Goal: Communication & Community: Answer question/provide support

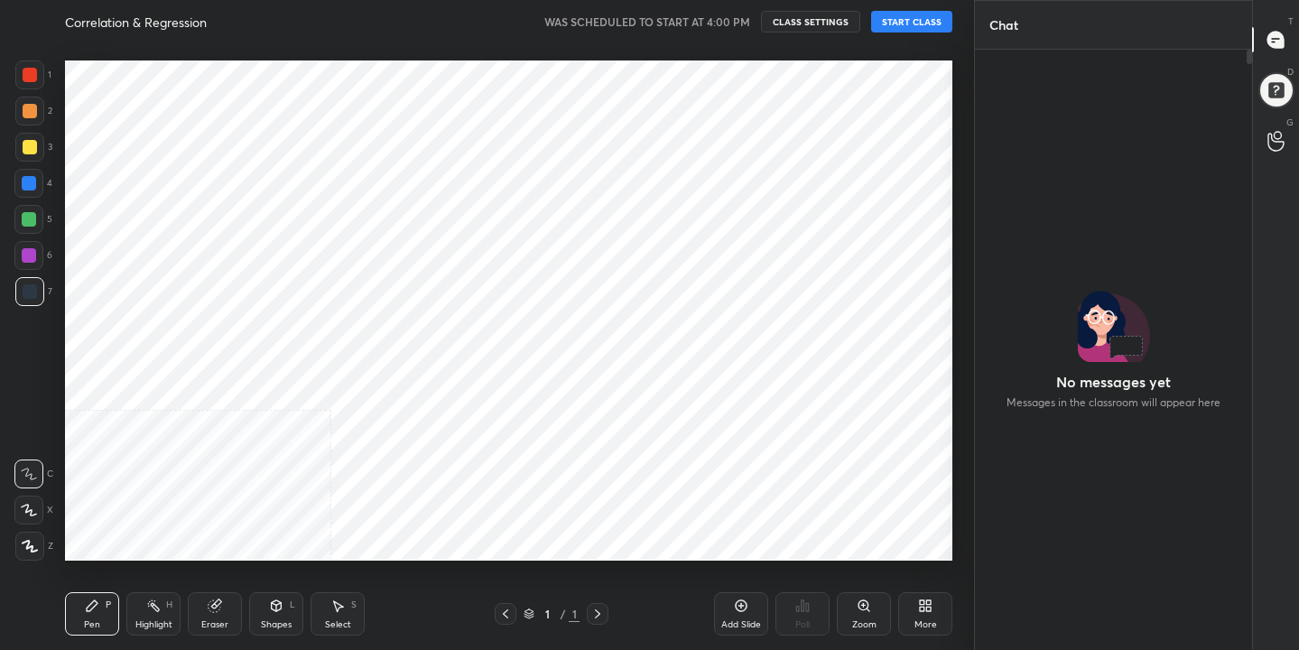
scroll to position [402, 272]
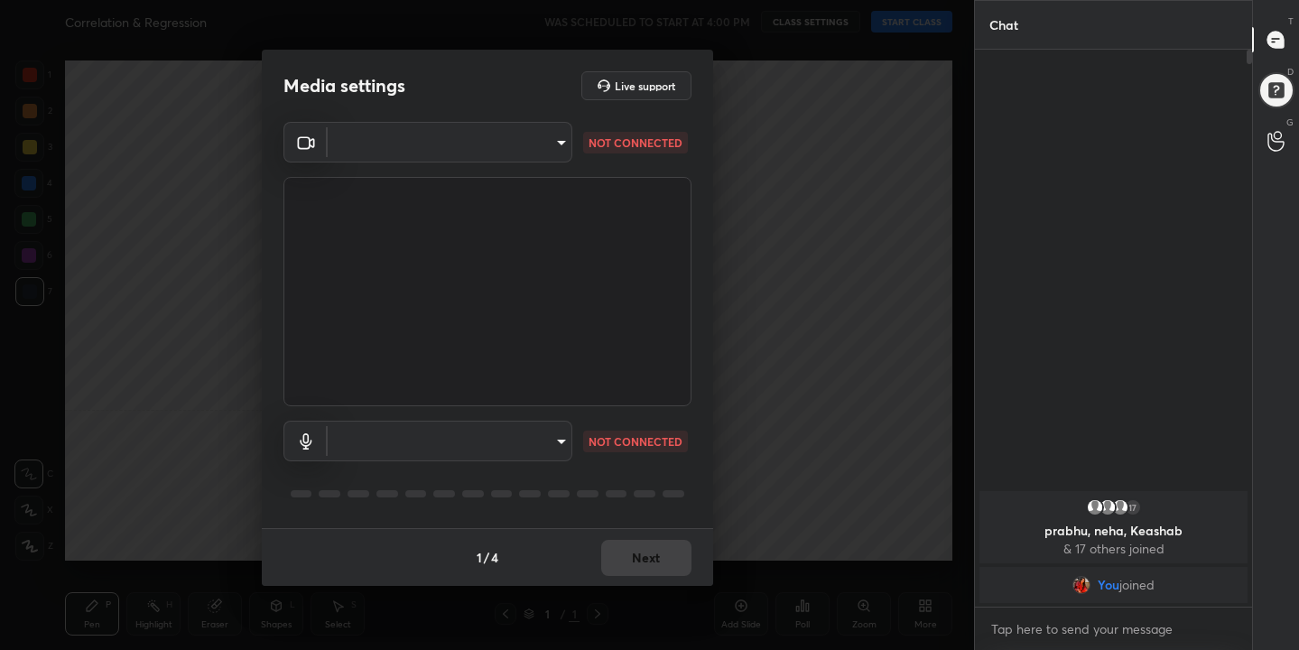
click at [562, 146] on body "1 2 3 4 5 6 7 C X Z C X Z E E Erase all H H Correlation & Regression WAS SCHEDU…" at bounding box center [649, 325] width 1299 height 650
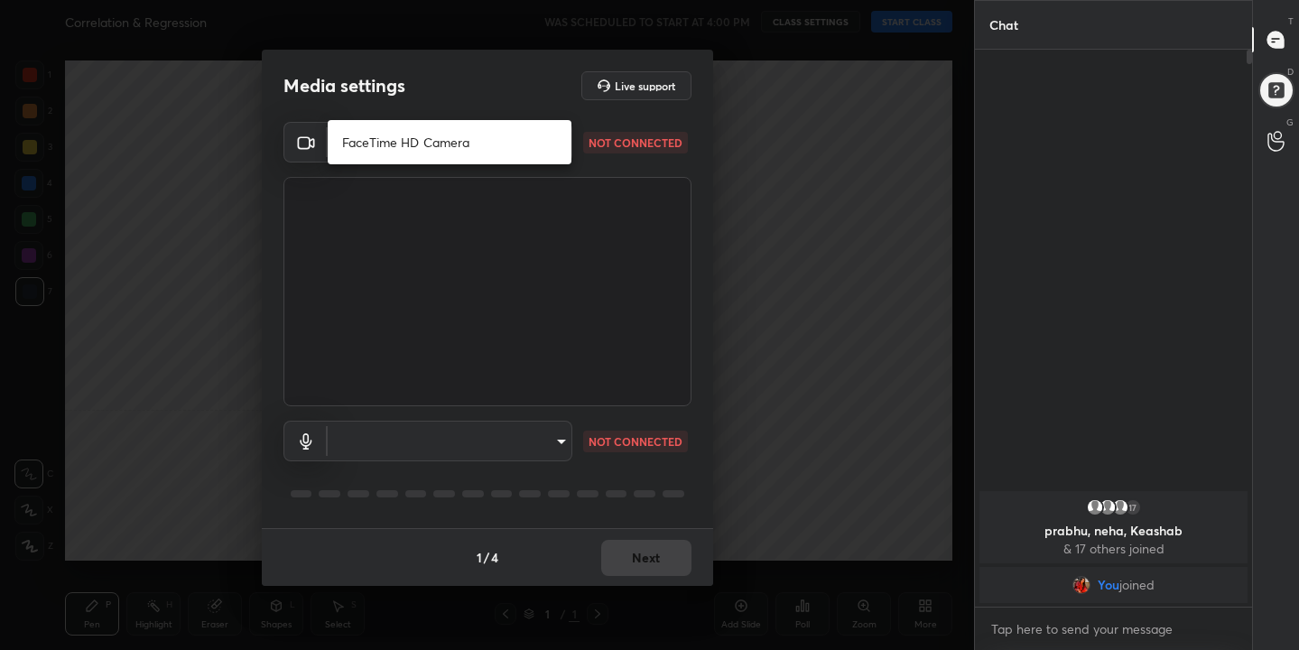
click at [478, 140] on li "FaceTime HD Camera" at bounding box center [450, 142] width 244 height 30
type input "1fda43194539d85c304693712ece06b0c43eeb7a0b416d27b1d4ea7008212380"
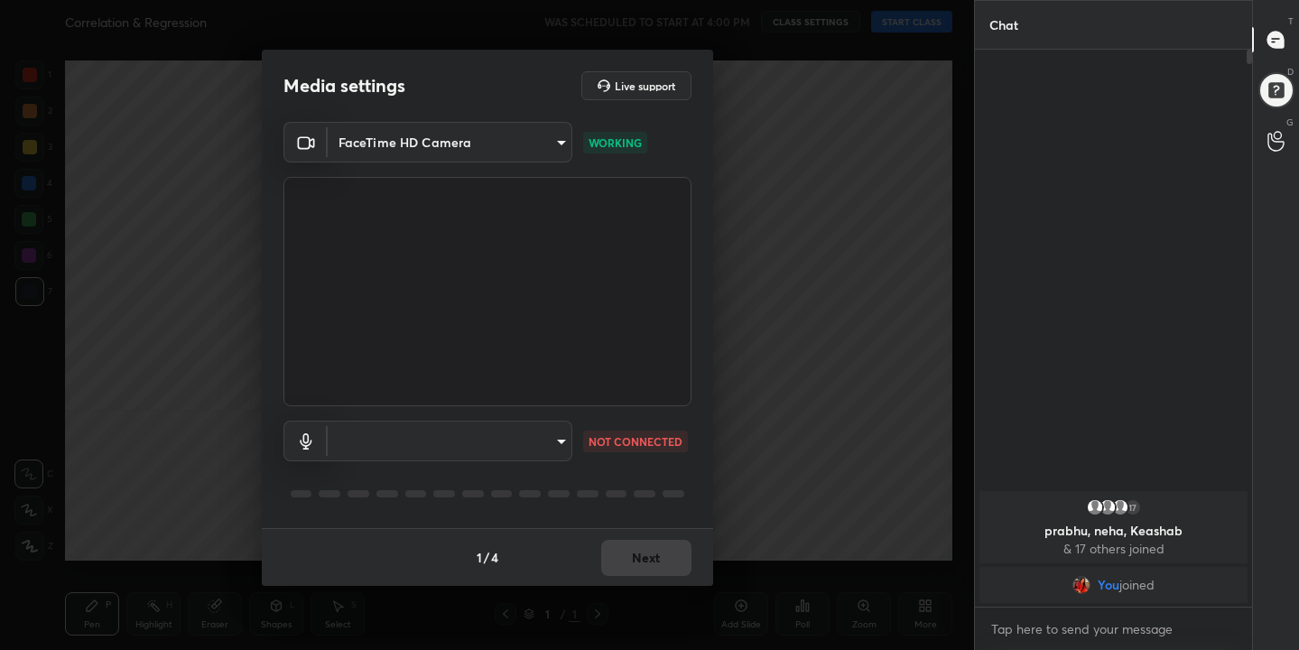
click at [557, 446] on body "1 2 3 4 5 6 7 C X Z C X Z E E Erase all H H Correlation & Regression WAS SCHEDU…" at bounding box center [649, 325] width 1299 height 650
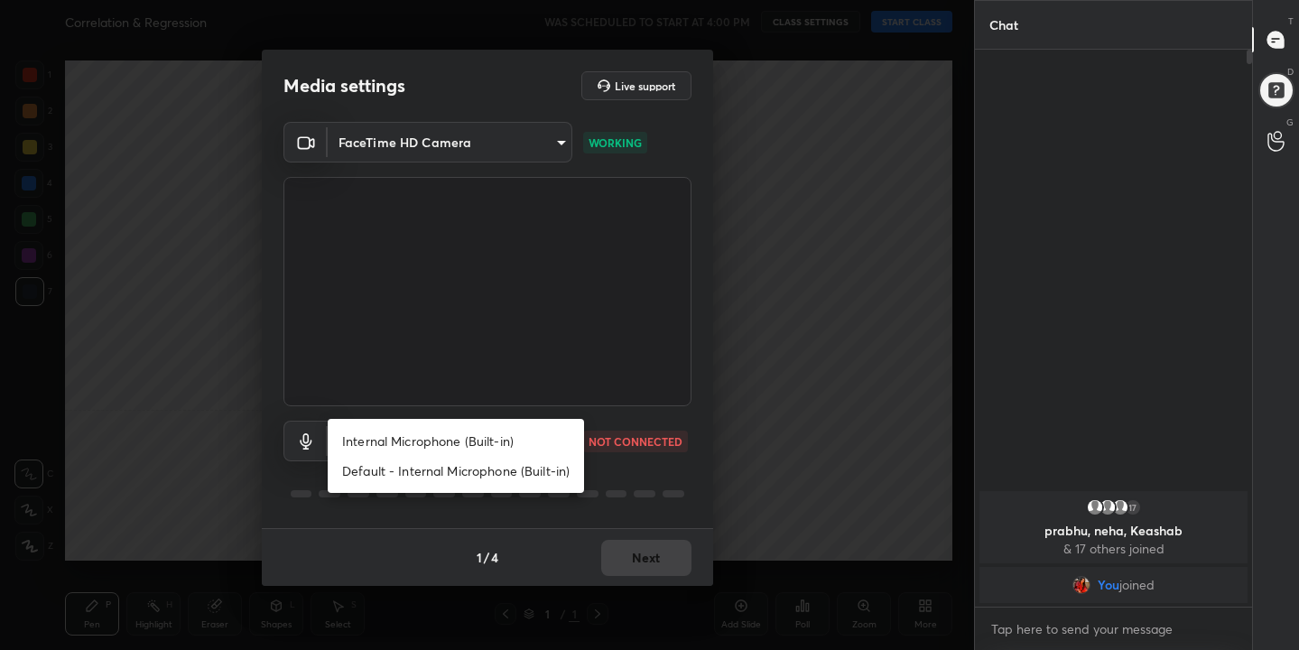
click at [501, 441] on li "Internal Microphone (Built-in)" at bounding box center [456, 441] width 256 height 30
type input "0f64d3b7985d6a41e9c1ac449493ac105c28cdf301a39bb6e4bcaa44b4358251"
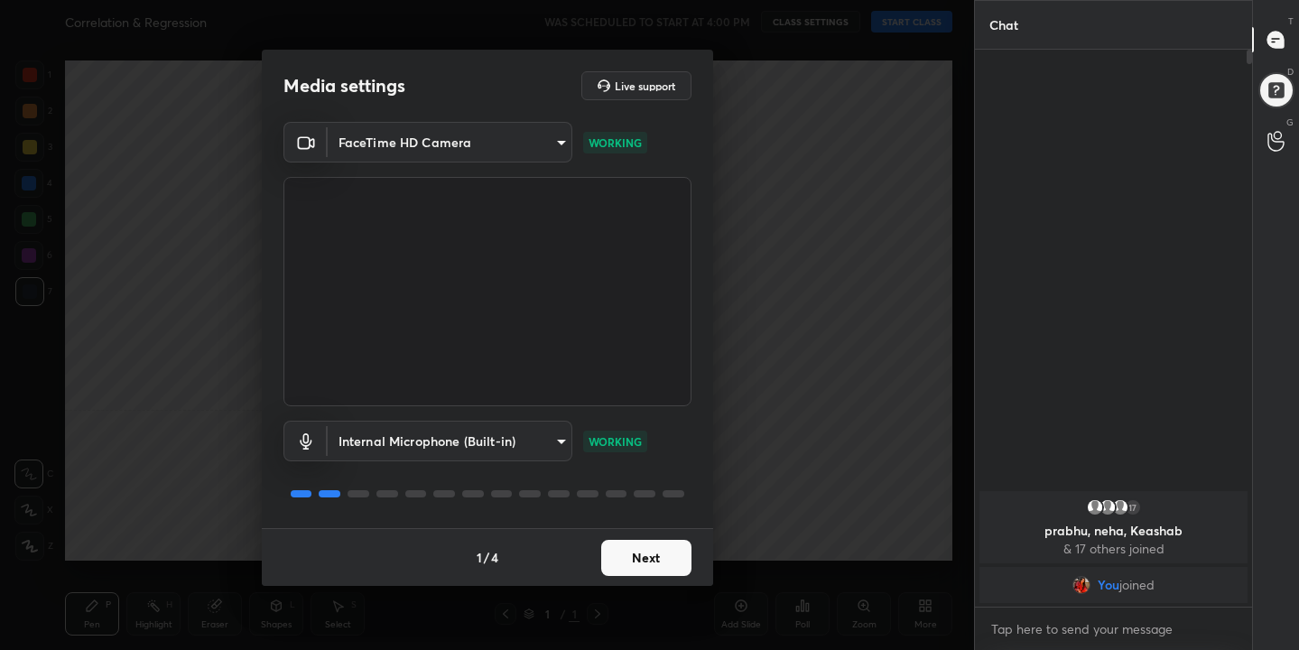
click at [653, 547] on button "Next" at bounding box center [646, 558] width 90 height 36
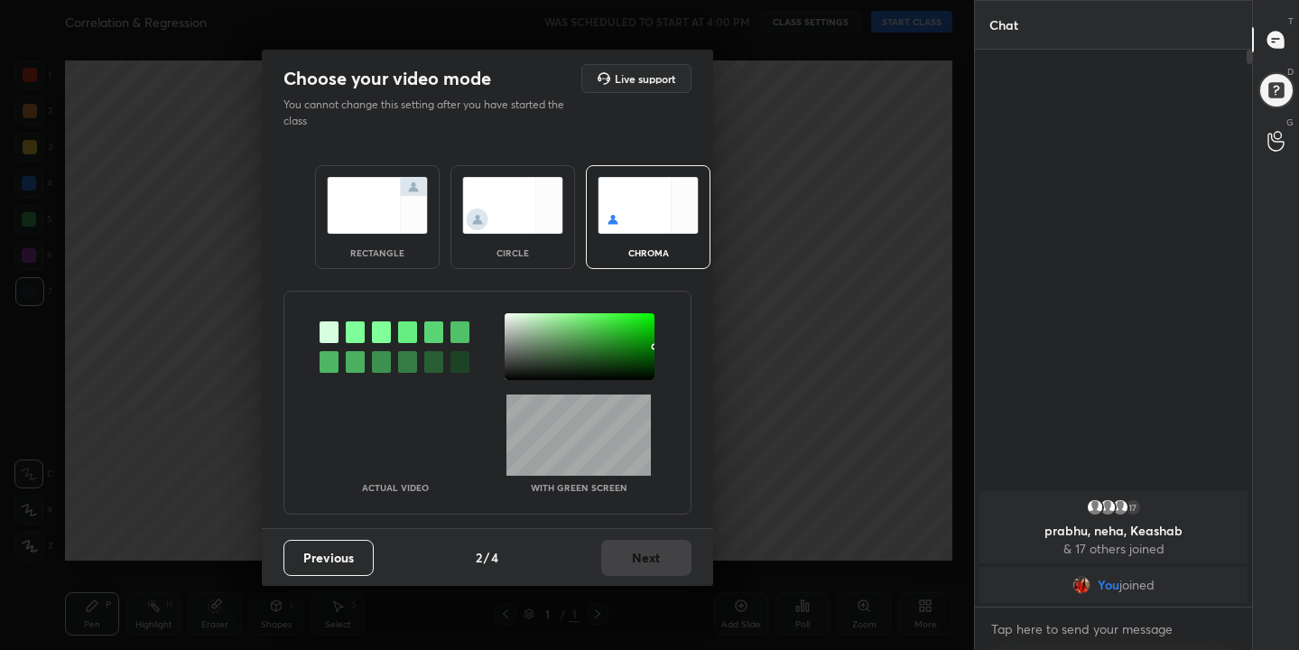
click at [635, 217] on img at bounding box center [648, 205] width 101 height 57
click at [356, 329] on div at bounding box center [355, 332] width 19 height 22
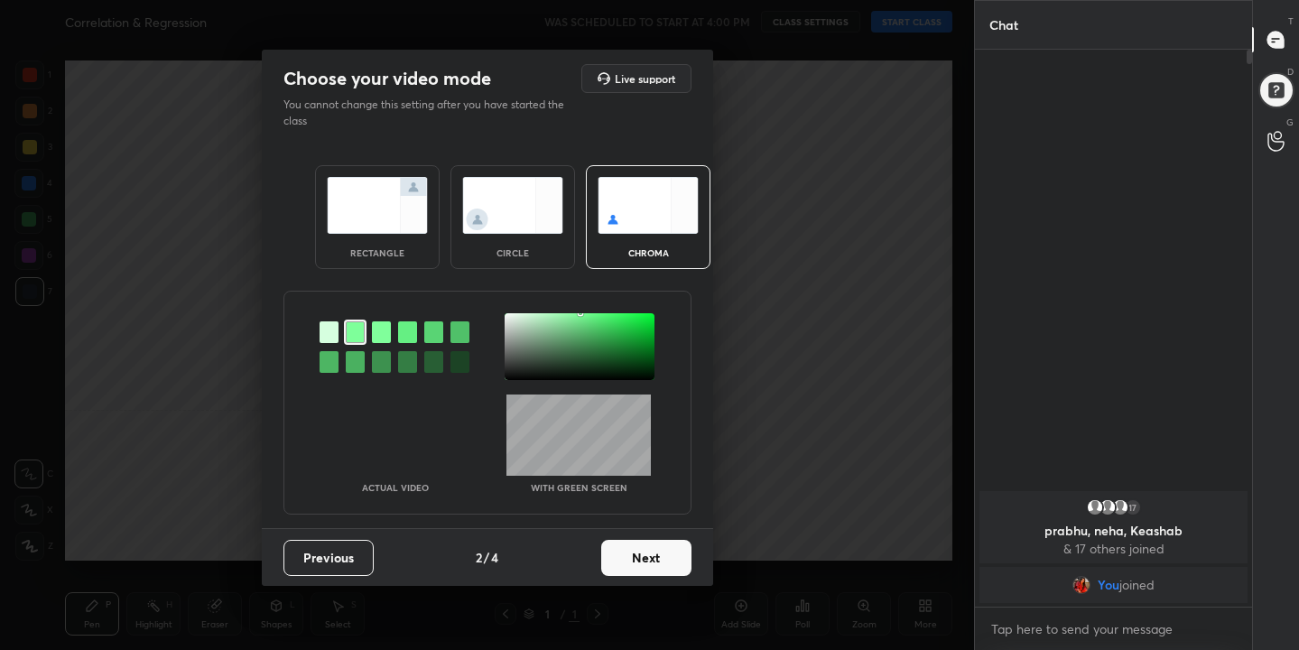
click at [508, 315] on div at bounding box center [580, 346] width 150 height 67
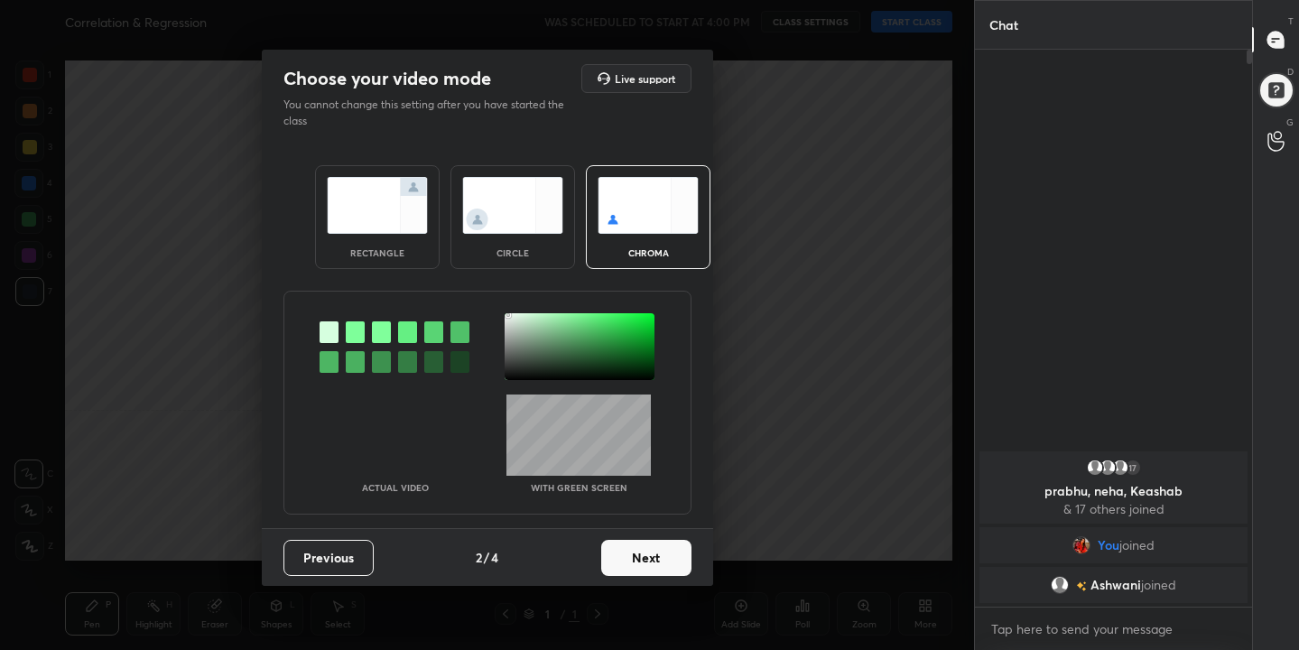
click at [654, 572] on button "Next" at bounding box center [646, 558] width 90 height 36
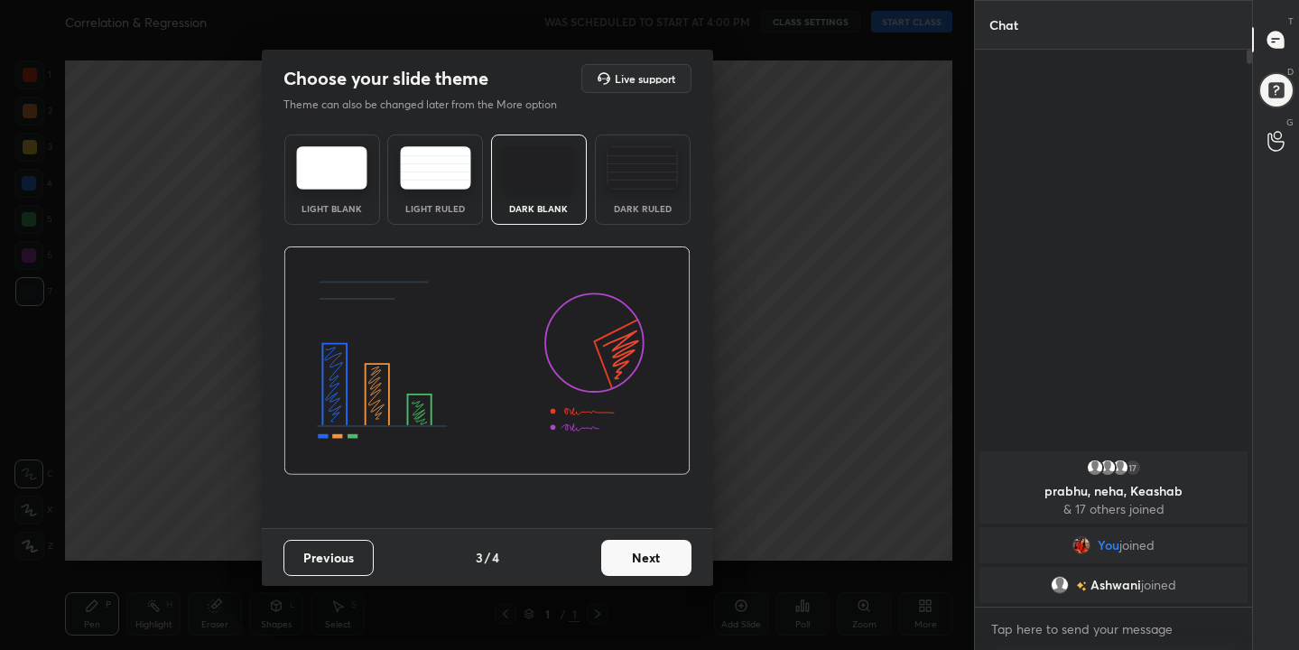
click at [352, 177] on img at bounding box center [331, 167] width 71 height 43
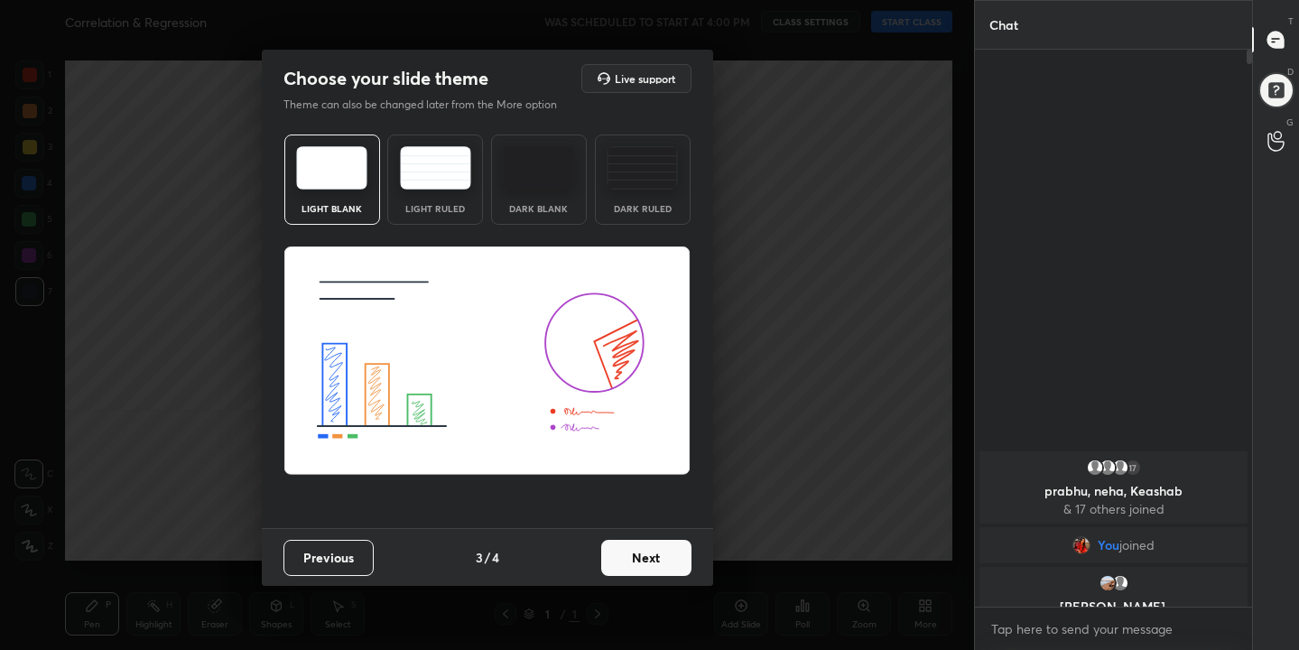
click at [635, 559] on button "Next" at bounding box center [646, 558] width 90 height 36
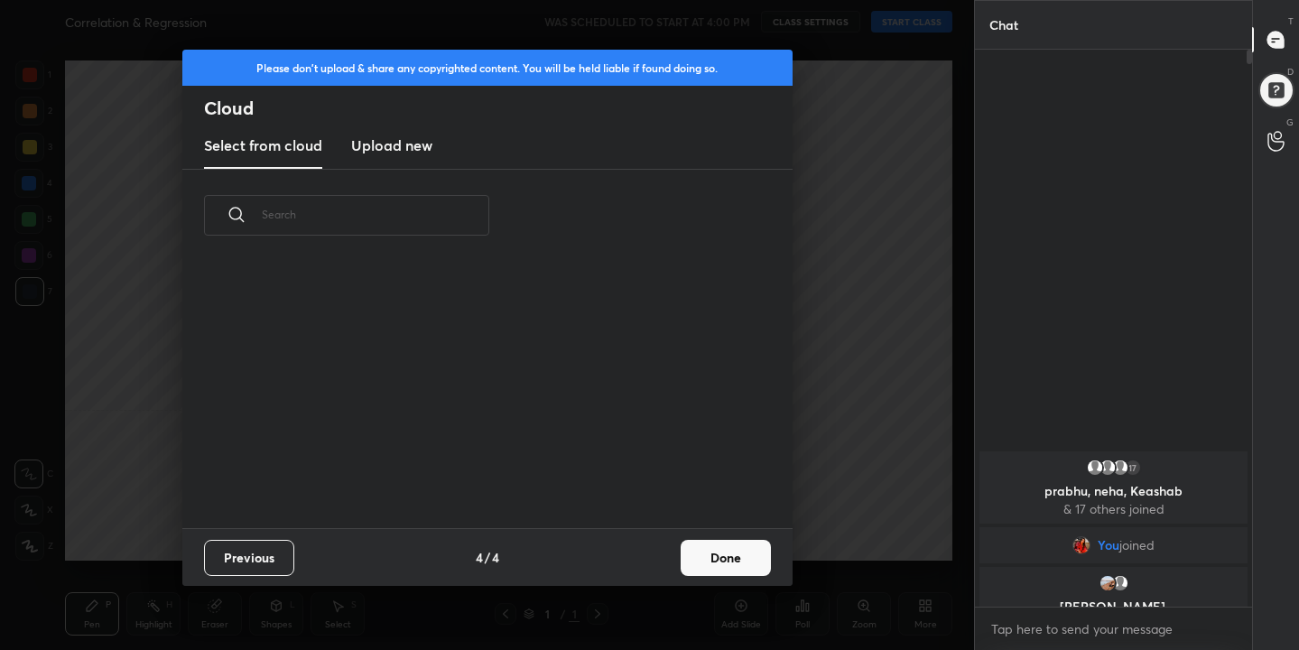
scroll to position [266, 580]
click at [414, 142] on h3 "Upload new" at bounding box center [391, 146] width 81 height 22
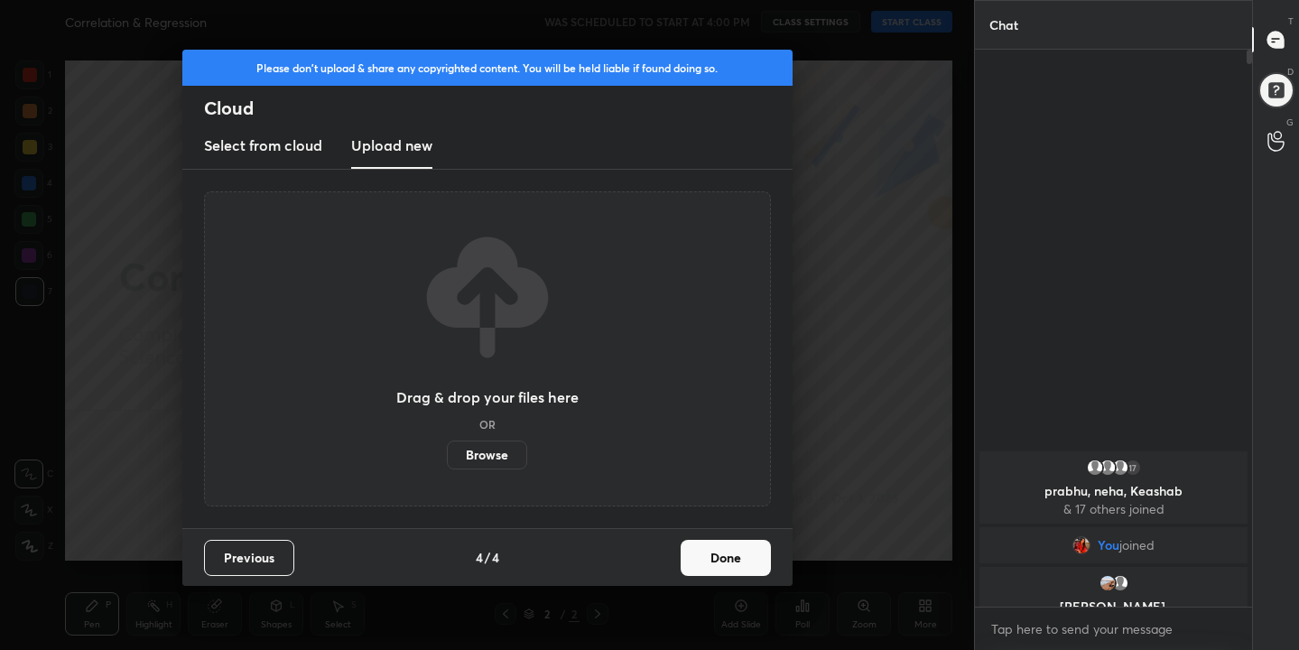
click at [503, 450] on label "Browse" at bounding box center [487, 455] width 80 height 29
click at [447, 450] on input "Browse" at bounding box center [447, 455] width 0 height 29
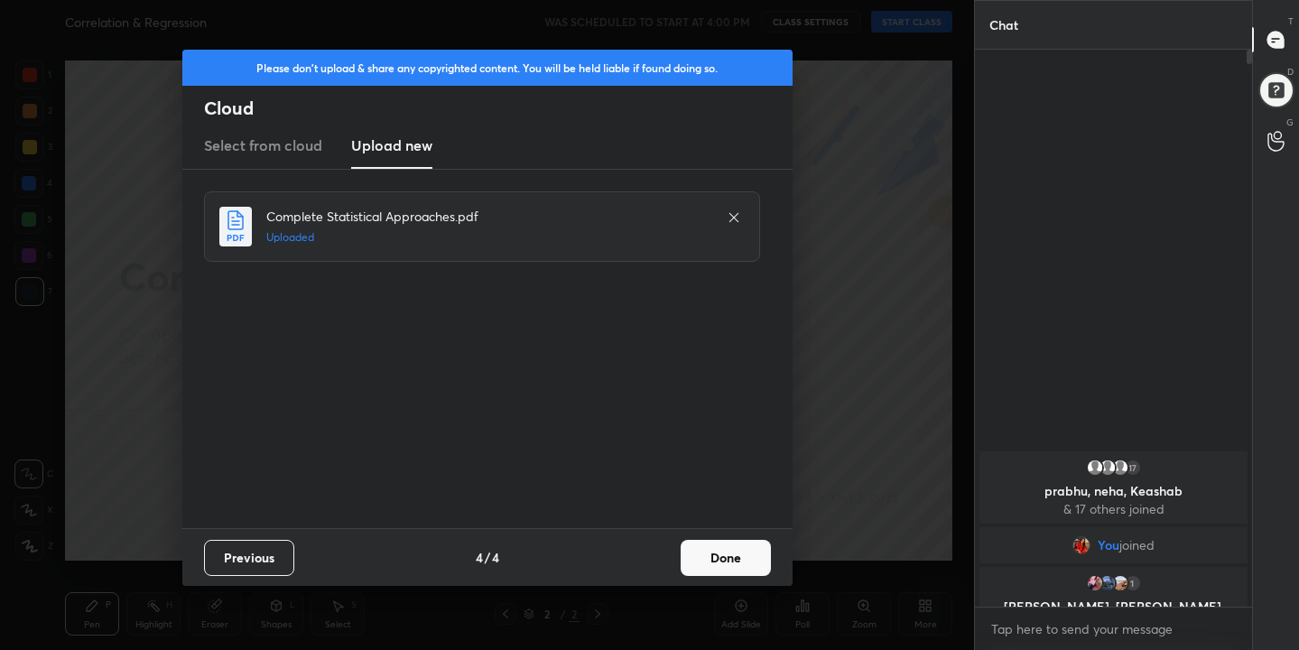
click at [730, 562] on button "Done" at bounding box center [726, 558] width 90 height 36
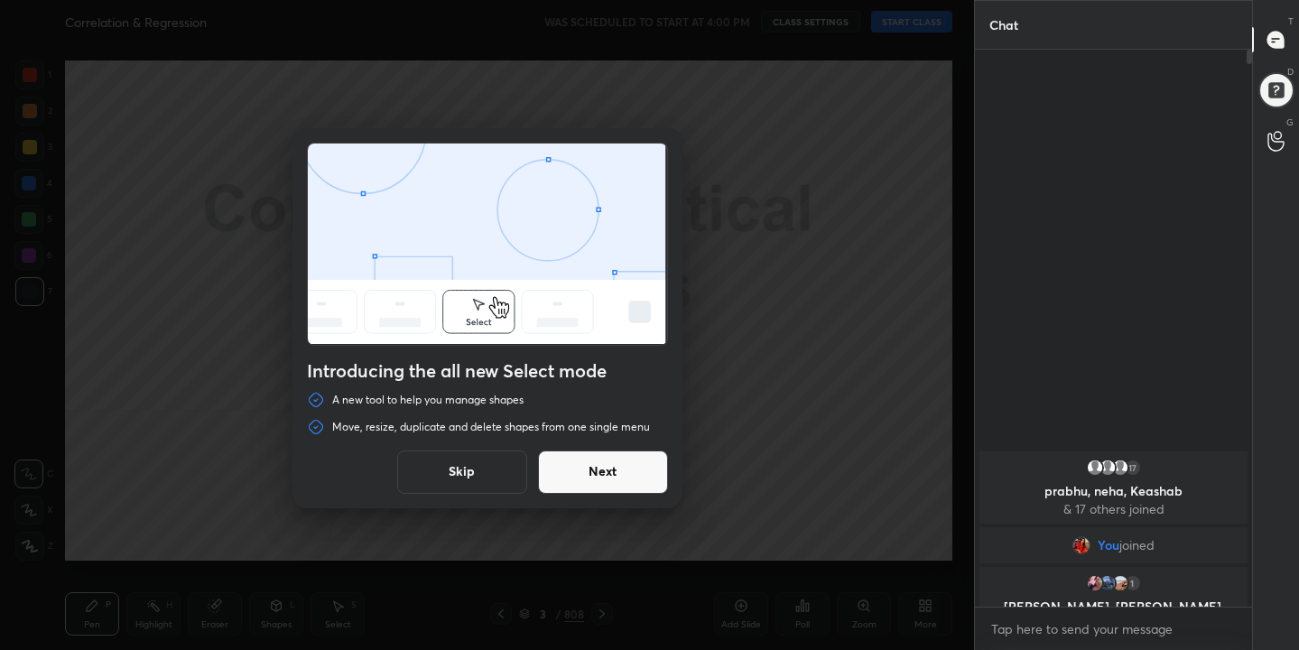
click at [485, 465] on button "Skip" at bounding box center [462, 472] width 130 height 43
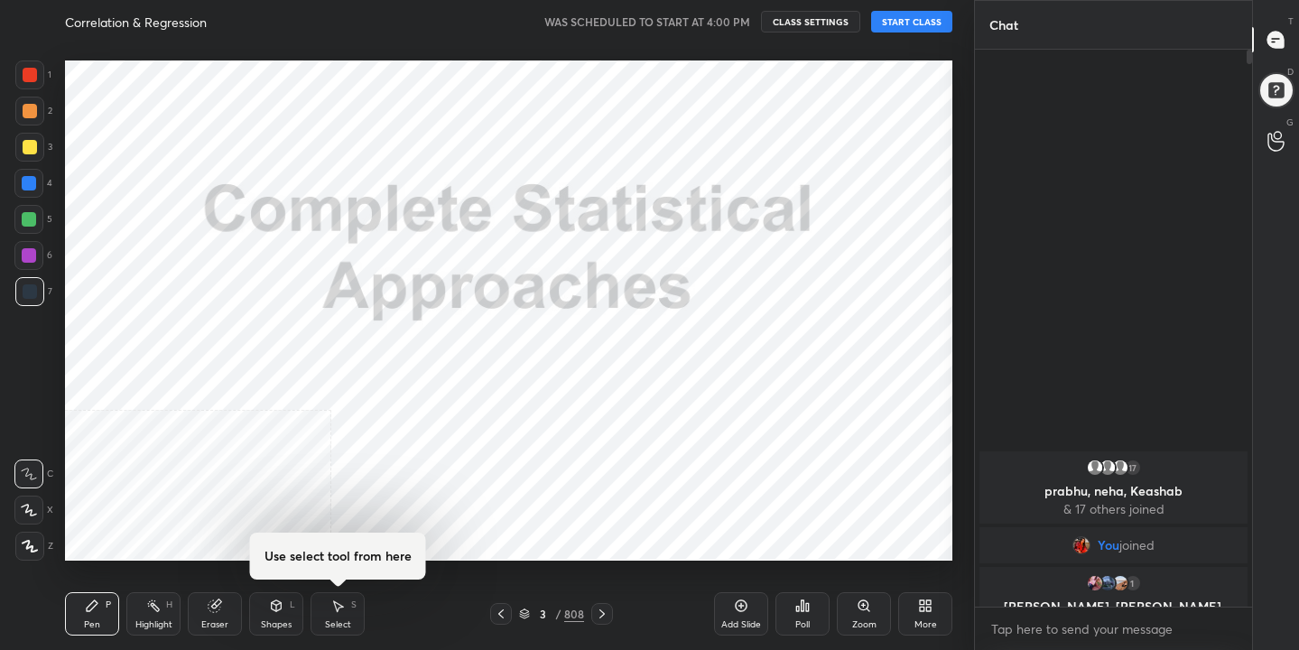
click at [923, 15] on button "START CLASS" at bounding box center [911, 22] width 81 height 22
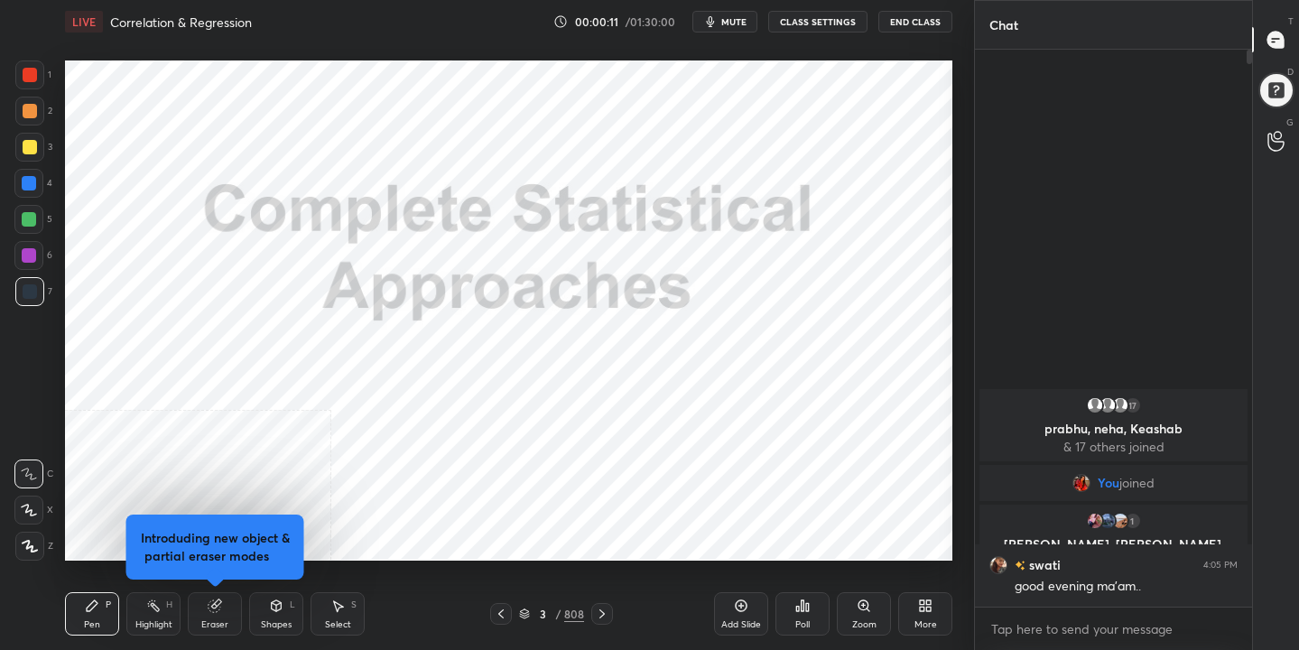
click at [728, 28] on button "mute" at bounding box center [724, 22] width 65 height 22
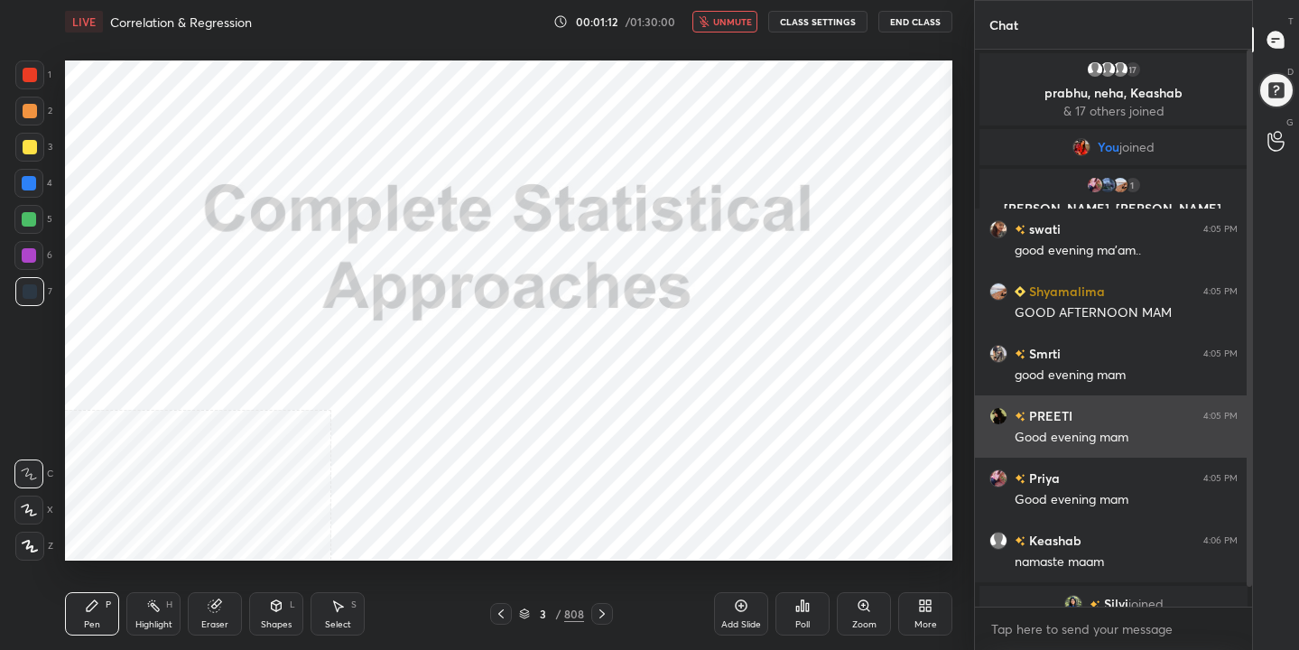
scroll to position [19, 0]
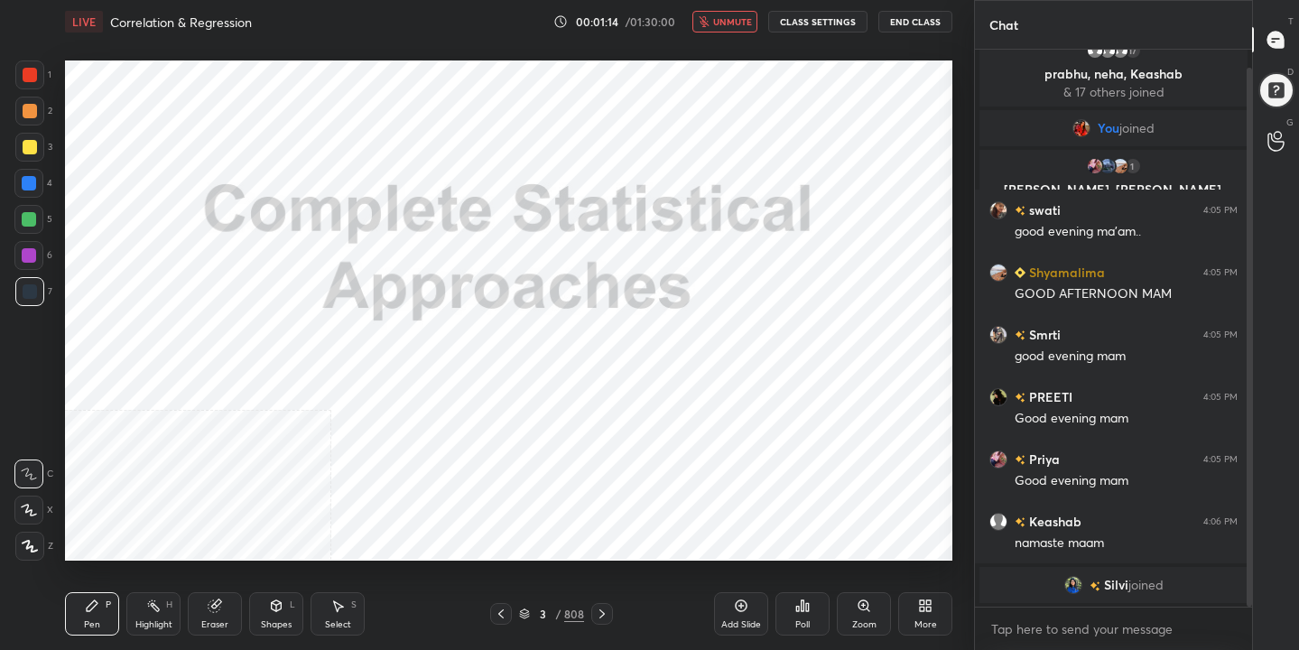
click at [738, 19] on span "unmute" at bounding box center [732, 21] width 39 height 13
click at [526, 615] on icon at bounding box center [524, 615] width 9 height 3
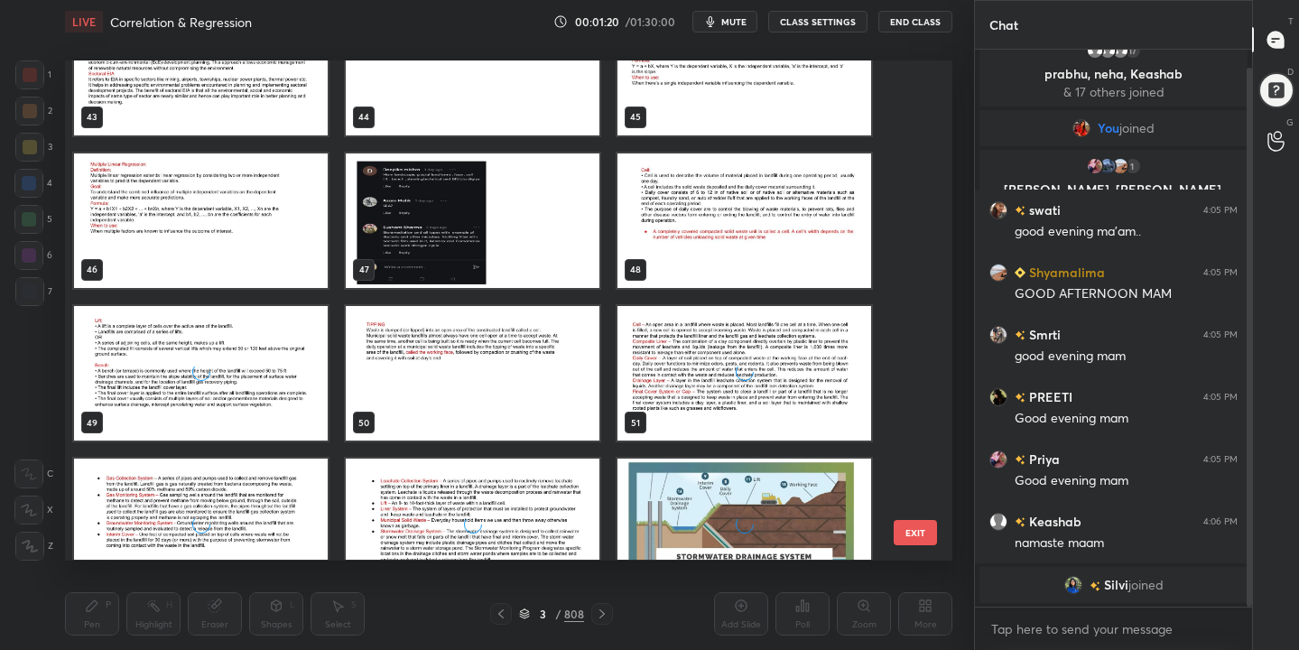
scroll to position [2328, 0]
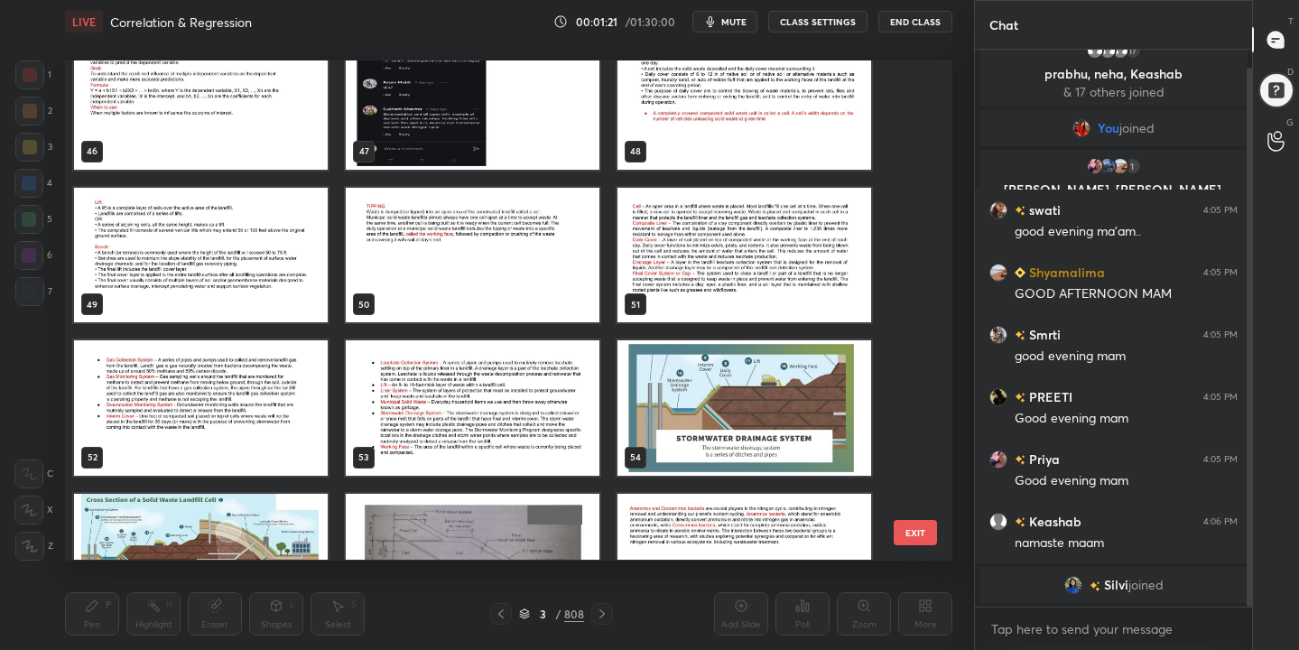
click at [741, 11] on button "mute" at bounding box center [724, 22] width 65 height 22
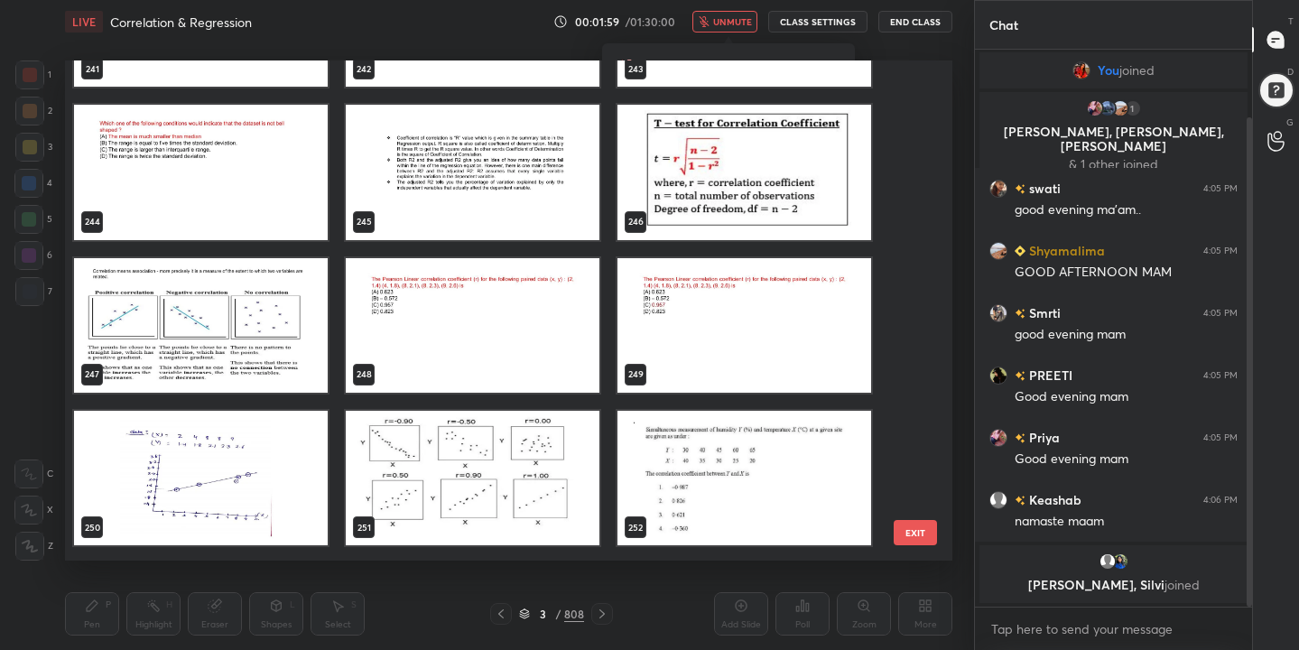
scroll to position [12345, 0]
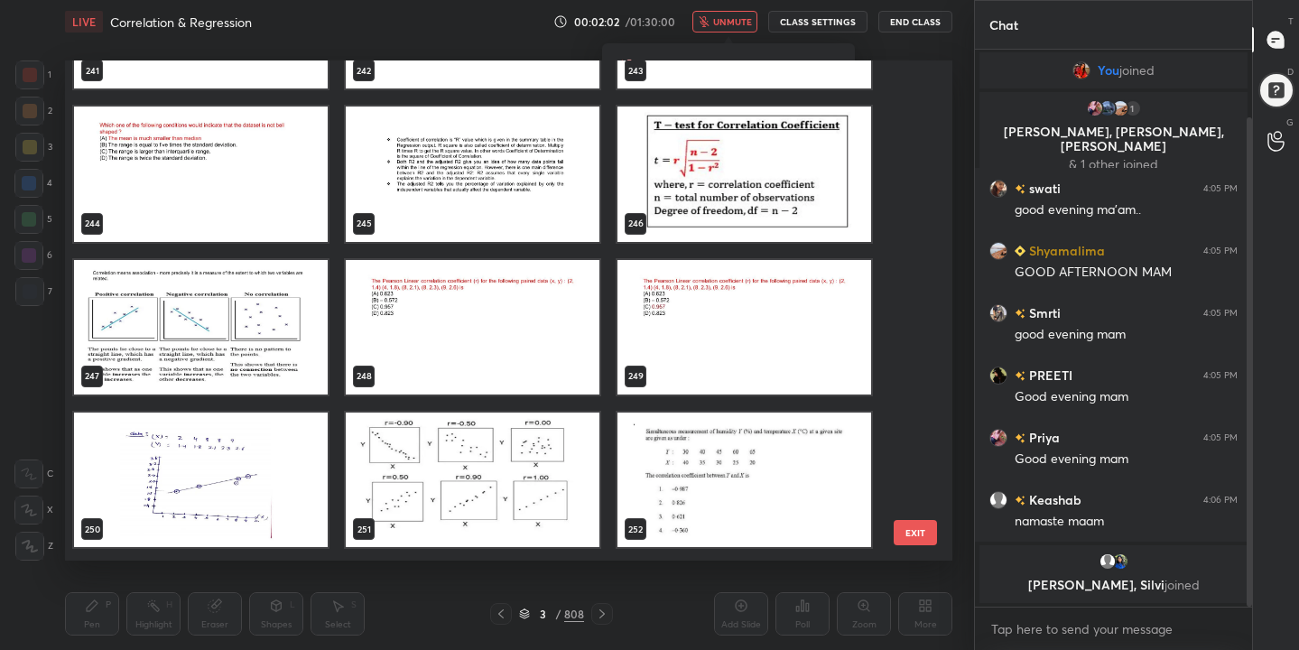
click at [482, 184] on img "grid" at bounding box center [473, 174] width 254 height 135
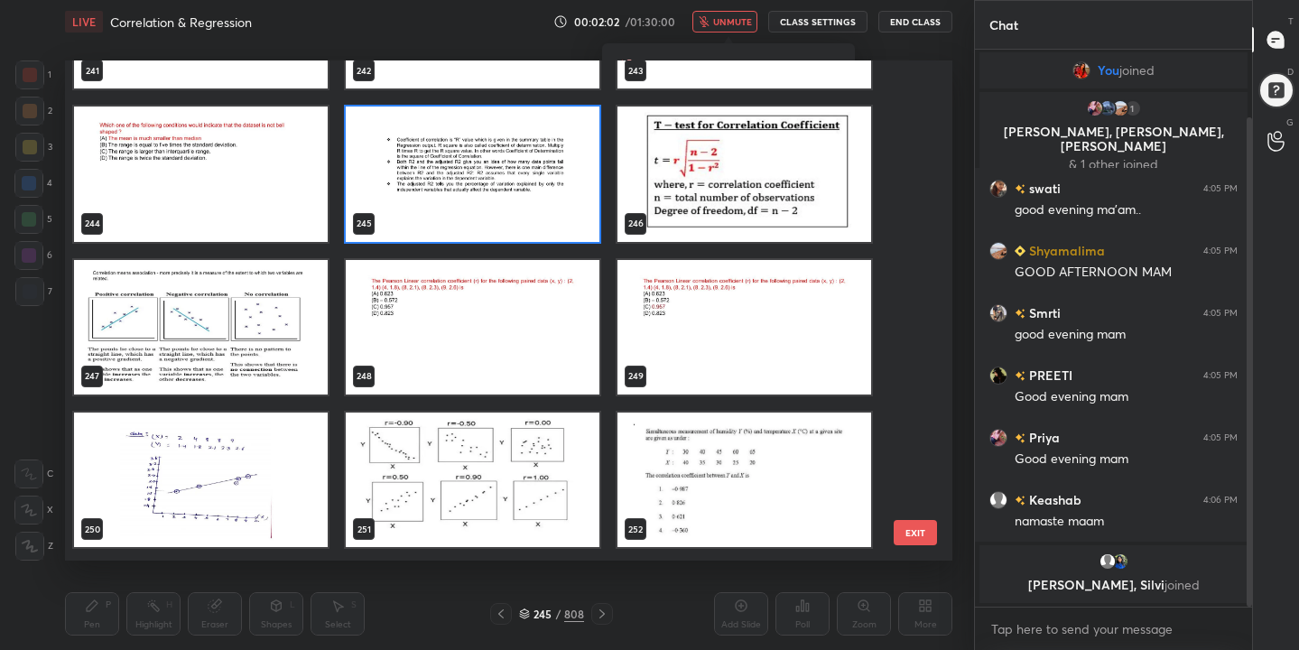
click at [482, 184] on img "grid" at bounding box center [473, 174] width 254 height 135
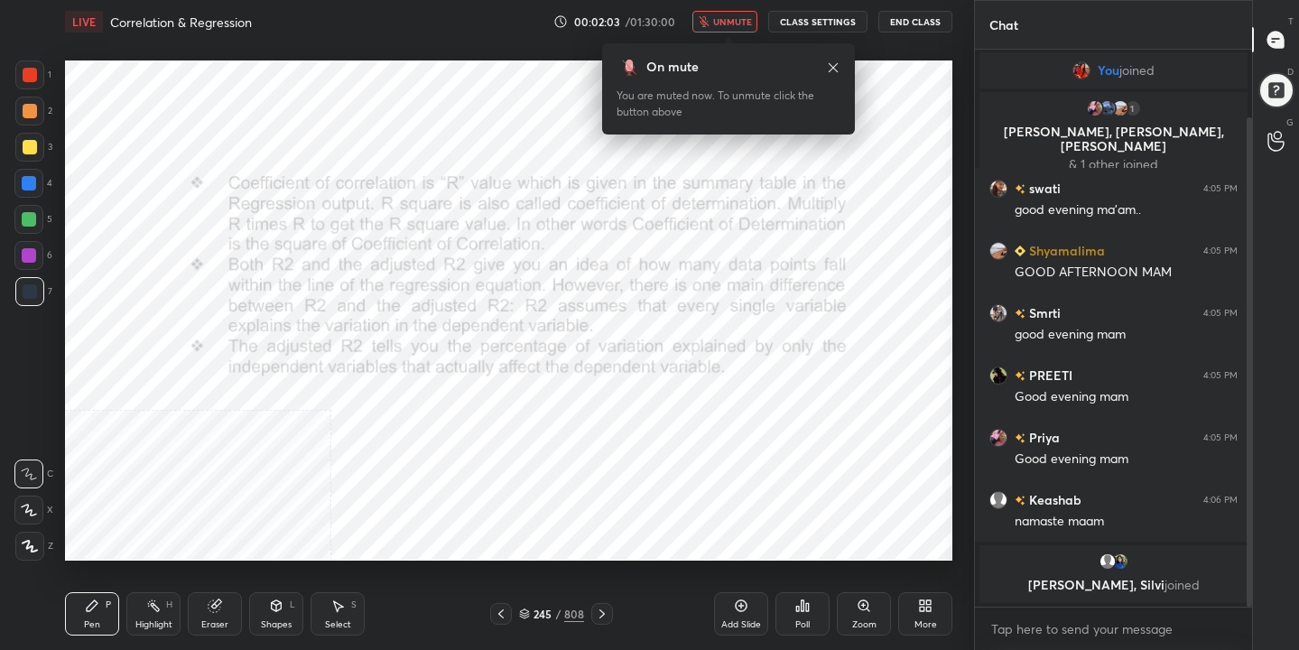
click at [482, 184] on img "grid" at bounding box center [473, 174] width 254 height 135
click at [717, 30] on button "unmute" at bounding box center [724, 22] width 65 height 22
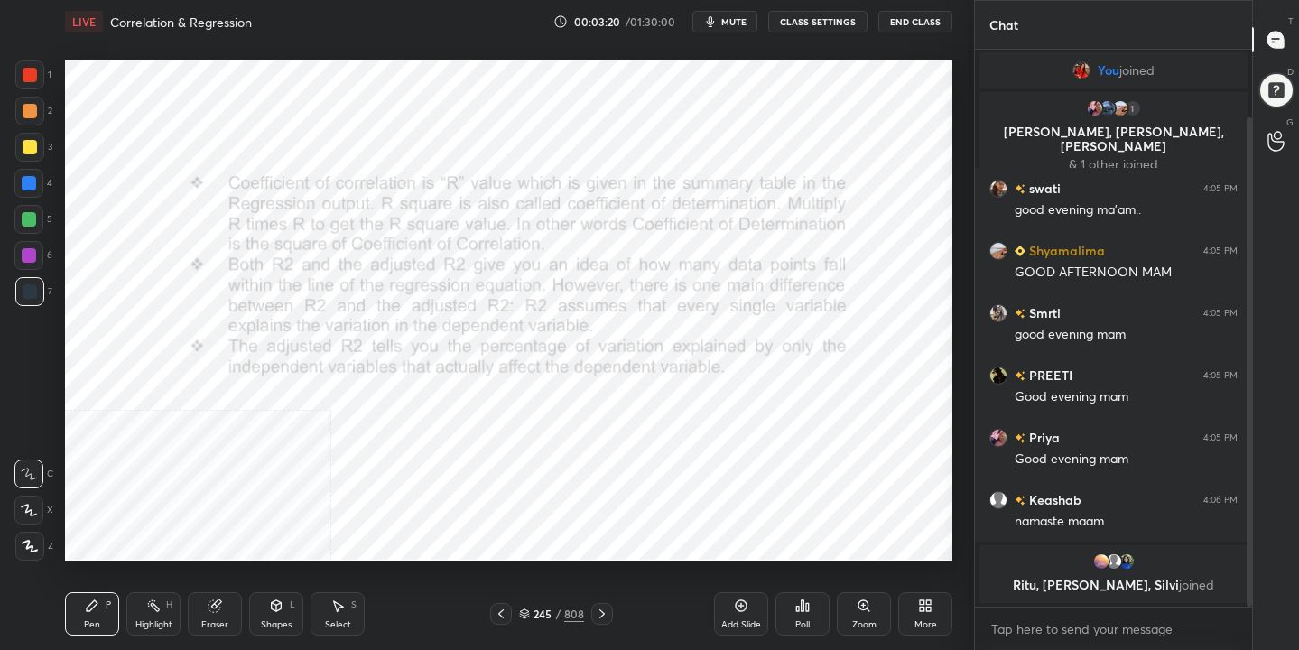
scroll to position [91, 0]
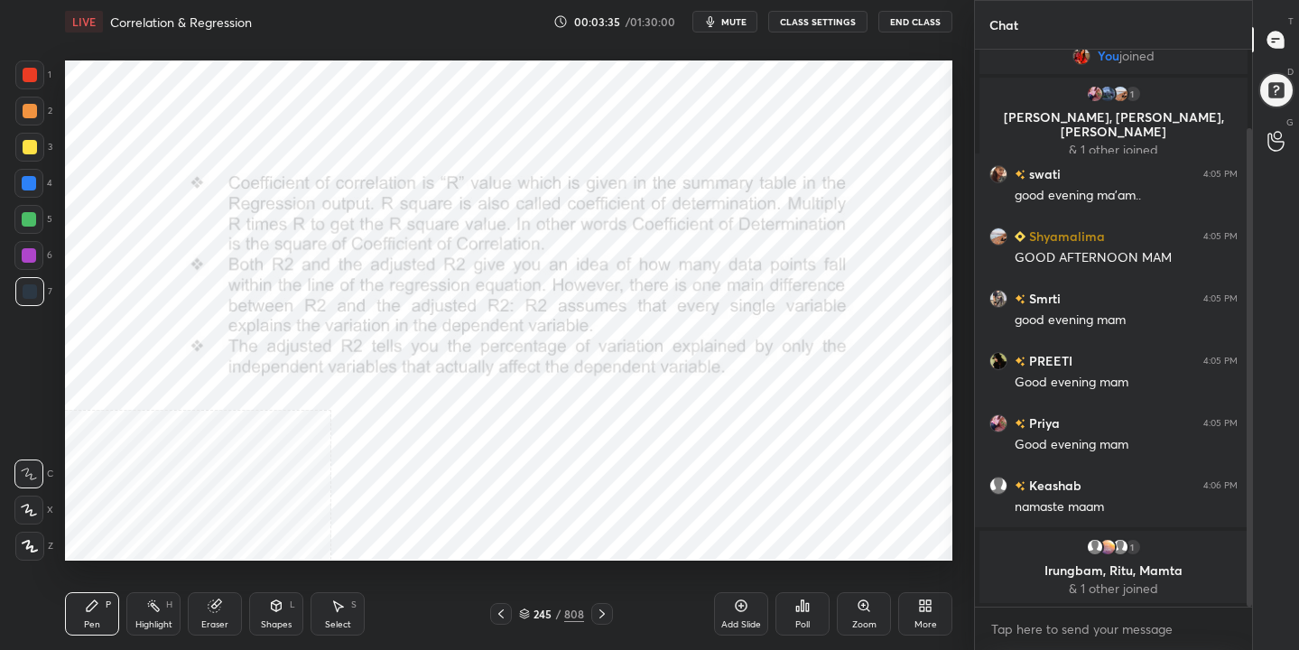
click at [527, 609] on icon at bounding box center [524, 614] width 11 height 11
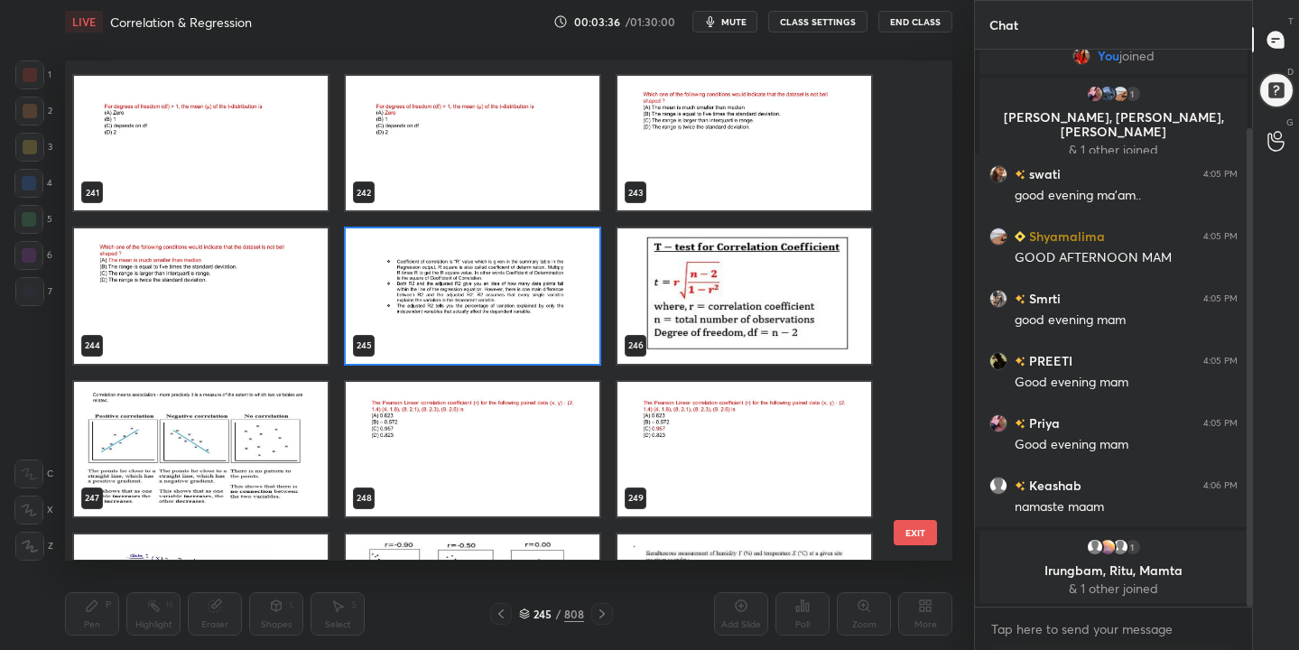
scroll to position [12225, 0]
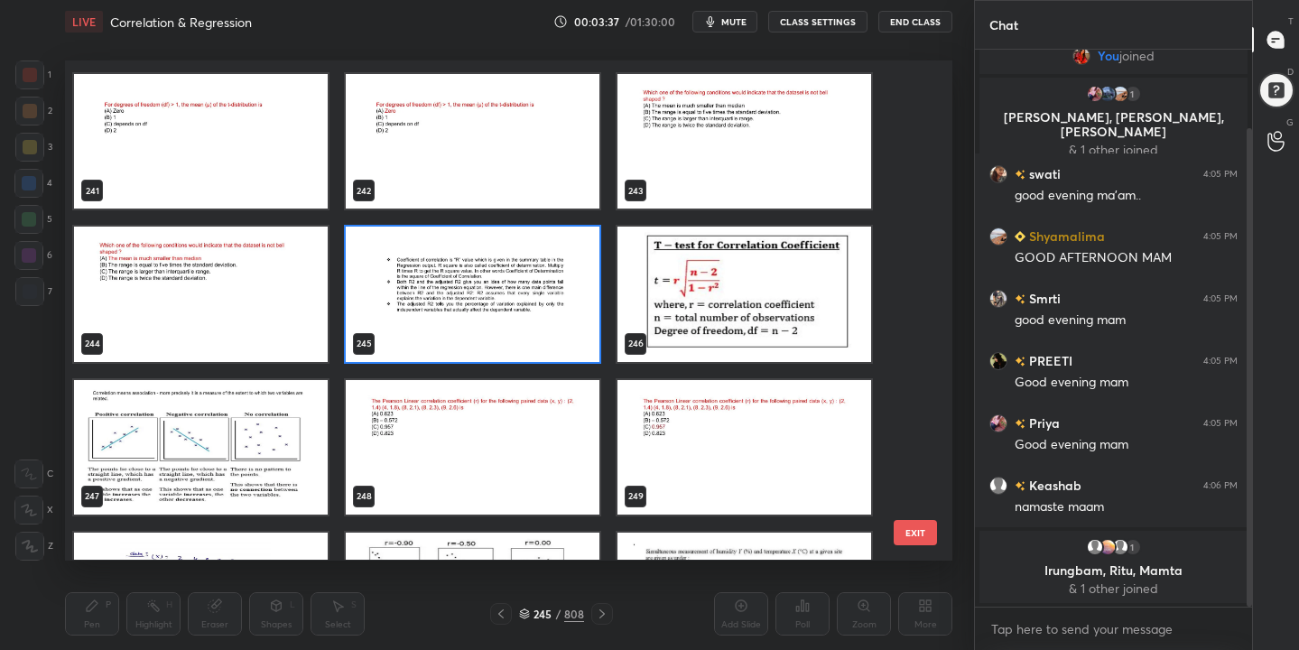
click at [753, 292] on img "grid" at bounding box center [745, 295] width 254 height 135
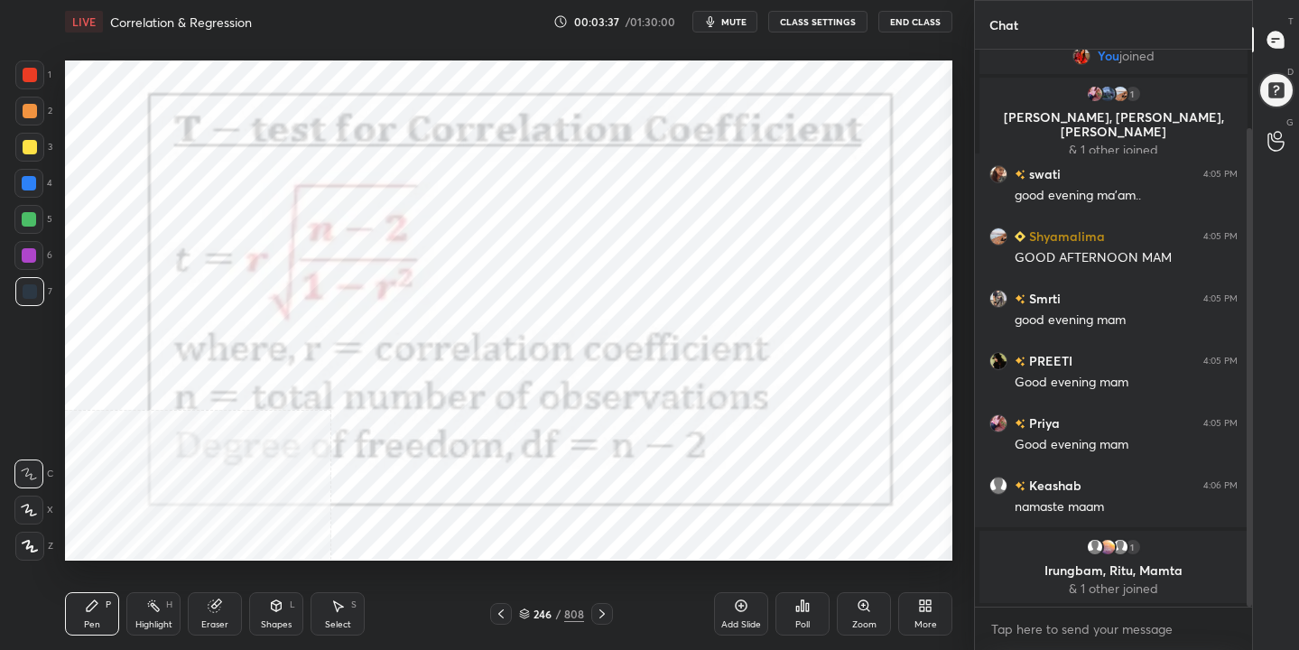
click at [753, 292] on img "grid" at bounding box center [745, 295] width 254 height 135
click at [529, 616] on icon at bounding box center [524, 617] width 9 height 3
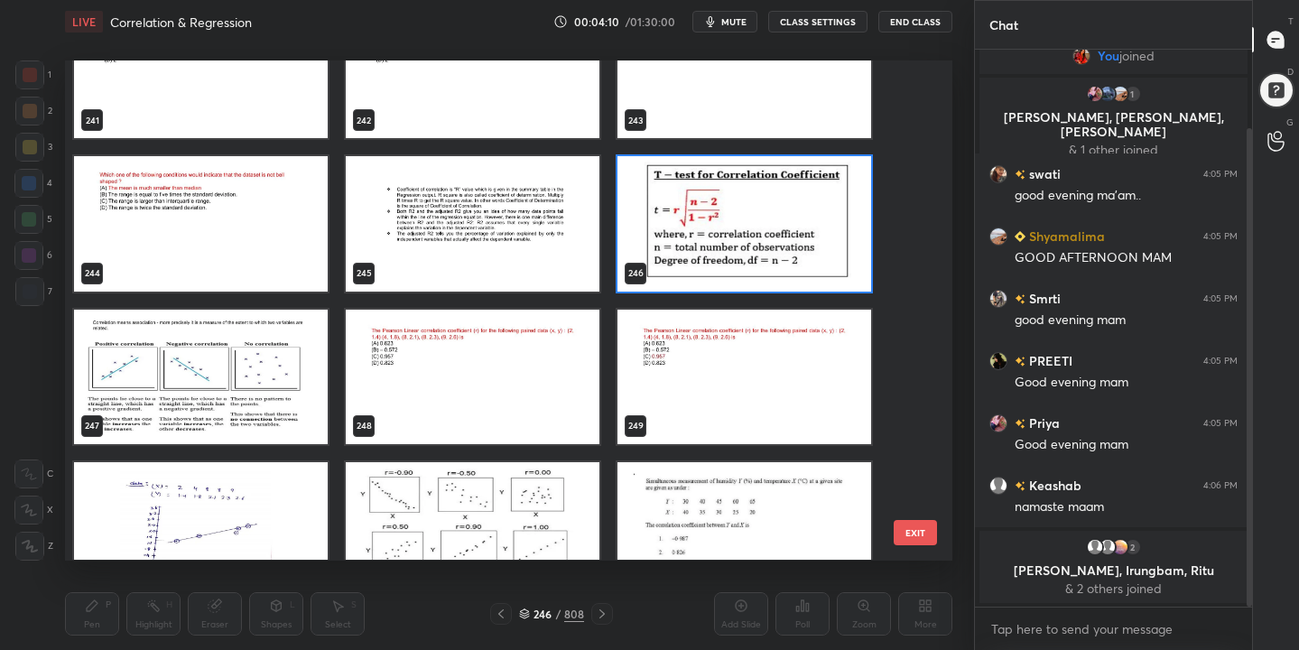
scroll to position [12292, 0]
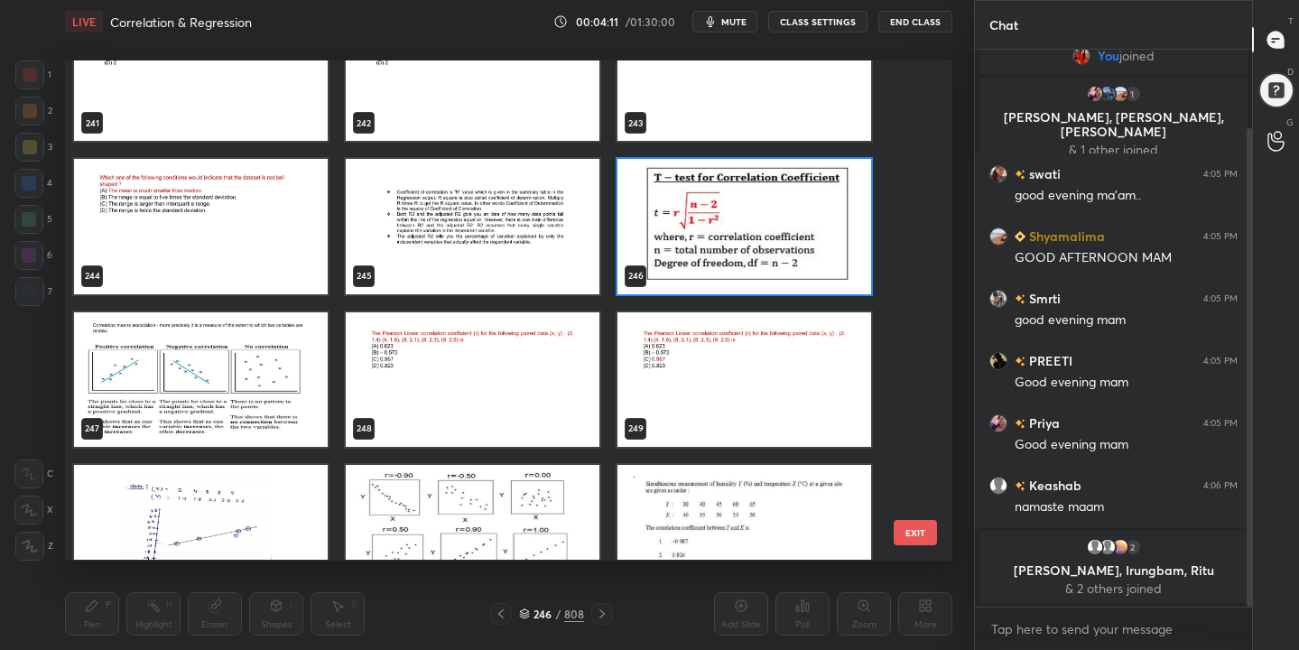
click at [159, 414] on img "grid" at bounding box center [201, 379] width 254 height 135
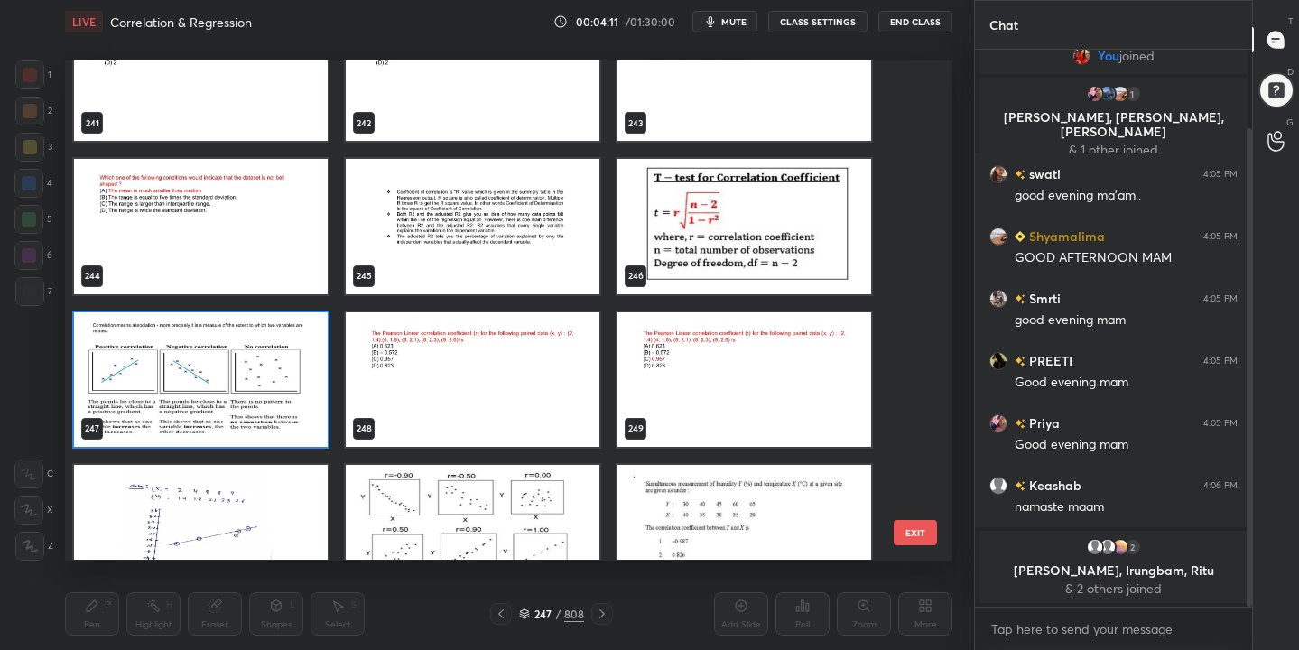
click at [159, 414] on img "grid" at bounding box center [201, 379] width 254 height 135
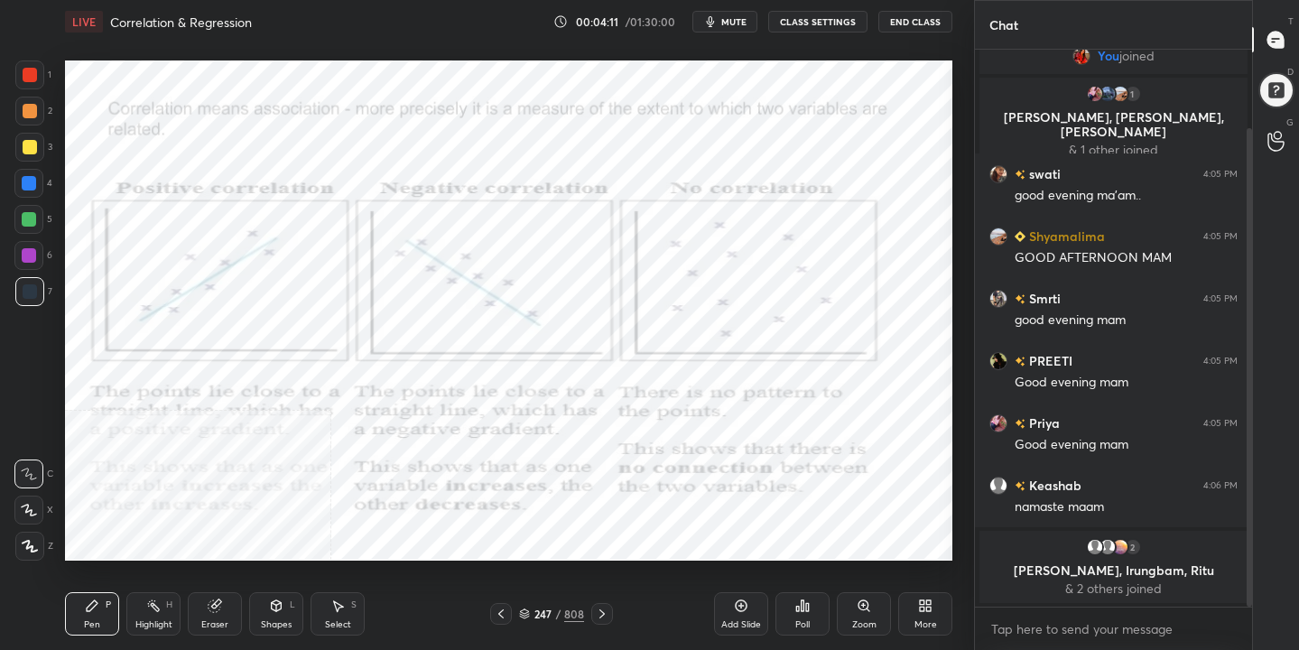
click at [159, 414] on img "grid" at bounding box center [201, 379] width 254 height 135
click at [529, 611] on icon at bounding box center [524, 611] width 9 height 5
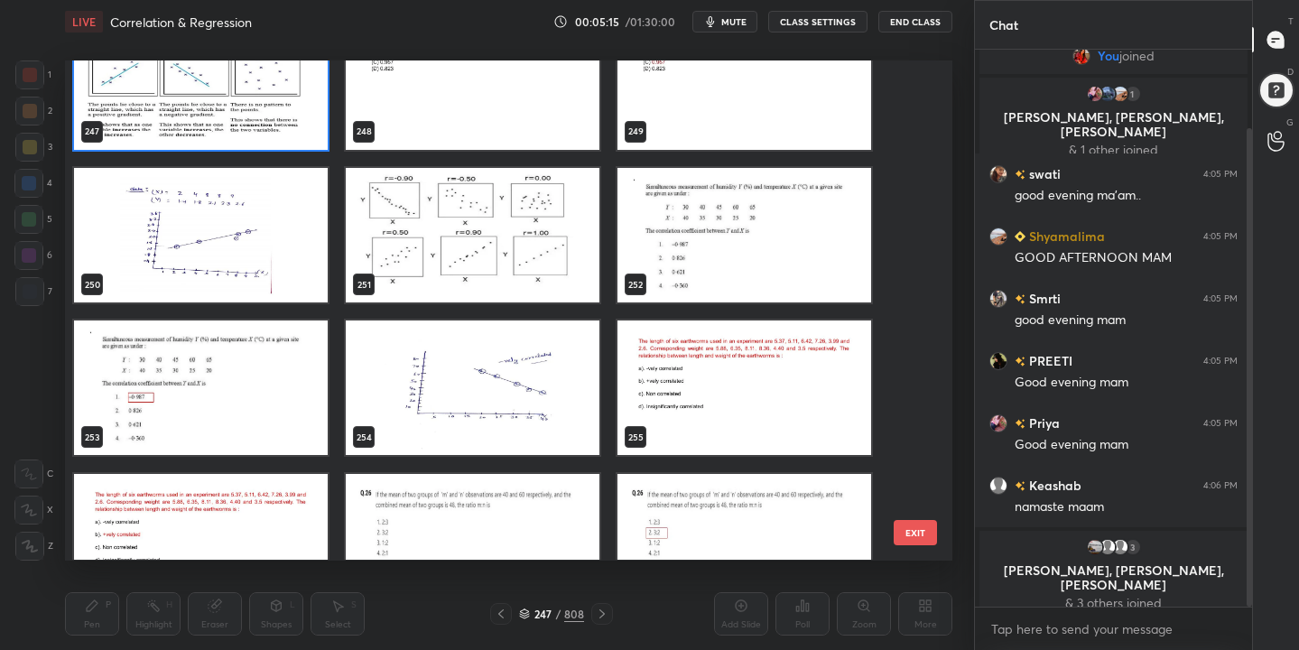
scroll to position [12583, 0]
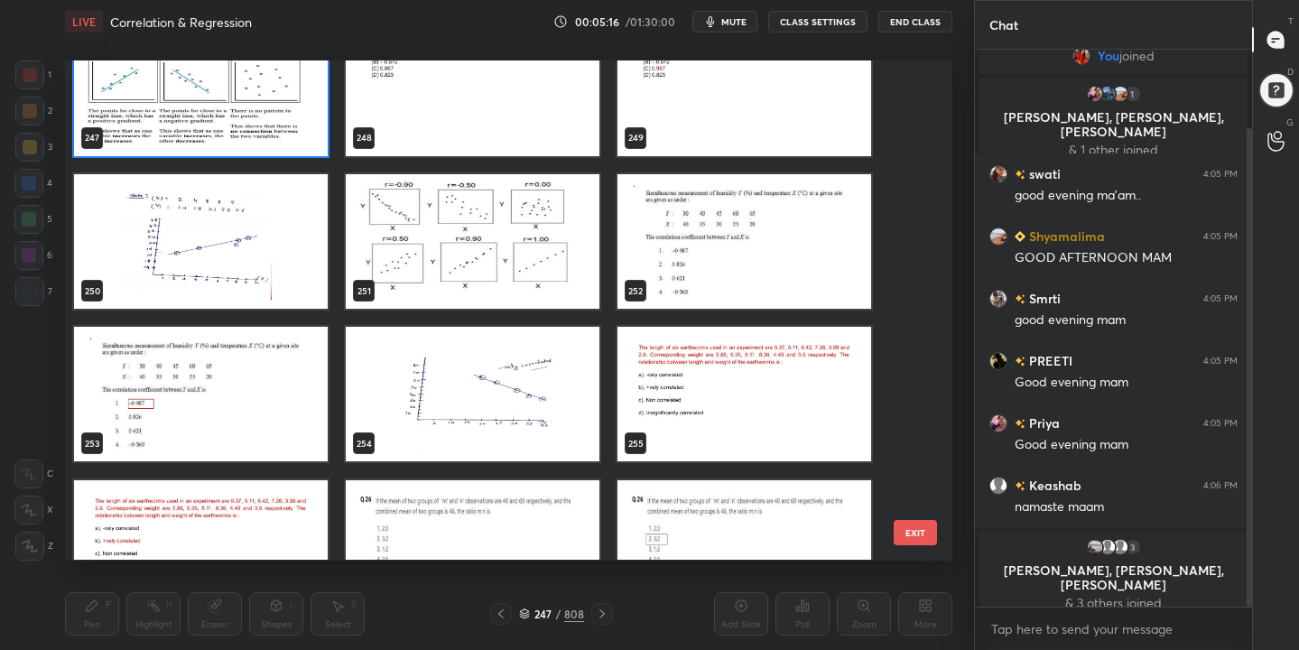
click at [482, 196] on img "grid" at bounding box center [473, 241] width 254 height 135
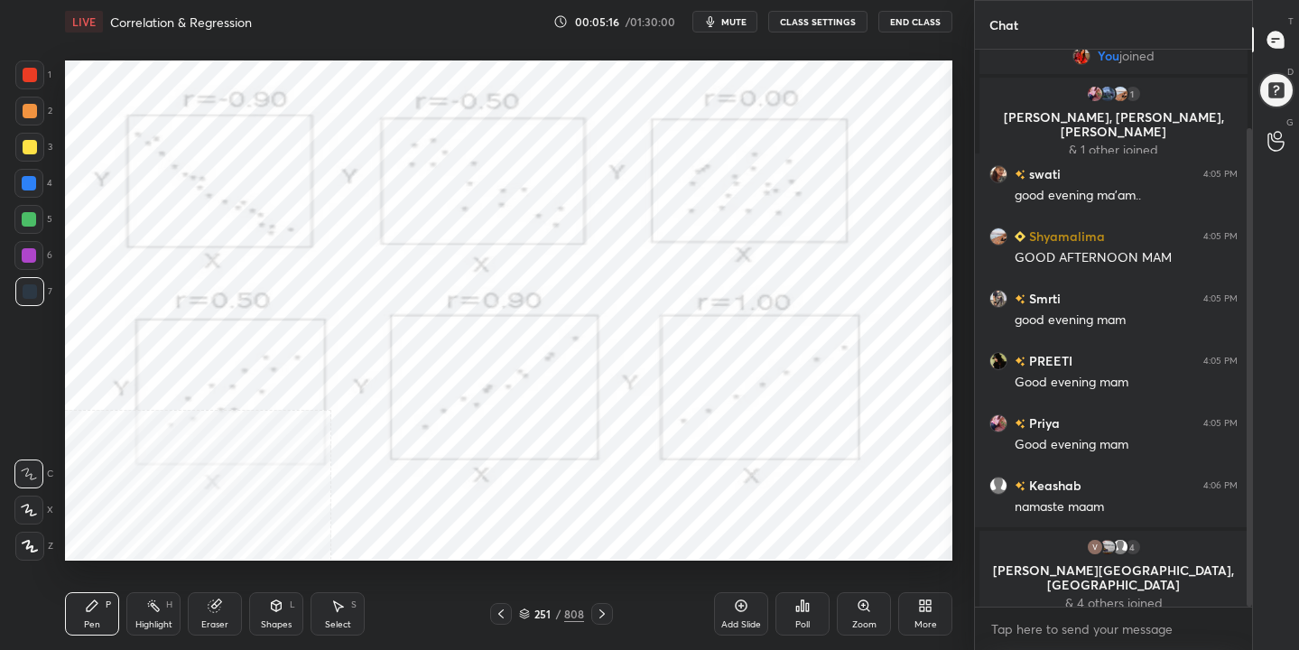
click at [482, 196] on img "grid" at bounding box center [473, 241] width 254 height 135
click at [533, 609] on div "251 / 808" at bounding box center [551, 614] width 65 height 16
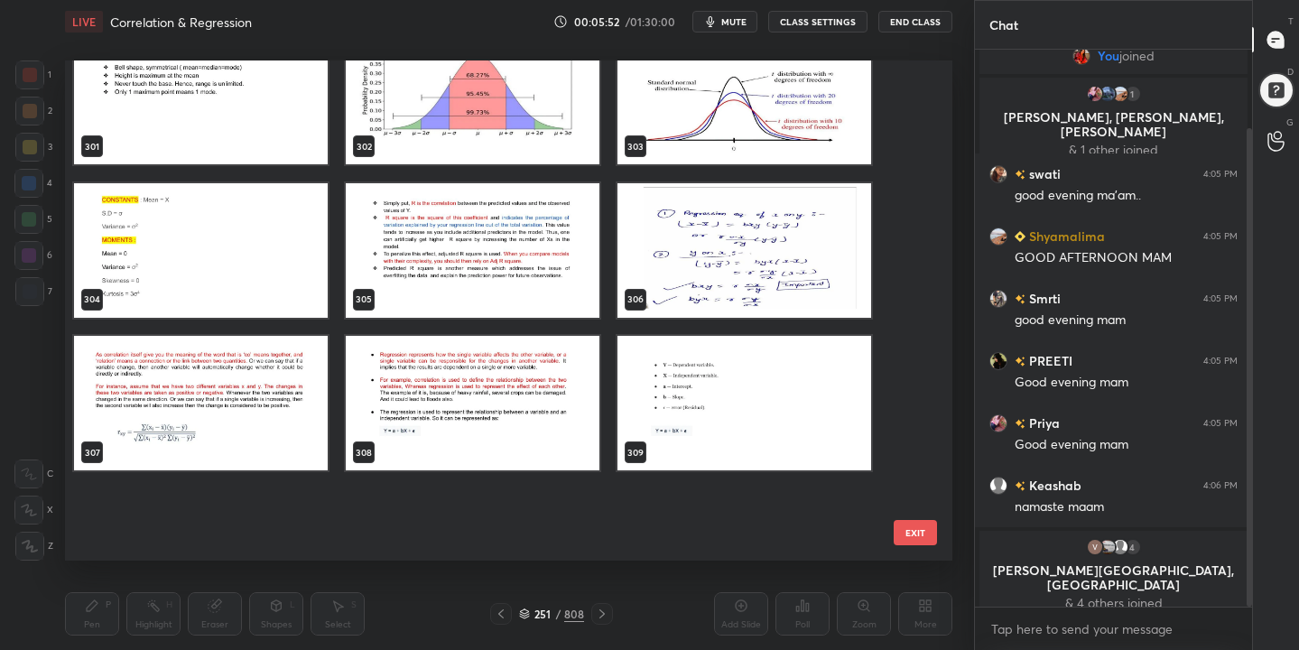
scroll to position [15197, 0]
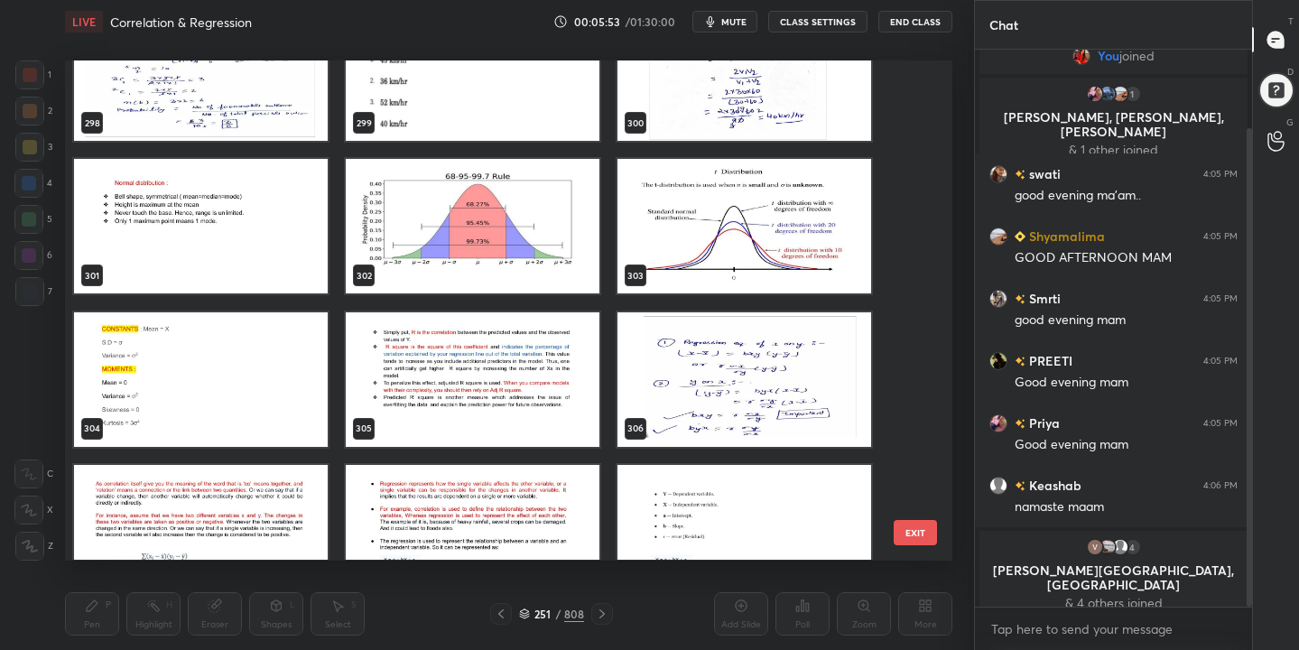
click at [470, 369] on img "grid" at bounding box center [473, 379] width 254 height 135
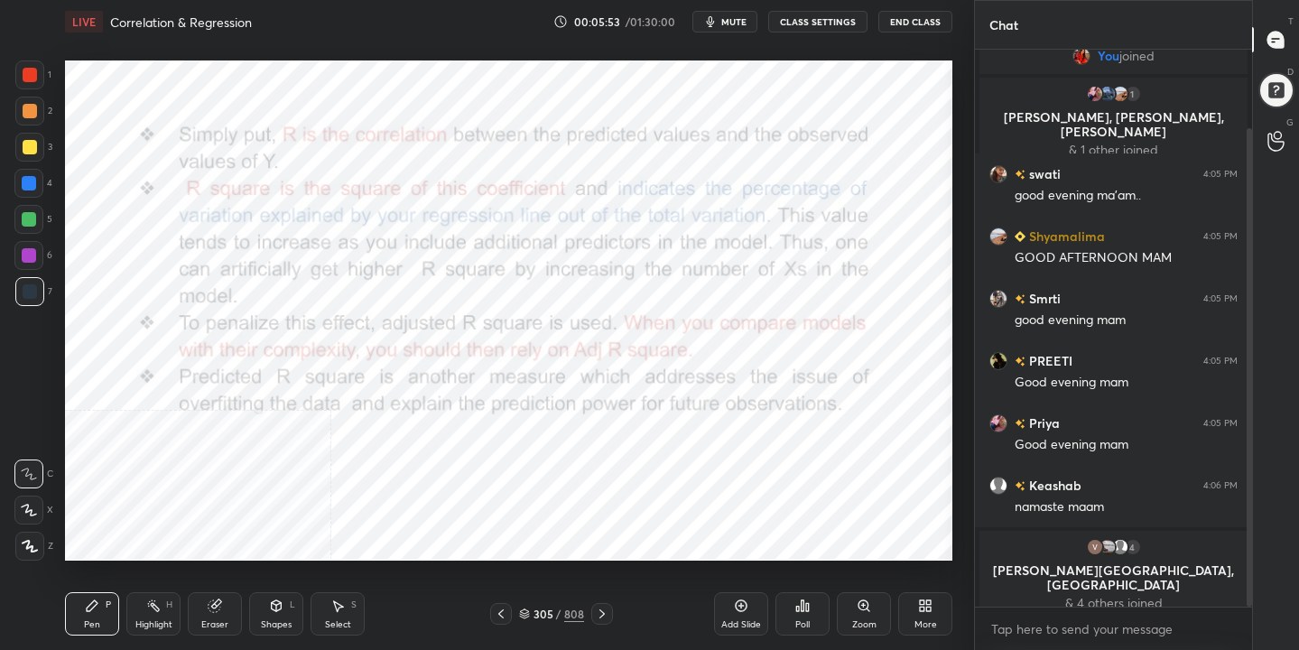
click at [470, 369] on img "grid" at bounding box center [473, 379] width 254 height 135
click at [470, 367] on img "grid" at bounding box center [473, 379] width 254 height 135
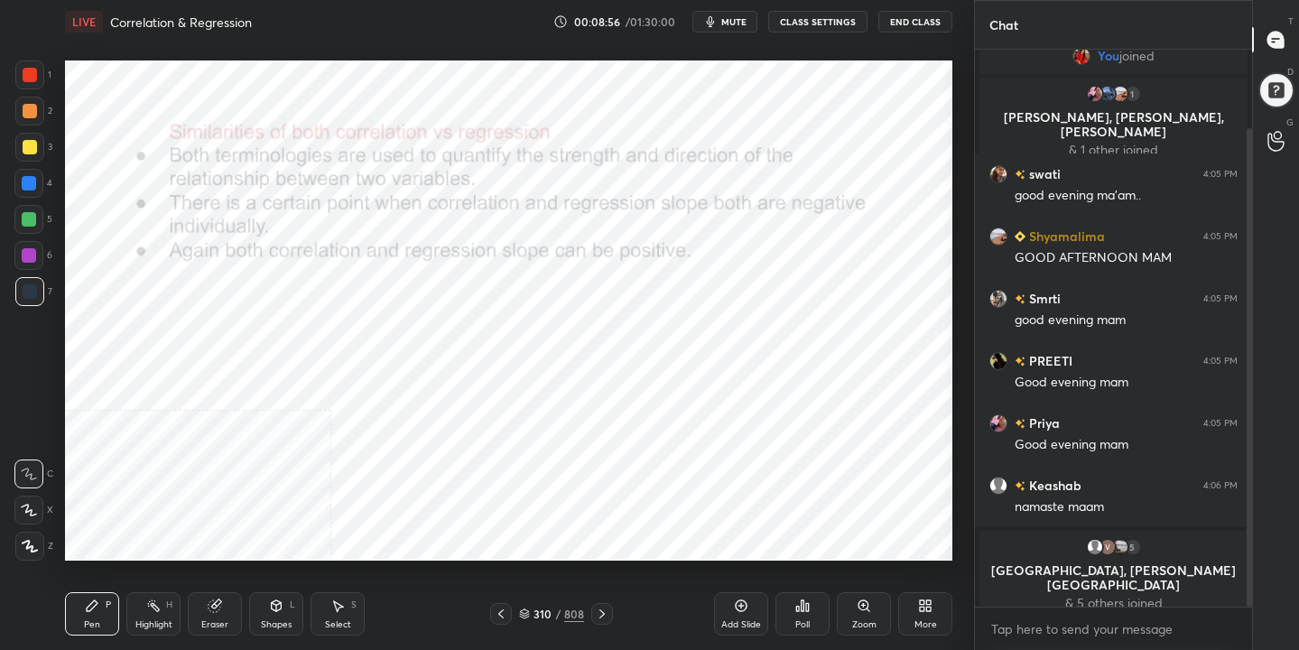
click at [526, 606] on div "310 / 808" at bounding box center [551, 614] width 65 height 16
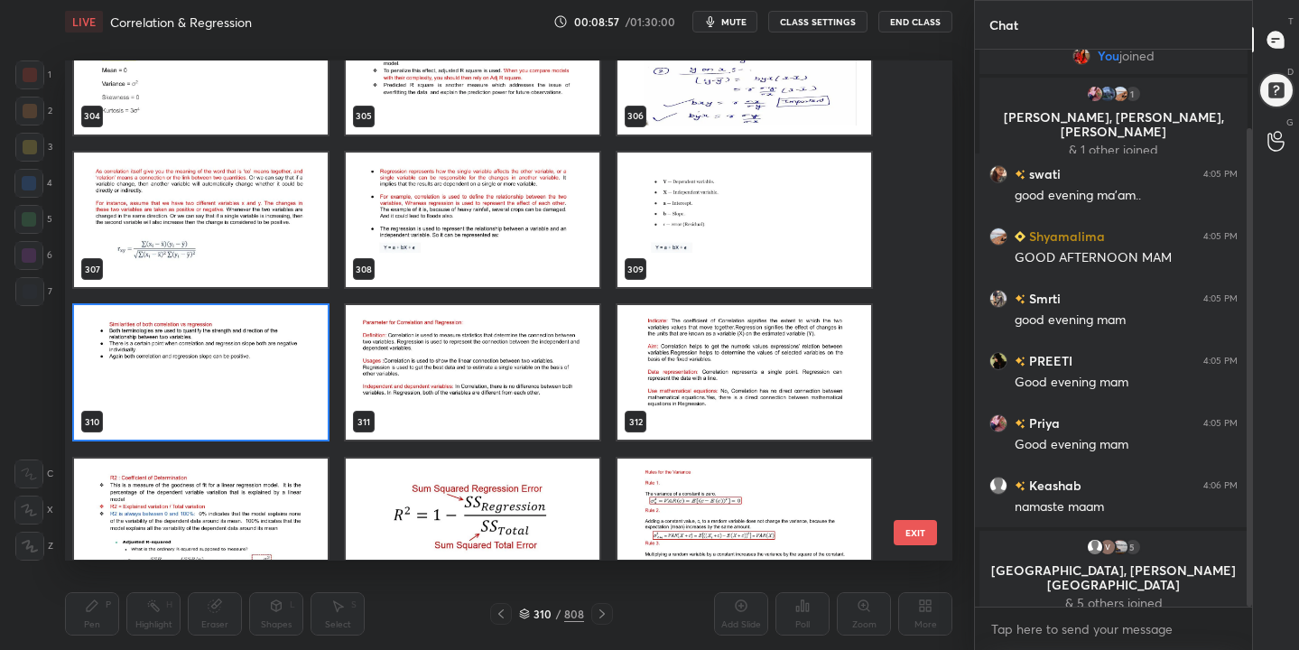
scroll to position [15506, 0]
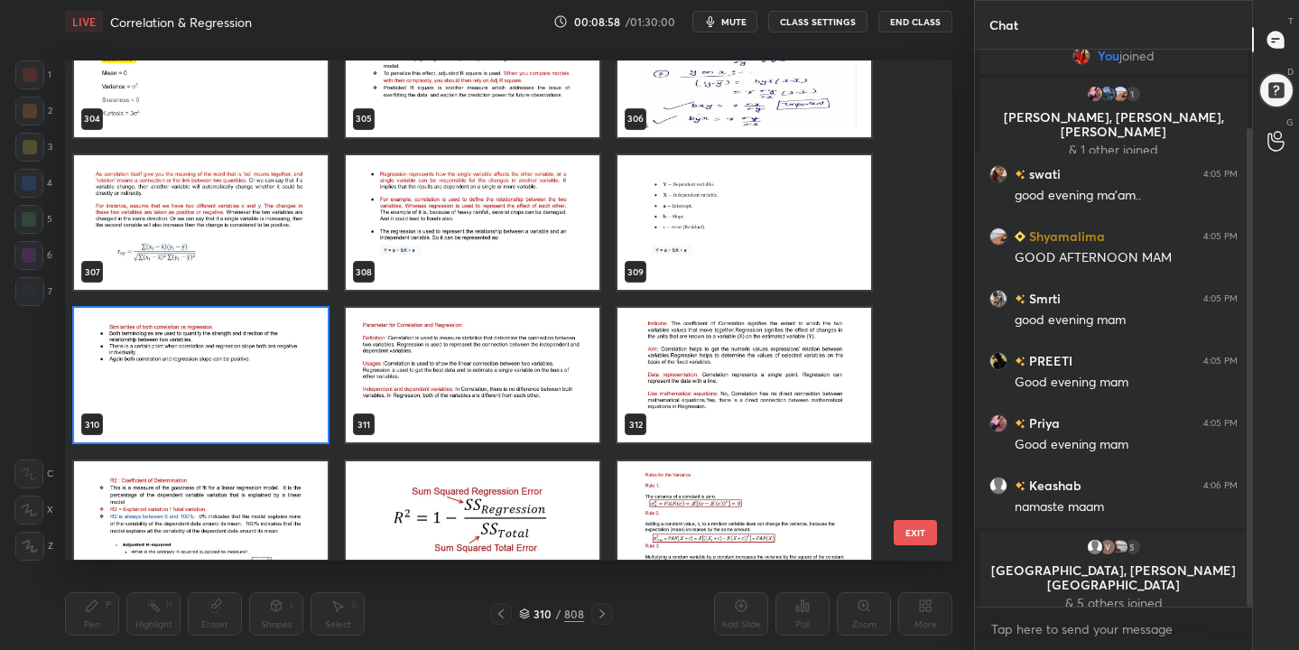
click at [518, 381] on img "grid" at bounding box center [473, 376] width 254 height 135
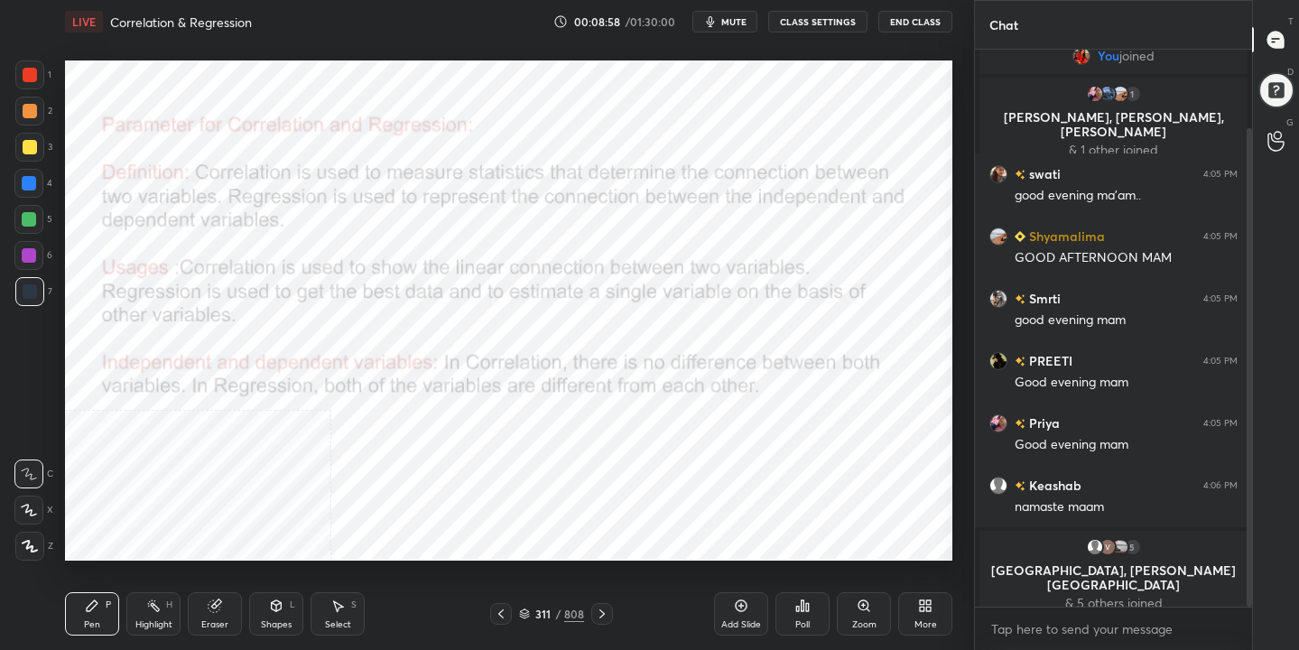
click at [518, 381] on img "grid" at bounding box center [473, 376] width 254 height 135
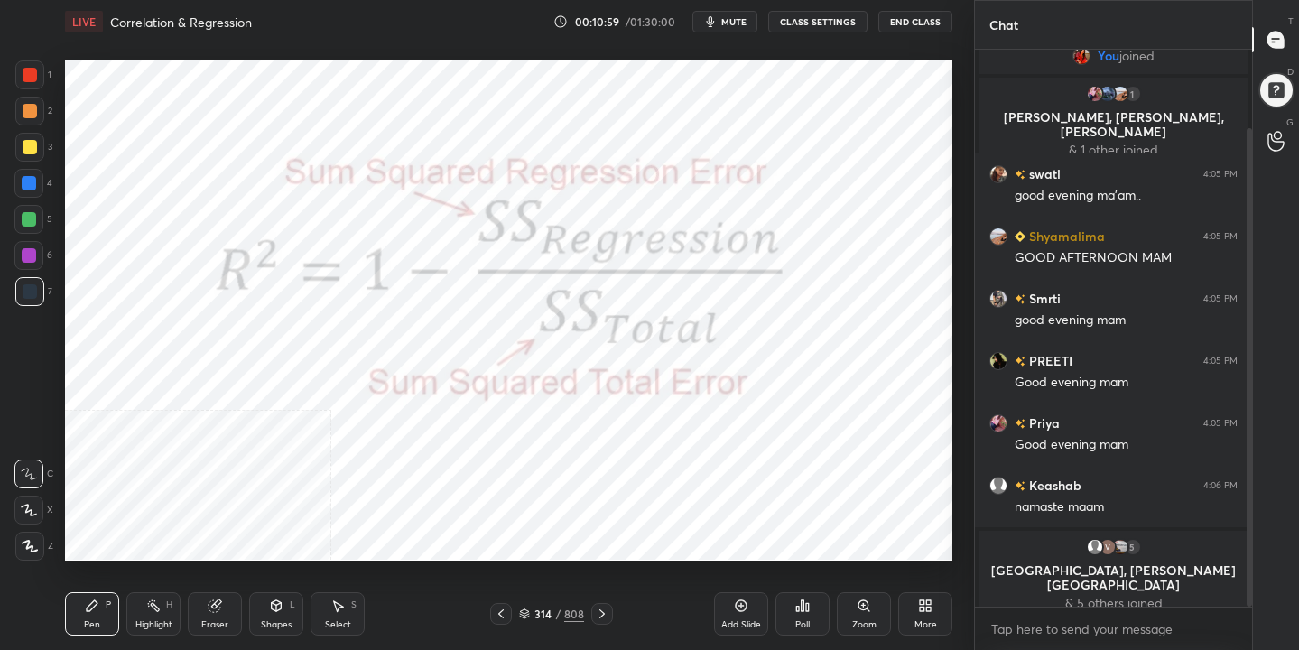
click at [525, 619] on div "314 / 808" at bounding box center [551, 614] width 65 height 16
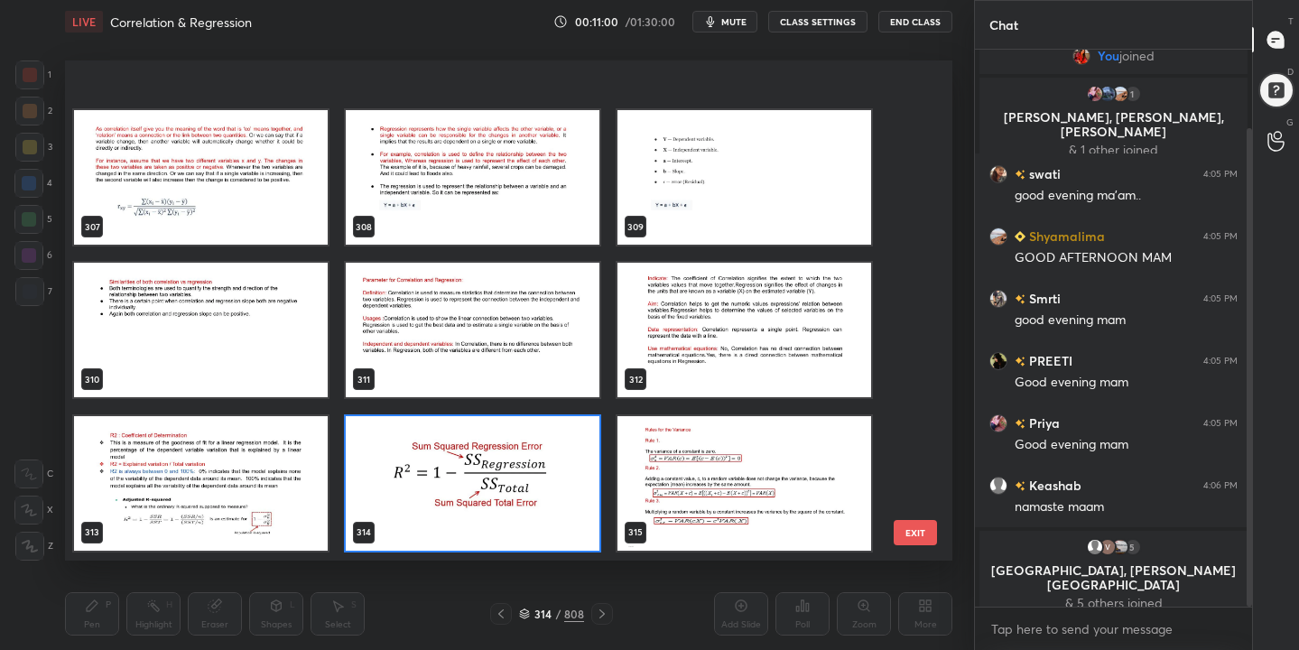
scroll to position [15783, 0]
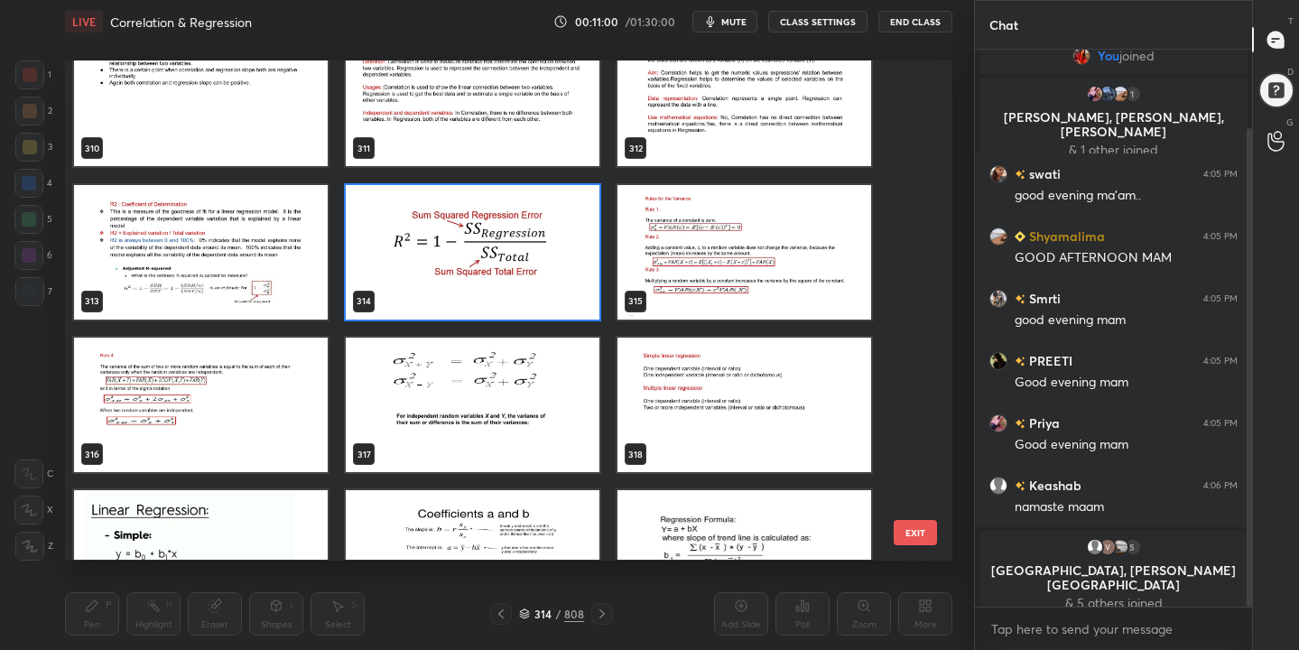
click at [720, 256] on img "grid" at bounding box center [745, 252] width 254 height 135
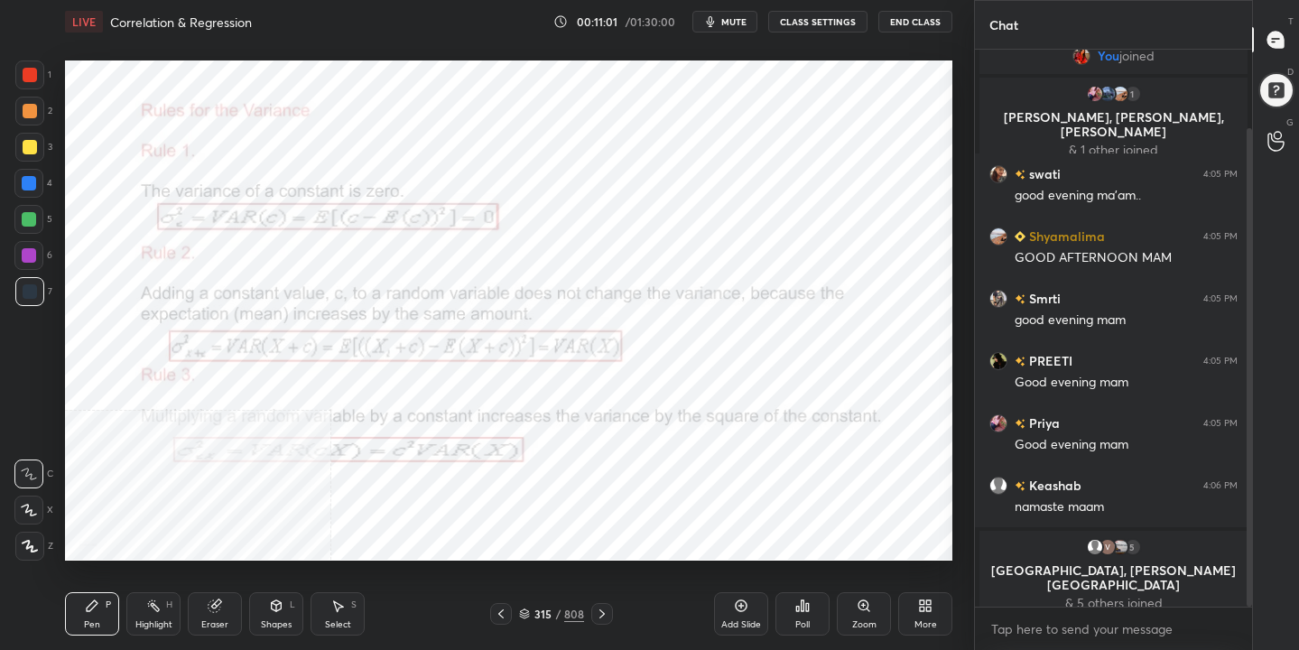
click at [720, 256] on img "grid" at bounding box center [745, 252] width 254 height 135
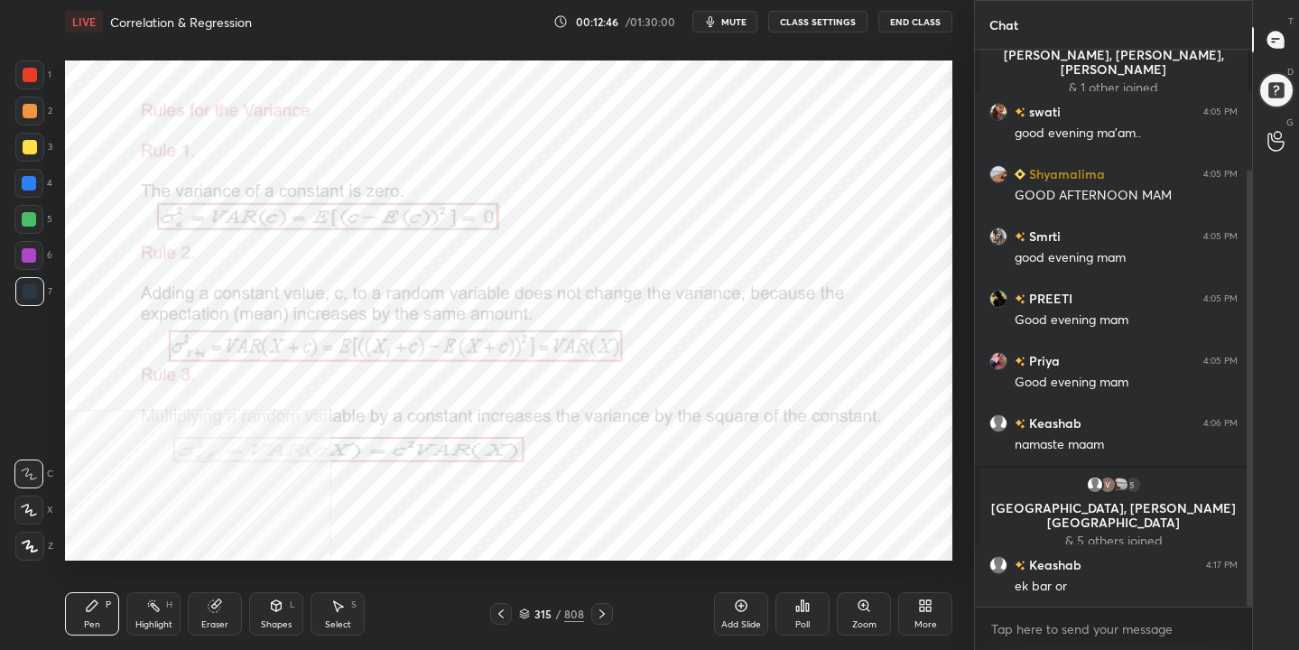
scroll to position [216, 0]
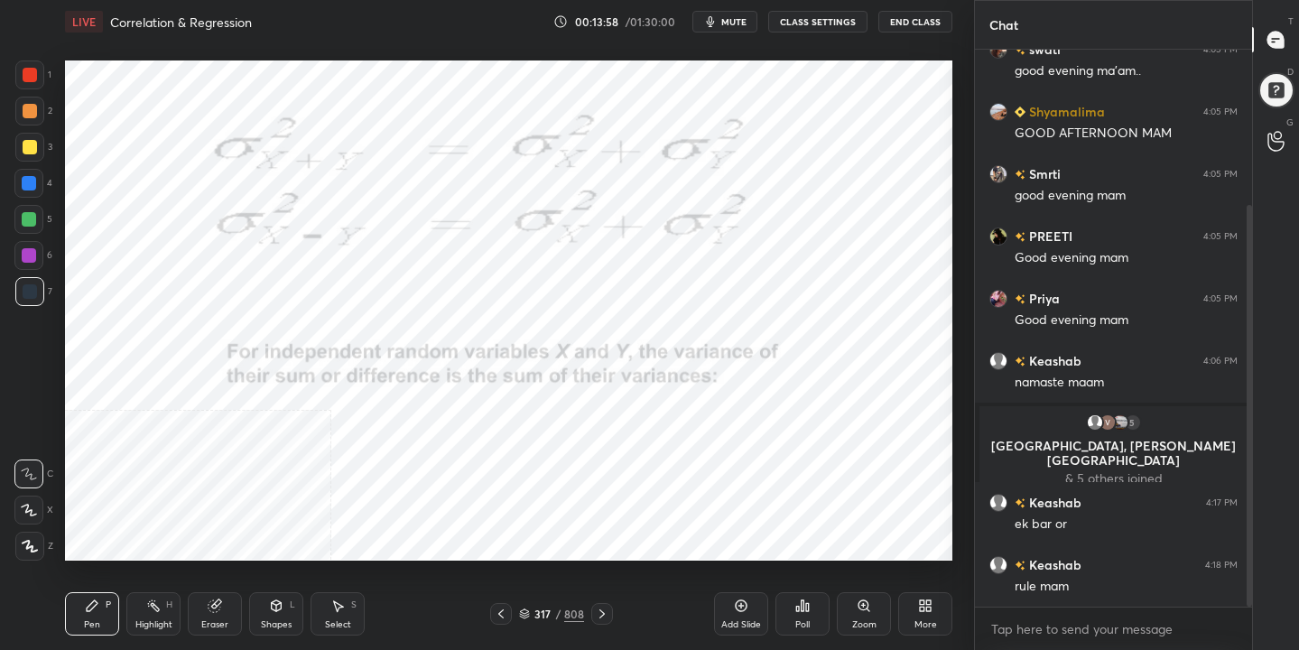
click at [528, 606] on div "317 / 808" at bounding box center [551, 614] width 65 height 16
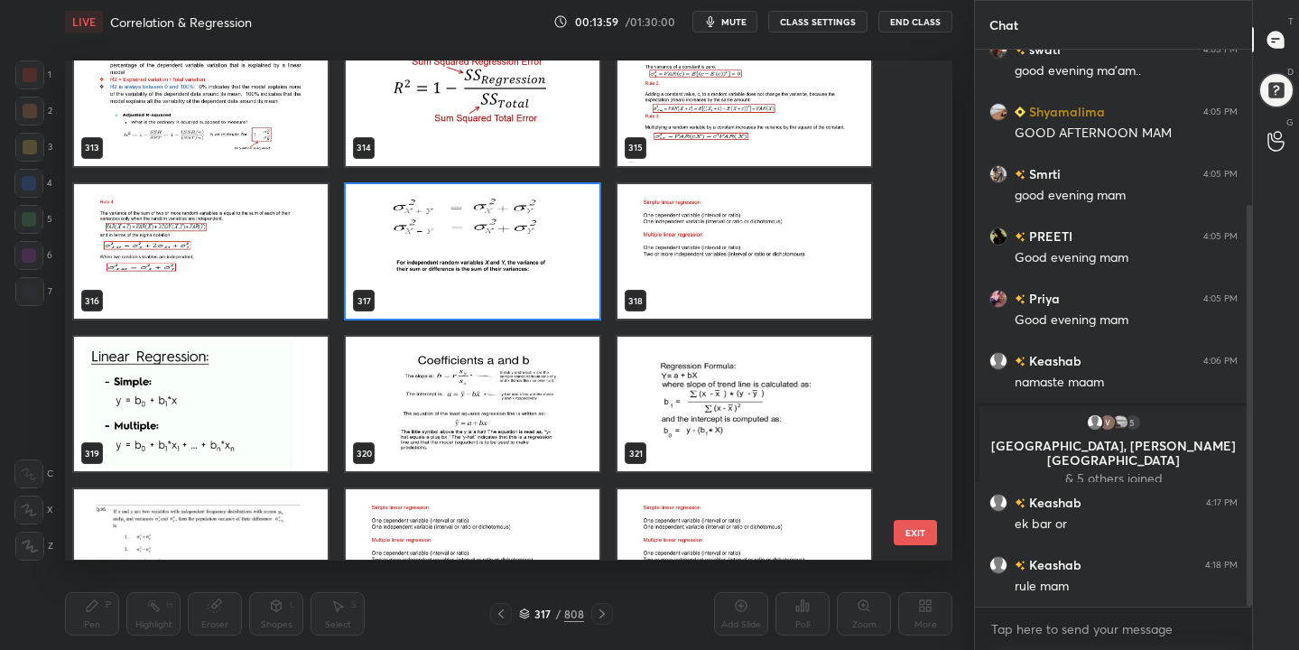
scroll to position [15933, 0]
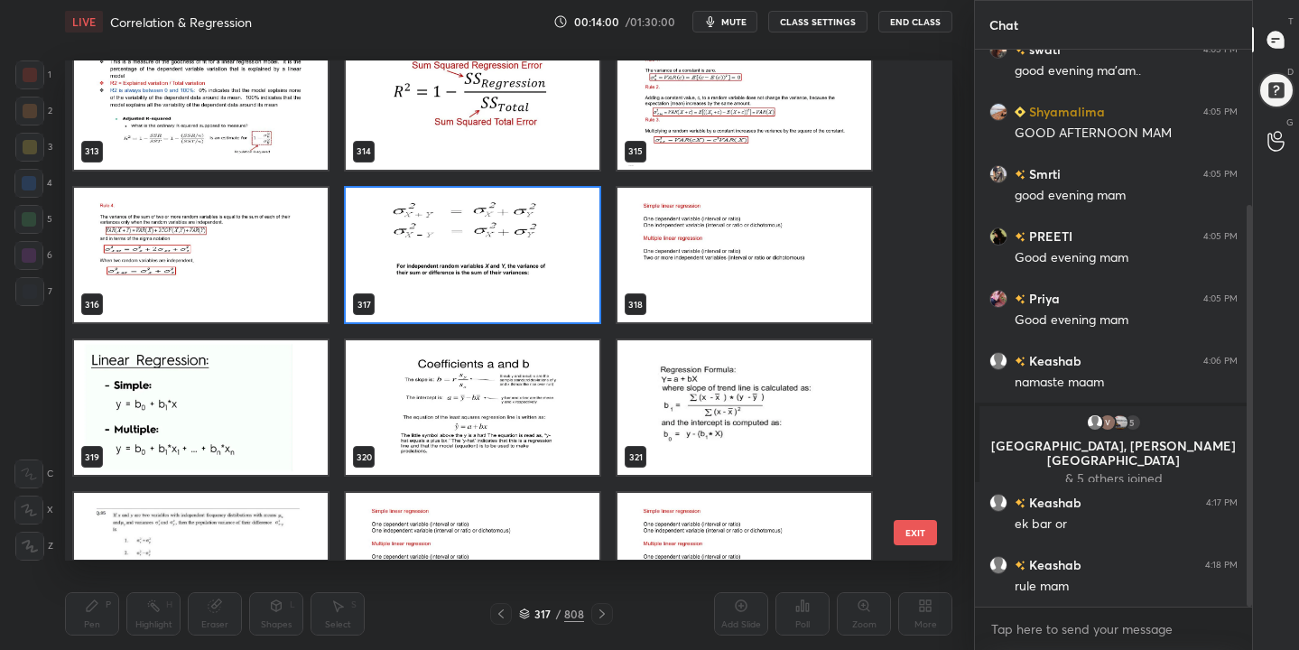
click at [699, 266] on img "grid" at bounding box center [745, 255] width 254 height 135
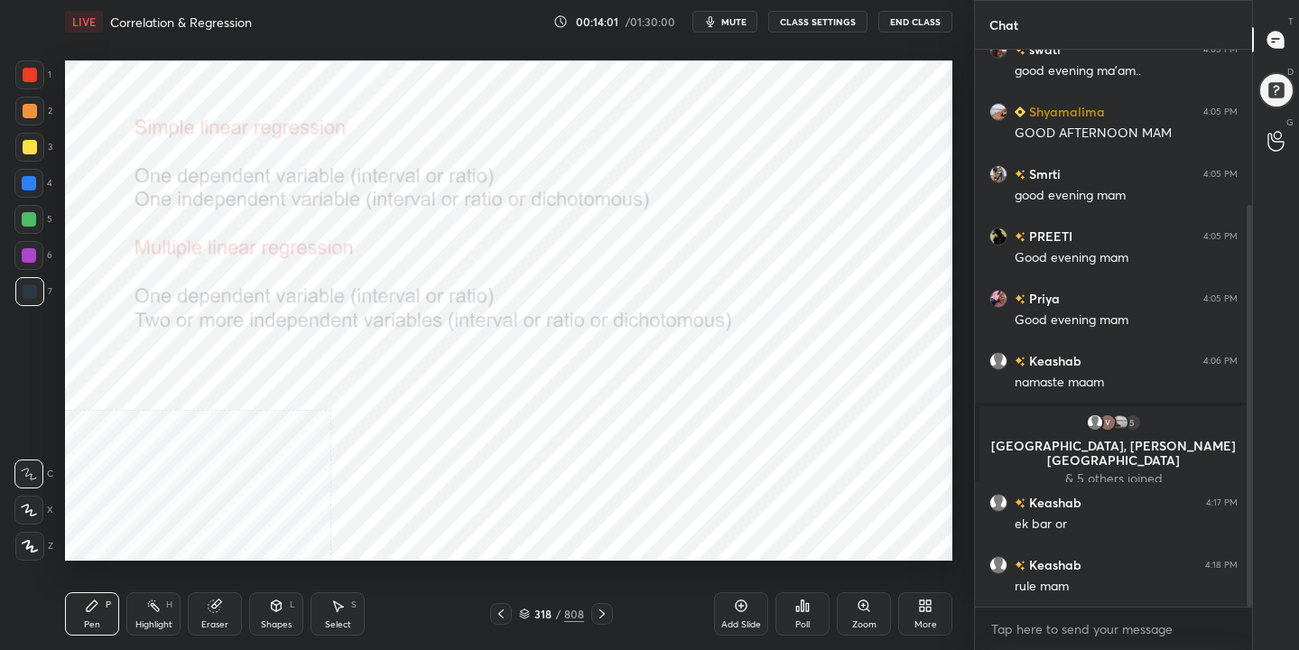
click at [699, 266] on img "grid" at bounding box center [745, 255] width 254 height 135
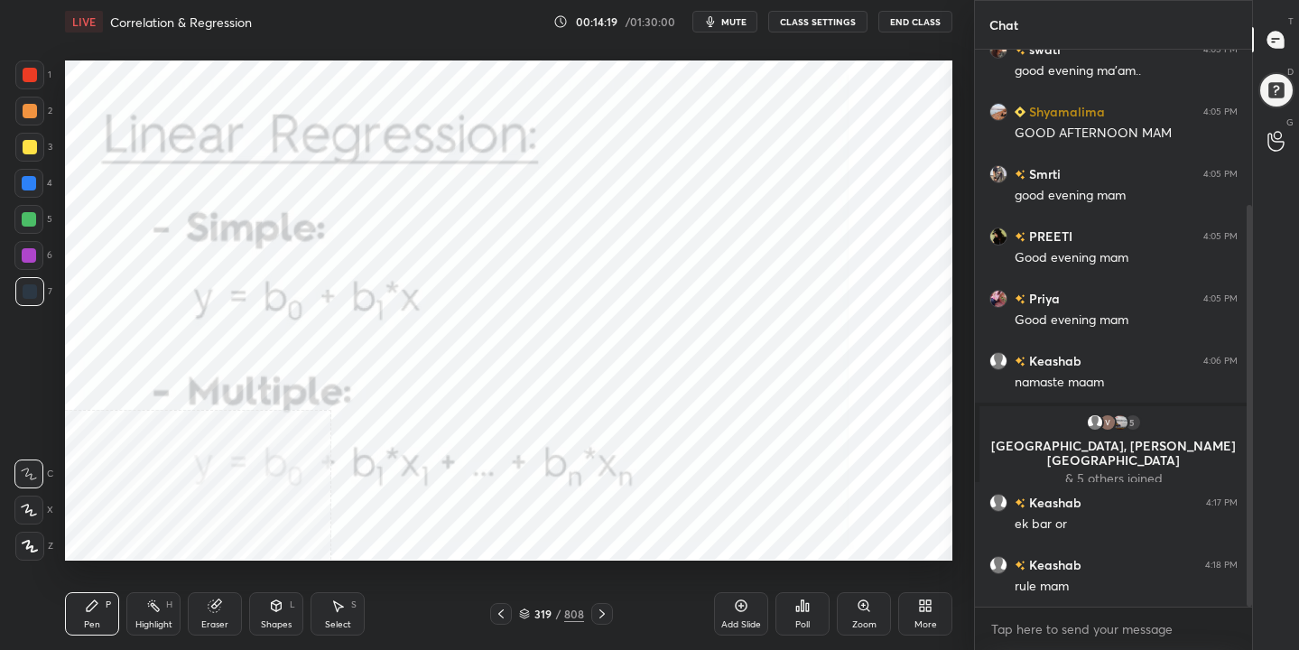
click at [523, 618] on icon at bounding box center [524, 614] width 11 height 11
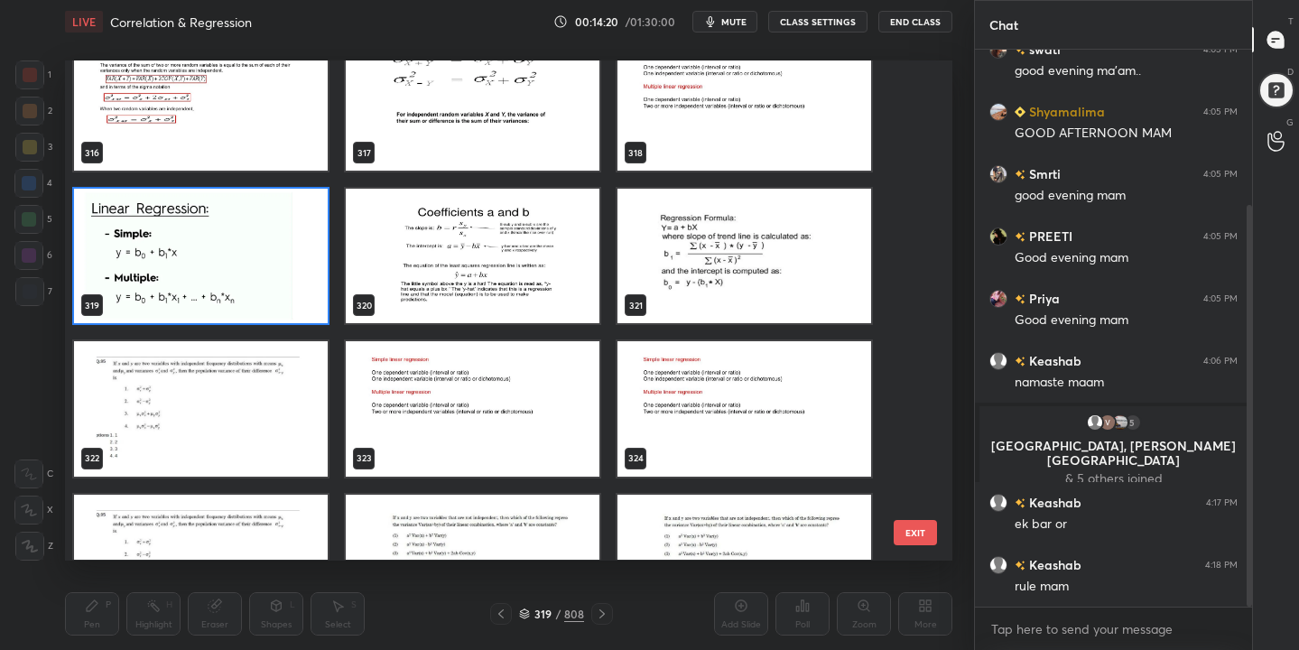
scroll to position [16082, 0]
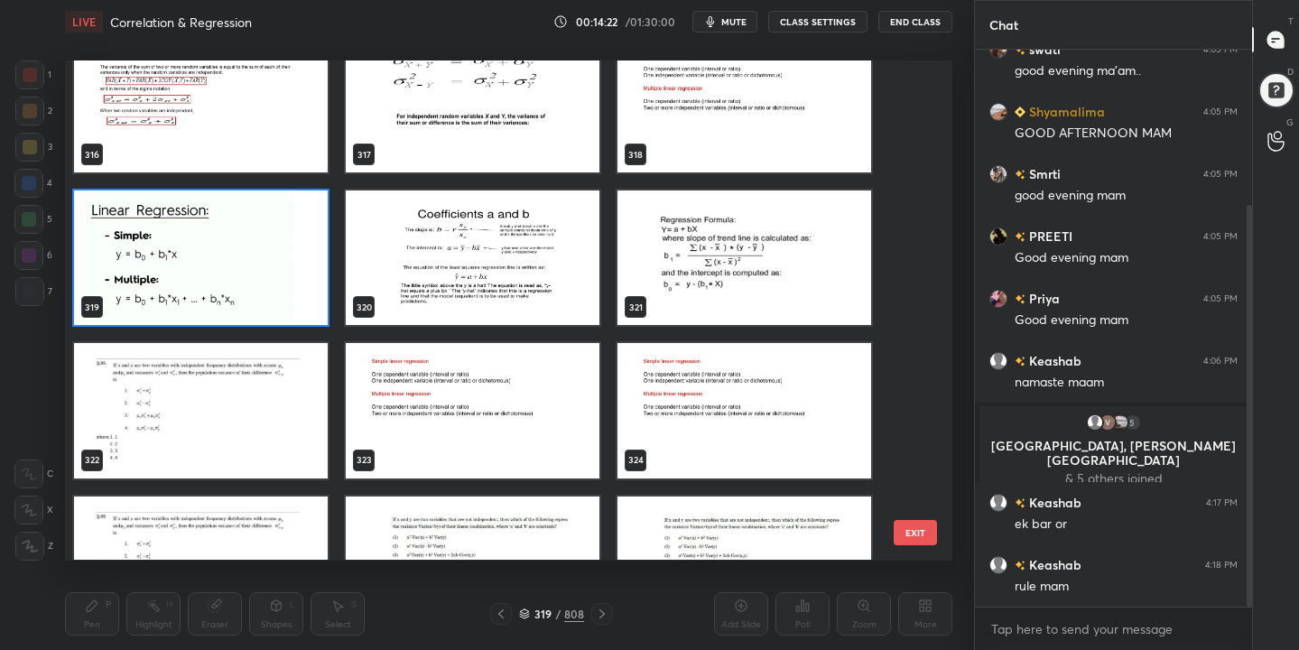
click at [481, 230] on img "grid" at bounding box center [473, 258] width 254 height 135
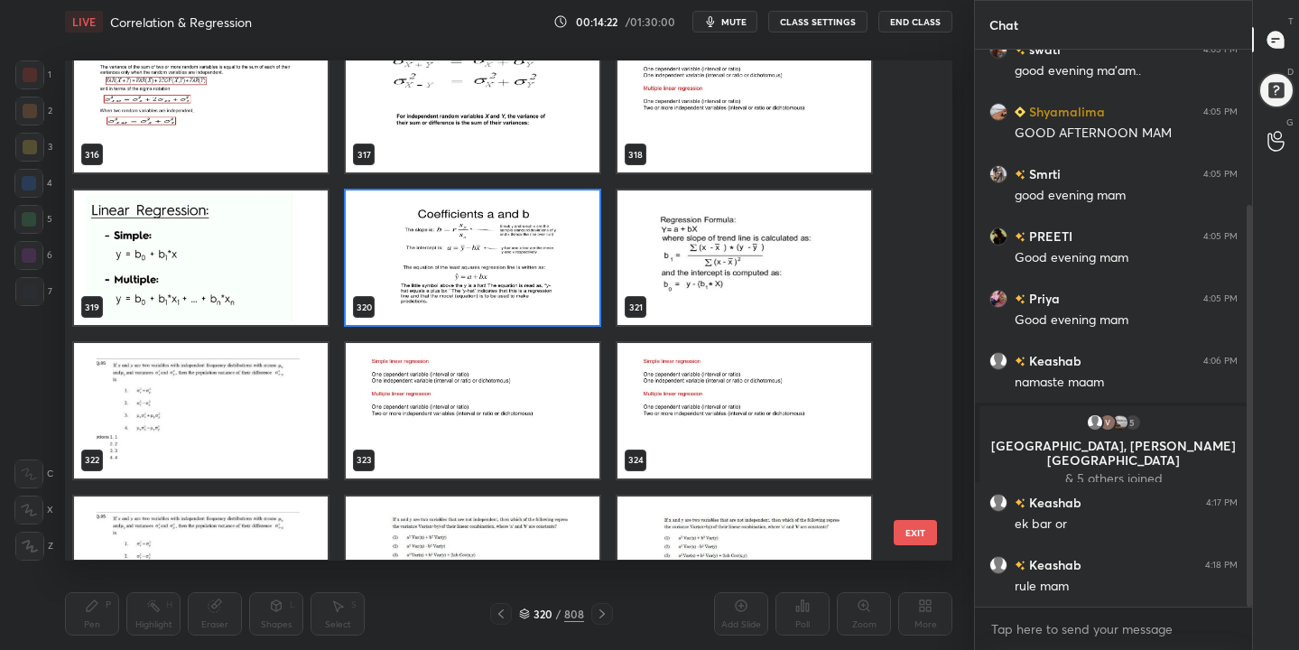
click at [481, 230] on img "grid" at bounding box center [473, 258] width 254 height 135
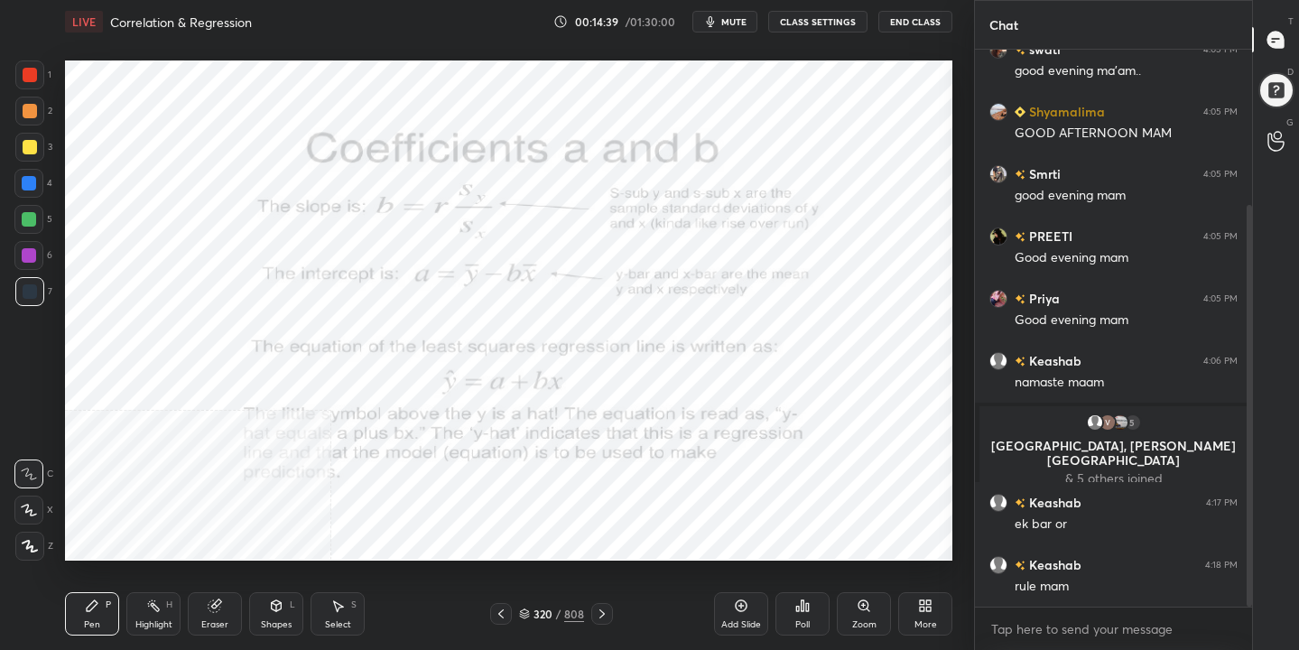
click at [523, 615] on icon at bounding box center [524, 615] width 9 height 3
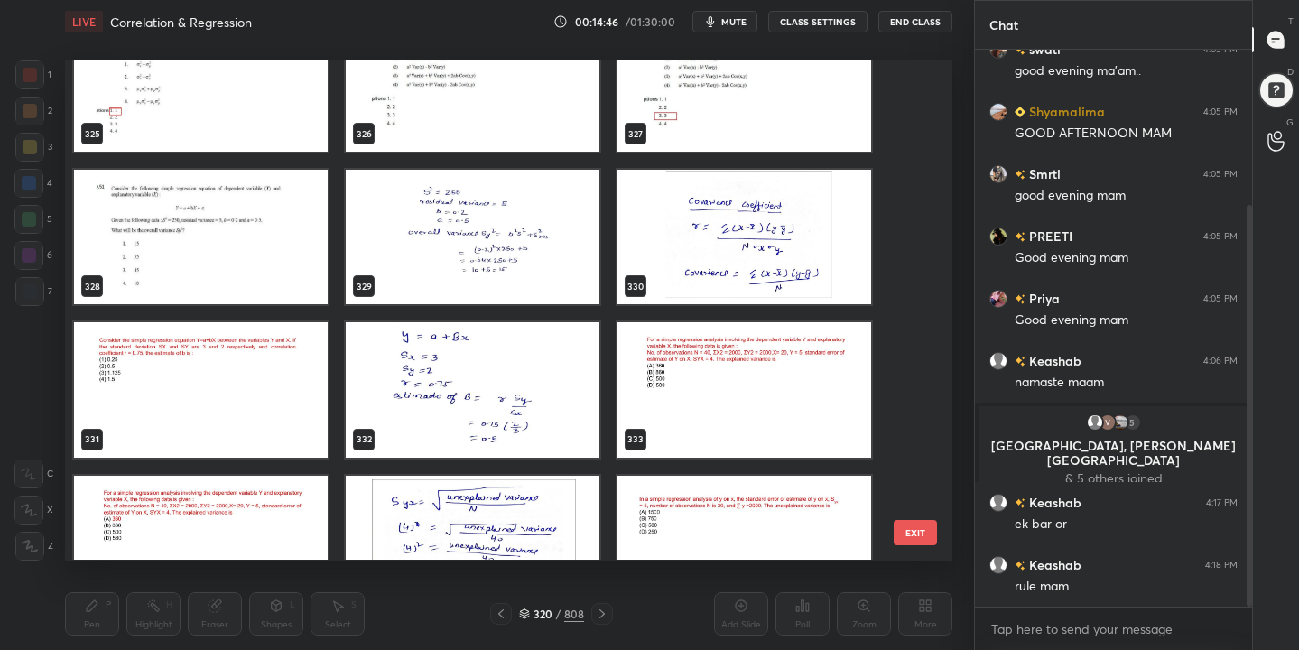
scroll to position [16515, 0]
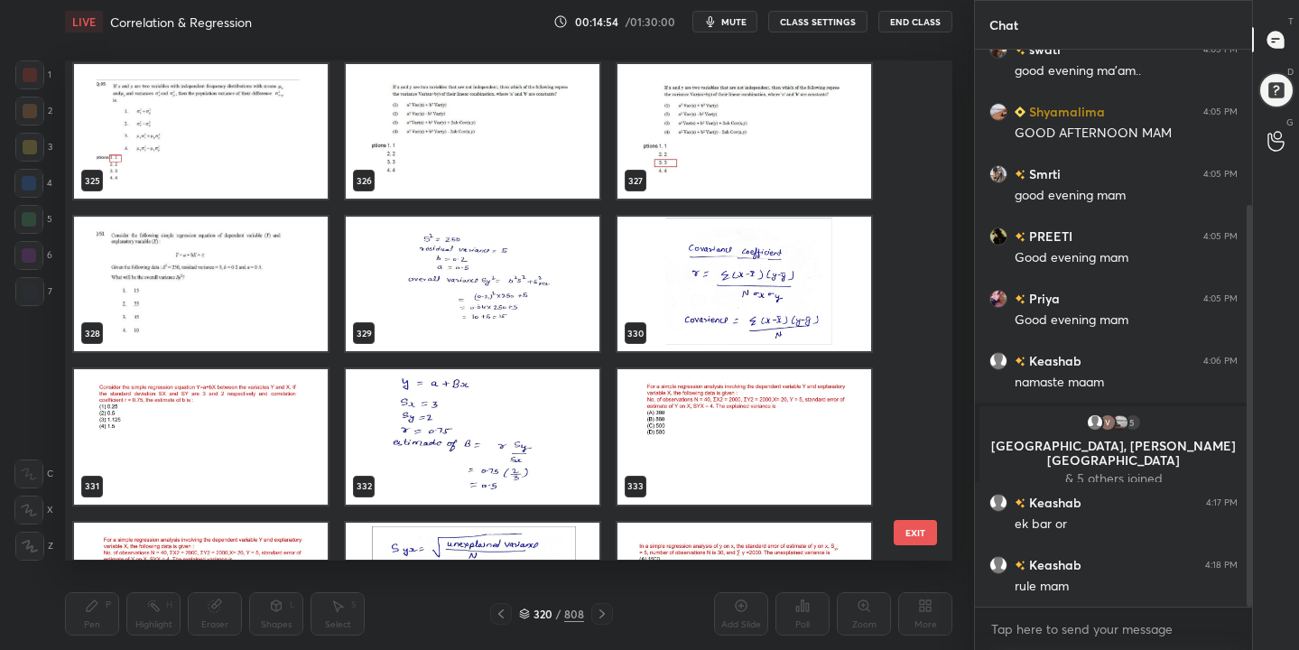
click at [217, 292] on img "grid" at bounding box center [201, 285] width 254 height 135
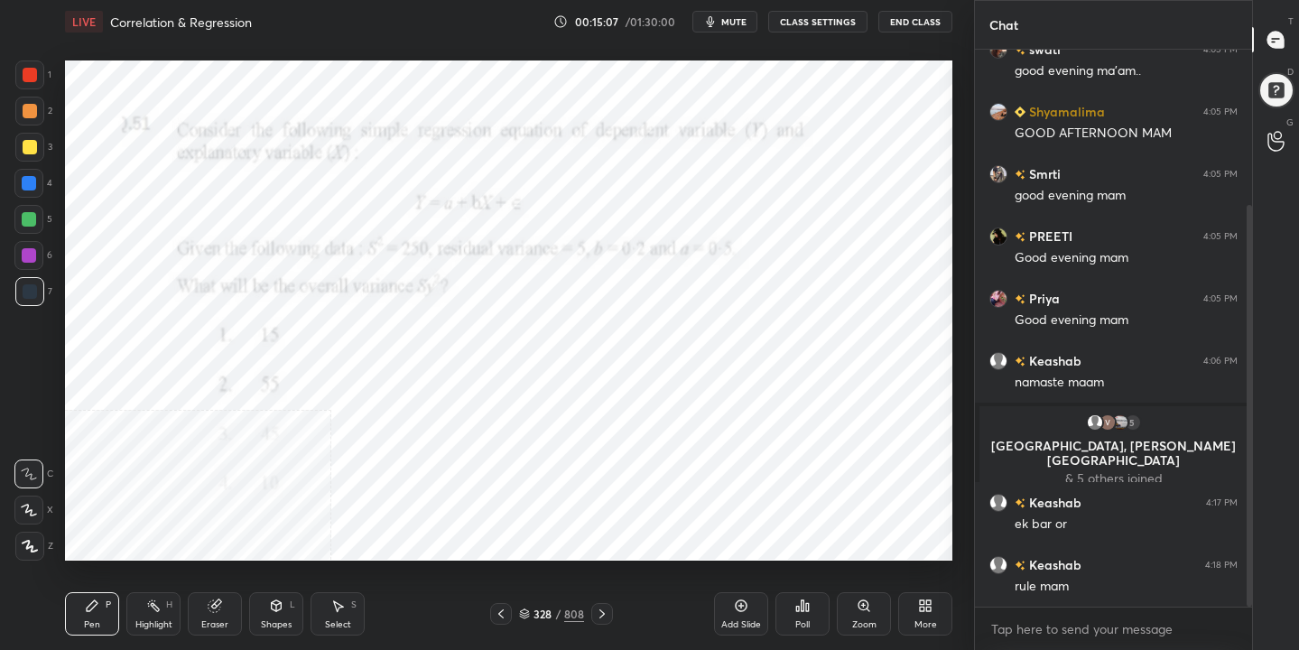
click at [204, 614] on div "Eraser" at bounding box center [215, 613] width 54 height 43
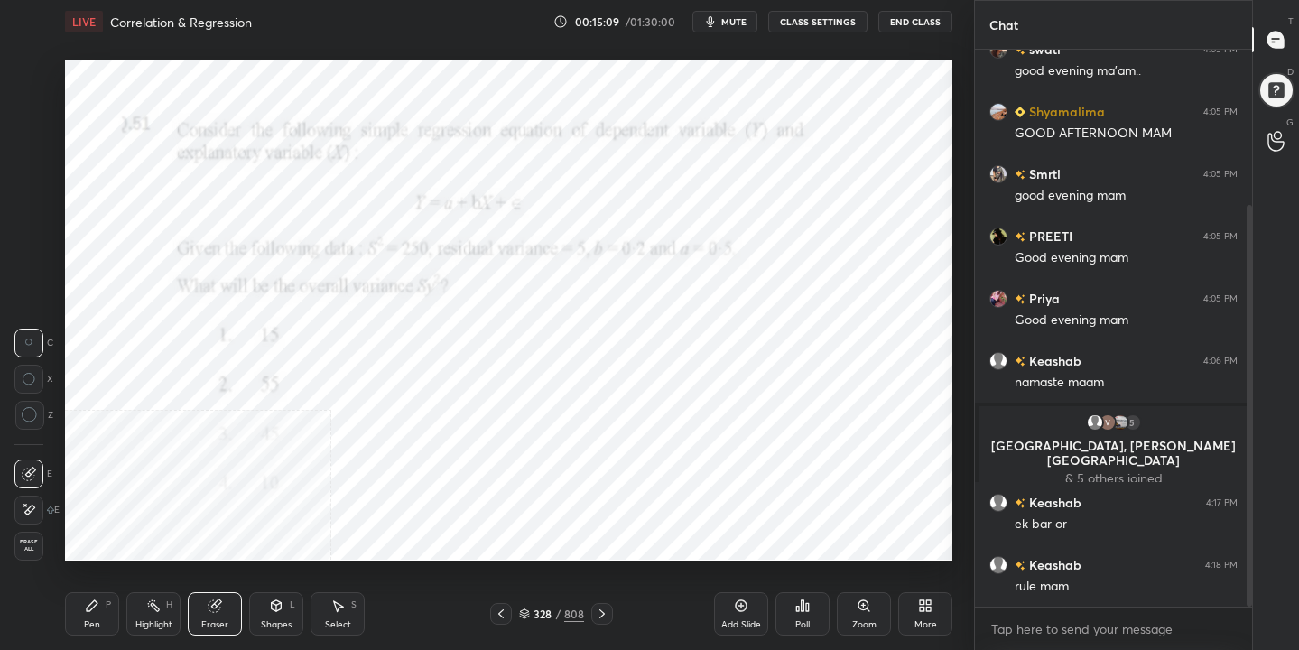
drag, startPoint x: 98, startPoint y: 615, endPoint x: 116, endPoint y: 590, distance: 30.6
click at [102, 614] on div "Pen P" at bounding box center [92, 613] width 54 height 43
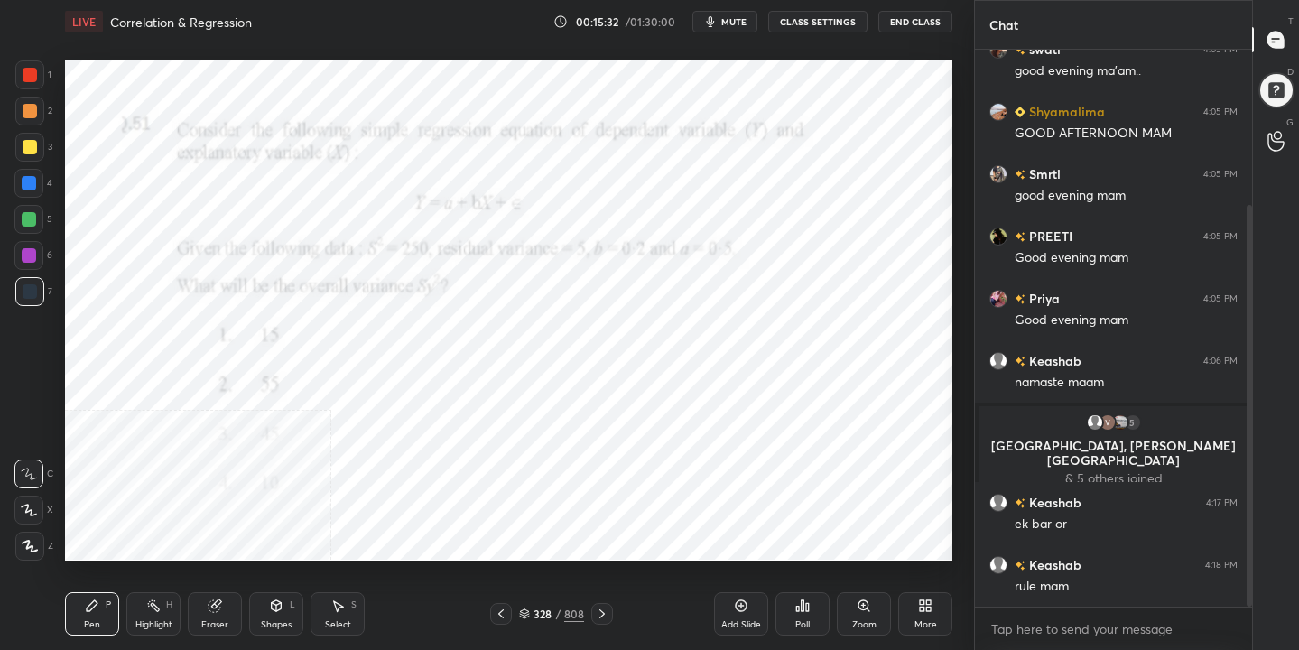
click at [527, 611] on icon at bounding box center [524, 614] width 11 height 11
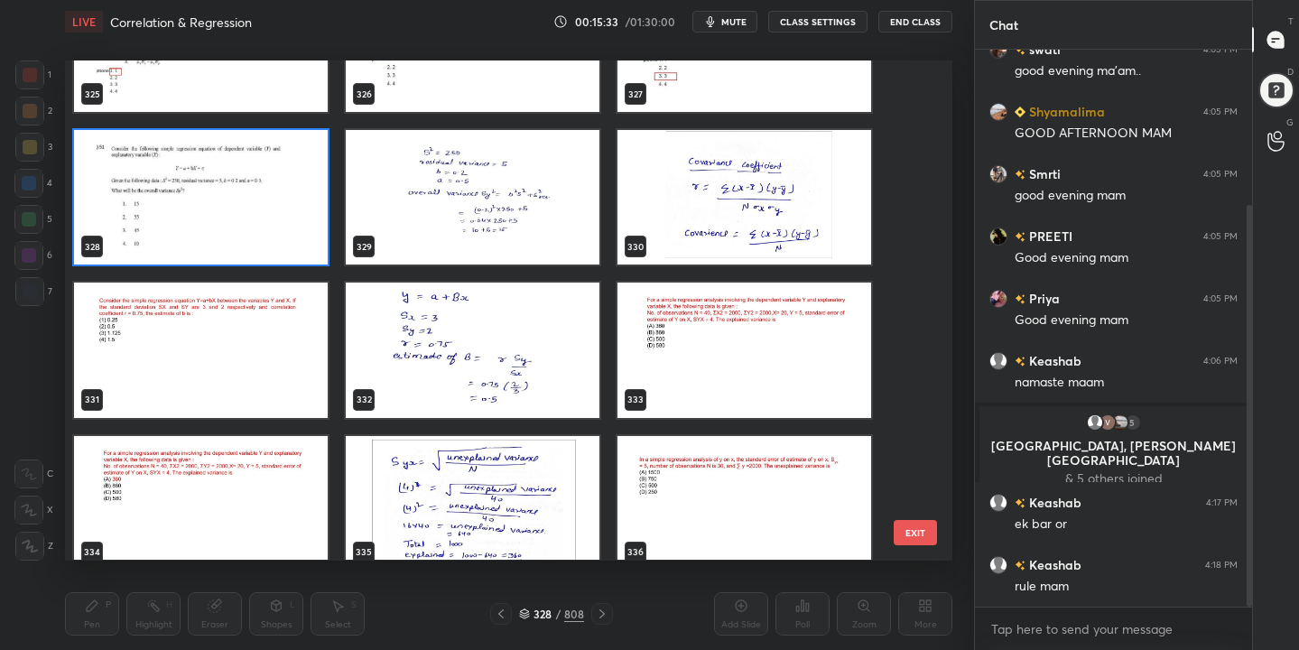
scroll to position [16599, 0]
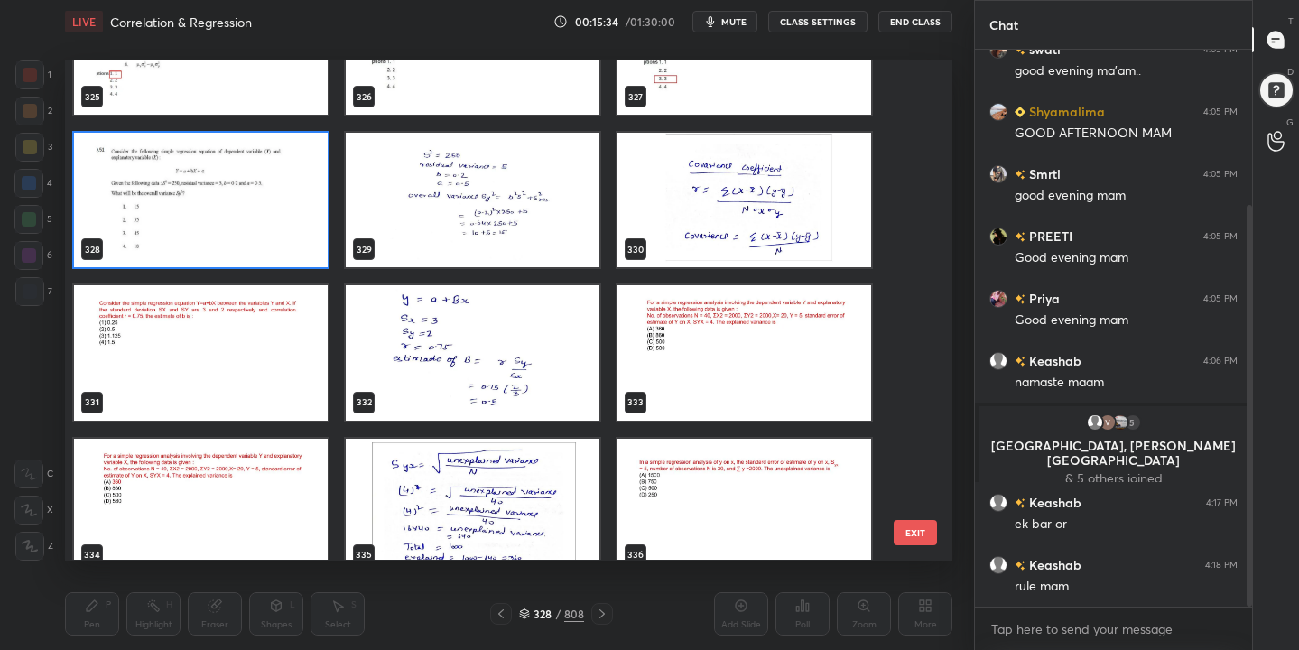
click at [769, 187] on img "grid" at bounding box center [745, 201] width 254 height 135
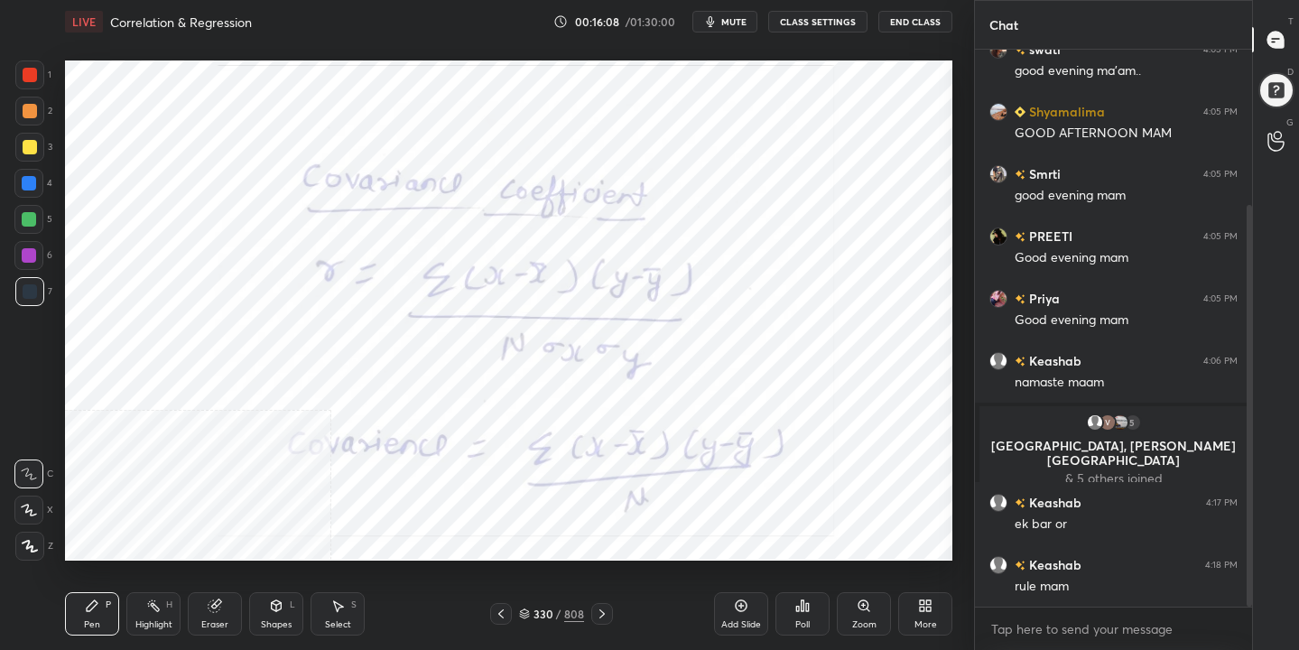
click at [521, 610] on icon at bounding box center [524, 611] width 9 height 5
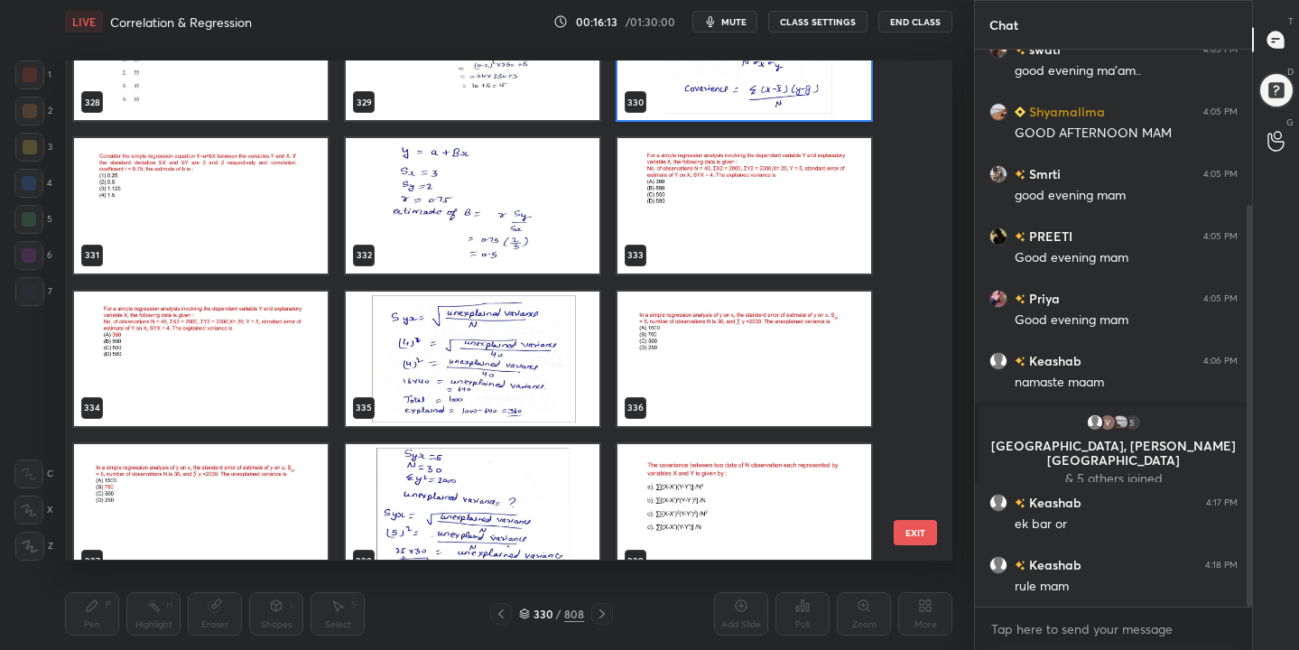
scroll to position [16715, 0]
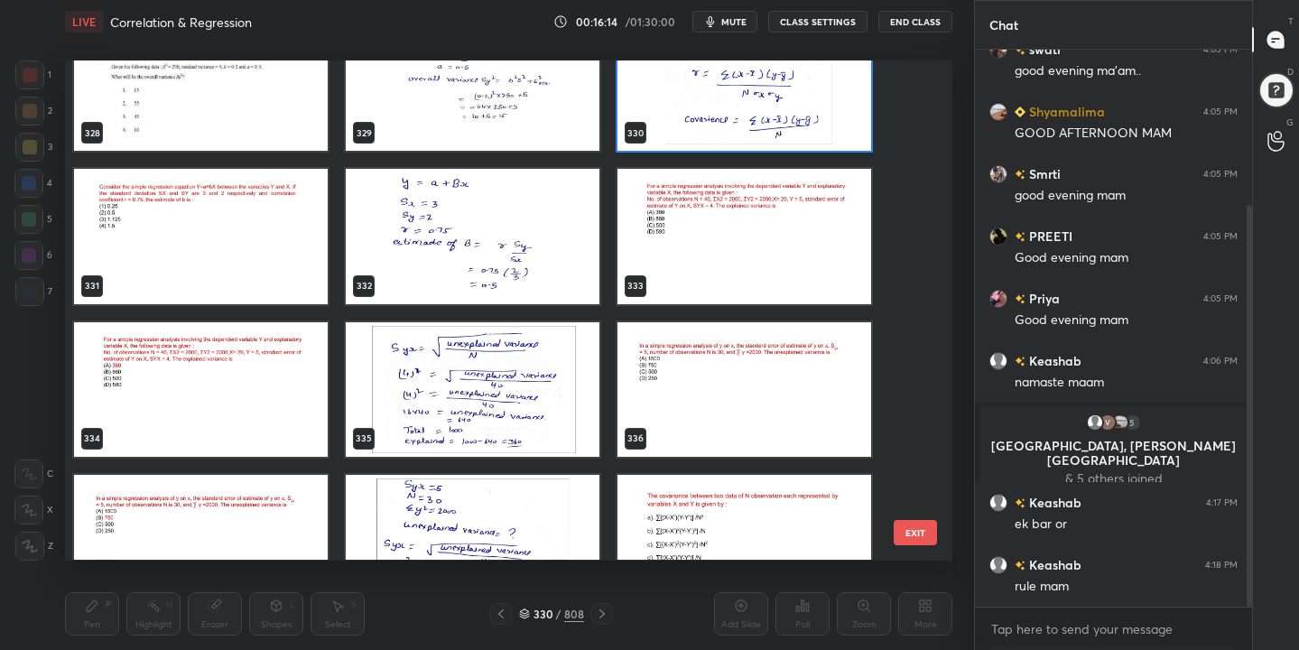
click at [834, 239] on img "grid" at bounding box center [745, 237] width 254 height 135
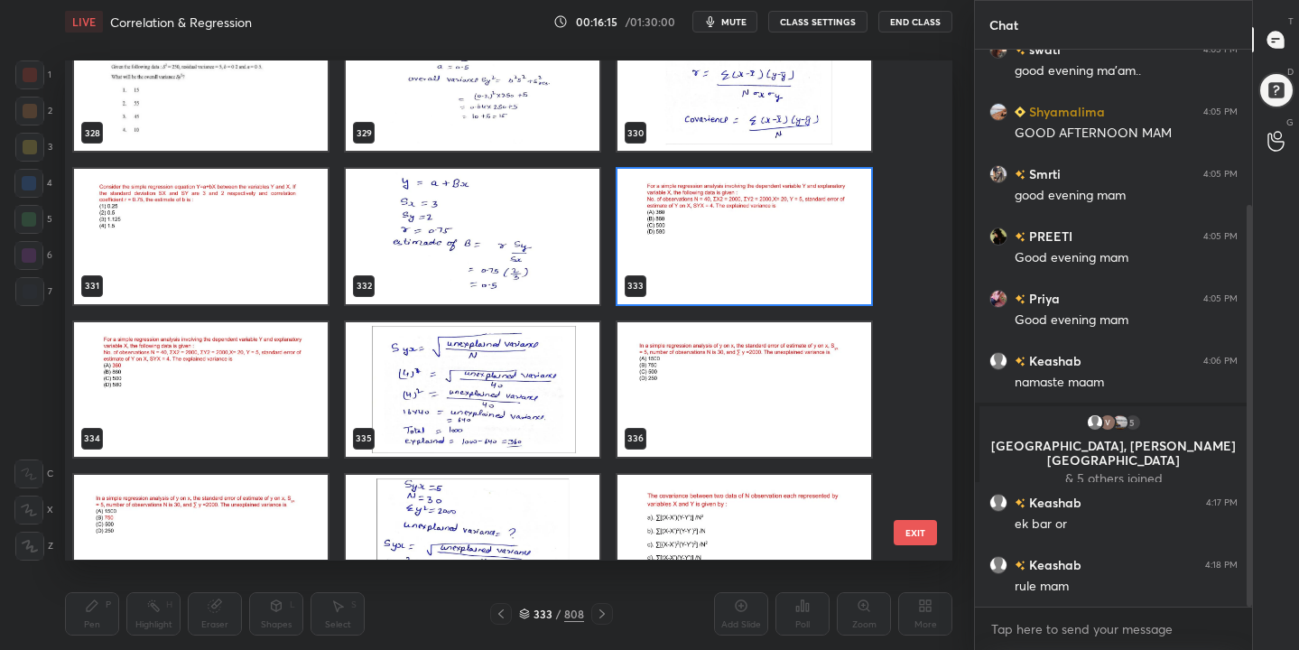
click at [834, 239] on img "grid" at bounding box center [745, 237] width 254 height 135
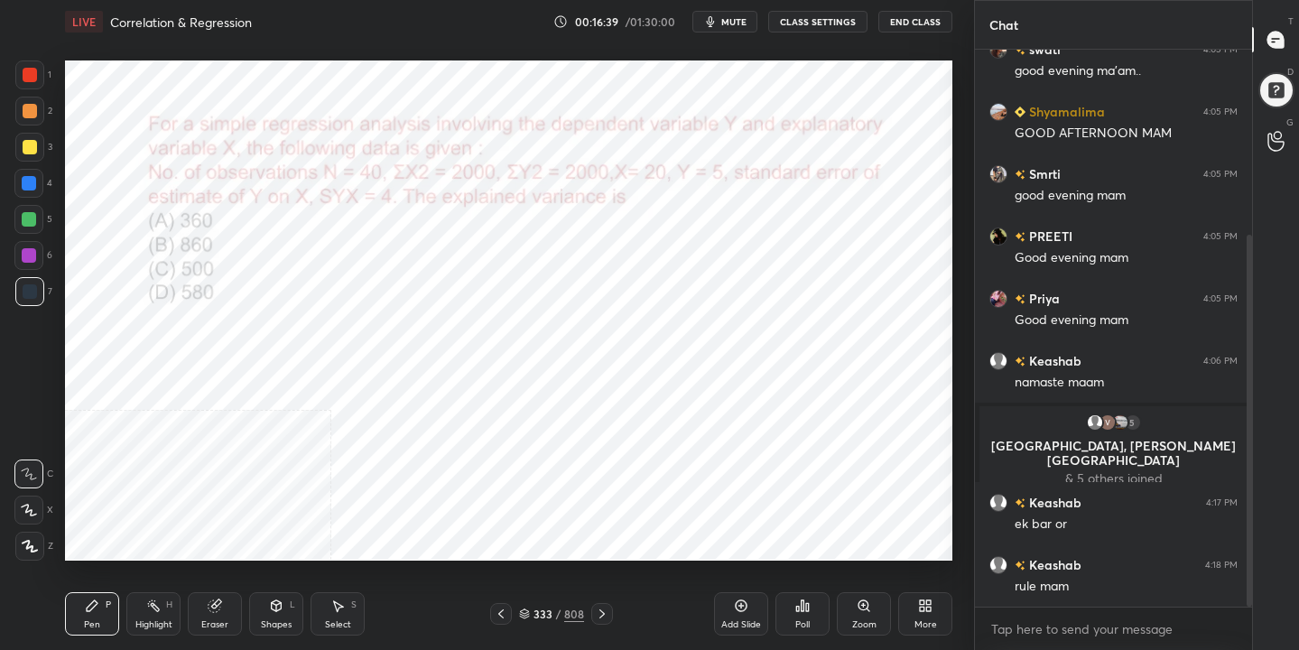
scroll to position [278, 0]
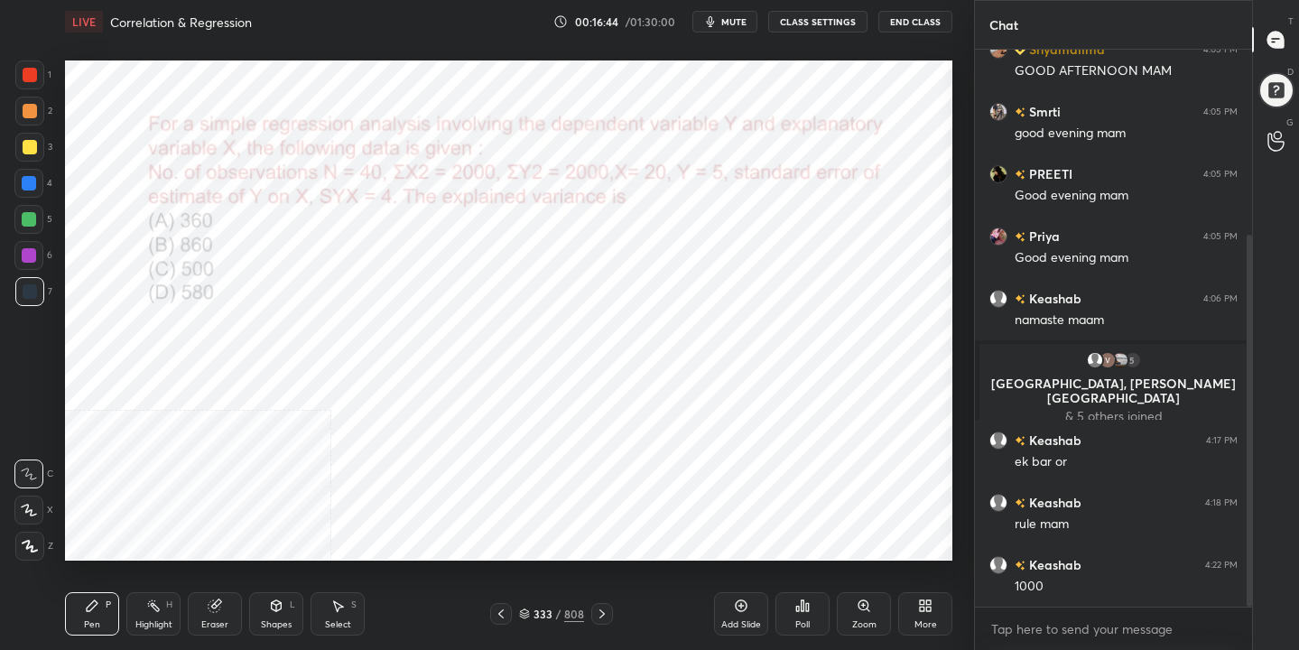
click at [537, 610] on div "333" at bounding box center [543, 614] width 18 height 11
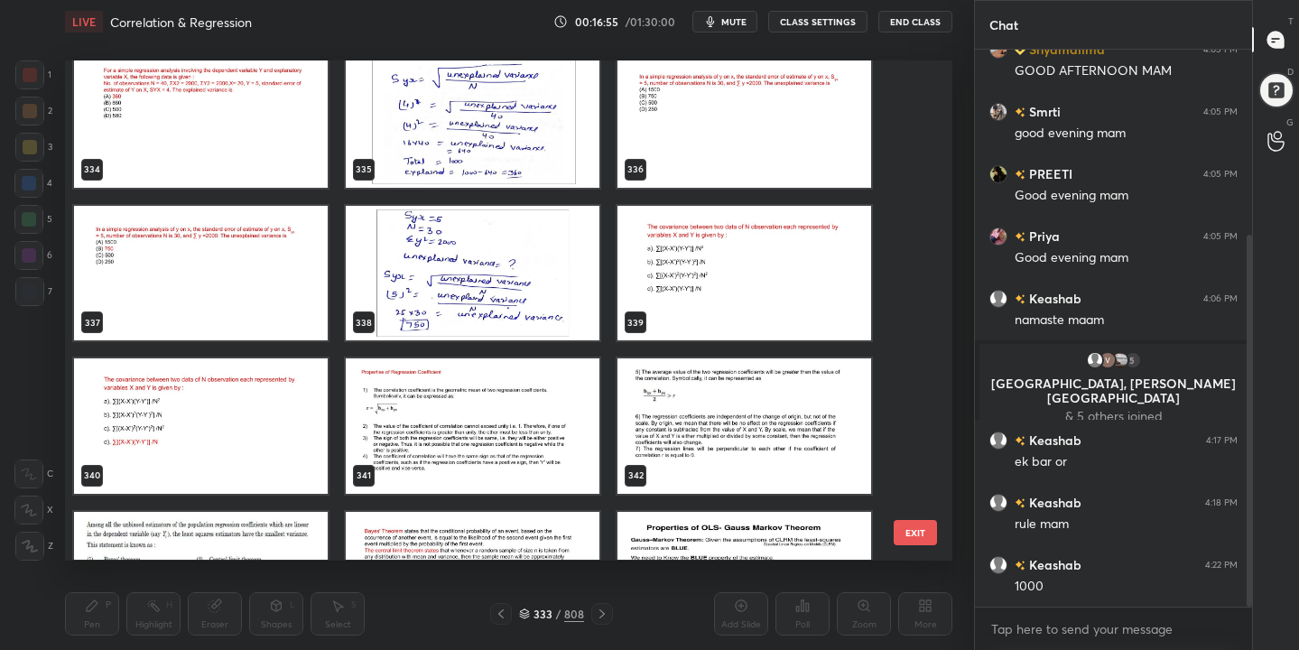
scroll to position [16983, 0]
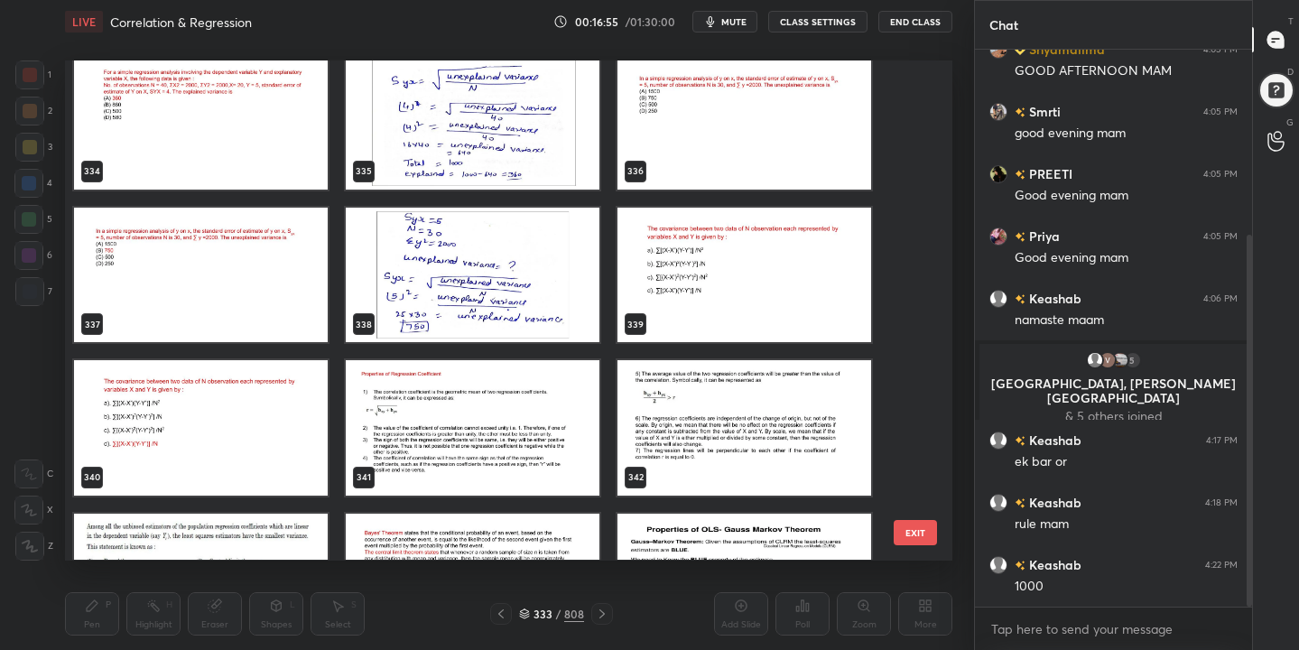
click at [486, 432] on img "grid" at bounding box center [473, 428] width 254 height 135
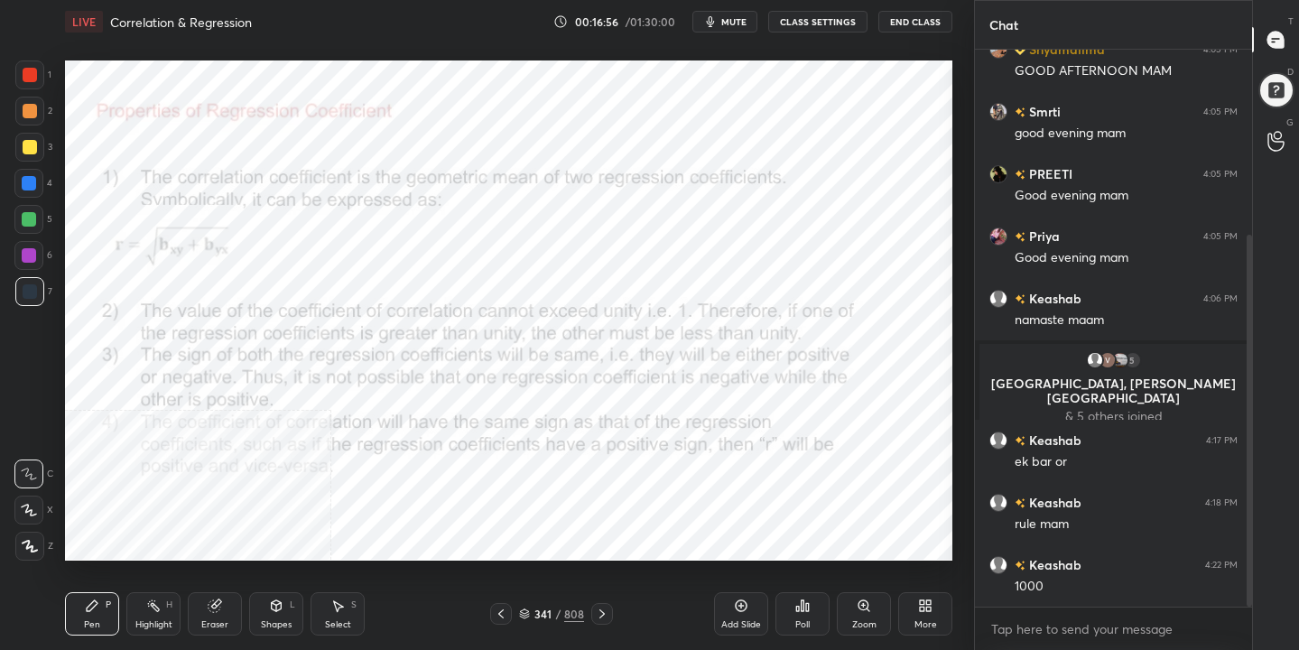
click at [486, 432] on img "grid" at bounding box center [473, 428] width 254 height 135
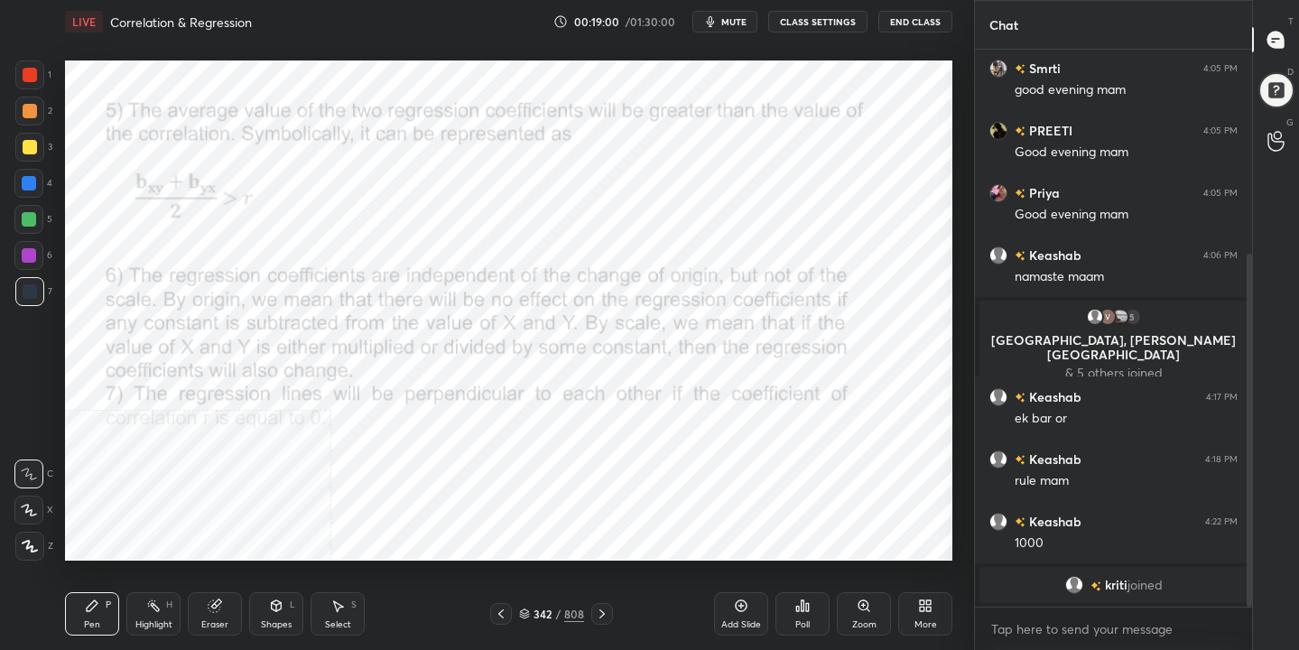
click at [524, 612] on icon at bounding box center [524, 614] width 11 height 11
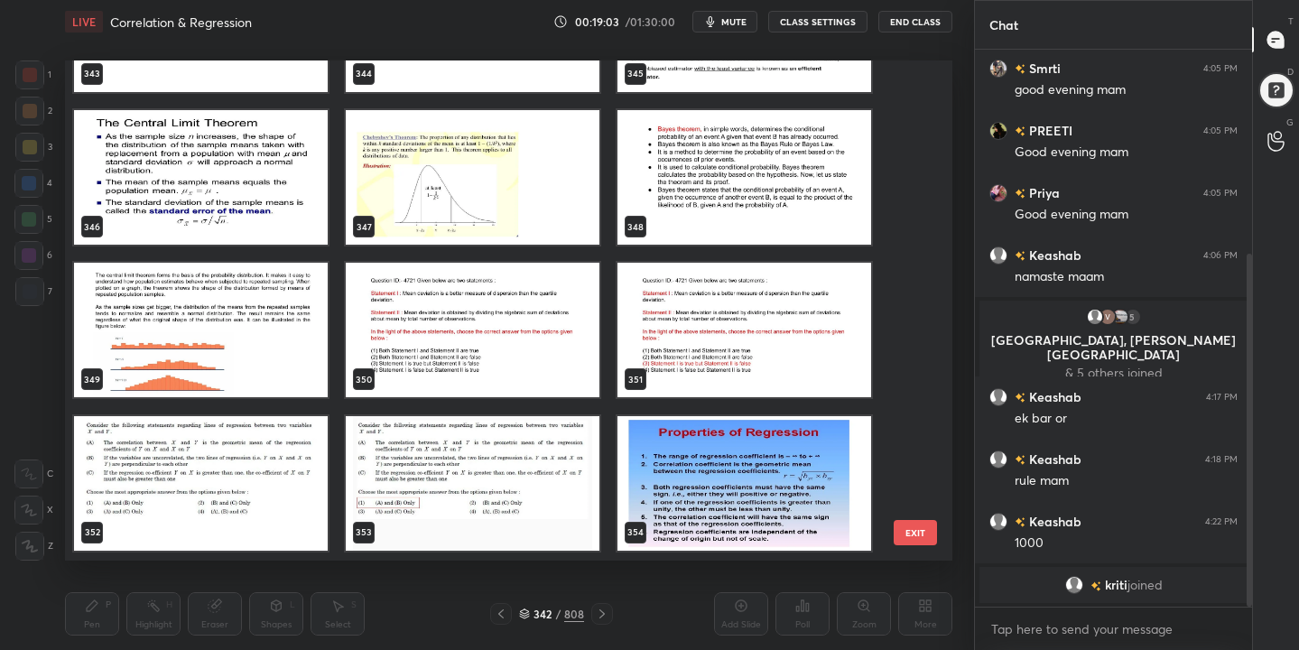
scroll to position [17541, 0]
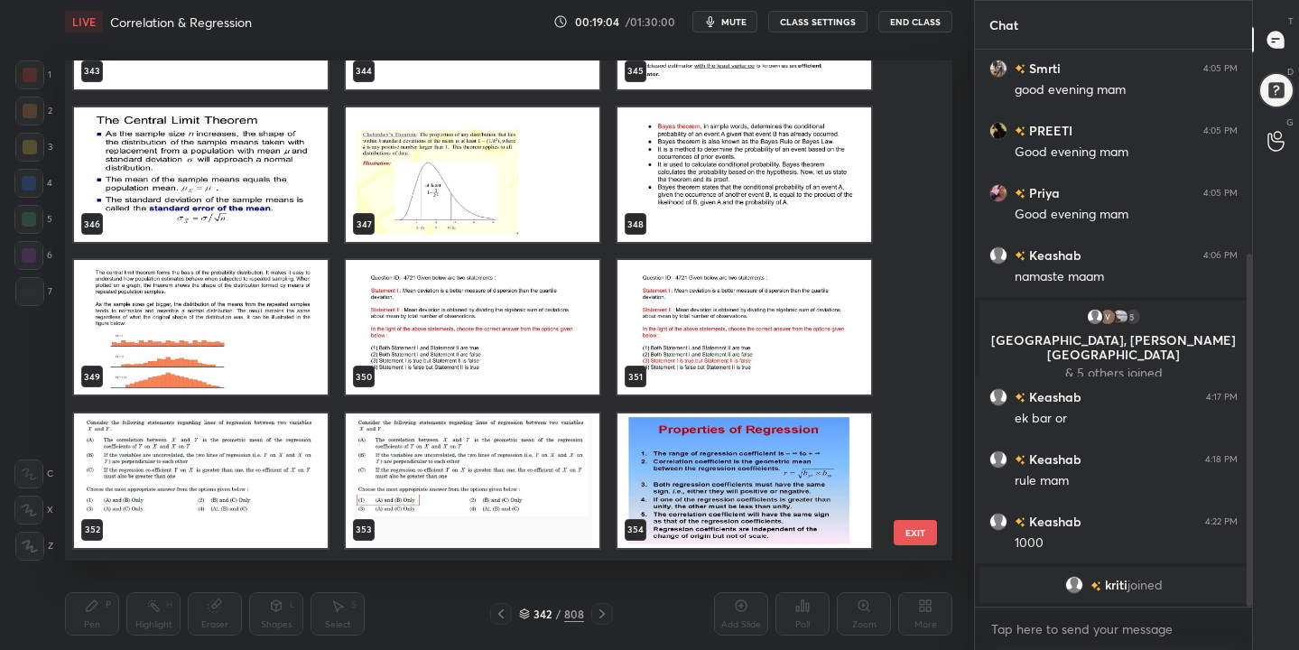
click at [690, 525] on img "grid" at bounding box center [745, 481] width 254 height 135
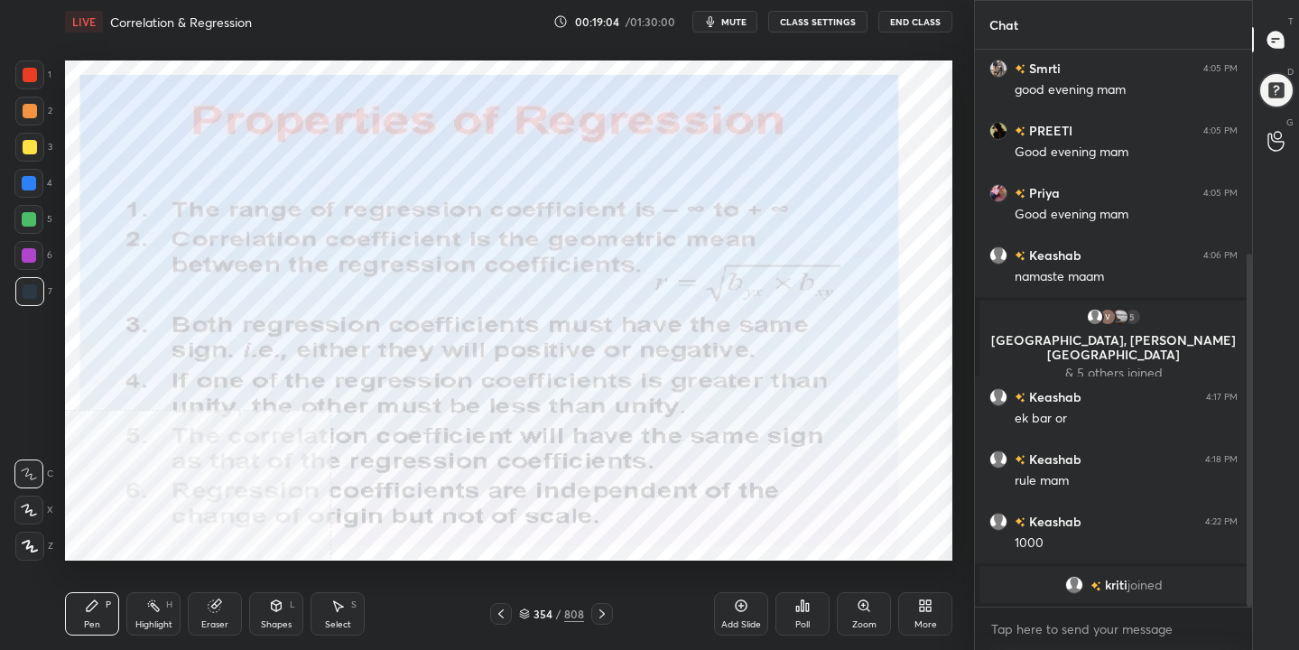
click at [690, 525] on img "grid" at bounding box center [745, 481] width 254 height 135
click at [525, 613] on icon at bounding box center [524, 614] width 11 height 11
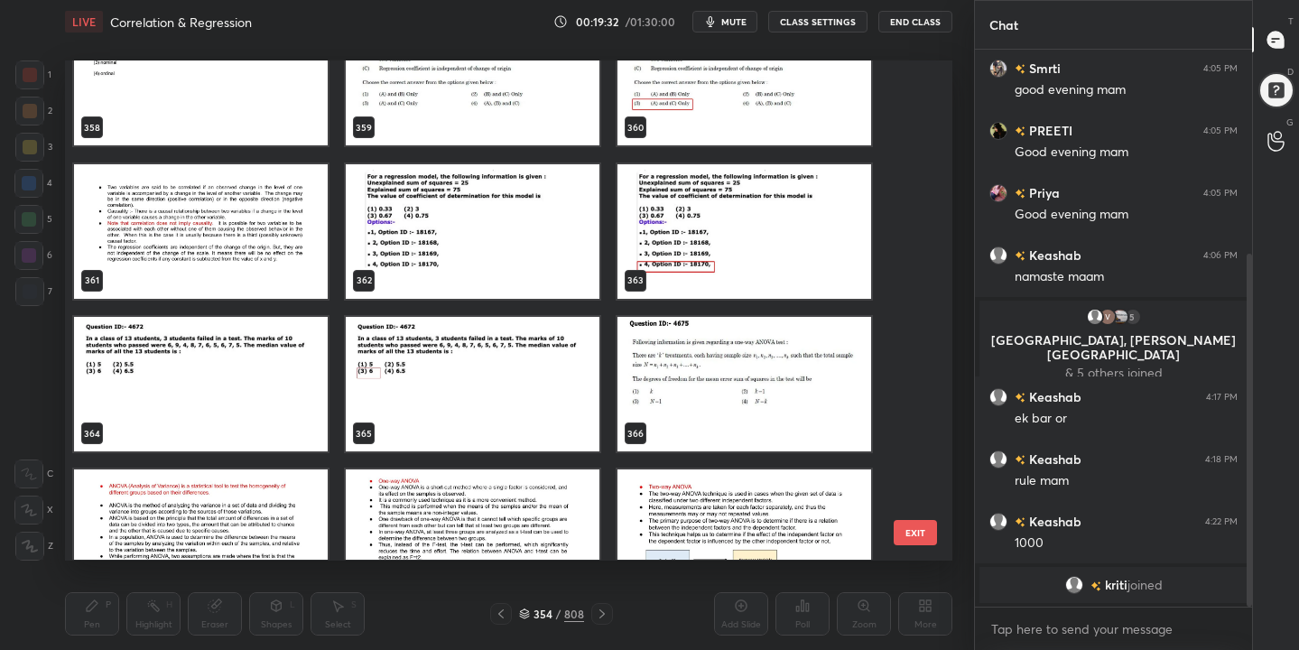
scroll to position [18247, 0]
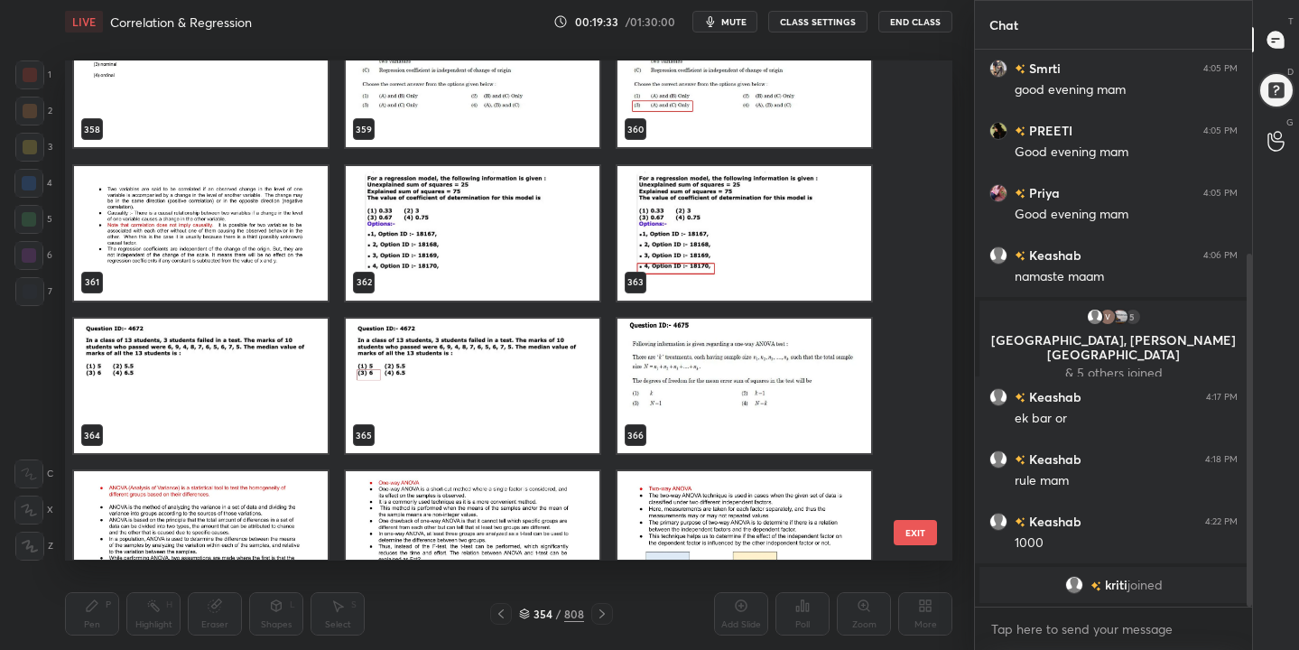
click at [732, 30] on button "mute" at bounding box center [724, 22] width 65 height 22
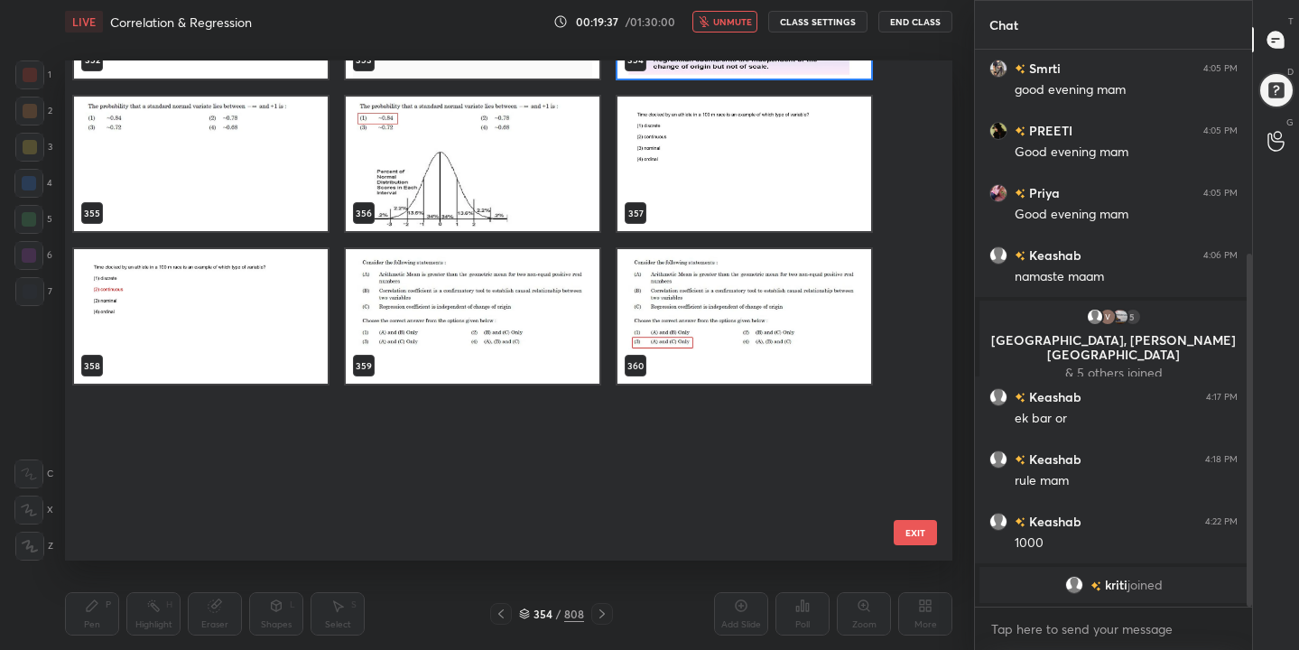
scroll to position [17450, 0]
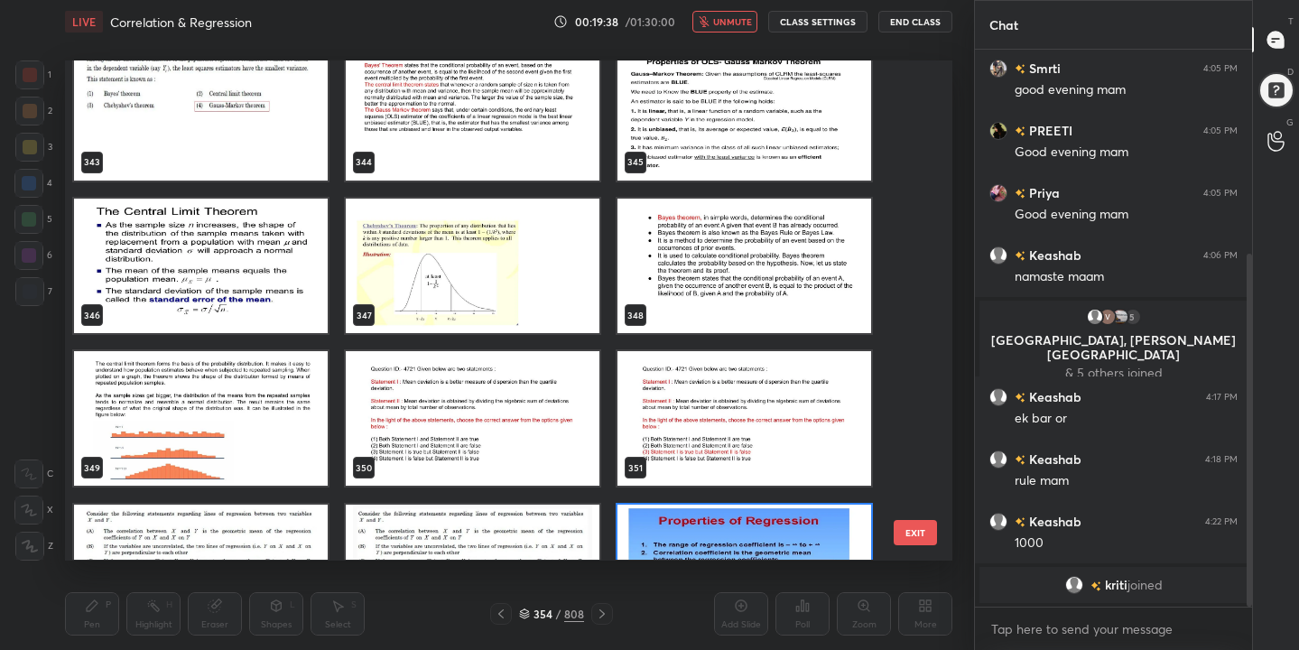
click at [748, 17] on span "unmute" at bounding box center [732, 21] width 39 height 13
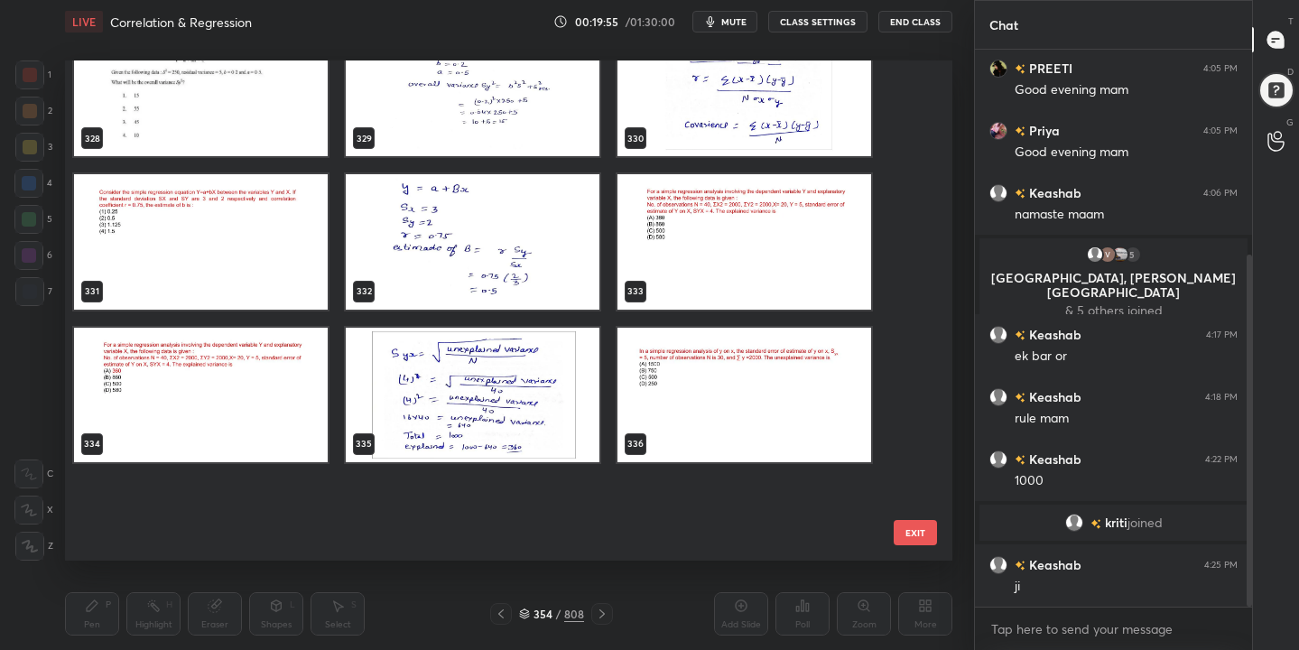
scroll to position [16540, 0]
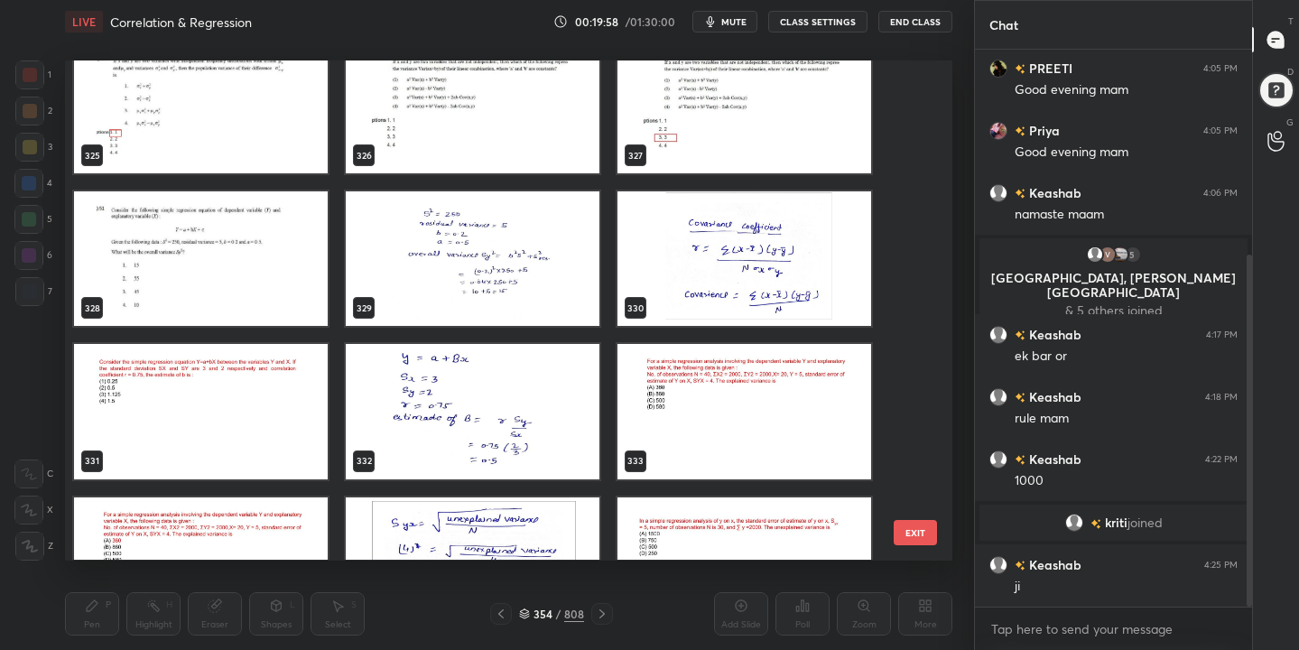
click at [153, 386] on img "grid" at bounding box center [201, 412] width 254 height 135
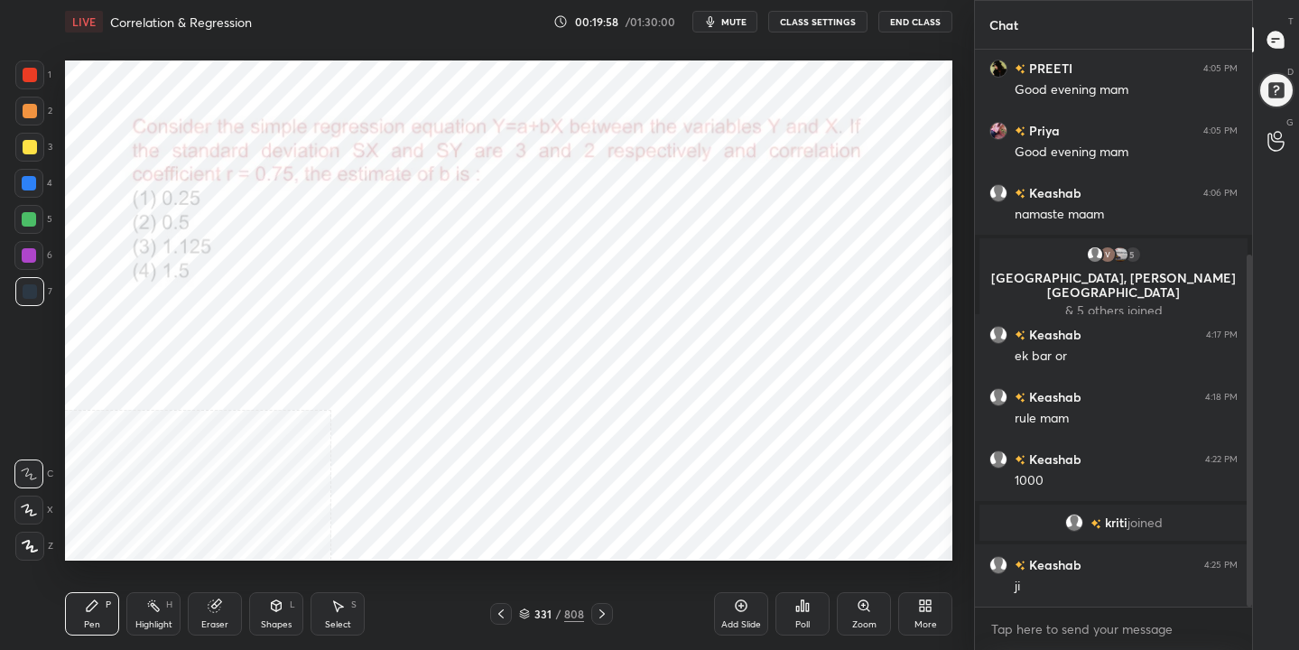
click at [153, 386] on img "grid" at bounding box center [201, 412] width 254 height 135
click at [730, 36] on div "LIVE Correlation & Regression 00:20:00 / 01:30:00 mute CLASS SETTINGS End Class" at bounding box center [509, 21] width 888 height 43
click at [730, 24] on span "mute" at bounding box center [733, 21] width 25 height 13
click at [525, 613] on icon at bounding box center [524, 611] width 9 height 5
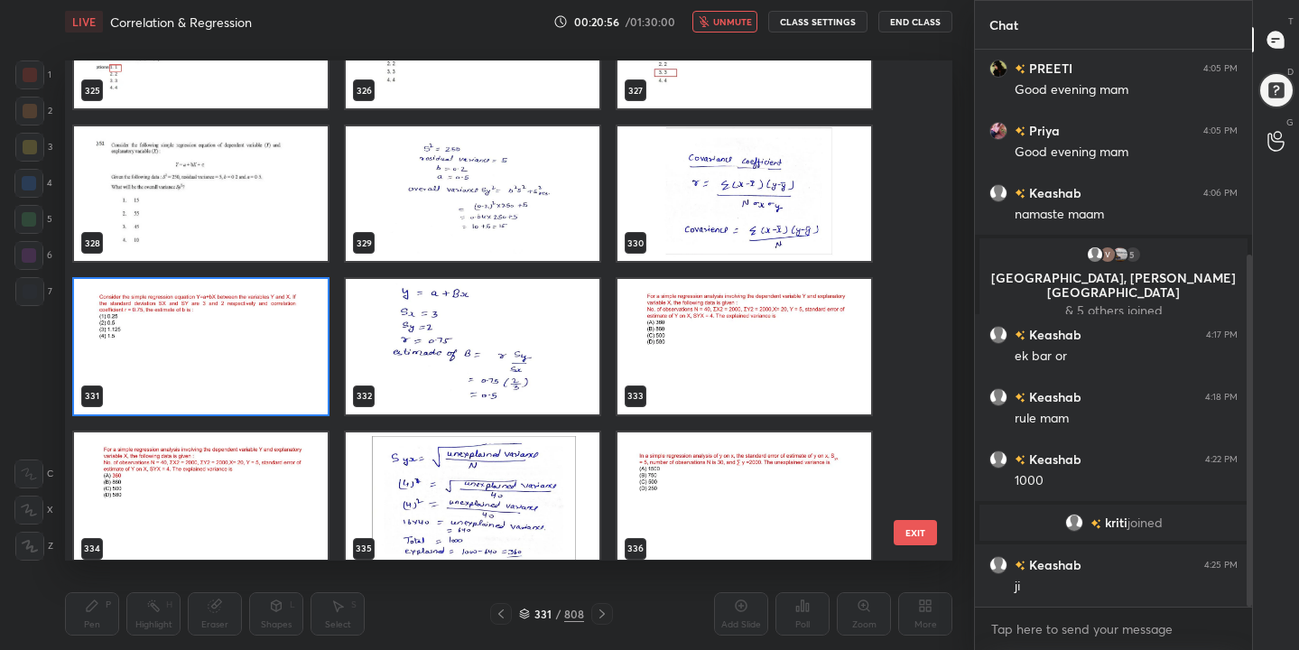
scroll to position [367, 0]
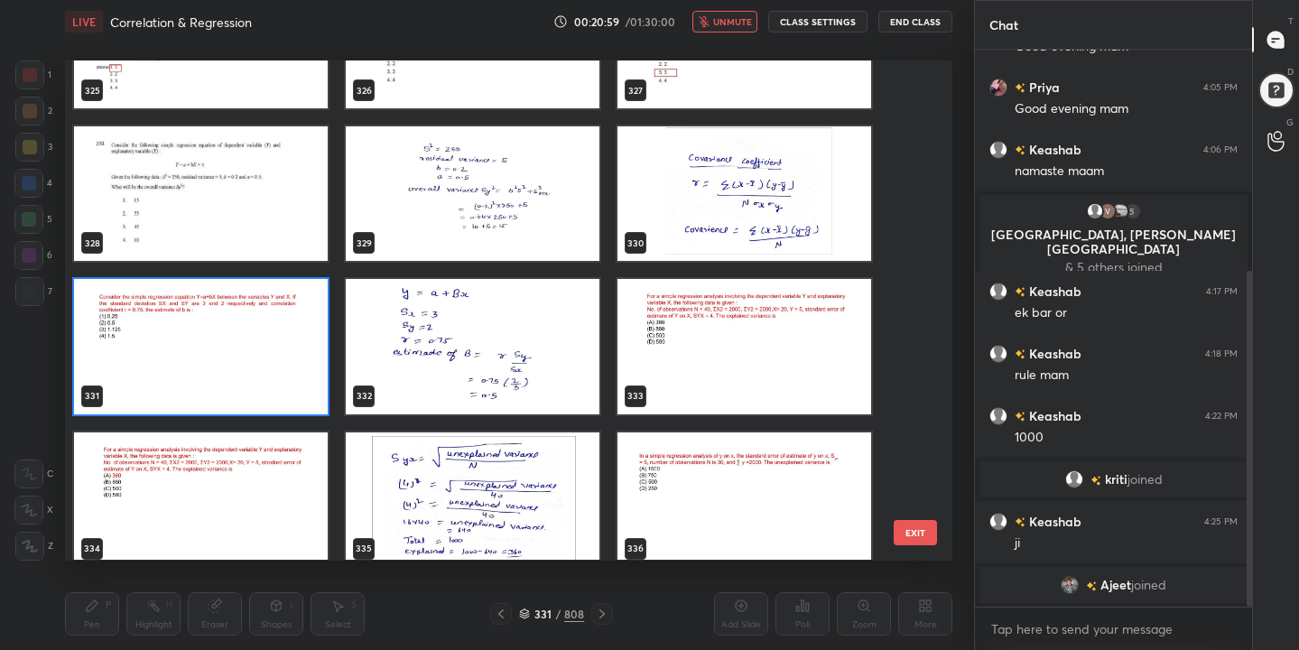
click at [315, 364] on img "grid" at bounding box center [201, 347] width 254 height 135
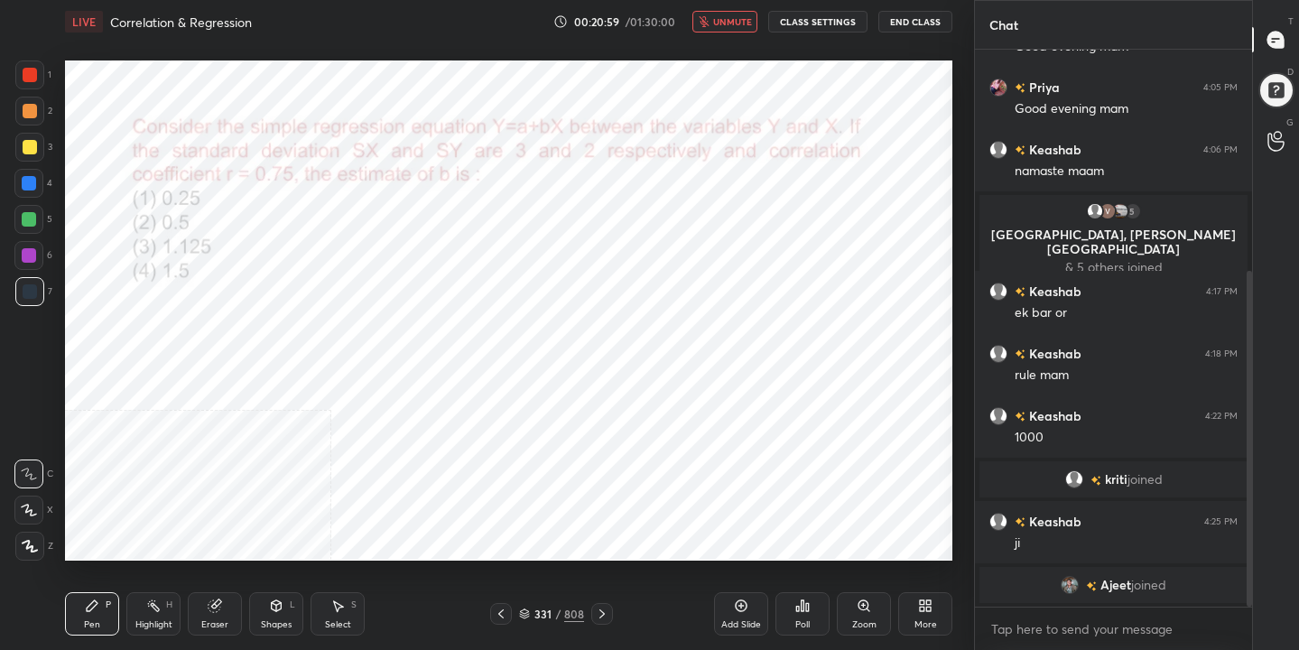
click at [315, 364] on img "grid" at bounding box center [201, 347] width 254 height 135
click at [807, 601] on icon at bounding box center [802, 606] width 14 height 14
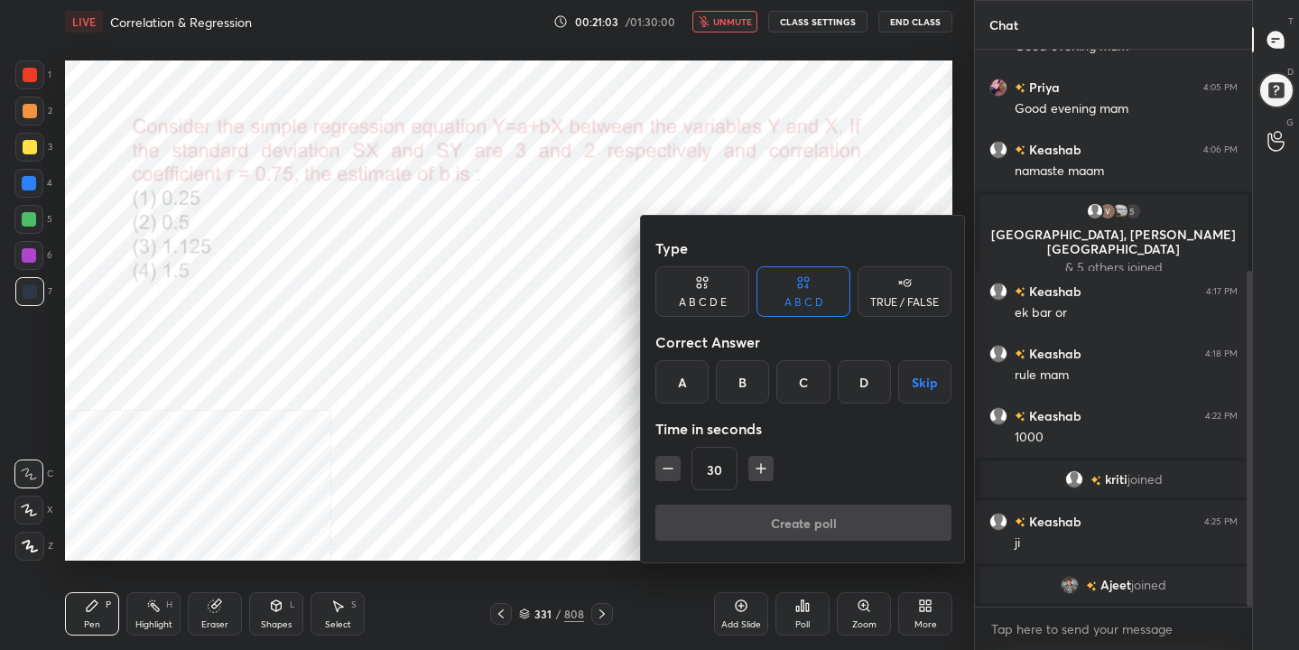
click at [755, 380] on div "B" at bounding box center [742, 381] width 53 height 43
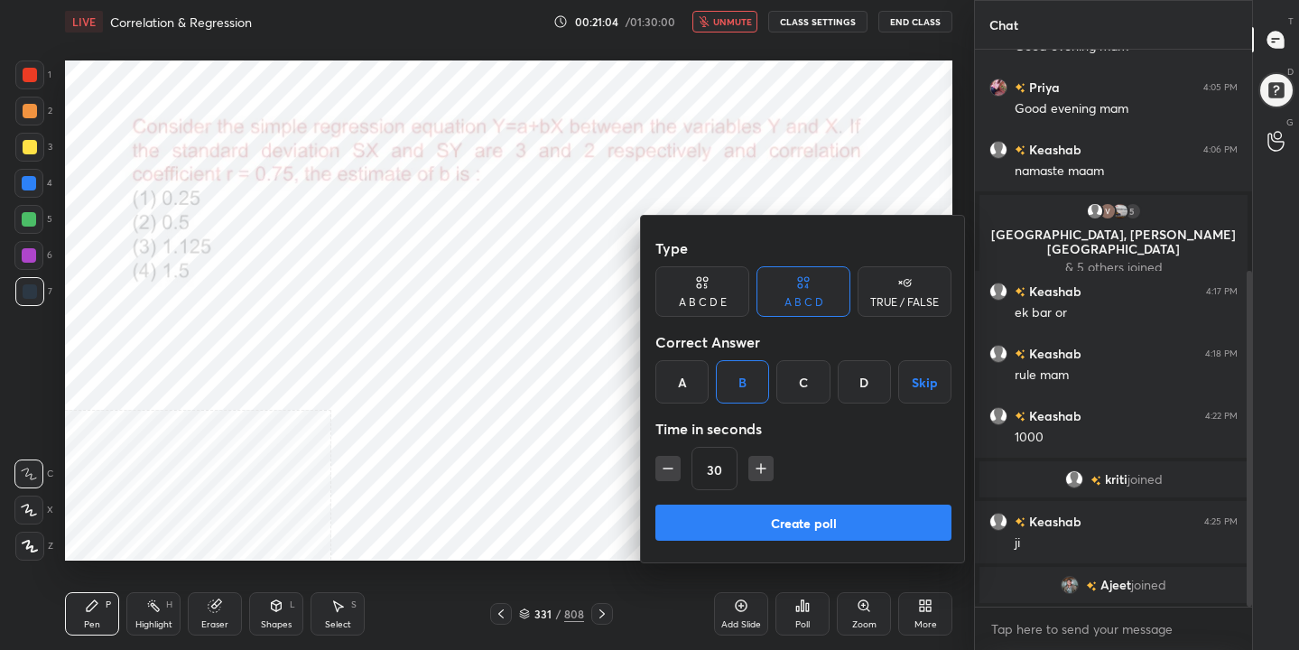
click at [795, 523] on button "Create poll" at bounding box center [803, 523] width 296 height 36
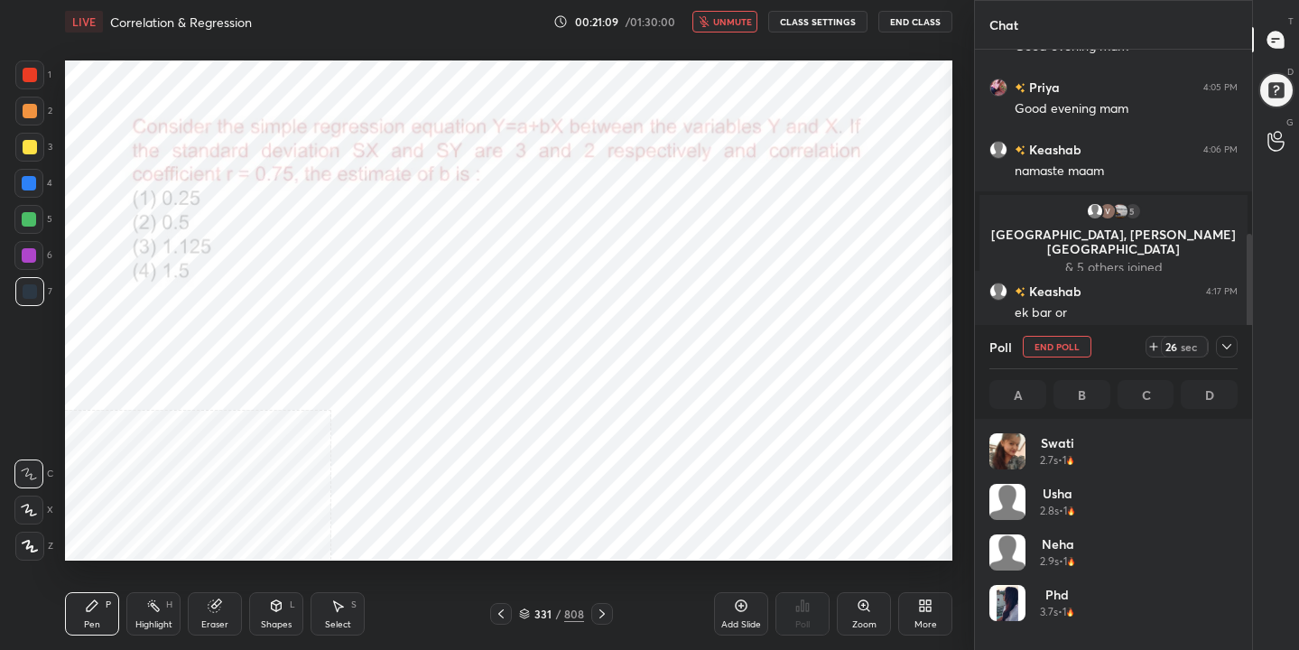
scroll to position [211, 243]
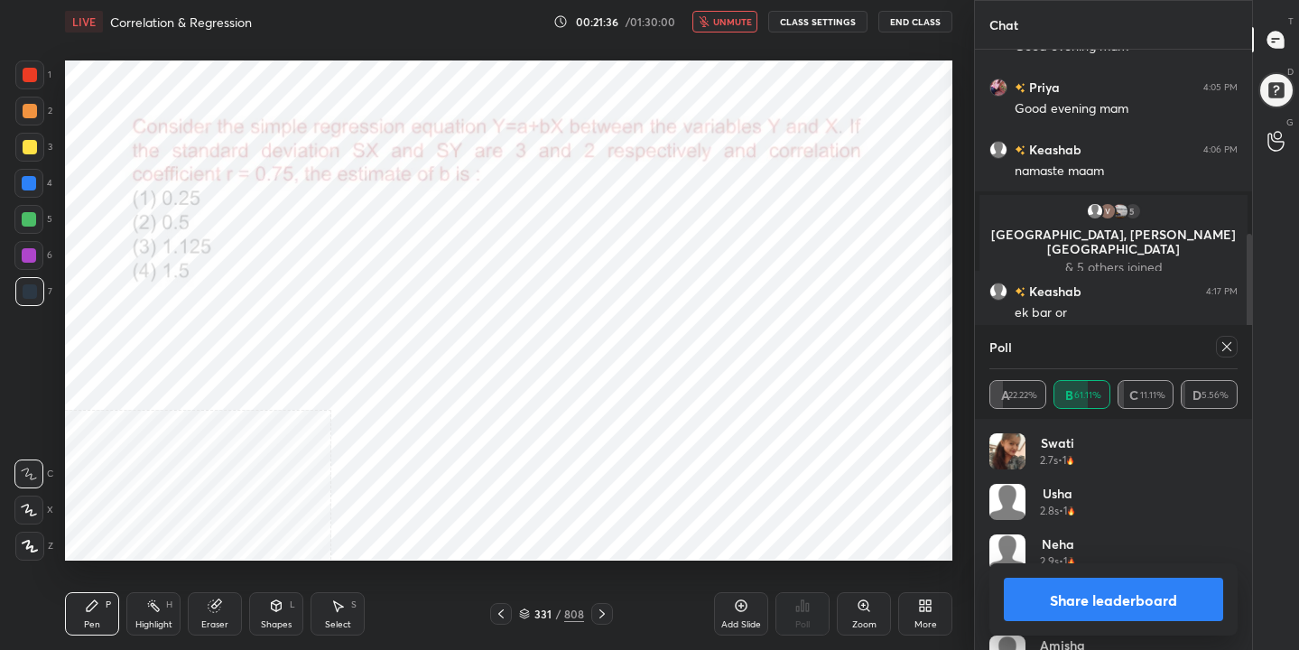
click at [1231, 343] on icon at bounding box center [1227, 346] width 14 height 14
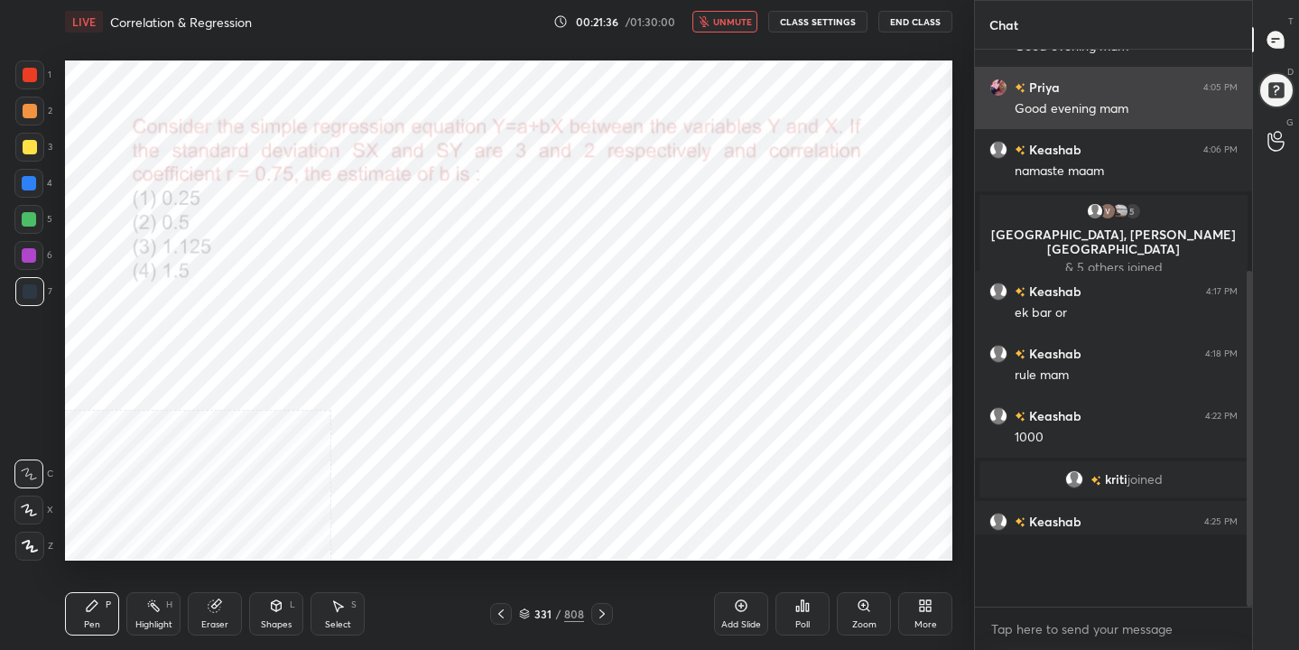
scroll to position [6, 6]
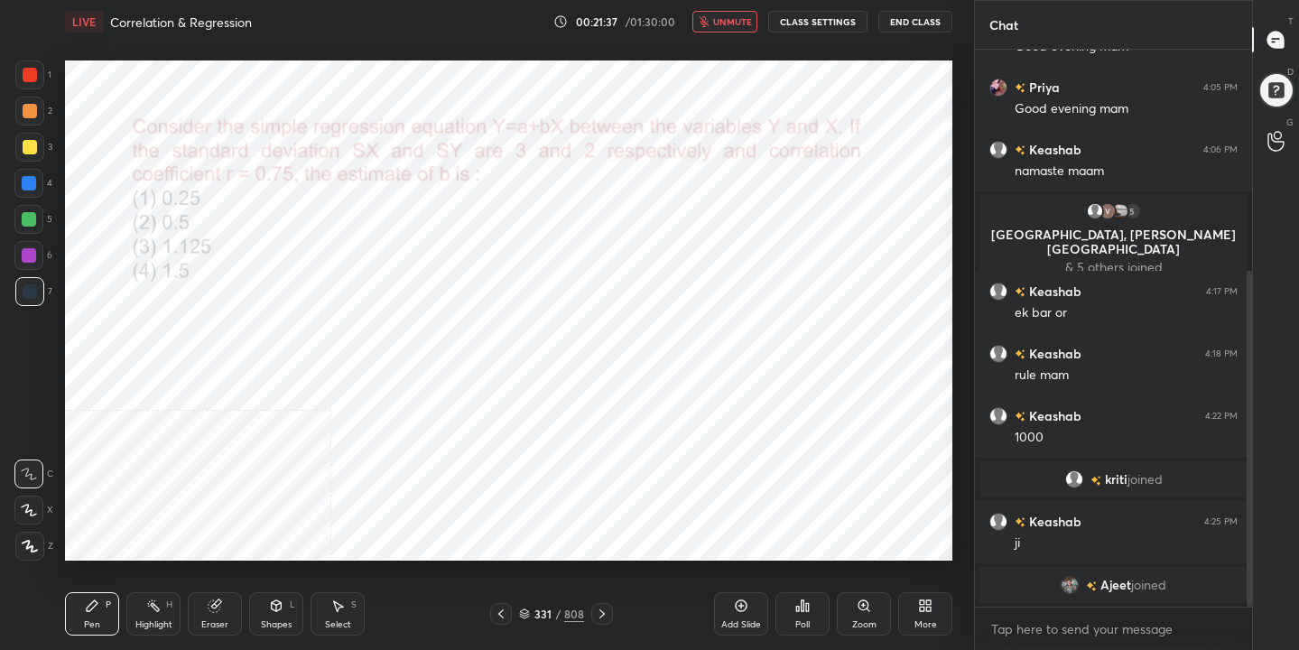
click at [739, 26] on span "unmute" at bounding box center [732, 21] width 39 height 13
click at [730, 23] on span "mute" at bounding box center [733, 21] width 25 height 13
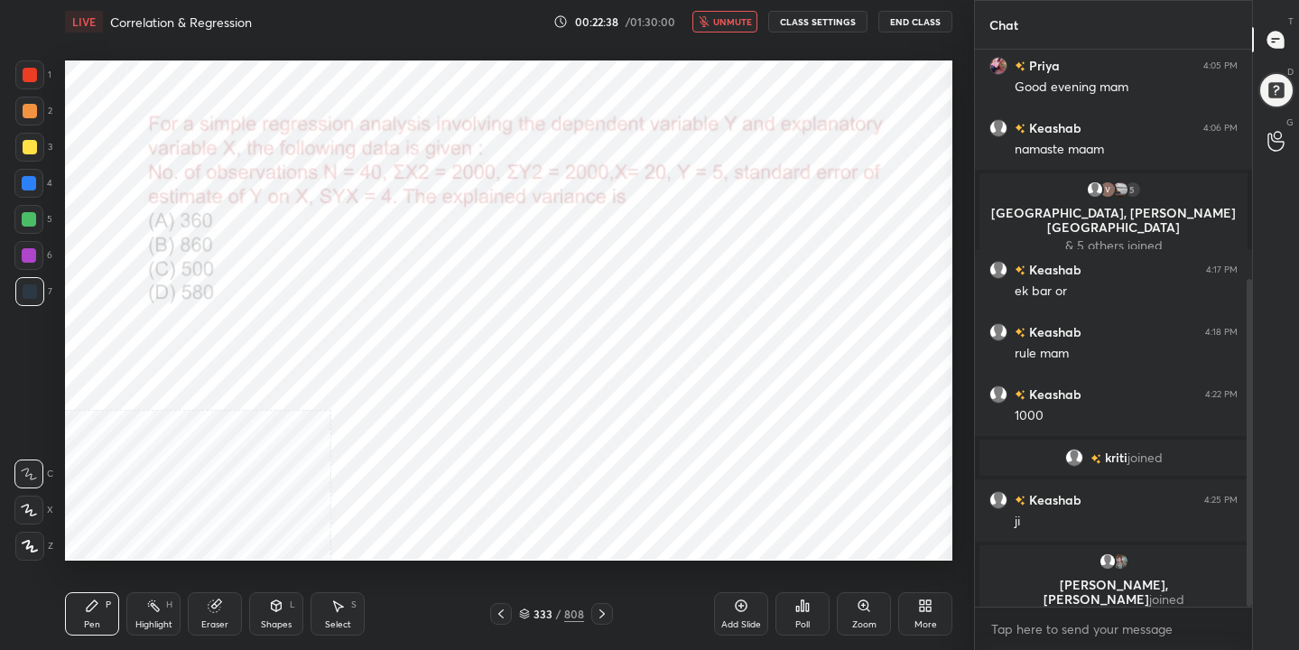
click at [530, 613] on icon at bounding box center [524, 614] width 11 height 11
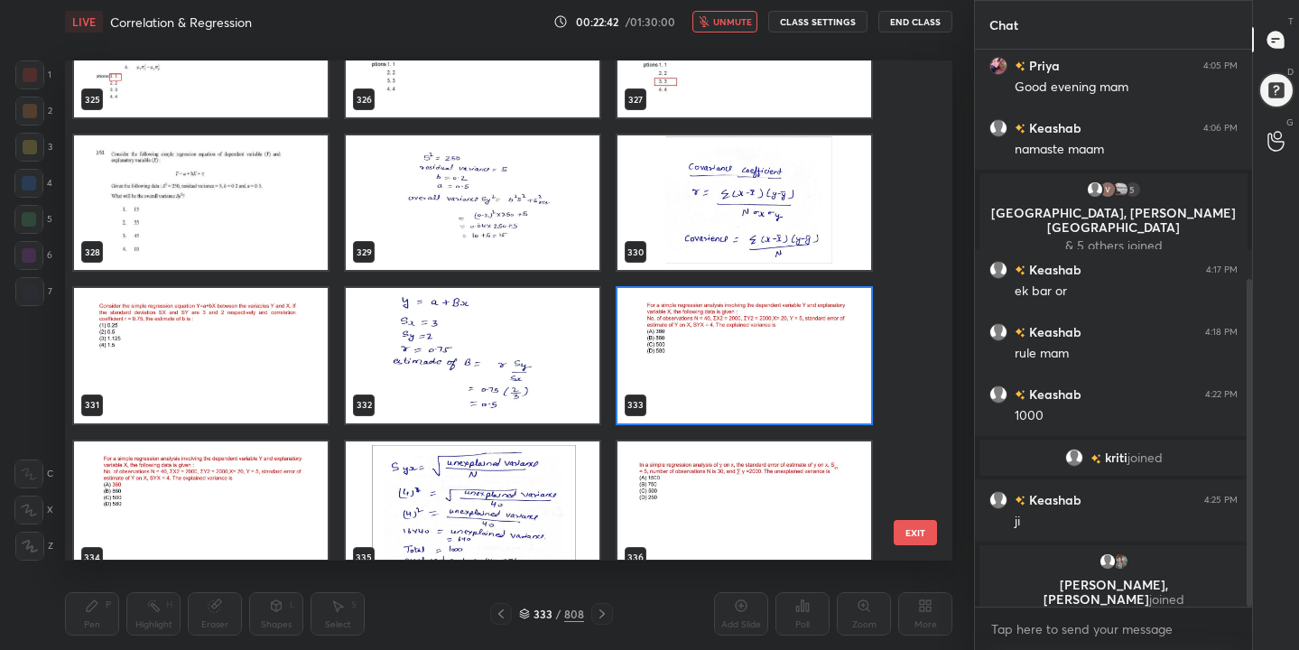
scroll to position [16610, 0]
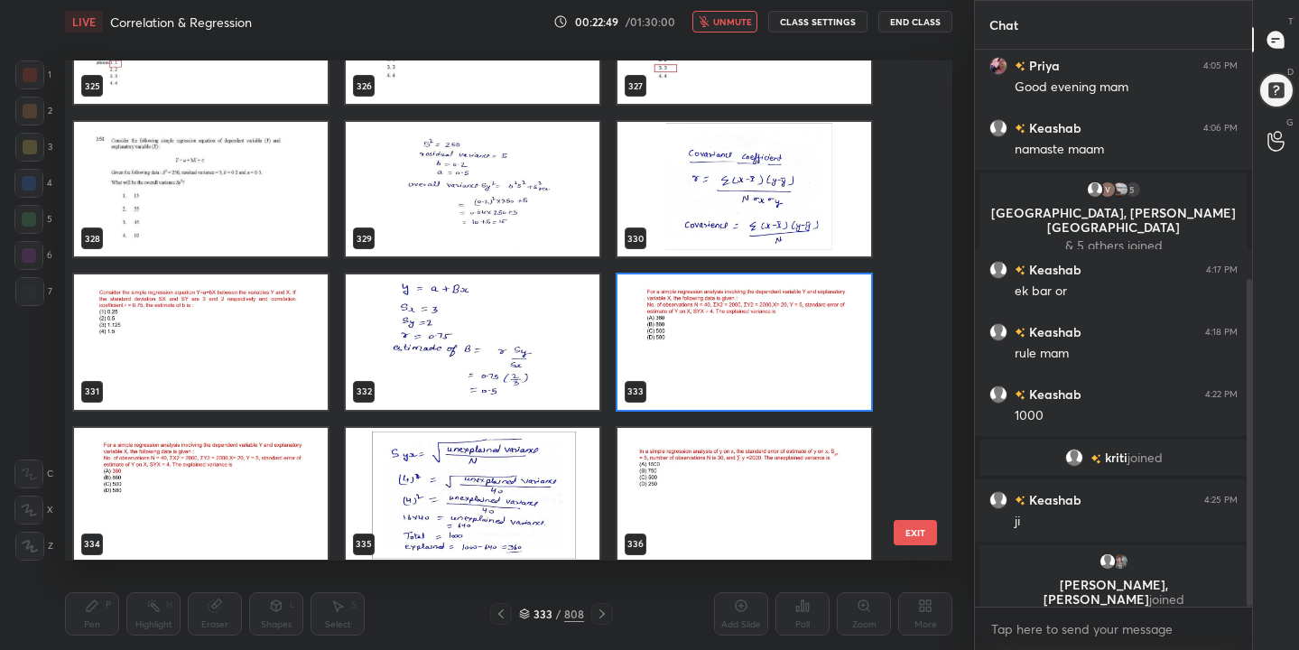
click at [693, 350] on img "grid" at bounding box center [745, 342] width 254 height 135
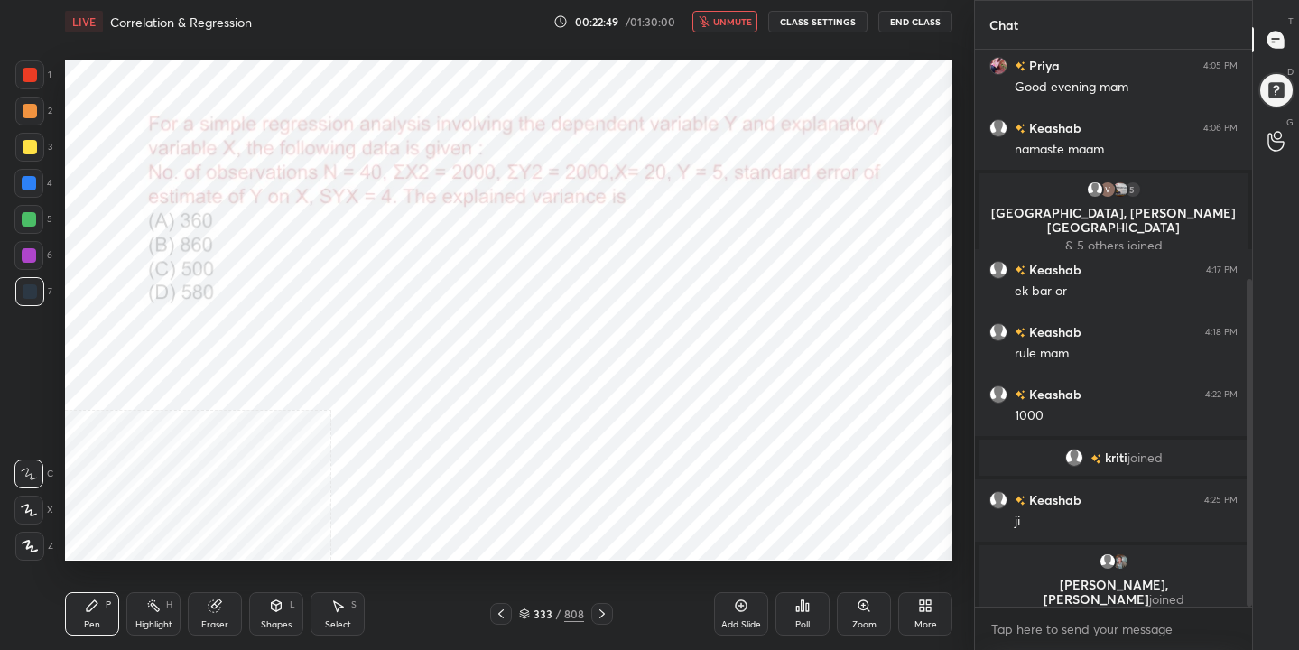
click at [693, 350] on img "grid" at bounding box center [745, 342] width 254 height 135
click at [809, 612] on icon at bounding box center [802, 606] width 14 height 14
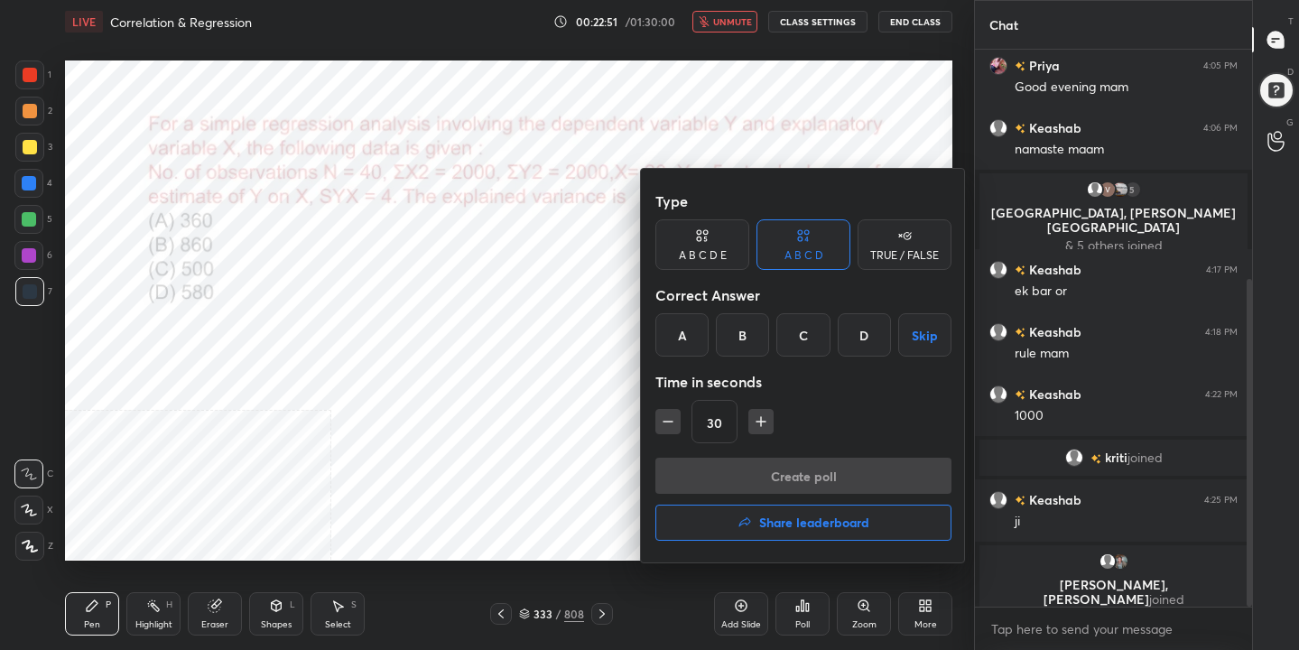
click at [691, 338] on div "A" at bounding box center [681, 334] width 53 height 43
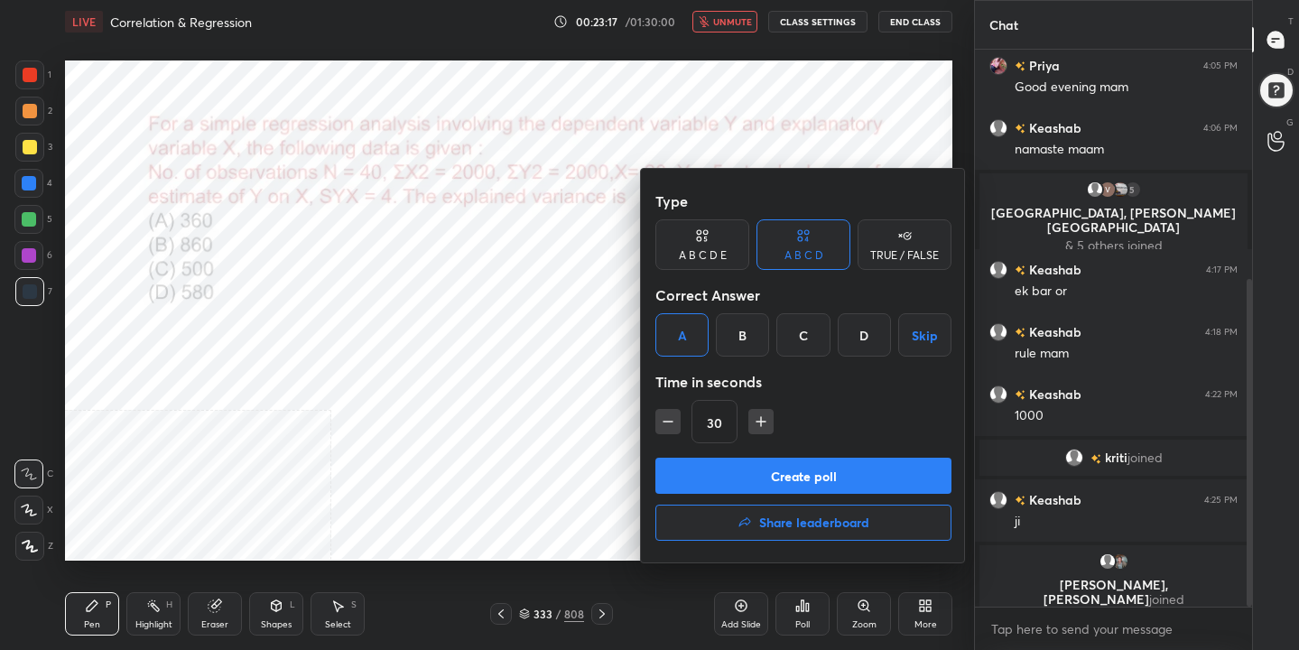
click at [786, 465] on button "Create poll" at bounding box center [803, 476] width 296 height 36
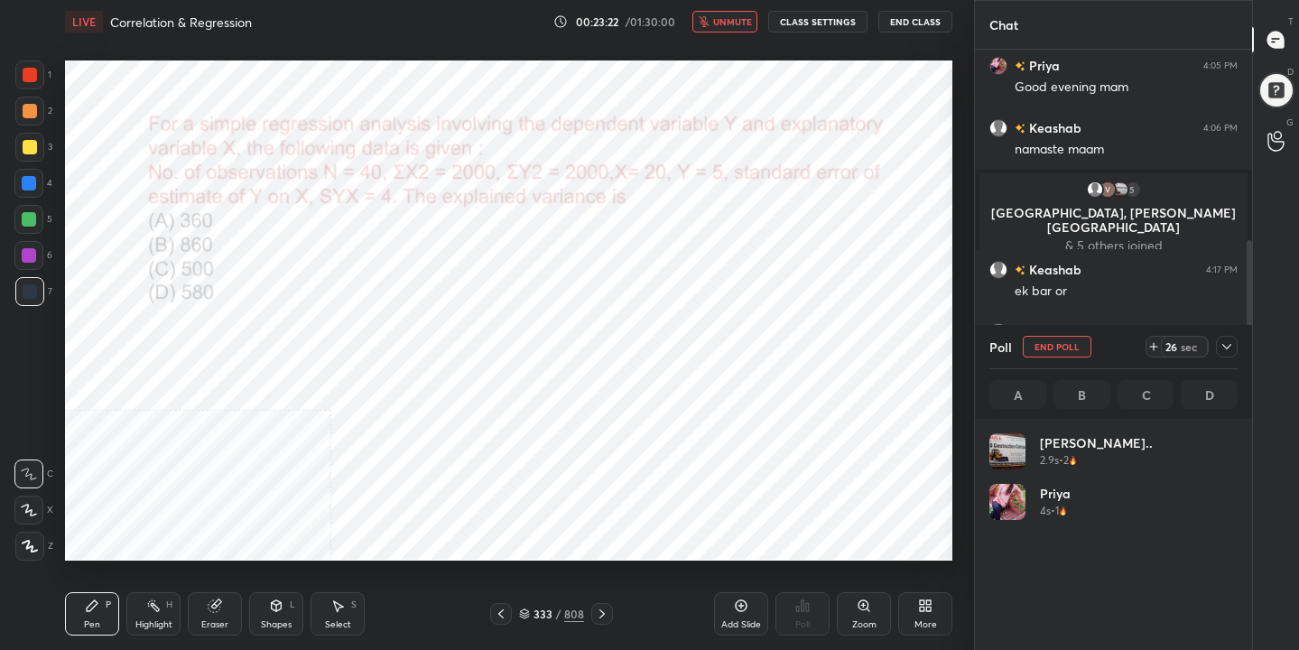
scroll to position [211, 243]
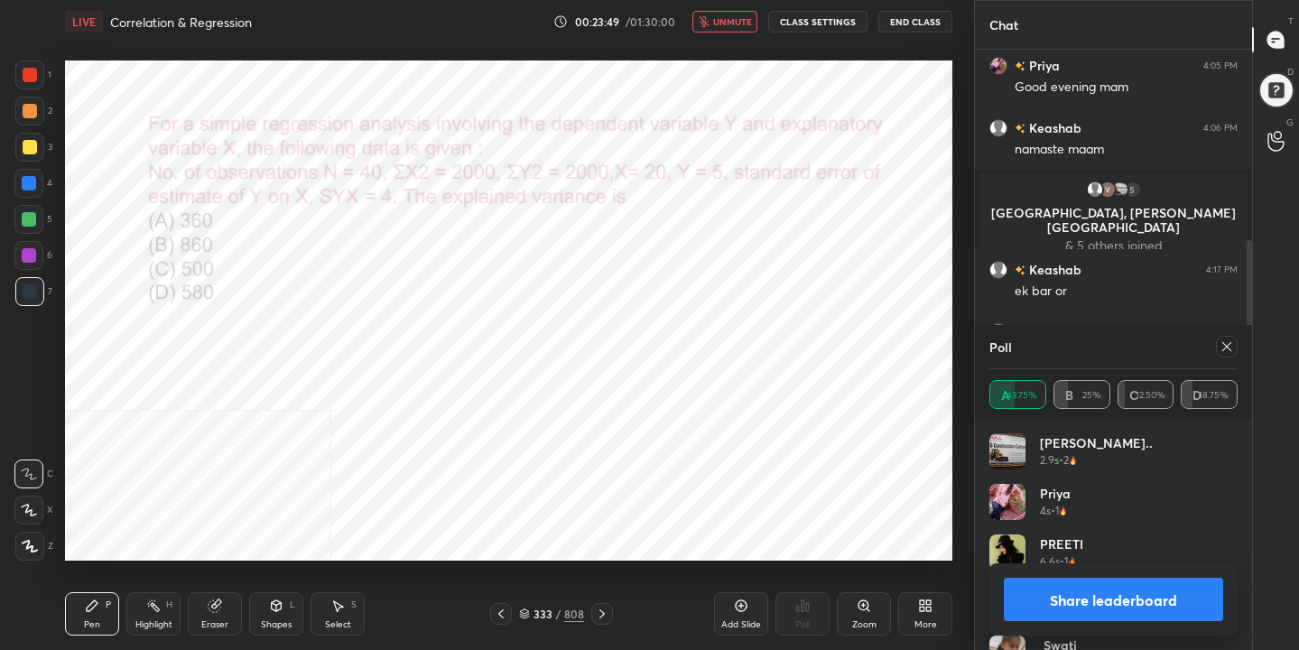
click at [1213, 348] on div at bounding box center [1223, 347] width 29 height 22
click at [1230, 346] on icon at bounding box center [1227, 346] width 14 height 14
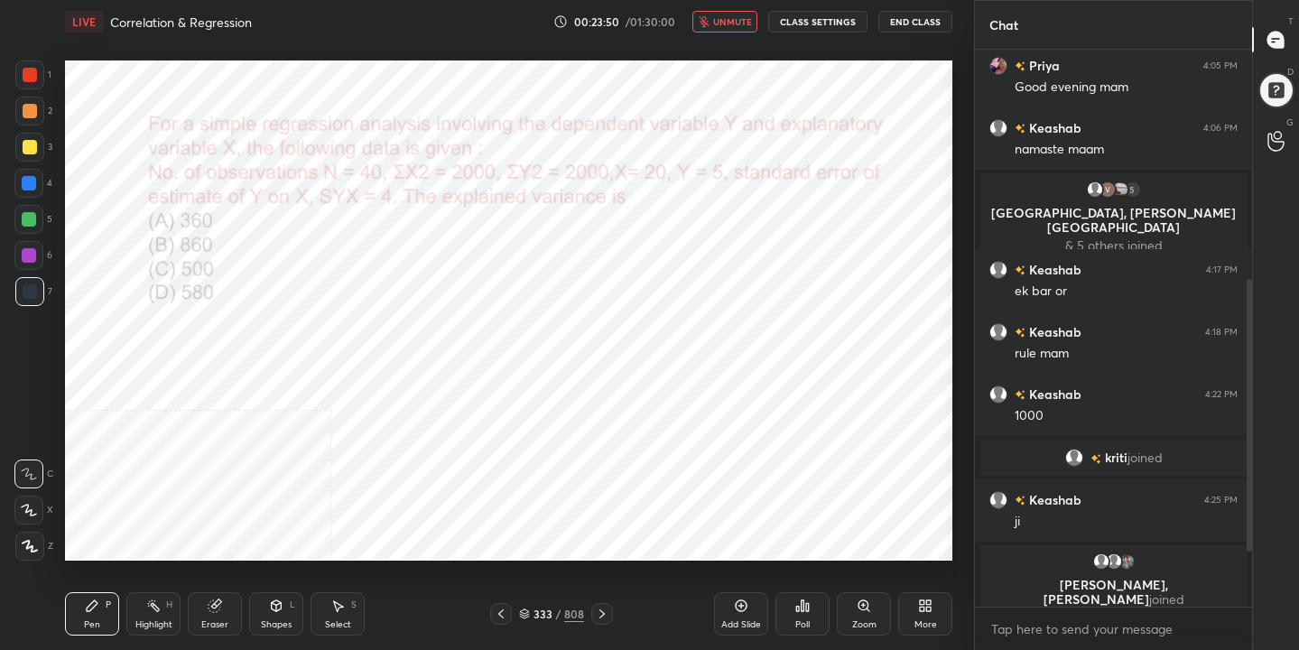
scroll to position [0, 0]
click at [749, 19] on span "unmute" at bounding box center [732, 21] width 39 height 13
click at [534, 609] on div "333" at bounding box center [543, 614] width 18 height 11
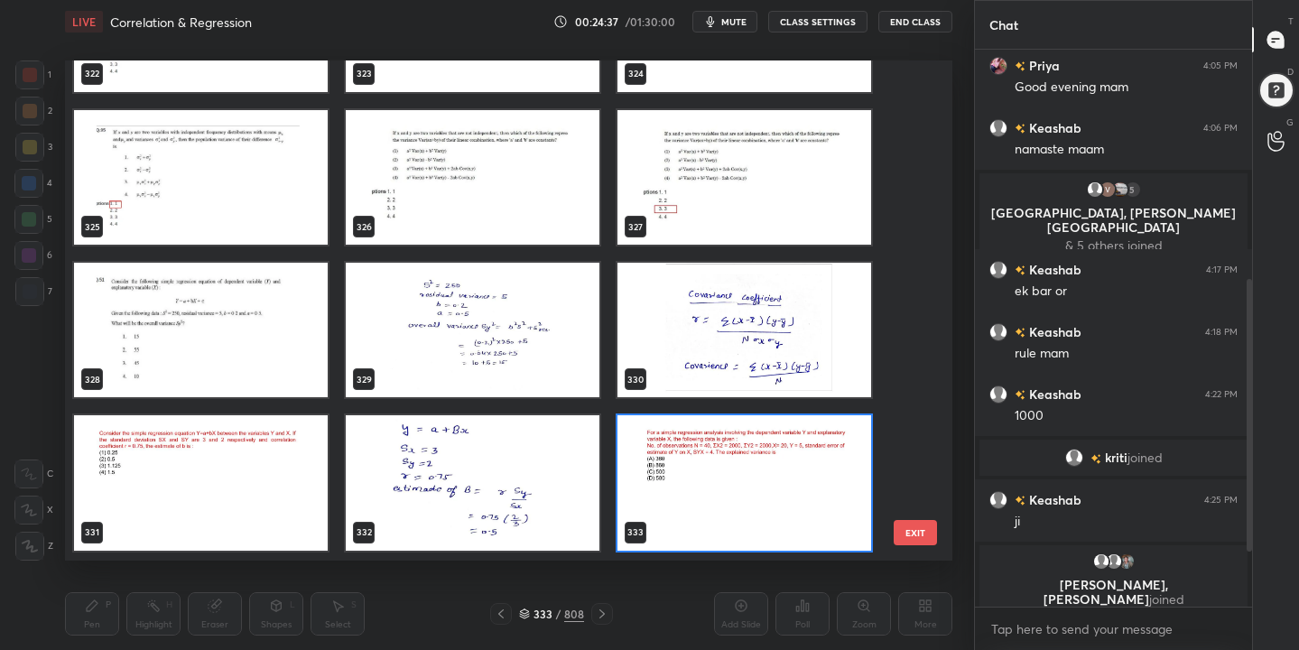
scroll to position [494, 879]
click at [505, 162] on img "grid" at bounding box center [473, 177] width 254 height 135
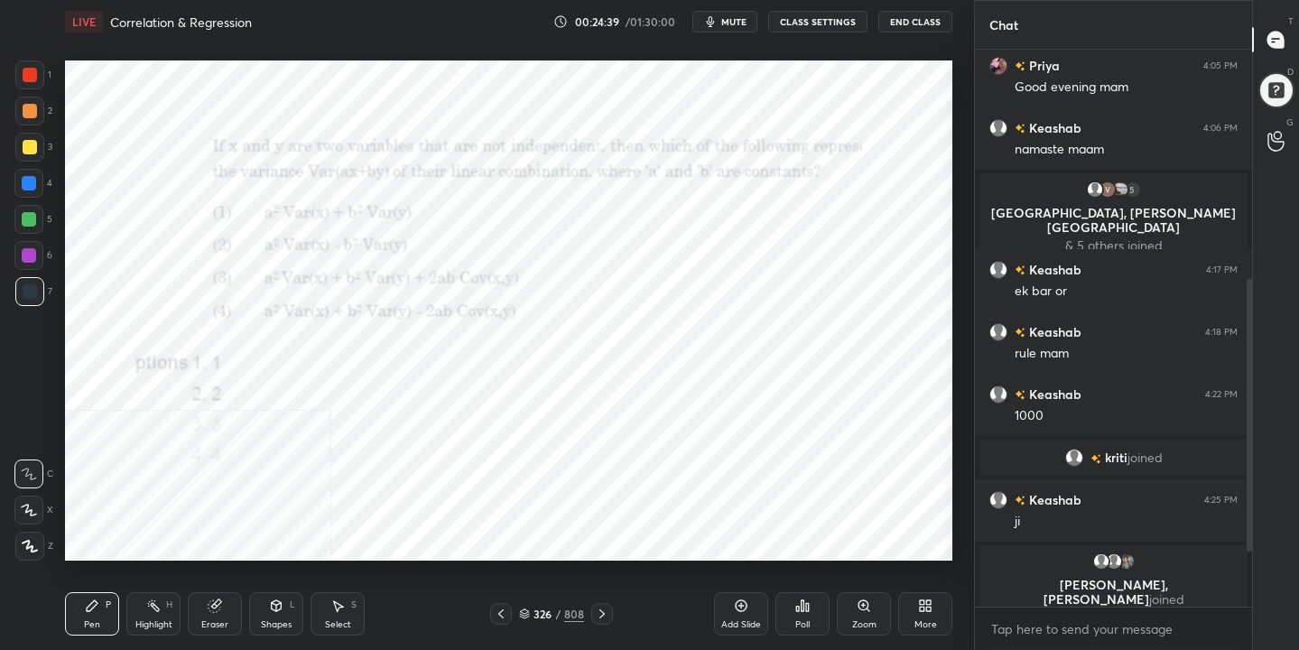
click at [505, 162] on img "grid" at bounding box center [473, 177] width 254 height 135
click at [732, 33] on div "LIVE Correlation & Regression 00:24:40 / 01:30:00 mute CLASS SETTINGS End Class" at bounding box center [509, 21] width 888 height 43
click at [737, 19] on span "mute" at bounding box center [733, 21] width 25 height 13
click at [916, 614] on div "More" at bounding box center [925, 613] width 54 height 43
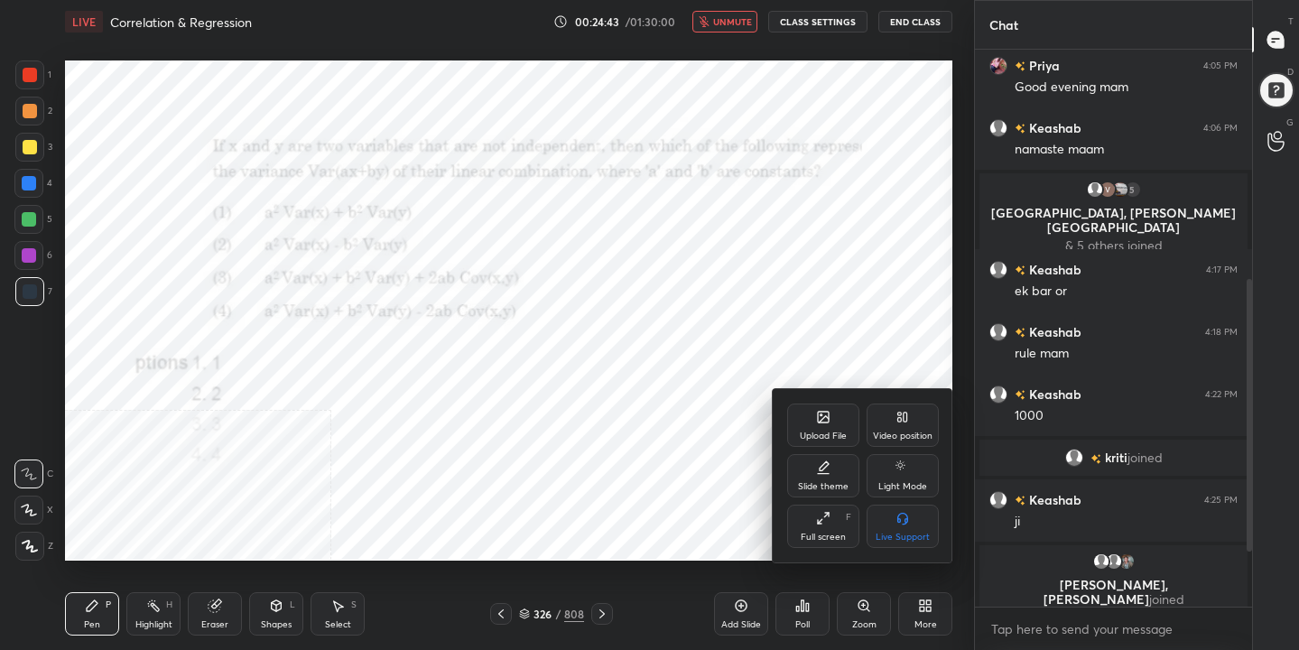
click at [906, 432] on div "Video position" at bounding box center [903, 436] width 60 height 9
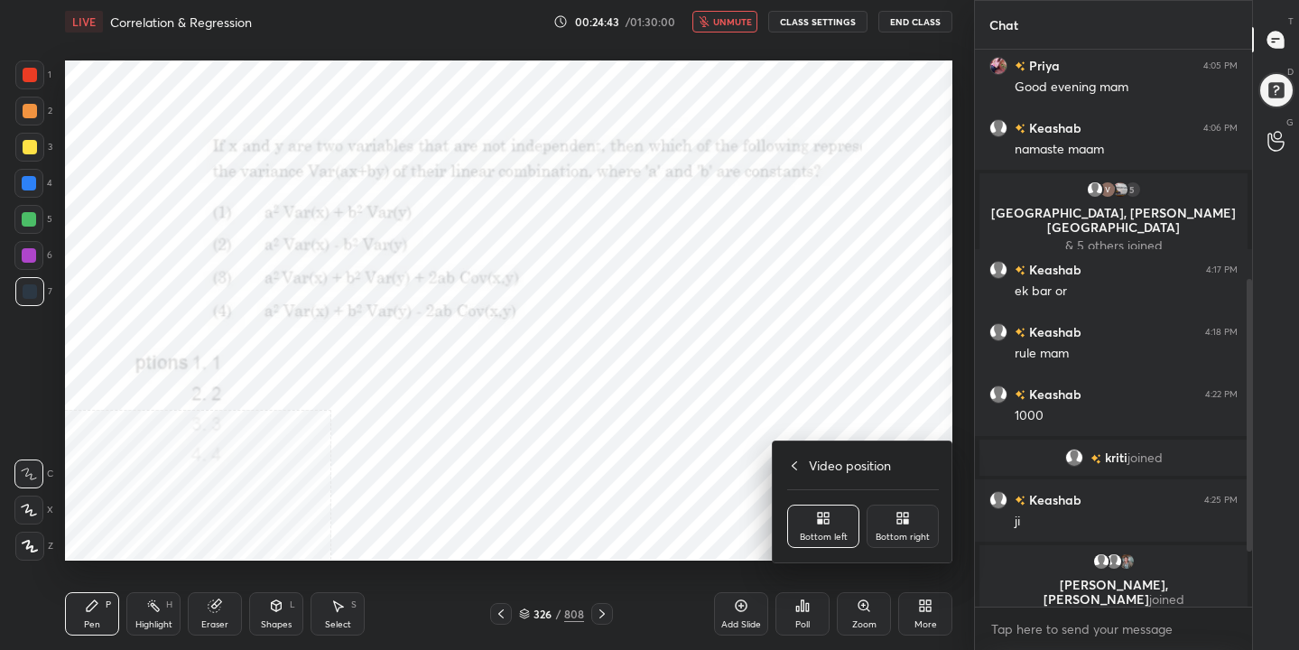
click at [926, 522] on div "Bottom right" at bounding box center [903, 526] width 72 height 43
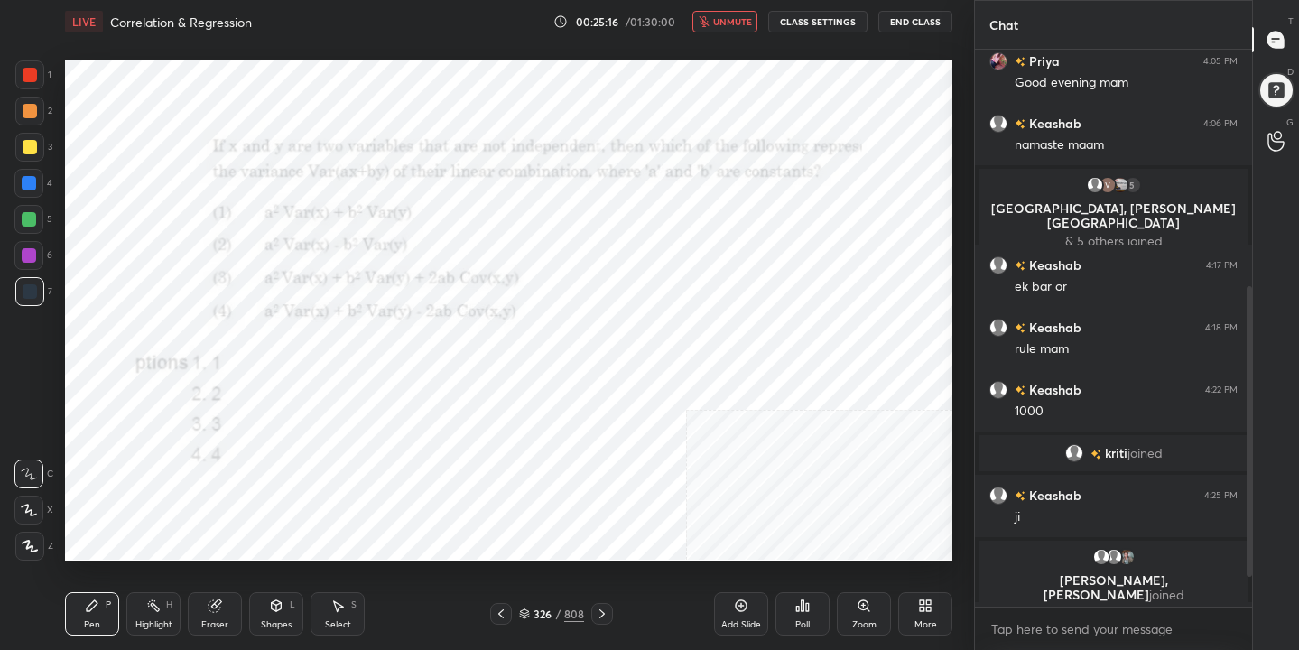
scroll to position [511, 0]
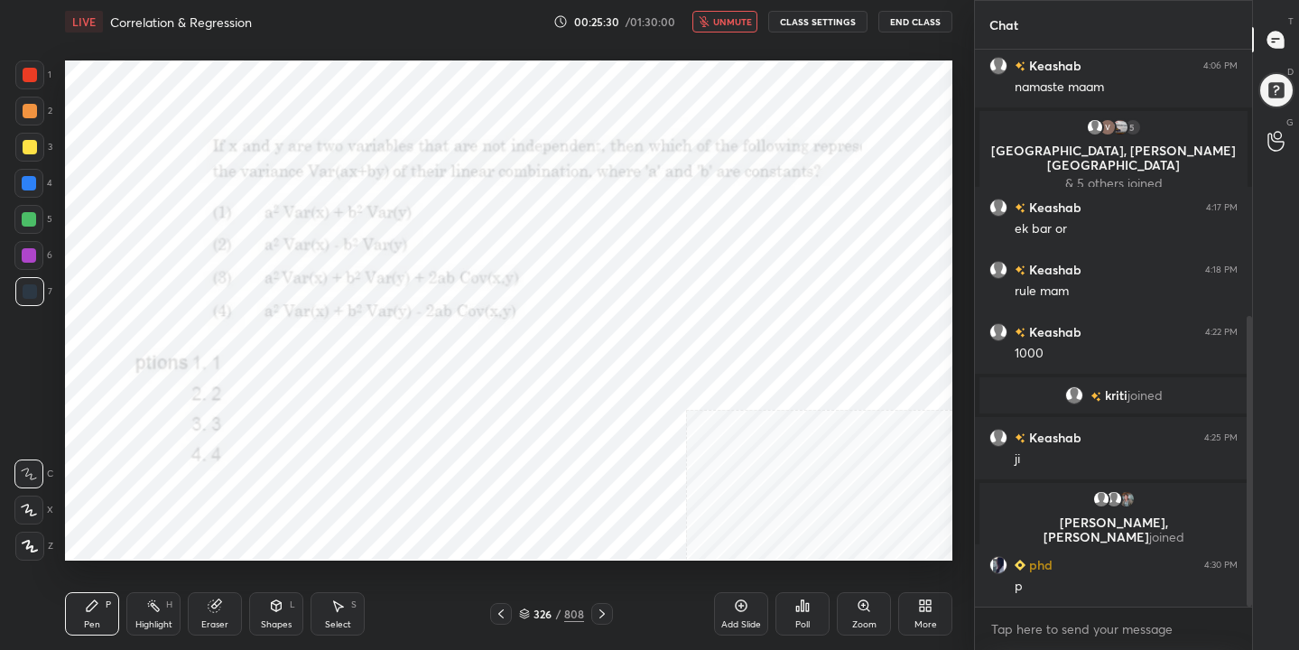
click at [534, 610] on div "326" at bounding box center [543, 614] width 18 height 11
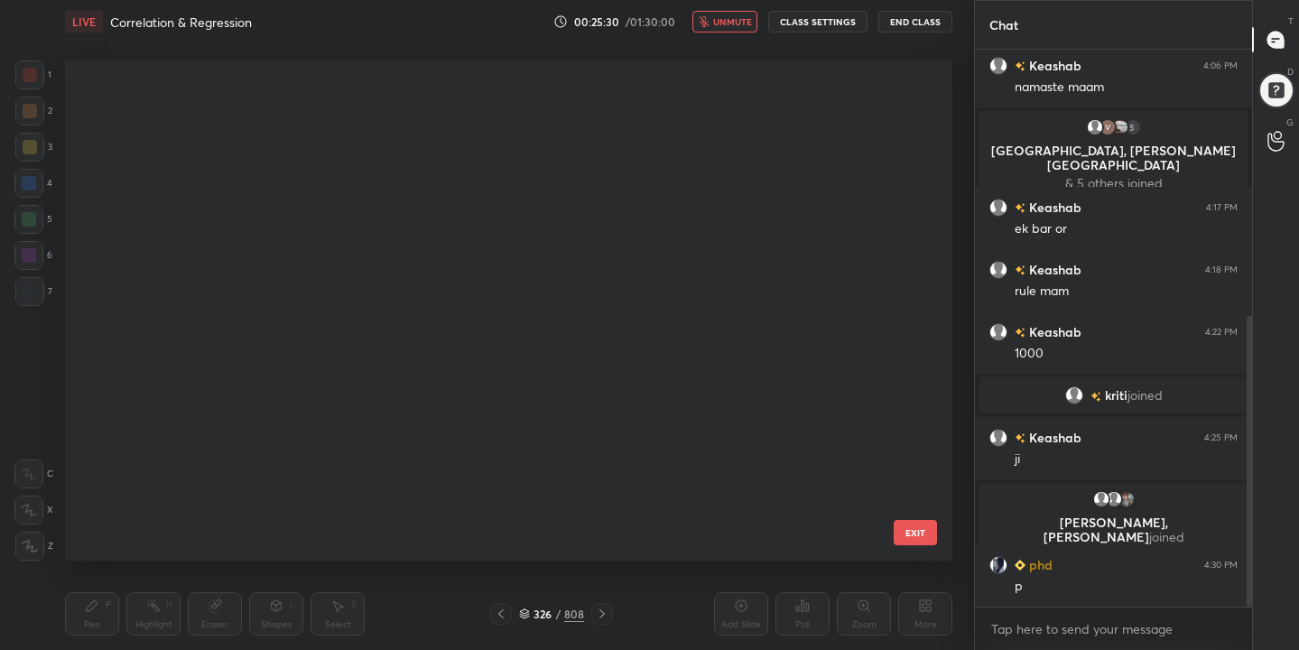
scroll to position [494, 879]
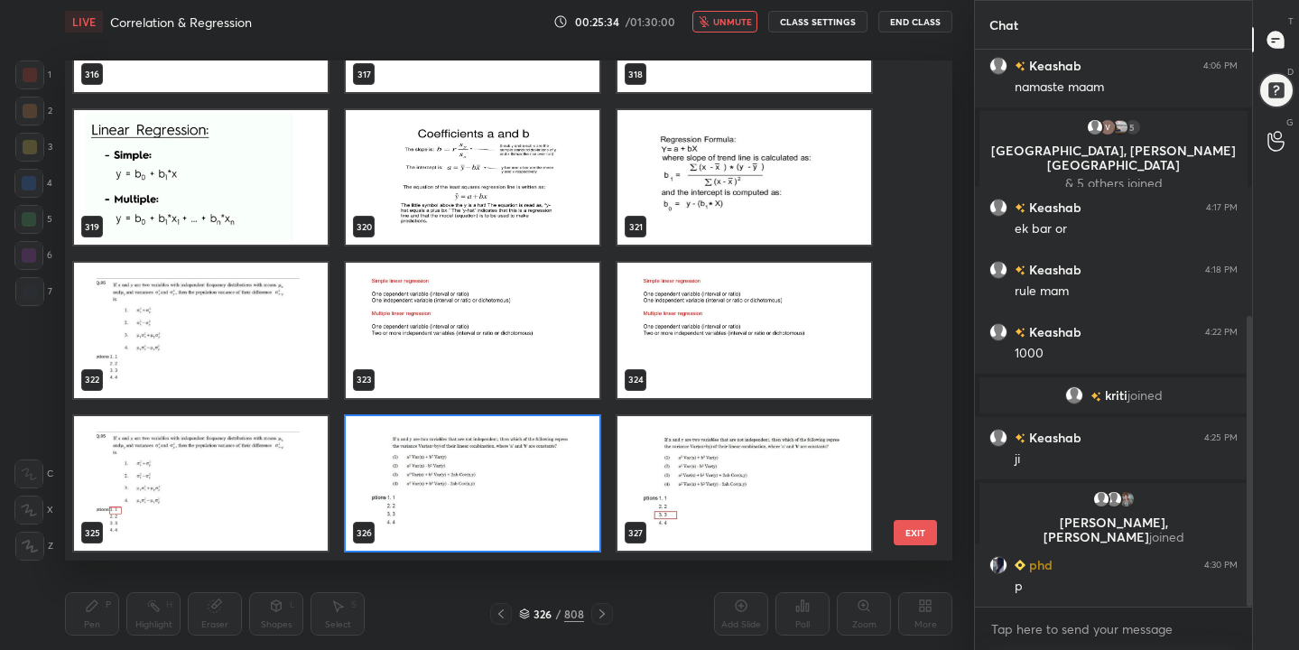
click at [517, 496] on img "grid" at bounding box center [473, 483] width 254 height 135
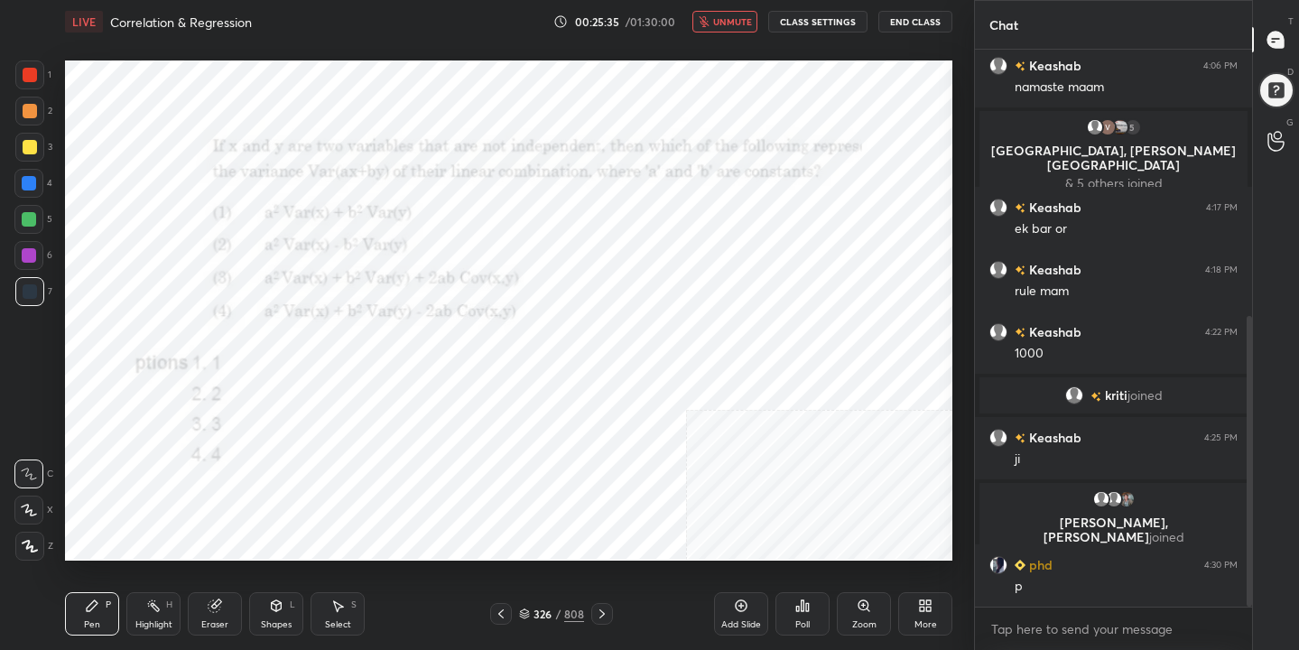
click at [813, 608] on div "Poll" at bounding box center [803, 613] width 54 height 43
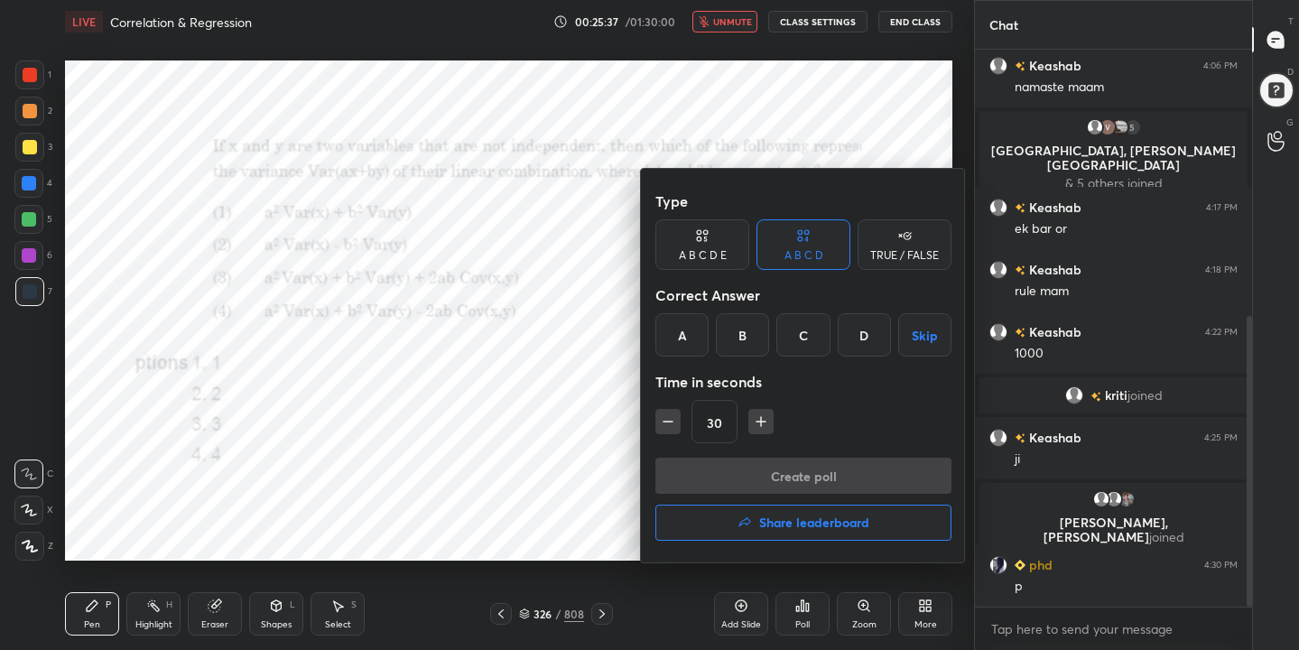
click at [812, 328] on div "C" at bounding box center [802, 334] width 53 height 43
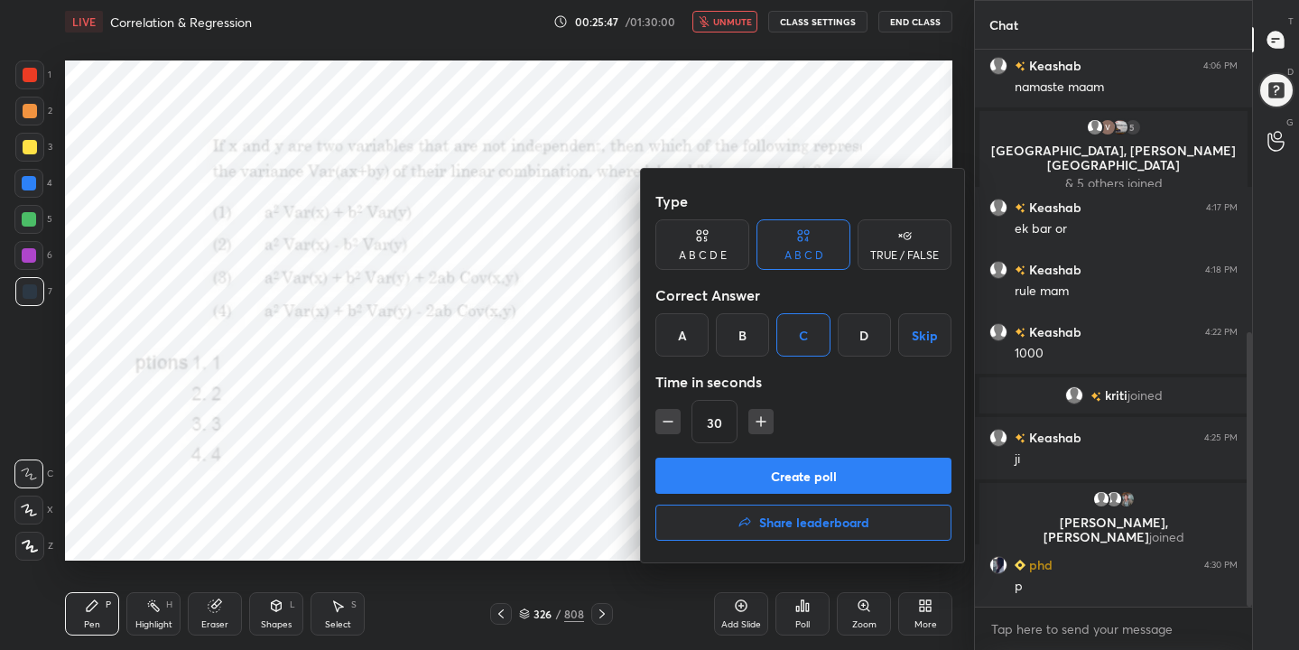
scroll to position [573, 0]
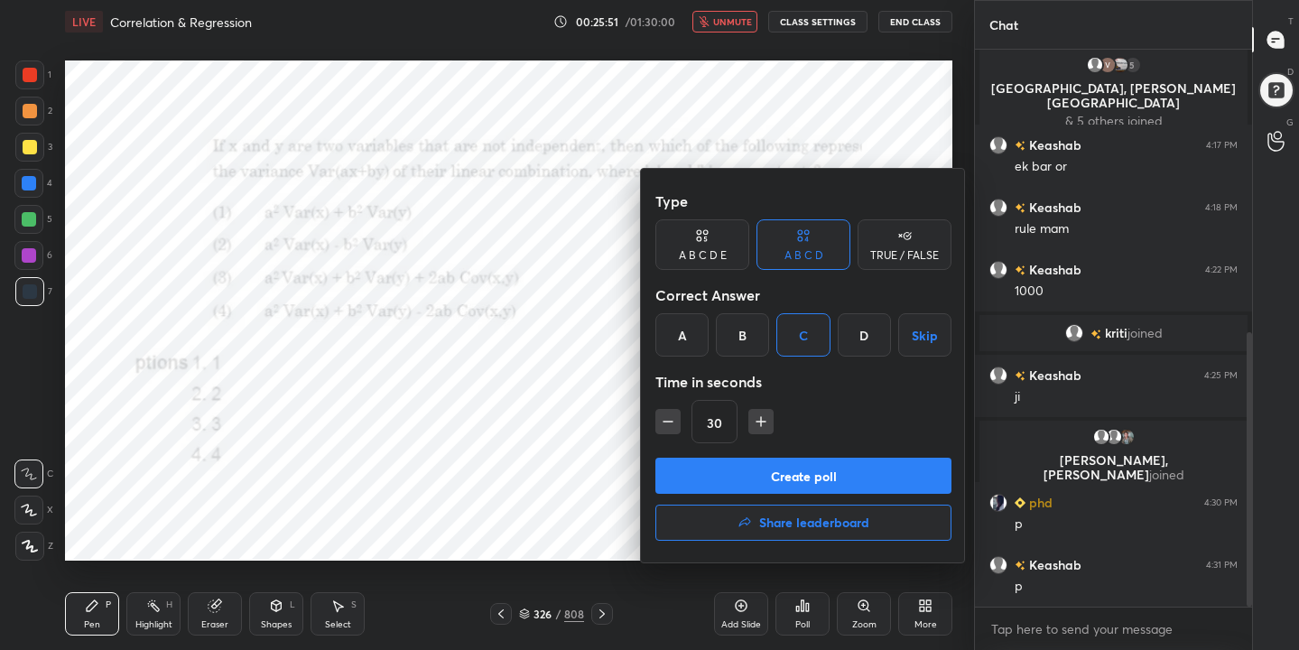
click at [816, 473] on button "Create poll" at bounding box center [803, 476] width 296 height 36
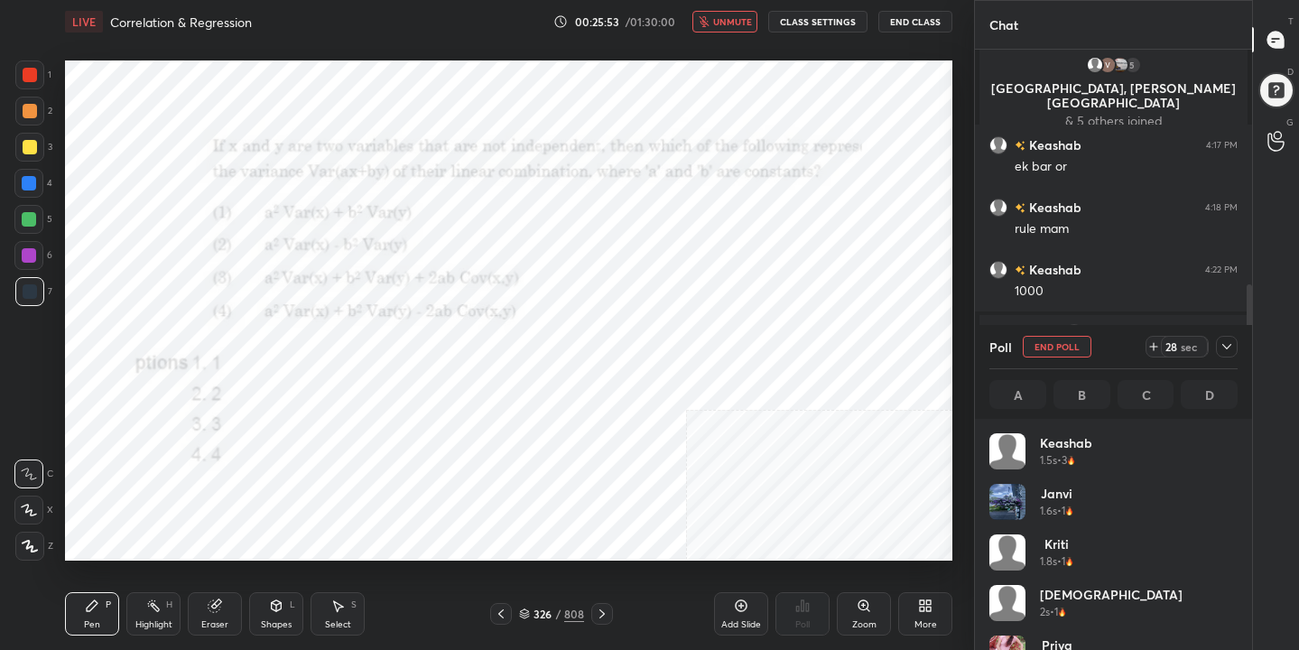
scroll to position [211, 243]
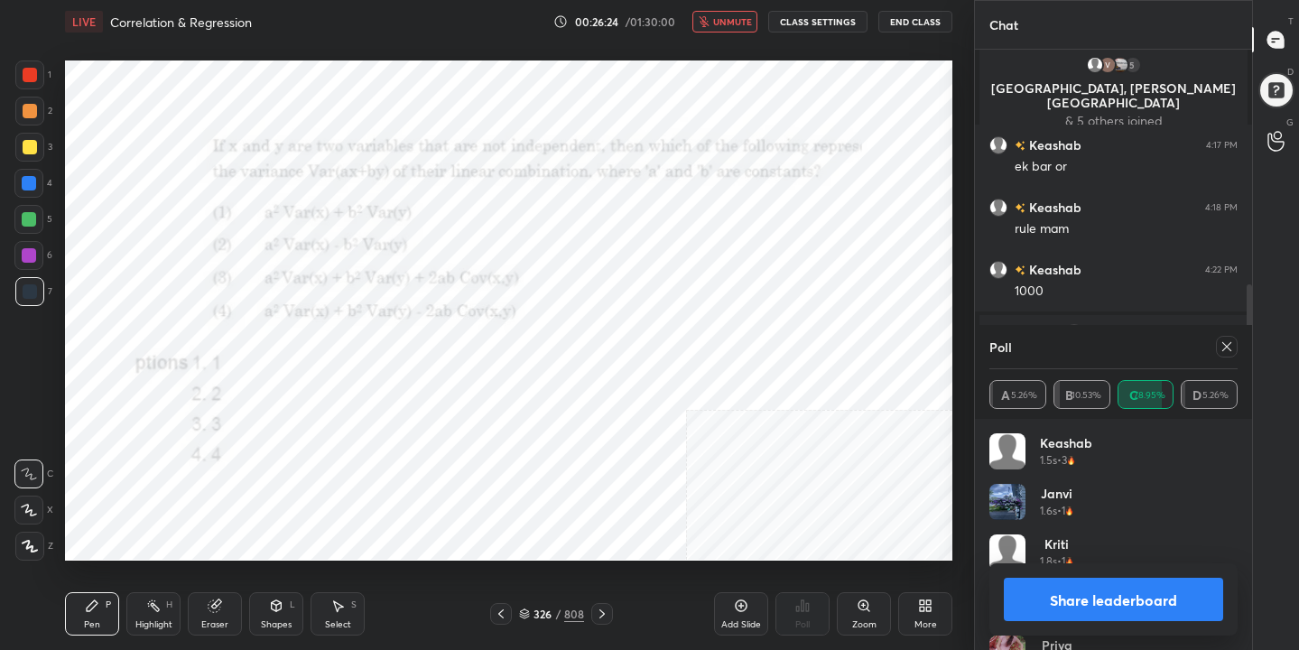
click at [1231, 340] on icon at bounding box center [1227, 346] width 14 height 14
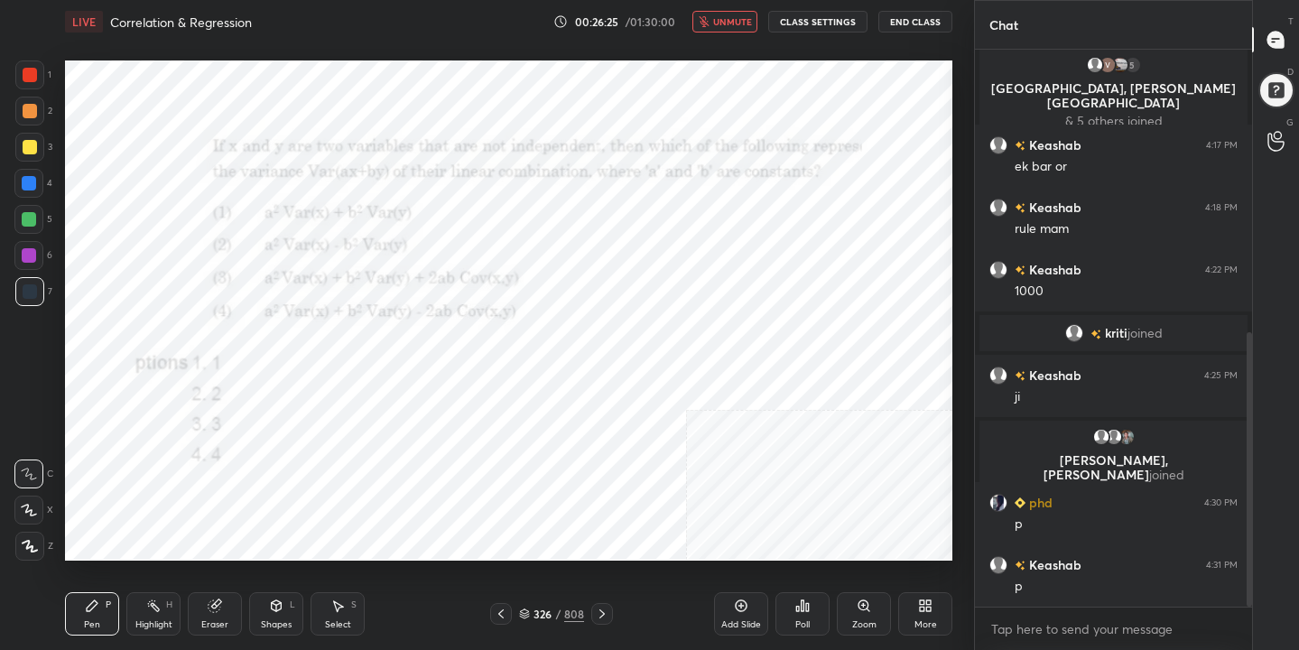
scroll to position [552, 272]
click at [755, 22] on button "unmute" at bounding box center [724, 22] width 65 height 22
click at [525, 609] on icon at bounding box center [524, 614] width 11 height 11
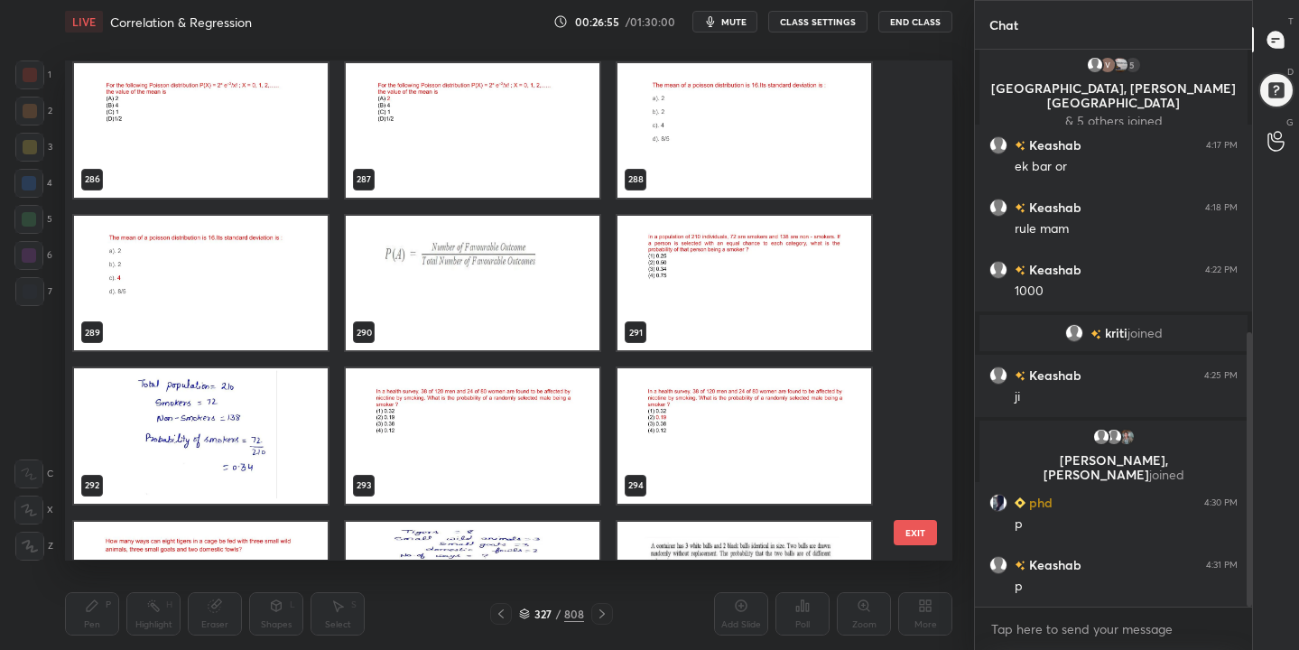
scroll to position [14287, 0]
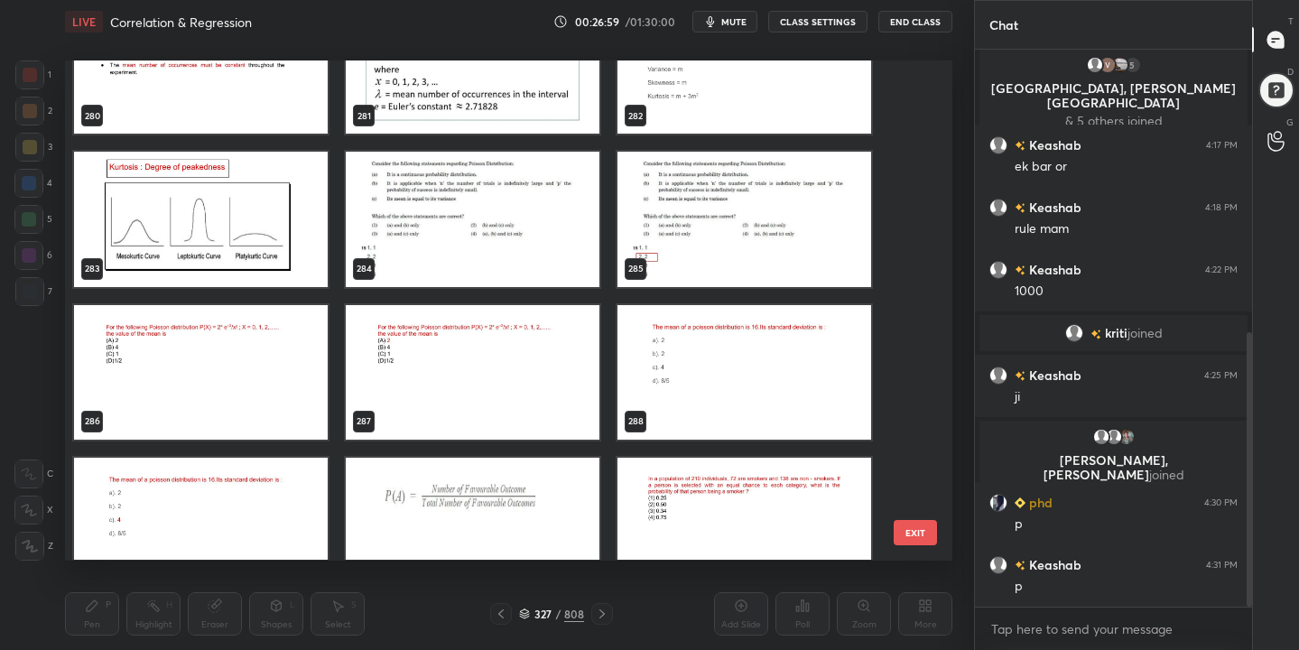
click at [564, 263] on img "grid" at bounding box center [473, 220] width 254 height 135
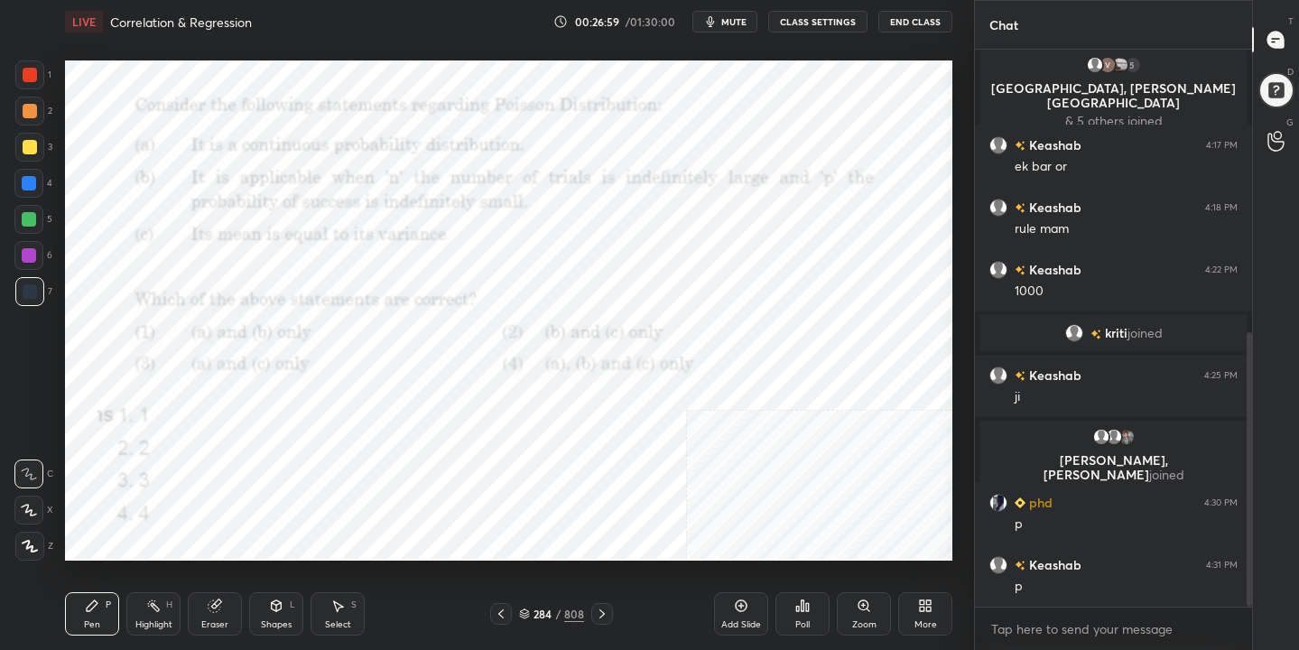
click at [564, 263] on img "grid" at bounding box center [473, 220] width 254 height 135
click at [736, 27] on span "mute" at bounding box center [733, 21] width 25 height 13
click at [527, 610] on icon at bounding box center [524, 611] width 9 height 5
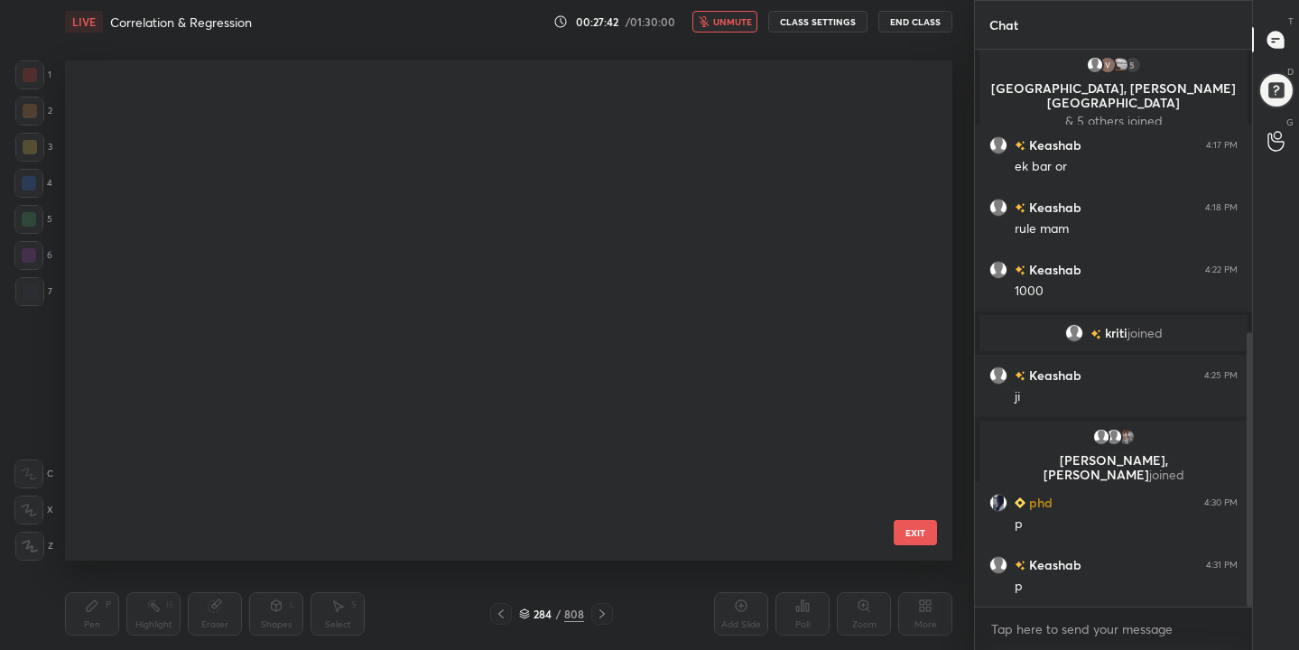
scroll to position [494, 879]
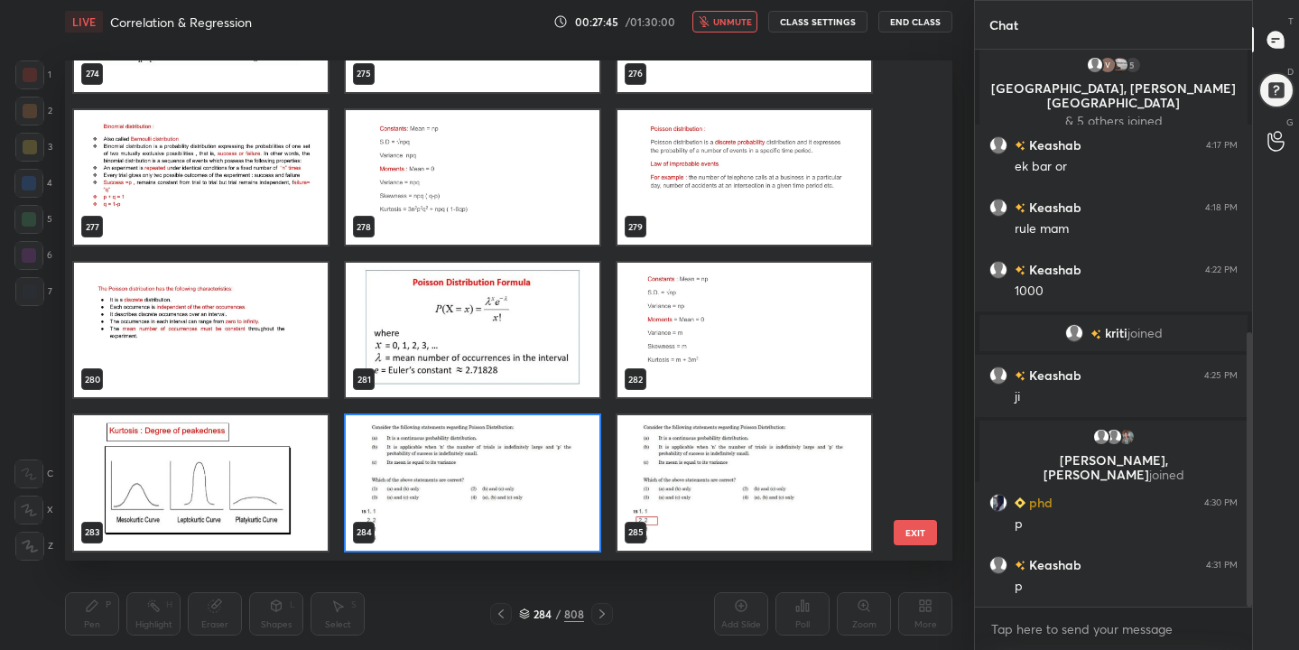
click at [444, 487] on img "grid" at bounding box center [473, 483] width 254 height 135
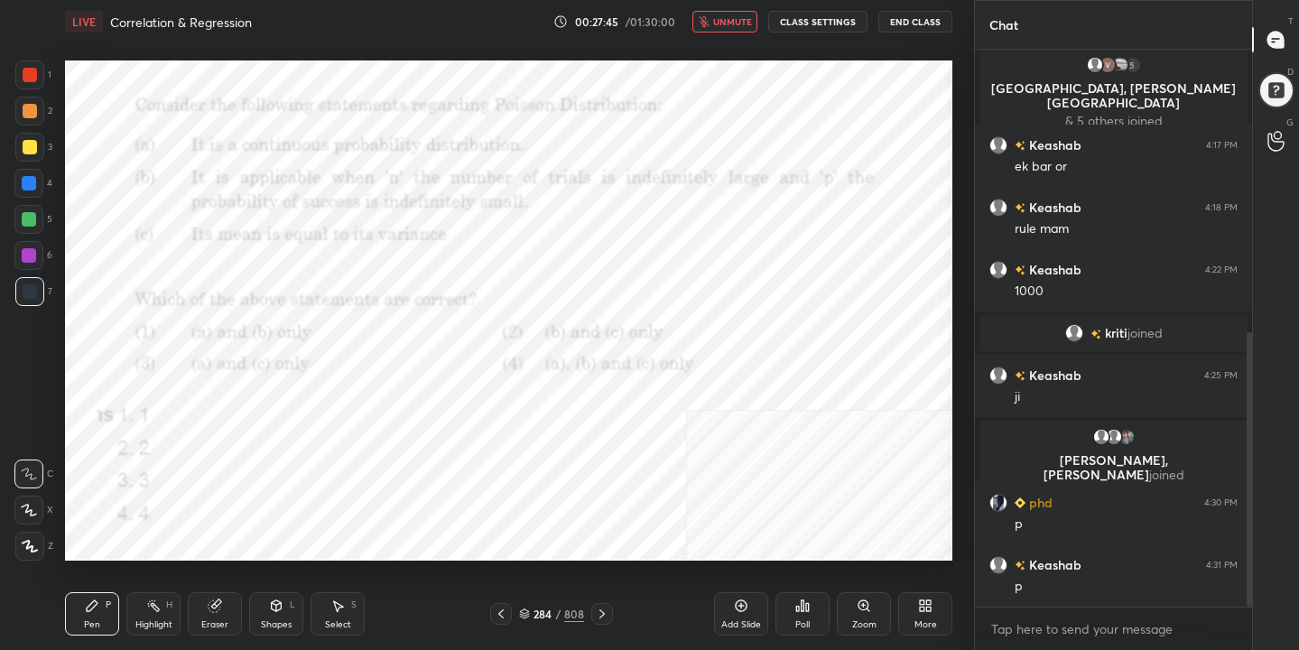
click at [444, 487] on img "grid" at bounding box center [473, 483] width 254 height 135
click at [806, 609] on icon at bounding box center [807, 607] width 3 height 8
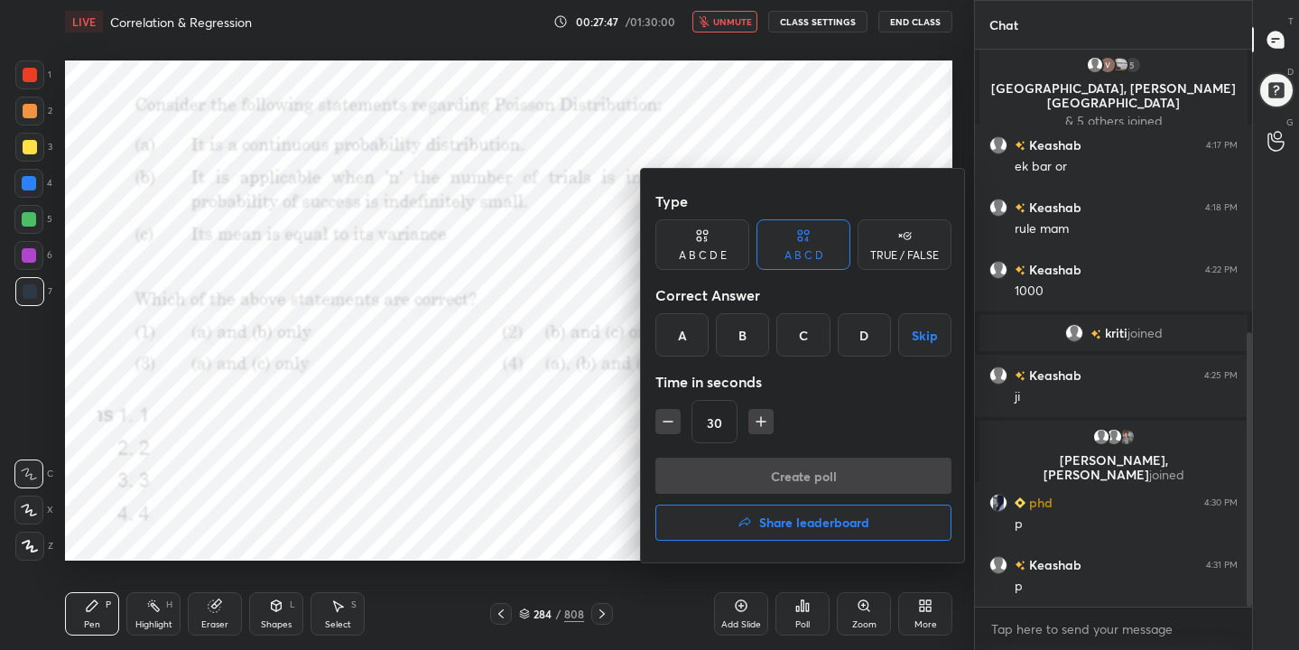
click at [739, 329] on div "B" at bounding box center [742, 334] width 53 height 43
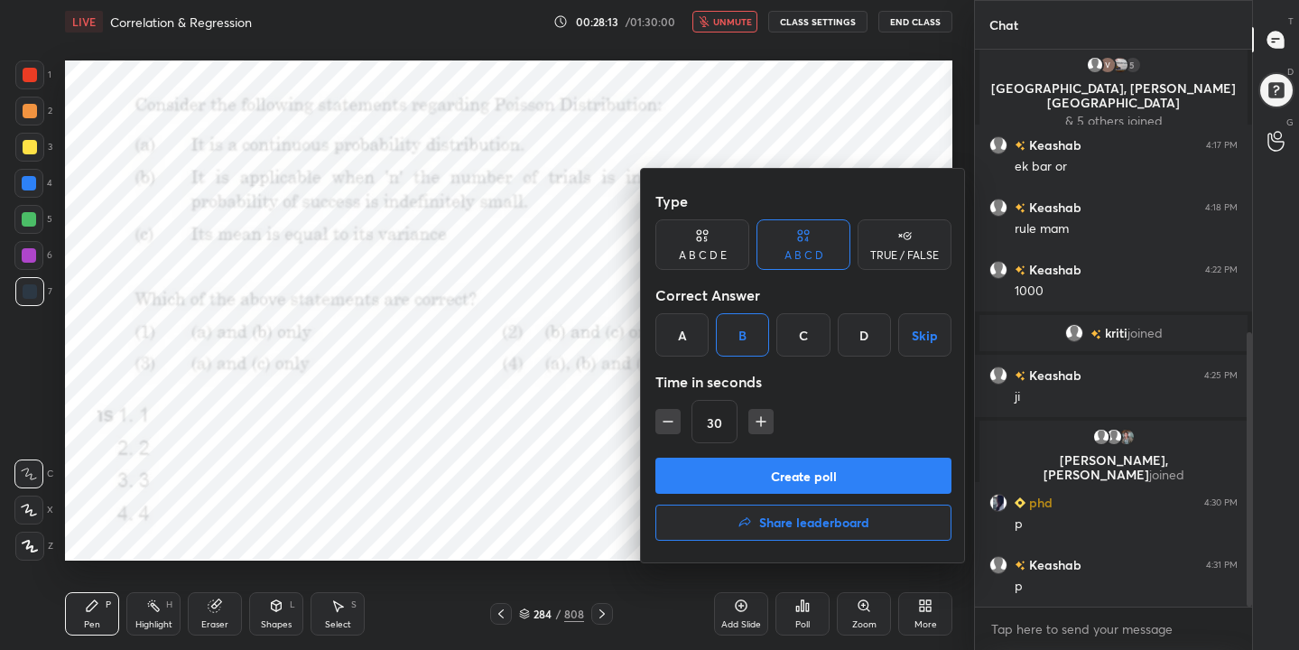
click at [822, 474] on button "Create poll" at bounding box center [803, 476] width 296 height 36
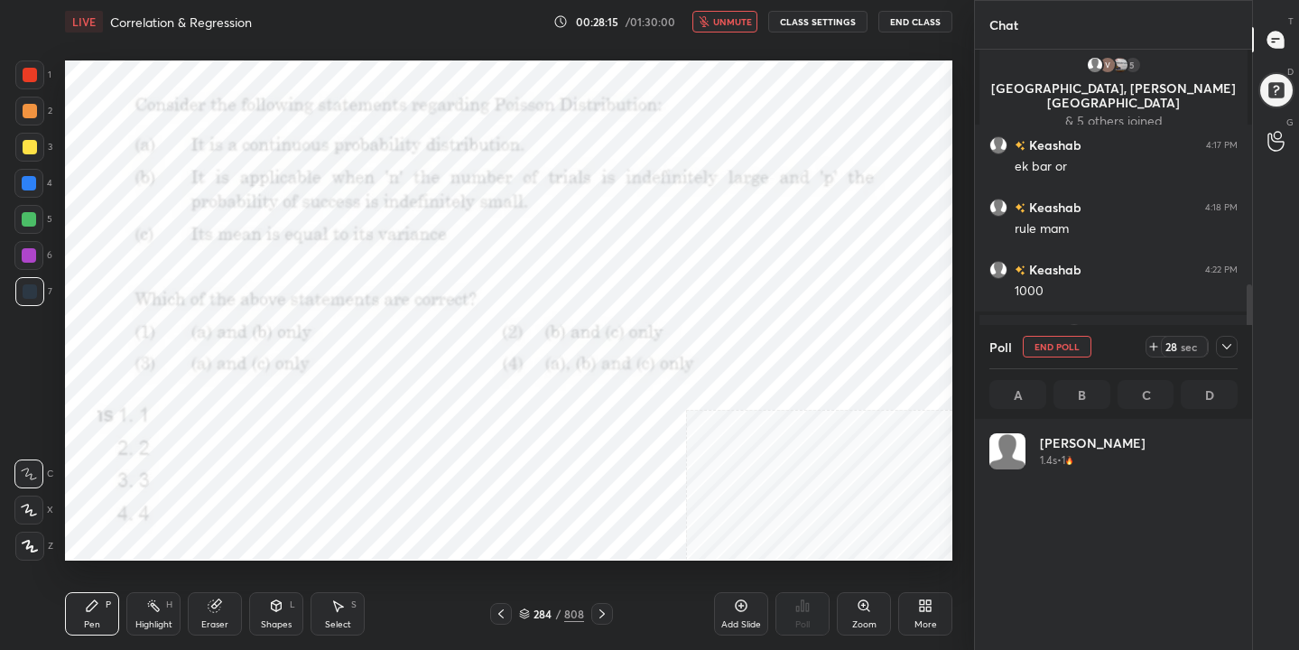
scroll to position [6, 6]
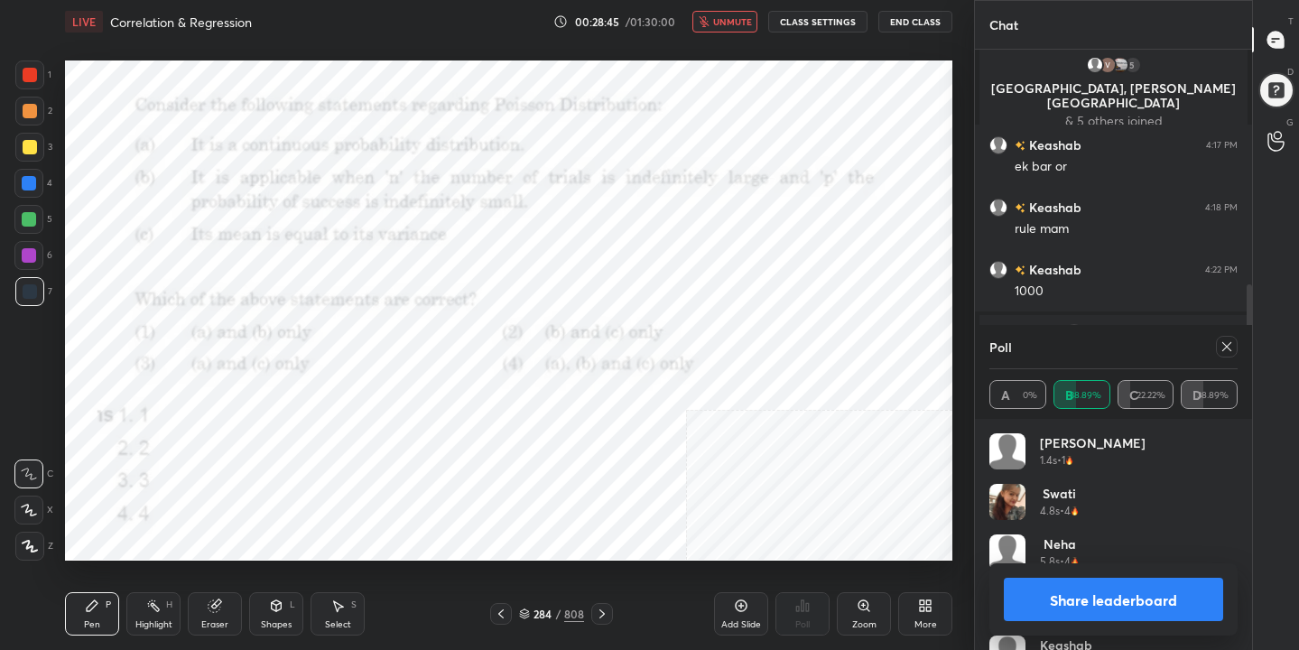
click at [1230, 354] on div at bounding box center [1227, 347] width 22 height 22
type textarea "x"
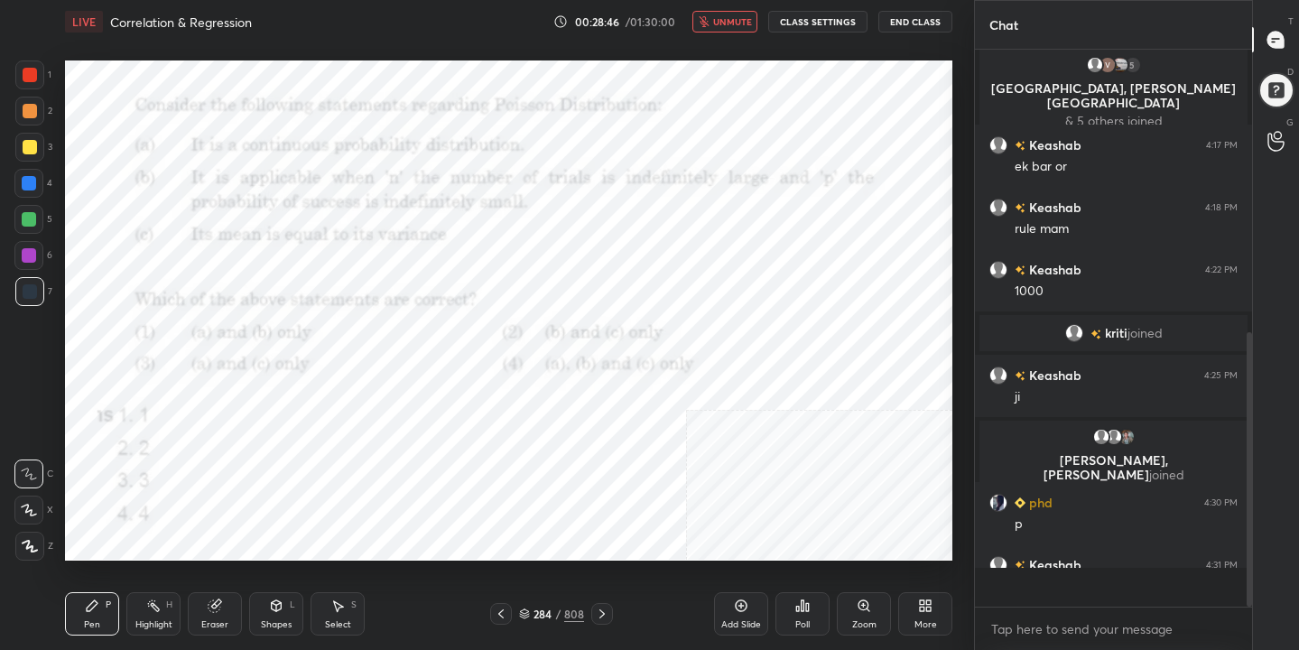
scroll to position [402, 272]
click at [723, 18] on span "unmute" at bounding box center [732, 21] width 39 height 13
click at [526, 609] on icon at bounding box center [524, 614] width 11 height 11
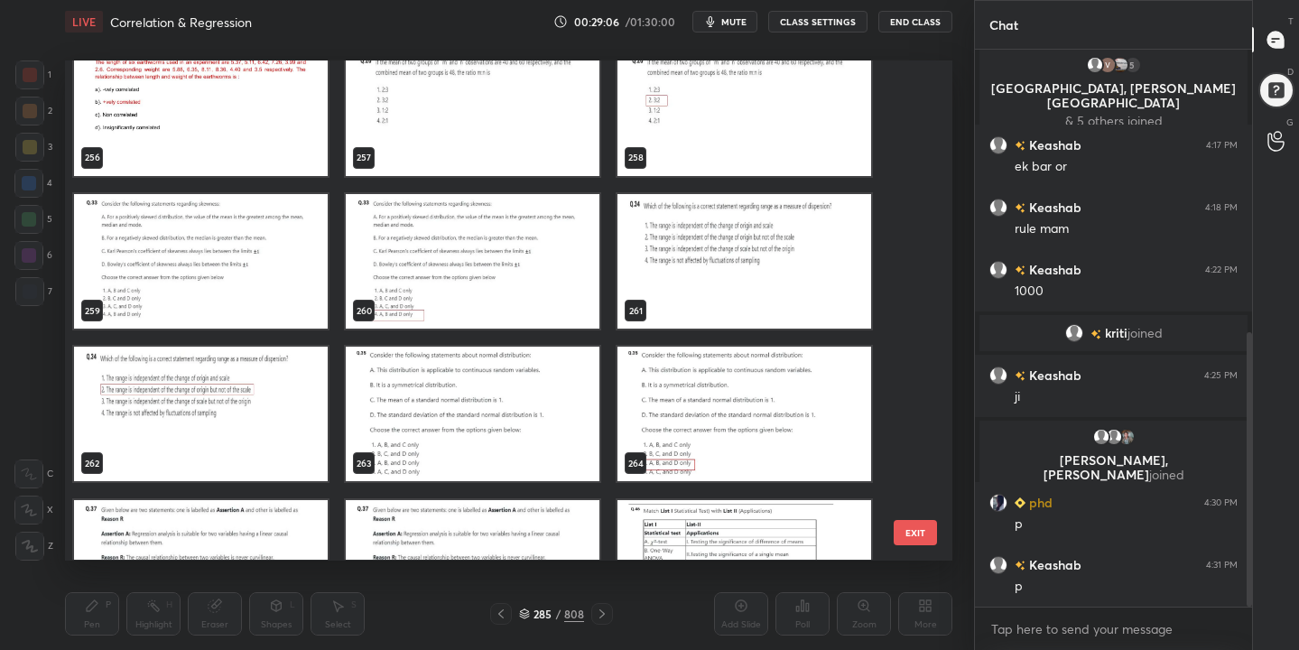
scroll to position [13020, 0]
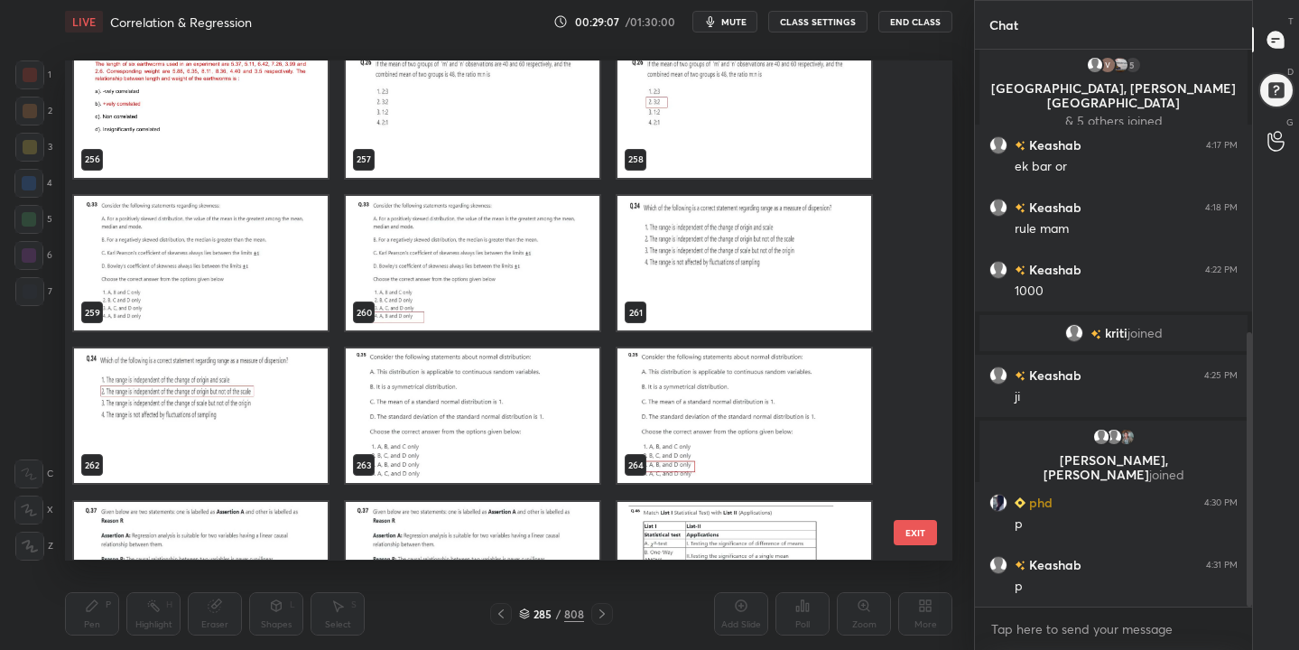
click at [497, 386] on img "grid" at bounding box center [473, 416] width 254 height 135
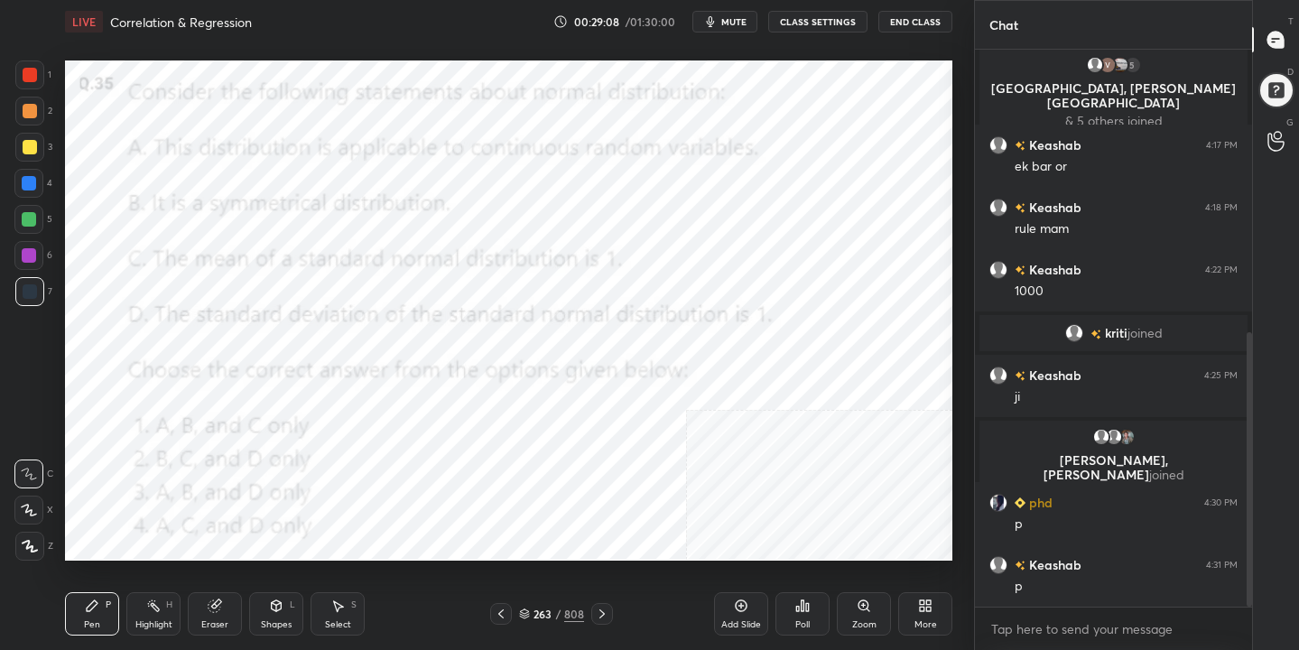
click at [497, 386] on img "grid" at bounding box center [473, 416] width 254 height 135
click at [736, 32] on button "mute" at bounding box center [724, 22] width 65 height 22
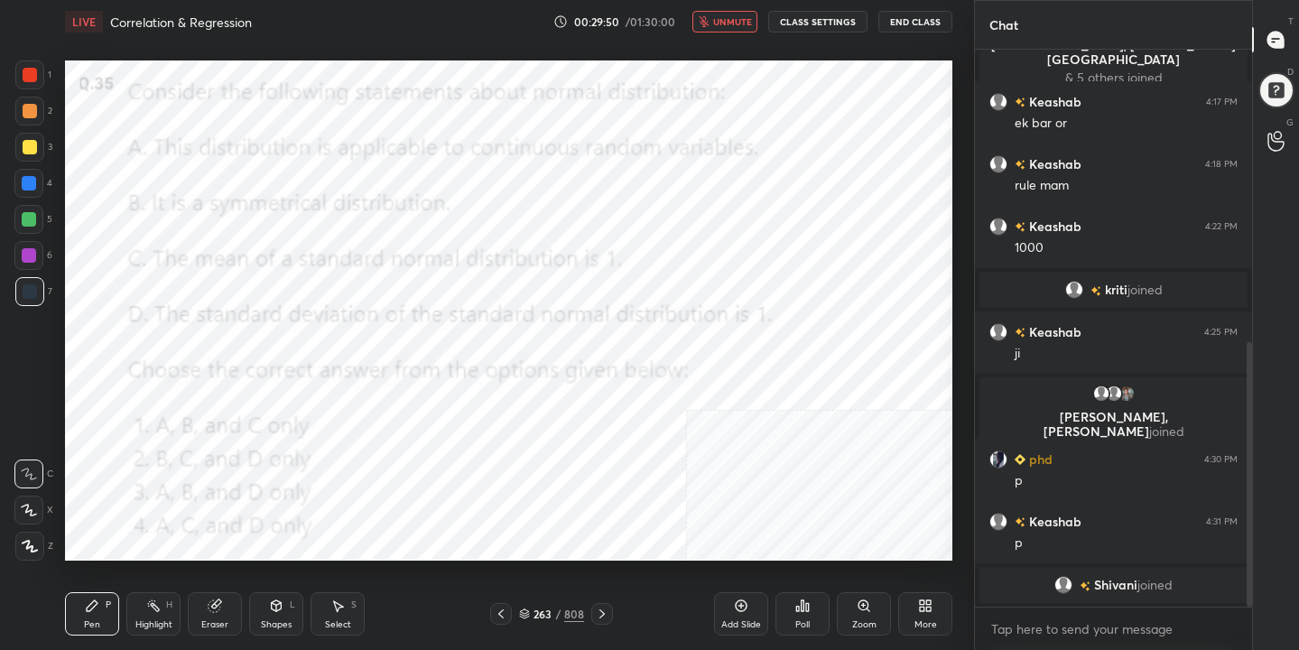
click at [536, 614] on div "263" at bounding box center [543, 614] width 18 height 11
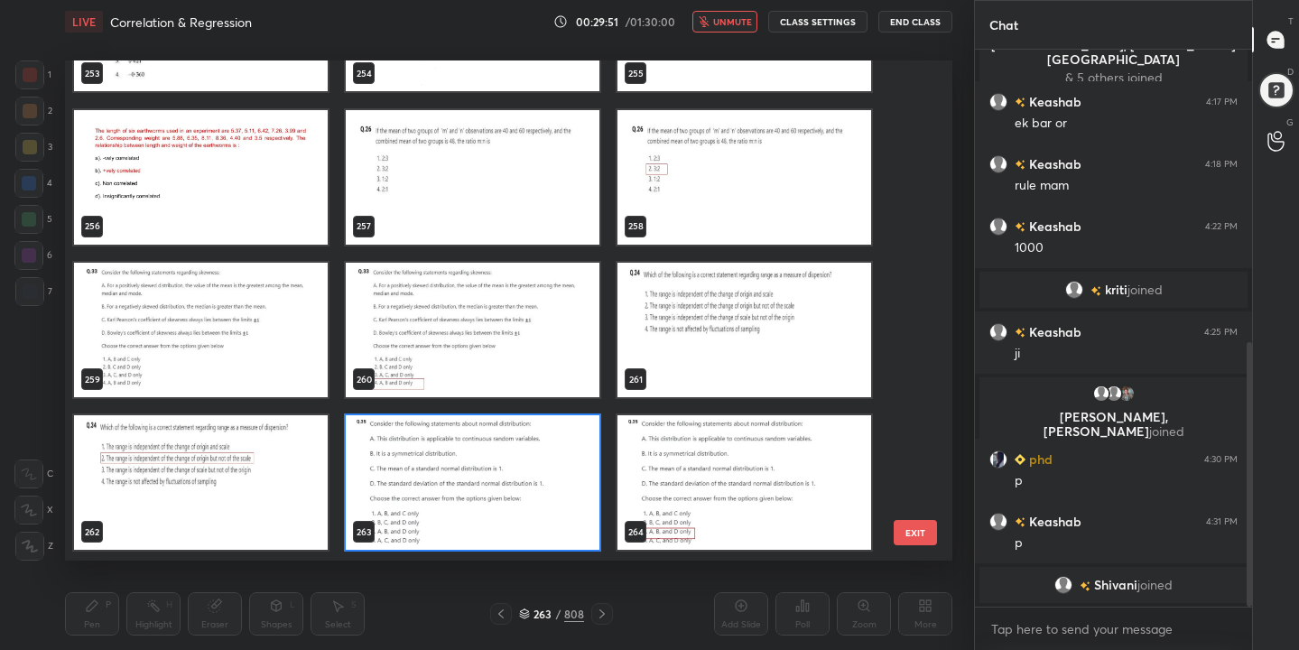
scroll to position [494, 879]
click at [432, 489] on img "grid" at bounding box center [473, 483] width 254 height 135
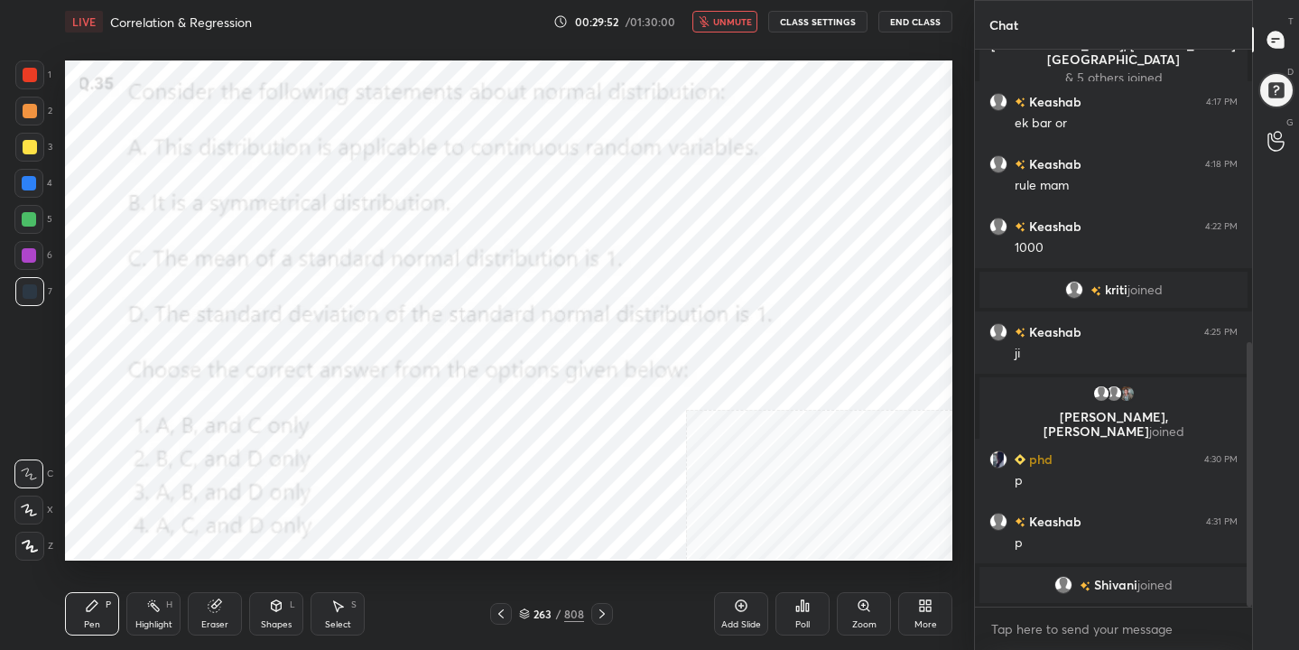
click at [432, 489] on img "grid" at bounding box center [473, 483] width 254 height 135
click at [794, 619] on div "Poll" at bounding box center [803, 613] width 54 height 43
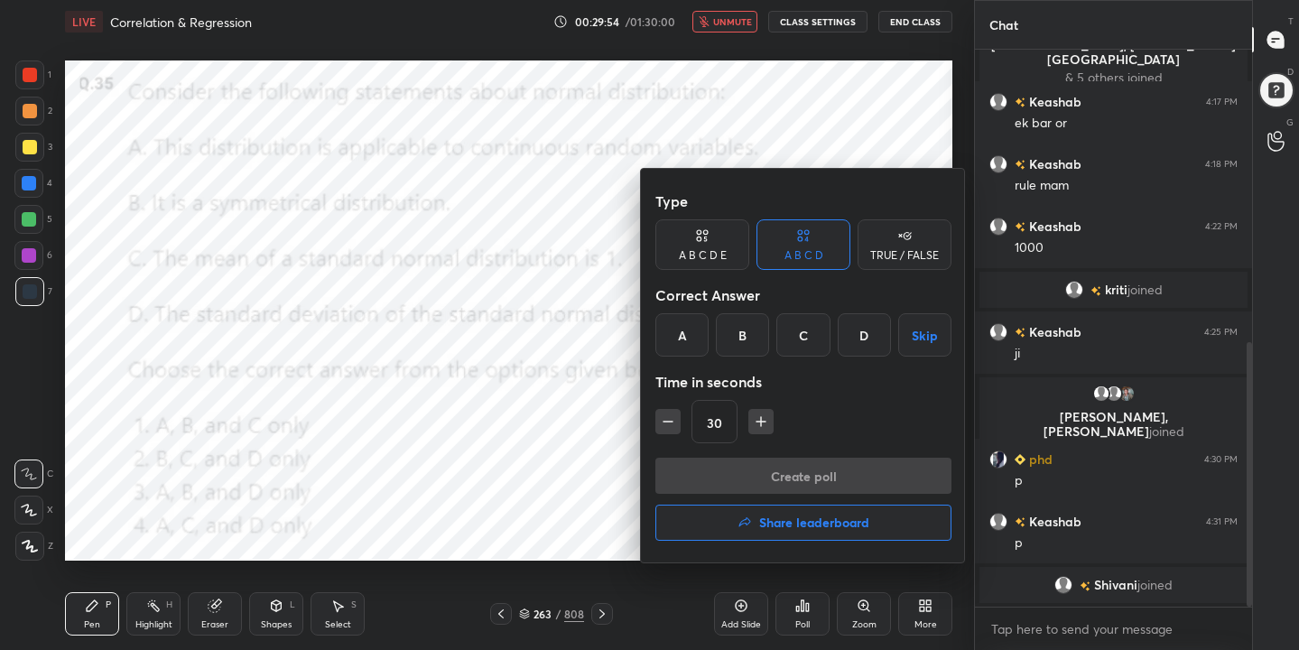
click at [814, 336] on div "C" at bounding box center [802, 334] width 53 height 43
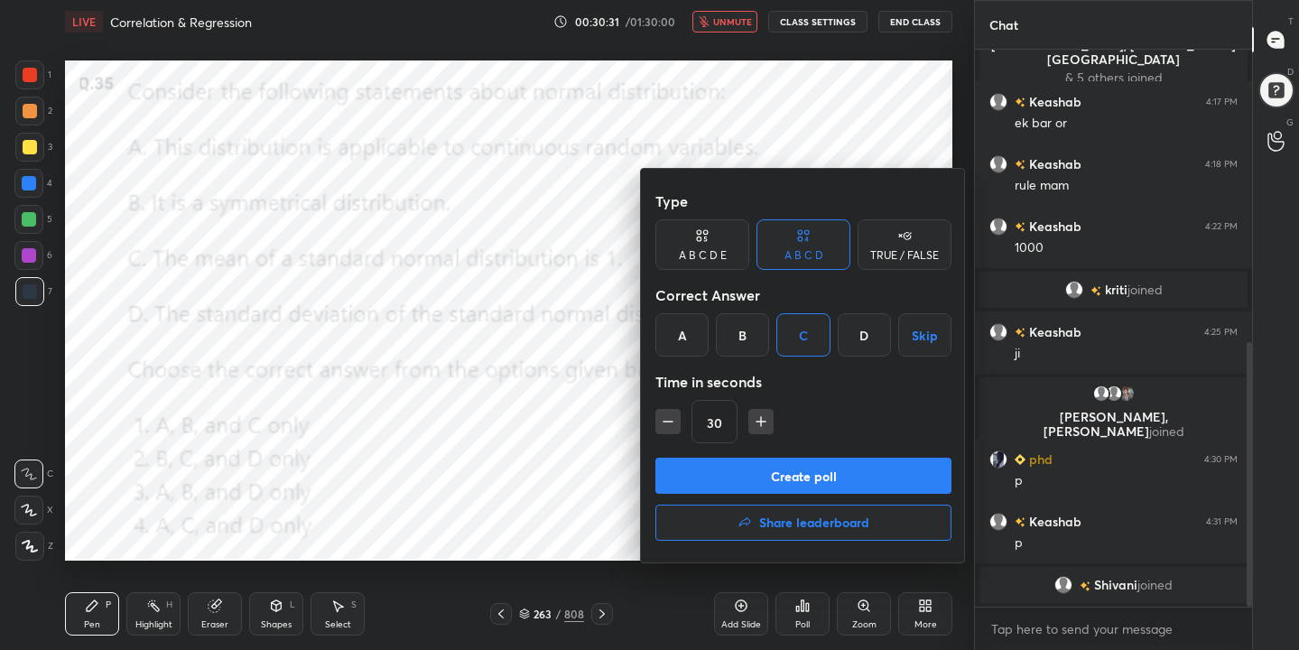
click at [859, 478] on button "Create poll" at bounding box center [803, 476] width 296 height 36
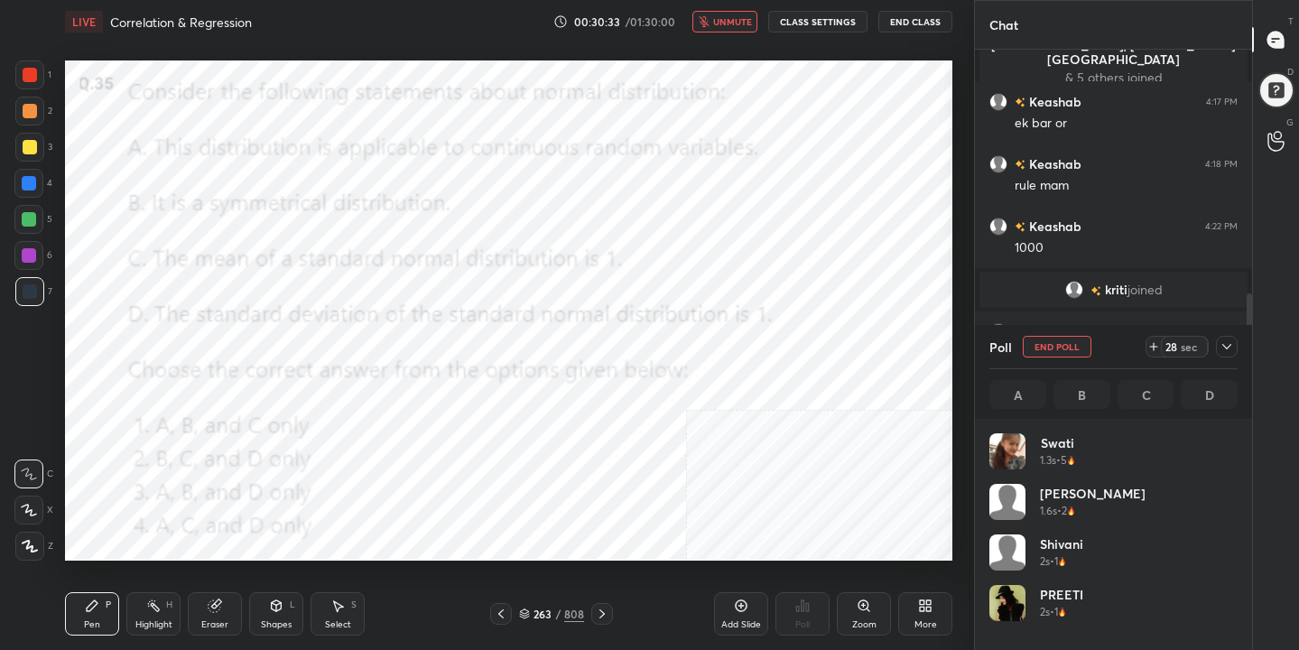
scroll to position [211, 243]
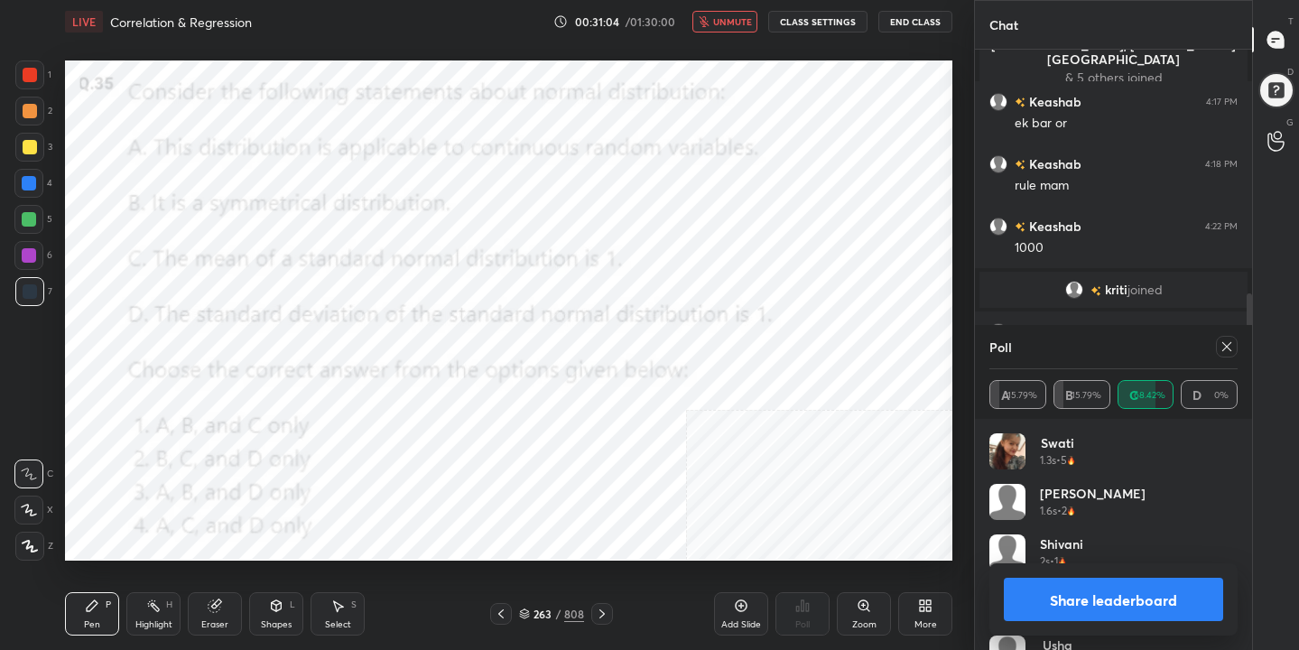
click at [1226, 347] on icon at bounding box center [1226, 346] width 9 height 9
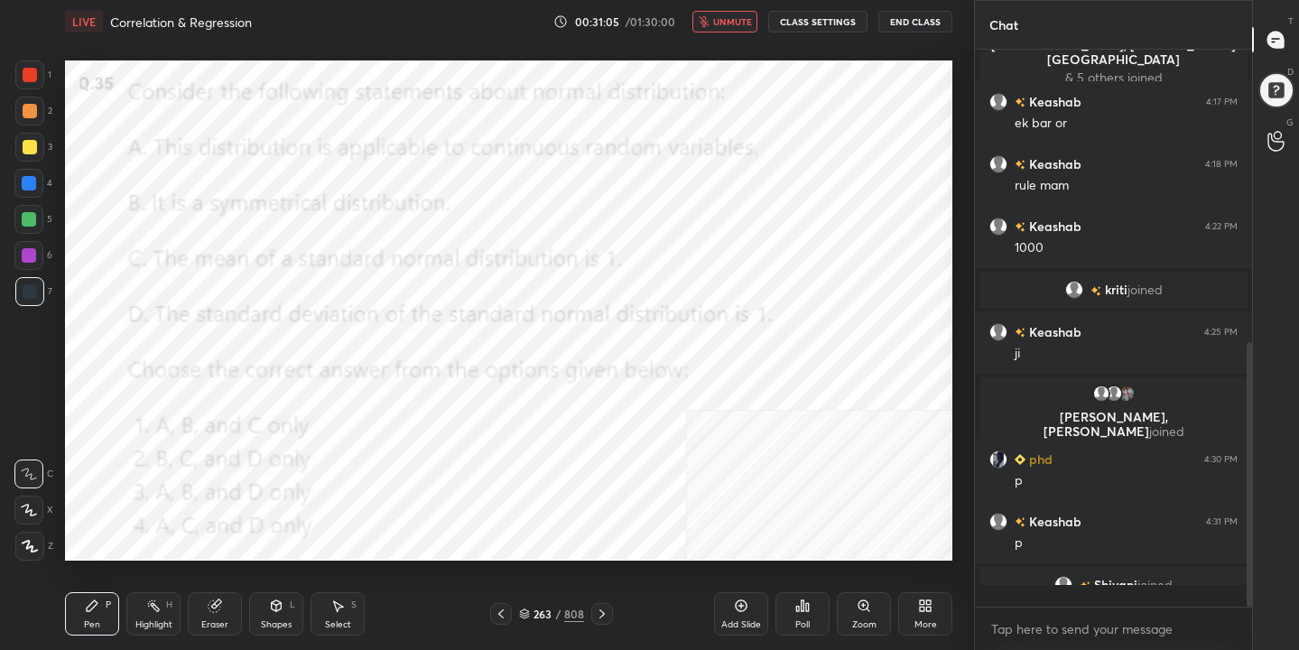
scroll to position [6, 6]
click at [749, 16] on span "unmute" at bounding box center [732, 21] width 39 height 13
click at [537, 614] on div "264" at bounding box center [543, 614] width 18 height 11
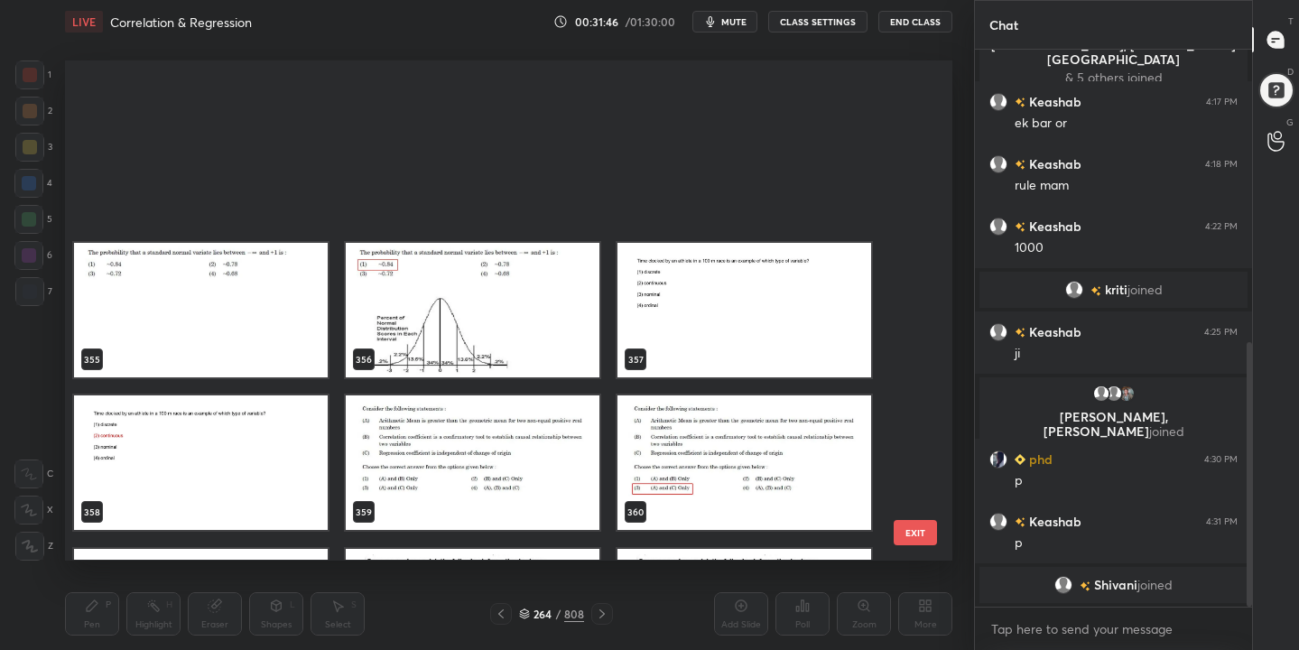
scroll to position [18120, 0]
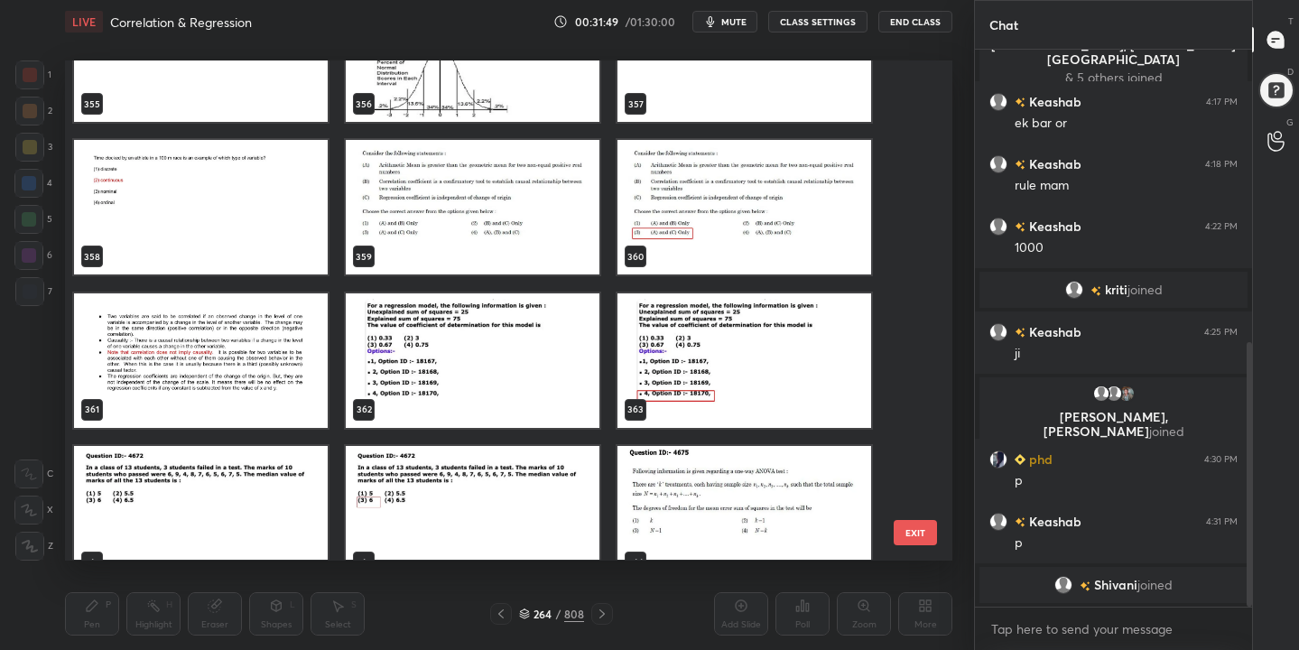
click at [467, 200] on img "grid" at bounding box center [473, 208] width 254 height 135
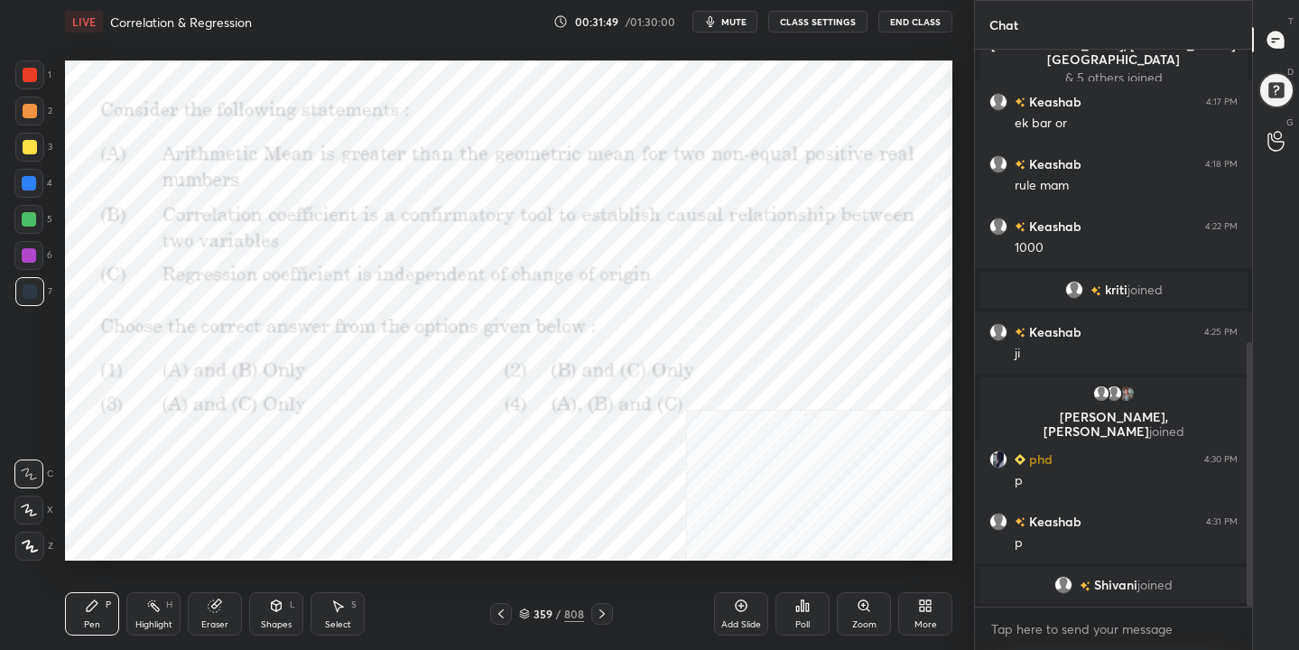
click at [467, 200] on img "grid" at bounding box center [473, 208] width 254 height 135
click at [718, 28] on icon "button" at bounding box center [710, 21] width 14 height 14
click at [531, 608] on div "359 / 808" at bounding box center [551, 614] width 65 height 16
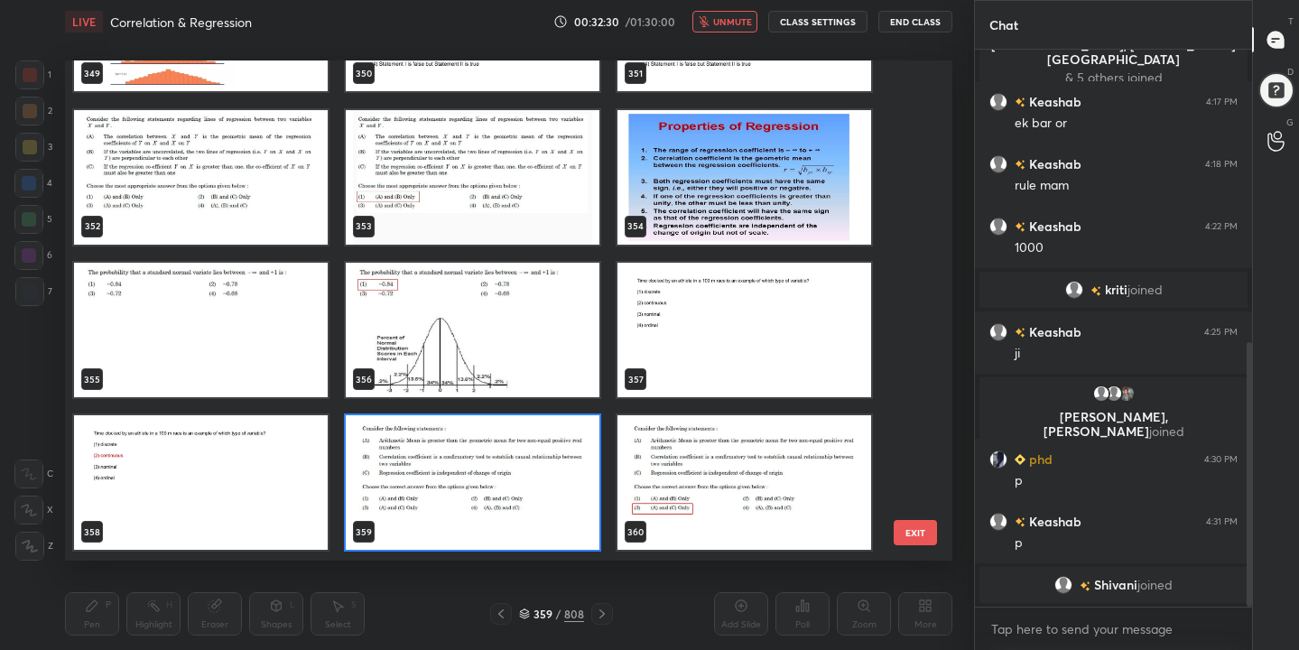
scroll to position [494, 879]
click at [479, 469] on img "grid" at bounding box center [473, 483] width 254 height 135
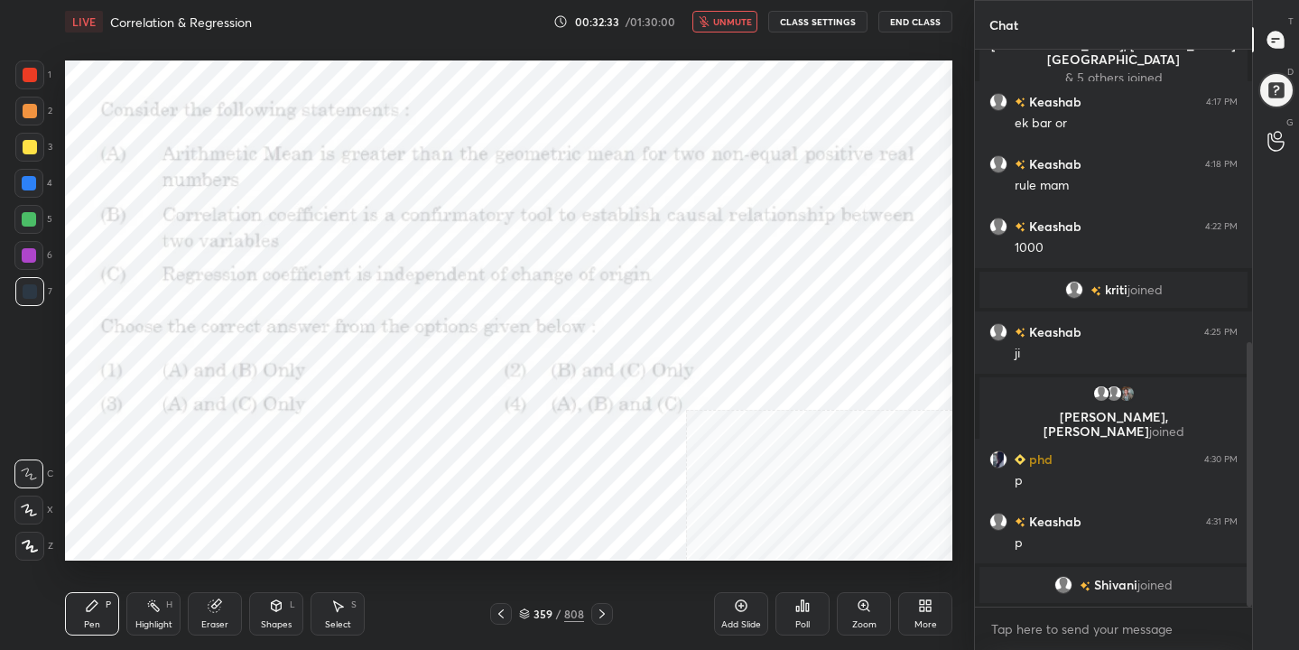
click at [797, 620] on div "Poll" at bounding box center [802, 624] width 14 height 9
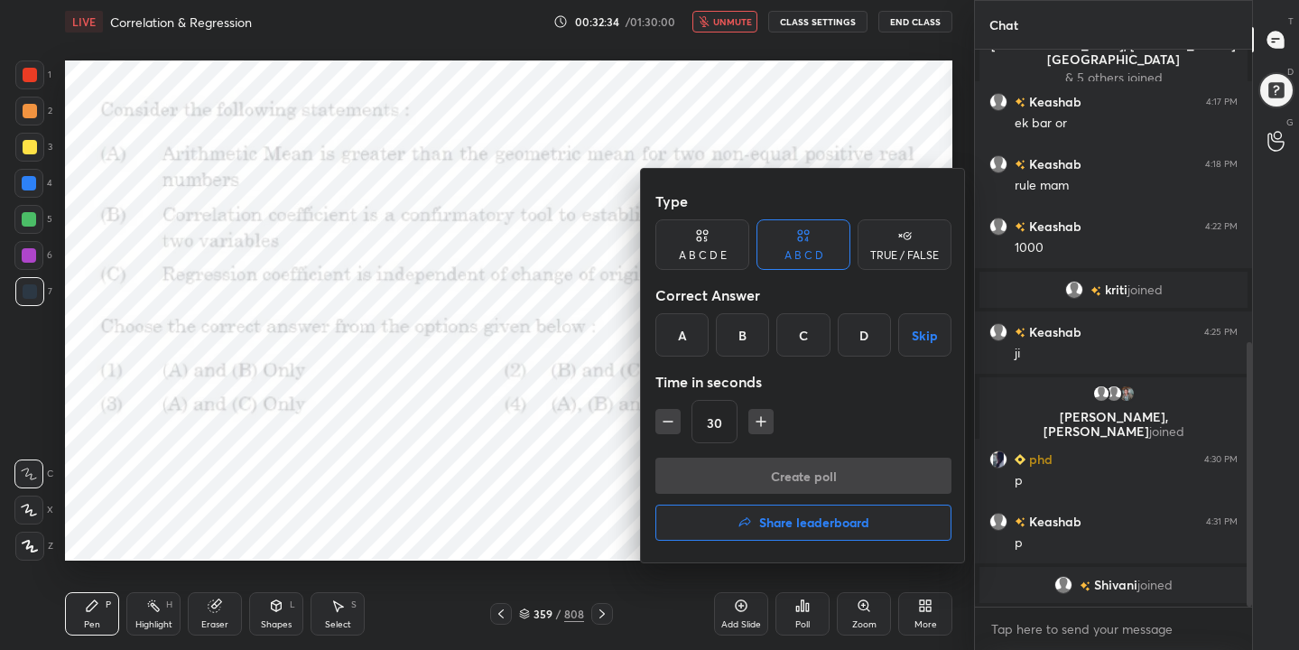
click at [821, 328] on div "C" at bounding box center [802, 334] width 53 height 43
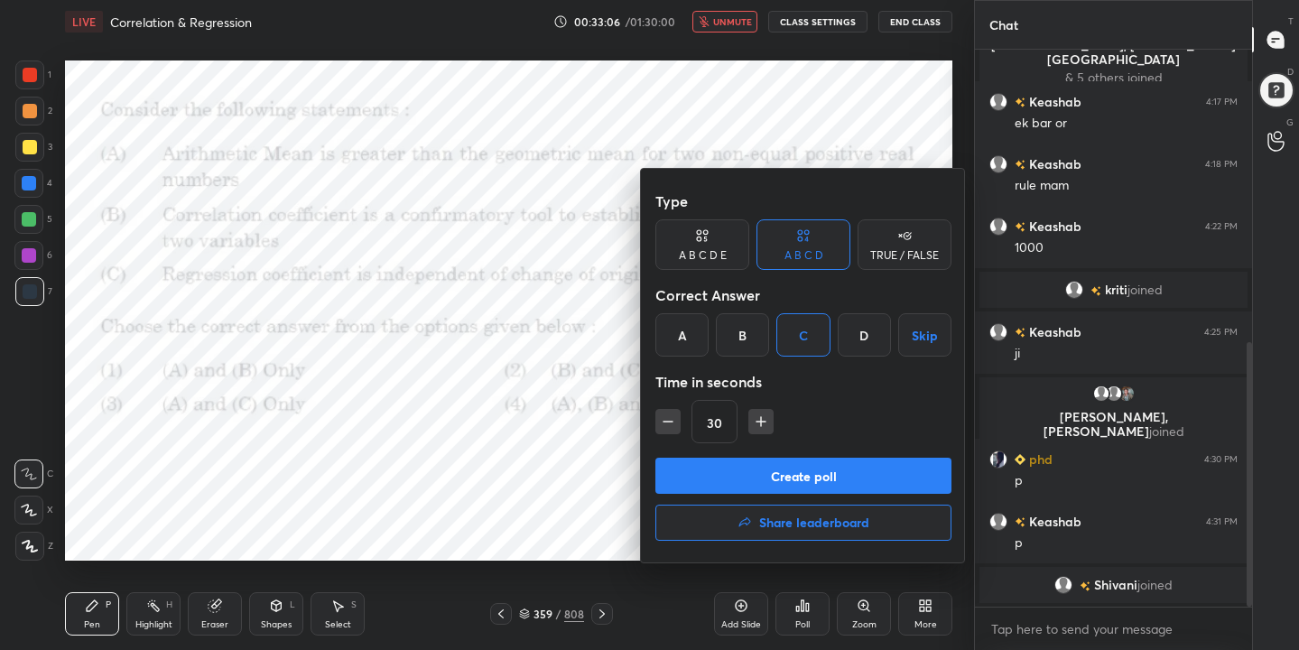
click at [855, 480] on button "Create poll" at bounding box center [803, 476] width 296 height 36
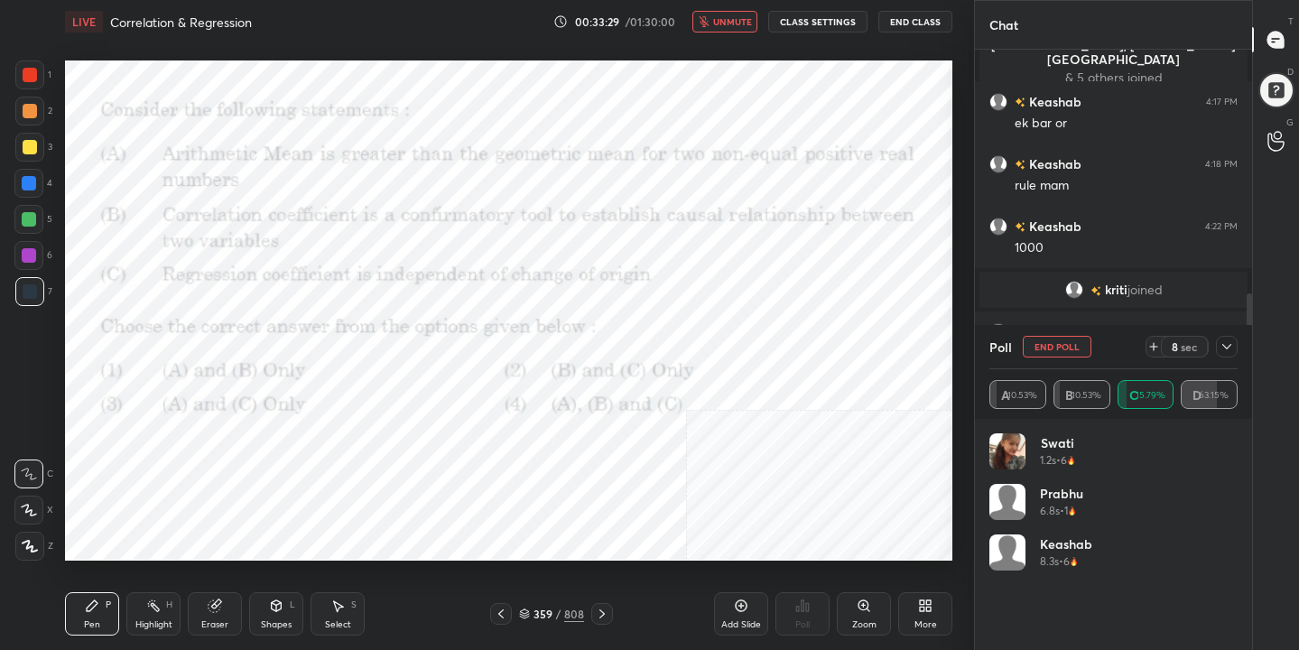
scroll to position [732, 0]
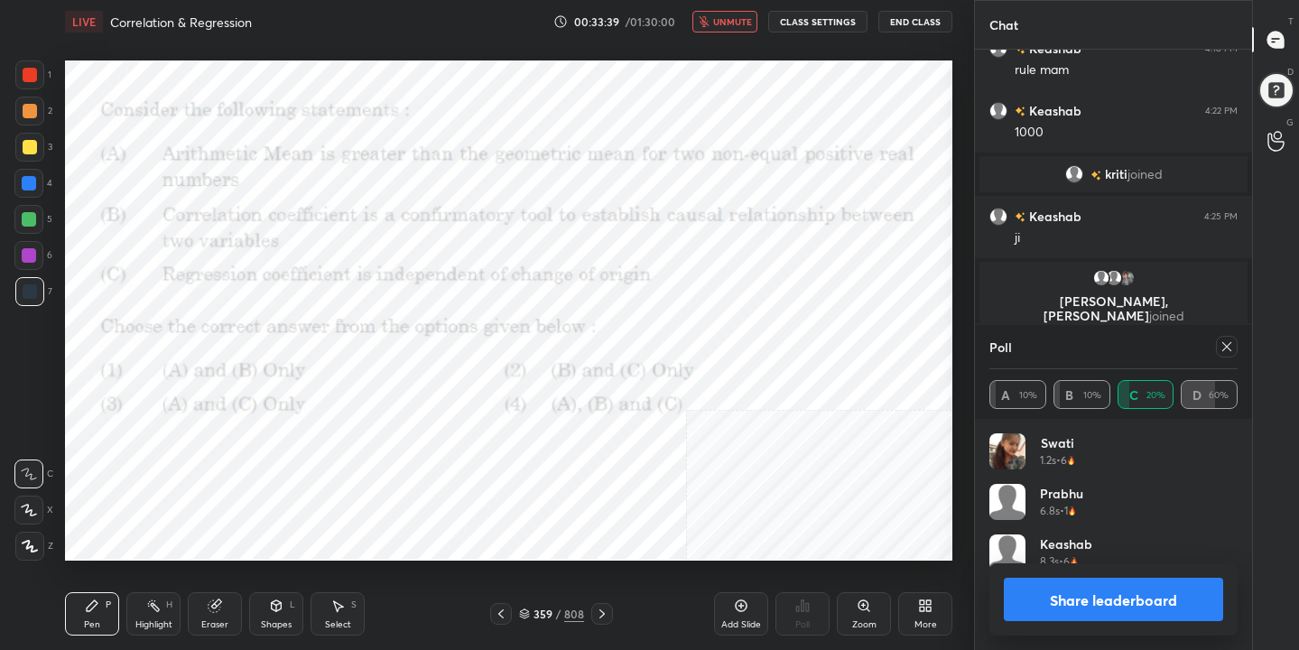
click at [1228, 351] on icon at bounding box center [1227, 346] width 14 height 14
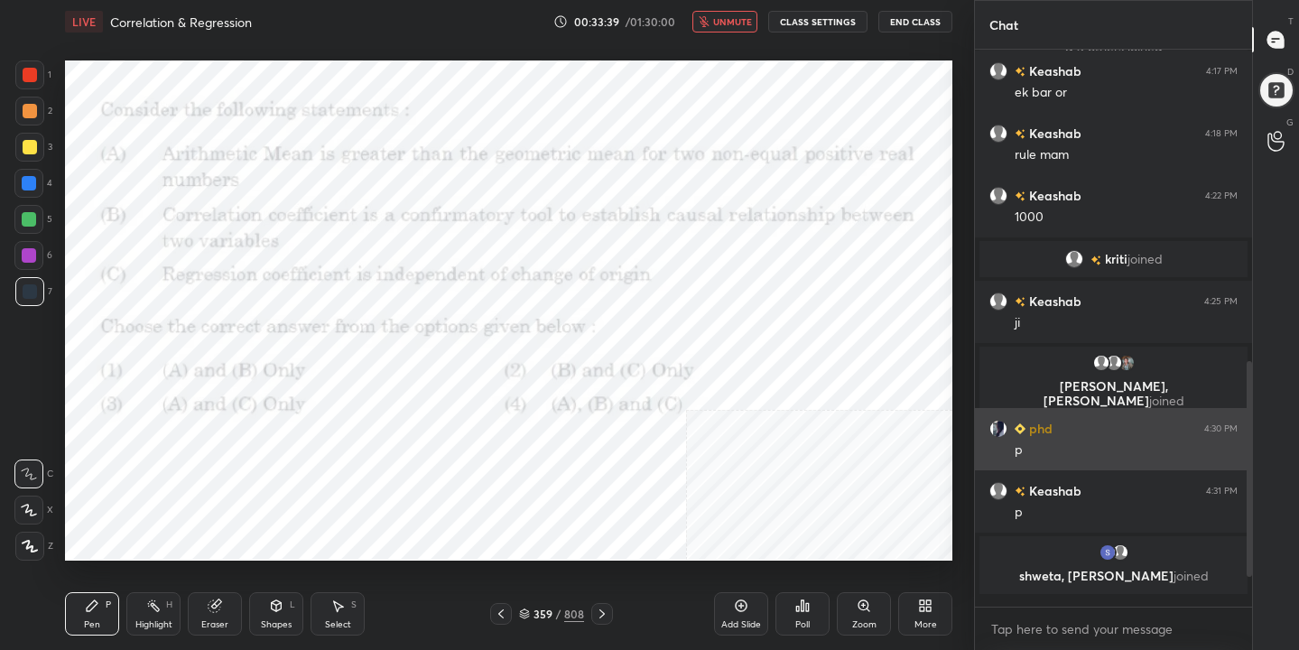
scroll to position [638, 0]
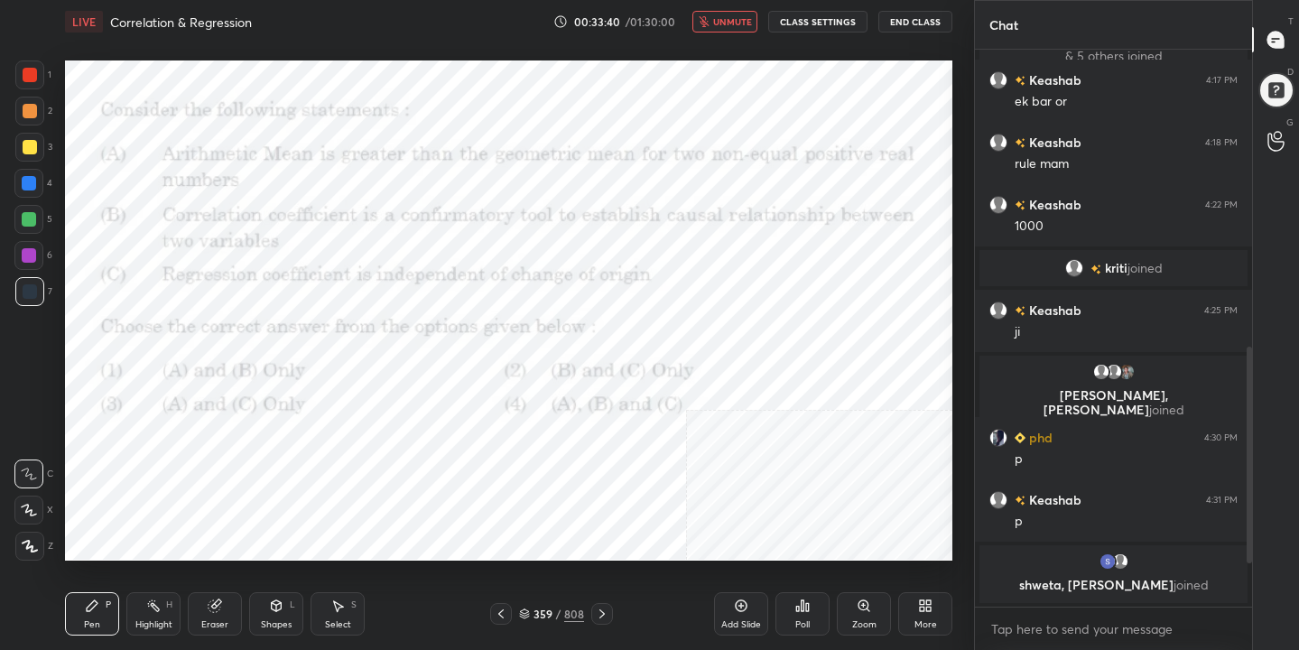
click at [741, 19] on span "unmute" at bounding box center [732, 21] width 39 height 13
click at [534, 618] on div "360" at bounding box center [543, 614] width 18 height 11
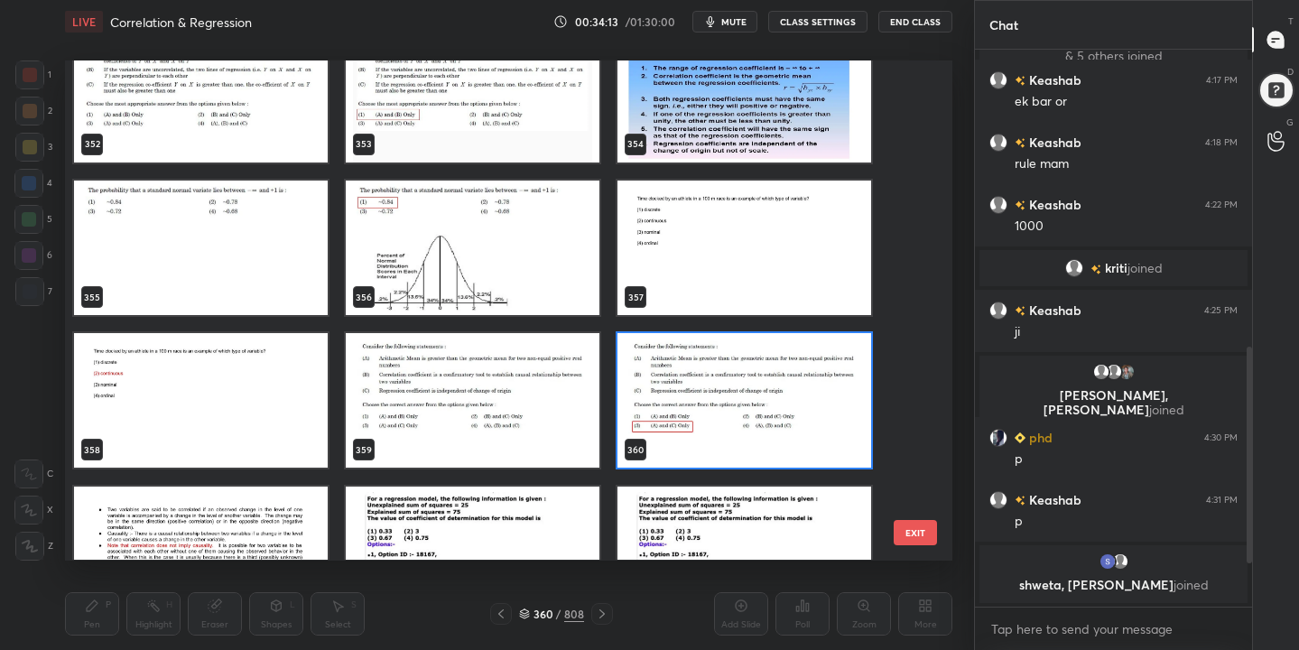
scroll to position [17913, 0]
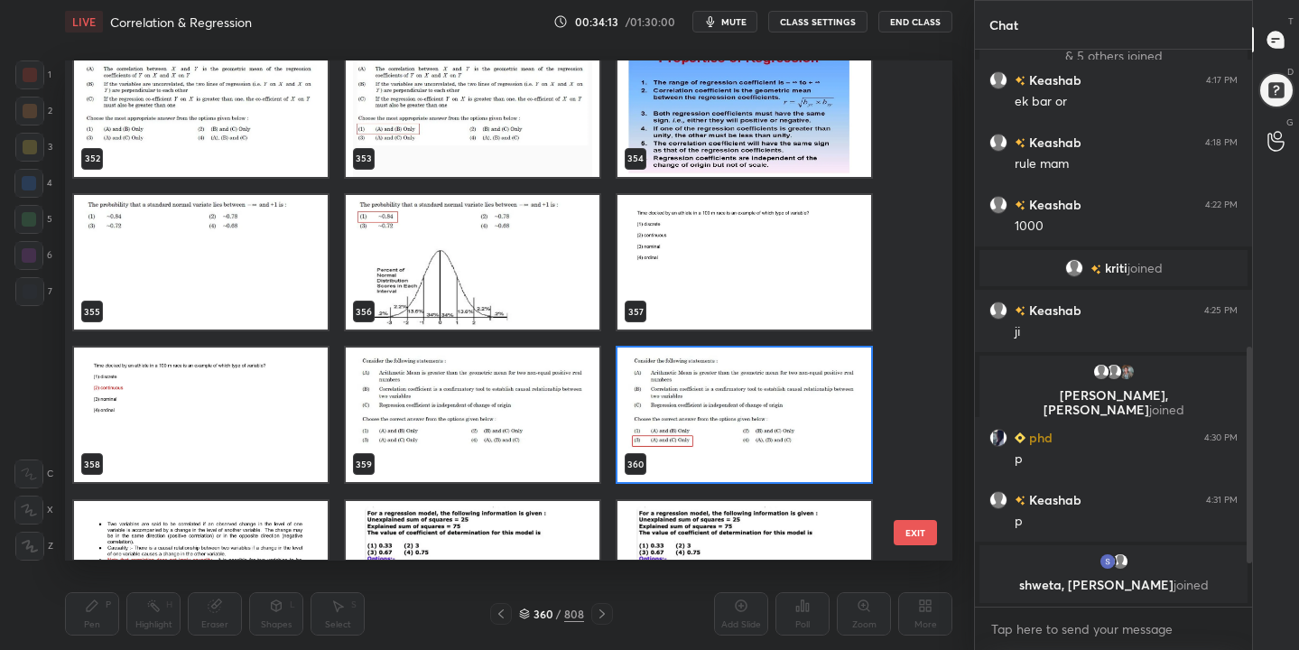
click at [288, 236] on img "grid" at bounding box center [201, 262] width 254 height 135
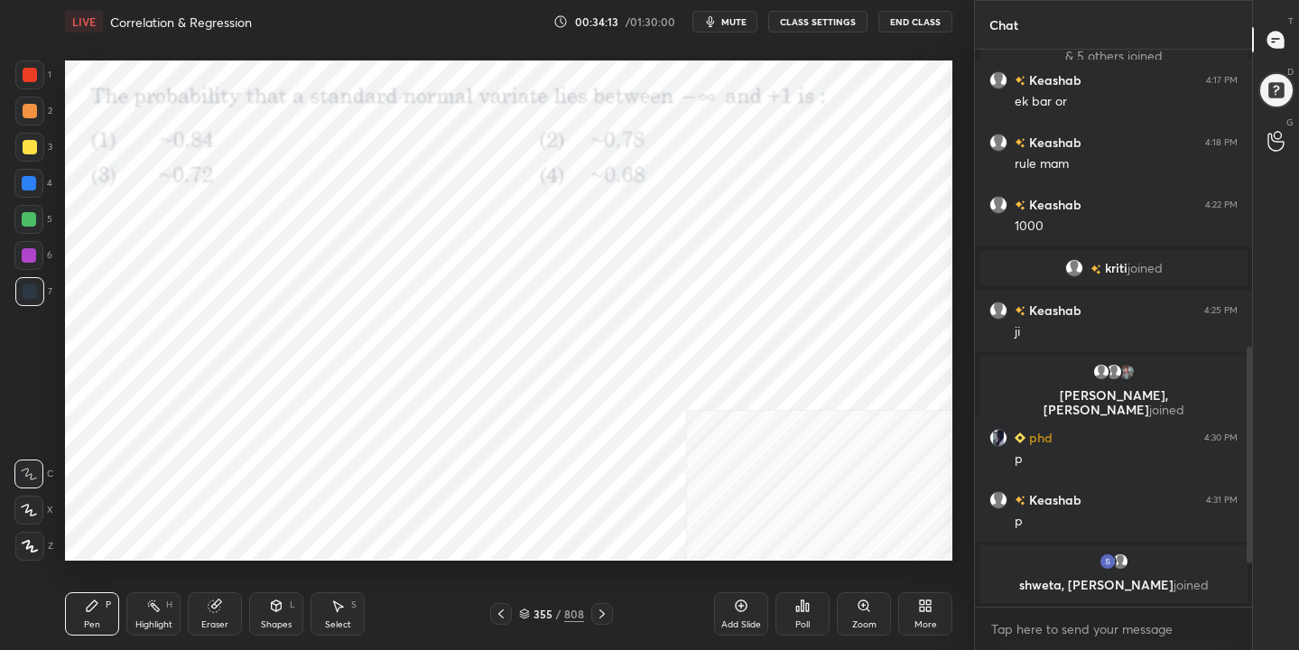
click at [288, 236] on img "grid" at bounding box center [201, 262] width 254 height 135
click at [721, 22] on button "mute" at bounding box center [724, 22] width 65 height 22
click at [534, 616] on div "355" at bounding box center [543, 614] width 18 height 11
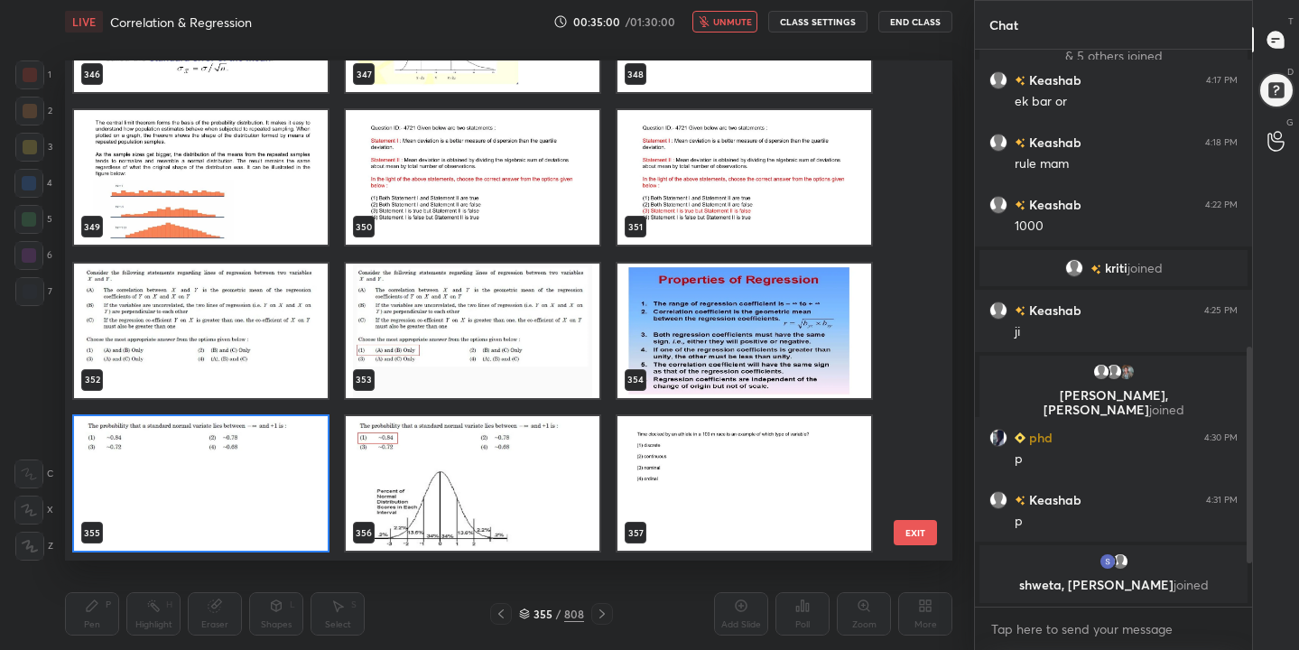
scroll to position [717, 0]
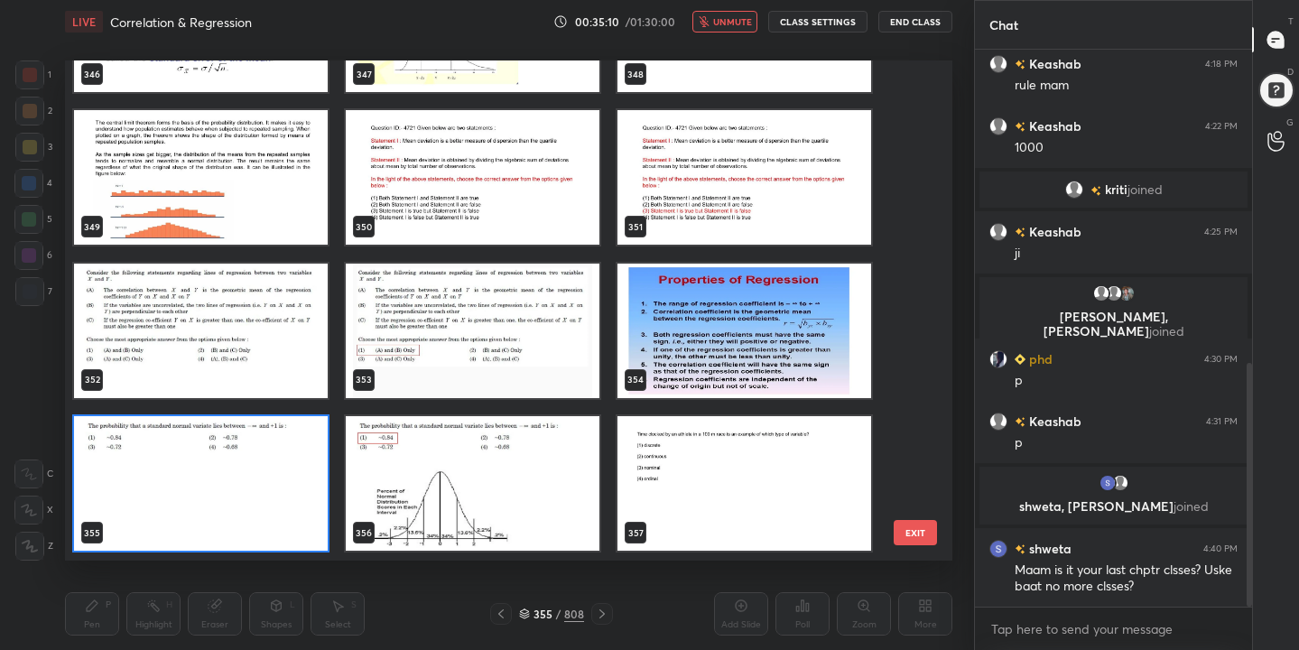
click at [736, 15] on span "unmute" at bounding box center [732, 21] width 39 height 13
click at [296, 472] on img "grid" at bounding box center [201, 483] width 254 height 135
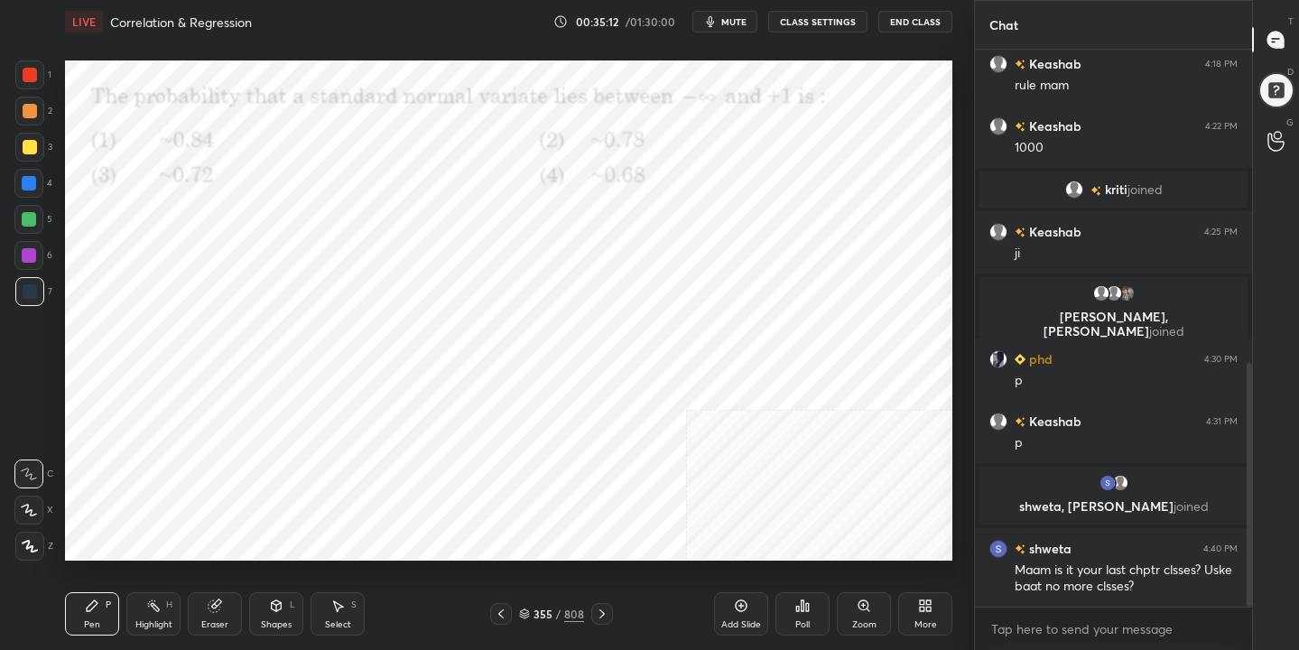
click at [296, 472] on img "grid" at bounding box center [201, 483] width 254 height 135
click at [804, 611] on icon at bounding box center [803, 605] width 3 height 11
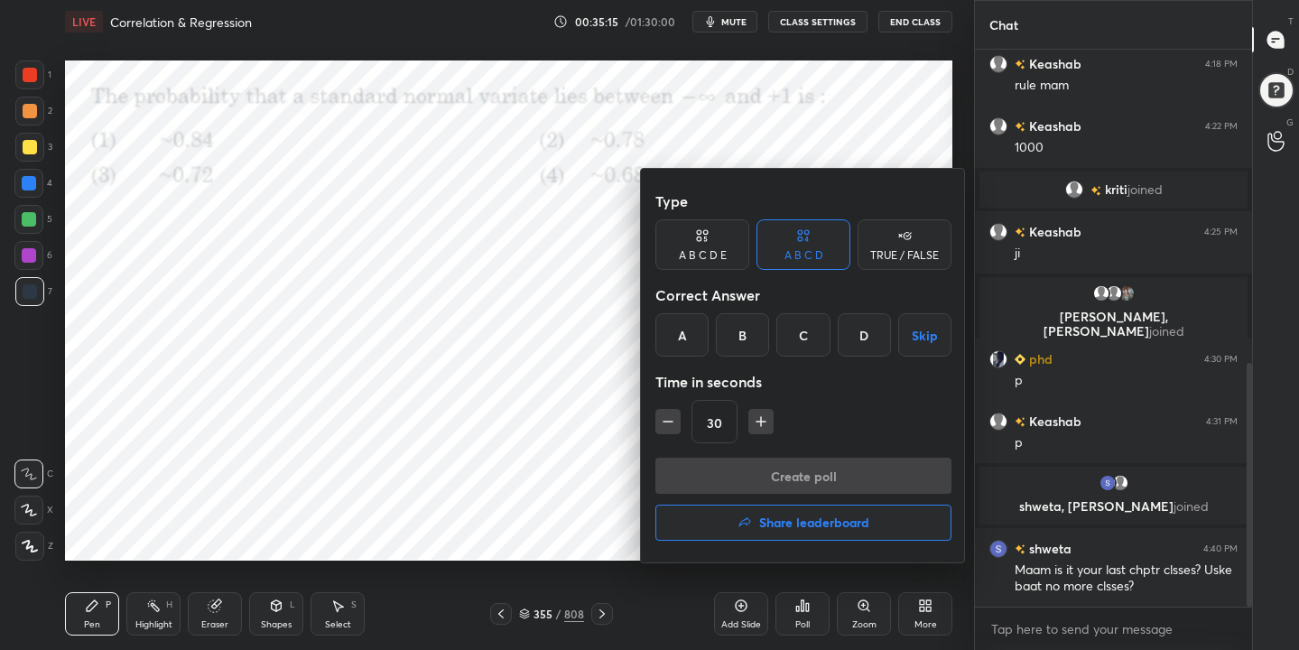
click at [678, 343] on div "A" at bounding box center [681, 334] width 53 height 43
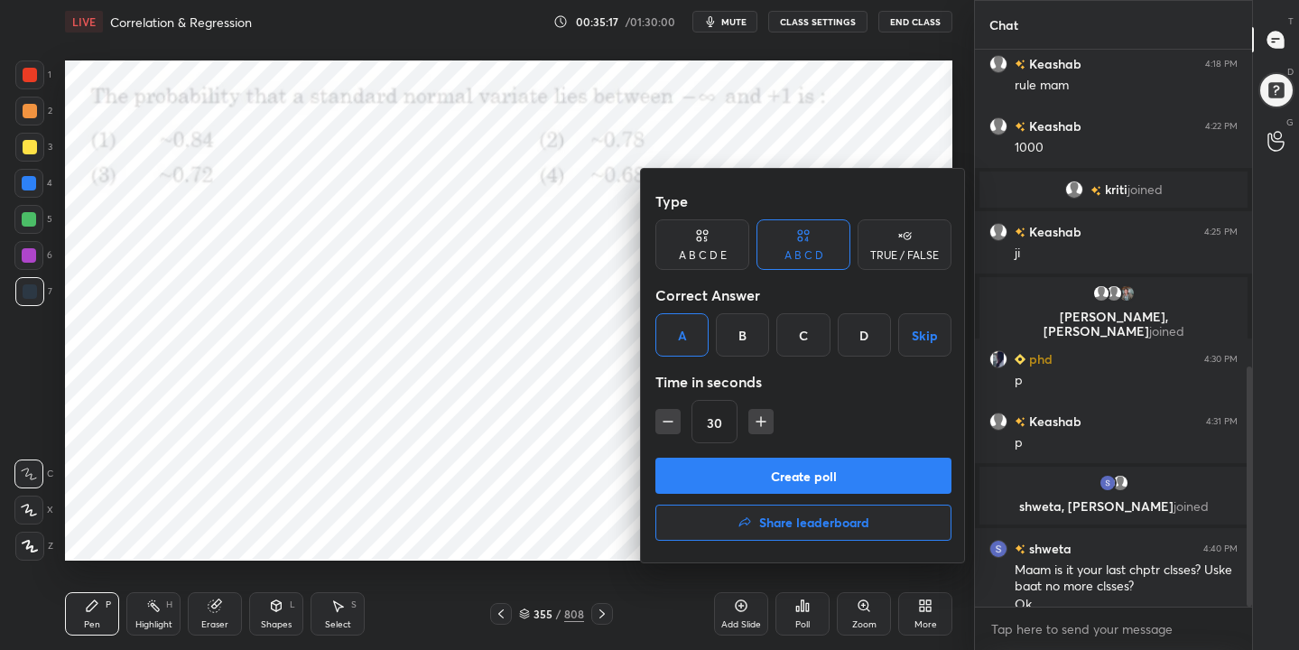
scroll to position [735, 0]
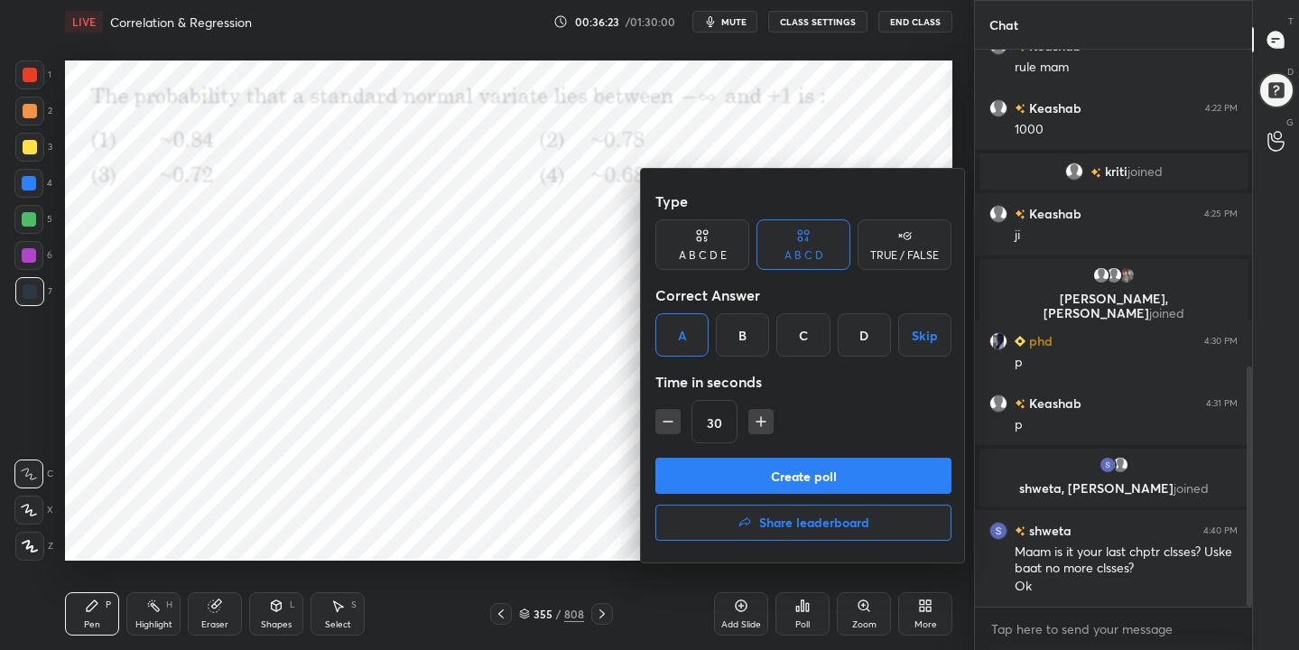
click at [804, 475] on button "Create poll" at bounding box center [803, 476] width 296 height 36
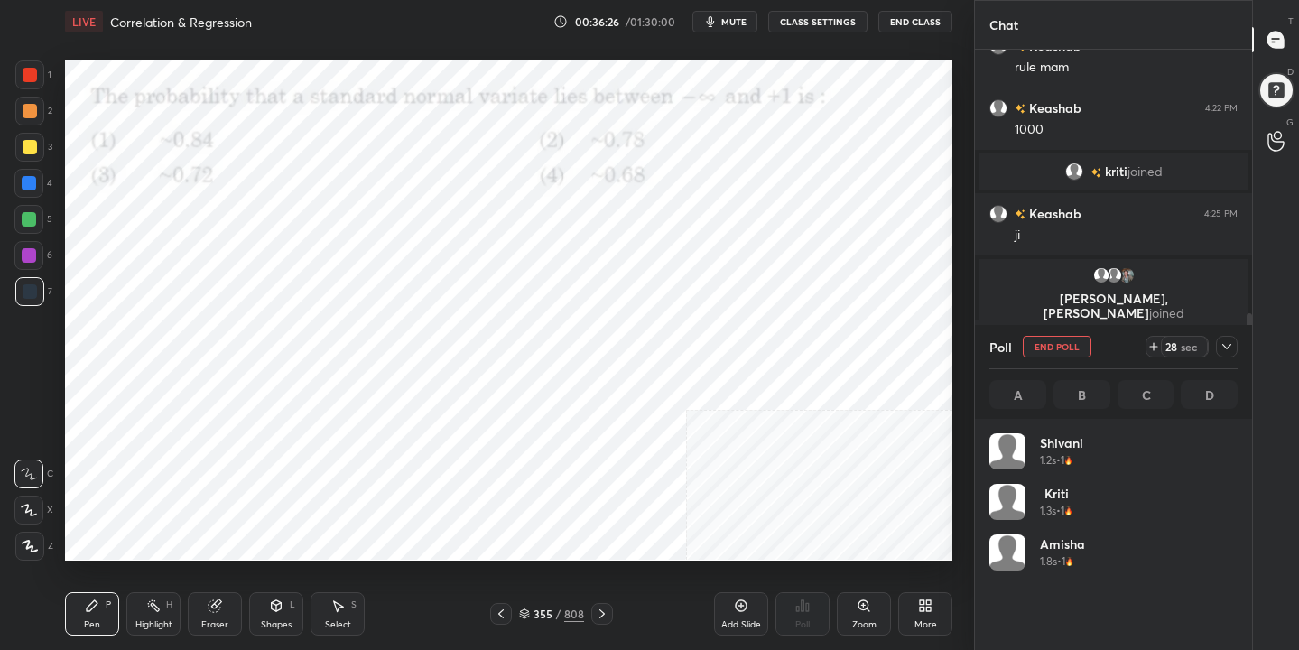
scroll to position [211, 243]
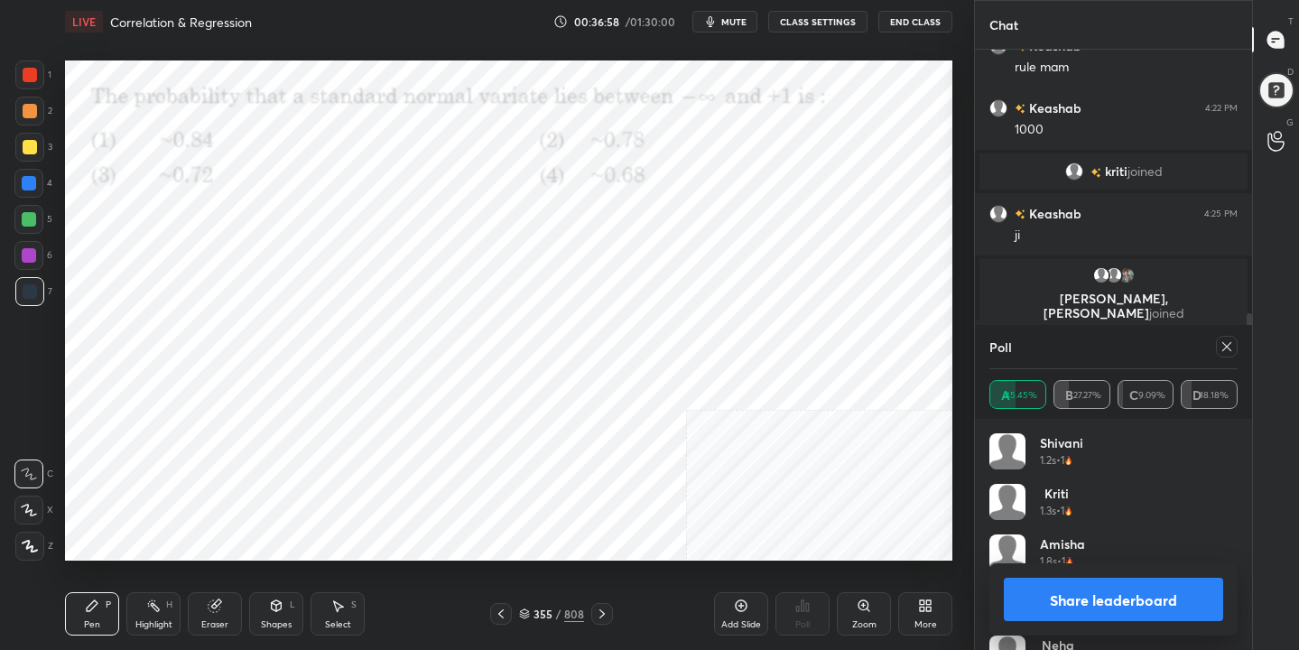
click at [1218, 342] on div at bounding box center [1227, 347] width 22 height 22
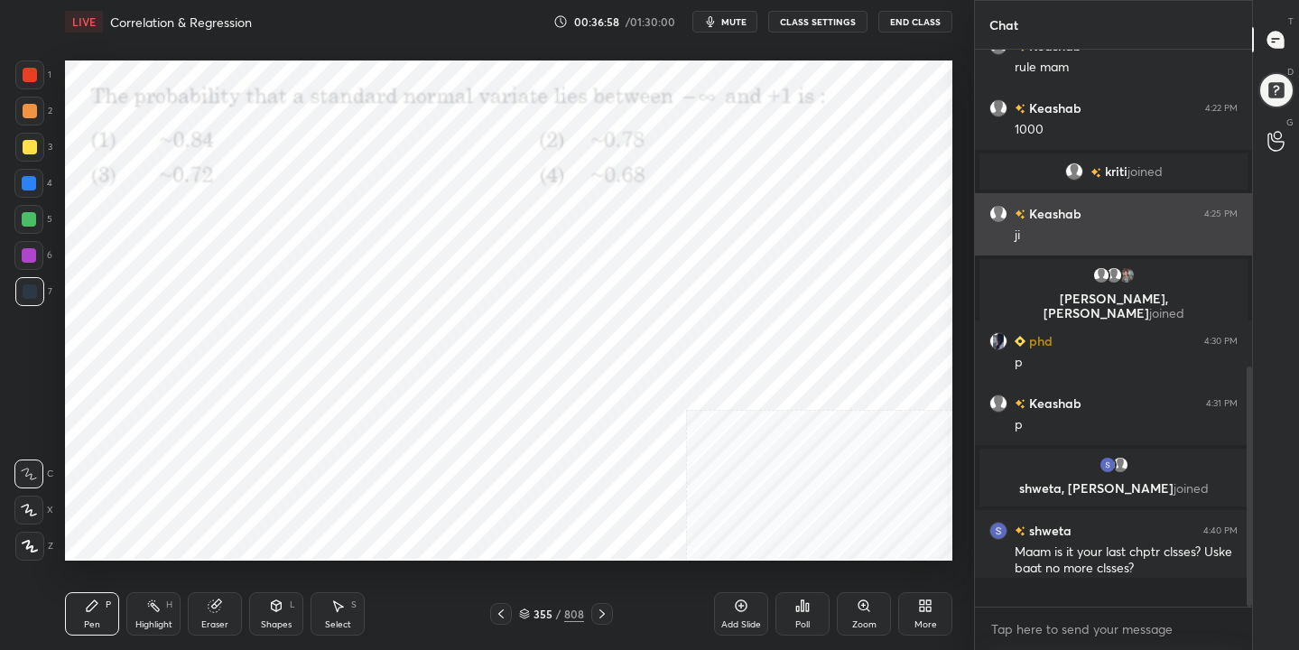
scroll to position [6, 6]
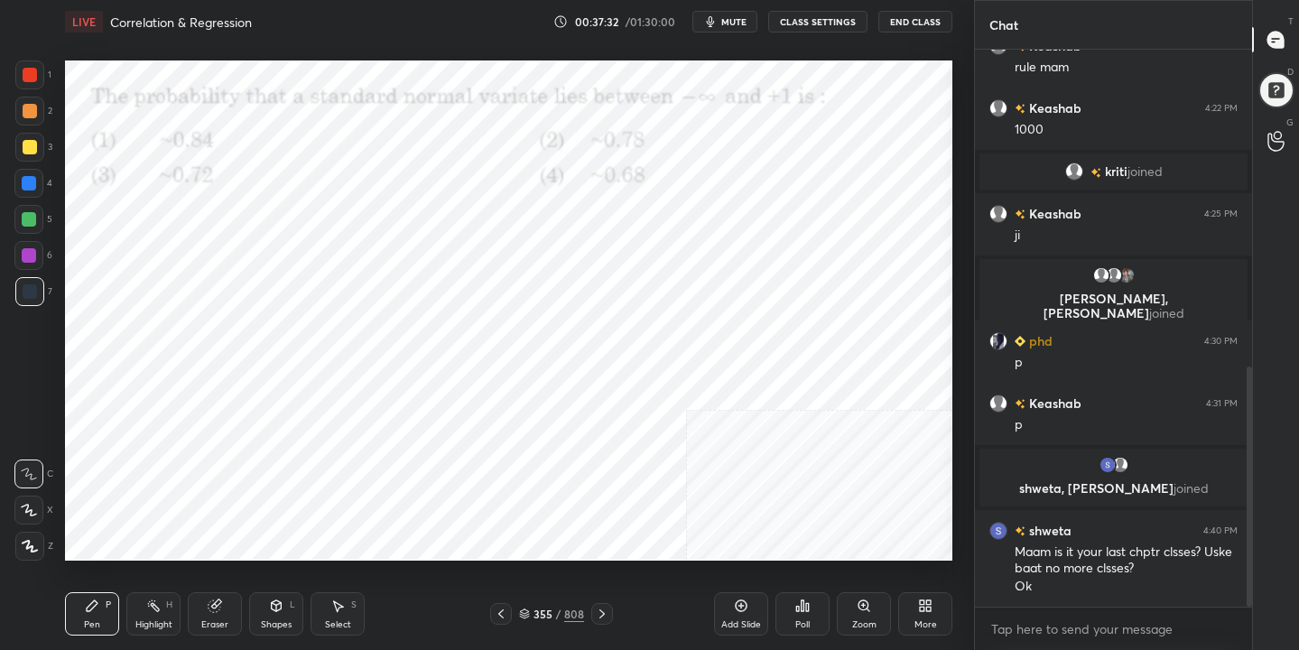
click at [529, 606] on div "355 / 808" at bounding box center [551, 614] width 65 height 16
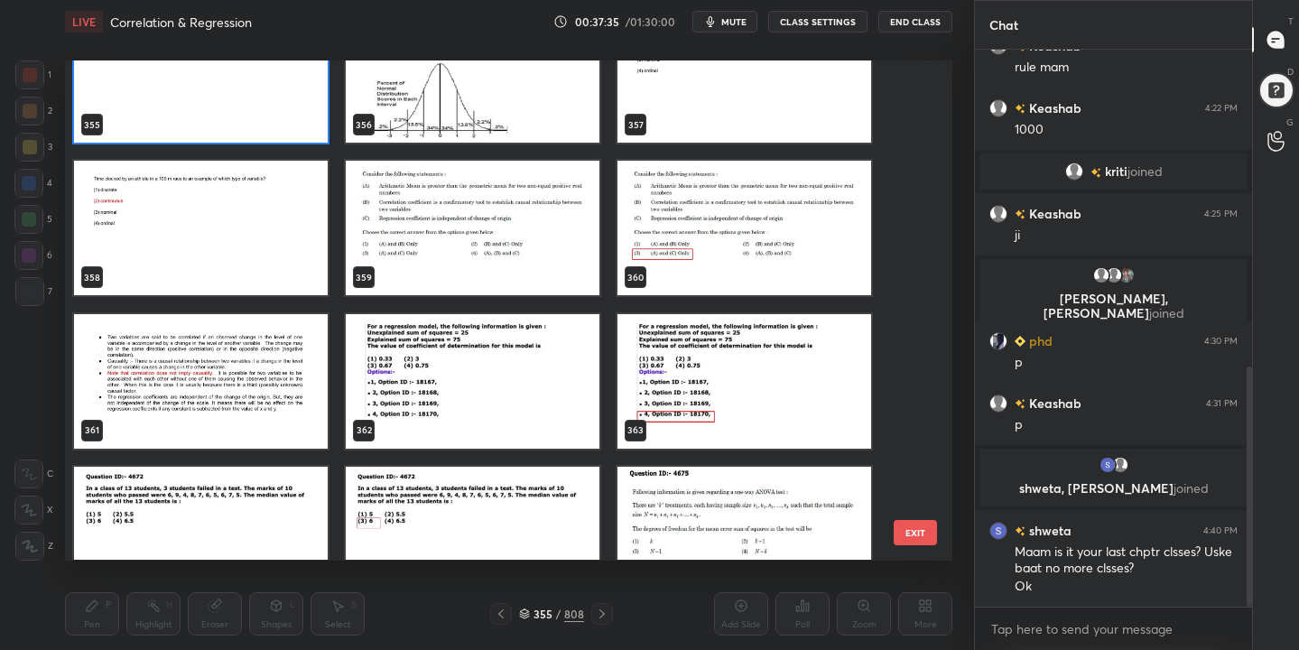
scroll to position [18162, 0]
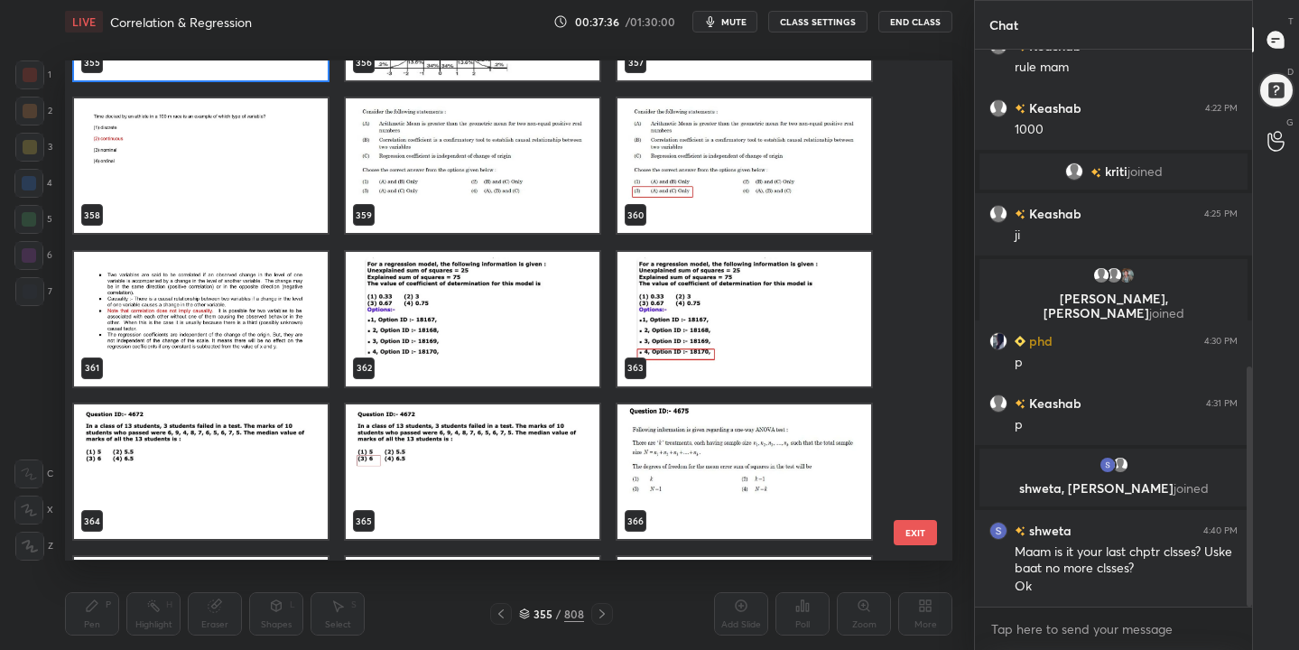
click at [469, 342] on img "grid" at bounding box center [473, 319] width 254 height 135
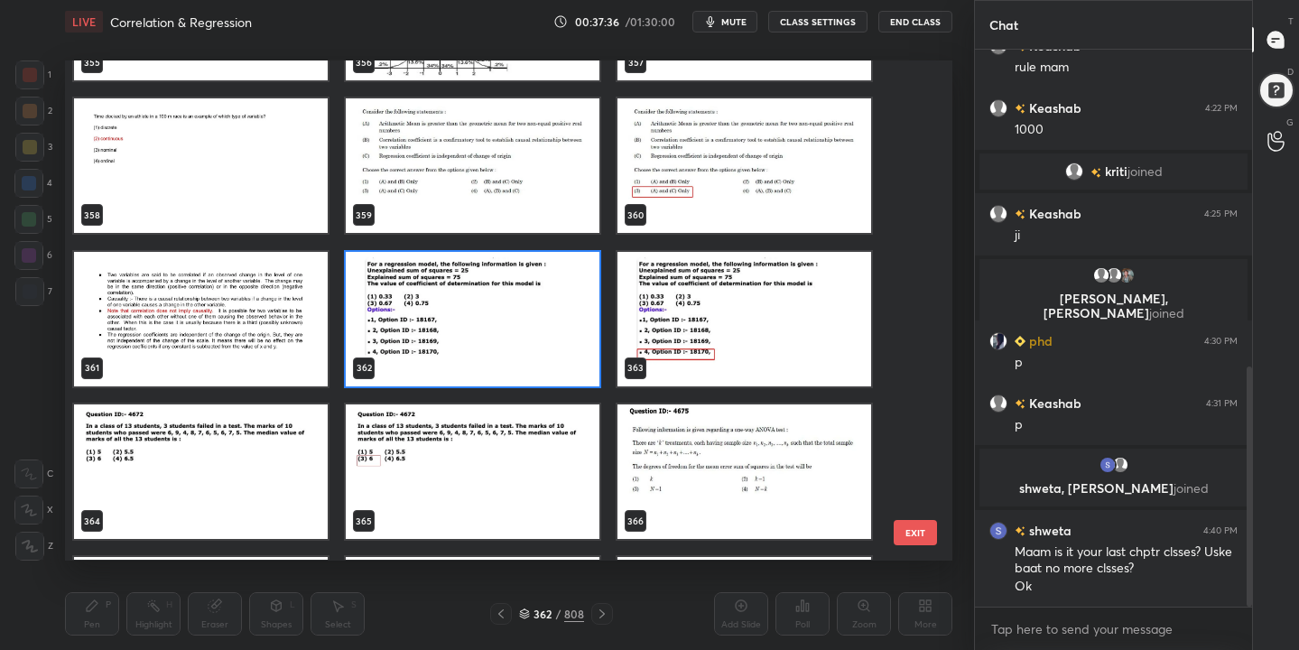
click at [469, 342] on img "grid" at bounding box center [473, 319] width 254 height 135
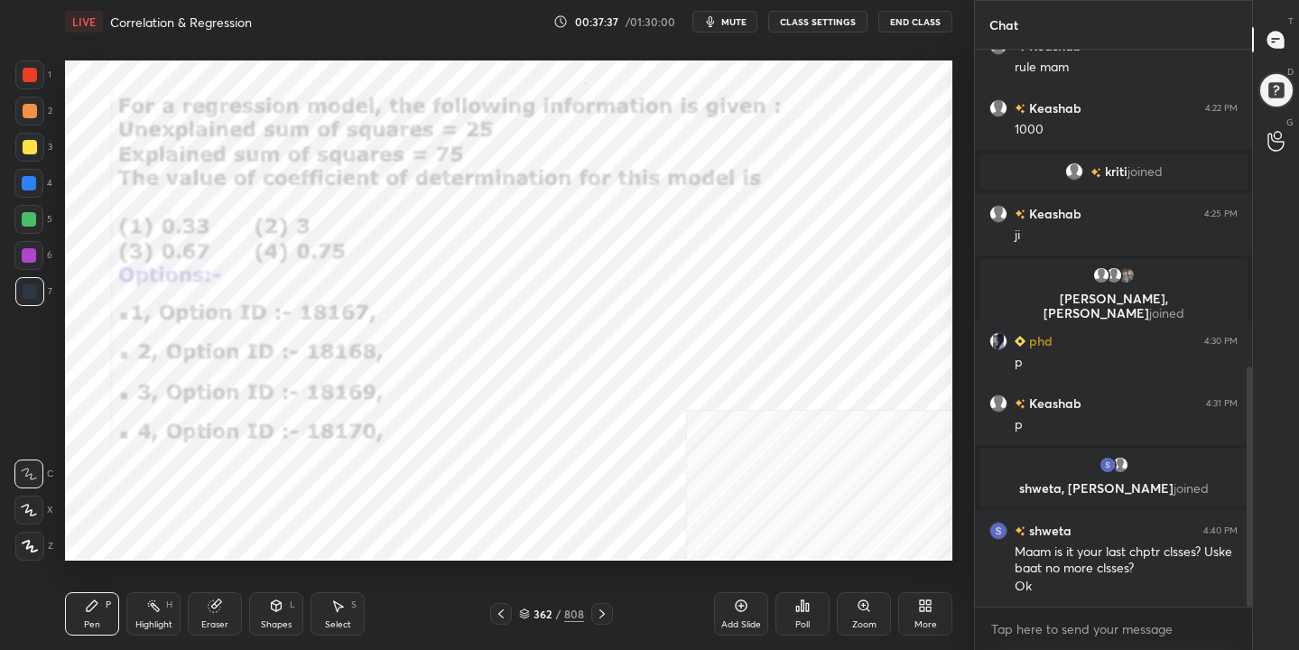
click at [469, 342] on img "grid" at bounding box center [473, 319] width 254 height 135
click at [736, 27] on span "mute" at bounding box center [733, 21] width 25 height 13
click at [528, 611] on icon at bounding box center [524, 611] width 9 height 5
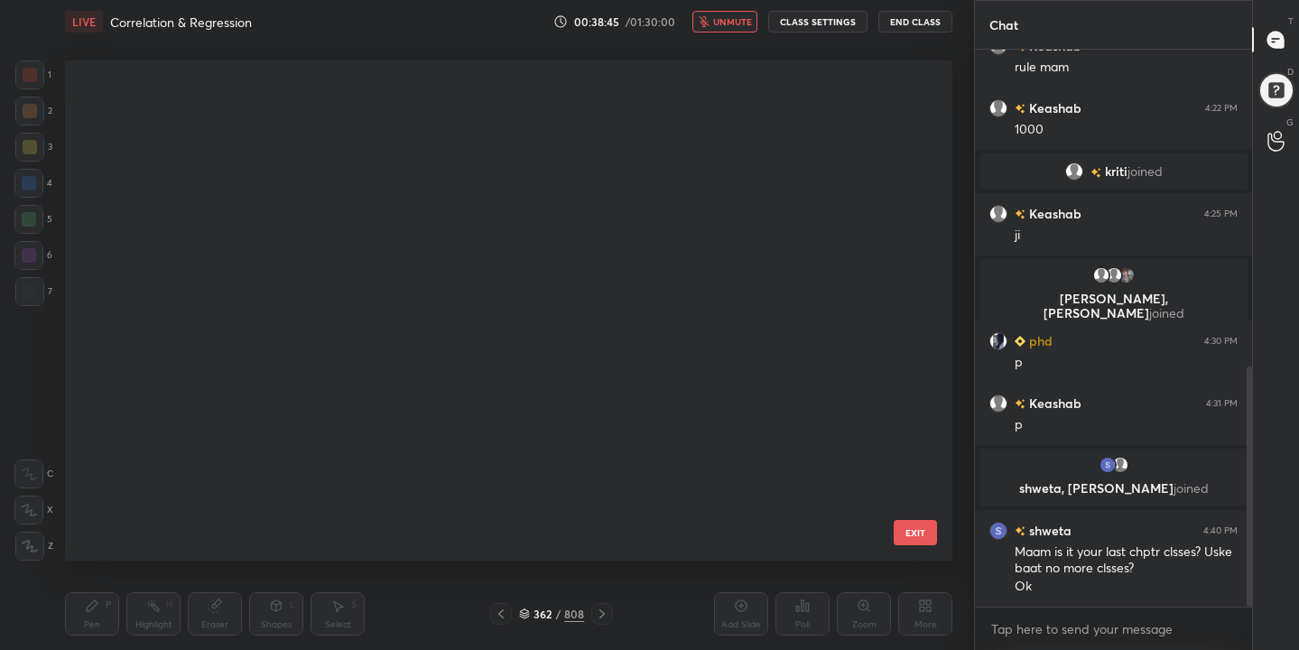
scroll to position [494, 879]
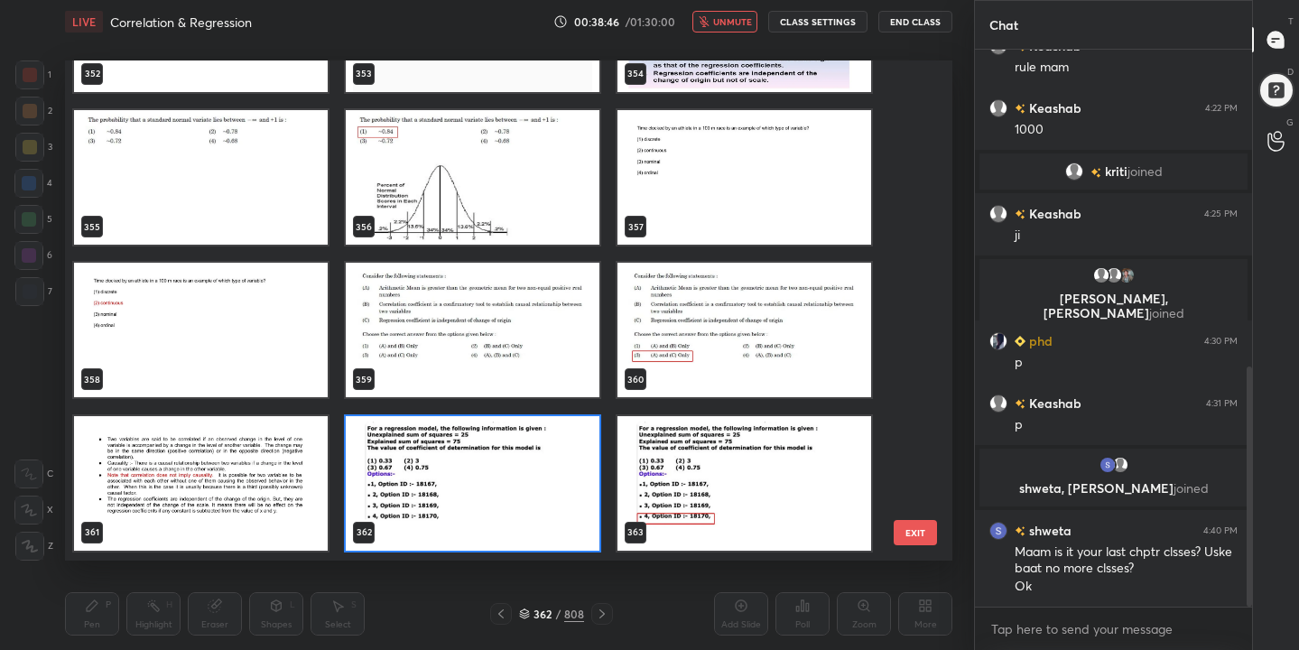
click at [419, 507] on img "grid" at bounding box center [473, 483] width 254 height 135
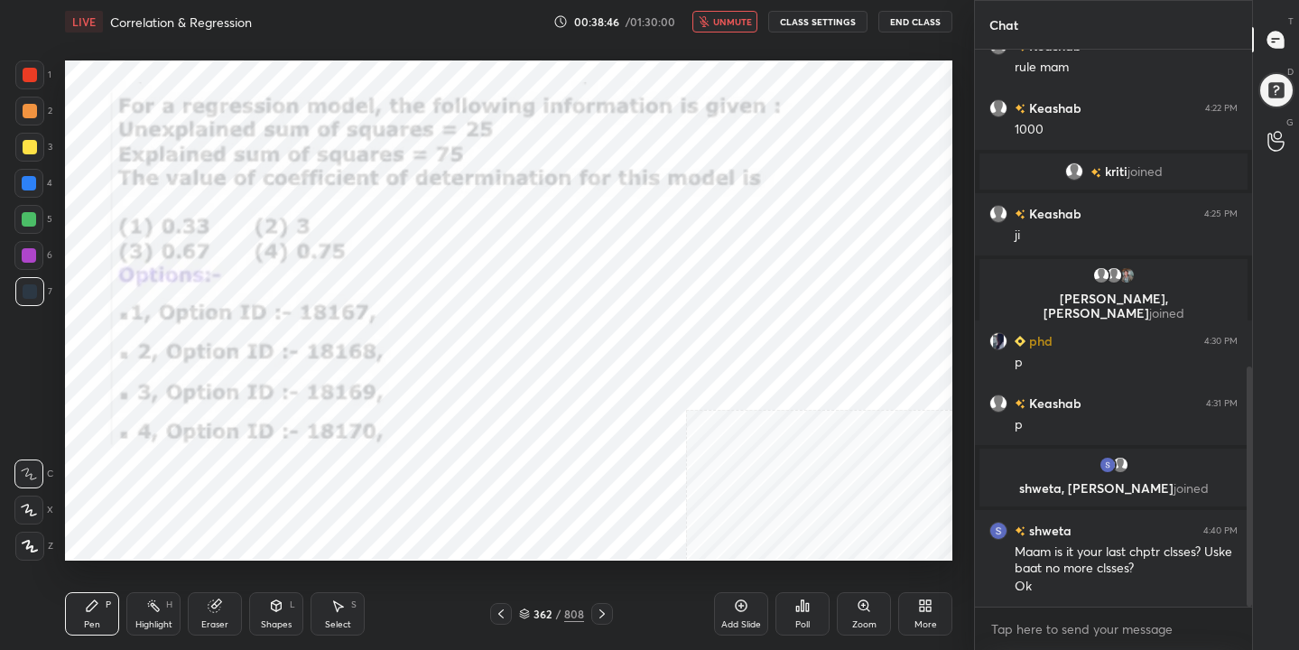
click at [419, 507] on img "grid" at bounding box center [473, 483] width 254 height 135
click at [812, 605] on div "Poll" at bounding box center [803, 613] width 54 height 43
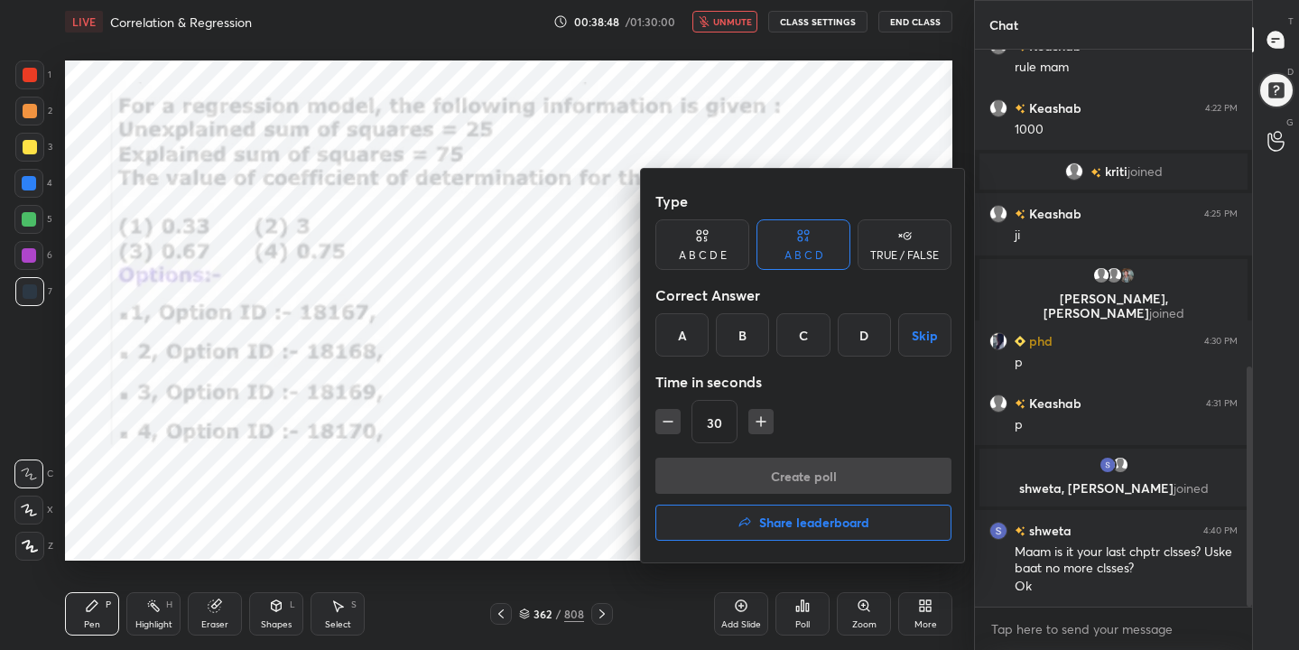
click at [869, 336] on div "D" at bounding box center [864, 334] width 53 height 43
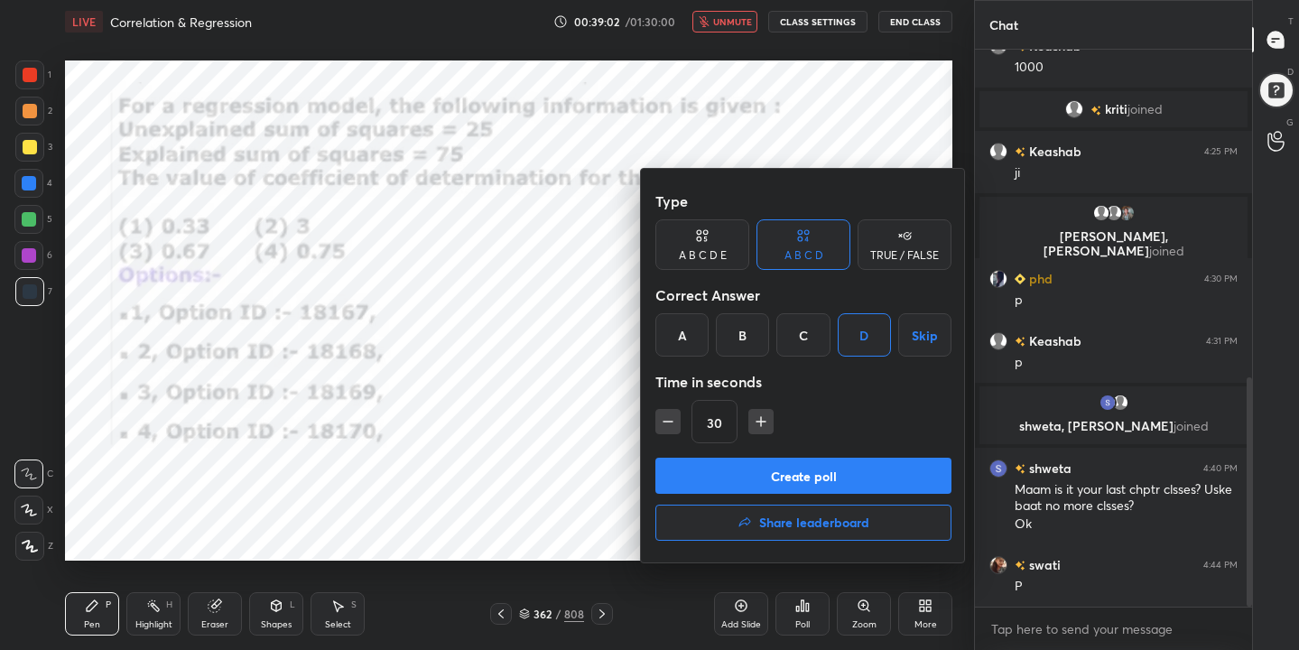
scroll to position [515, 272]
click at [847, 468] on button "Create poll" at bounding box center [803, 476] width 296 height 36
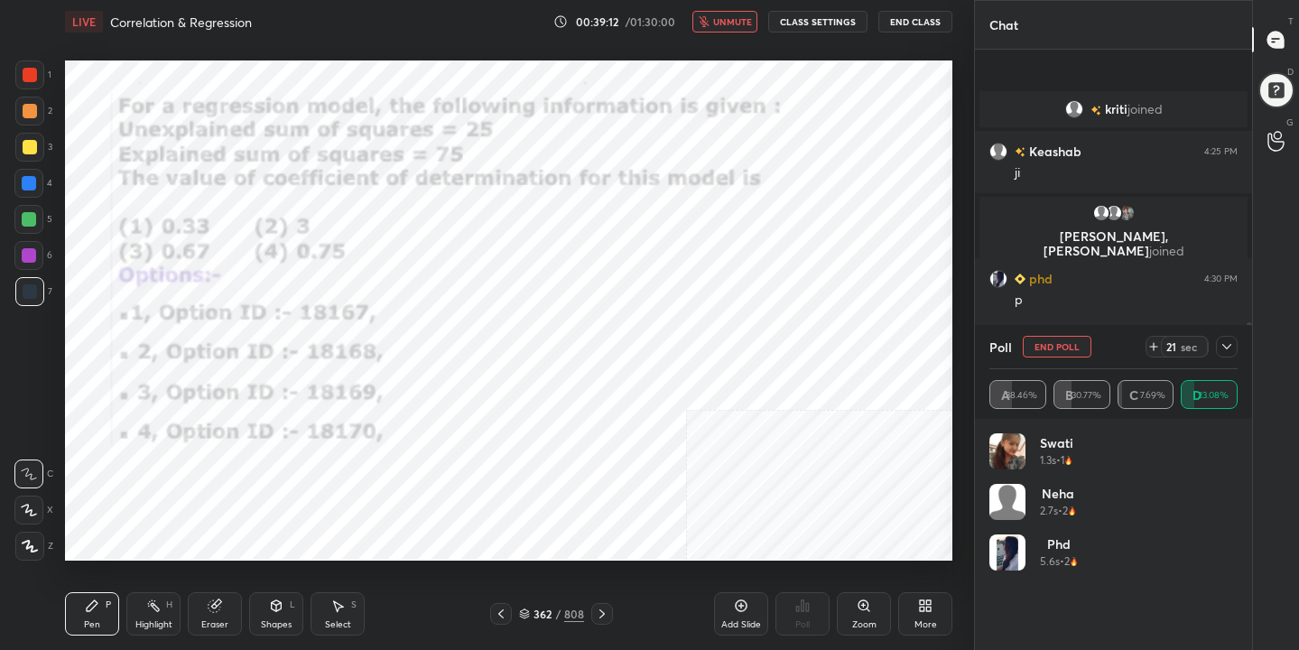
scroll to position [891, 0]
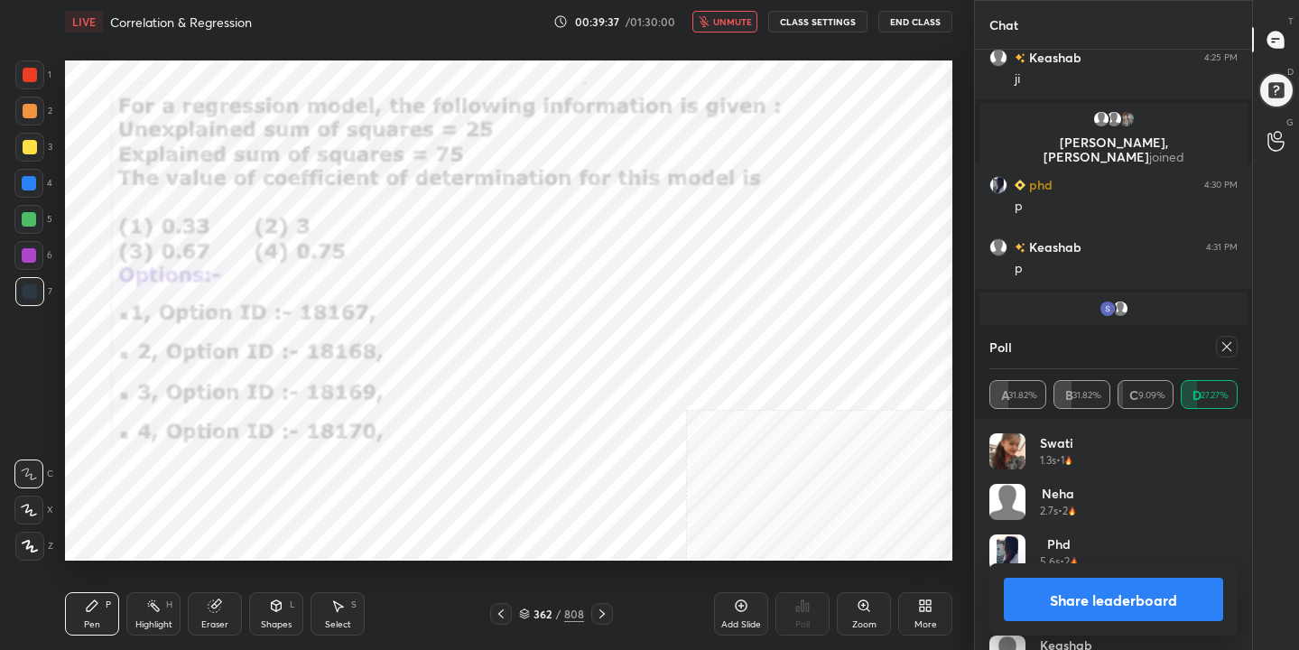
click at [1231, 340] on icon at bounding box center [1227, 346] width 14 height 14
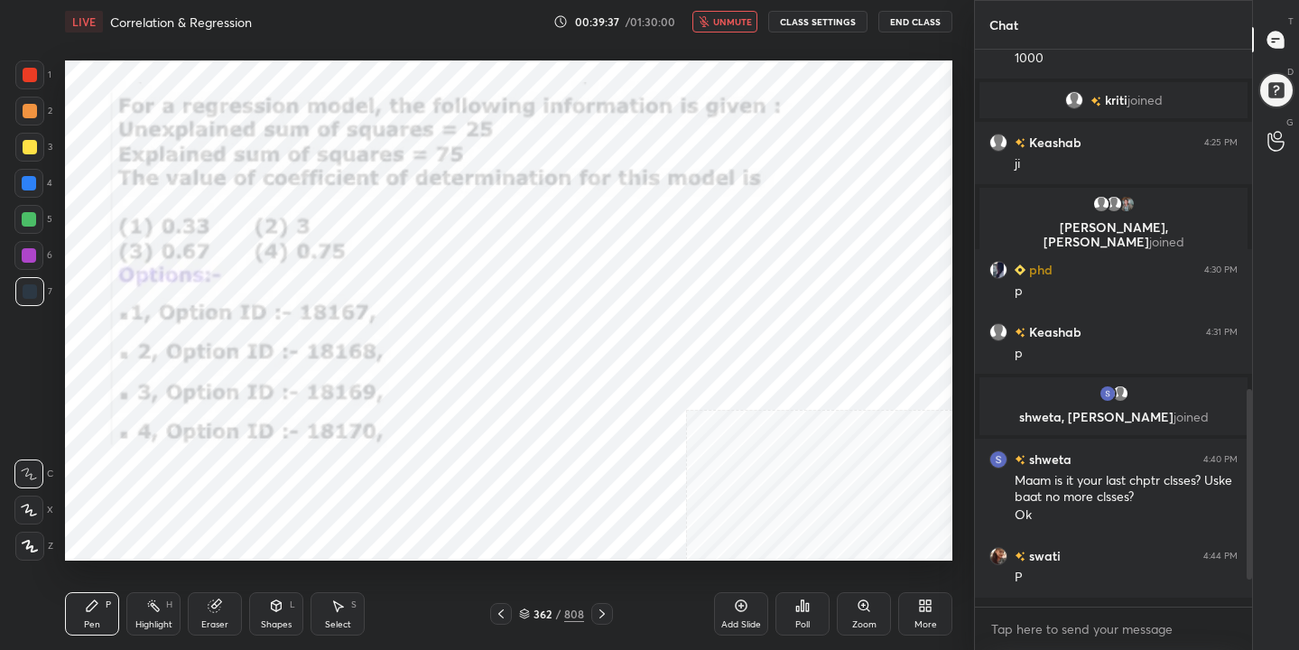
scroll to position [6, 6]
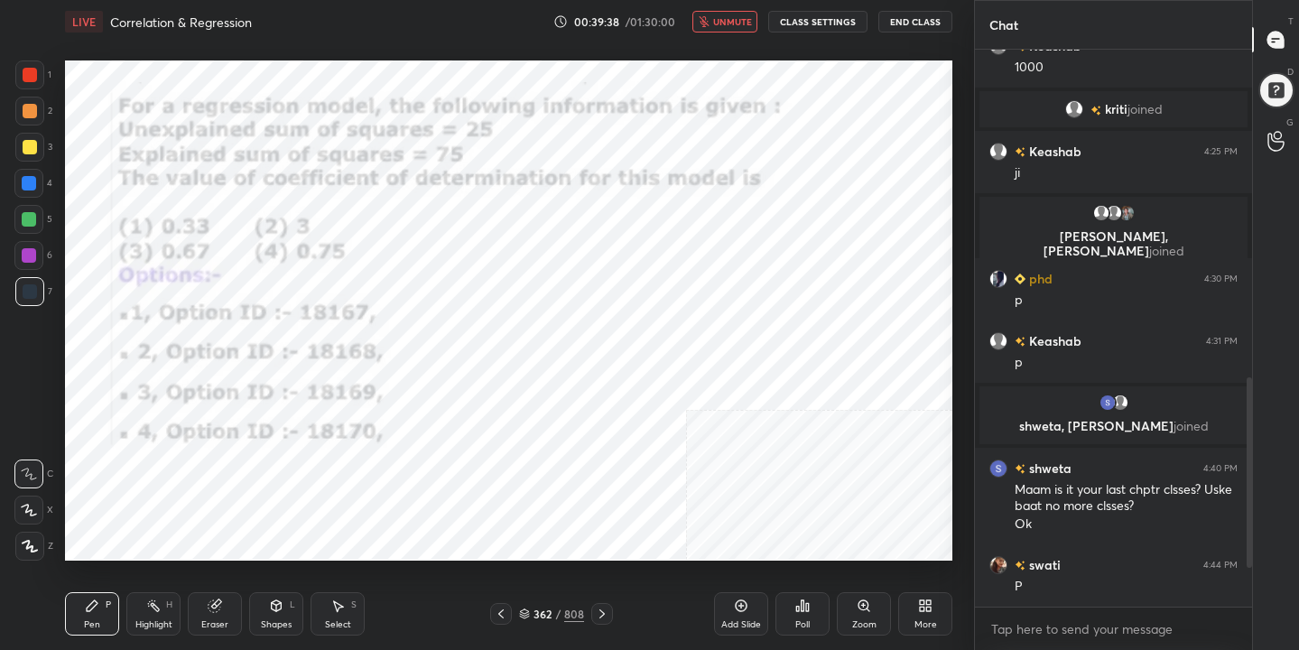
click at [734, 25] on span "unmute" at bounding box center [732, 21] width 39 height 13
click at [526, 617] on icon at bounding box center [524, 614] width 11 height 11
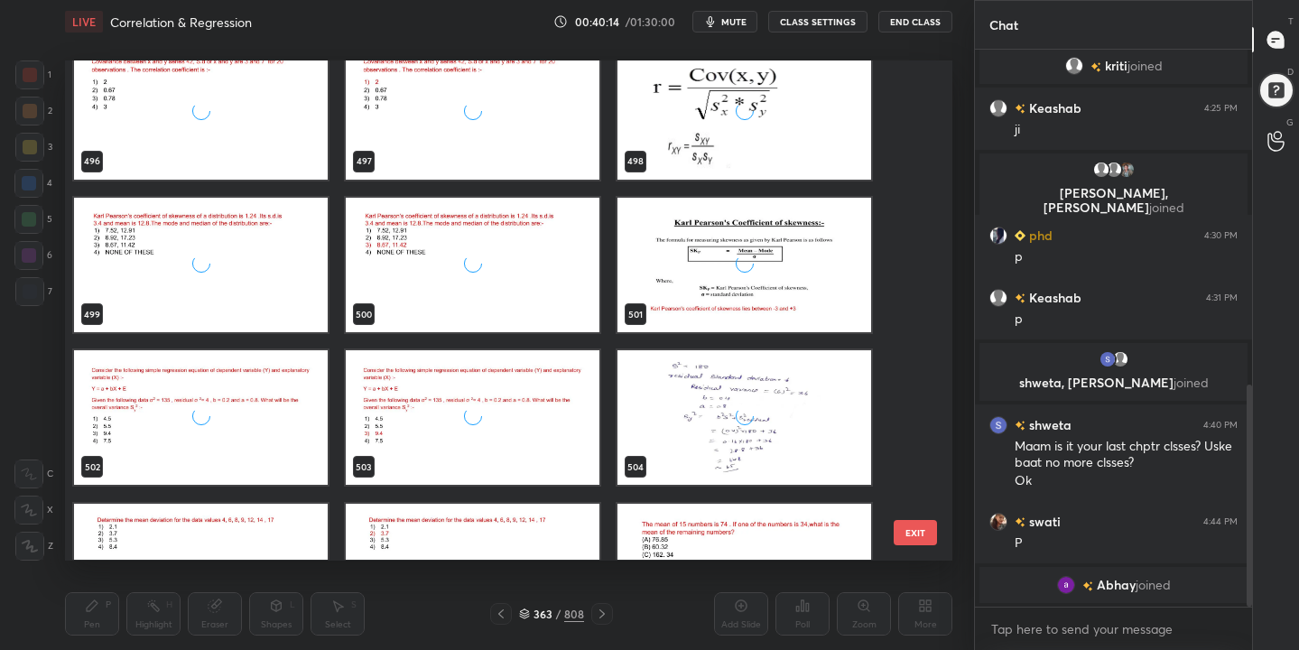
scroll to position [25279, 0]
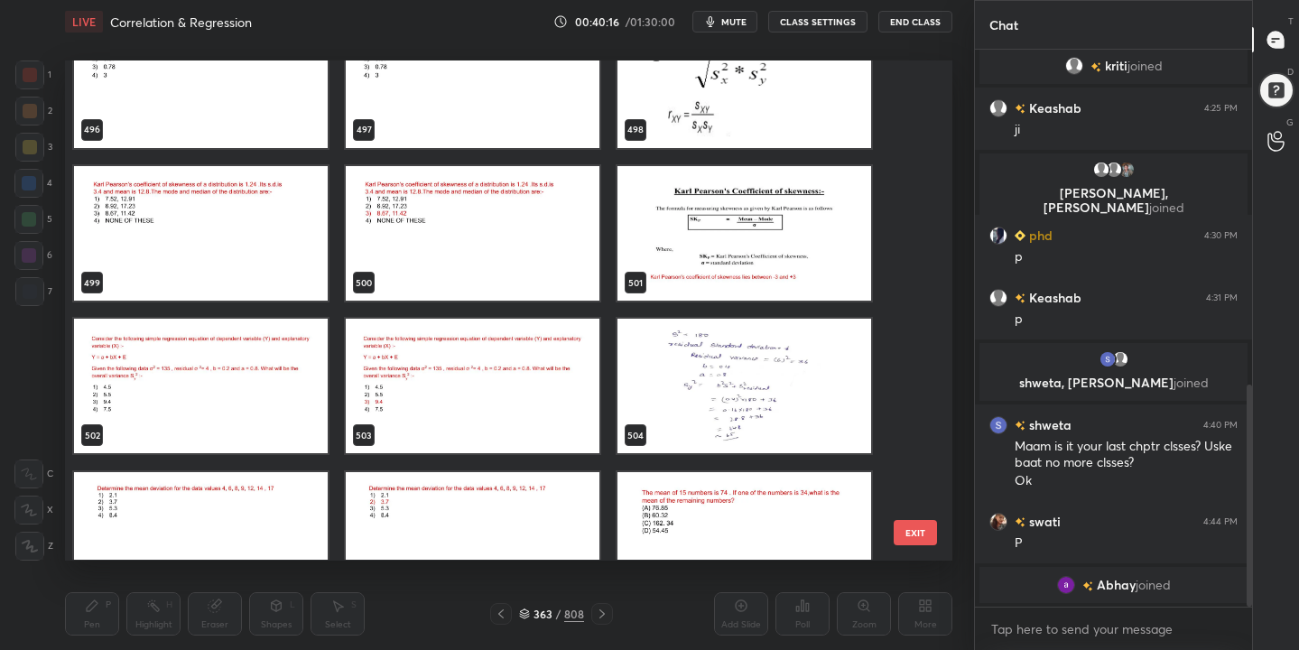
click at [281, 349] on img "grid" at bounding box center [201, 387] width 254 height 135
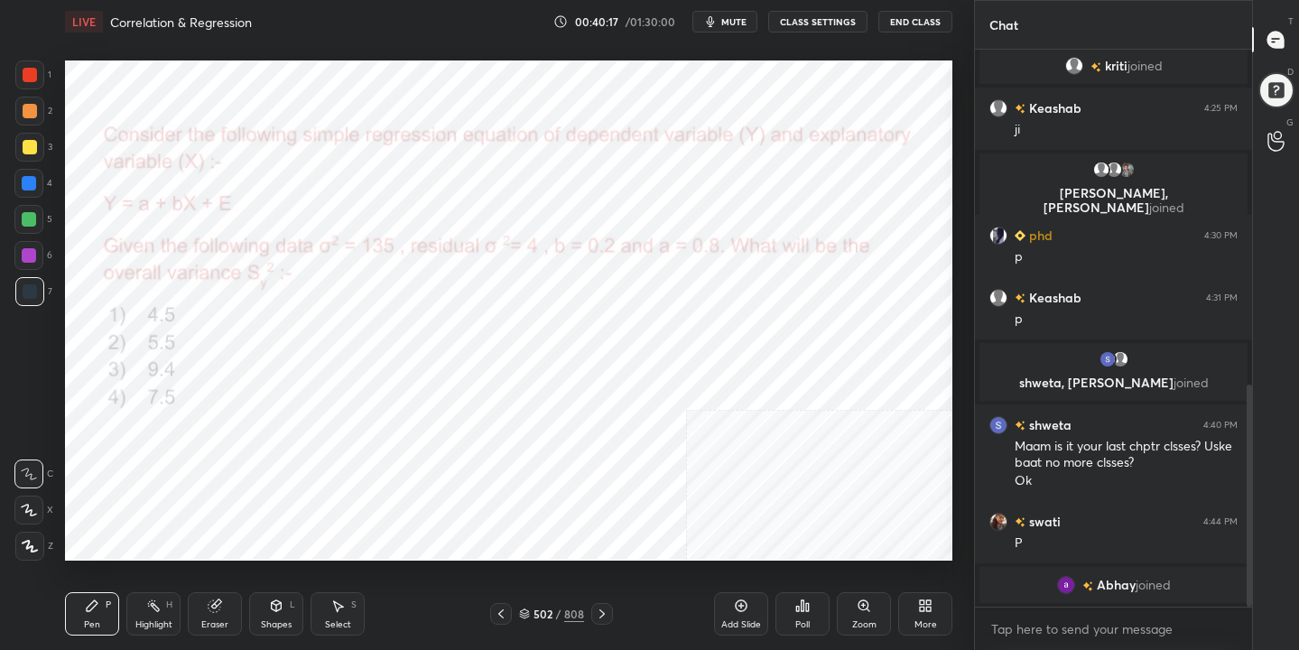
click at [281, 349] on img "grid" at bounding box center [201, 387] width 254 height 135
click at [724, 21] on span "mute" at bounding box center [733, 21] width 25 height 13
click at [524, 616] on icon at bounding box center [524, 615] width 9 height 3
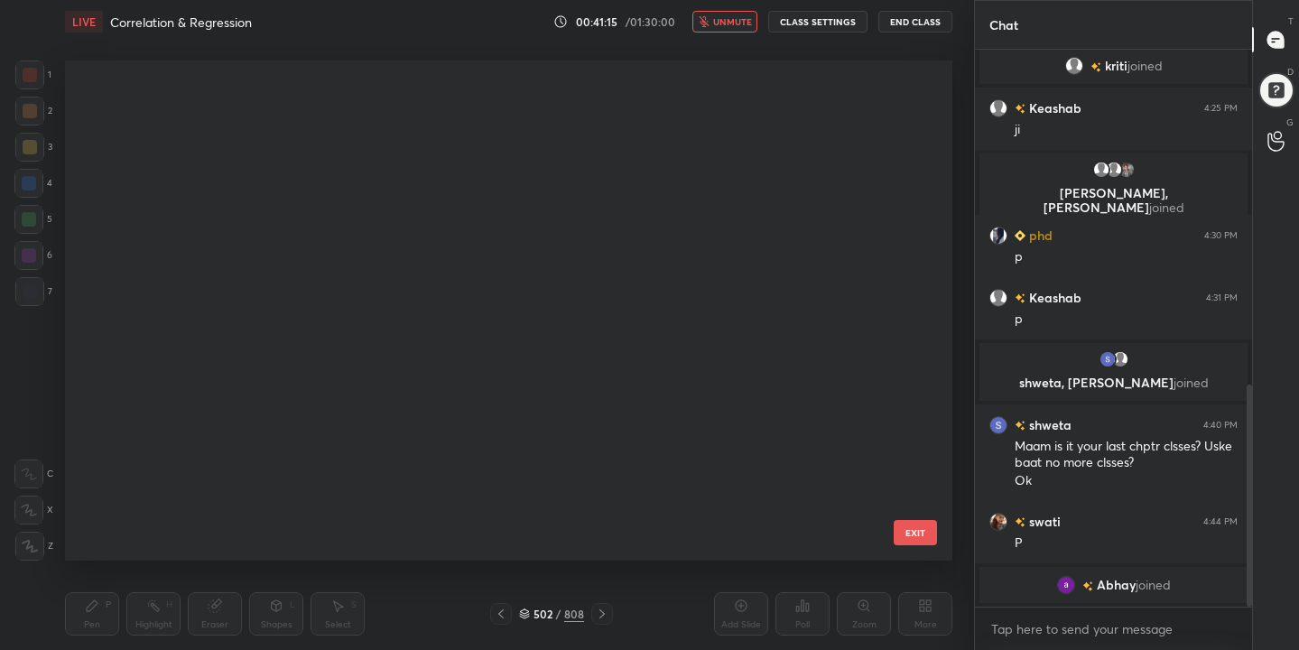
scroll to position [494, 879]
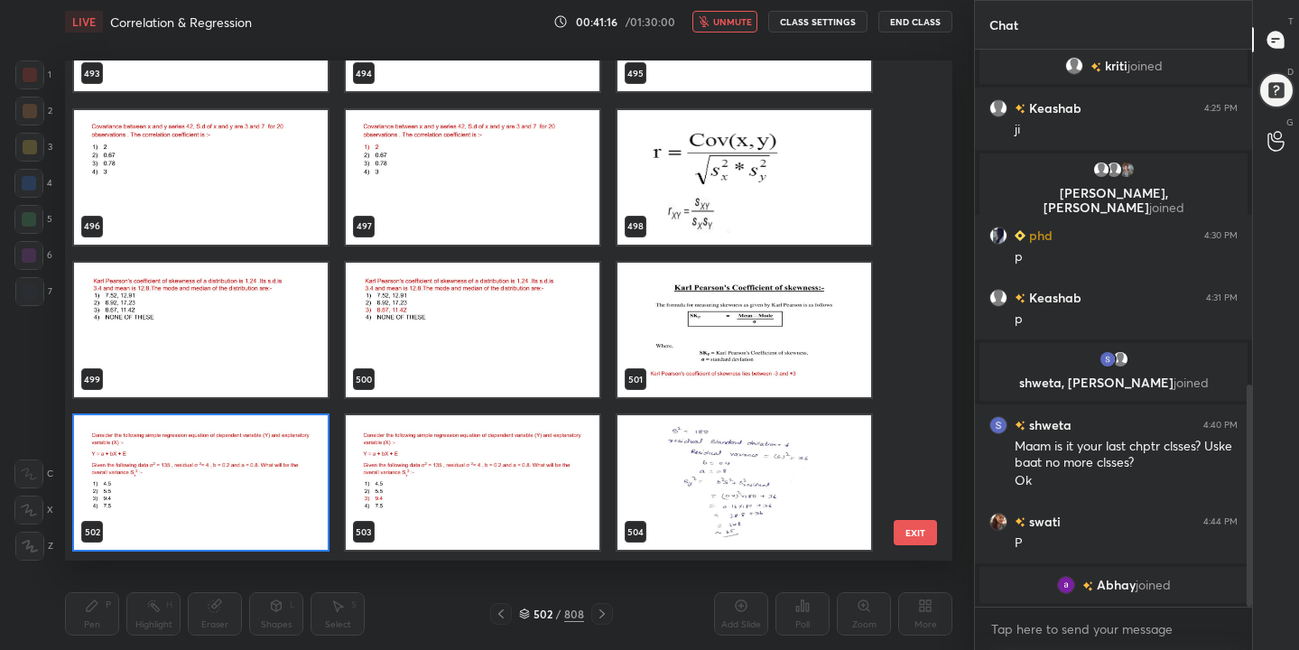
click at [215, 520] on img "grid" at bounding box center [201, 483] width 254 height 135
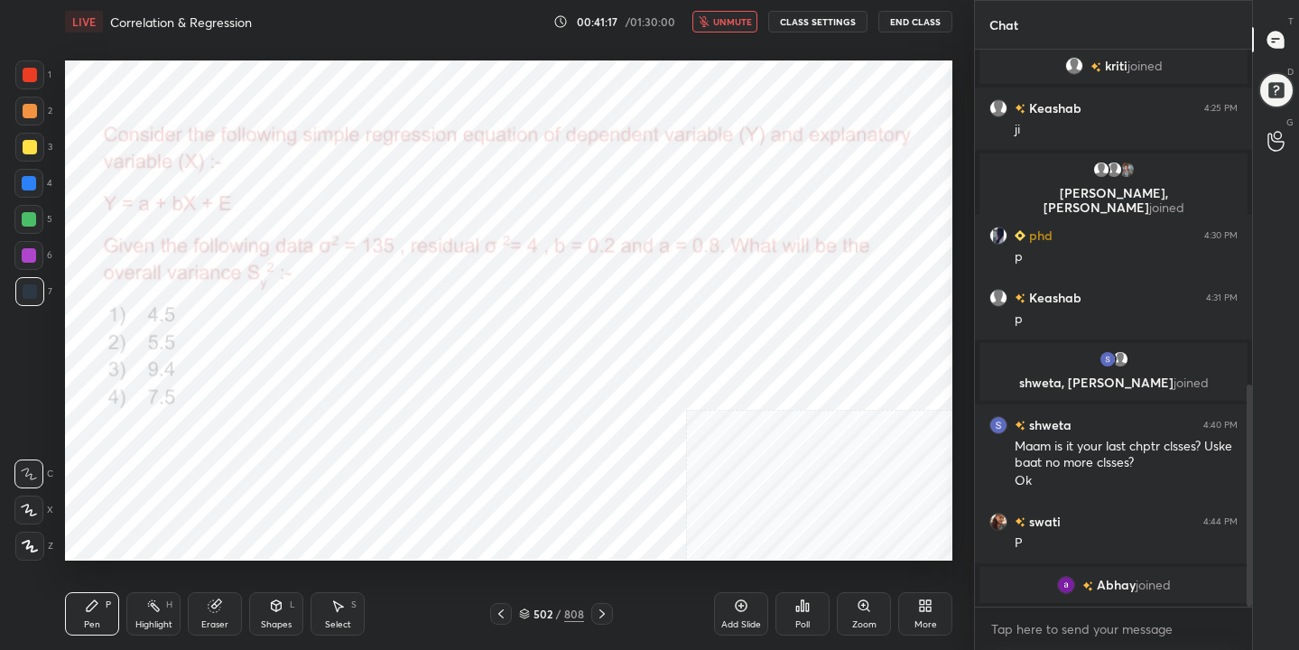
click at [807, 609] on icon at bounding box center [807, 607] width 3 height 8
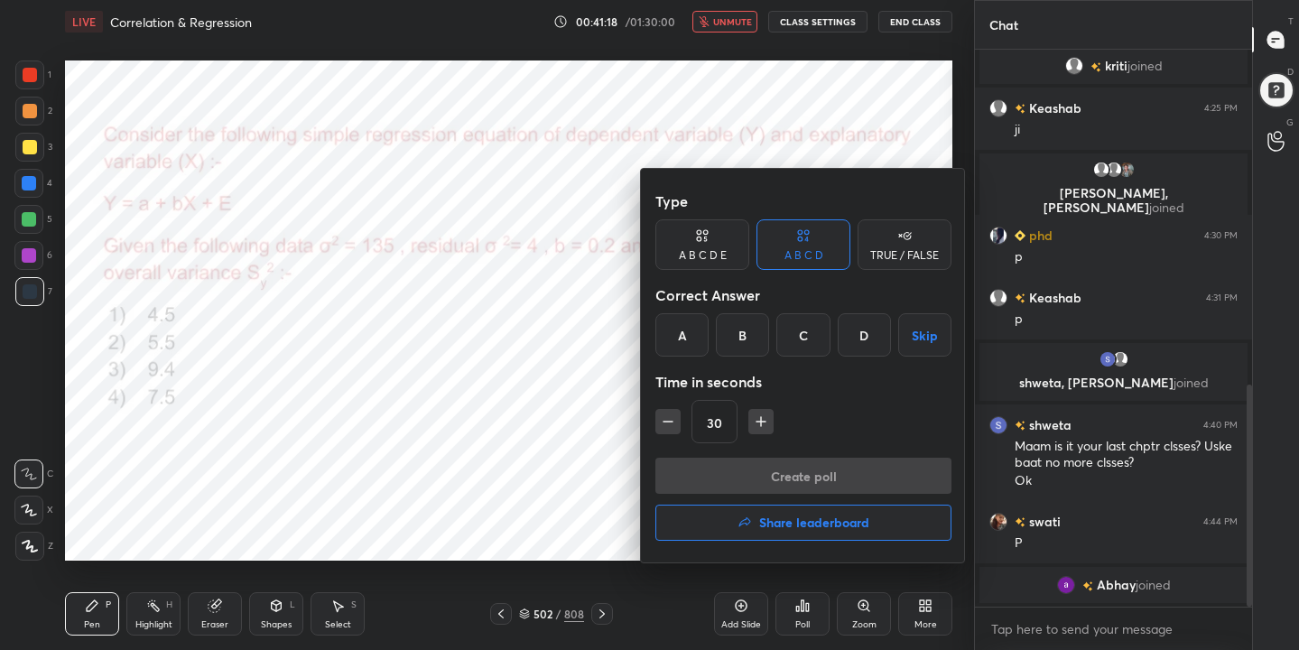
click at [825, 333] on div "C" at bounding box center [802, 334] width 53 height 43
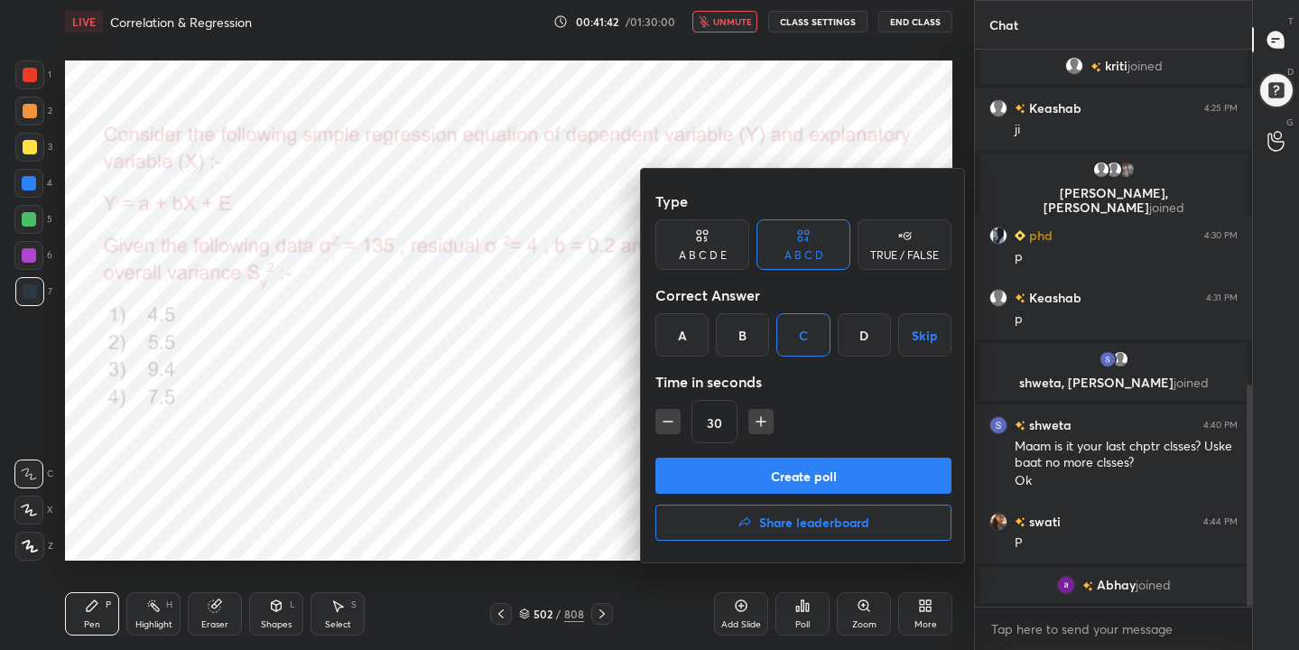
click at [841, 472] on button "Create poll" at bounding box center [803, 476] width 296 height 36
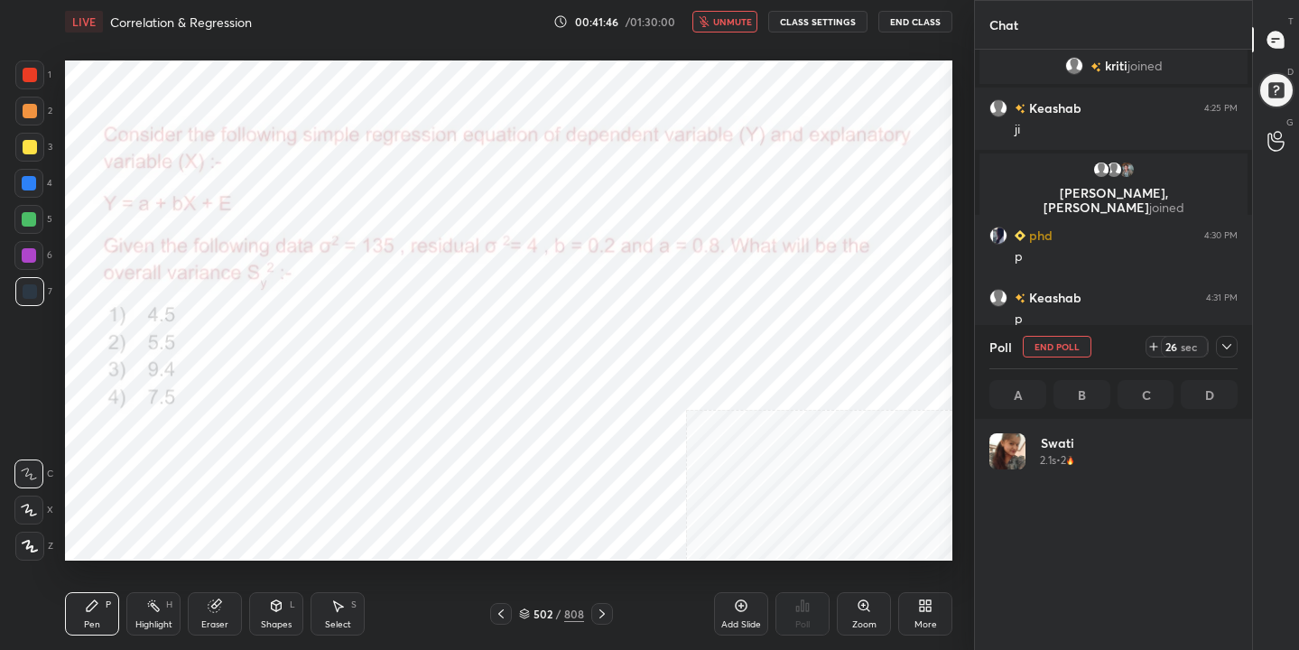
scroll to position [211, 243]
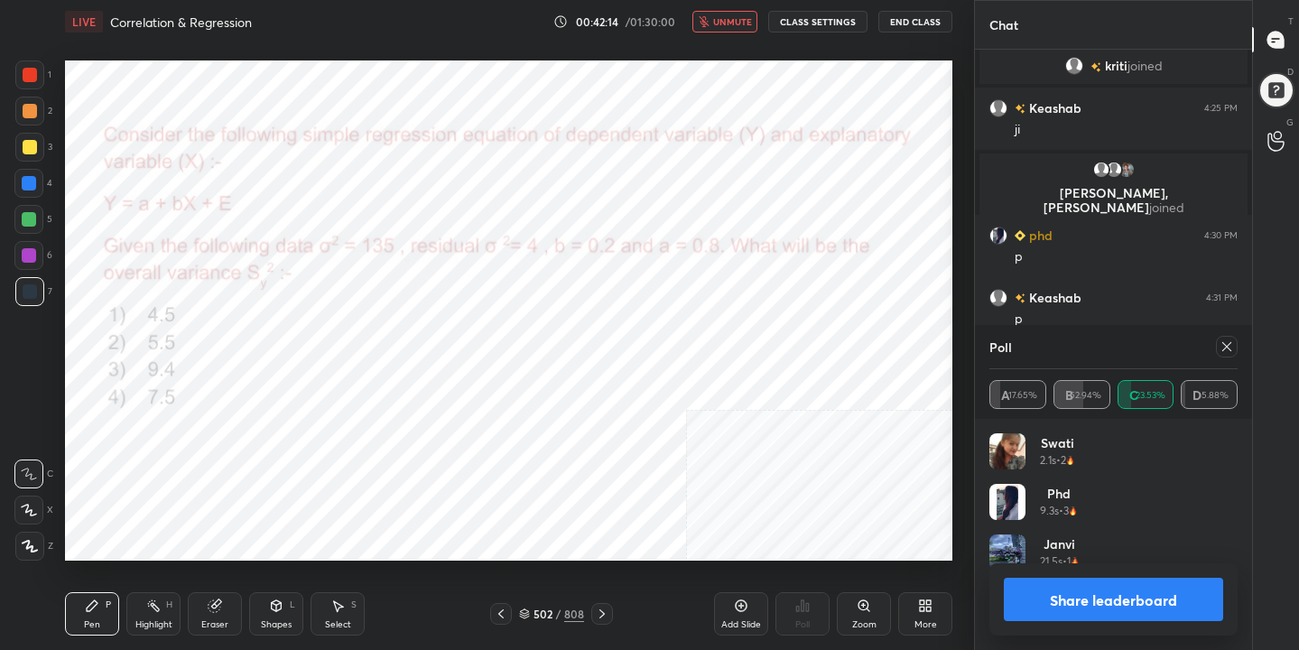
click at [1226, 343] on icon at bounding box center [1227, 346] width 14 height 14
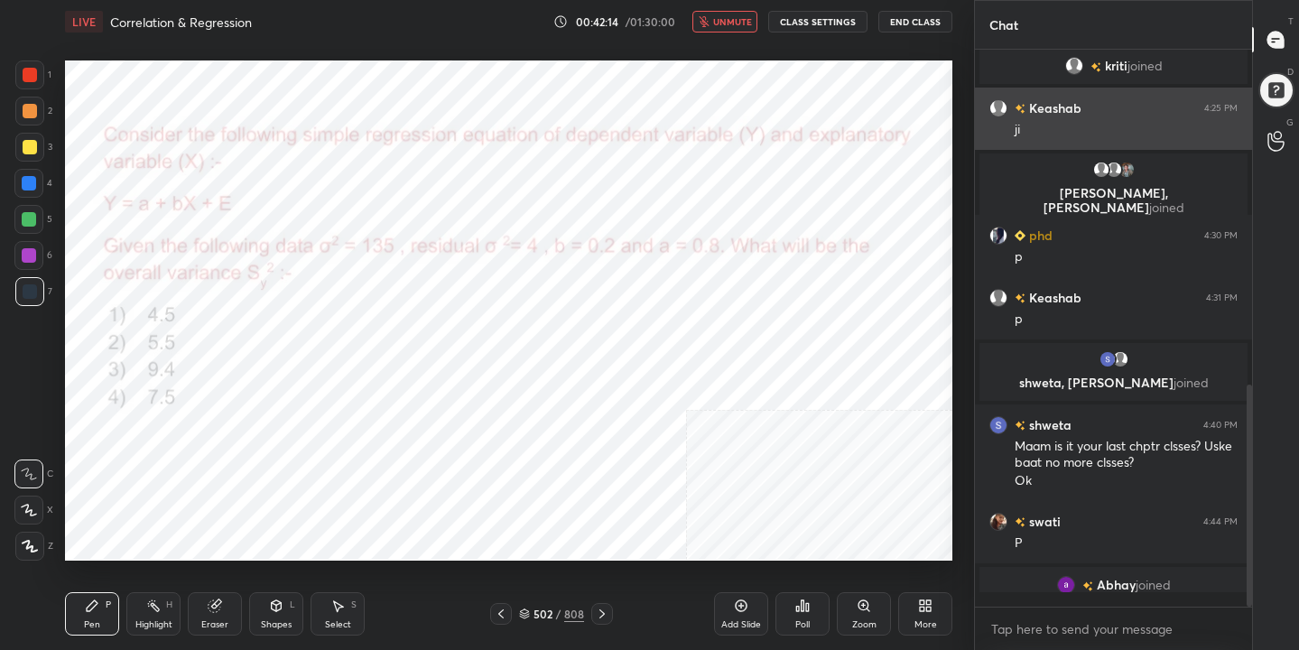
scroll to position [6, 6]
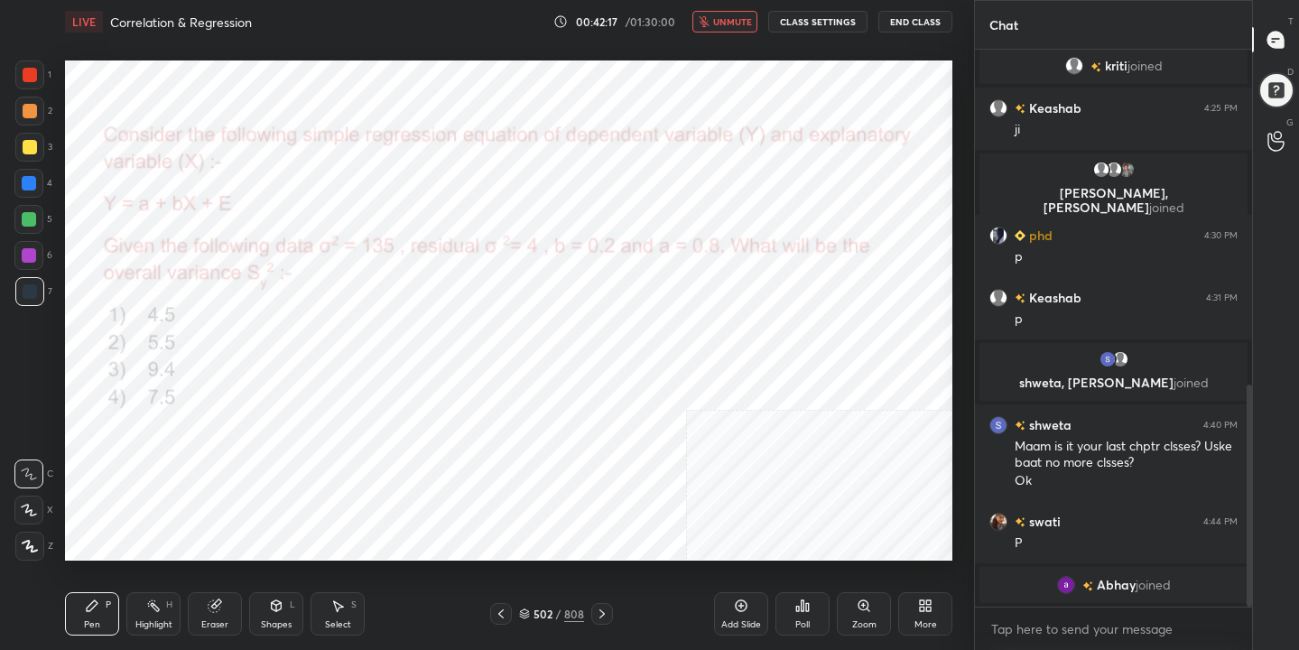
click at [735, 17] on span "unmute" at bounding box center [732, 21] width 39 height 13
click at [527, 612] on icon at bounding box center [524, 611] width 9 height 5
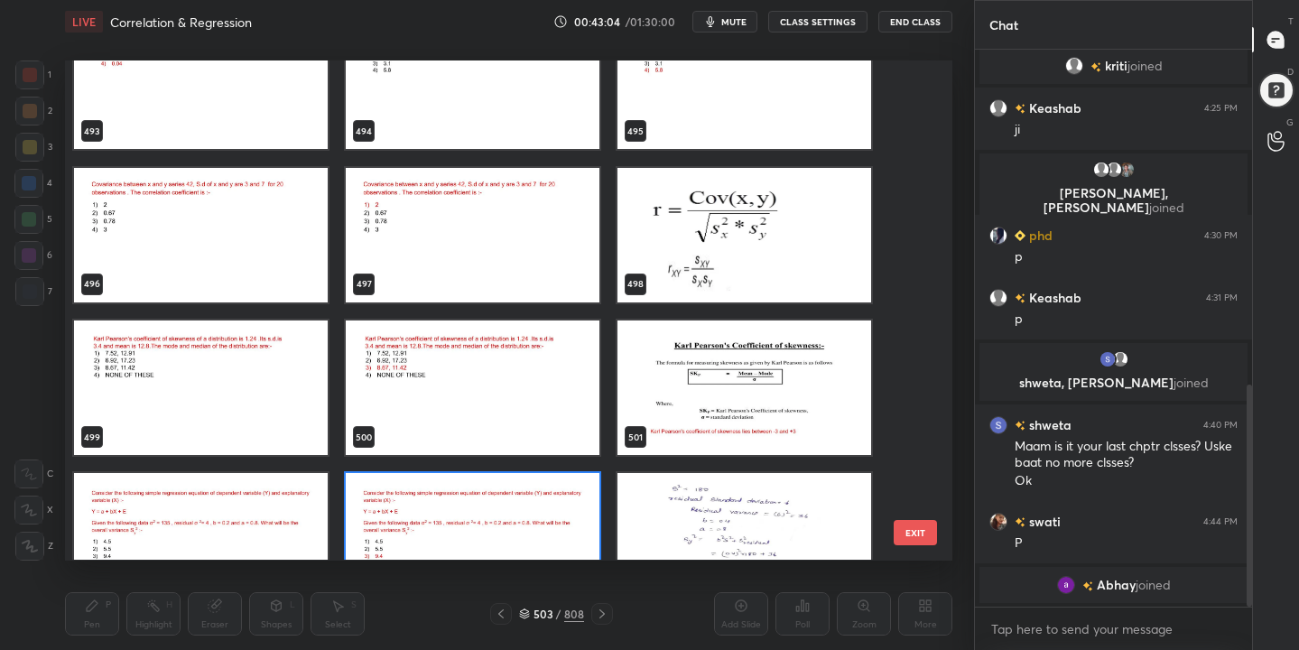
scroll to position [25119, 0]
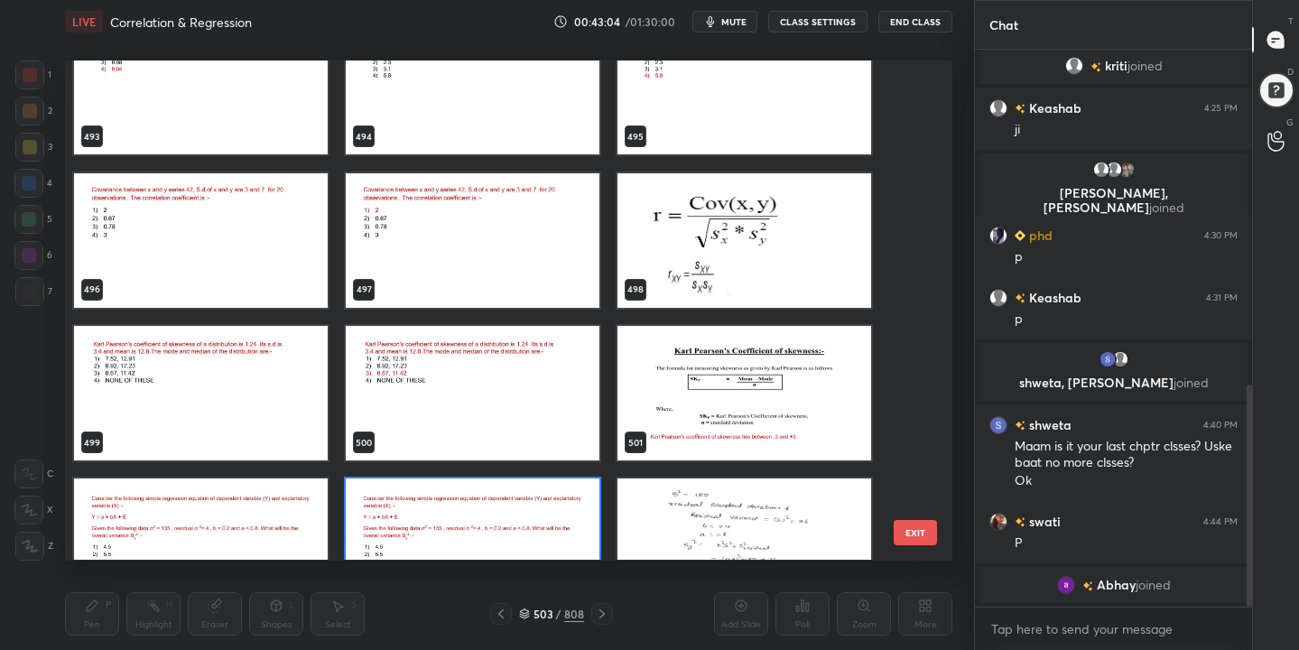
click at [249, 178] on img "grid" at bounding box center [201, 240] width 254 height 135
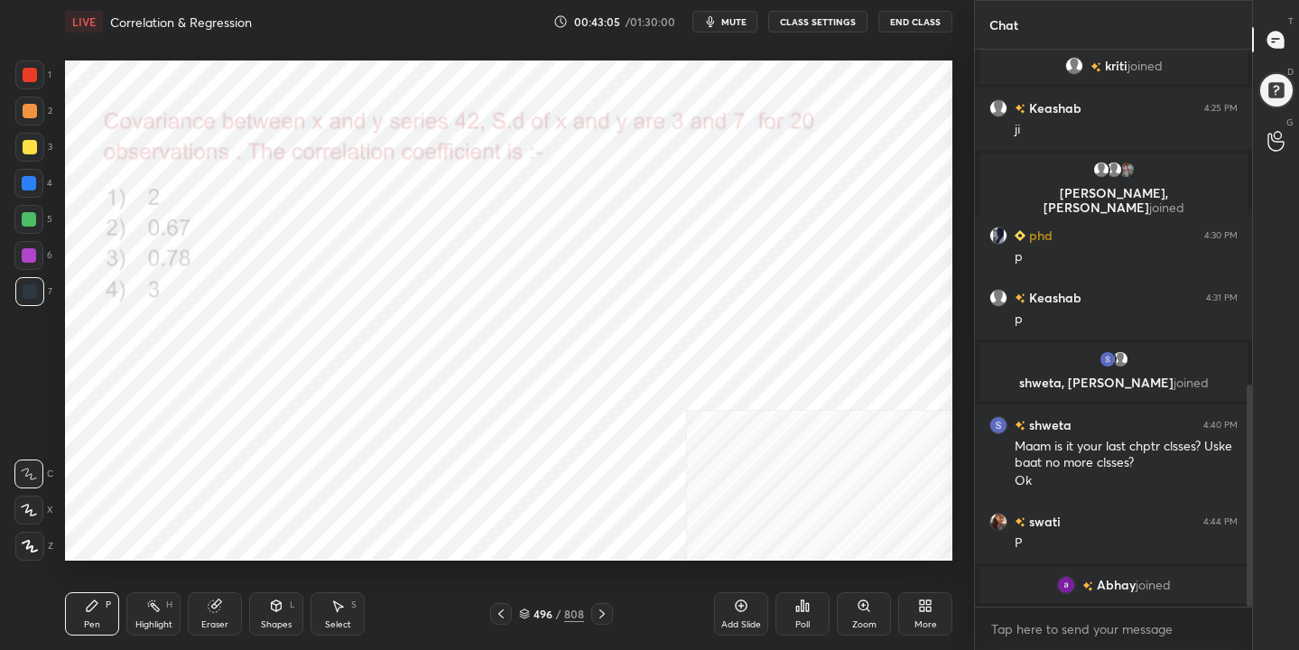
click at [249, 178] on img "grid" at bounding box center [201, 240] width 254 height 135
click at [730, 21] on span "mute" at bounding box center [733, 21] width 25 height 13
click at [530, 618] on icon at bounding box center [524, 614] width 11 height 11
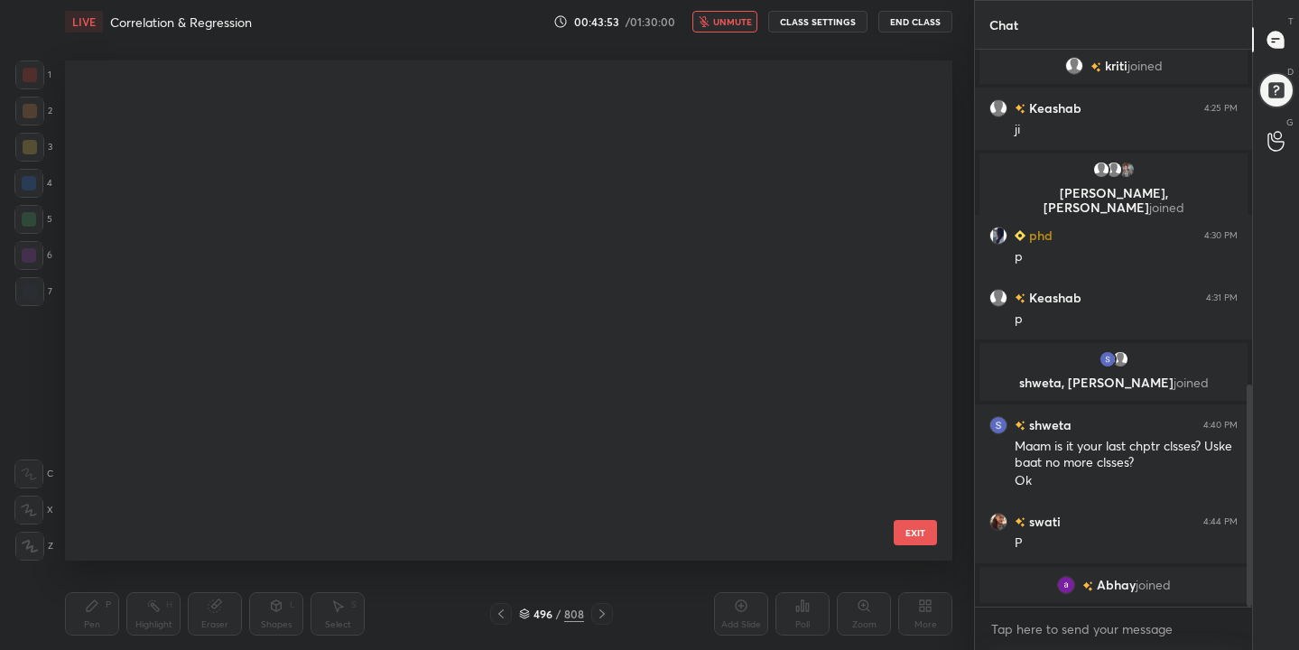
scroll to position [494, 879]
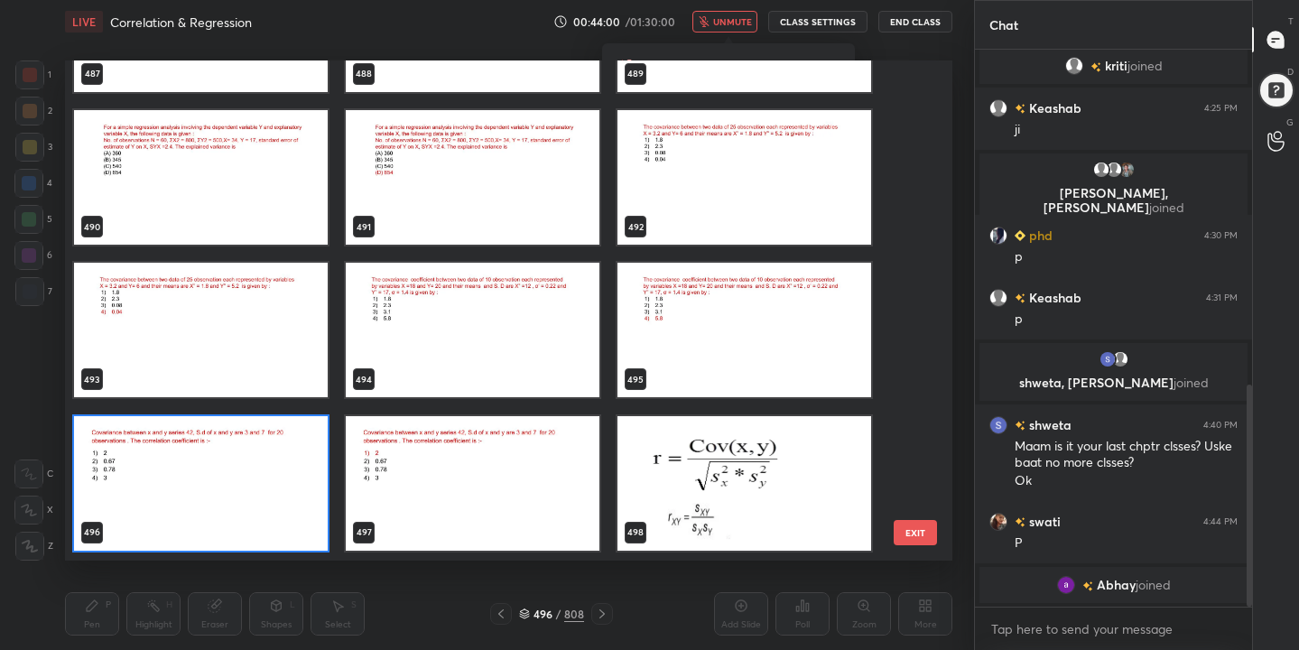
click at [306, 511] on img "grid" at bounding box center [201, 483] width 254 height 135
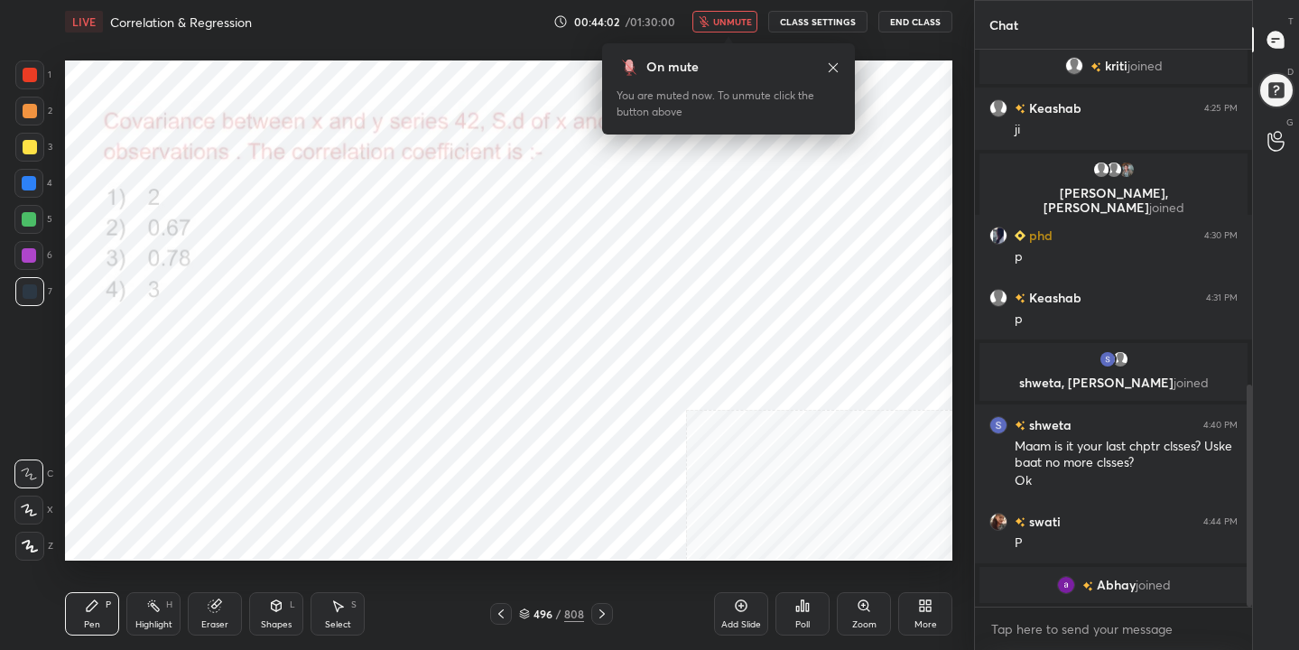
click at [791, 610] on div "Poll" at bounding box center [803, 613] width 54 height 43
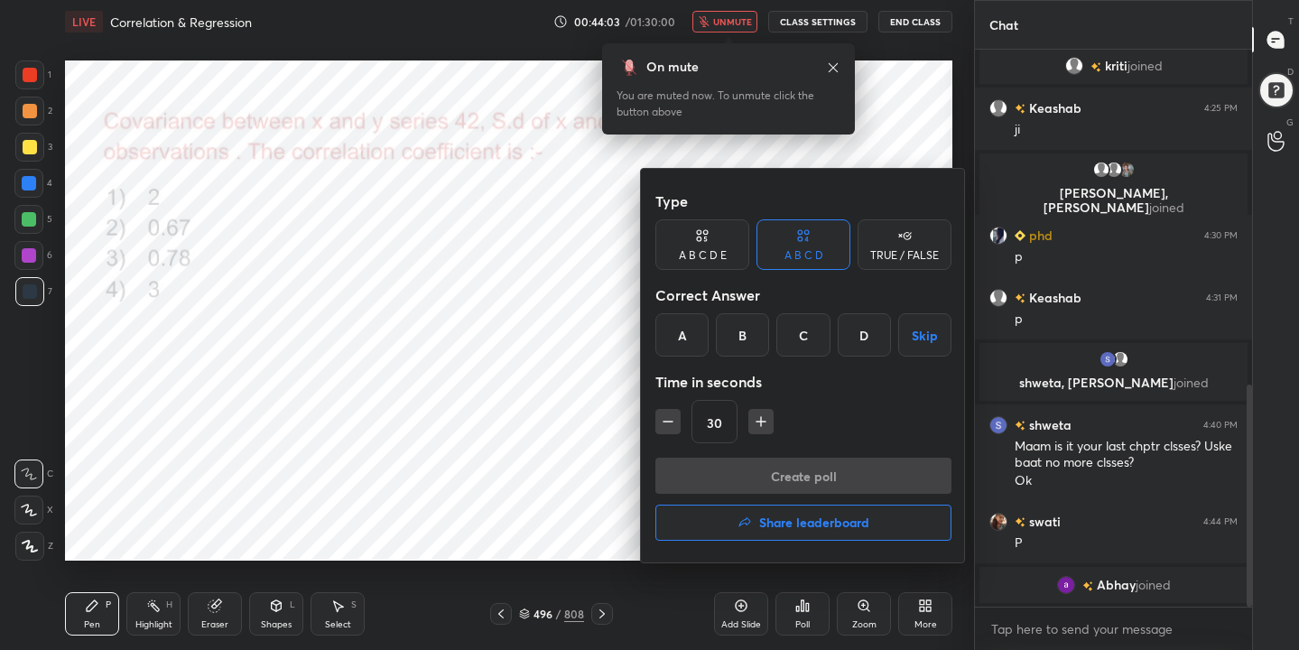
click at [689, 337] on div "A" at bounding box center [681, 334] width 53 height 43
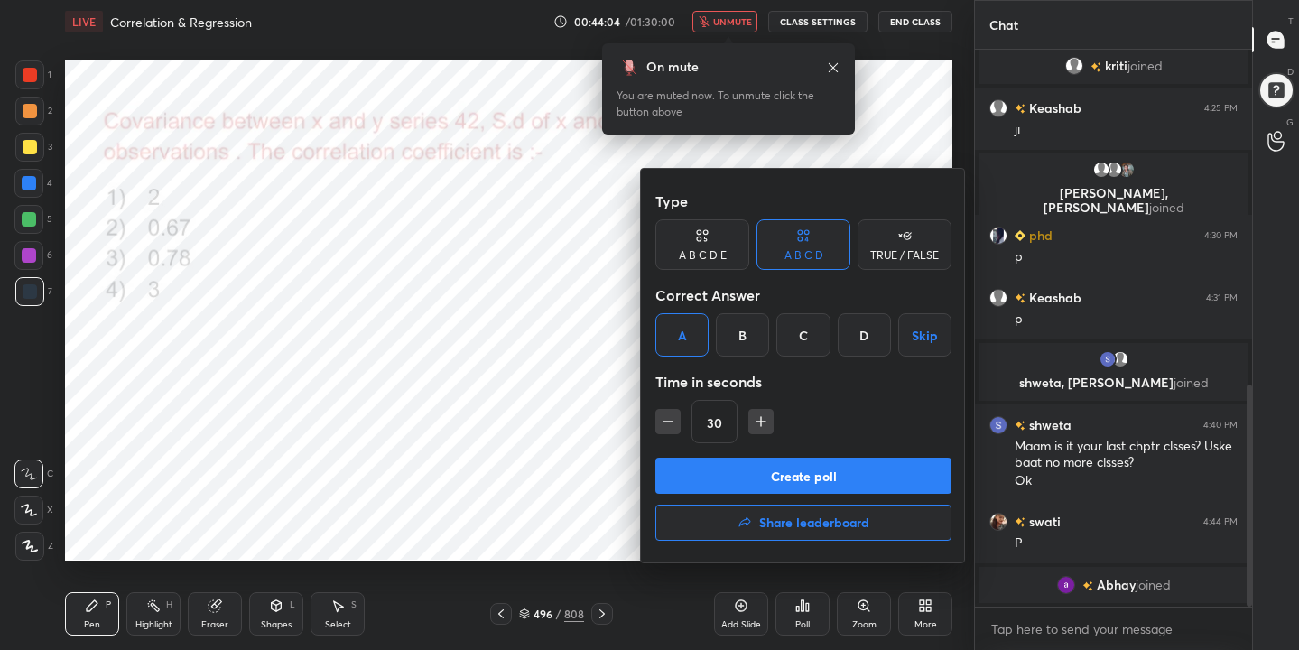
click at [821, 480] on button "Create poll" at bounding box center [803, 476] width 296 height 36
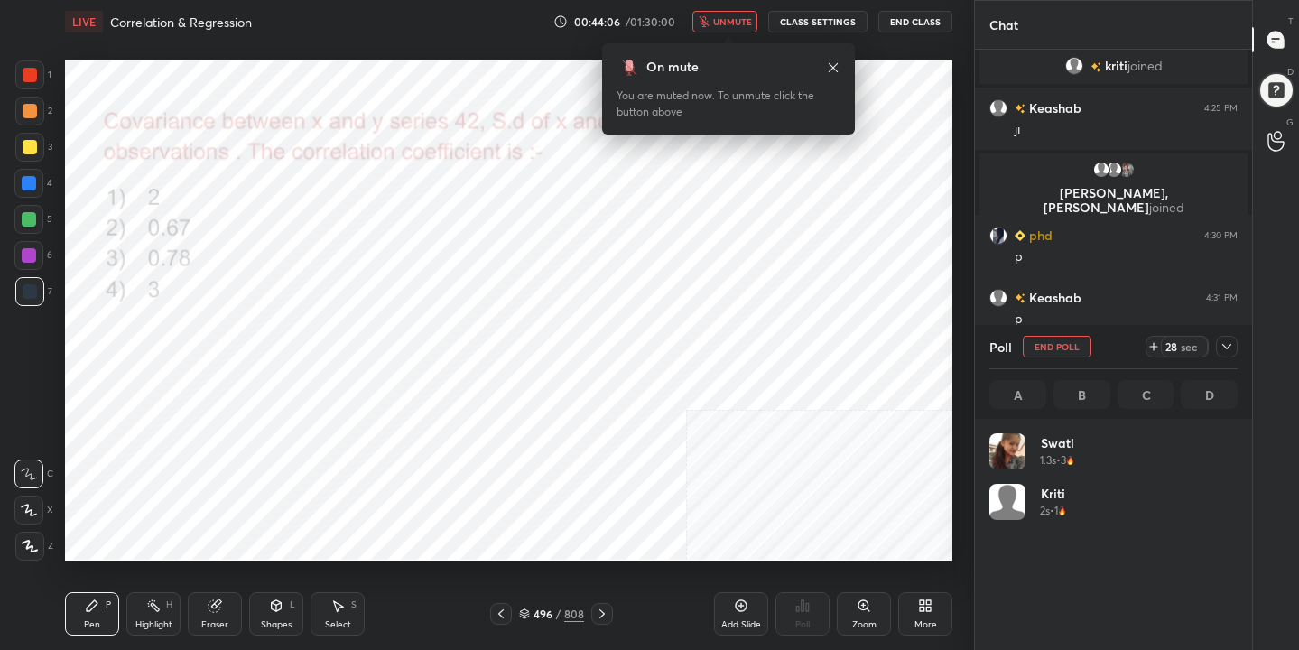
scroll to position [211, 243]
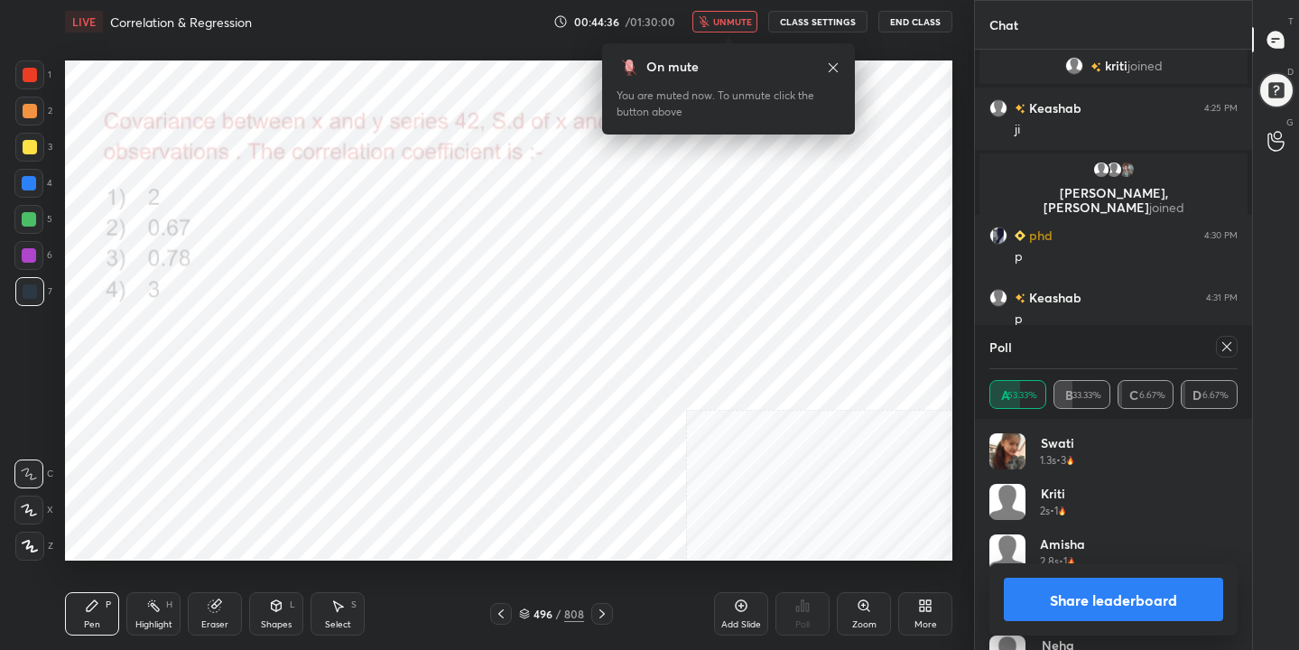
click at [1226, 342] on icon at bounding box center [1227, 346] width 14 height 14
type textarea "x"
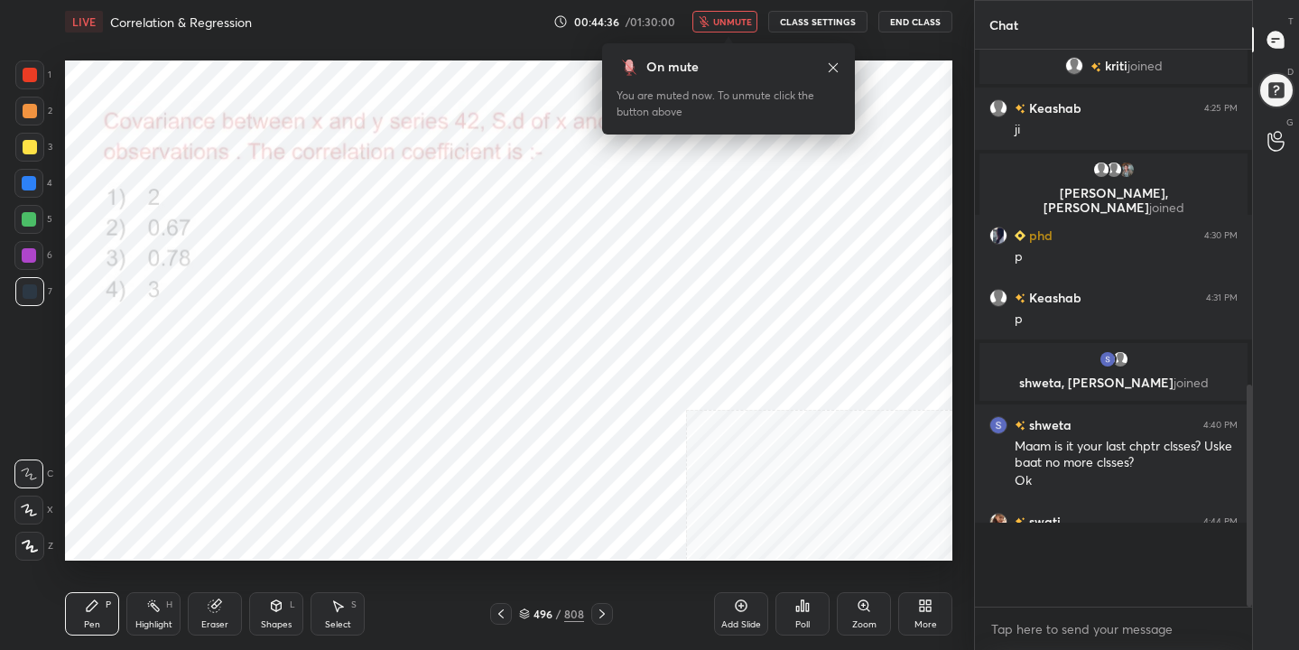
scroll to position [6, 6]
click at [740, 16] on span "unmute" at bounding box center [732, 21] width 39 height 13
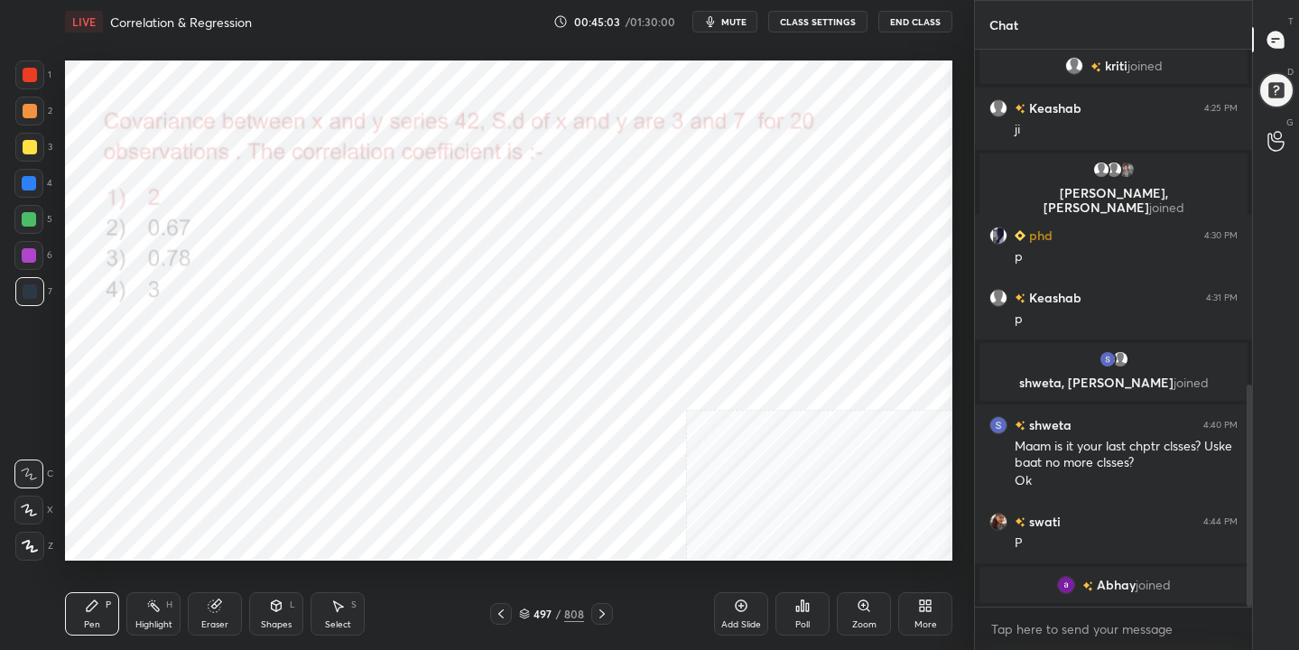
click at [726, 26] on span "mute" at bounding box center [733, 21] width 25 height 13
click at [525, 609] on icon at bounding box center [524, 611] width 9 height 5
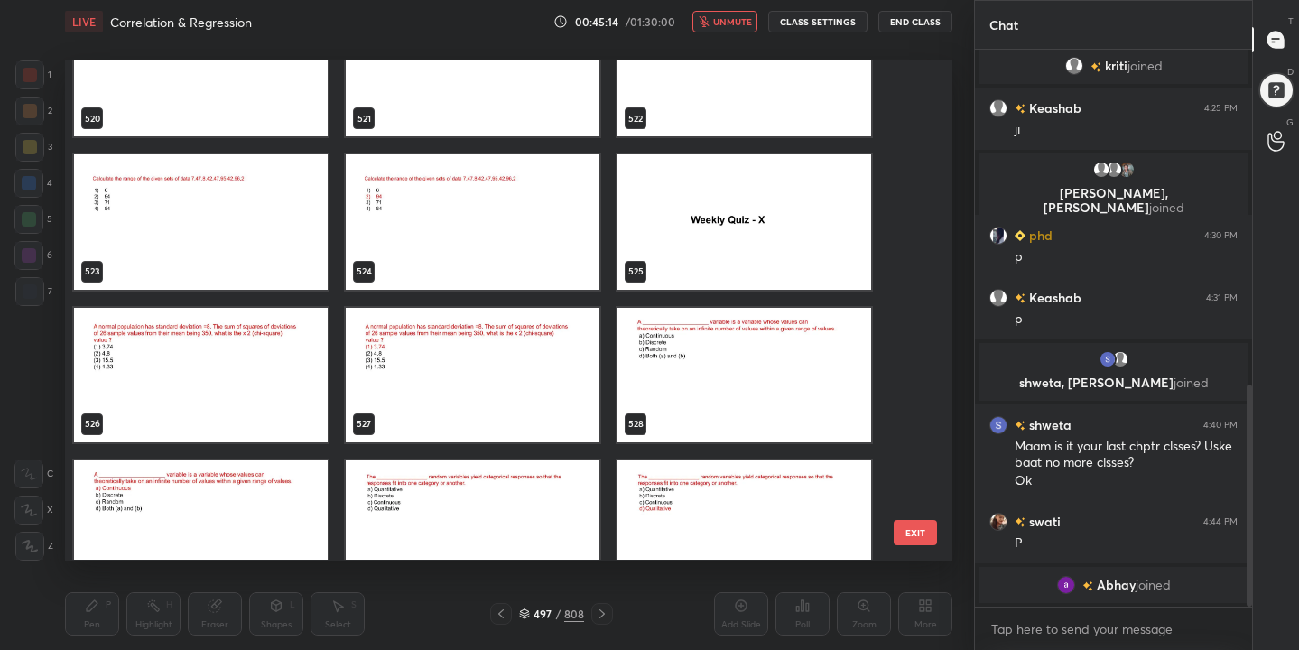
scroll to position [26593, 0]
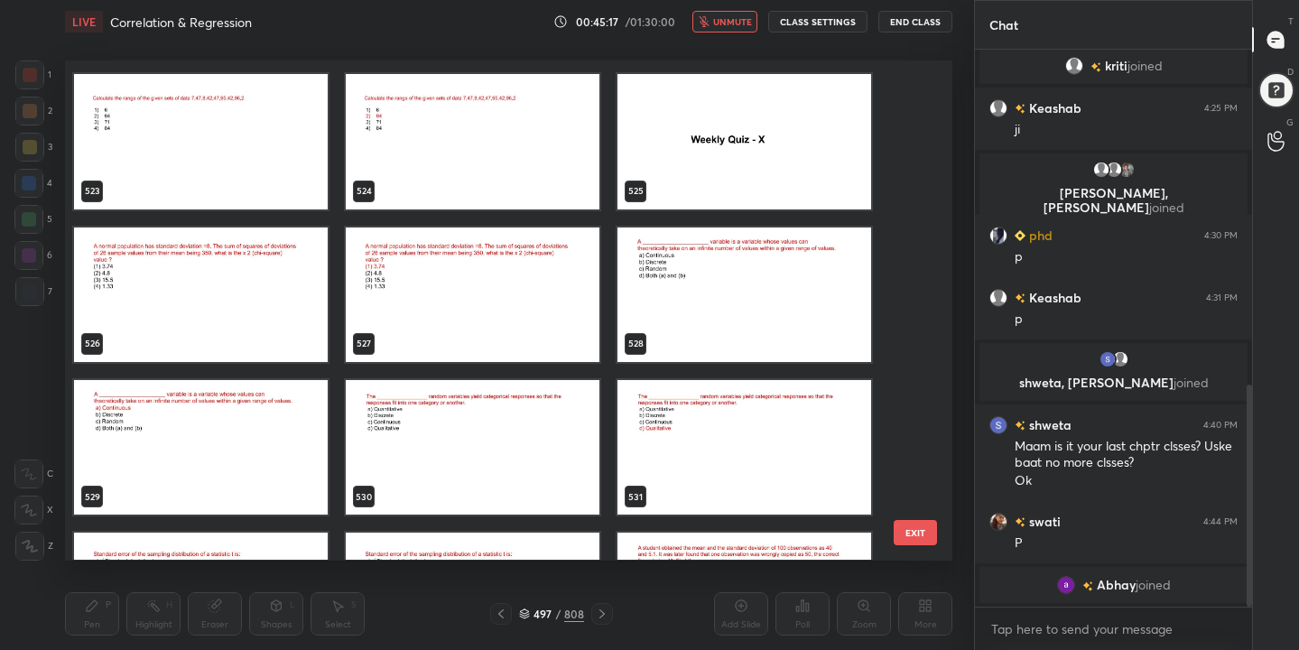
click at [310, 285] on img "grid" at bounding box center [201, 295] width 254 height 135
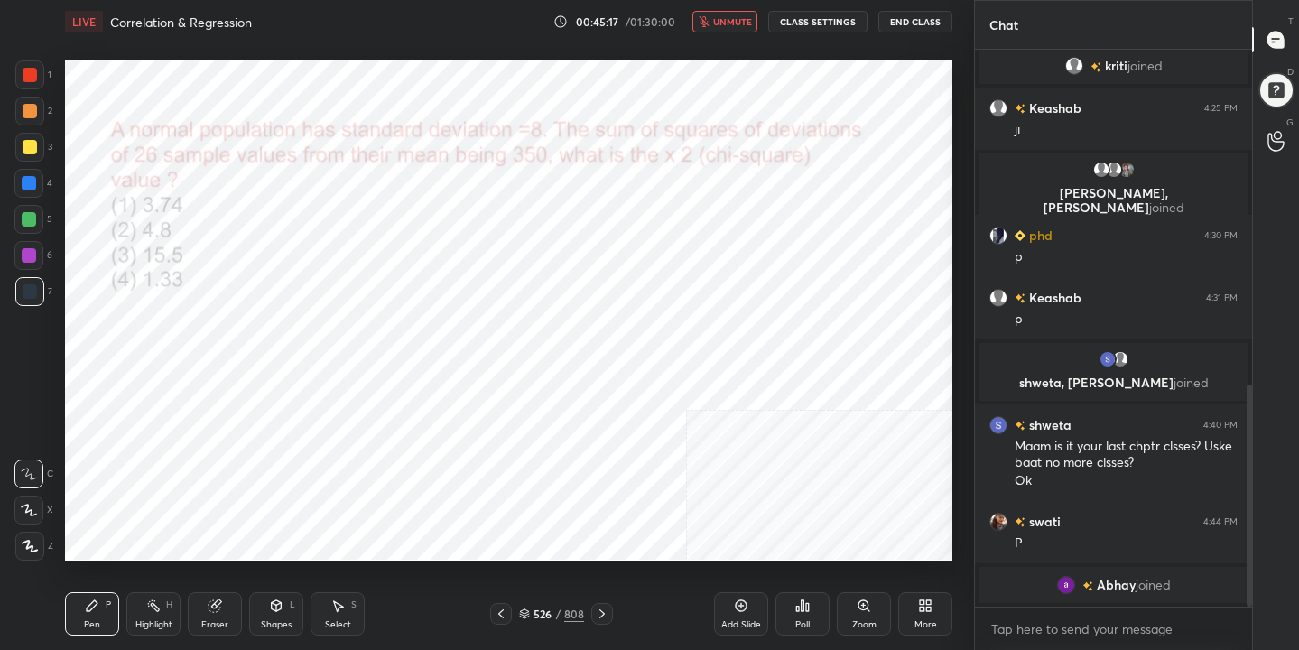
click at [310, 285] on img "grid" at bounding box center [201, 295] width 254 height 135
click at [717, 16] on span "unmute" at bounding box center [732, 21] width 39 height 13
click at [531, 619] on div "526 / 808" at bounding box center [551, 614] width 65 height 16
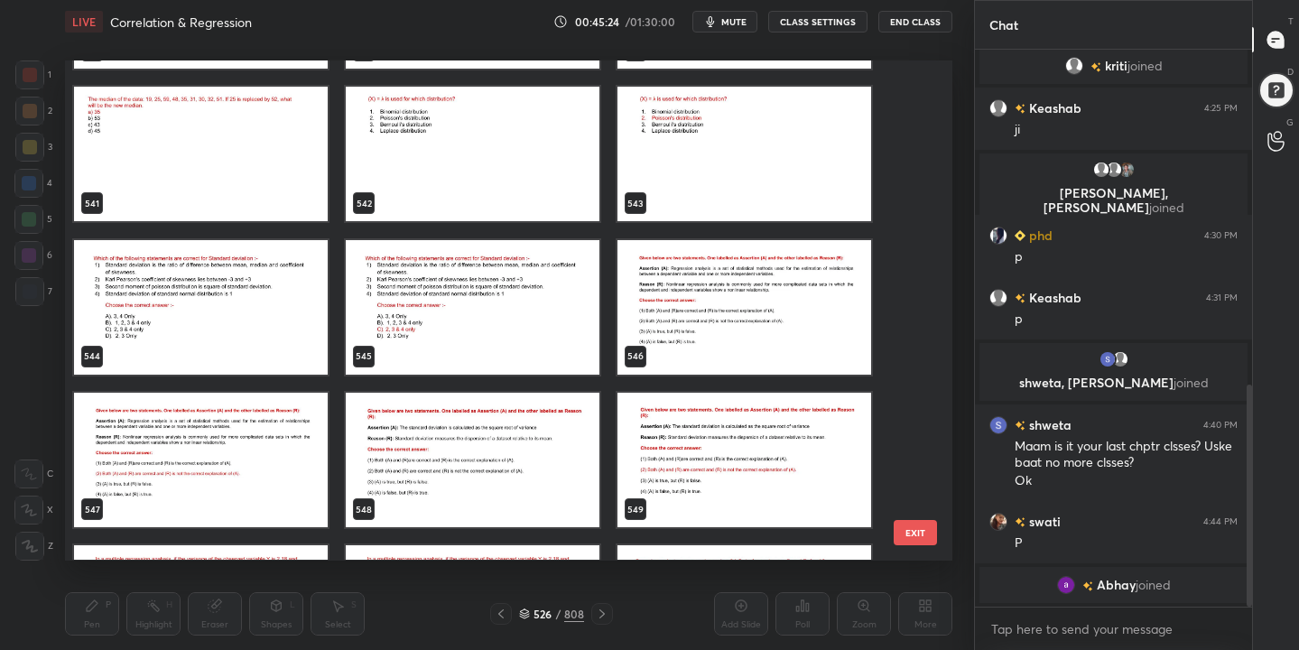
scroll to position [27497, 0]
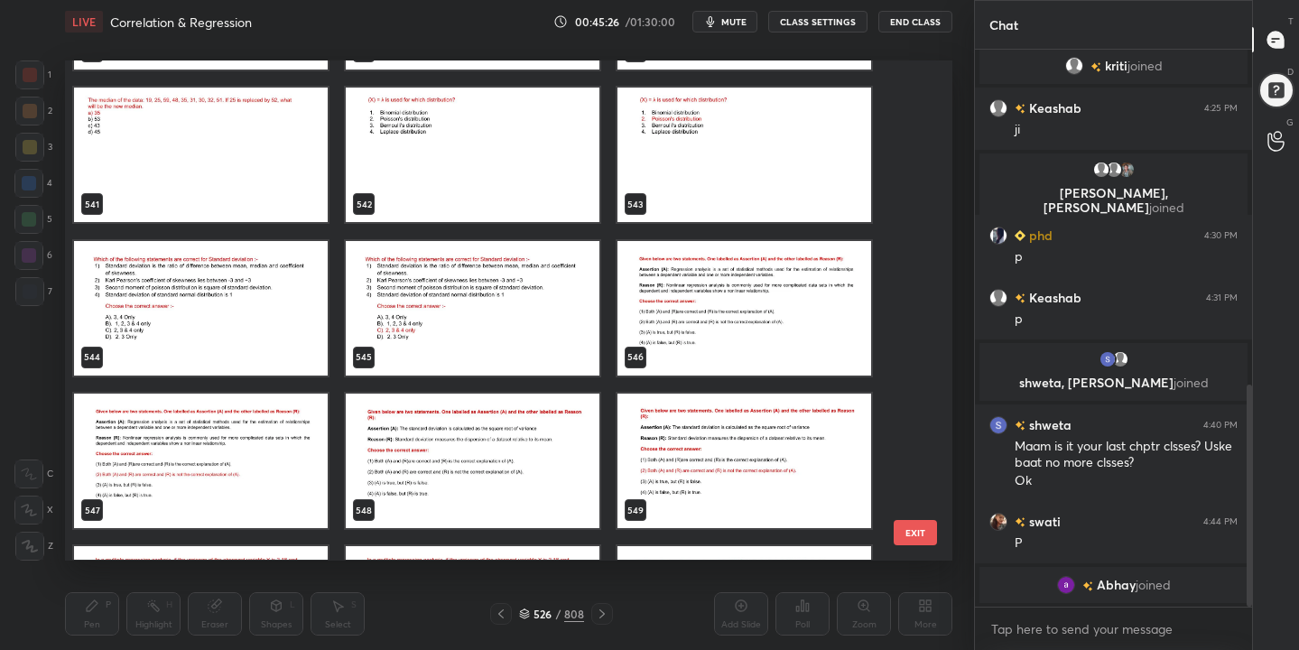
click at [226, 295] on img "grid" at bounding box center [201, 308] width 254 height 135
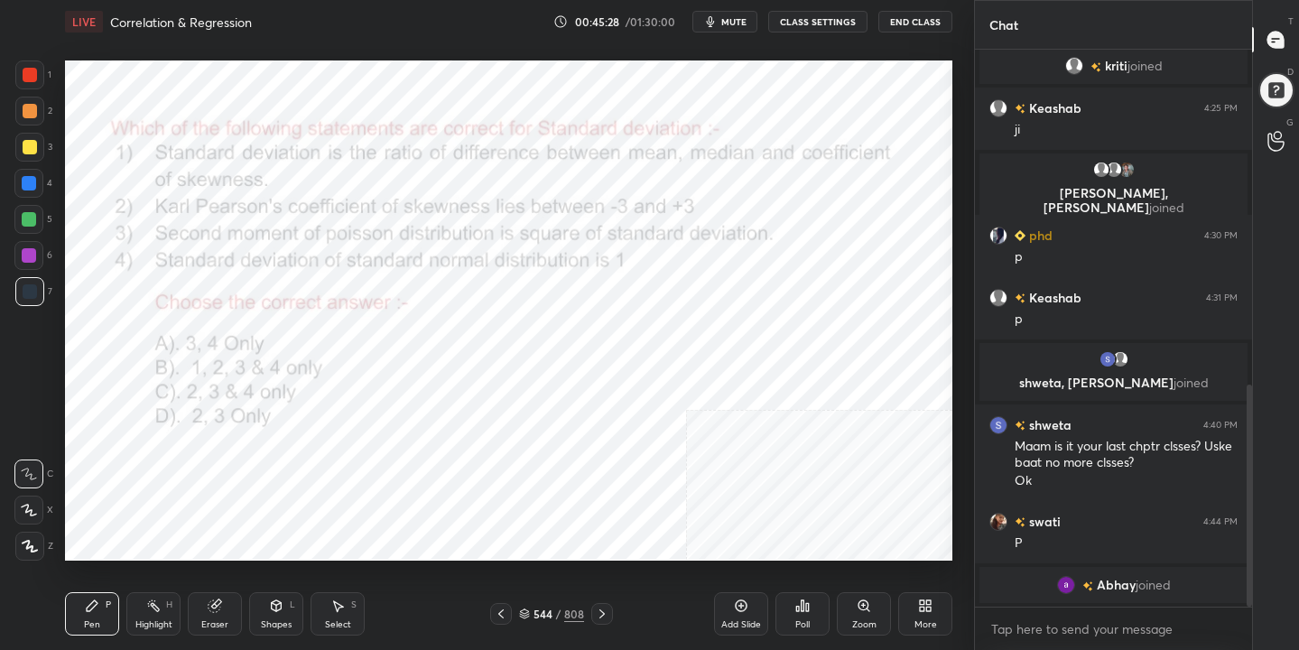
click at [730, 21] on span "mute" at bounding box center [733, 21] width 25 height 13
click at [586, 600] on div "Pen P Highlight H Eraser Shapes L Select S 544 / 808 Add Slide Poll Zoom More" at bounding box center [509, 614] width 888 height 72
click at [523, 607] on div "544 / 808" at bounding box center [551, 614] width 65 height 16
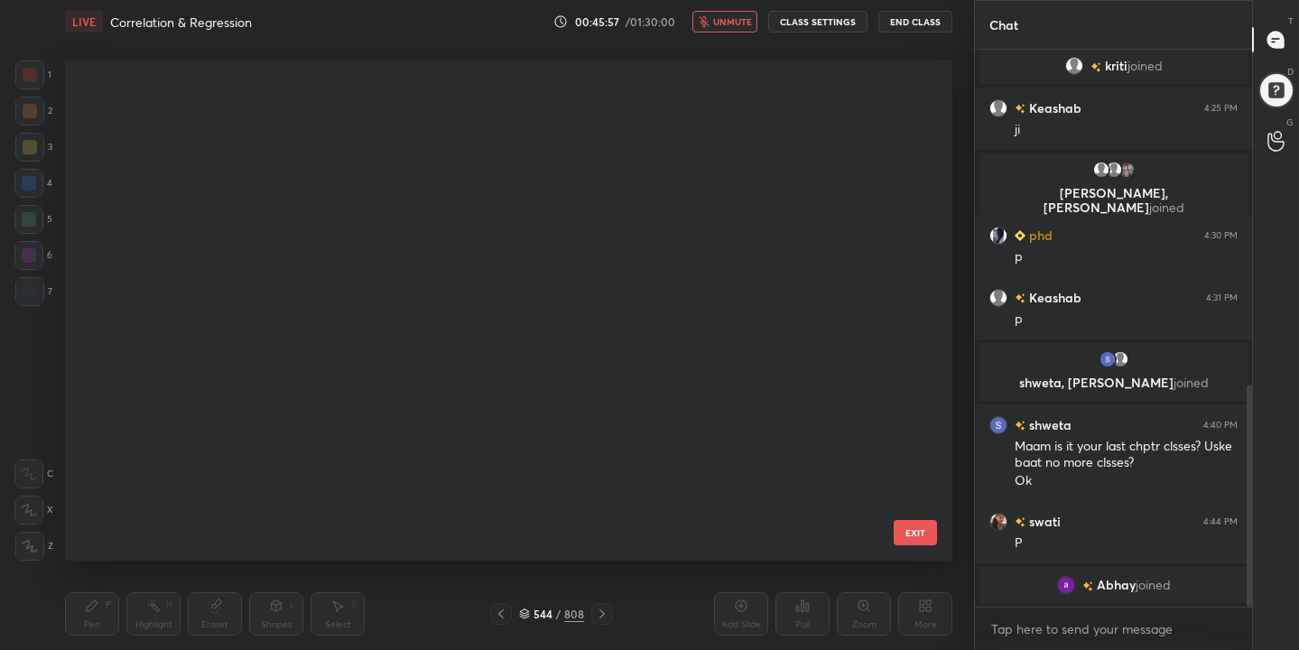
scroll to position [494, 879]
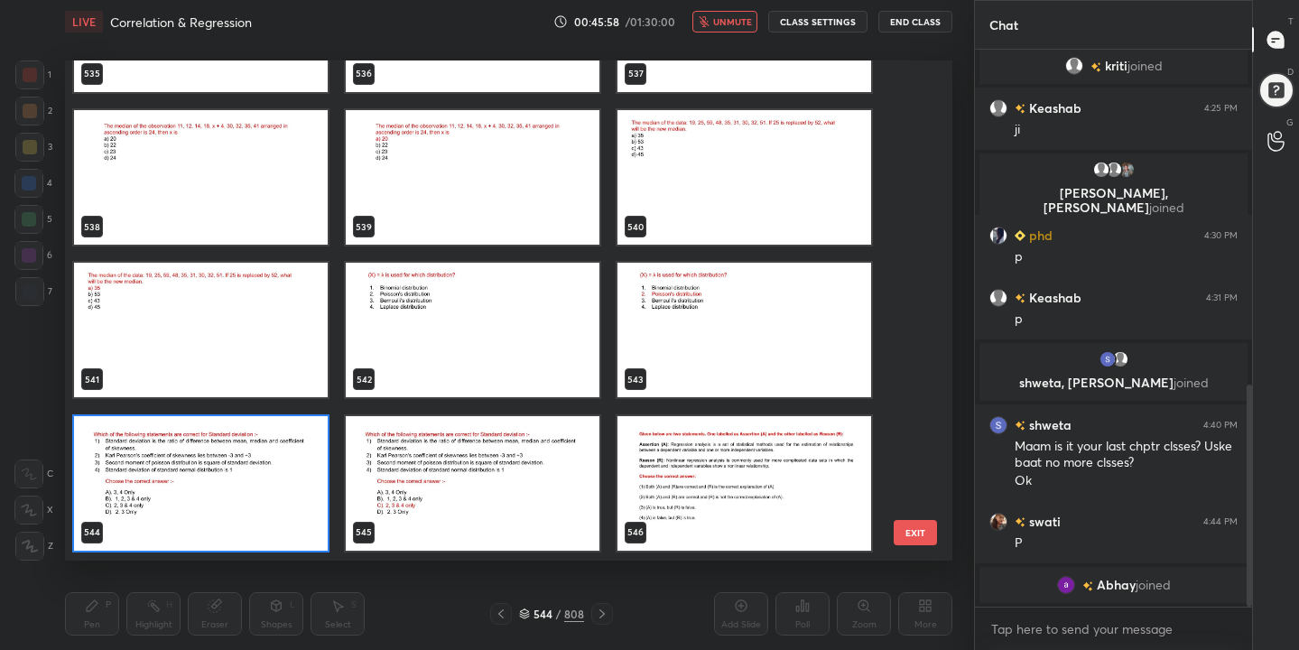
click at [270, 470] on img "grid" at bounding box center [201, 483] width 254 height 135
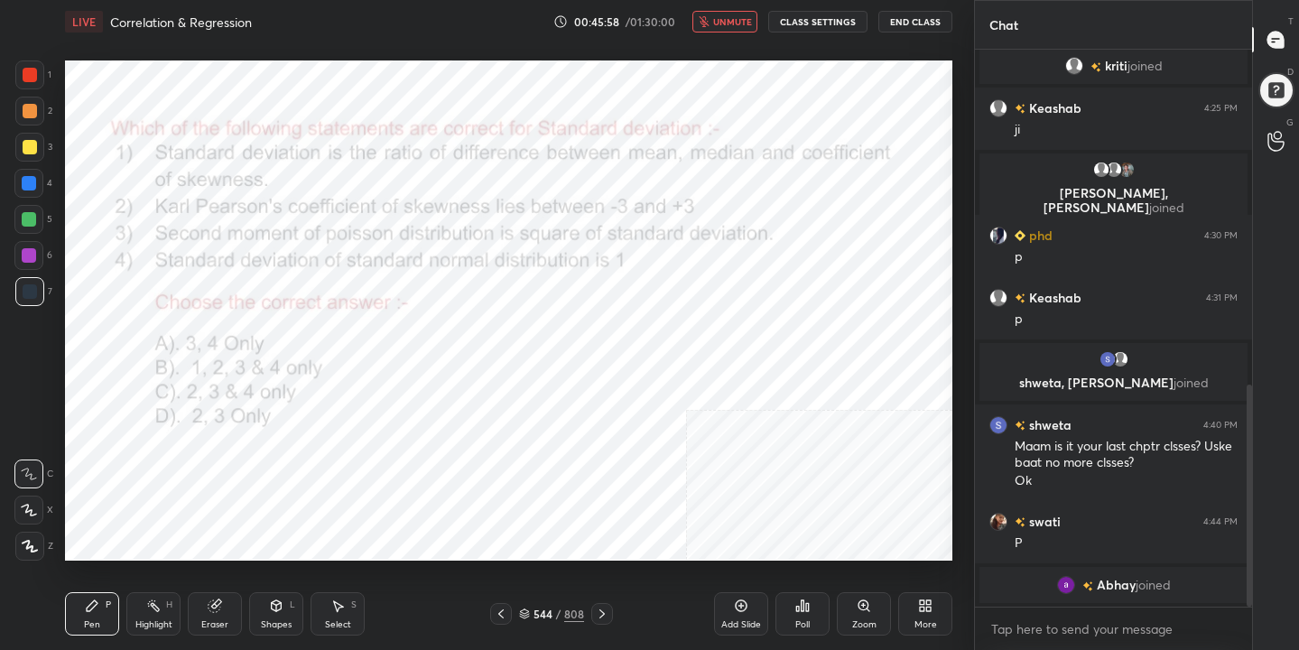
click at [270, 470] on img "grid" at bounding box center [201, 483] width 254 height 135
click at [807, 607] on icon at bounding box center [807, 607] width 3 height 8
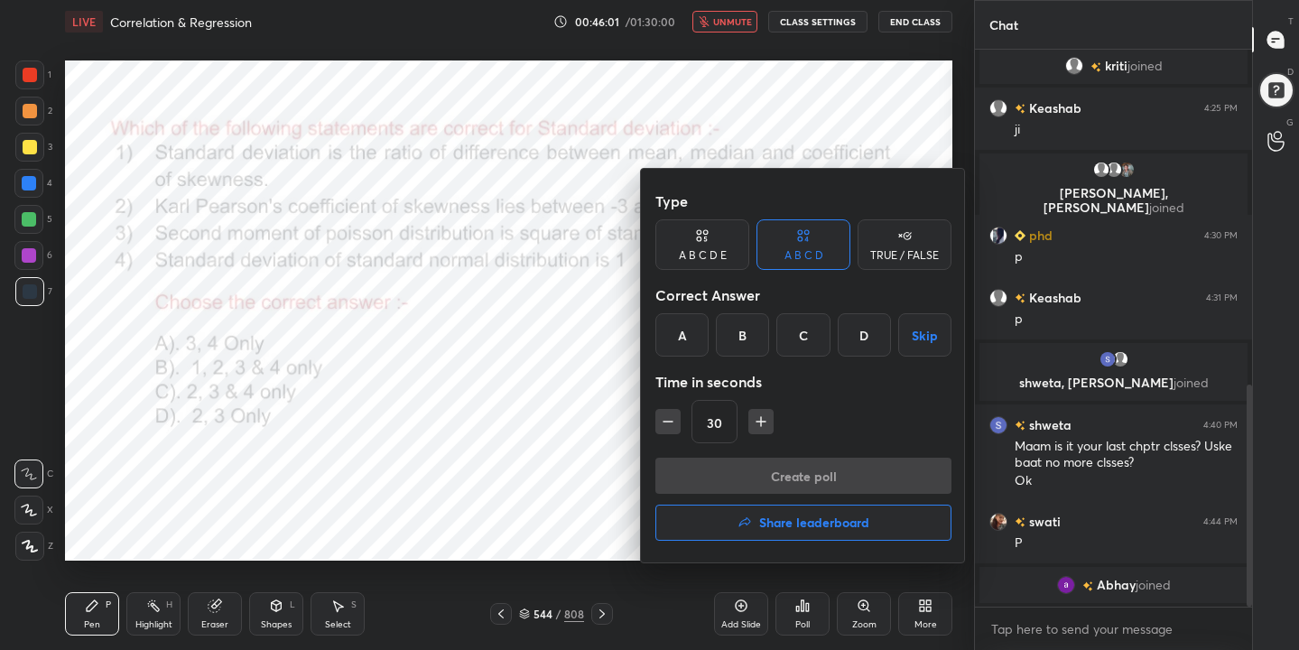
click at [785, 338] on div "C" at bounding box center [802, 334] width 53 height 43
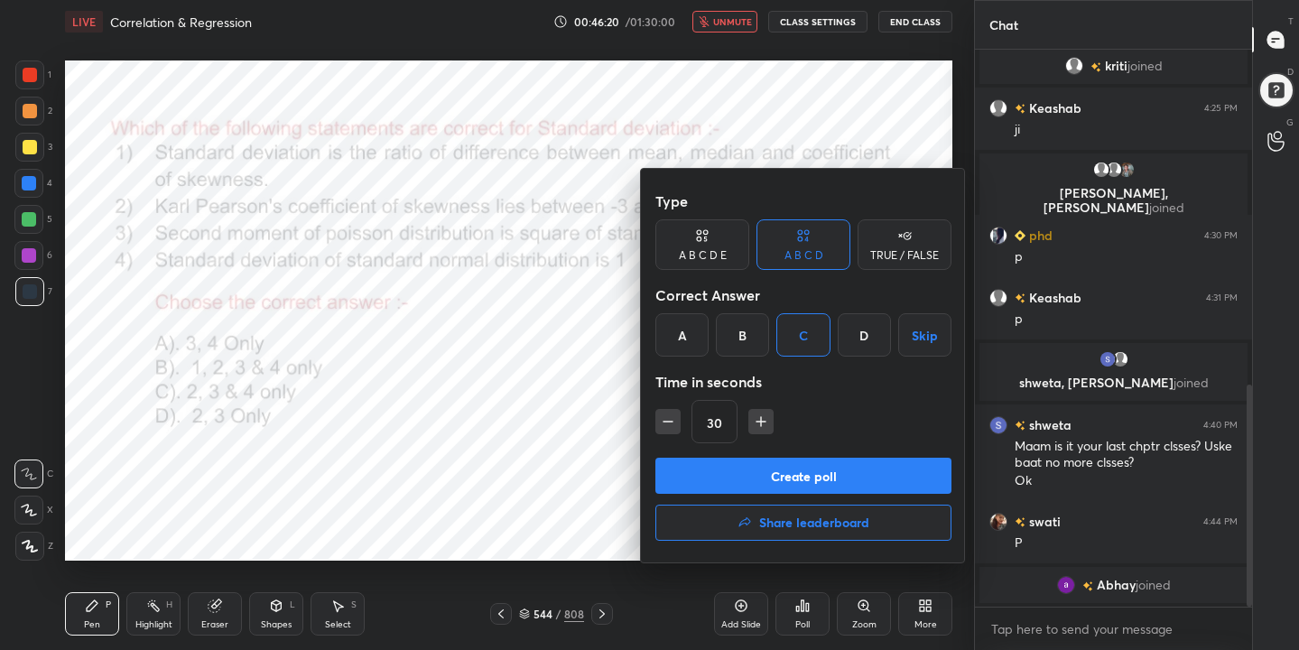
click at [761, 423] on icon "button" at bounding box center [761, 421] width 0 height 9
type input "45"
click at [785, 473] on button "Create poll" at bounding box center [803, 476] width 296 height 36
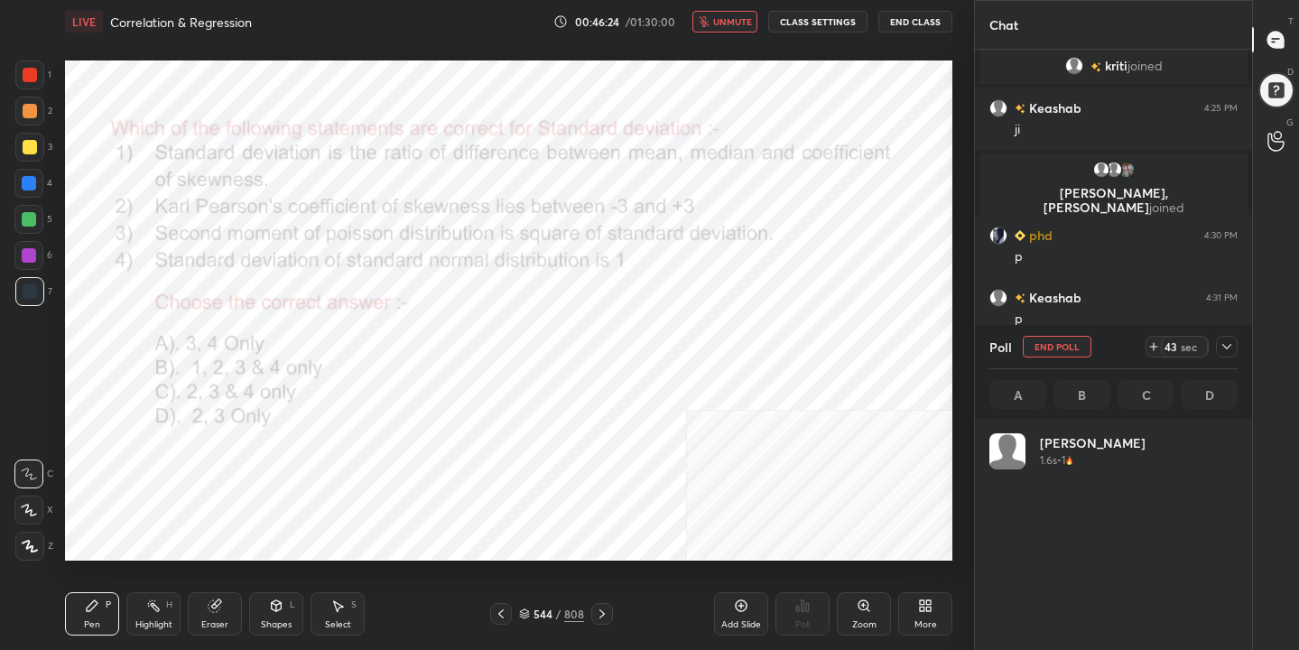
scroll to position [211, 243]
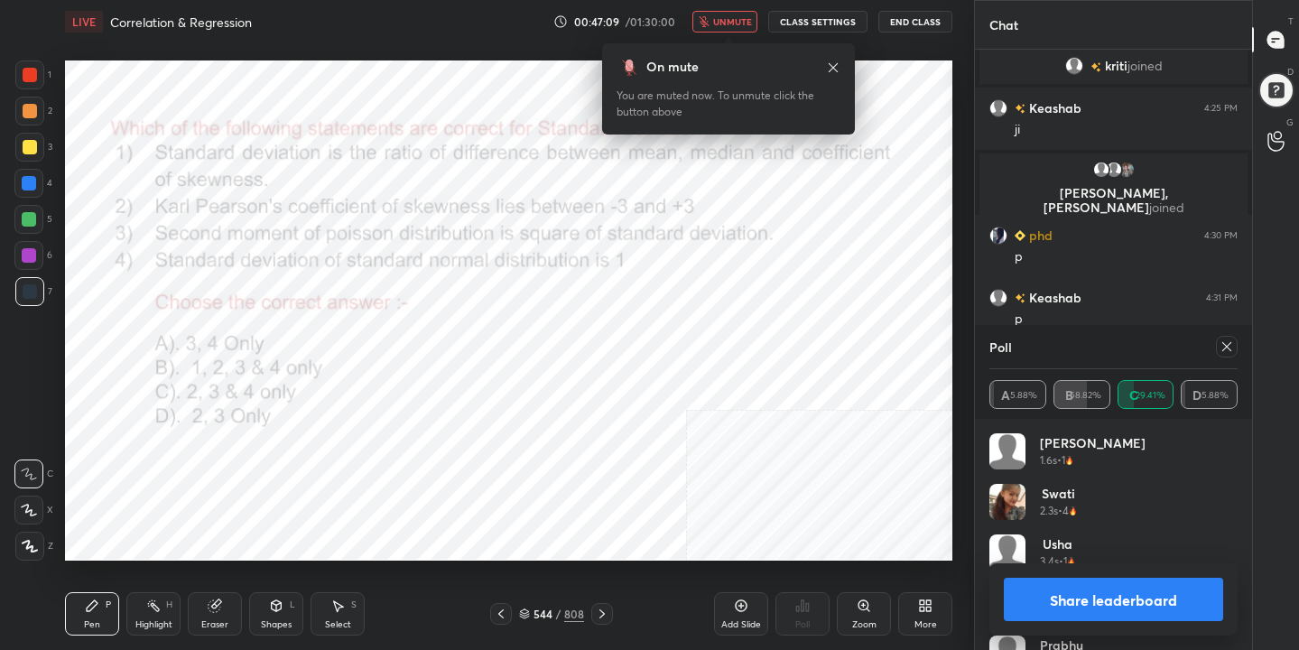
click at [1225, 349] on icon at bounding box center [1227, 346] width 14 height 14
type textarea "x"
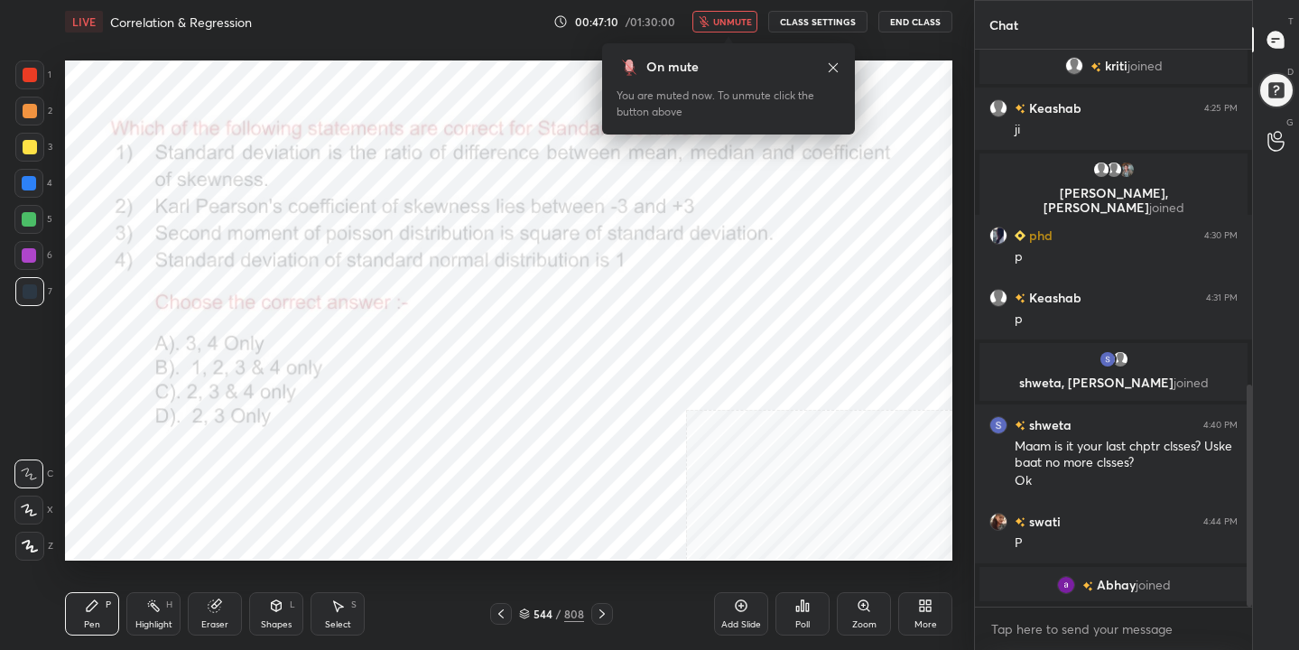
scroll to position [6, 6]
click at [732, 23] on span "unmute" at bounding box center [732, 21] width 39 height 13
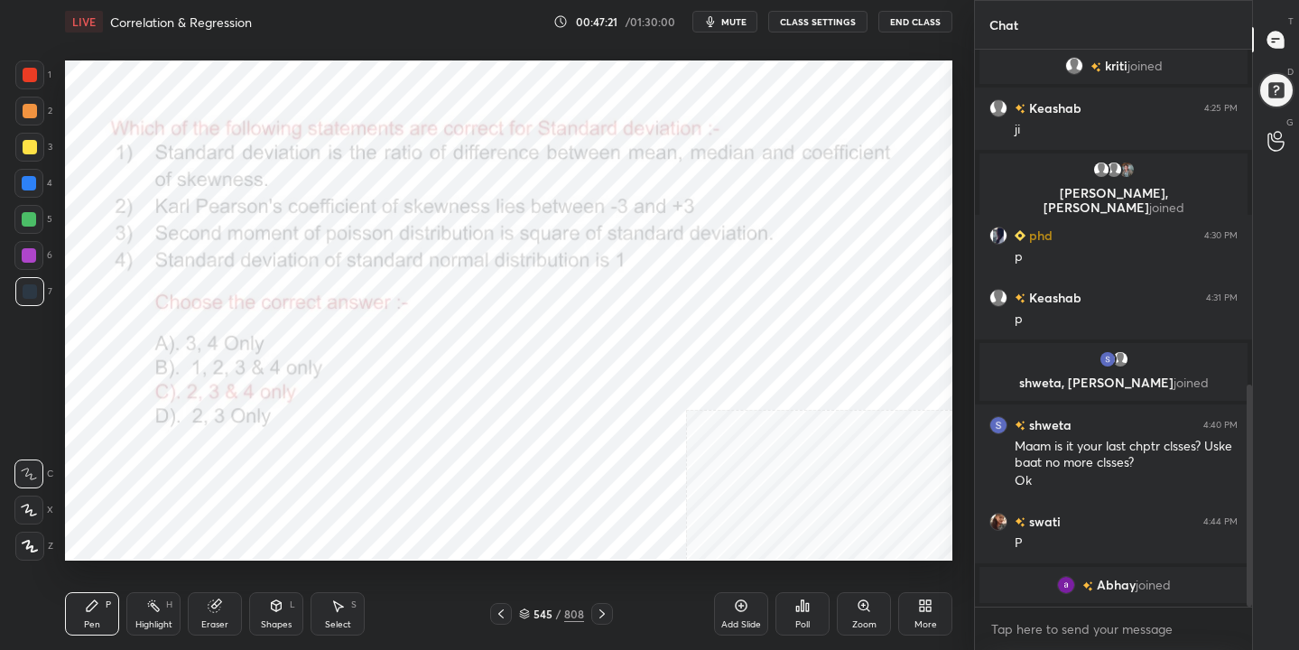
click at [528, 615] on icon at bounding box center [524, 614] width 11 height 11
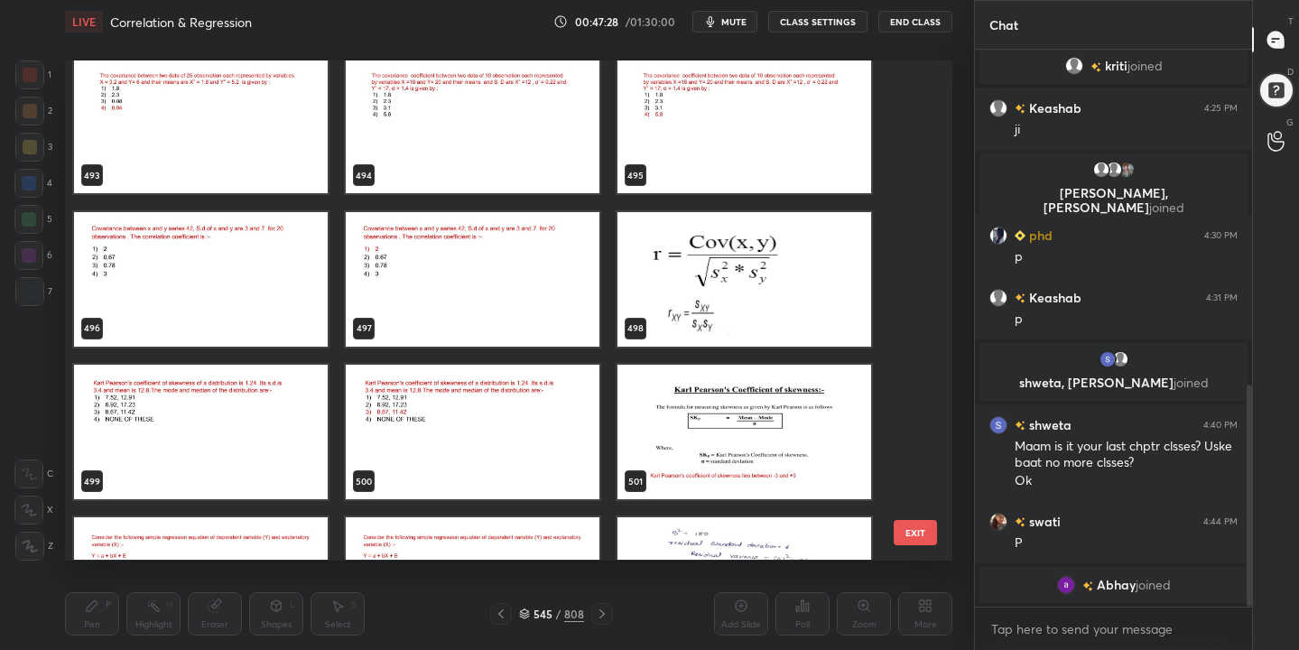
scroll to position [25079, 0]
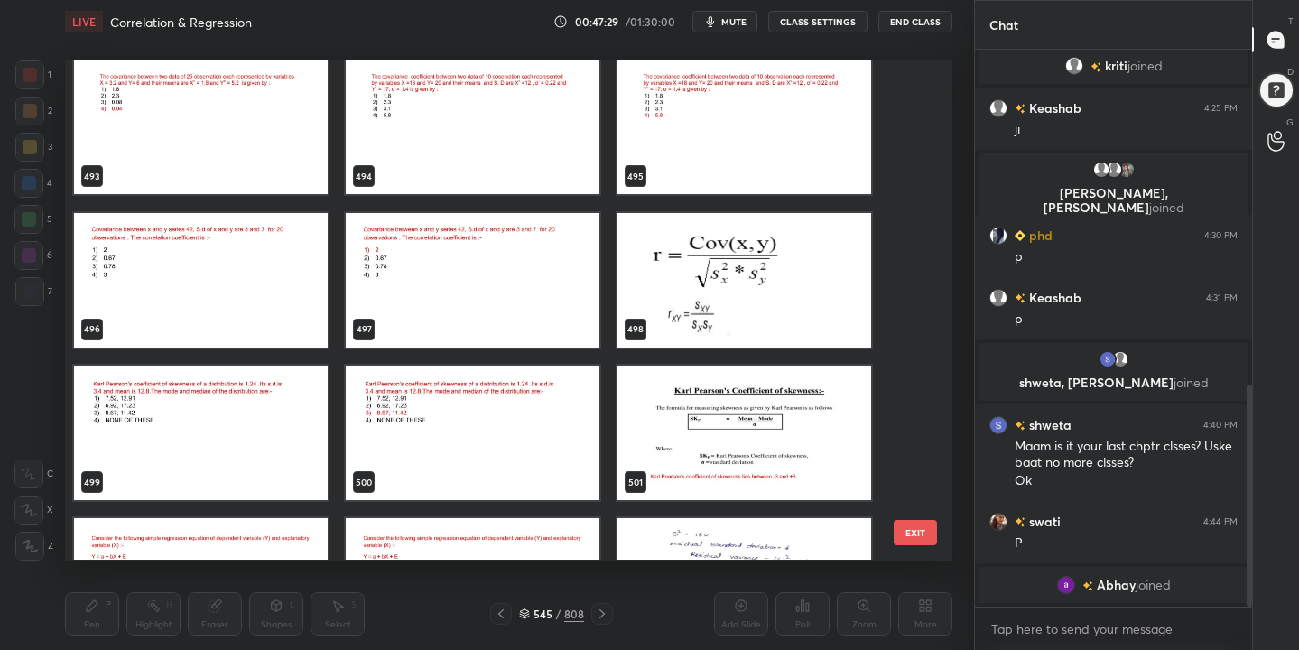
click at [692, 424] on img "grid" at bounding box center [745, 433] width 254 height 135
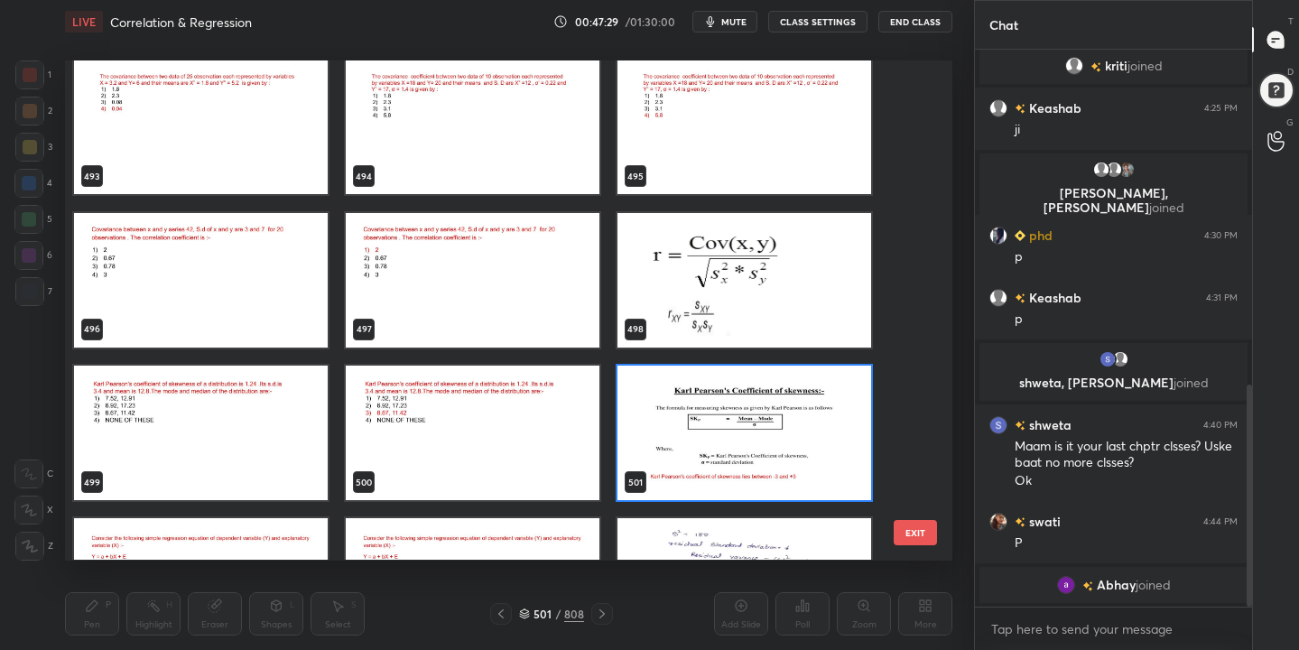
click at [692, 424] on img "grid" at bounding box center [745, 433] width 254 height 135
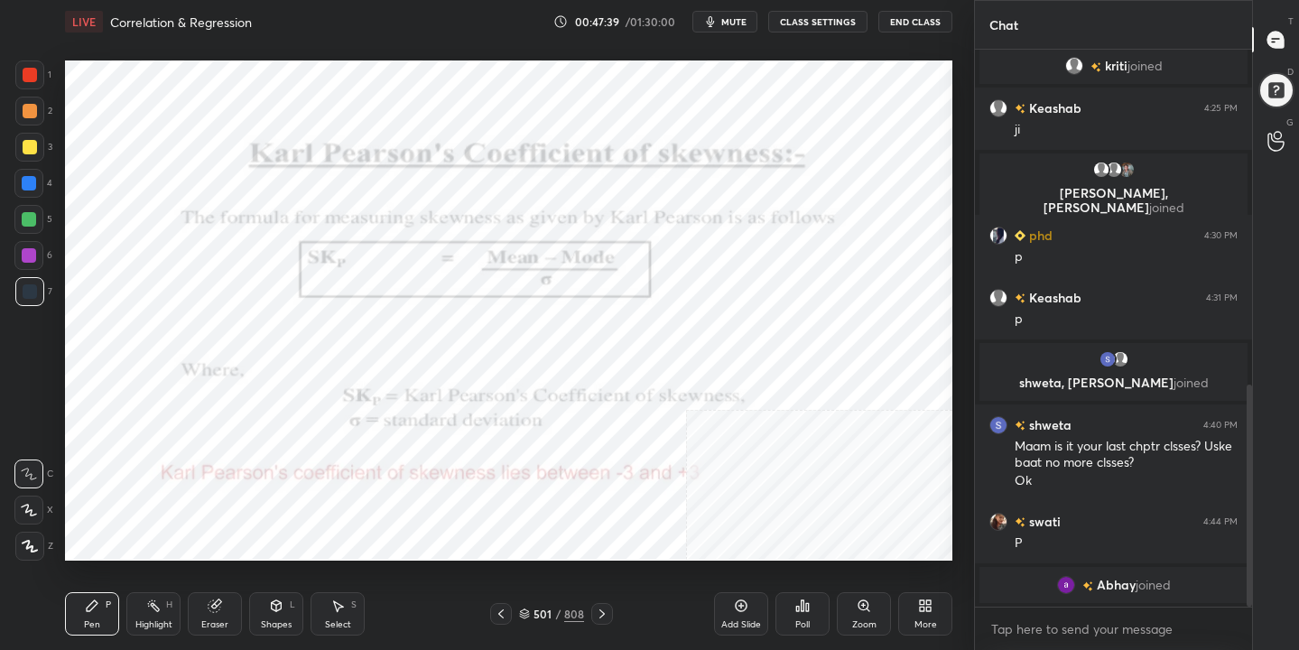
click at [525, 610] on icon at bounding box center [524, 614] width 11 height 11
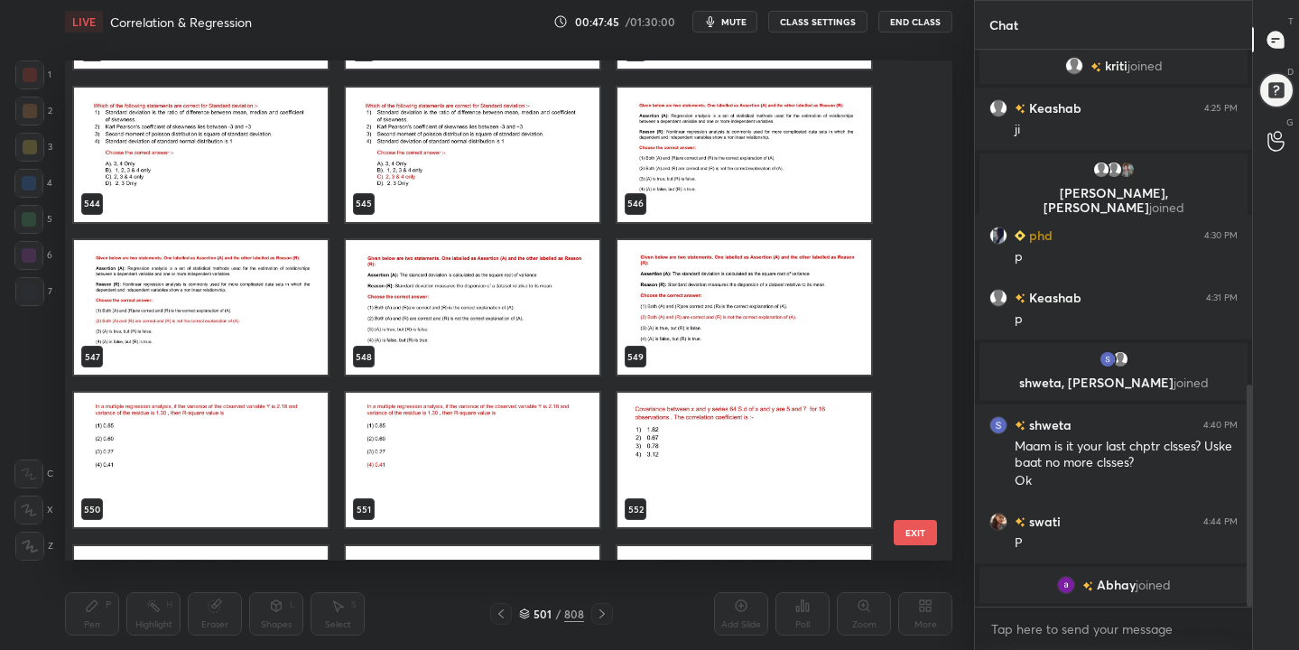
scroll to position [27647, 0]
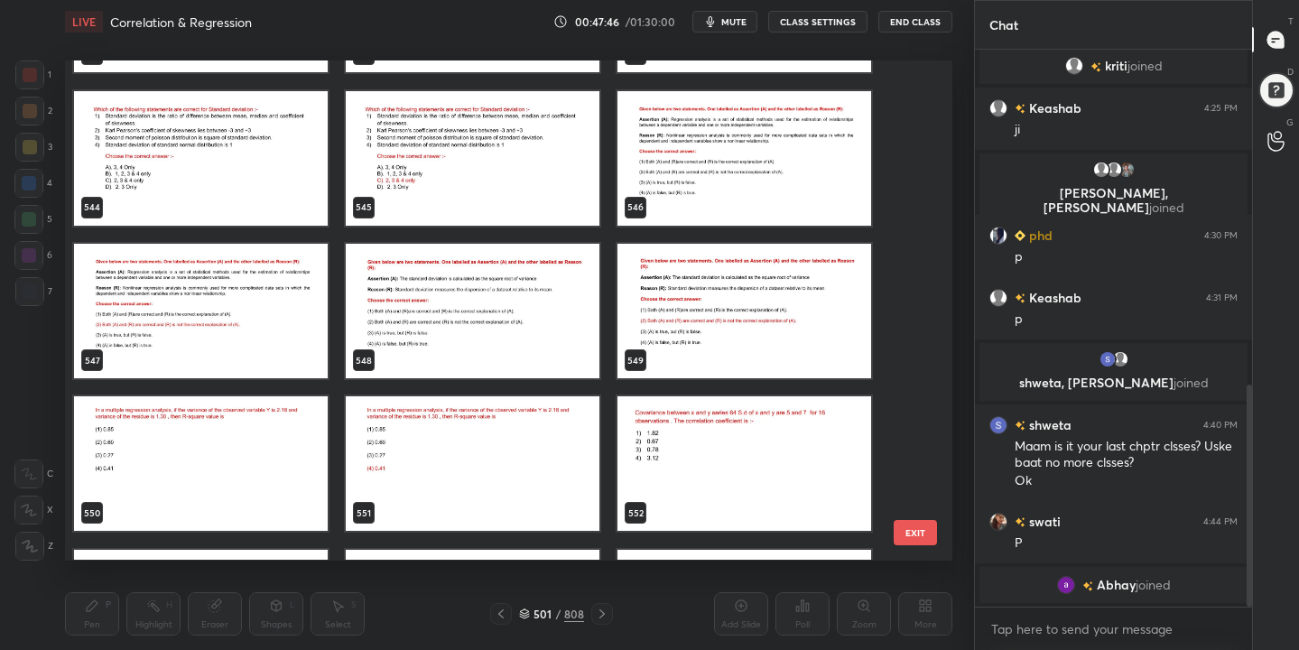
click at [225, 130] on img "grid" at bounding box center [201, 158] width 254 height 135
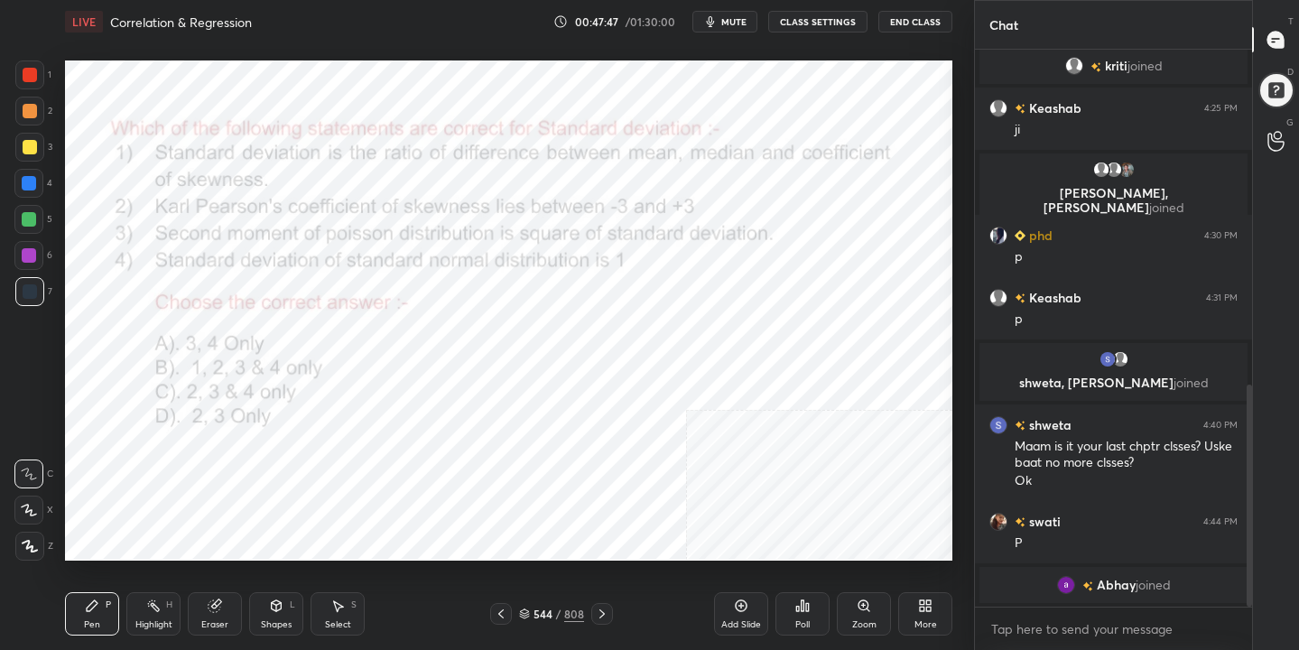
click at [225, 130] on img "grid" at bounding box center [201, 158] width 254 height 135
click at [525, 618] on icon at bounding box center [524, 614] width 11 height 11
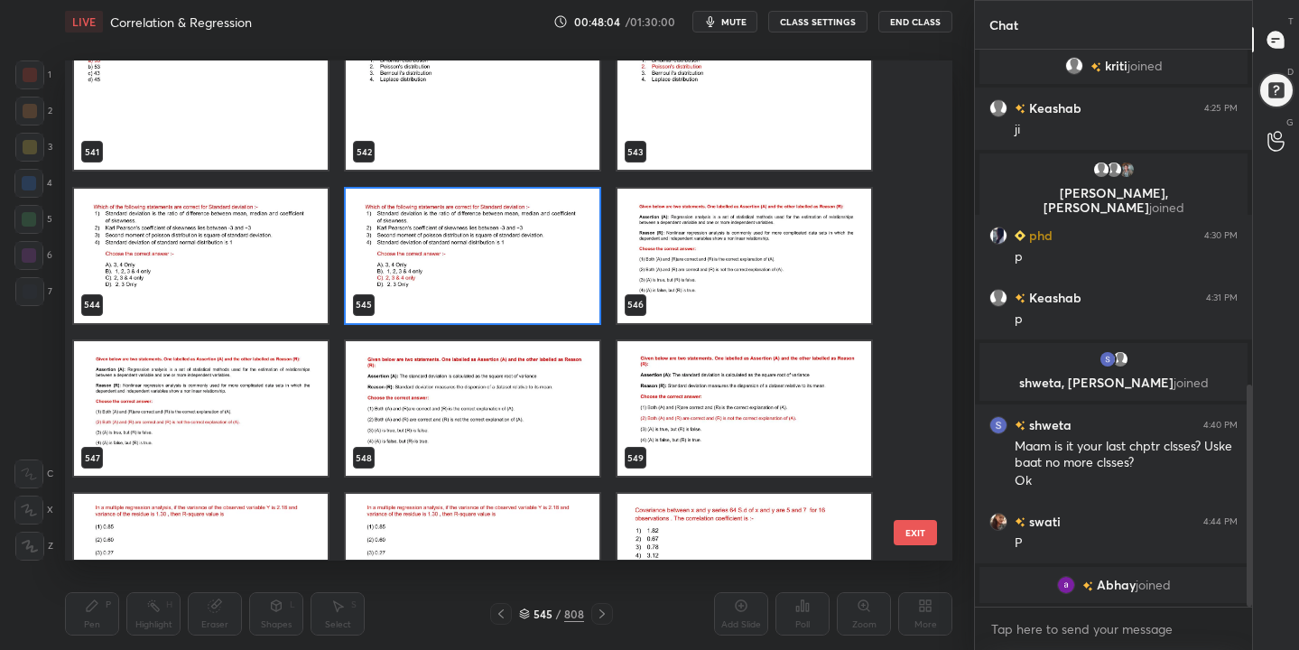
scroll to position [27549, 0]
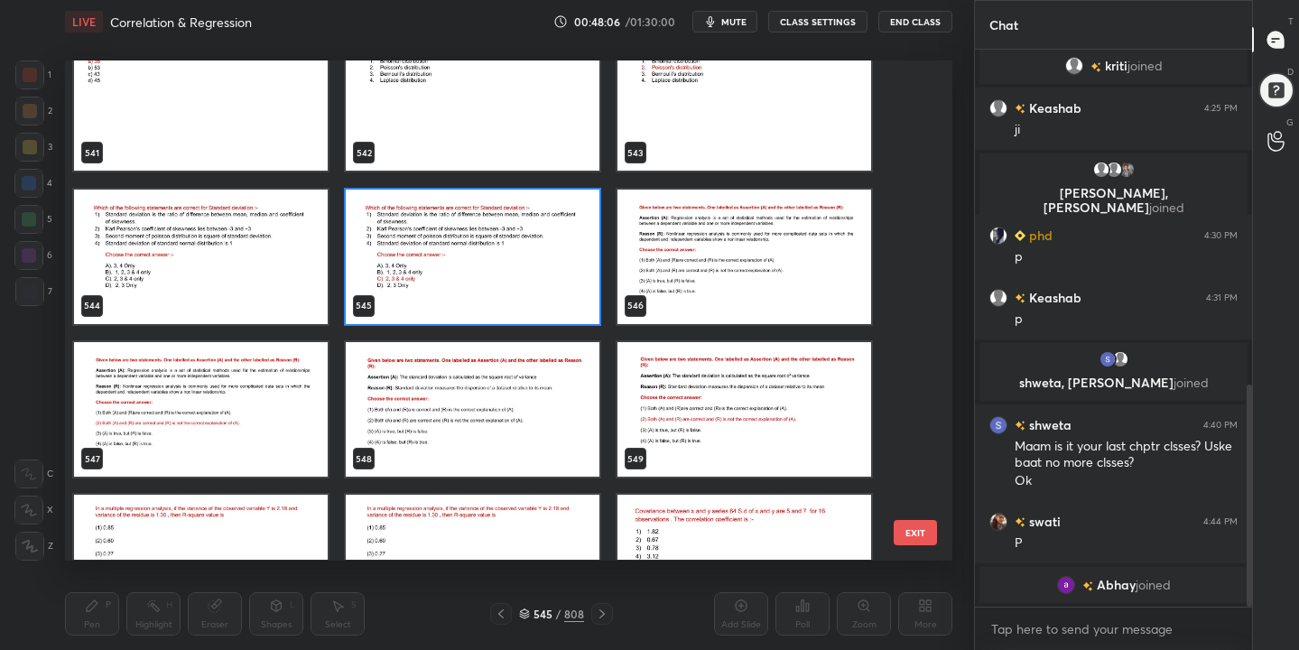
click at [497, 392] on img "grid" at bounding box center [473, 409] width 254 height 135
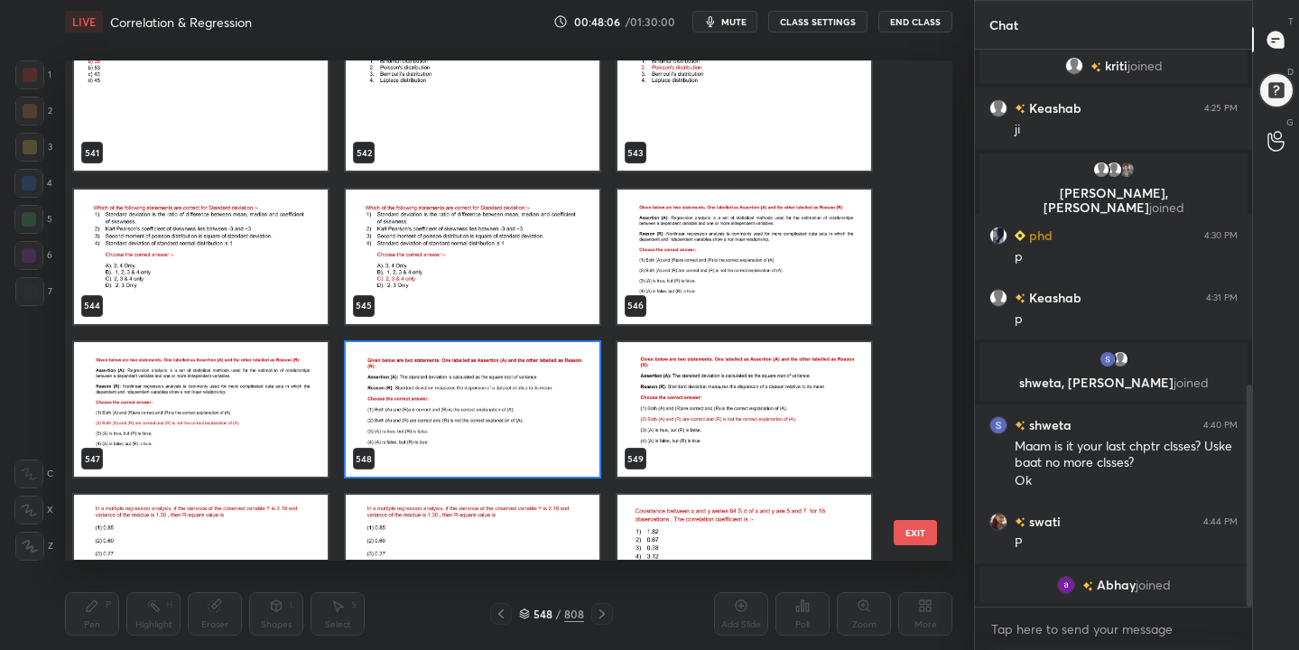
click at [497, 392] on img "grid" at bounding box center [473, 409] width 254 height 135
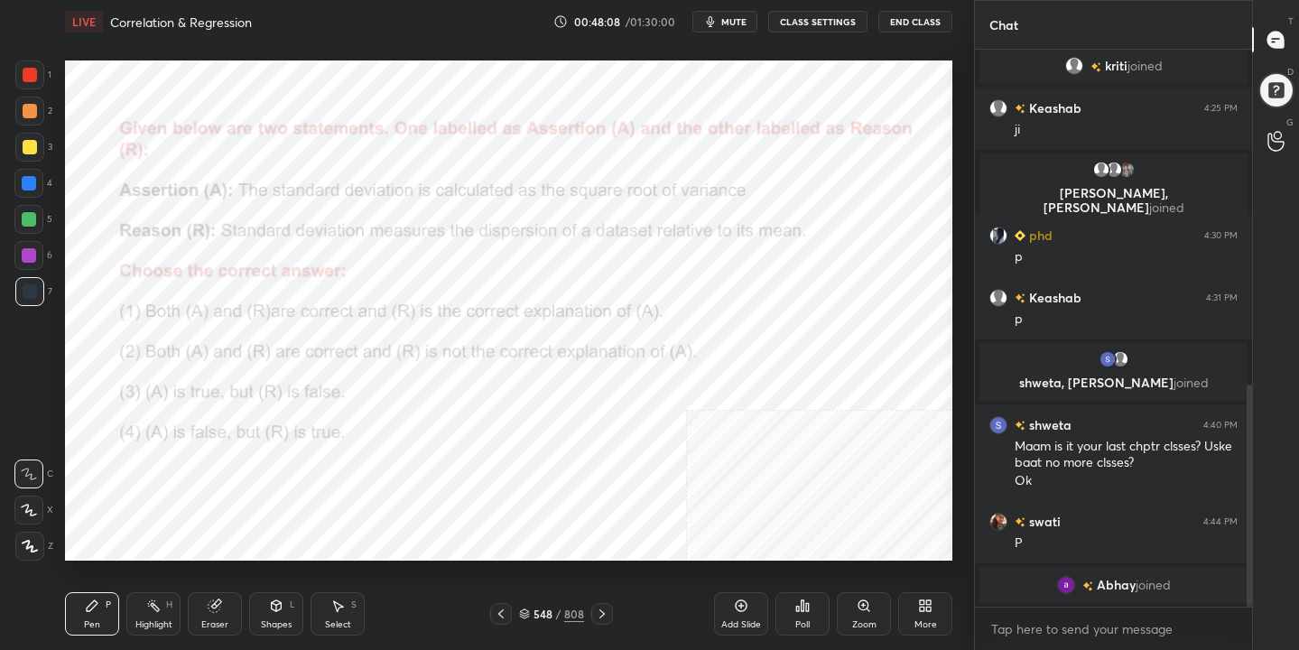
click at [739, 19] on span "mute" at bounding box center [733, 21] width 25 height 13
click at [528, 609] on icon at bounding box center [524, 614] width 11 height 11
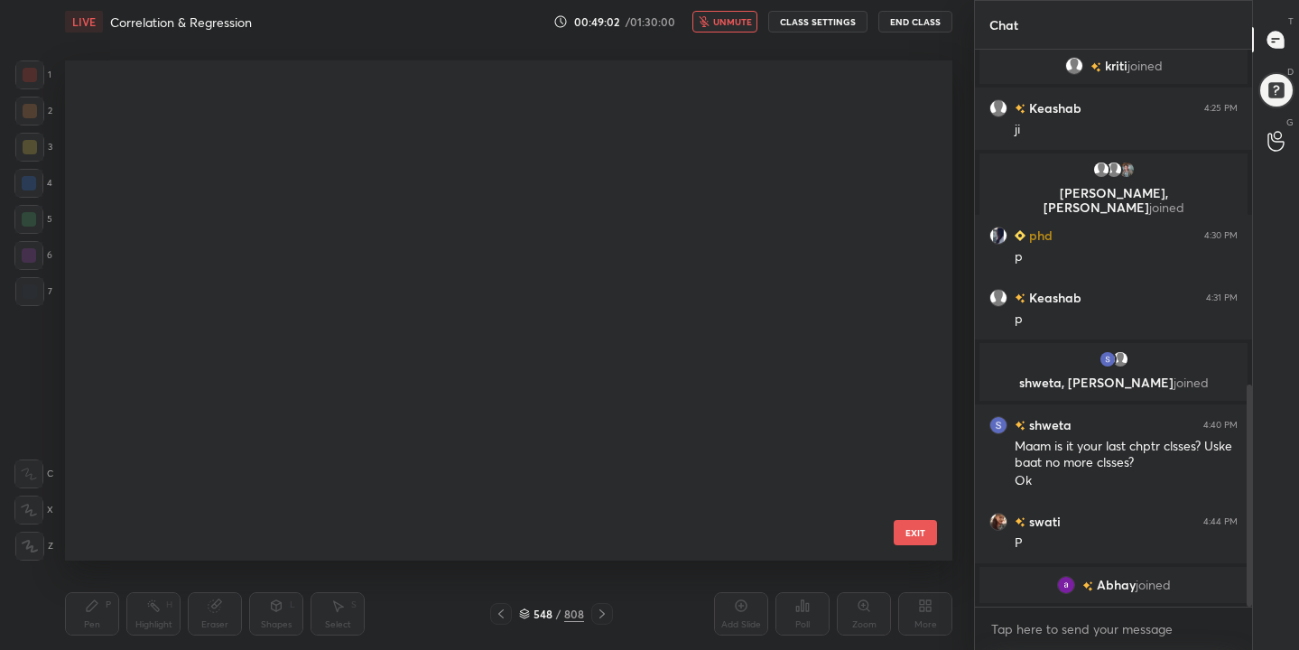
scroll to position [494, 879]
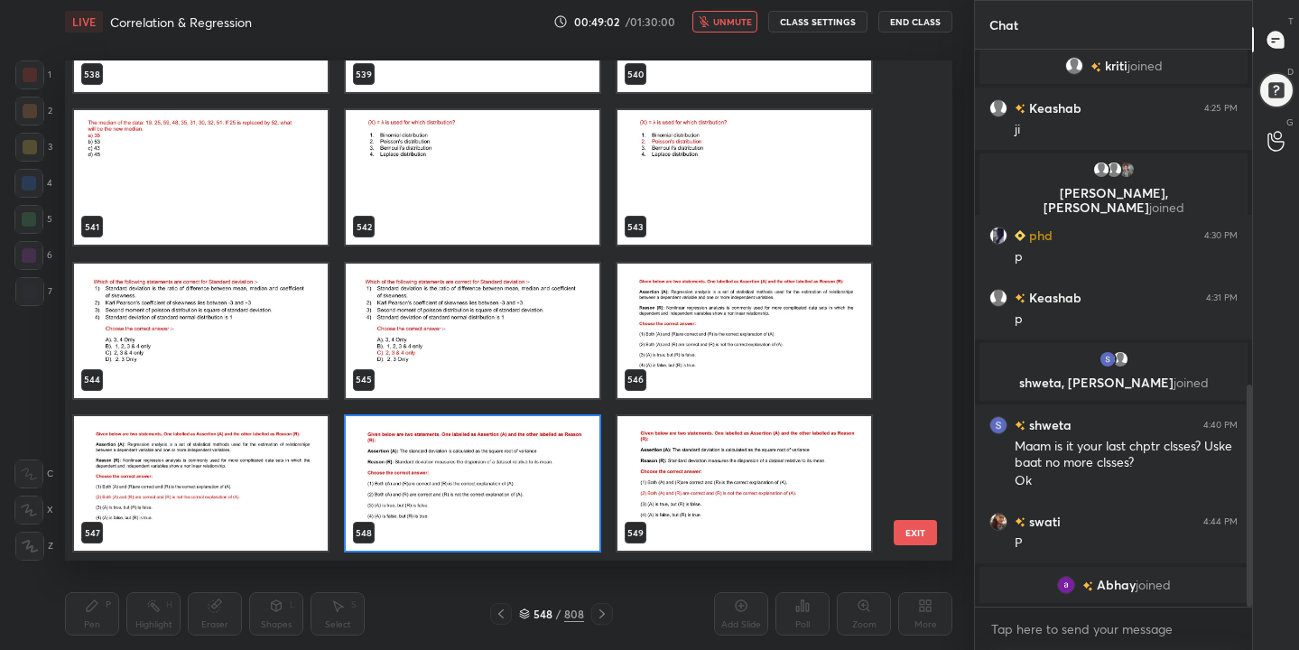
click at [434, 479] on img "grid" at bounding box center [473, 483] width 254 height 135
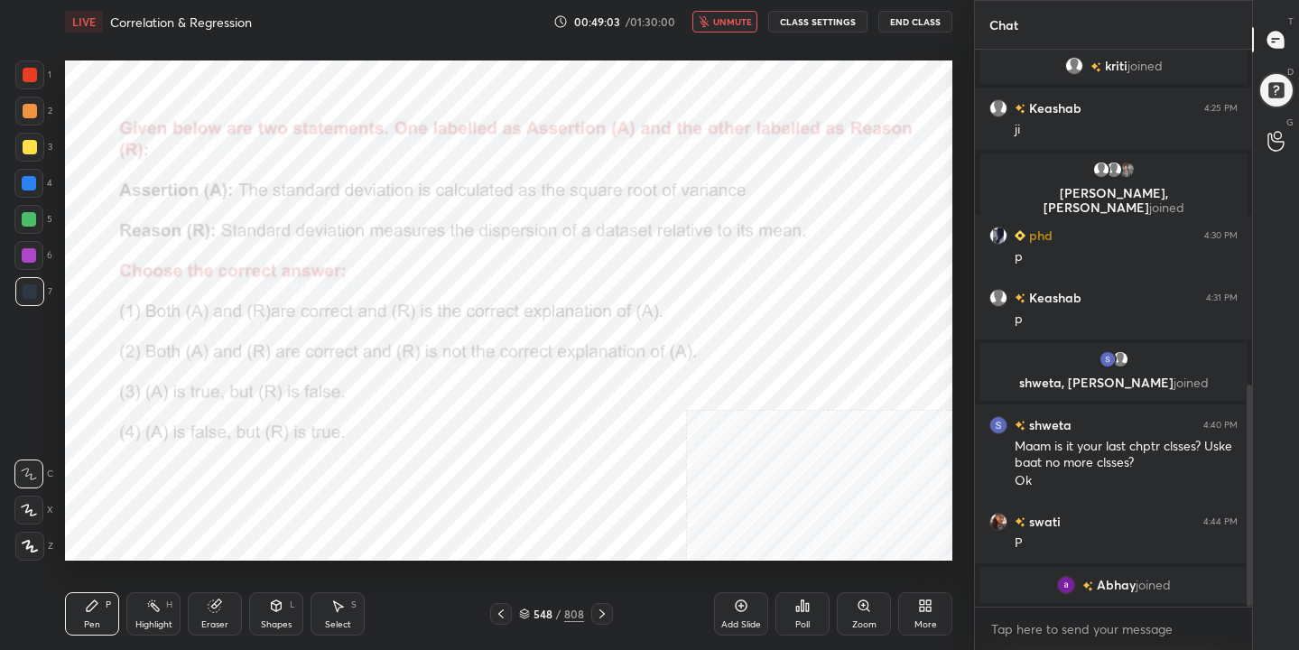
click at [800, 620] on div "Poll" at bounding box center [802, 624] width 14 height 9
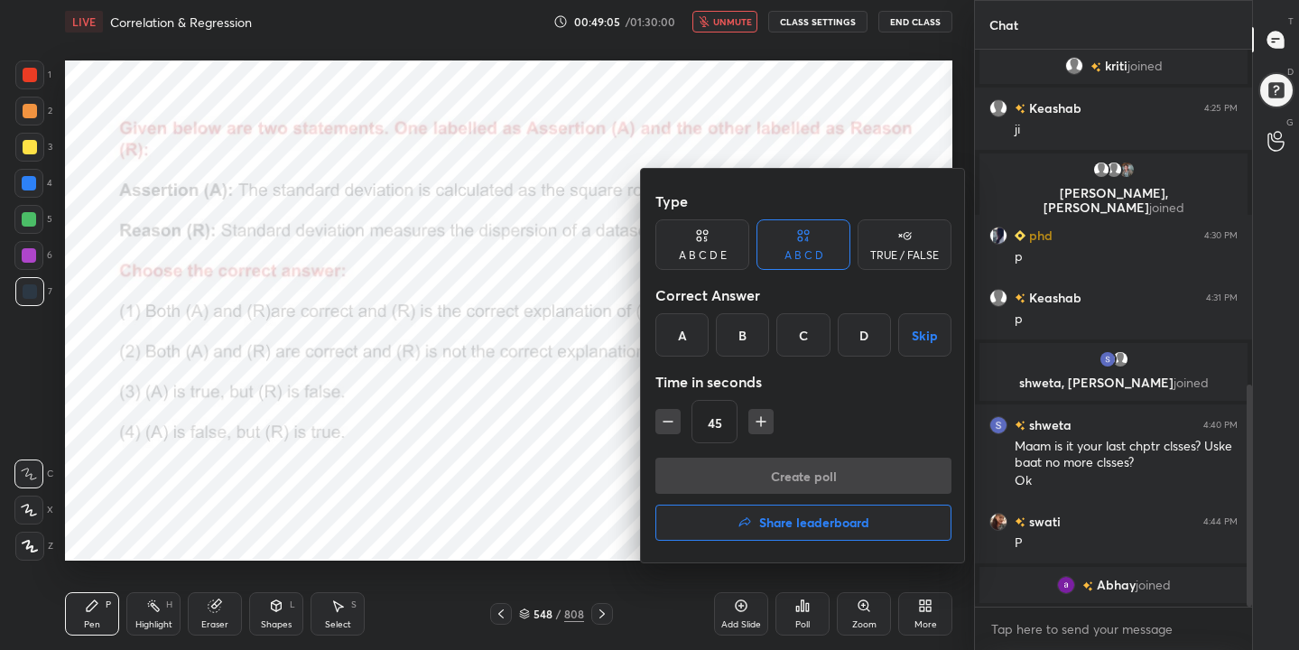
click at [735, 339] on div "B" at bounding box center [742, 334] width 53 height 43
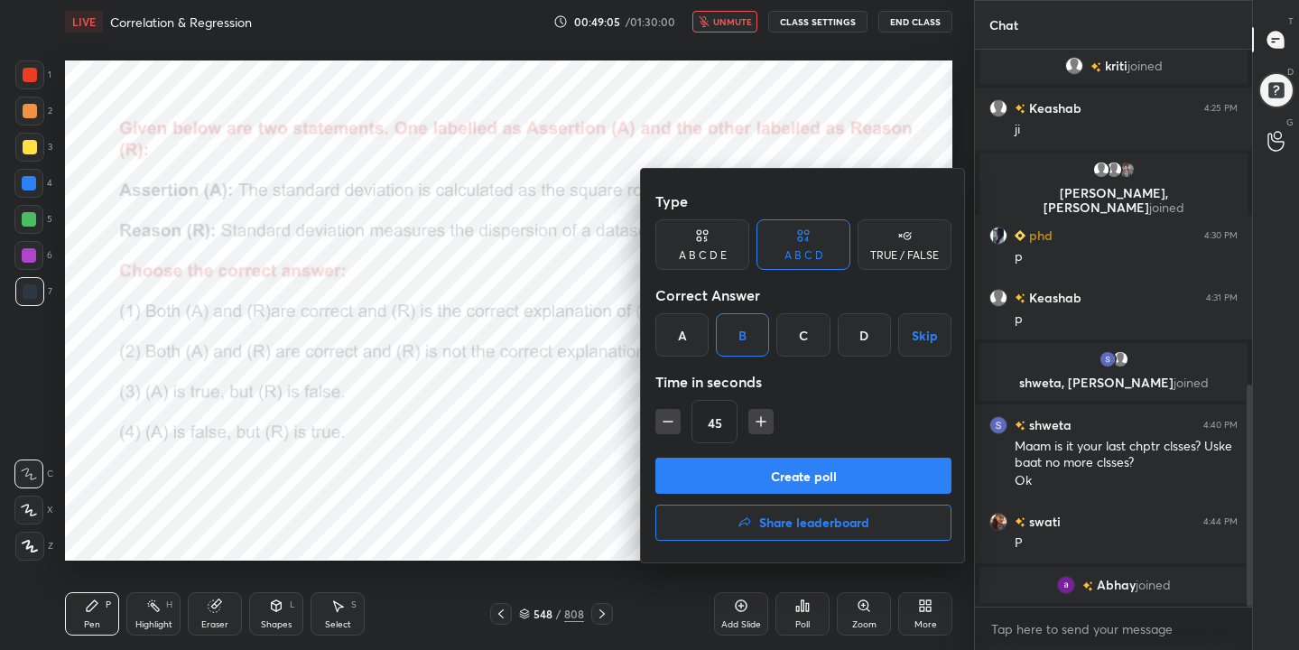
click at [666, 425] on icon "button" at bounding box center [668, 422] width 18 height 18
type input "30"
click at [794, 468] on button "Create poll" at bounding box center [803, 476] width 296 height 36
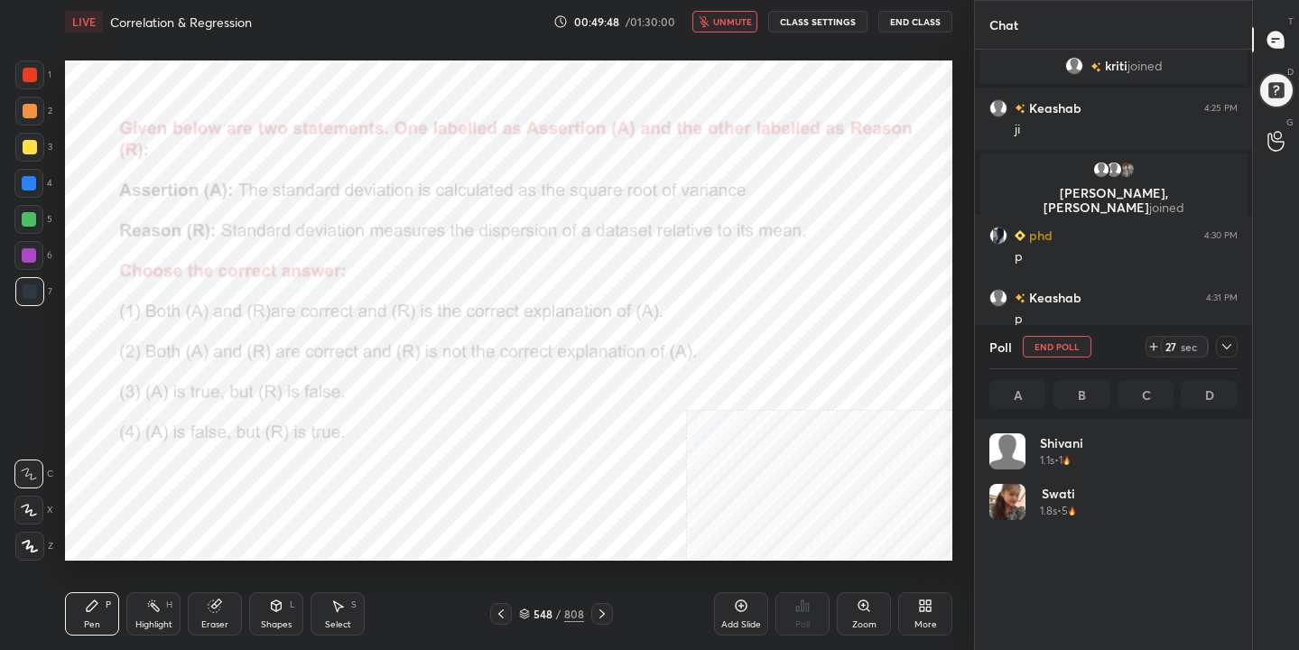
scroll to position [211, 243]
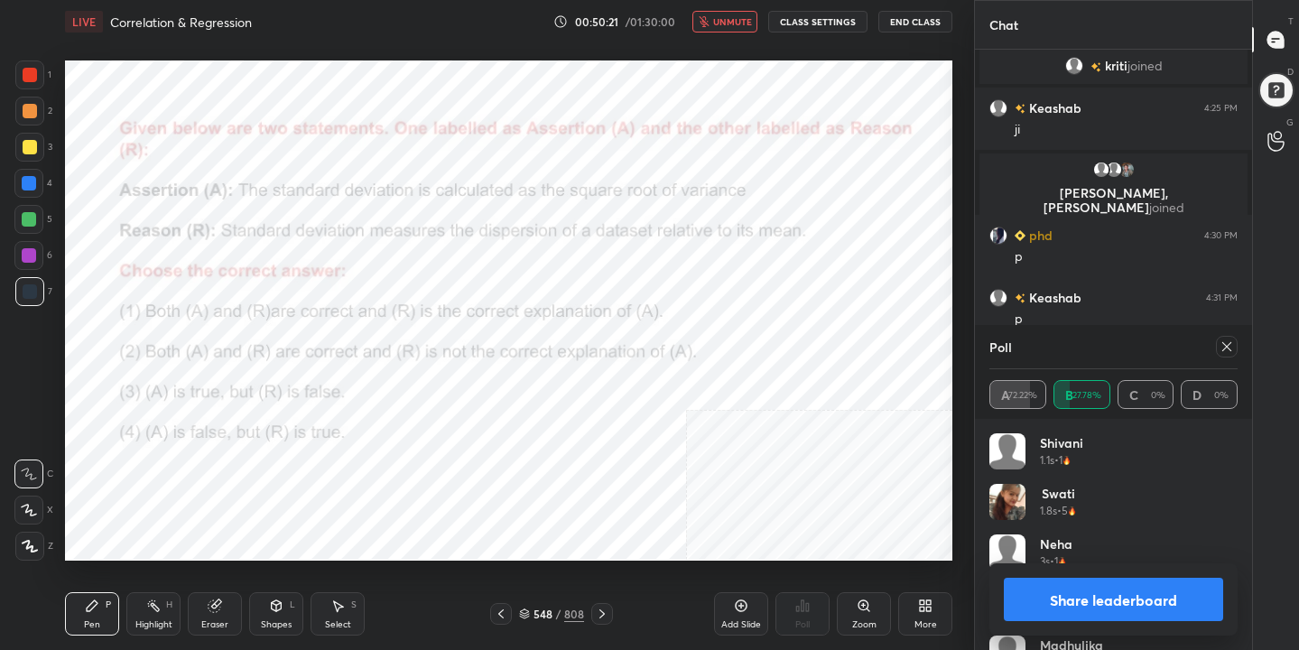
click at [1229, 343] on icon at bounding box center [1227, 346] width 14 height 14
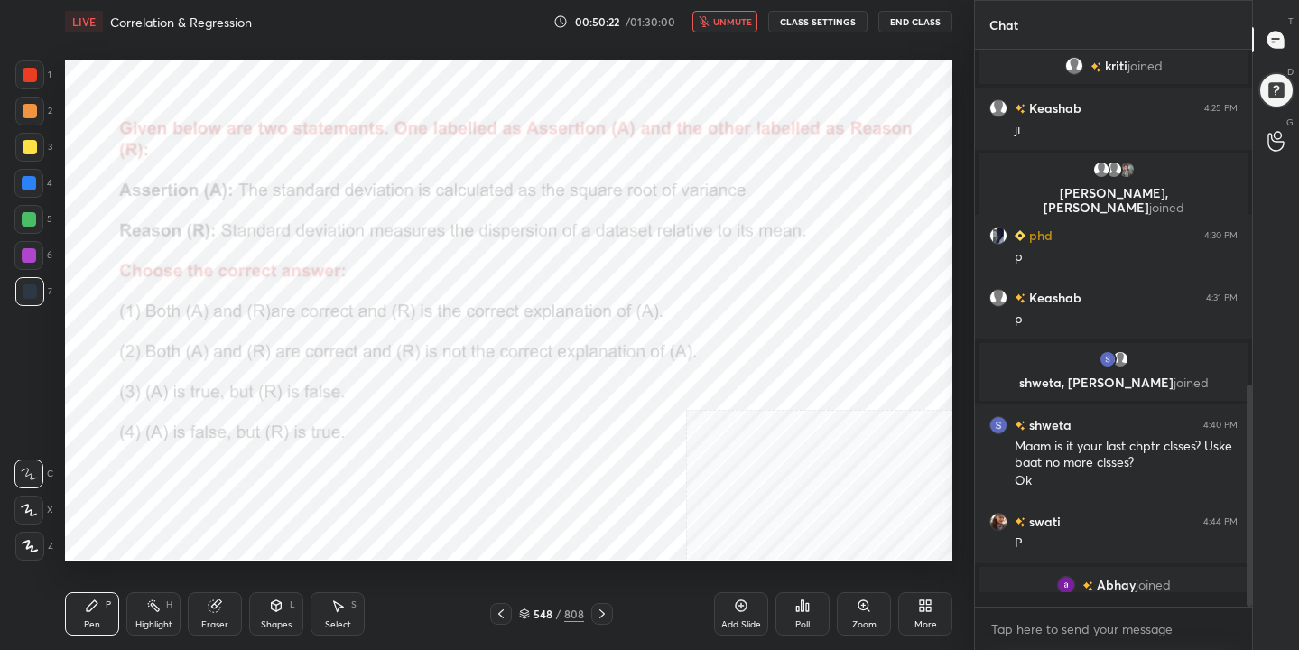
scroll to position [6, 6]
click at [739, 18] on span "unmute" at bounding box center [732, 21] width 39 height 13
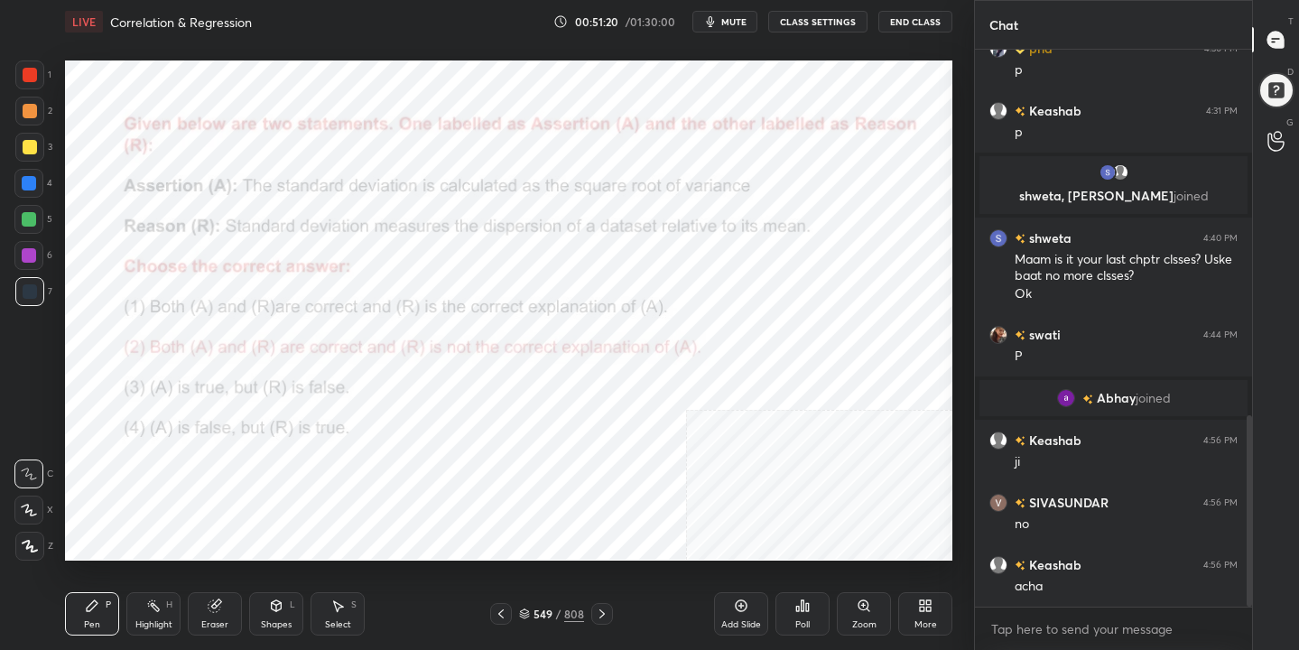
scroll to position [1061, 0]
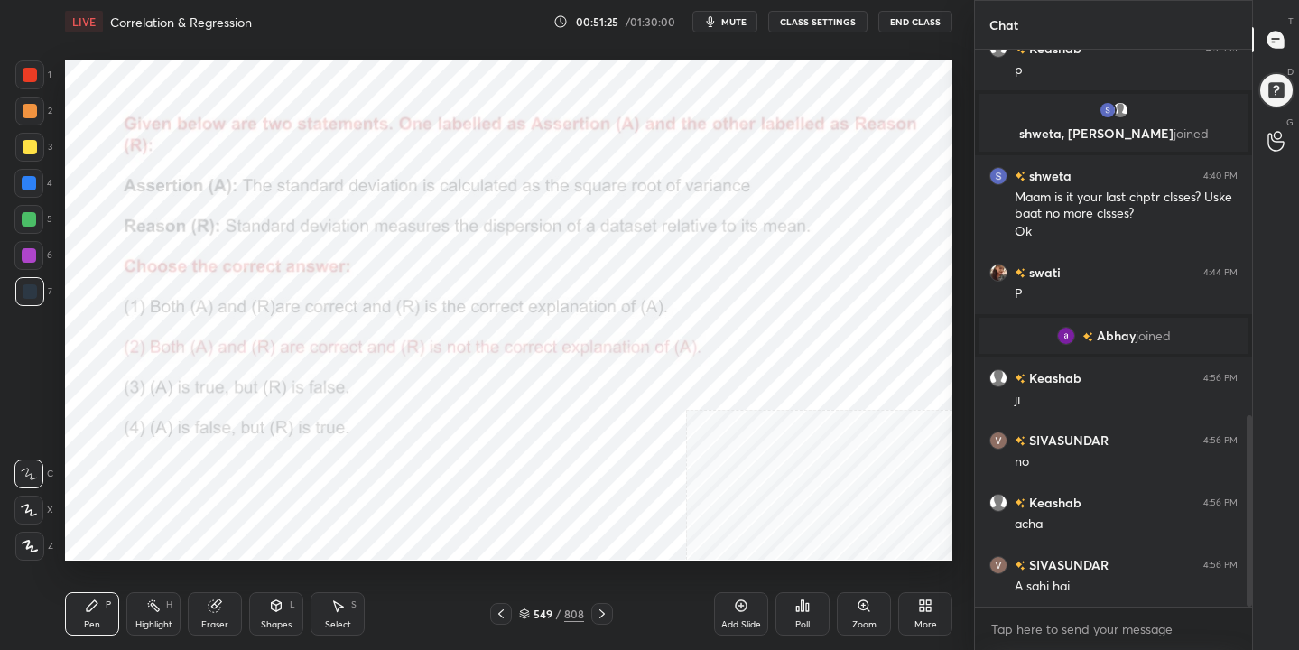
drag, startPoint x: 218, startPoint y: 618, endPoint x: 163, endPoint y: 594, distance: 60.2
click at [217, 620] on div "Eraser" at bounding box center [214, 624] width 27 height 9
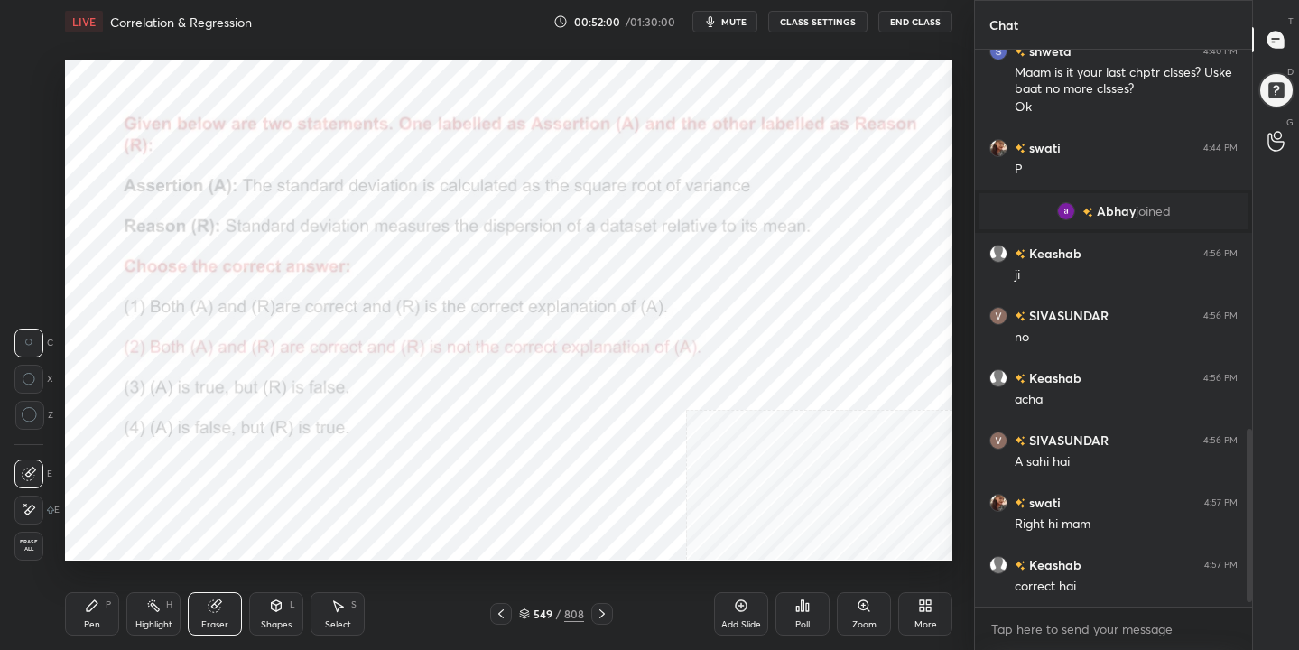
scroll to position [1248, 0]
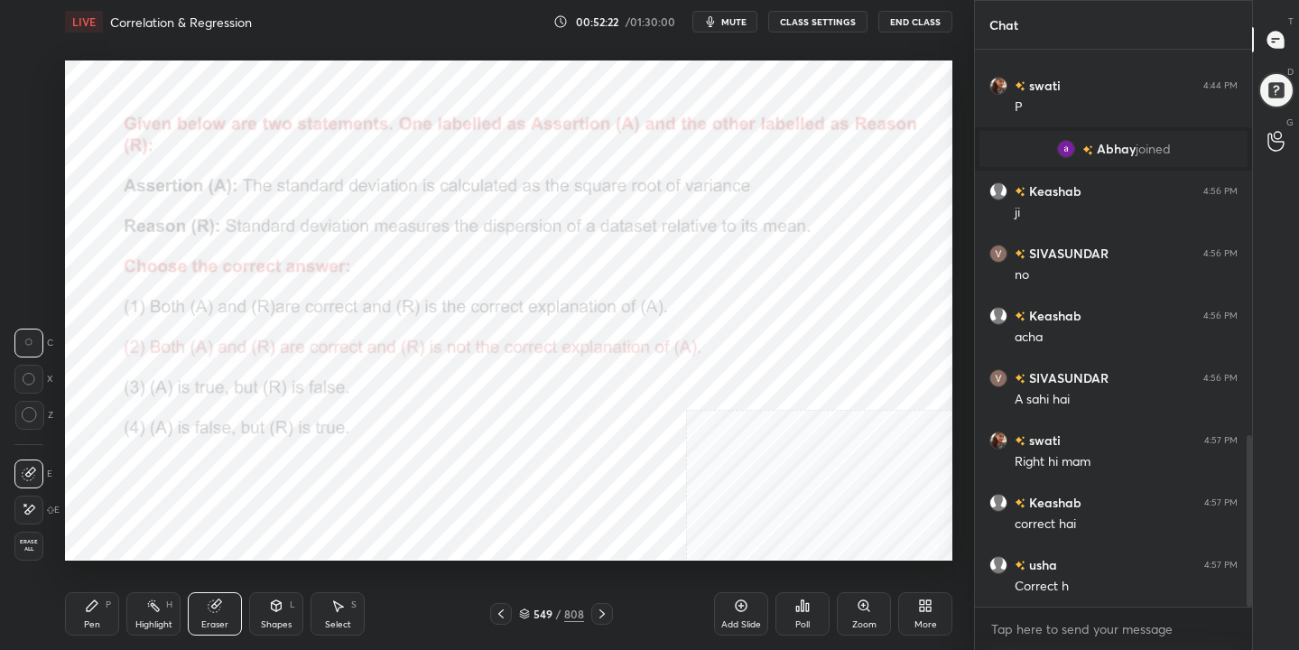
drag, startPoint x: 90, startPoint y: 616, endPoint x: 99, endPoint y: 590, distance: 26.8
click at [92, 613] on div "Pen P" at bounding box center [92, 613] width 54 height 43
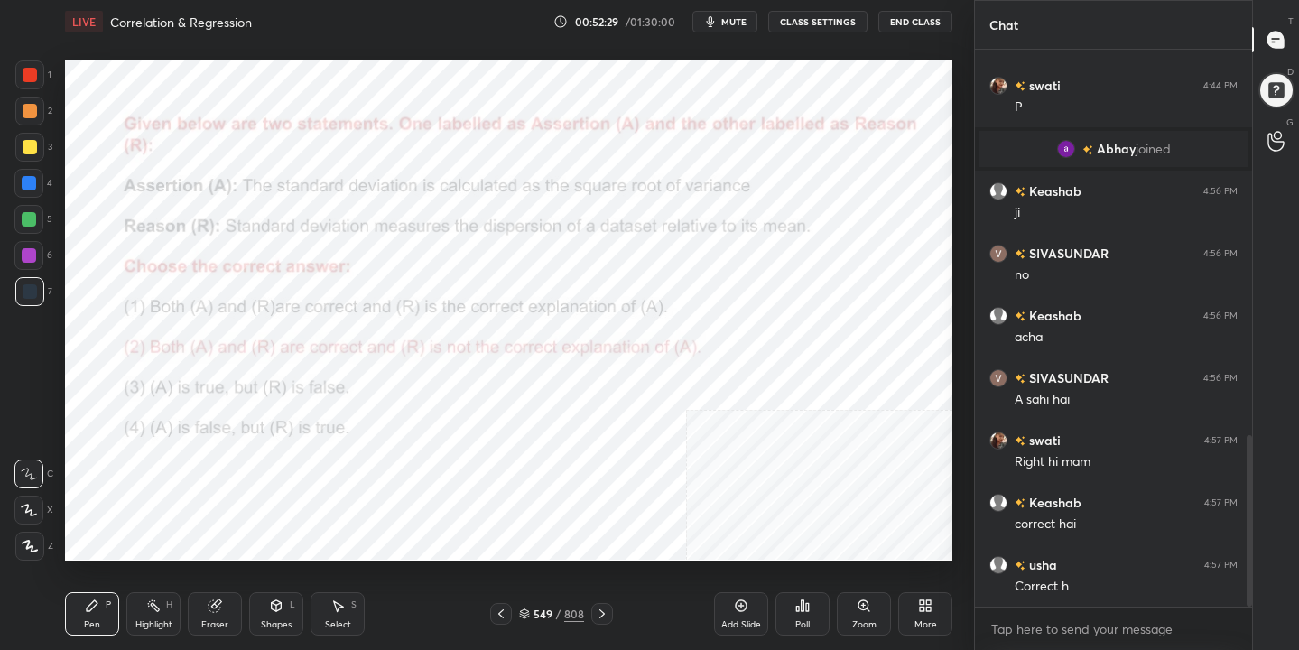
click at [530, 612] on icon at bounding box center [524, 614] width 11 height 11
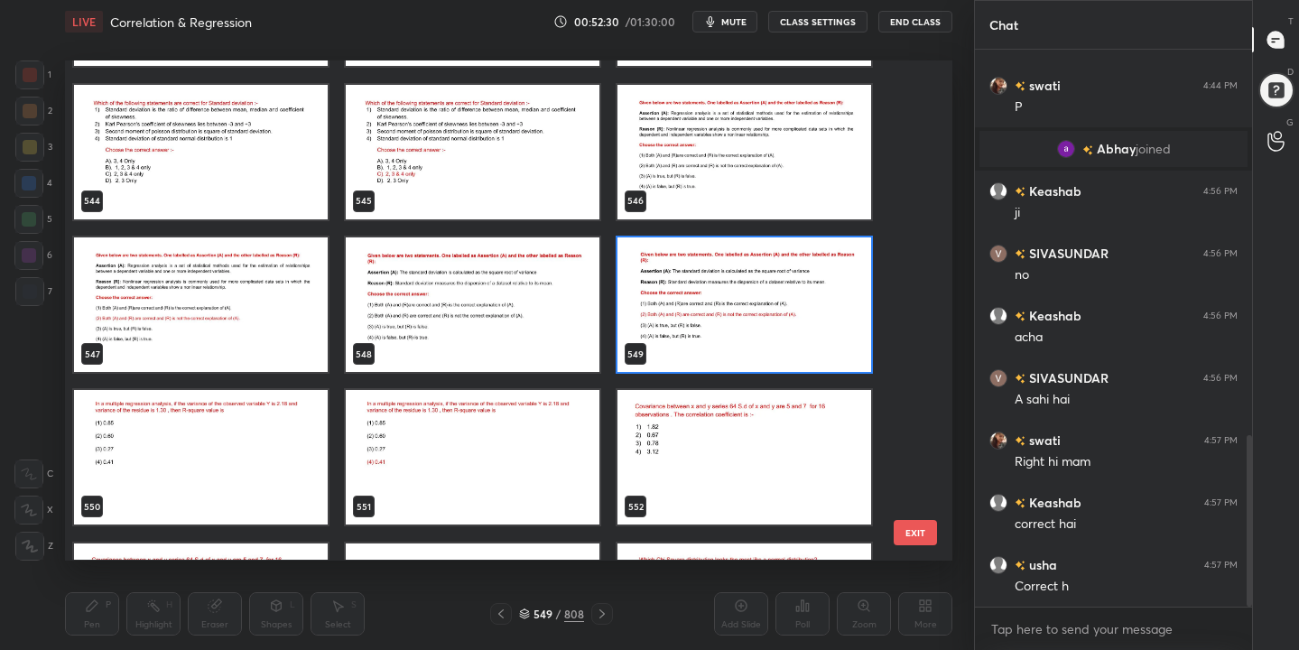
scroll to position [27651, 0]
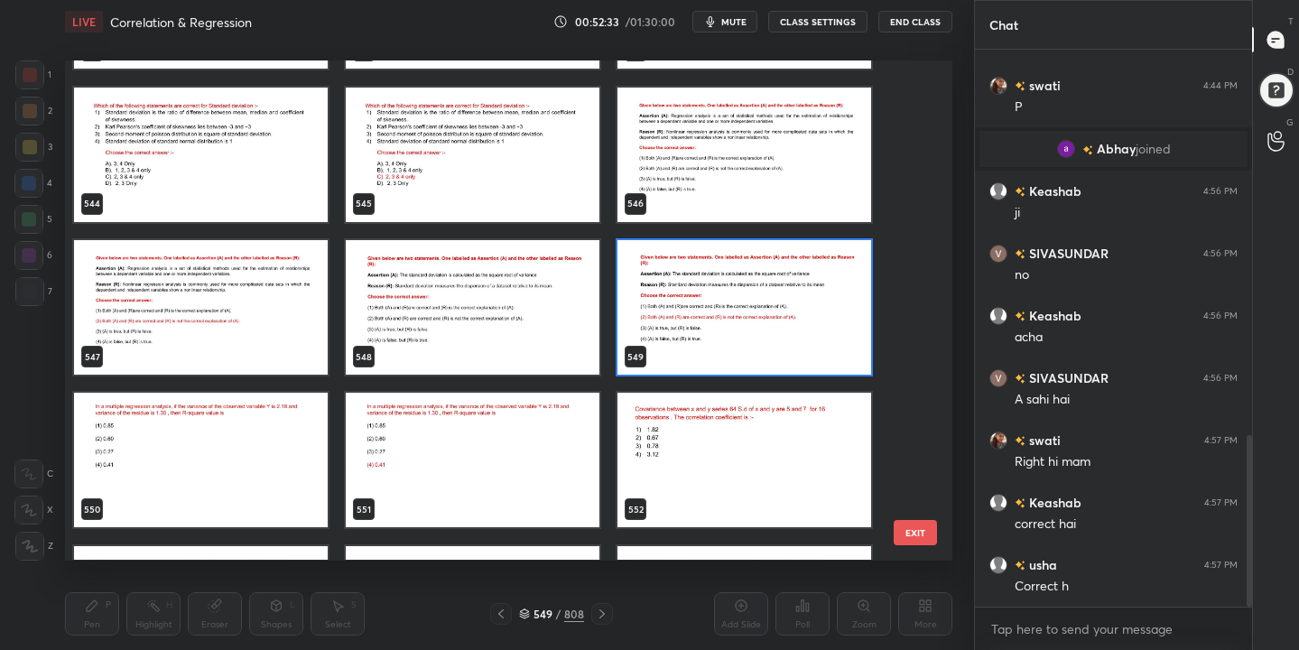
click at [285, 454] on img "grid" at bounding box center [201, 461] width 254 height 135
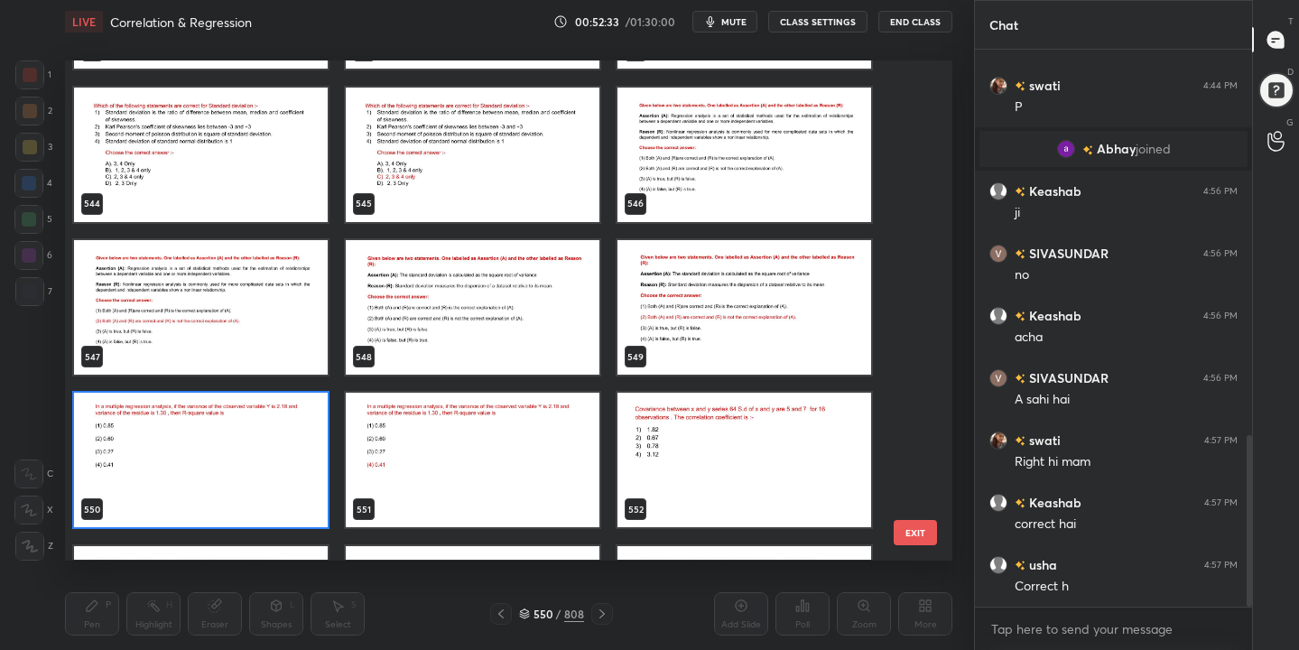
click at [285, 454] on img "grid" at bounding box center [201, 461] width 254 height 135
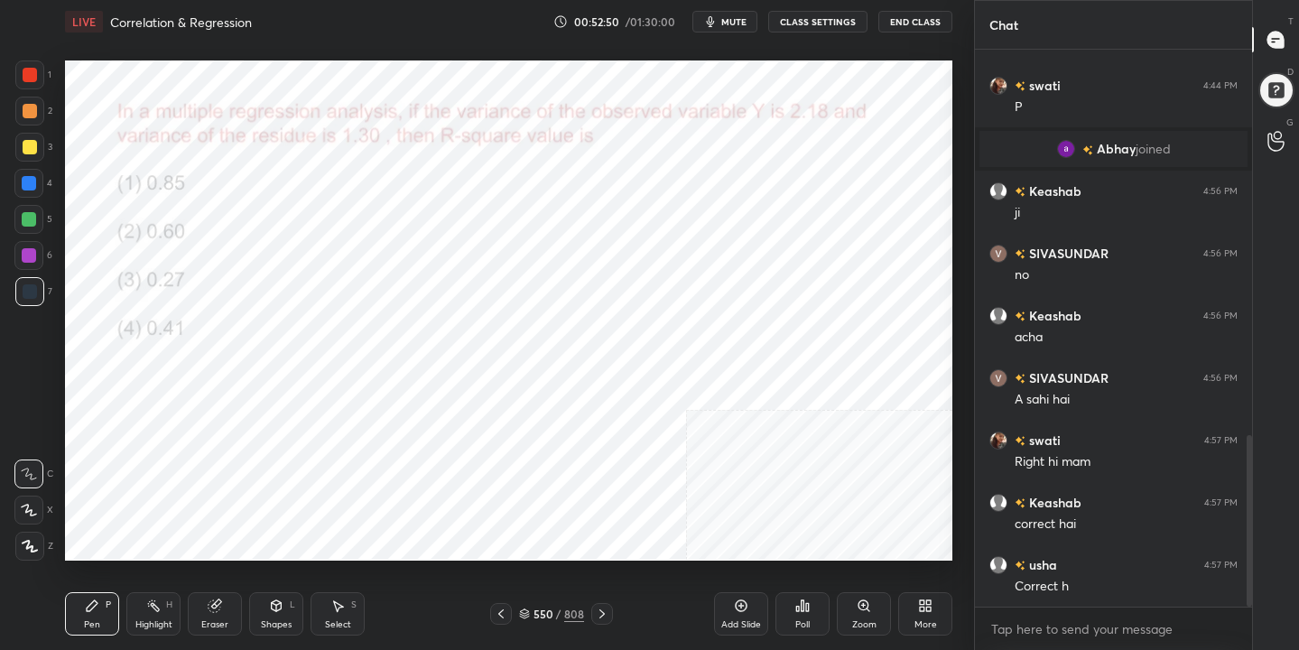
click at [750, 23] on button "mute" at bounding box center [724, 22] width 65 height 22
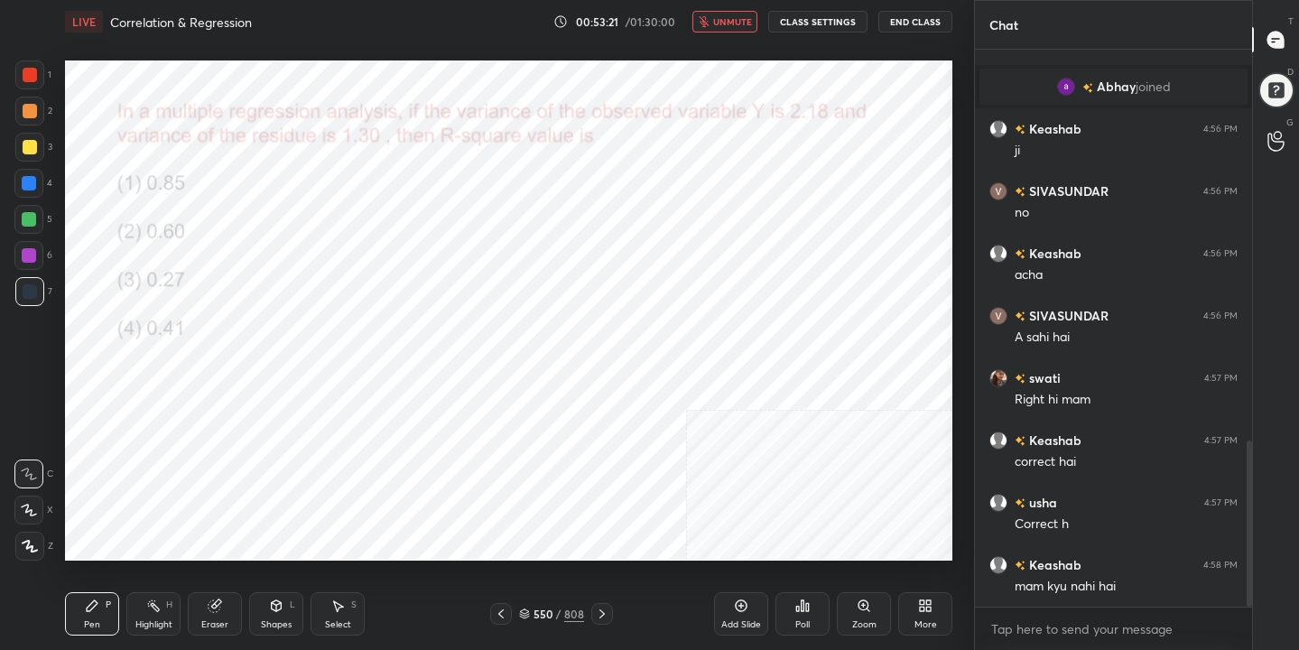
scroll to position [1328, 0]
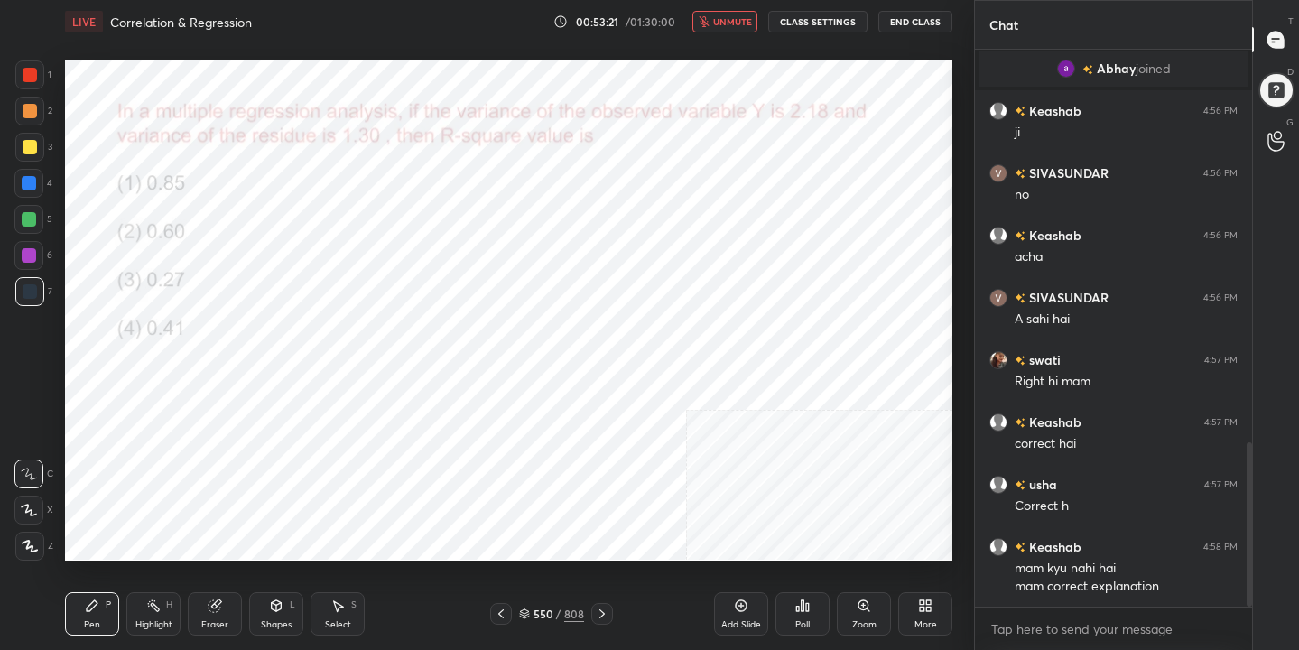
click at [736, 29] on button "unmute" at bounding box center [724, 22] width 65 height 22
click at [216, 636] on div "Pen P Highlight H Eraser Shapes L Select S 550 / 808 Add Slide Poll Zoom More" at bounding box center [509, 614] width 888 height 72
click at [524, 611] on icon at bounding box center [524, 614] width 11 height 11
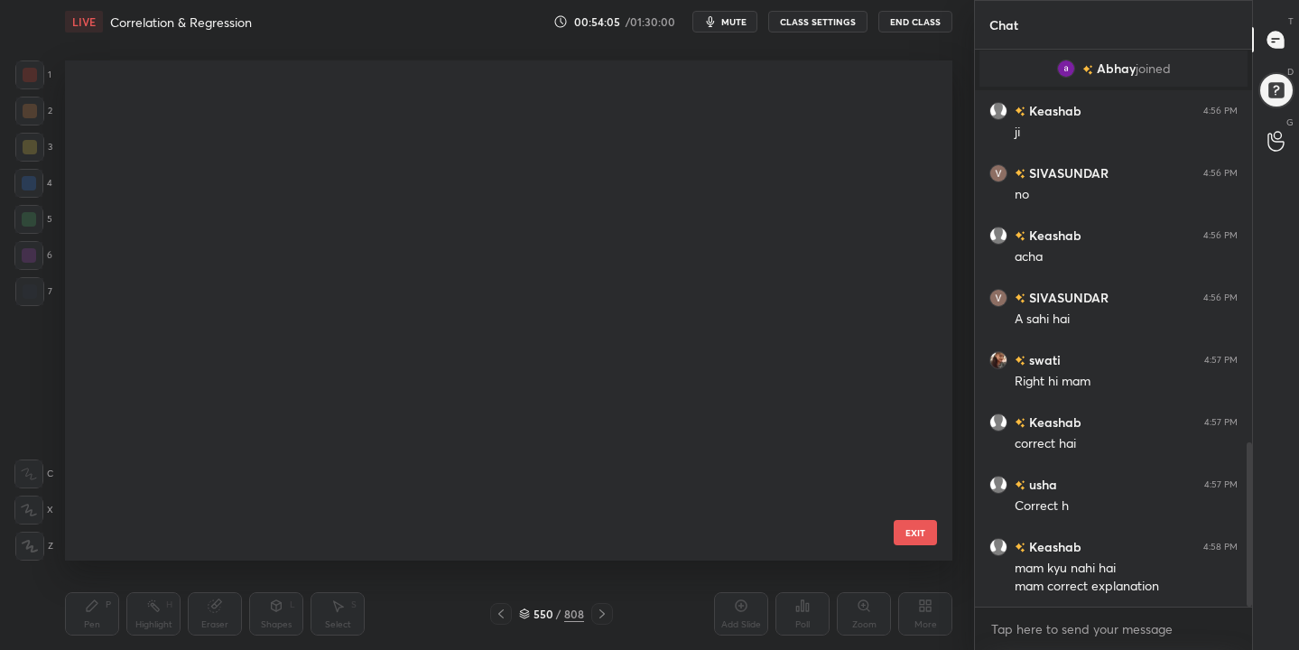
scroll to position [494, 879]
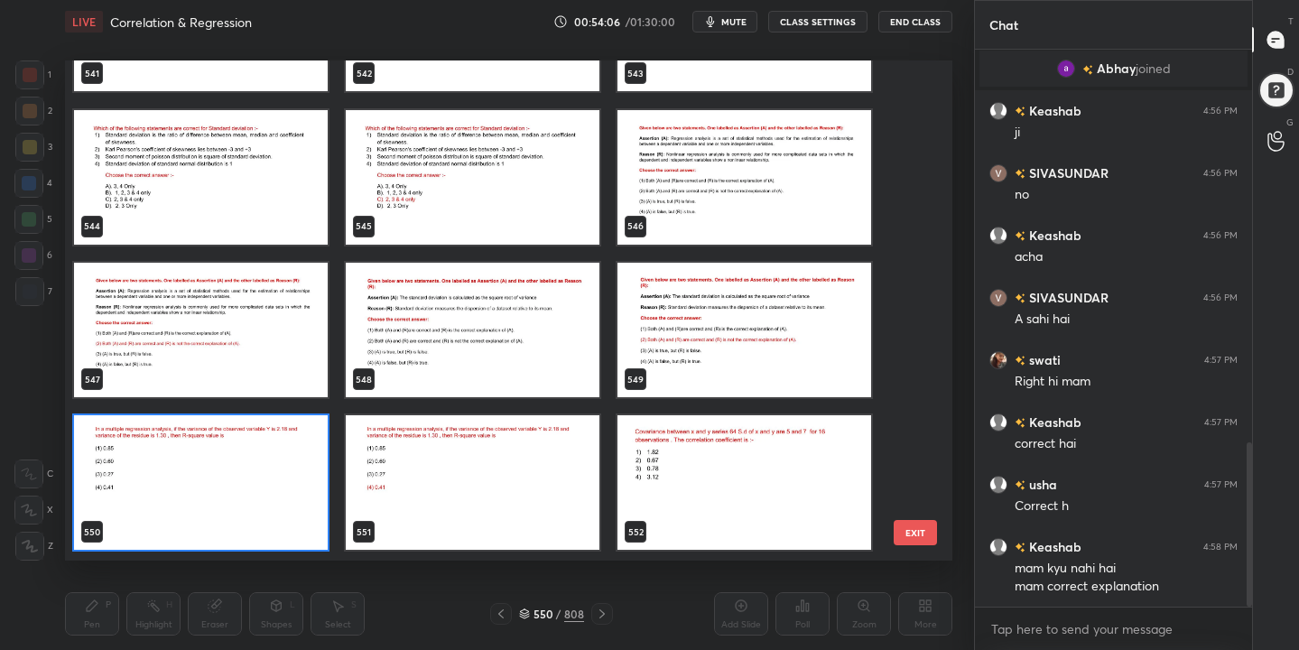
click at [191, 449] on img "grid" at bounding box center [201, 483] width 254 height 135
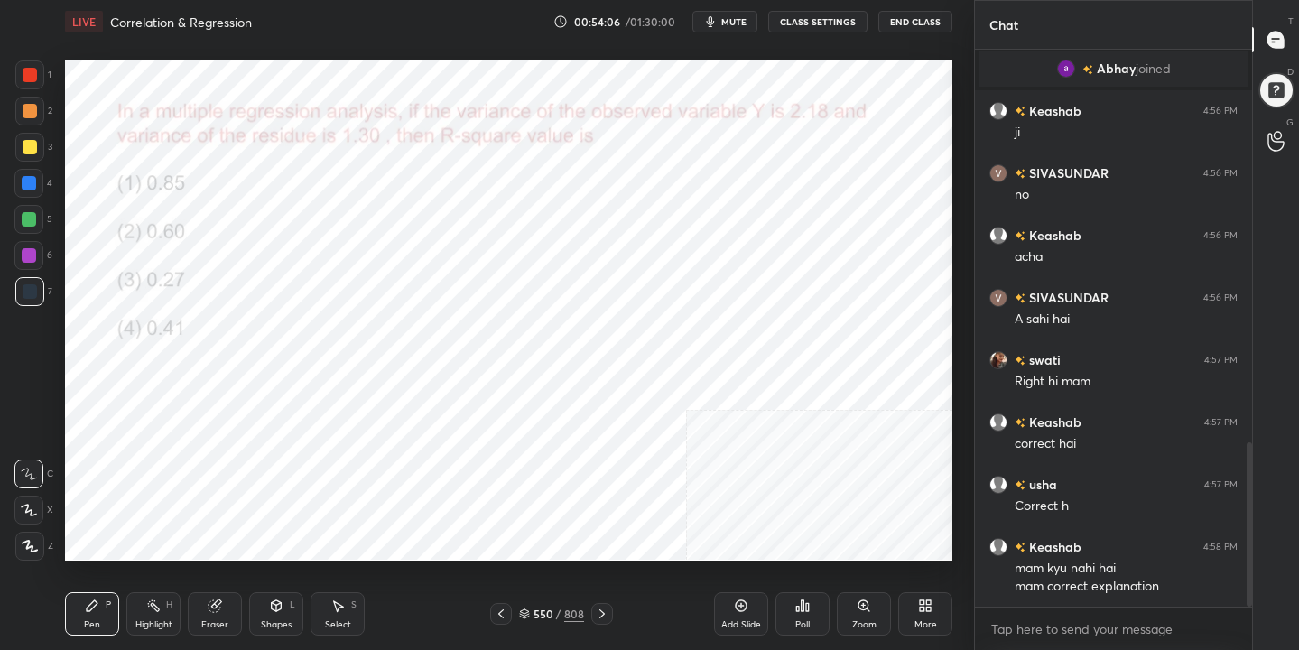
click at [191, 449] on img "grid" at bounding box center [201, 483] width 254 height 135
click at [809, 617] on div "Poll" at bounding box center [803, 613] width 54 height 43
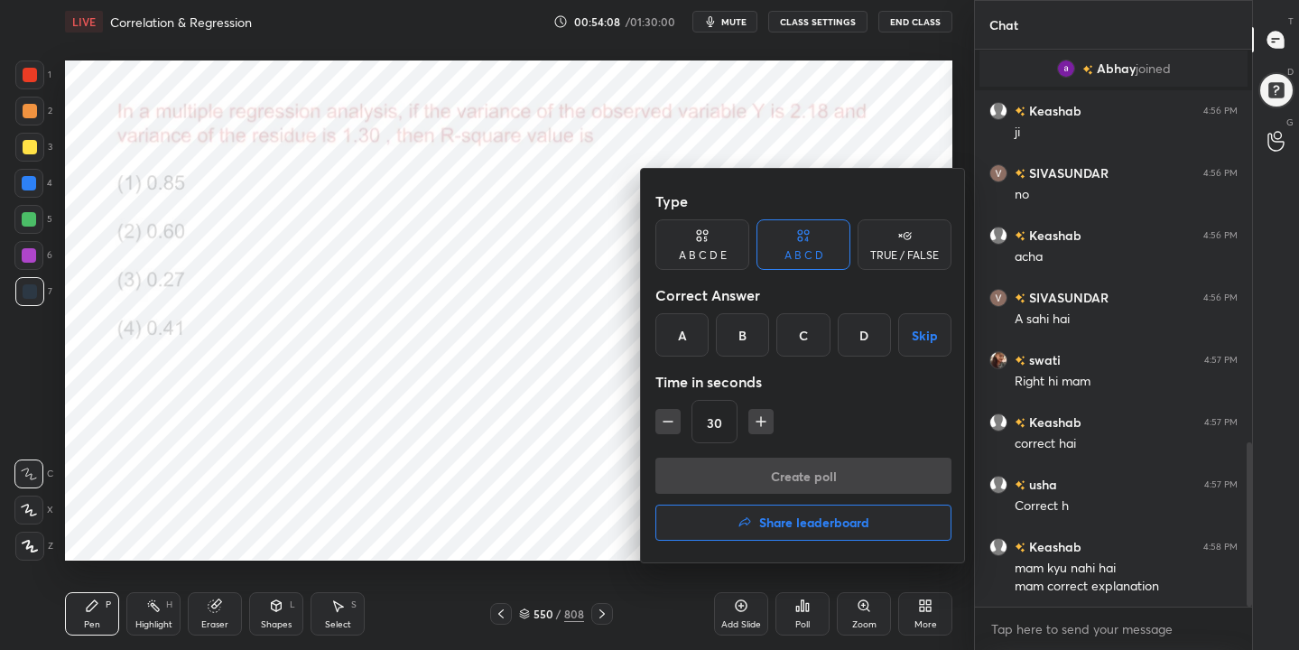
click at [864, 337] on div "D" at bounding box center [864, 334] width 53 height 43
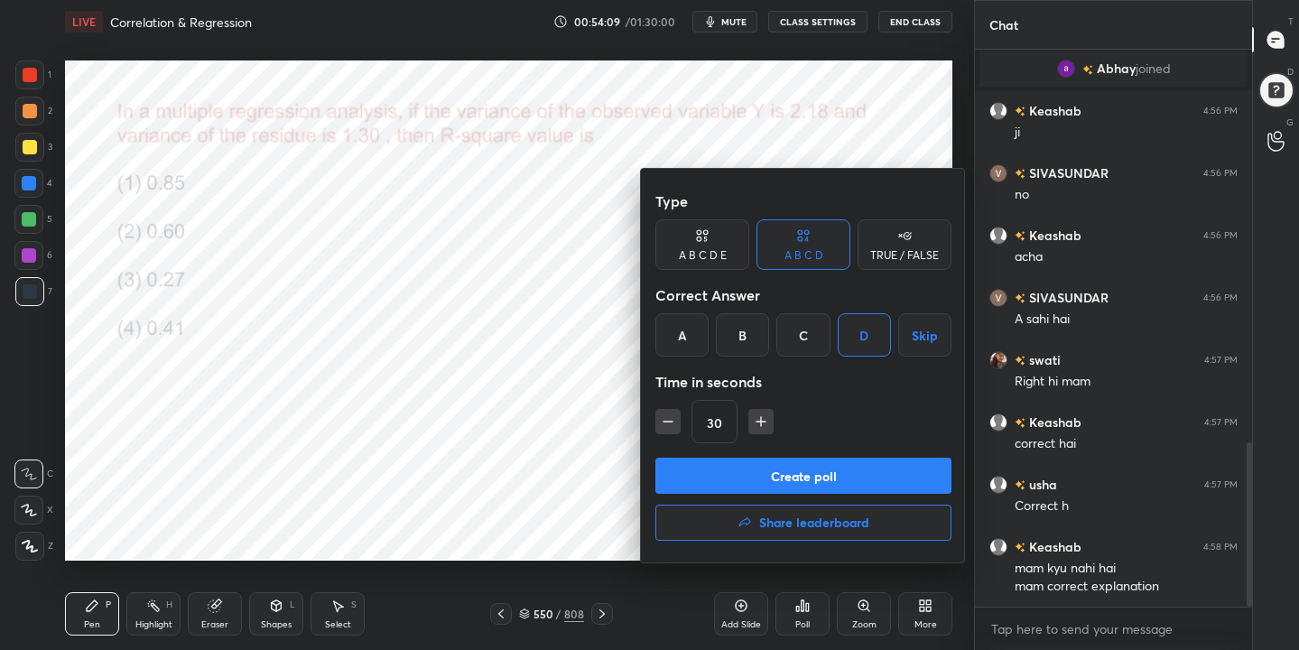
click at [882, 479] on button "Create poll" at bounding box center [803, 476] width 296 height 36
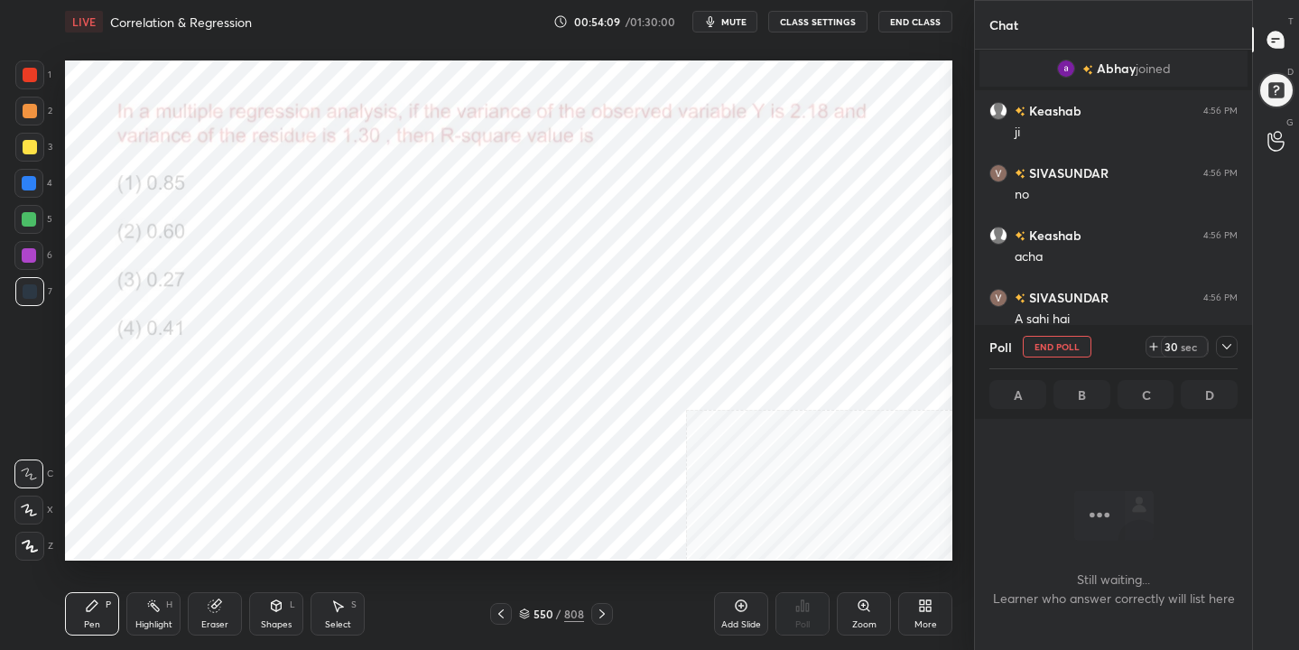
scroll to position [308, 272]
click at [738, 12] on button "mute" at bounding box center [724, 22] width 65 height 22
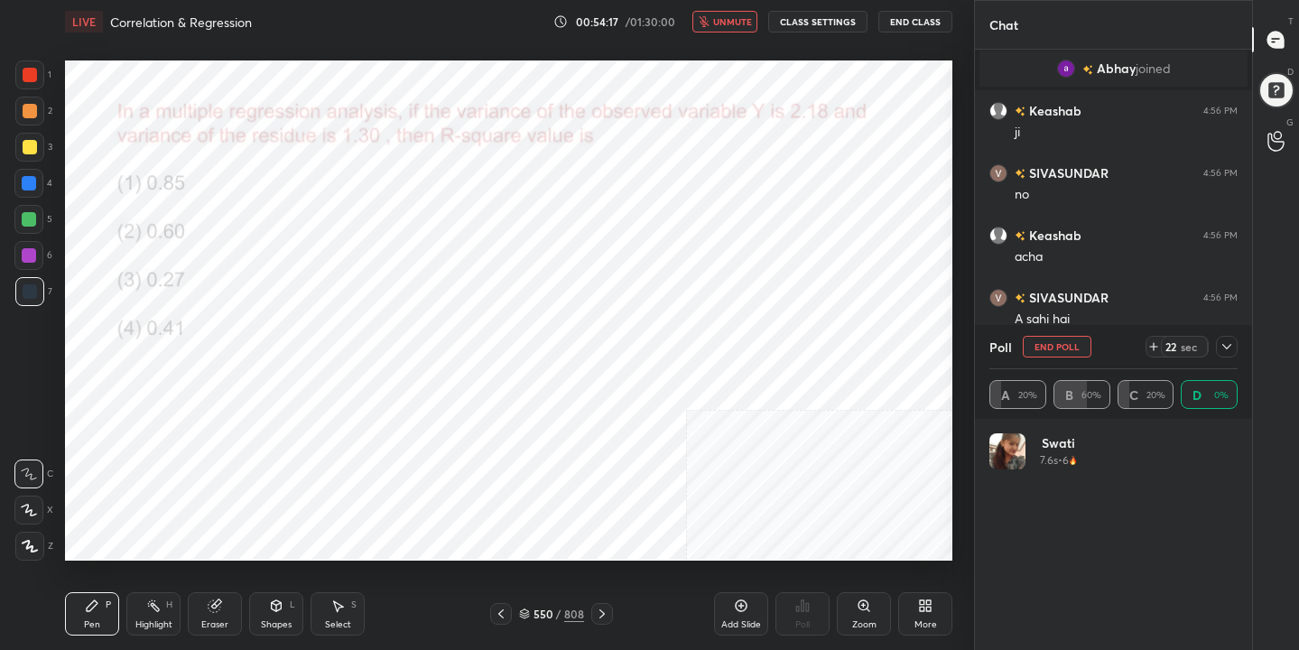
scroll to position [211, 243]
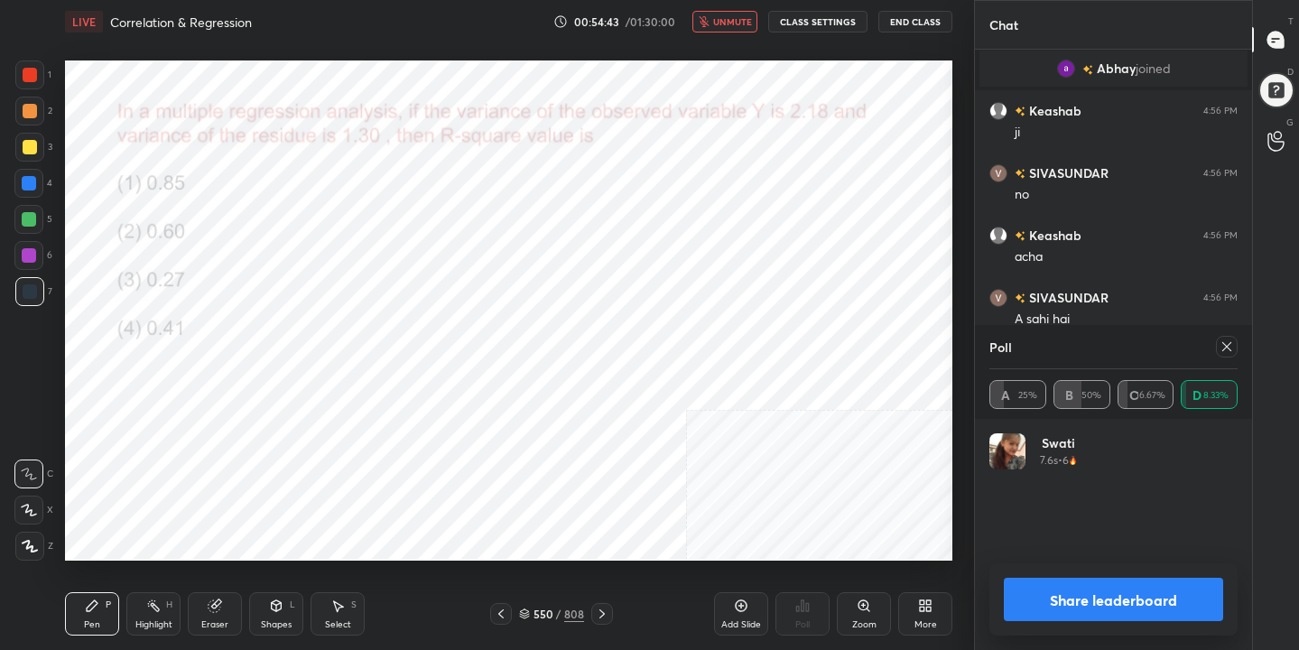
click at [1229, 341] on icon at bounding box center [1227, 346] width 14 height 14
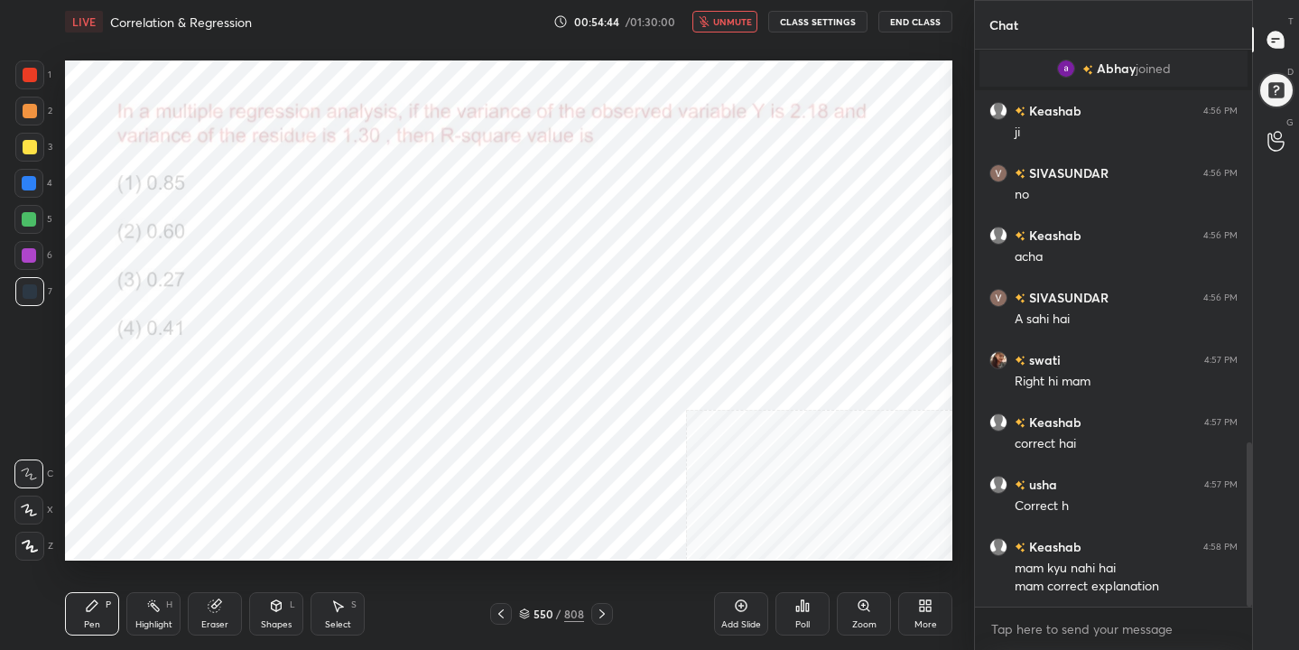
scroll to position [6, 6]
click at [710, 16] on icon "button" at bounding box center [704, 21] width 11 height 11
drag, startPoint x: 214, startPoint y: 611, endPoint x: 143, endPoint y: 618, distance: 71.6
click at [209, 613] on div "Eraser" at bounding box center [215, 613] width 54 height 43
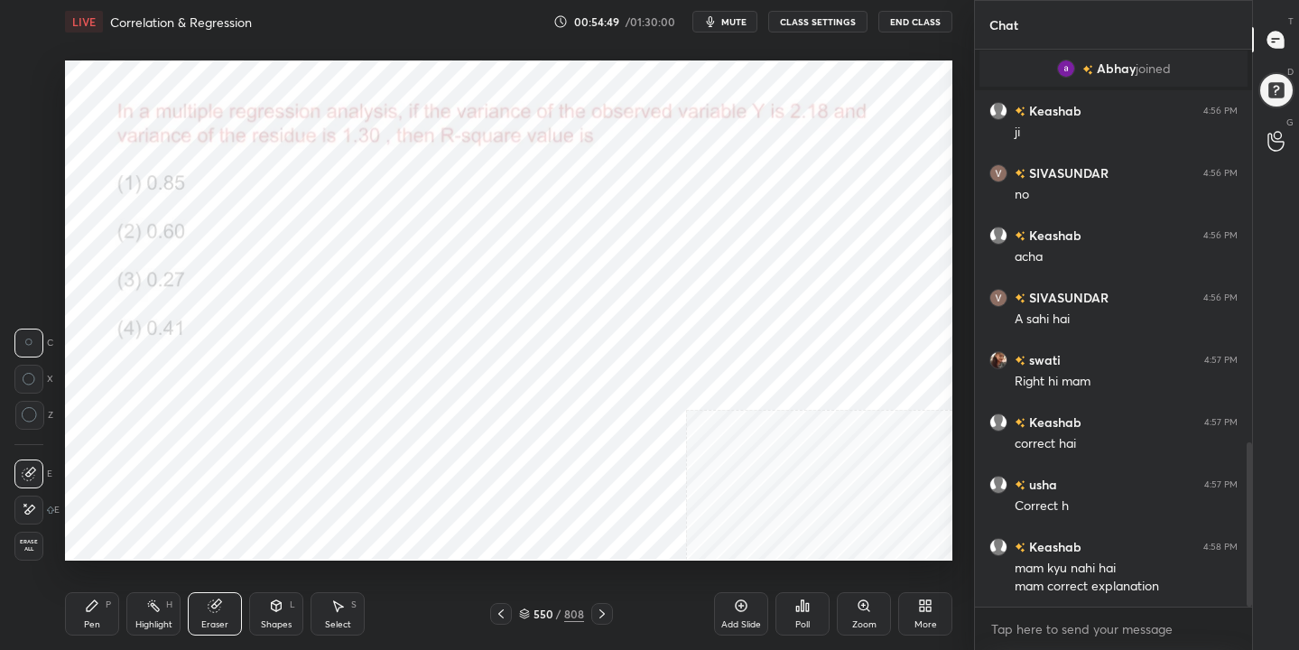
click at [32, 549] on span "Erase all" at bounding box center [28, 545] width 27 height 13
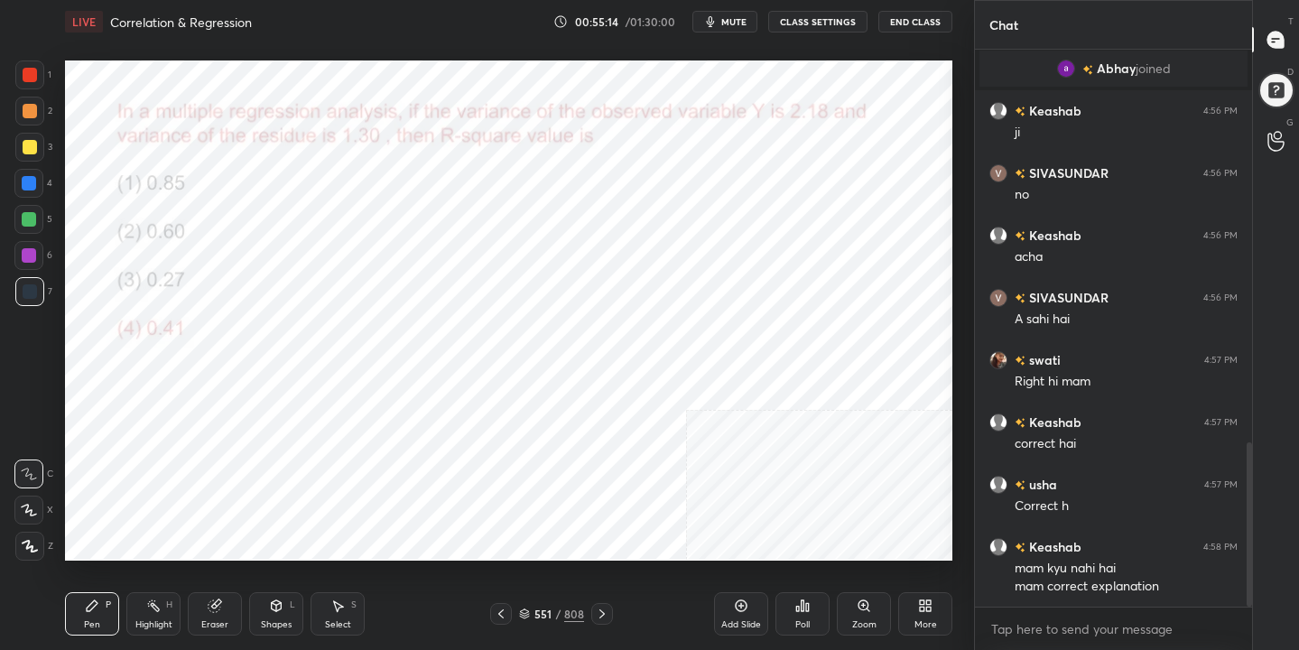
click at [534, 607] on div "551 / 808" at bounding box center [551, 614] width 65 height 16
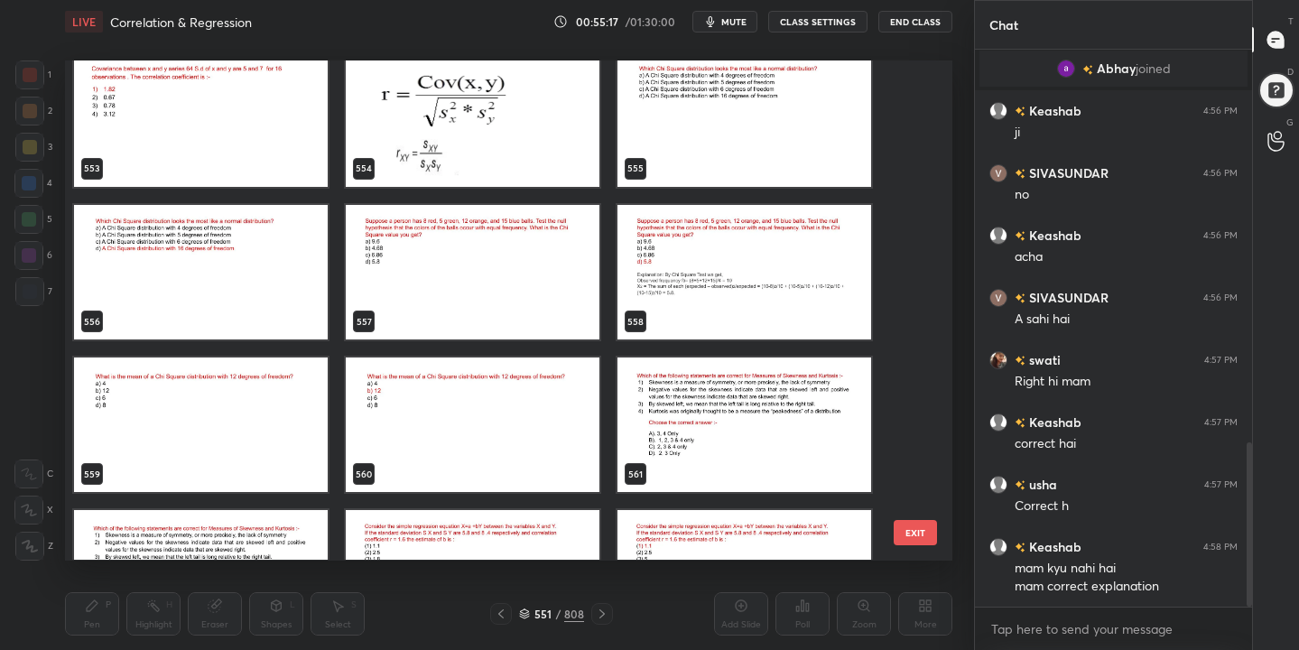
scroll to position [28159, 0]
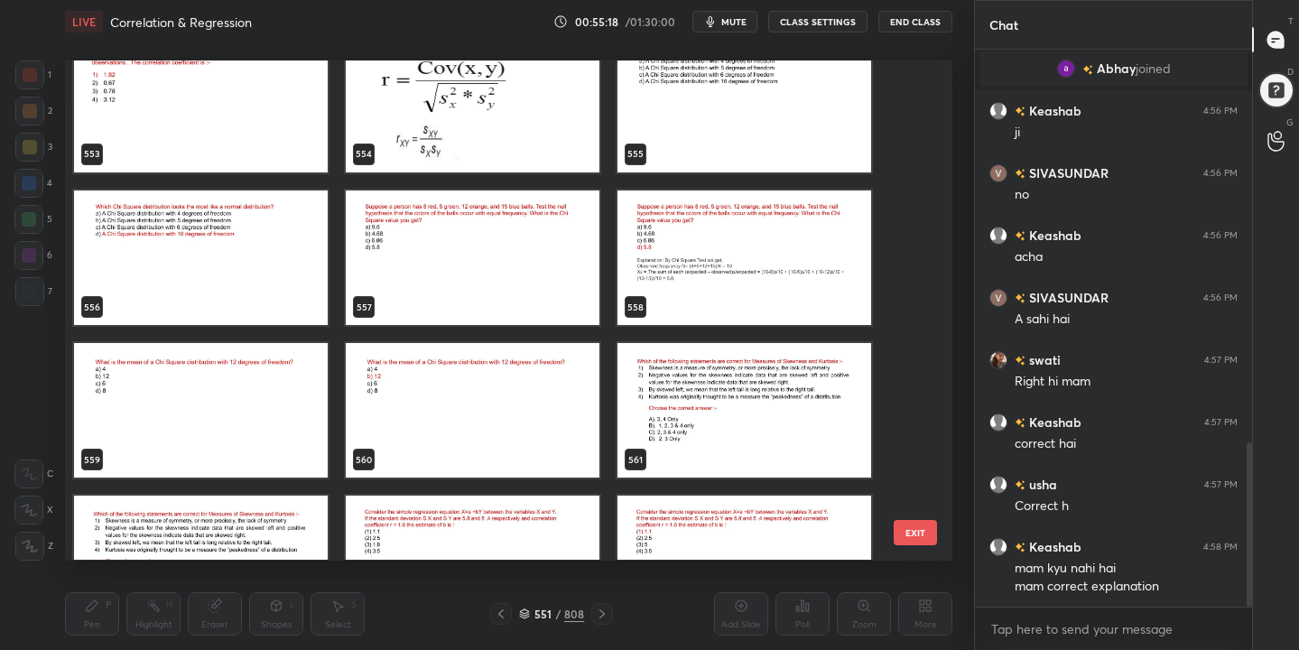
click at [484, 265] on img "grid" at bounding box center [473, 258] width 254 height 135
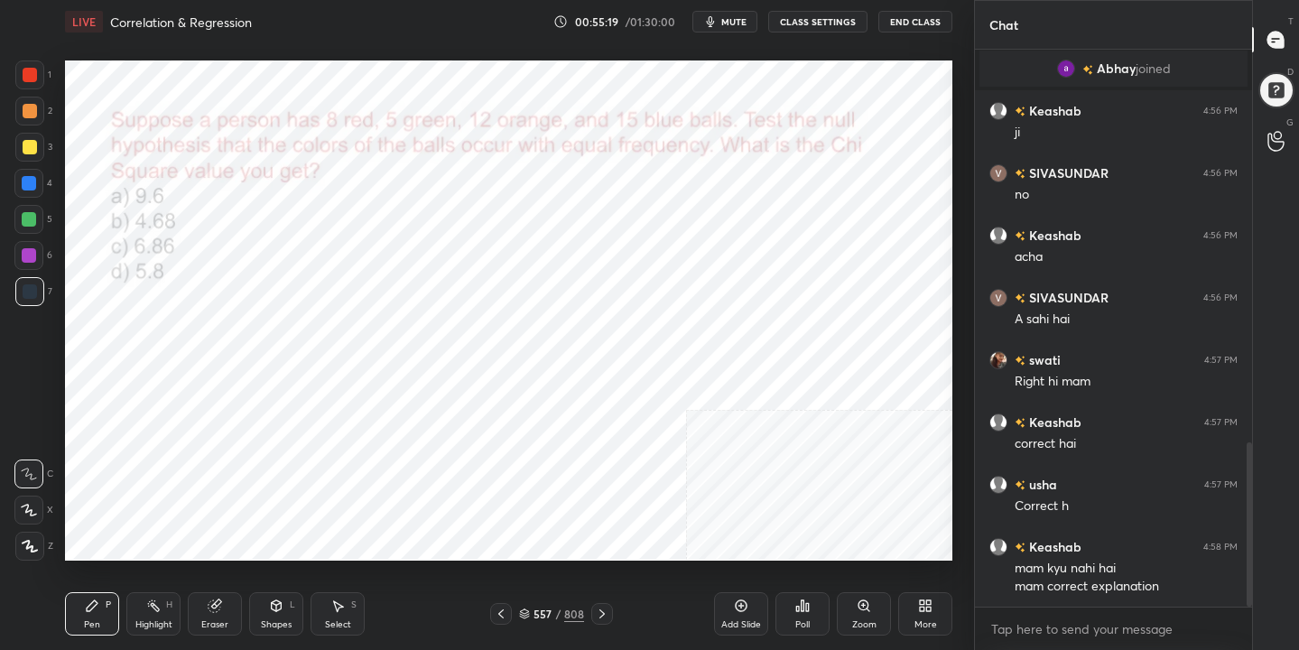
click at [484, 265] on img "grid" at bounding box center [473, 258] width 254 height 135
click at [724, 22] on span "mute" at bounding box center [733, 21] width 25 height 13
click at [525, 609] on icon at bounding box center [524, 611] width 9 height 5
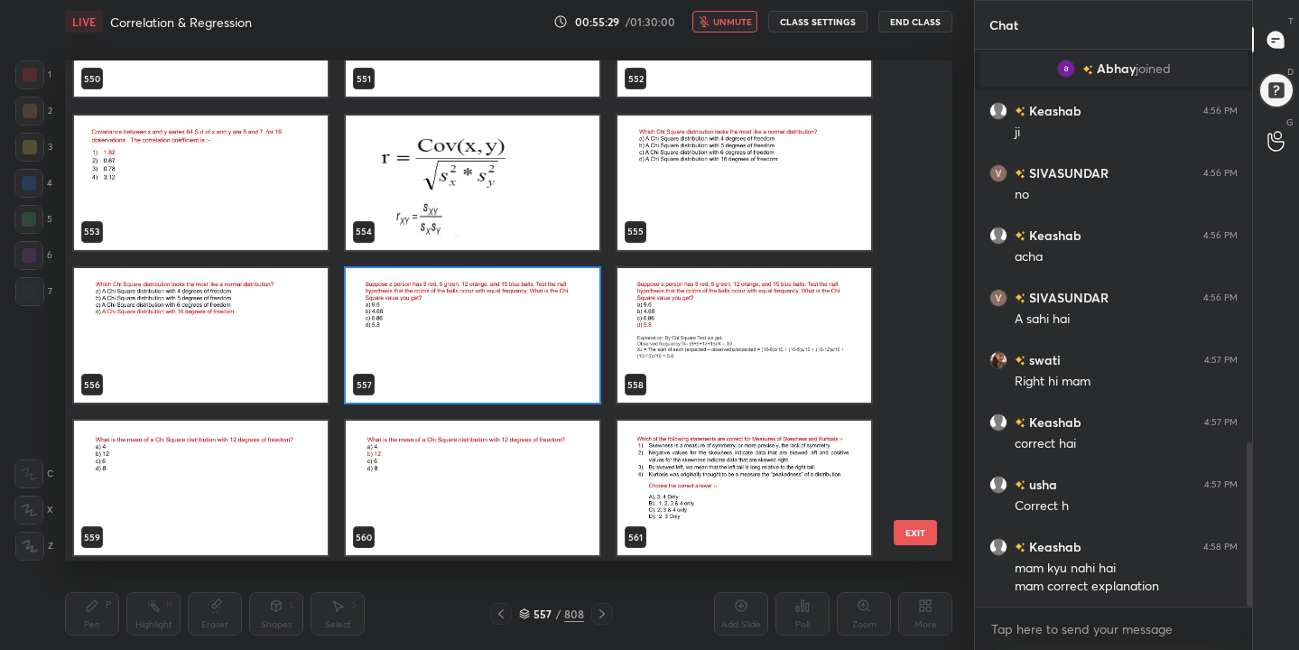
scroll to position [28079, 0]
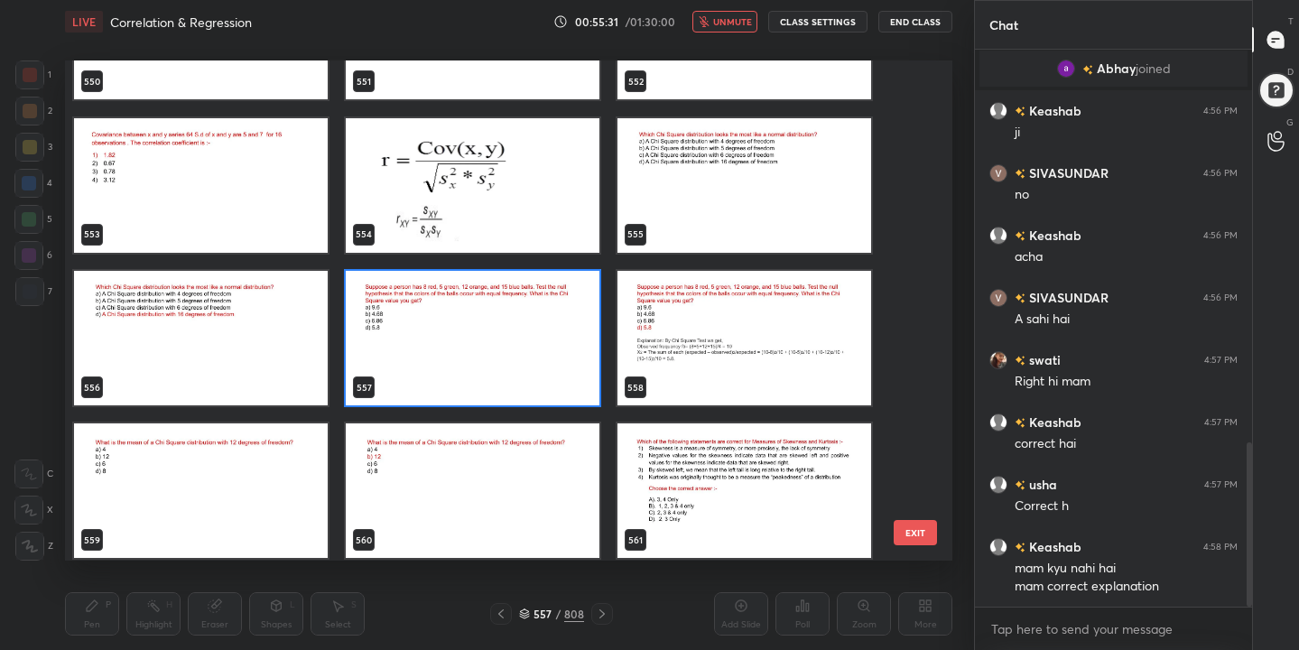
click at [524, 352] on img "grid" at bounding box center [473, 338] width 254 height 135
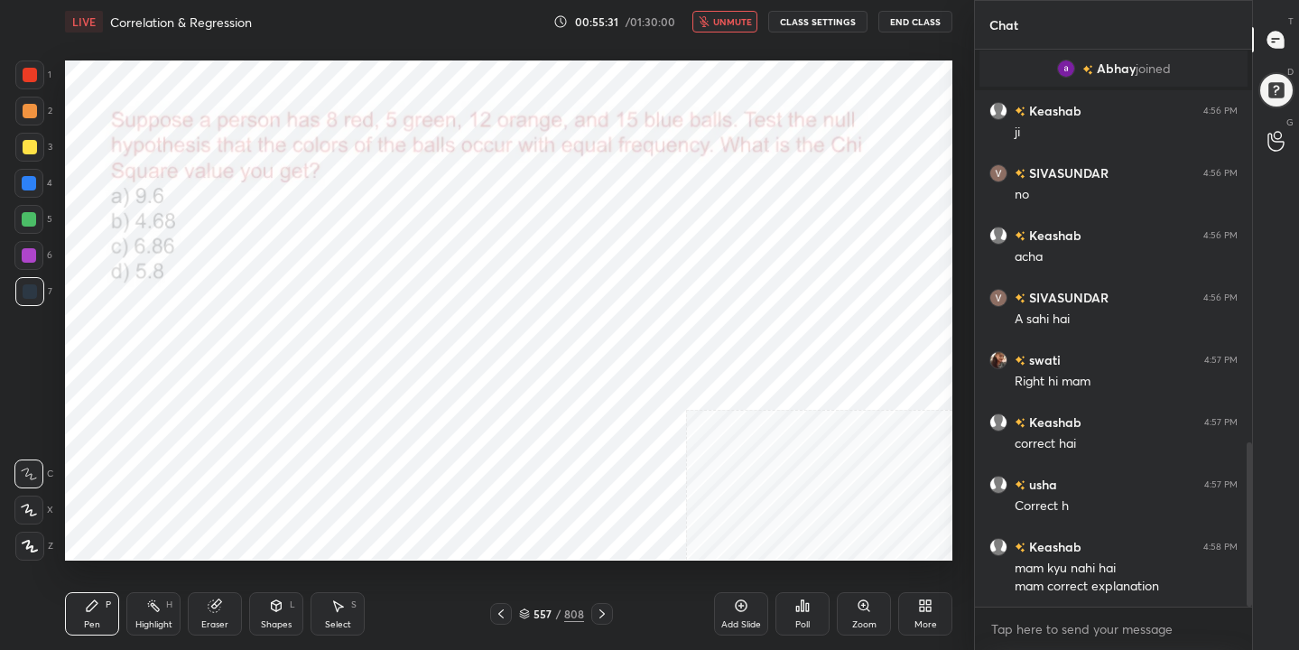
click at [524, 352] on img "grid" at bounding box center [473, 338] width 254 height 135
click at [521, 618] on icon at bounding box center [524, 614] width 11 height 11
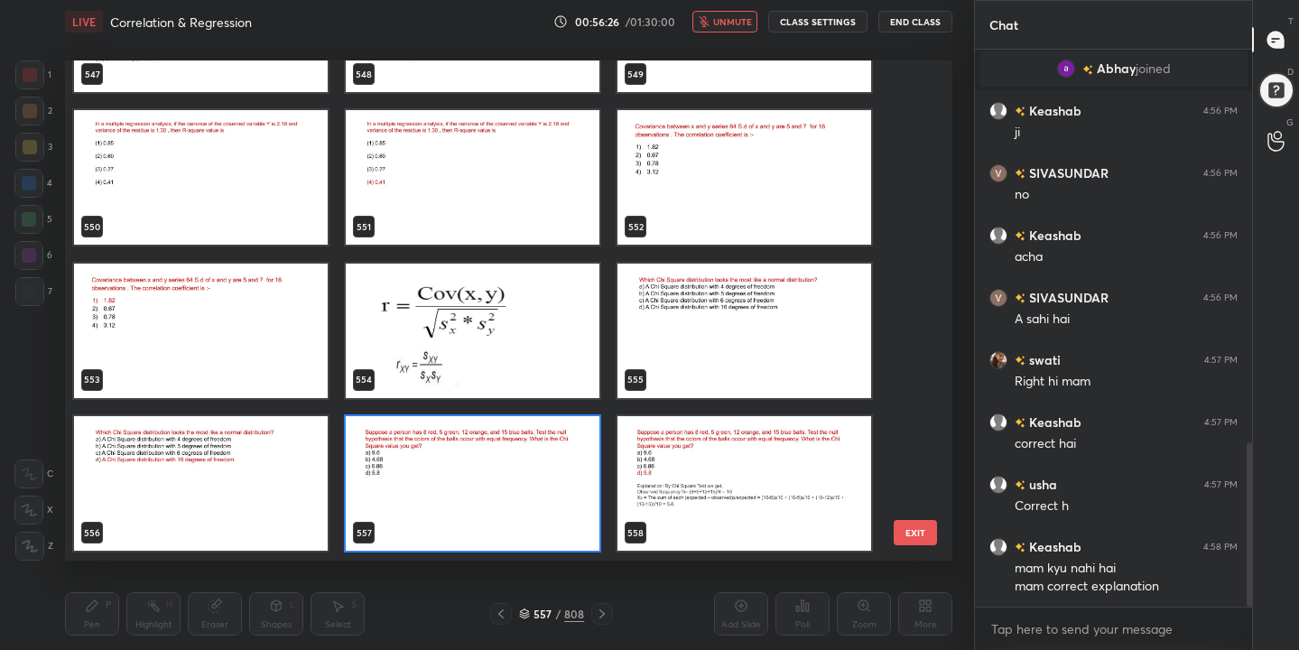
scroll to position [494, 879]
click at [510, 453] on img "grid" at bounding box center [473, 483] width 254 height 135
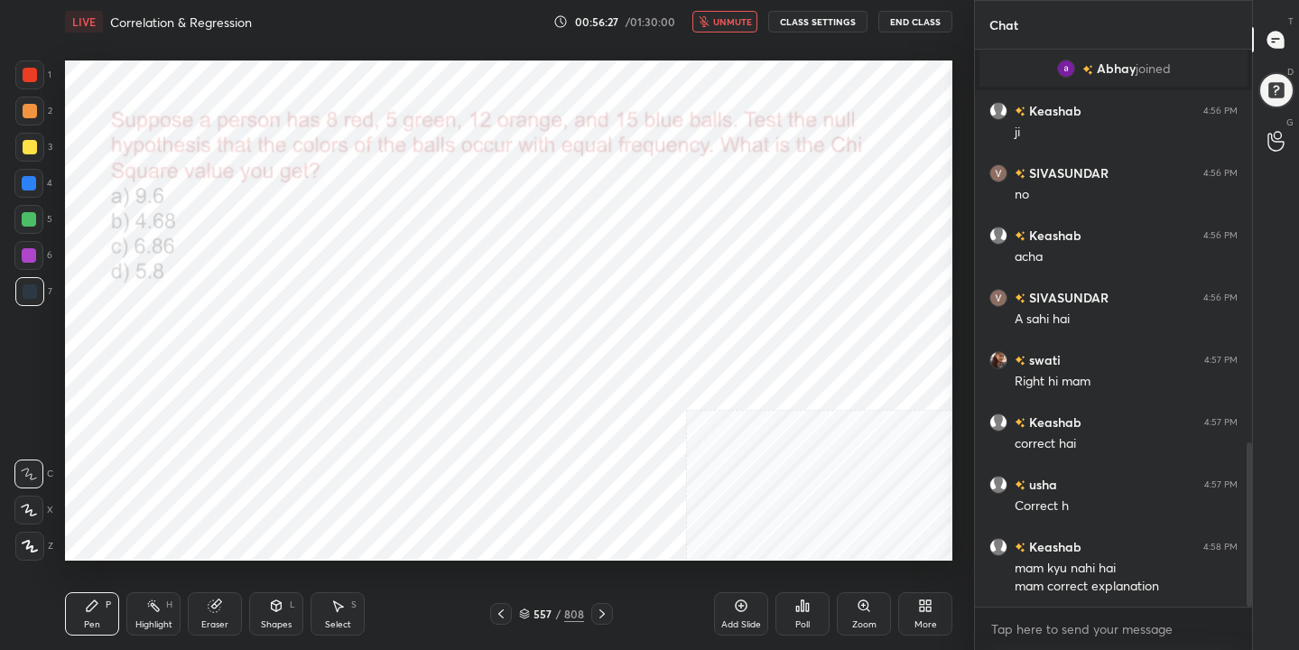
click at [510, 453] on img "grid" at bounding box center [473, 483] width 254 height 135
click at [531, 615] on div "557 / 808" at bounding box center [551, 614] width 65 height 16
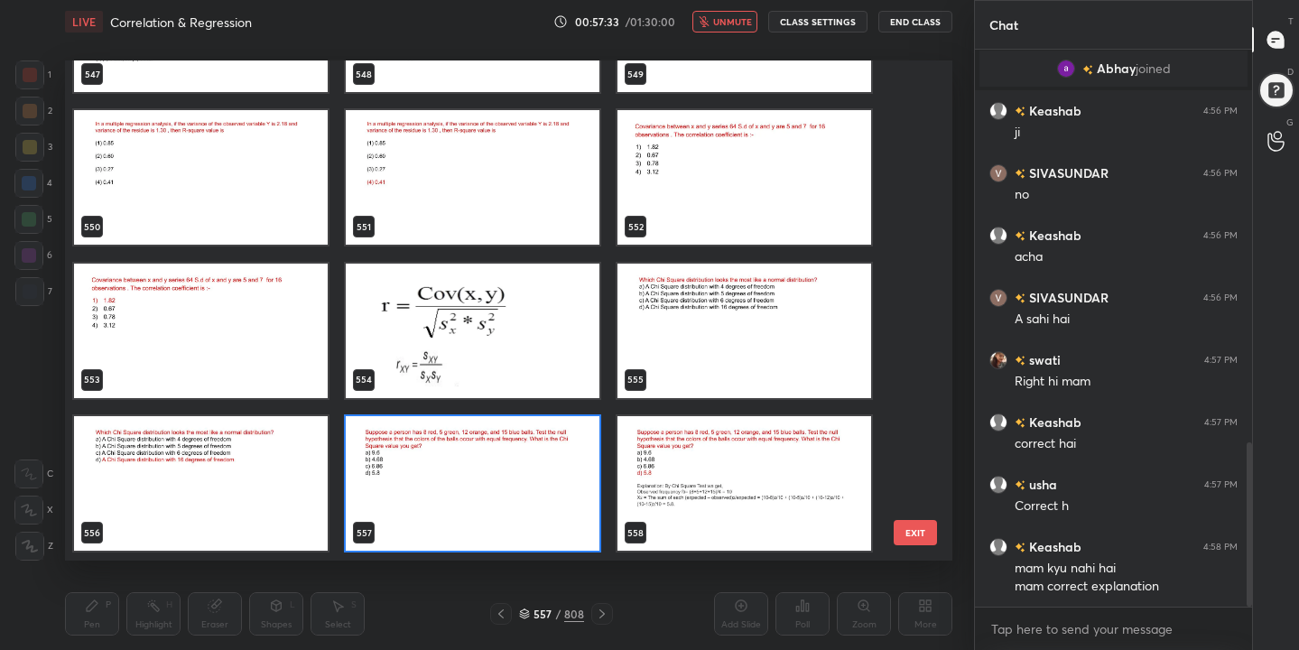
click at [380, 508] on img "grid" at bounding box center [473, 483] width 254 height 135
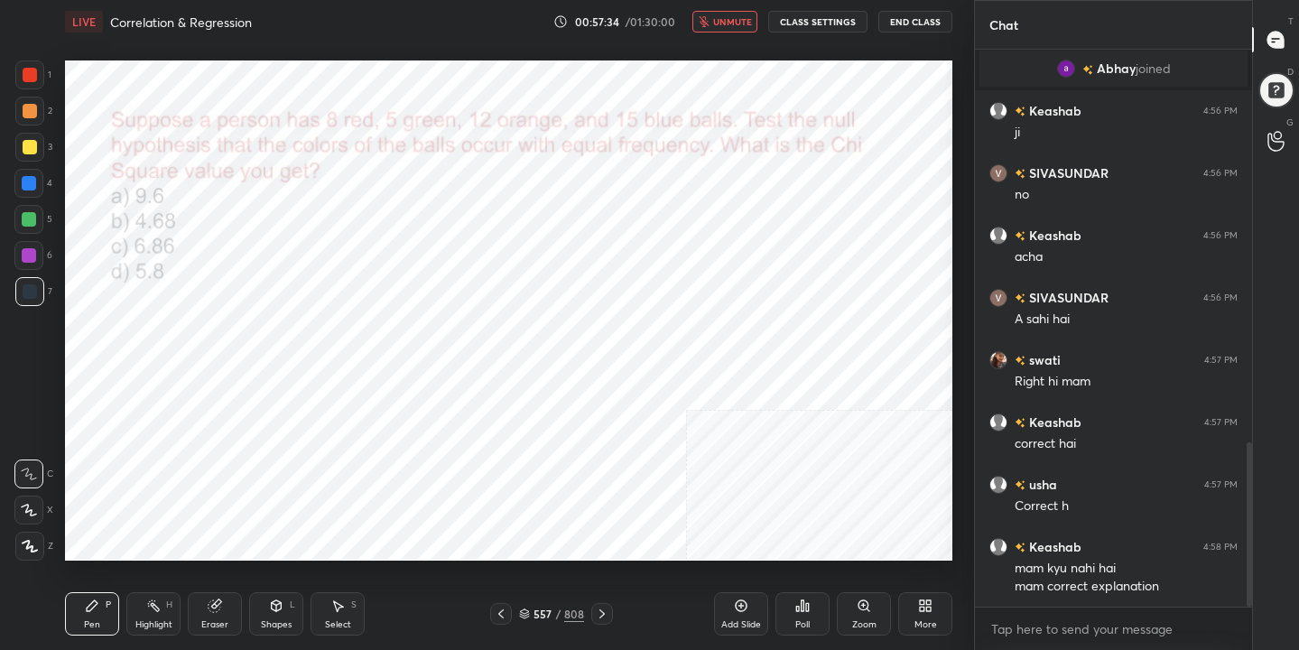
click at [817, 610] on div "Poll" at bounding box center [803, 613] width 54 height 43
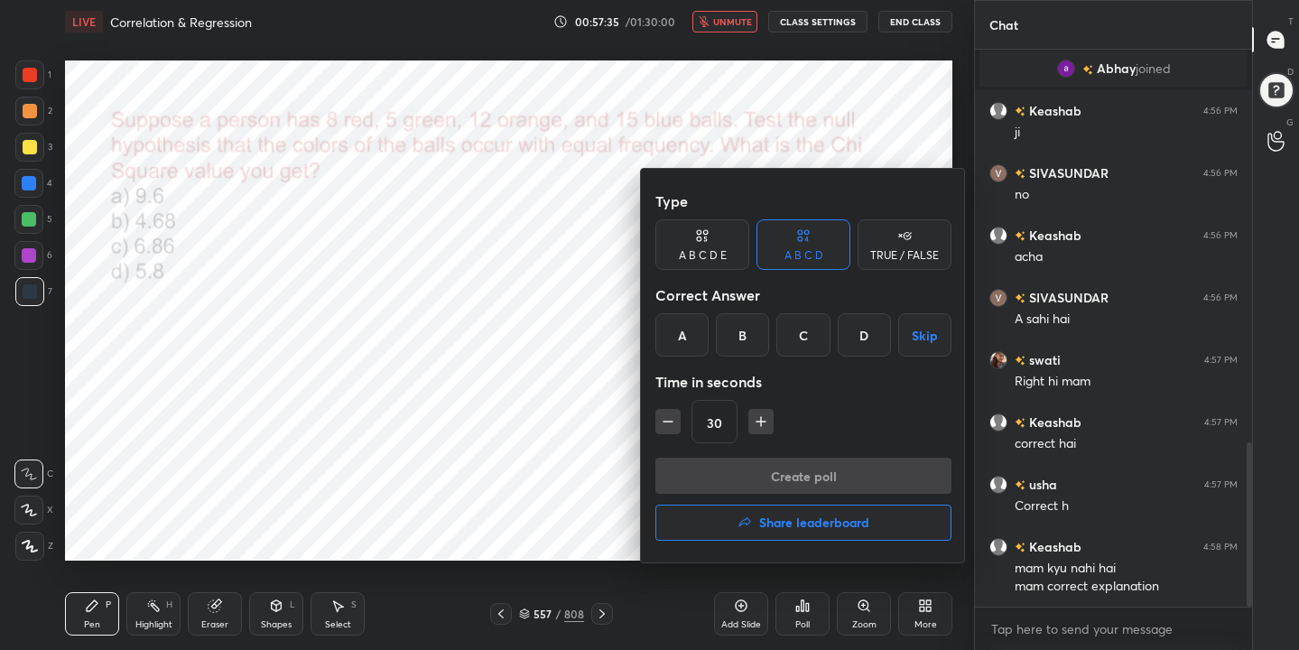
click at [867, 337] on div "D" at bounding box center [864, 334] width 53 height 43
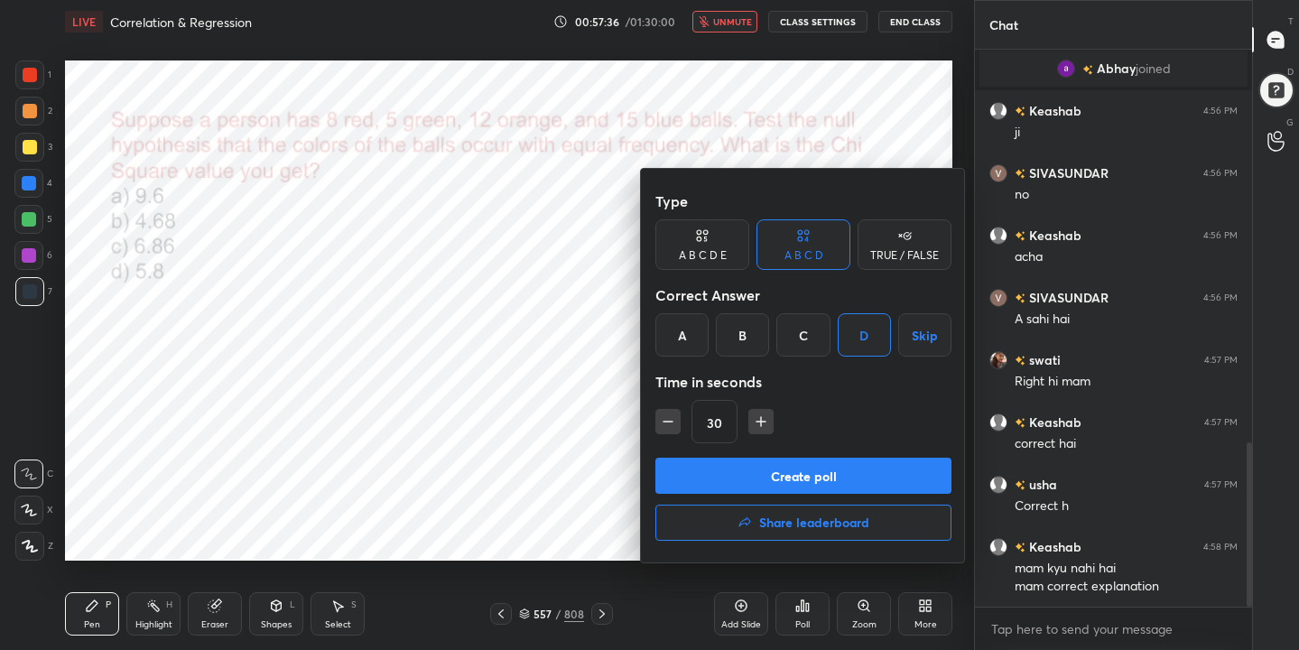
click at [851, 473] on button "Create poll" at bounding box center [803, 476] width 296 height 36
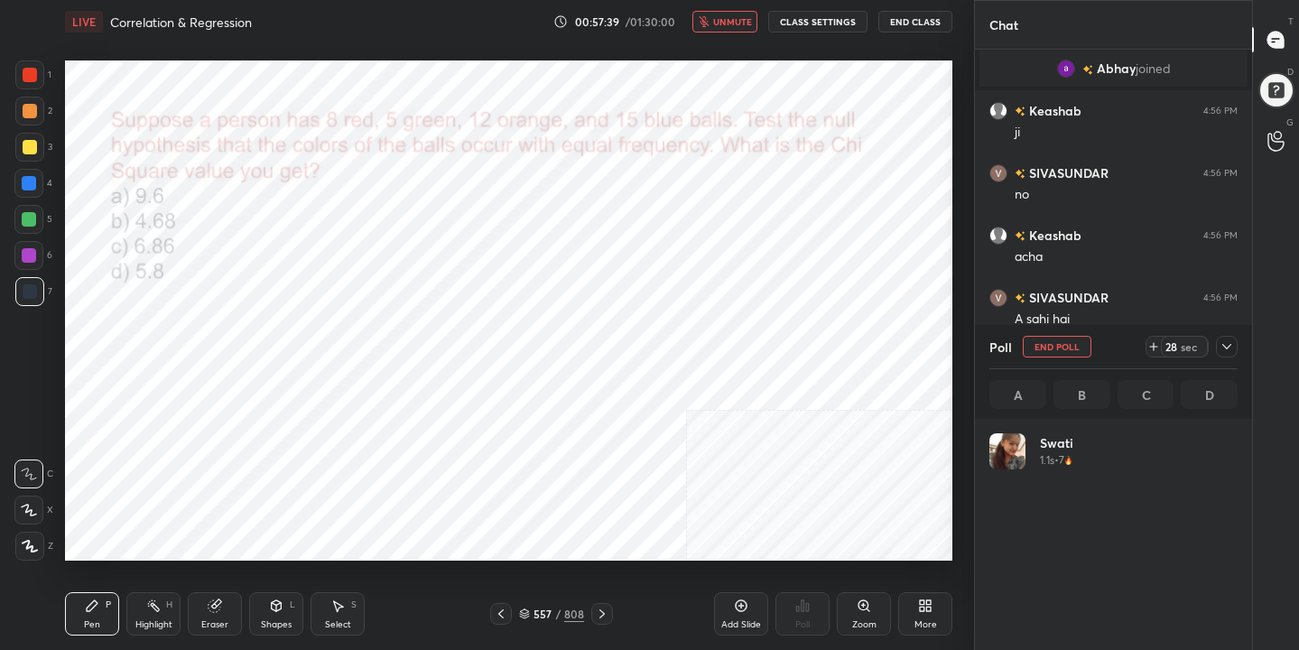
scroll to position [211, 243]
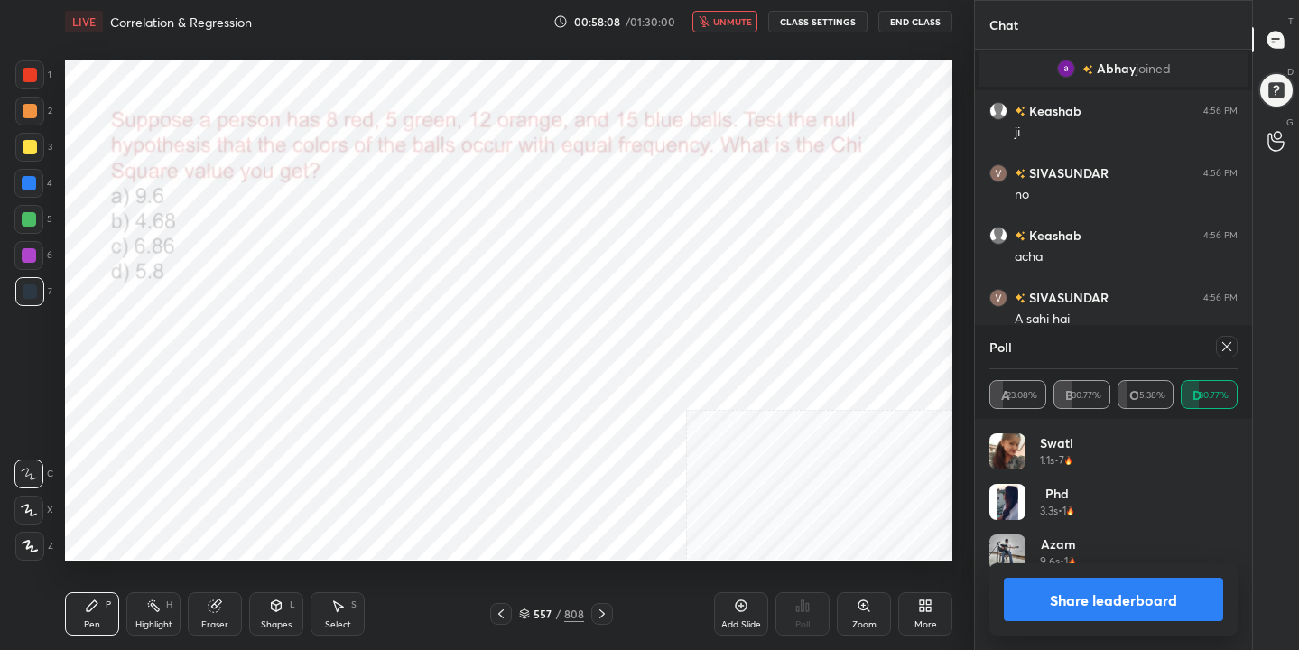
click at [1225, 348] on icon at bounding box center [1226, 346] width 9 height 9
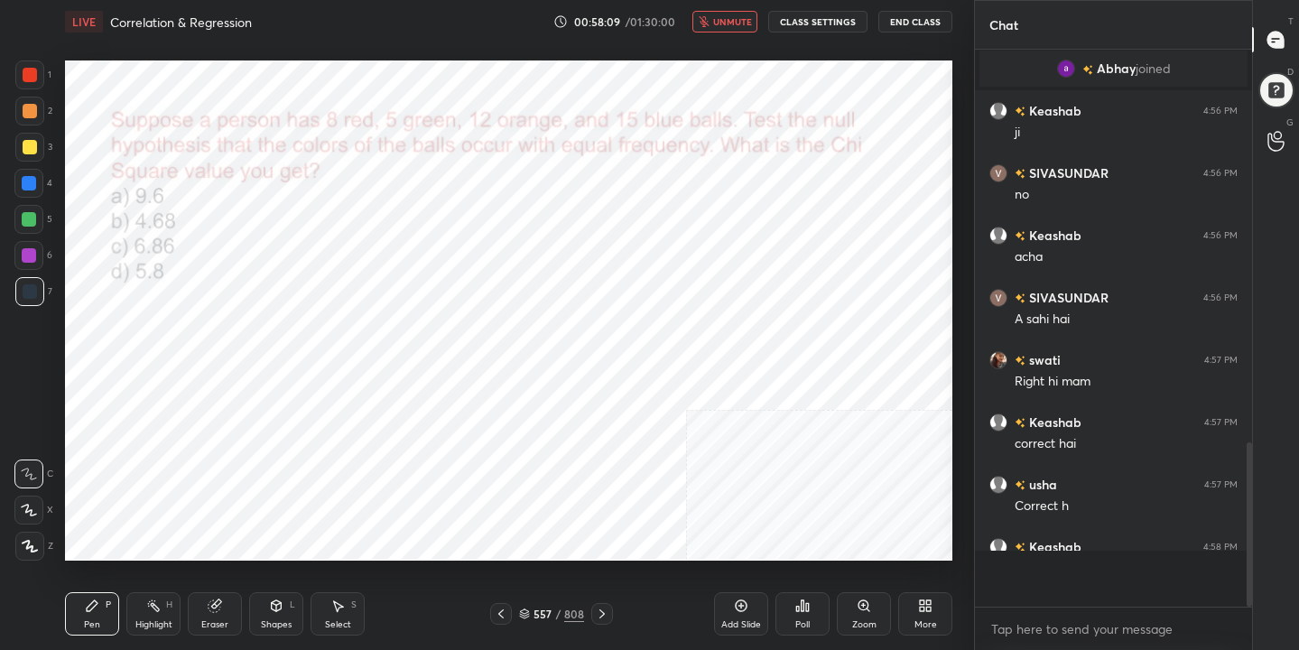
scroll to position [6, 6]
click at [732, 15] on span "unmute" at bounding box center [732, 21] width 39 height 13
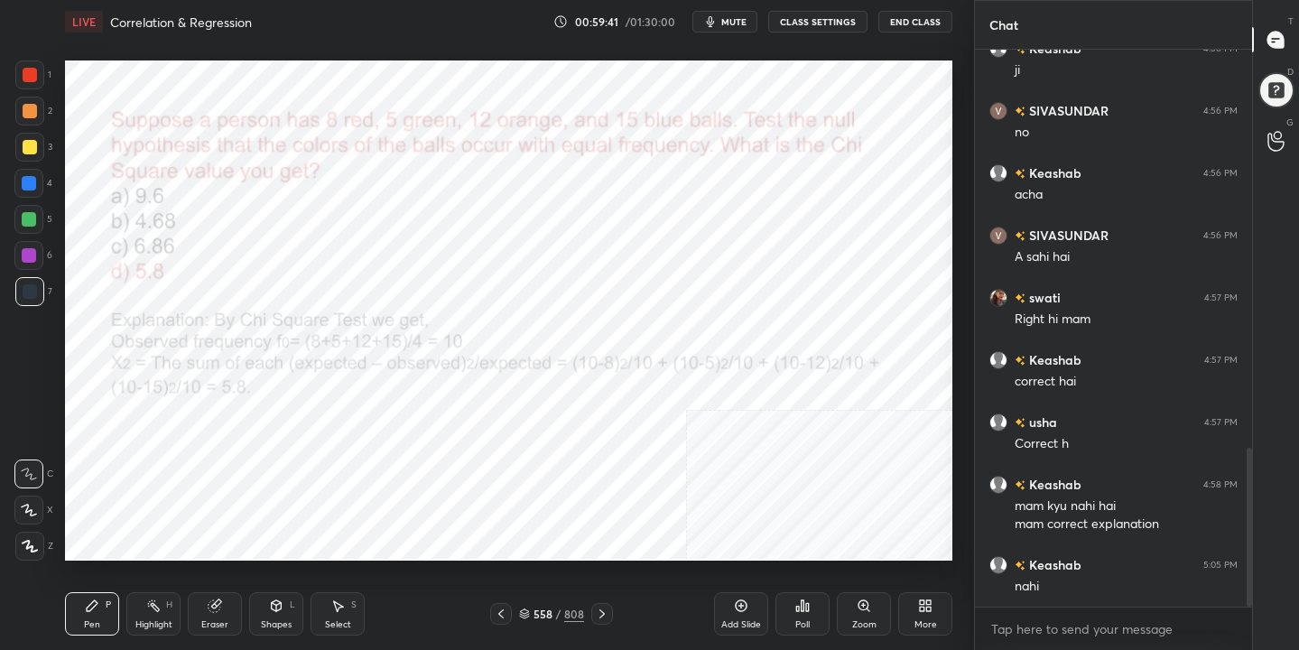
click at [230, 599] on div "Eraser" at bounding box center [215, 613] width 54 height 43
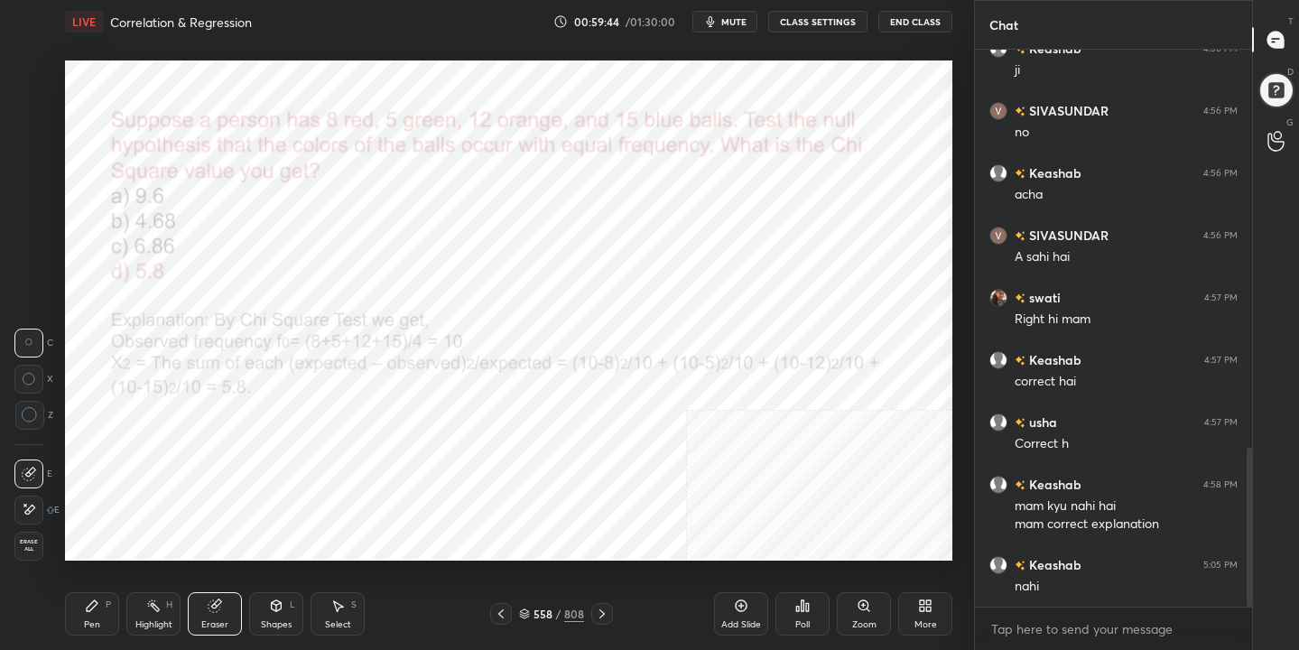
drag, startPoint x: 104, startPoint y: 620, endPoint x: 118, endPoint y: 572, distance: 50.0
click at [103, 618] on div "Pen P" at bounding box center [92, 613] width 54 height 43
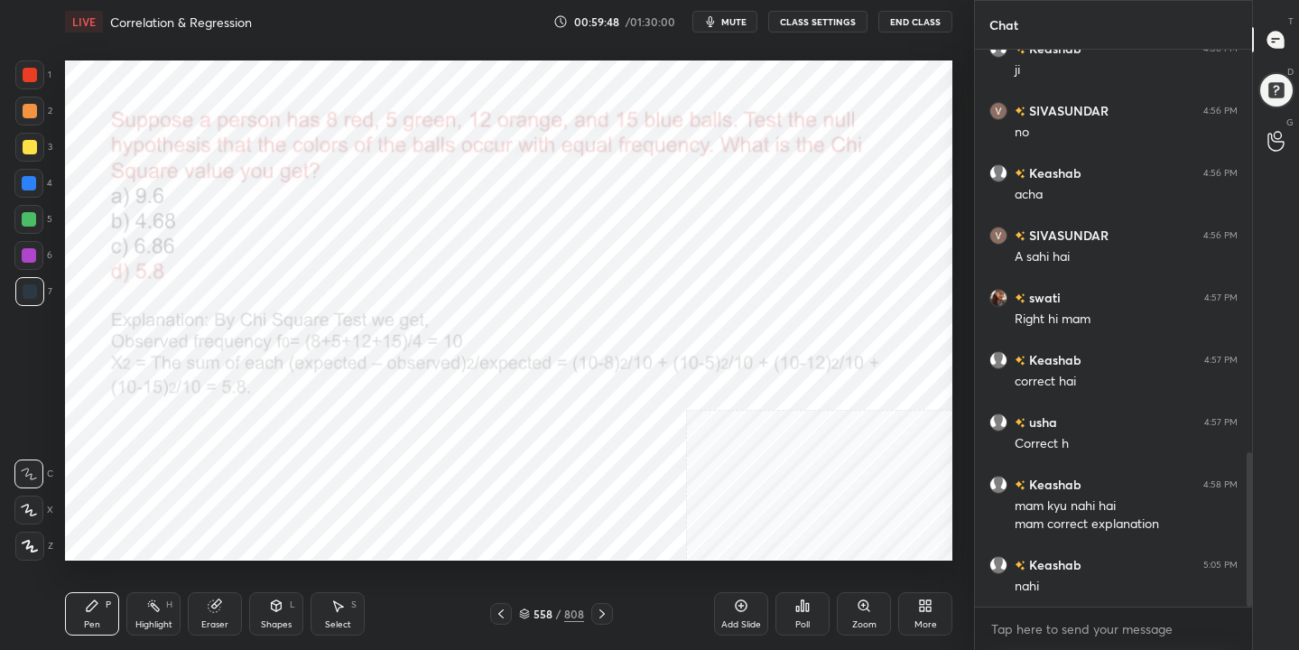
scroll to position [1453, 0]
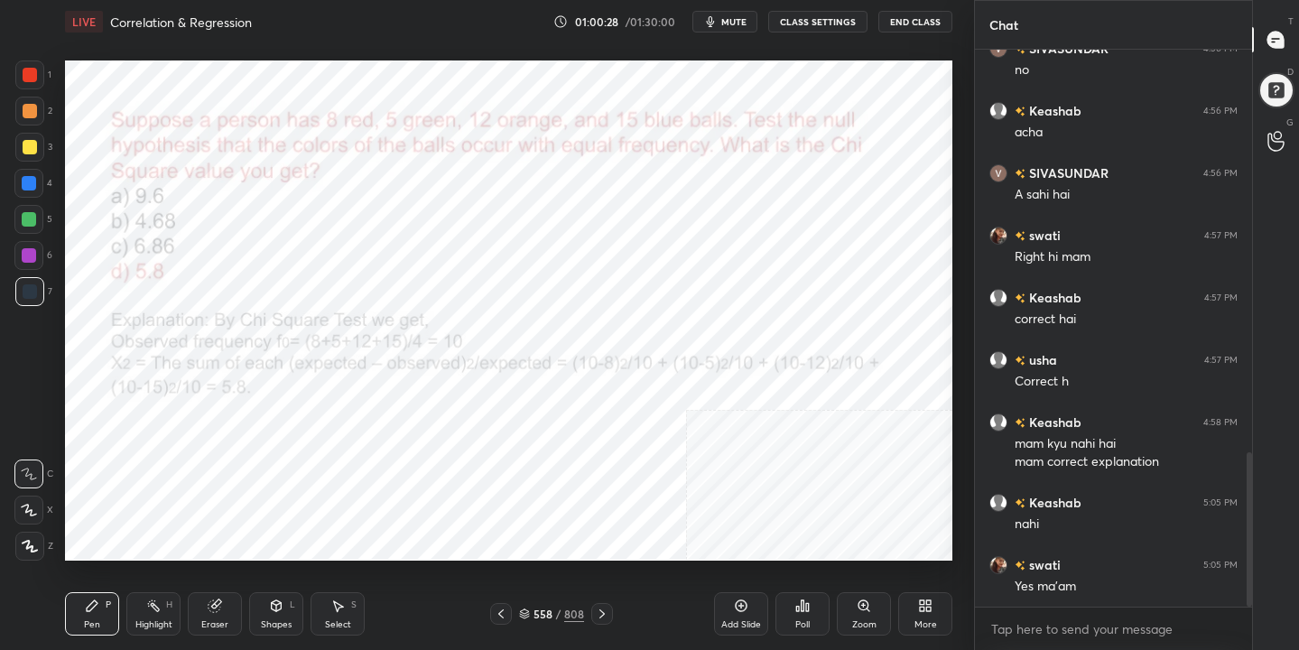
click at [532, 608] on div "558 / 808" at bounding box center [551, 614] width 65 height 16
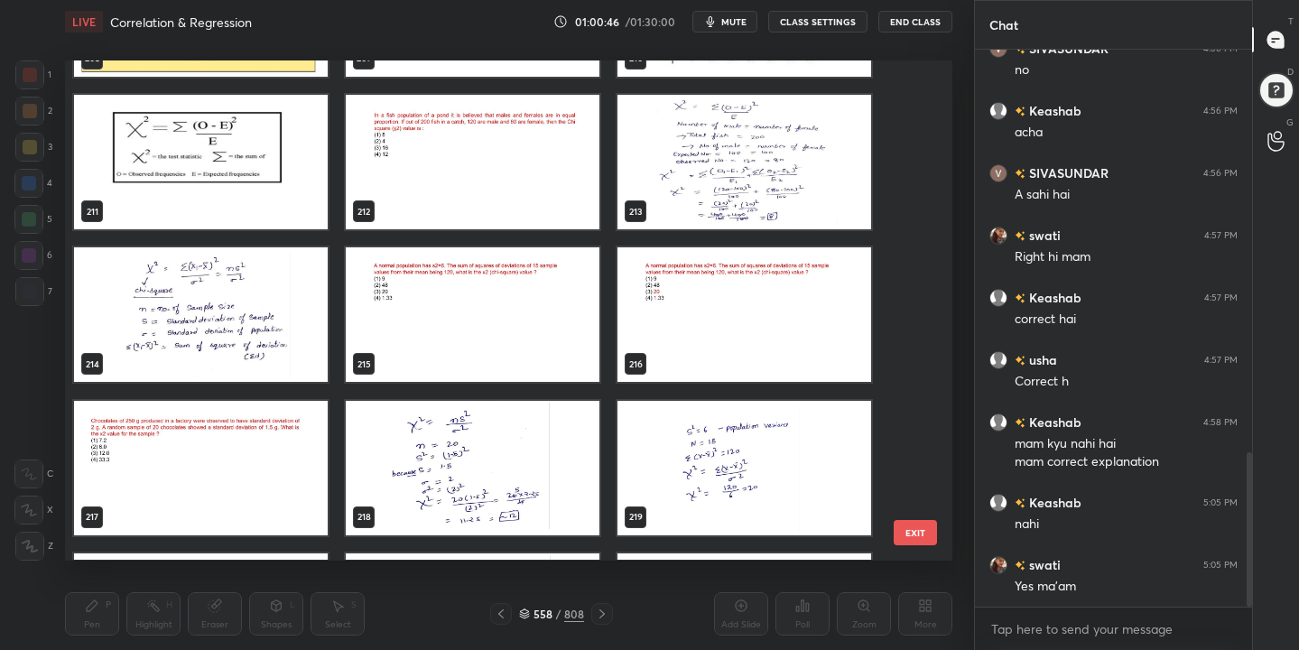
scroll to position [10545, 0]
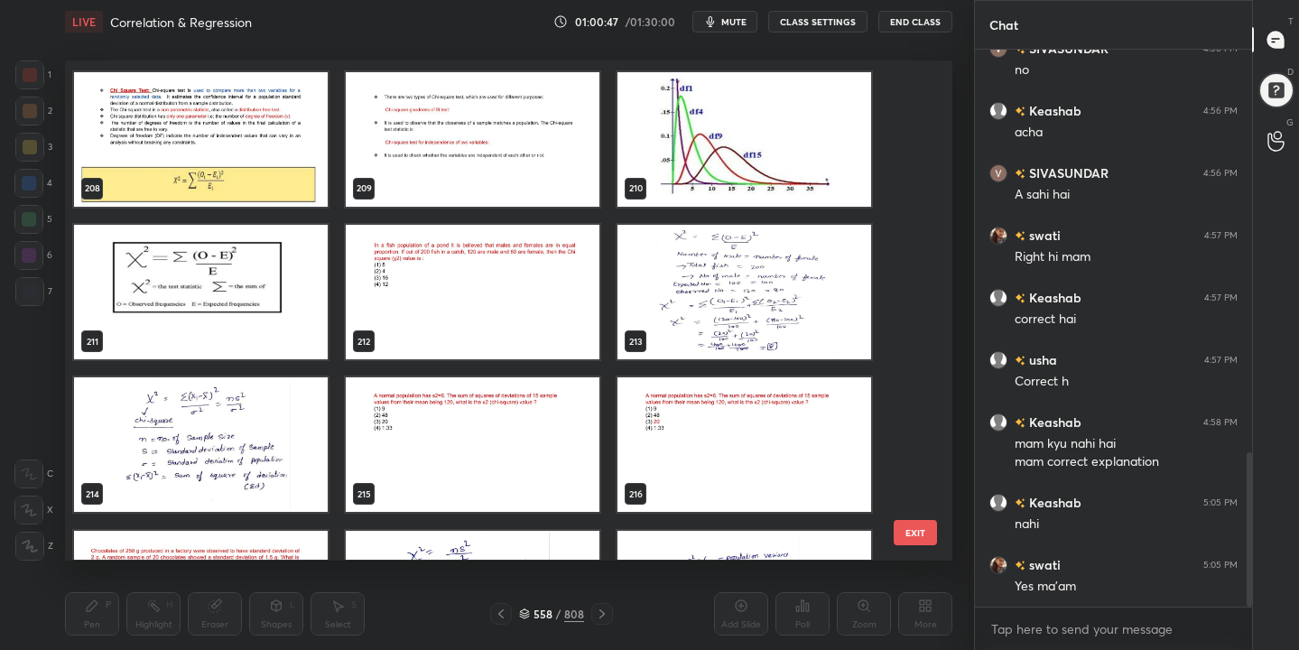
click at [467, 299] on img "grid" at bounding box center [473, 292] width 254 height 135
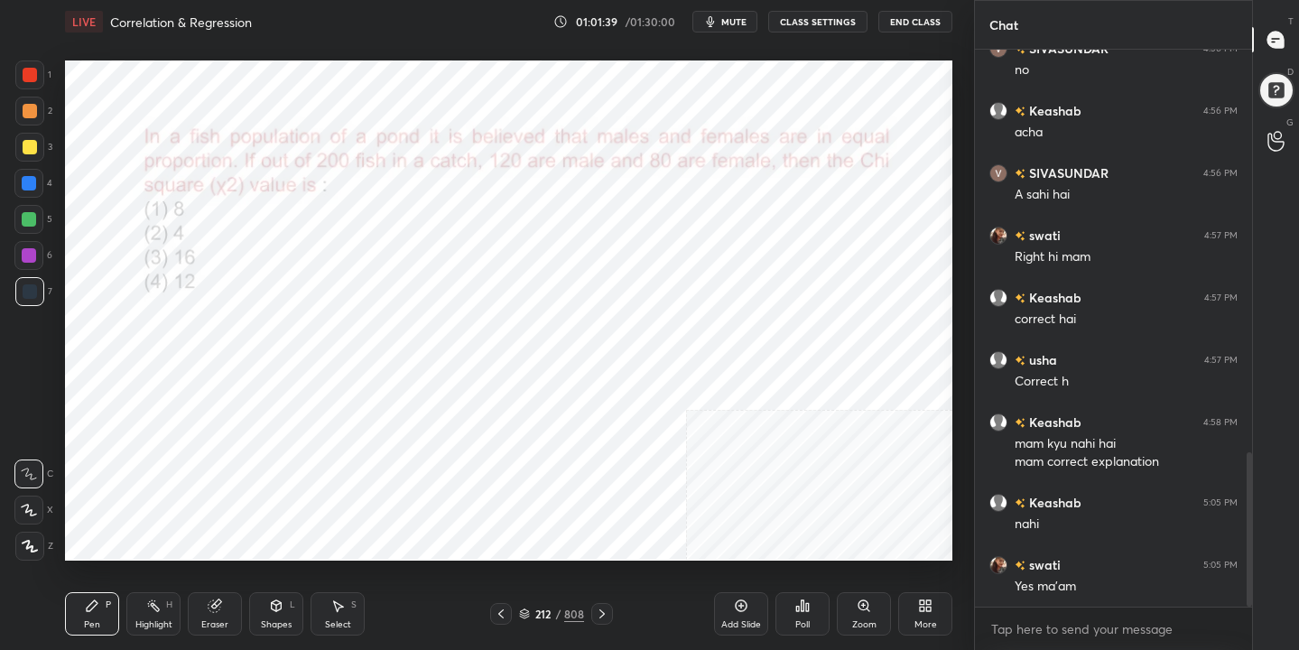
click at [718, 26] on icon "button" at bounding box center [710, 21] width 14 height 14
click at [534, 614] on div "212" at bounding box center [543, 614] width 18 height 11
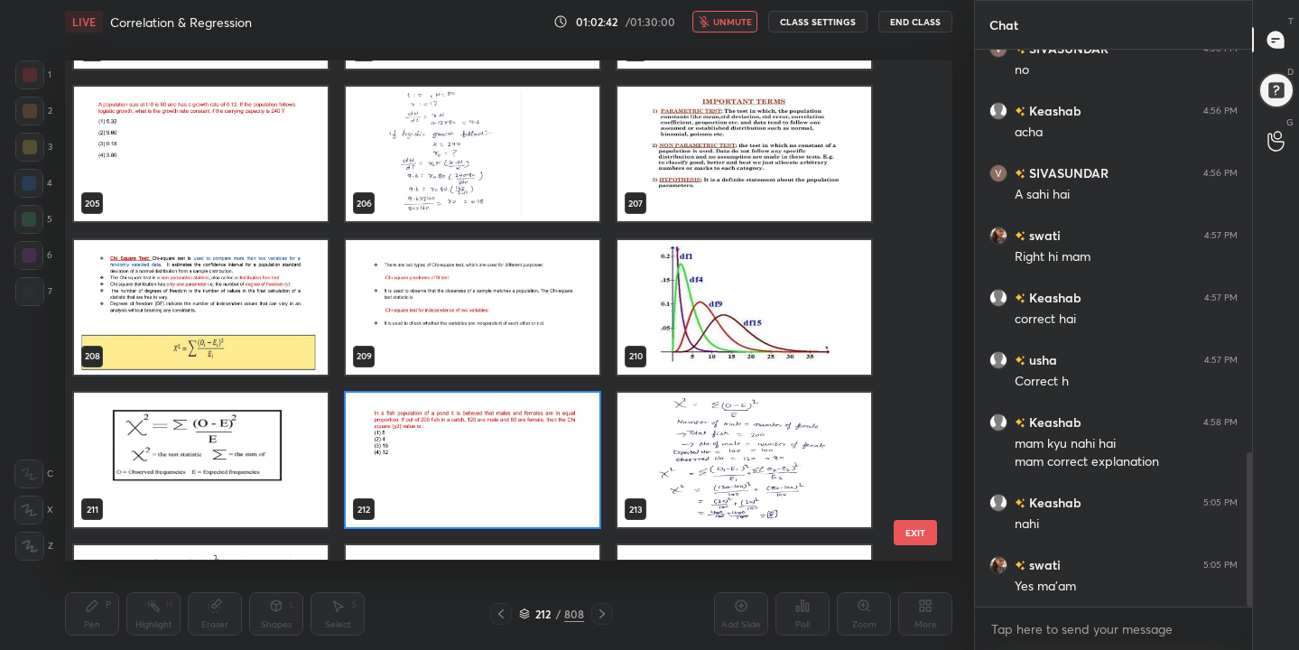
scroll to position [10376, 0]
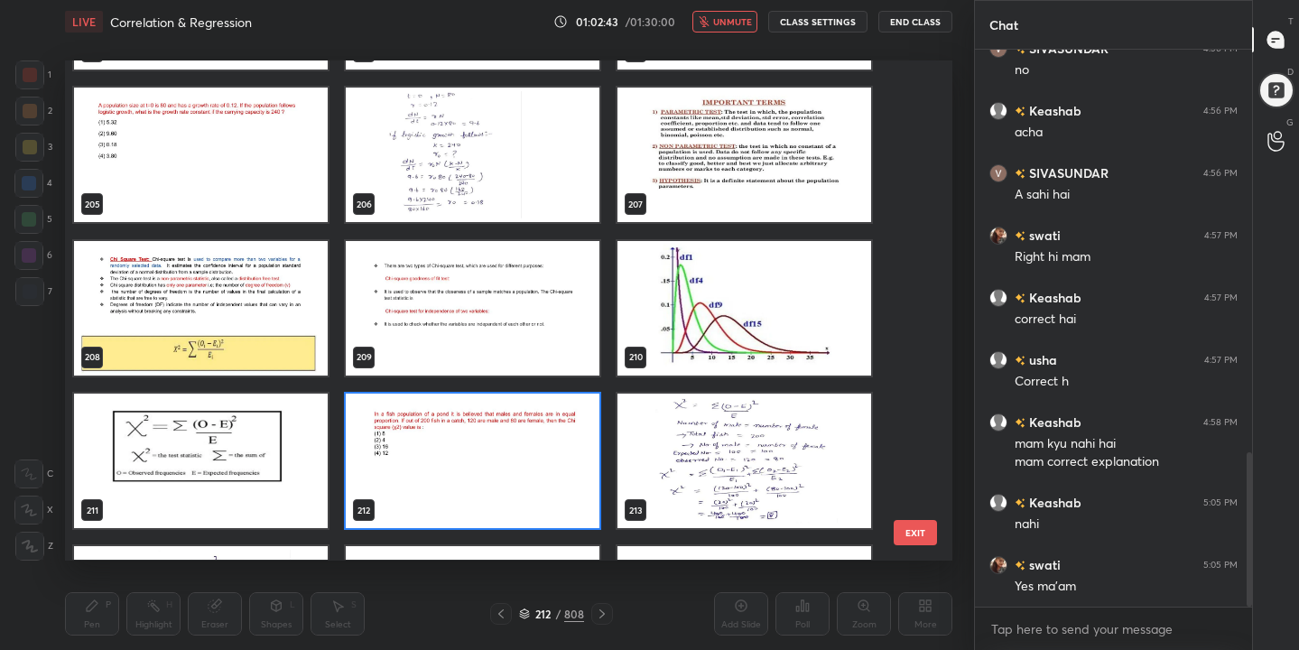
click at [468, 427] on img "grid" at bounding box center [473, 461] width 254 height 135
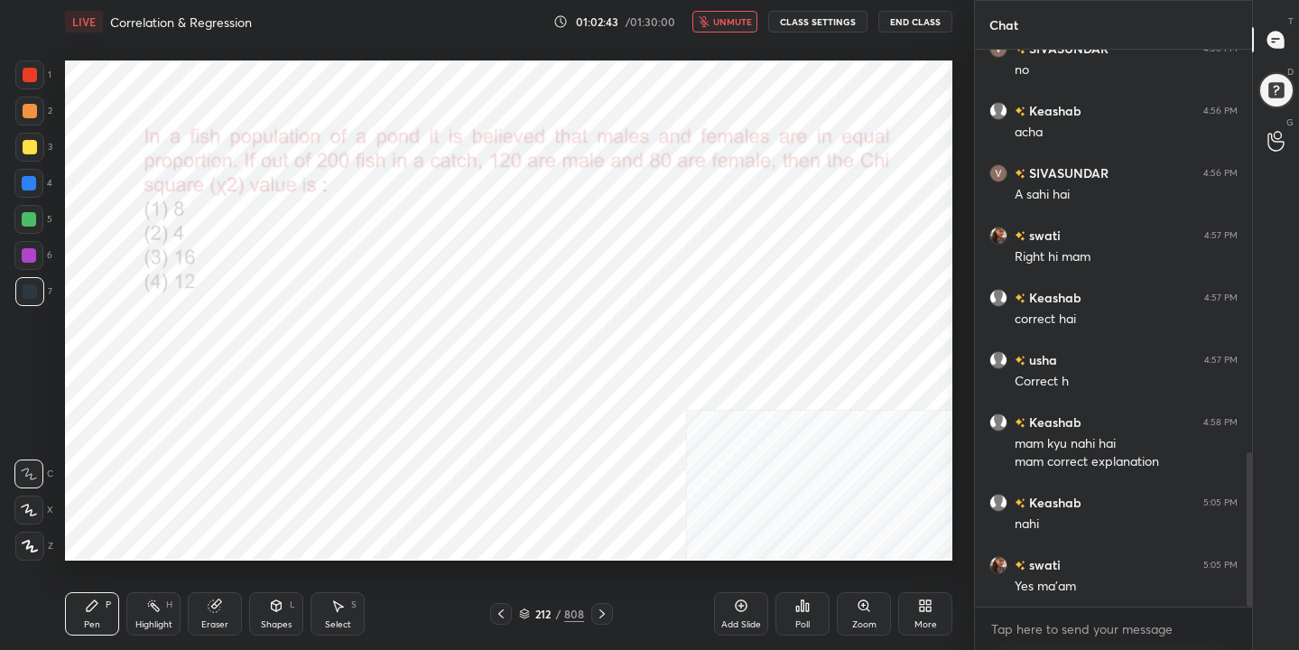
click at [802, 608] on icon at bounding box center [803, 605] width 3 height 11
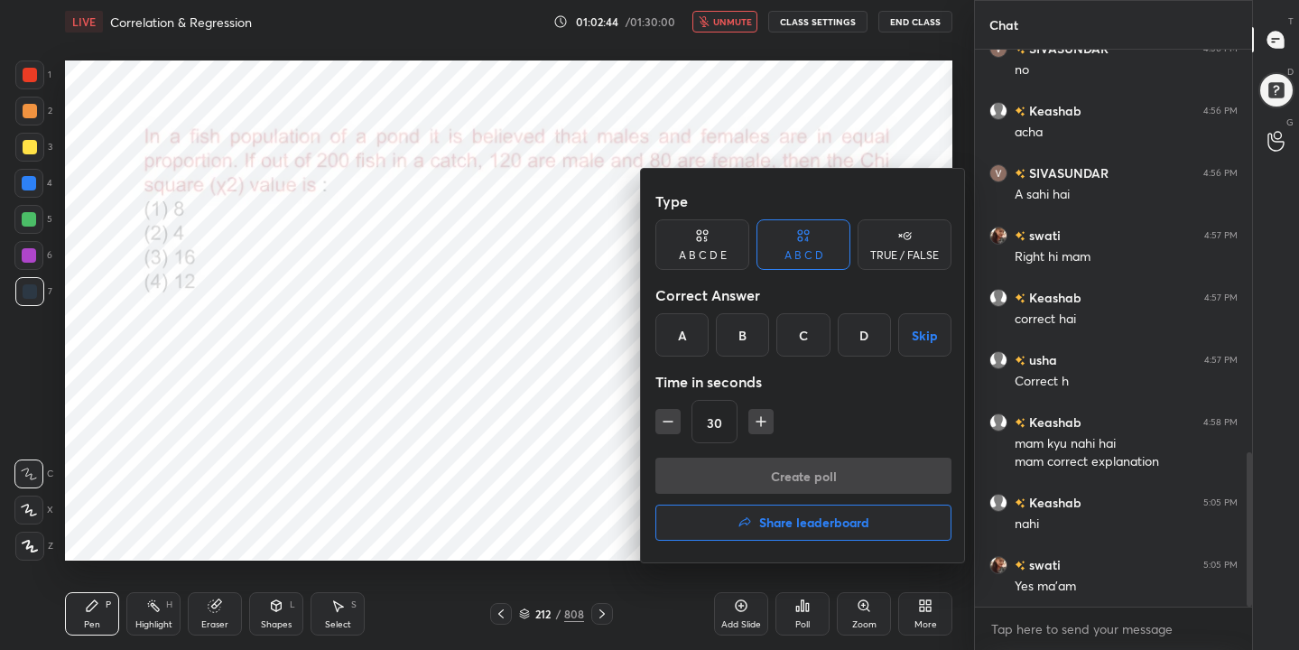
click at [694, 338] on div "A" at bounding box center [681, 334] width 53 height 43
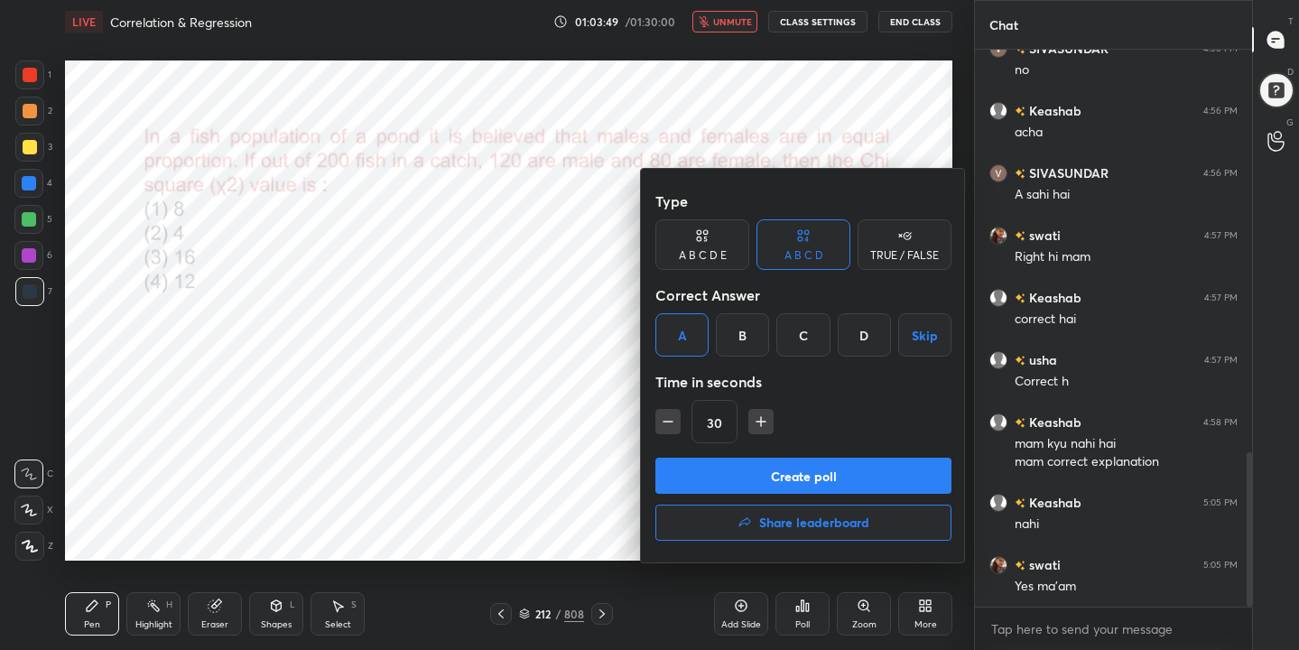
click at [875, 473] on button "Create poll" at bounding box center [803, 476] width 296 height 36
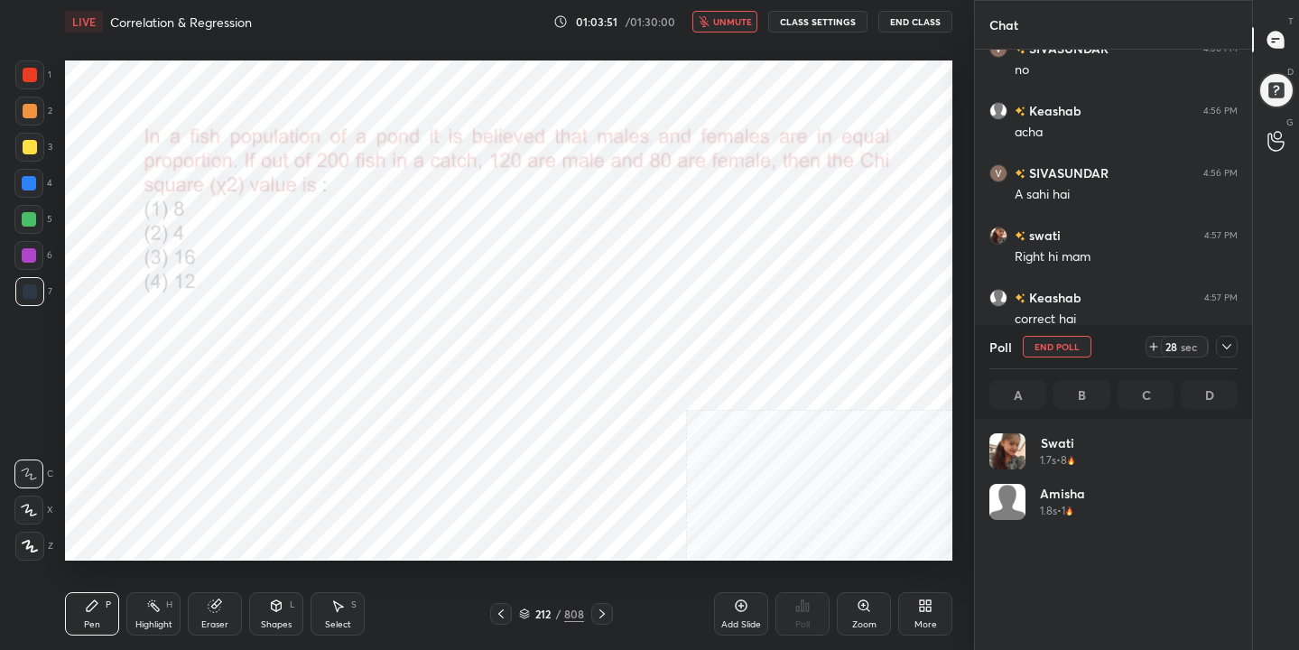
scroll to position [211, 243]
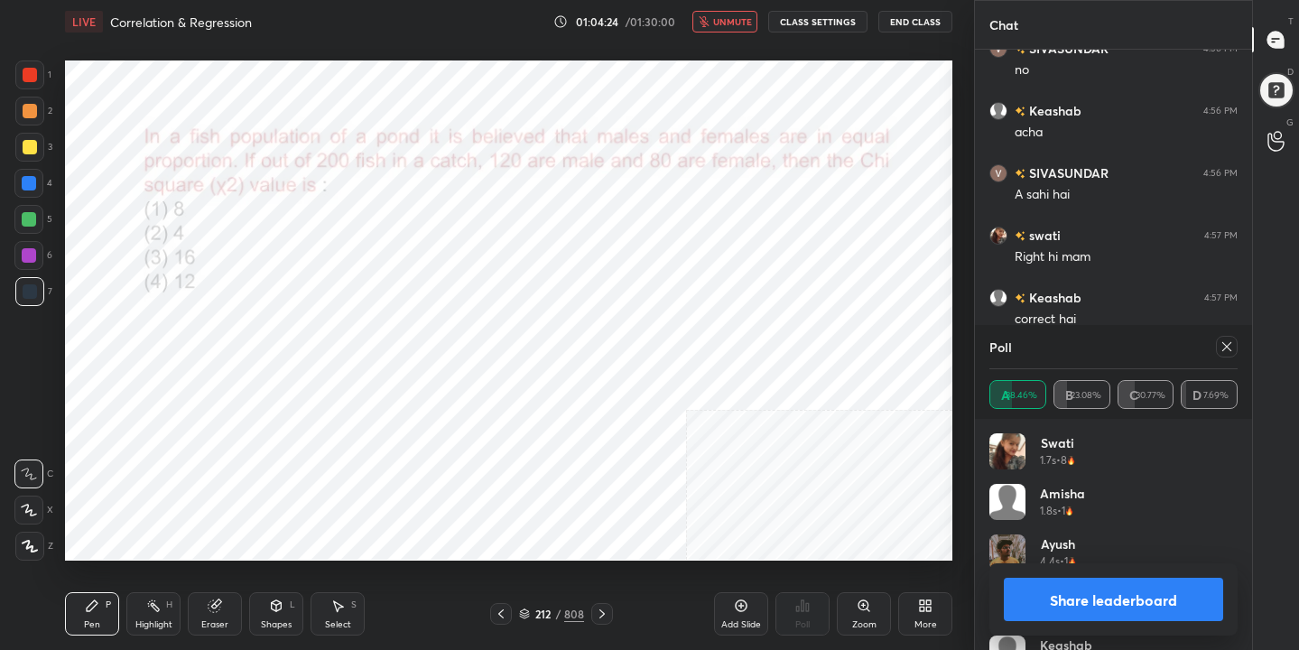
click at [1234, 351] on div at bounding box center [1227, 347] width 22 height 22
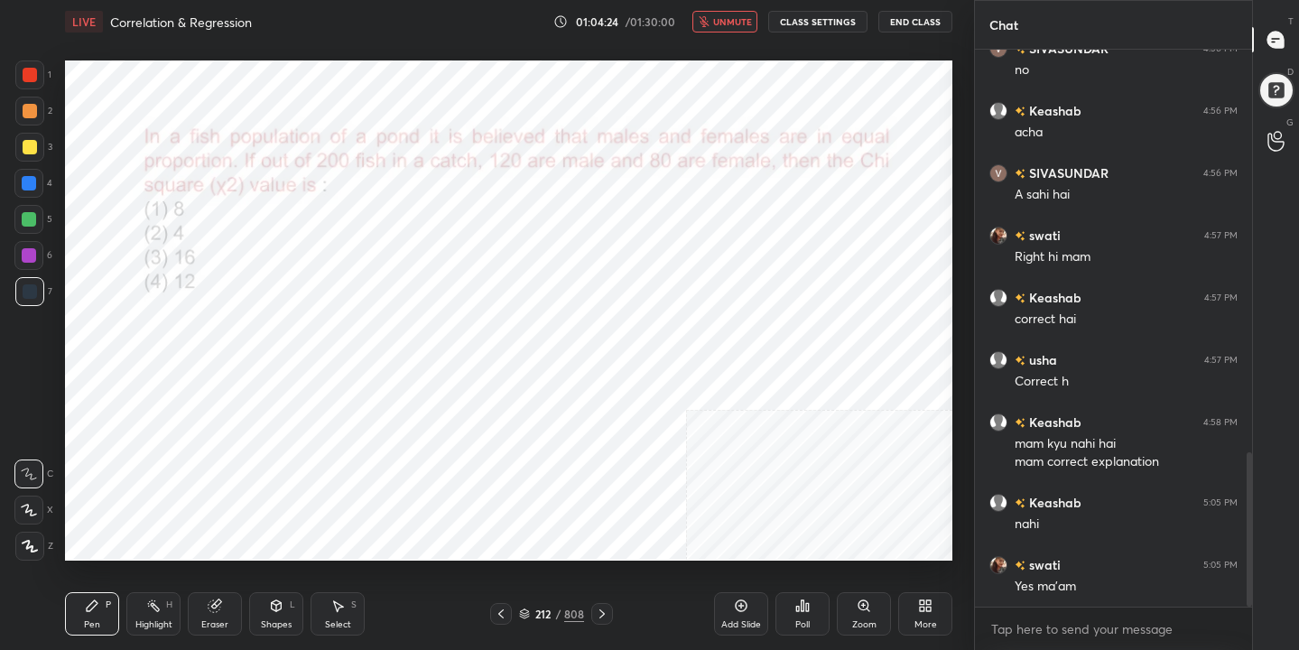
scroll to position [402, 272]
click at [739, 20] on span "unmute" at bounding box center [732, 21] width 39 height 13
click at [725, 13] on button "mute" at bounding box center [724, 22] width 65 height 22
click at [528, 613] on icon at bounding box center [524, 614] width 11 height 11
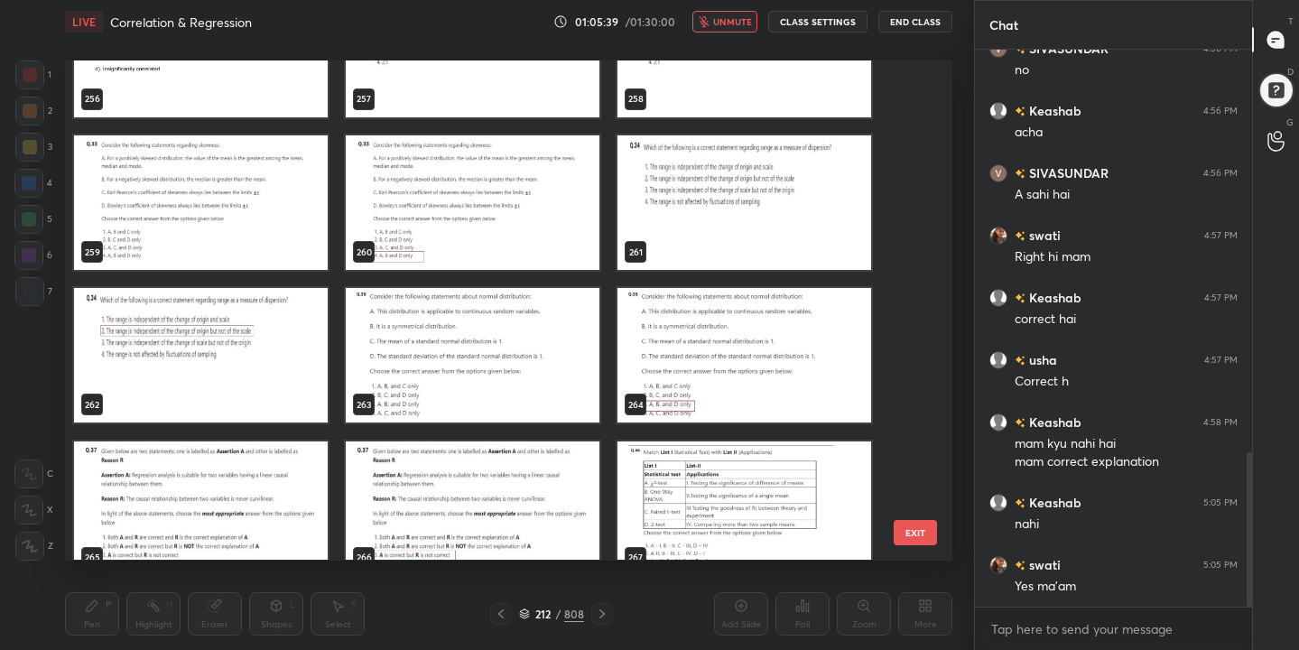
scroll to position [13070, 0]
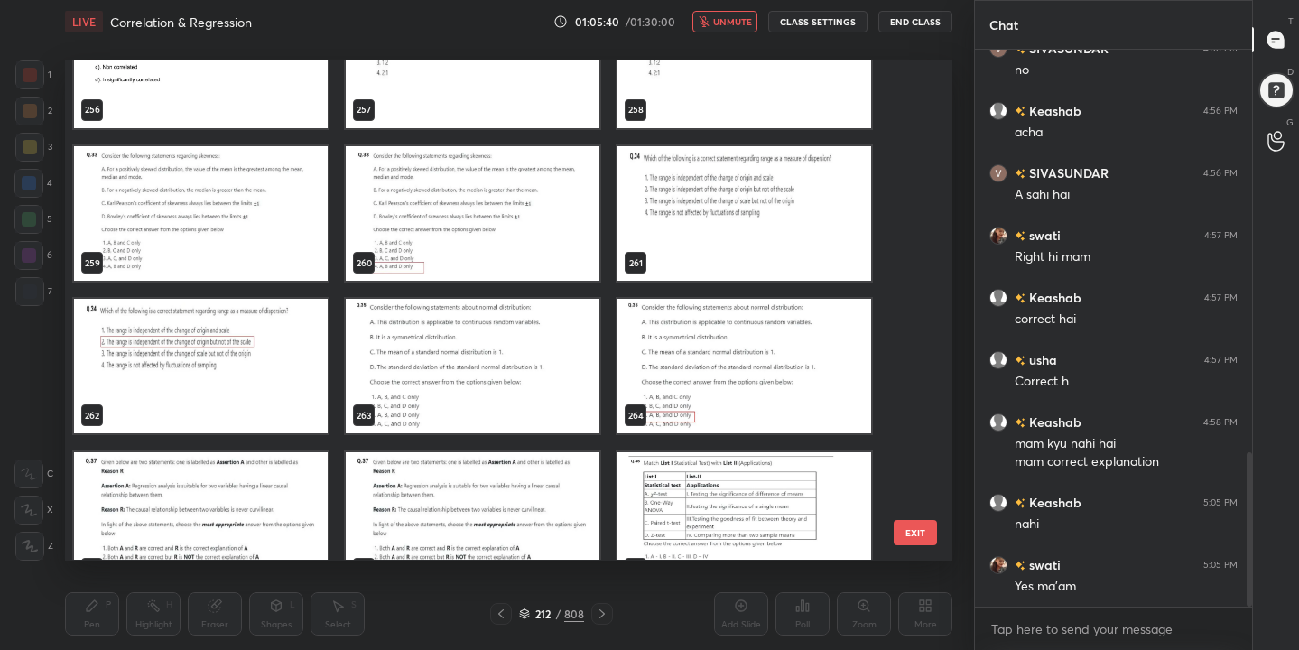
click at [186, 237] on img "grid" at bounding box center [201, 213] width 254 height 135
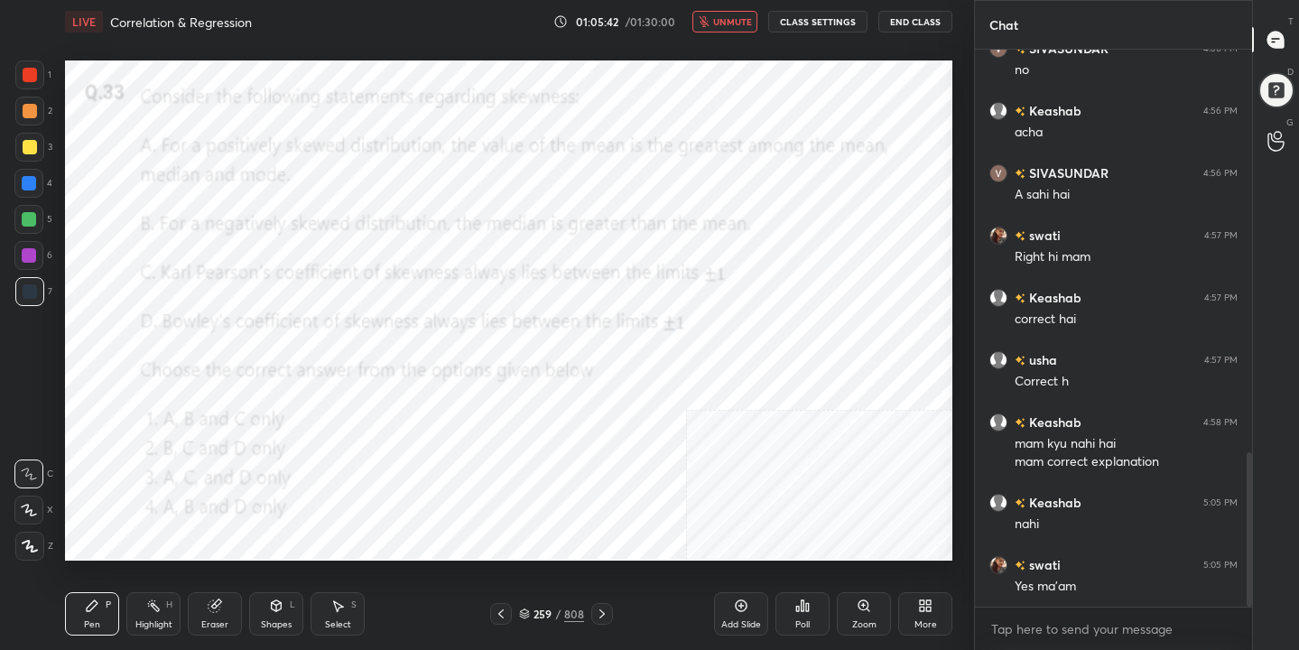
click at [720, 19] on span "unmute" at bounding box center [732, 21] width 39 height 13
click at [718, 19] on icon "button" at bounding box center [710, 21] width 14 height 14
click at [533, 611] on div "259 / 808" at bounding box center [551, 614] width 65 height 16
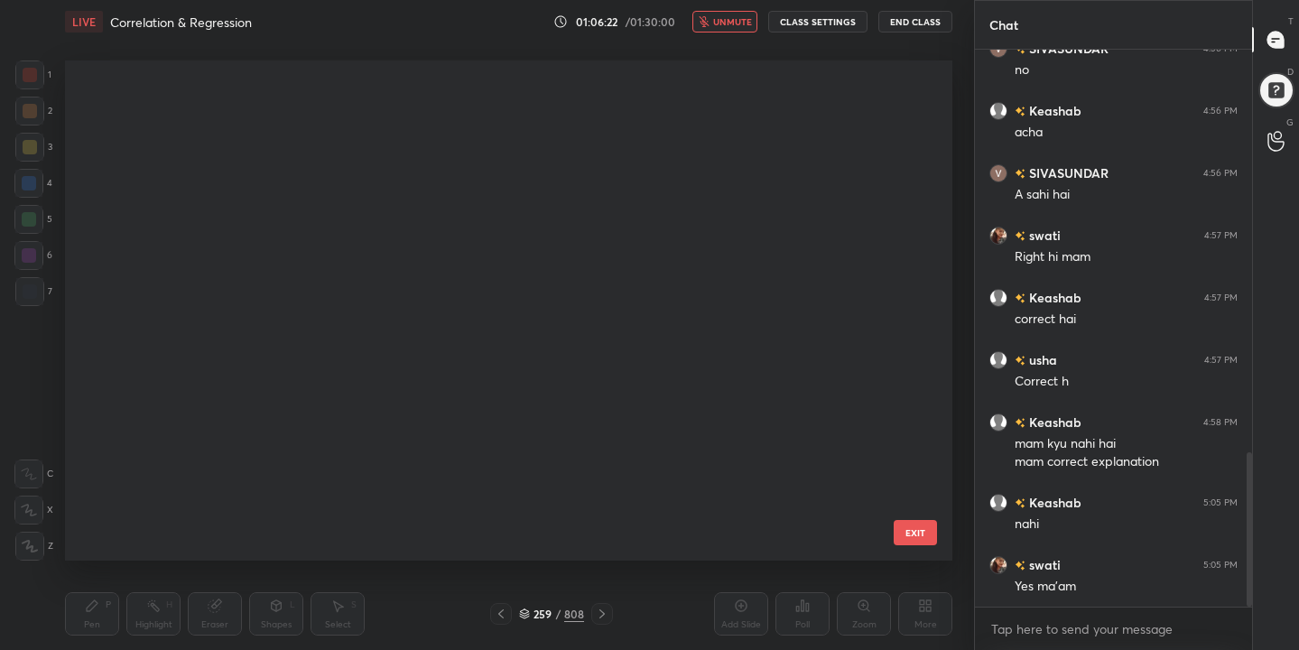
scroll to position [494, 879]
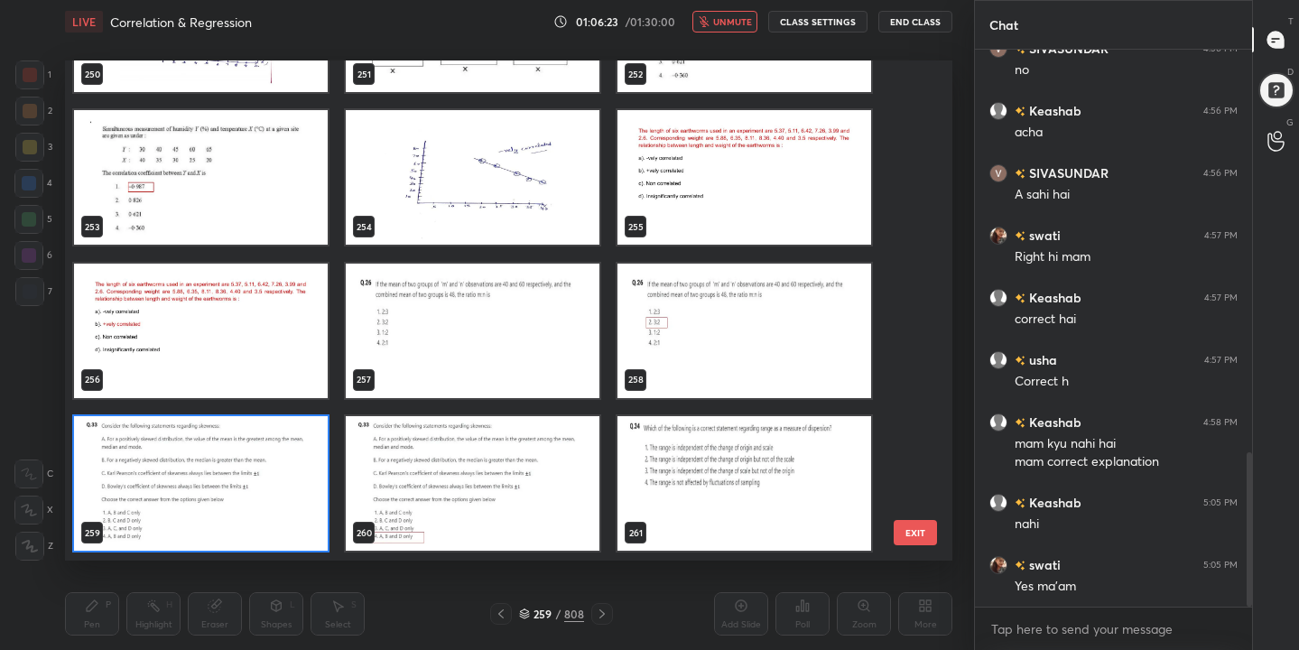
click at [262, 479] on img "grid" at bounding box center [201, 483] width 254 height 135
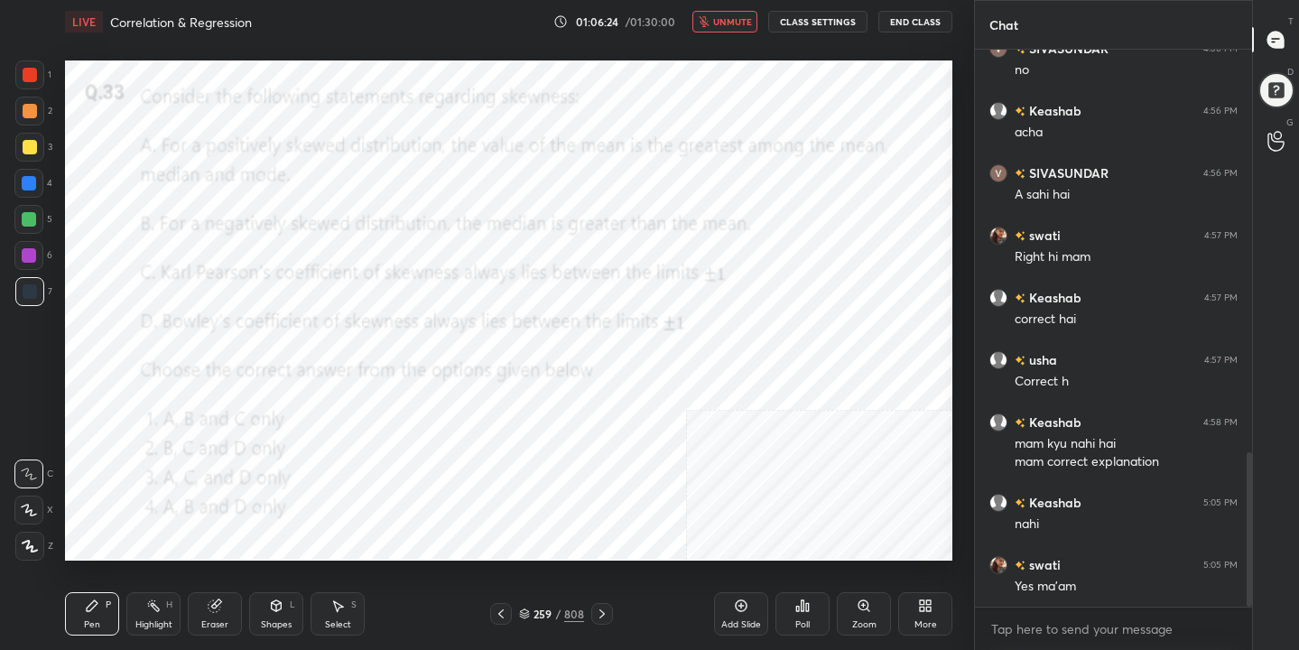
click at [262, 479] on img "grid" at bounding box center [201, 483] width 254 height 135
click at [794, 616] on div "Poll" at bounding box center [803, 613] width 54 height 43
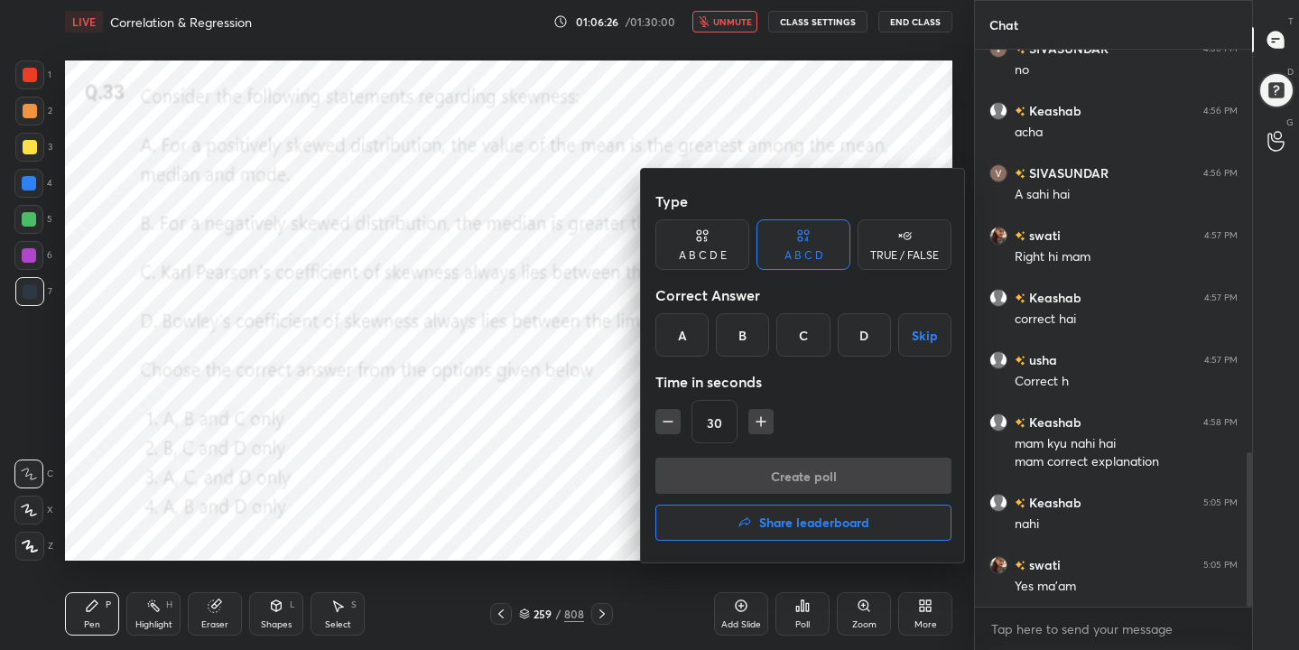
click at [855, 332] on div "D" at bounding box center [864, 334] width 53 height 43
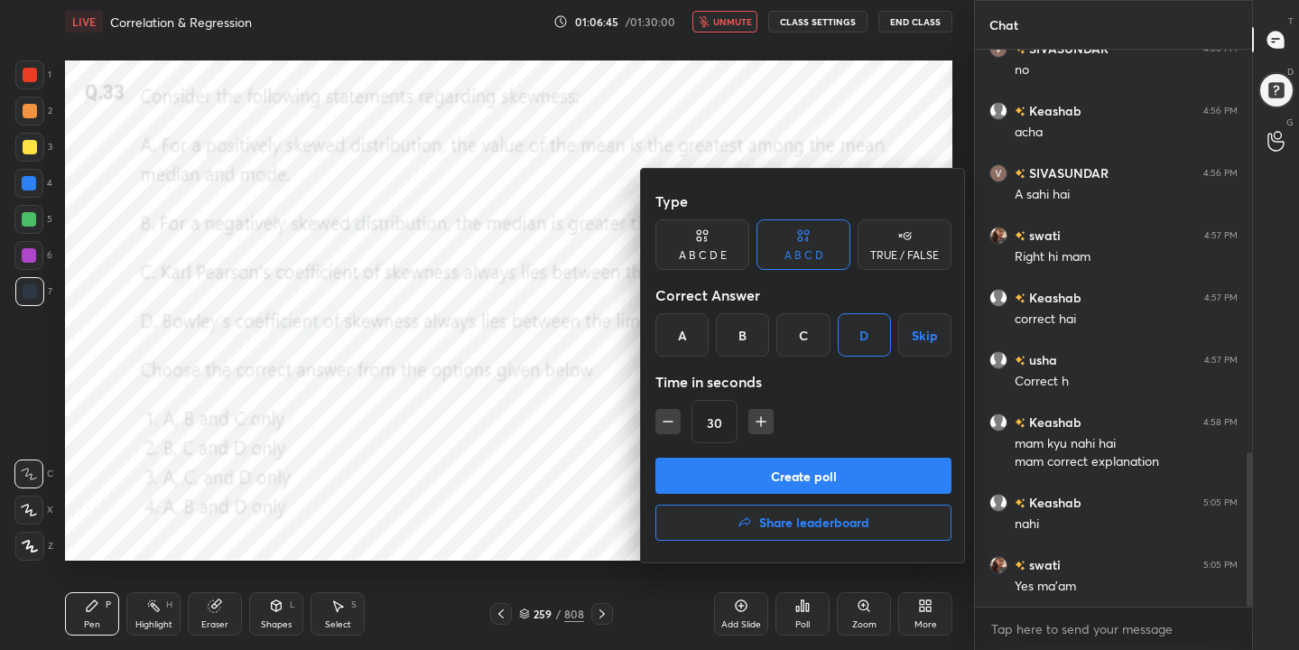
click at [846, 470] on button "Create poll" at bounding box center [803, 476] width 296 height 36
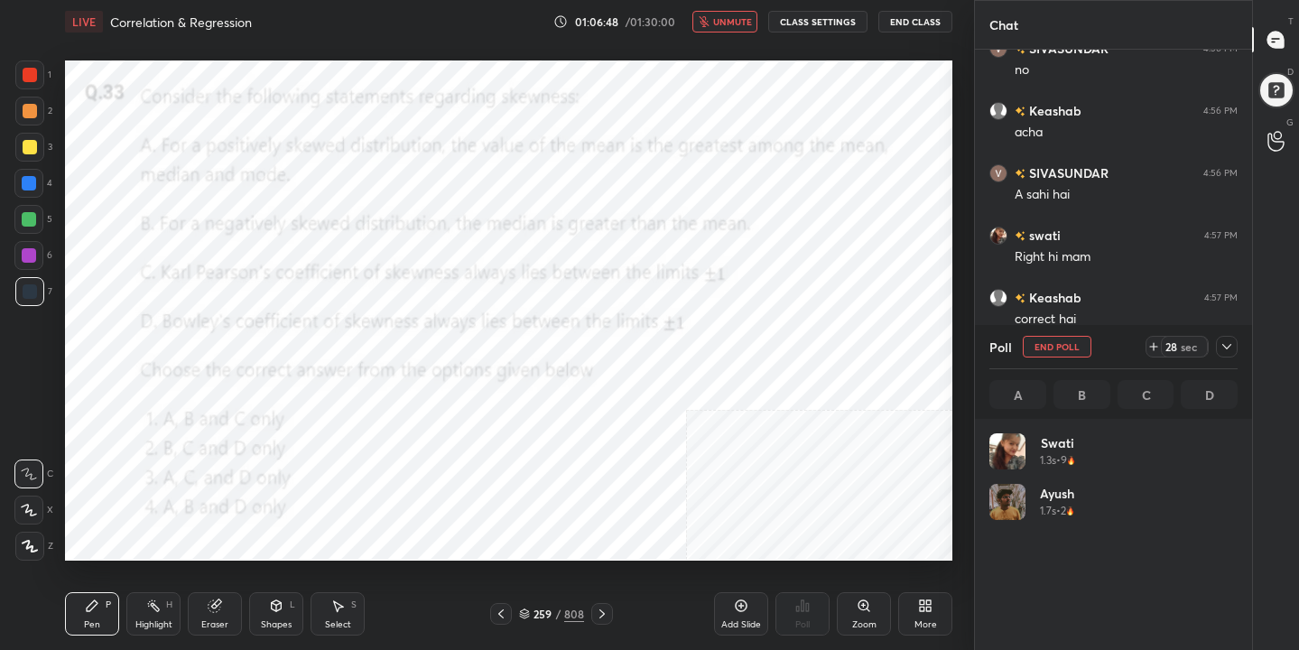
scroll to position [211, 243]
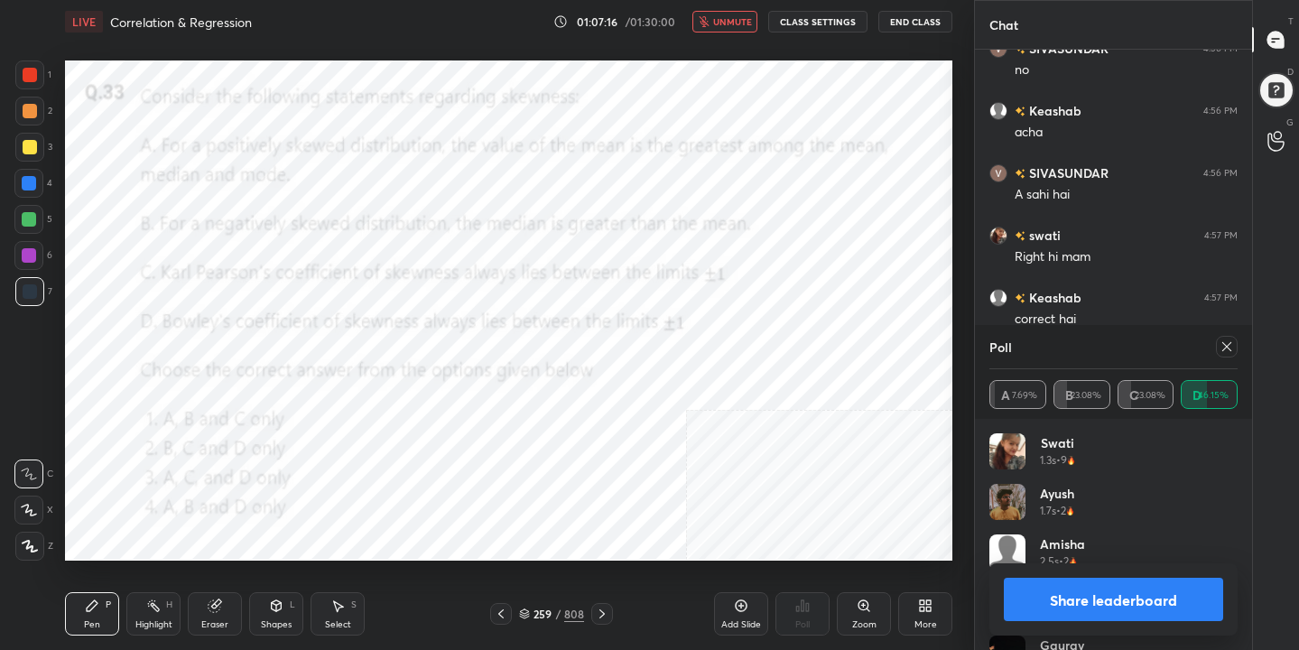
click at [1230, 346] on icon at bounding box center [1227, 346] width 14 height 14
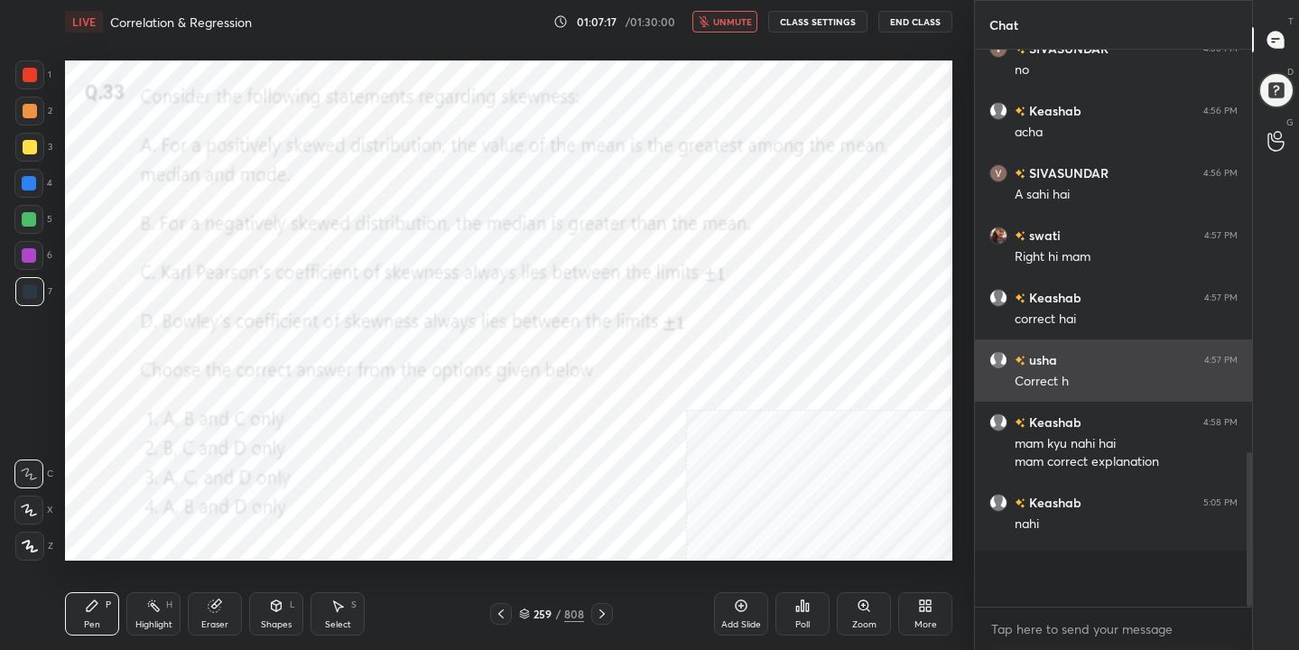
scroll to position [6, 6]
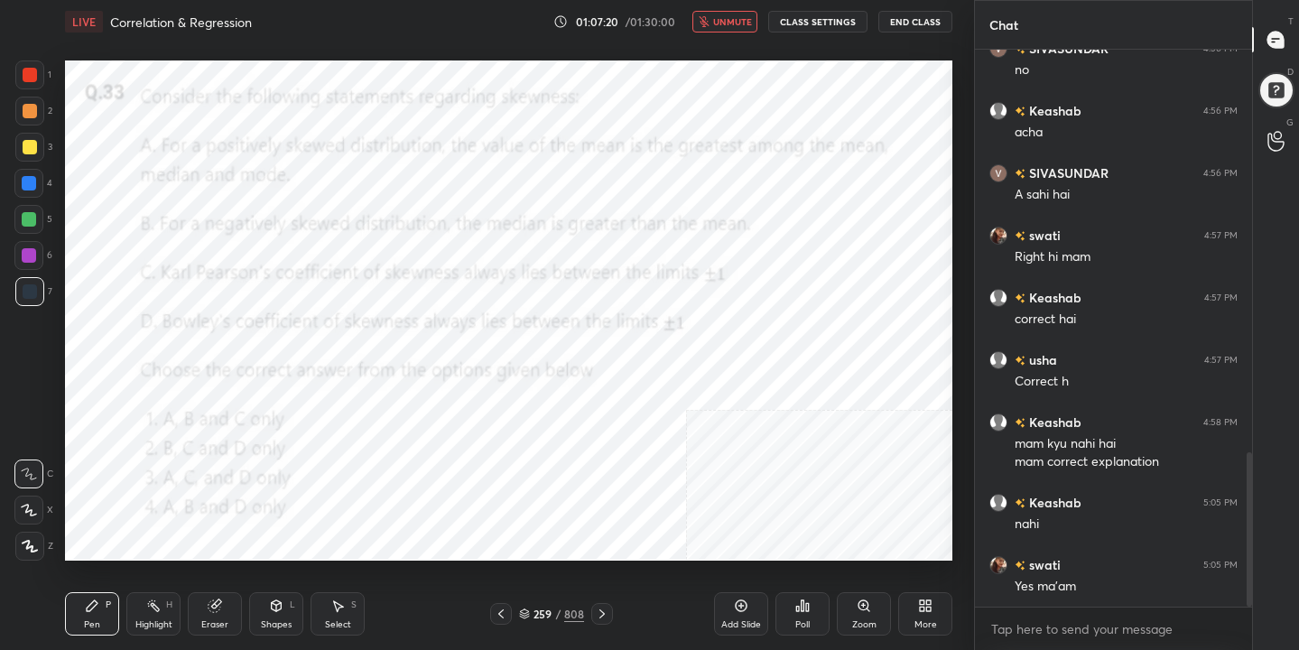
click at [747, 25] on span "unmute" at bounding box center [732, 21] width 39 height 13
click at [529, 614] on icon at bounding box center [524, 615] width 9 height 3
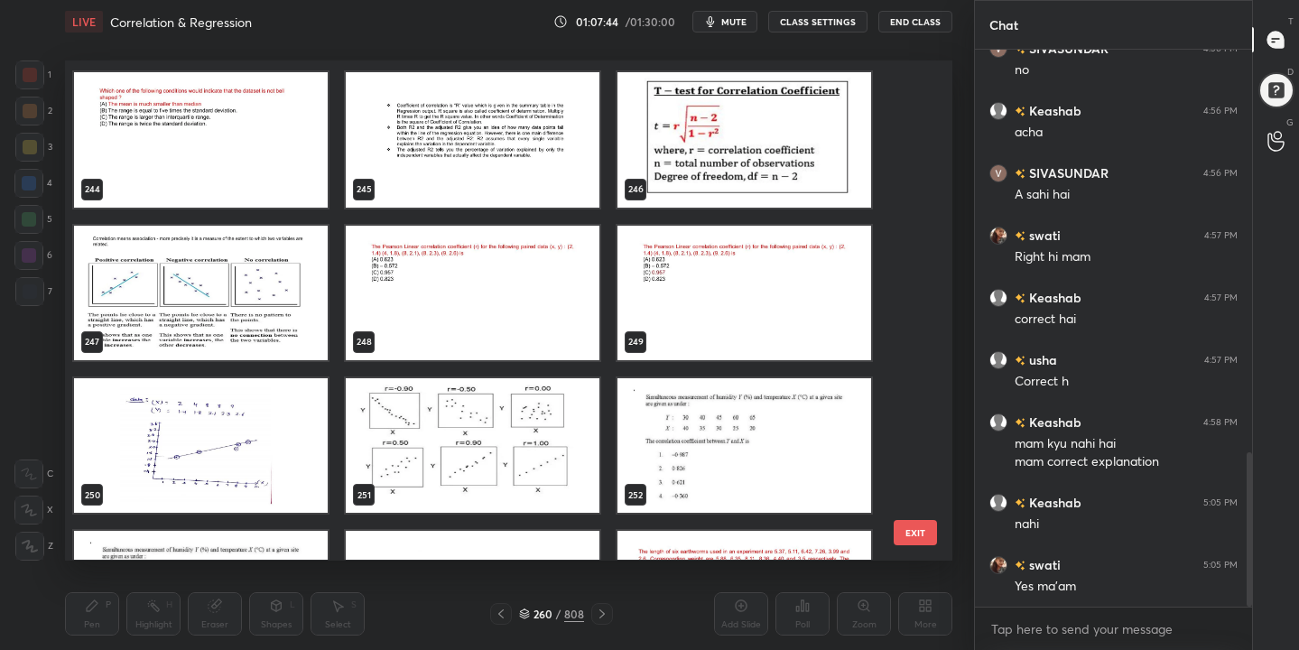
scroll to position [12375, 0]
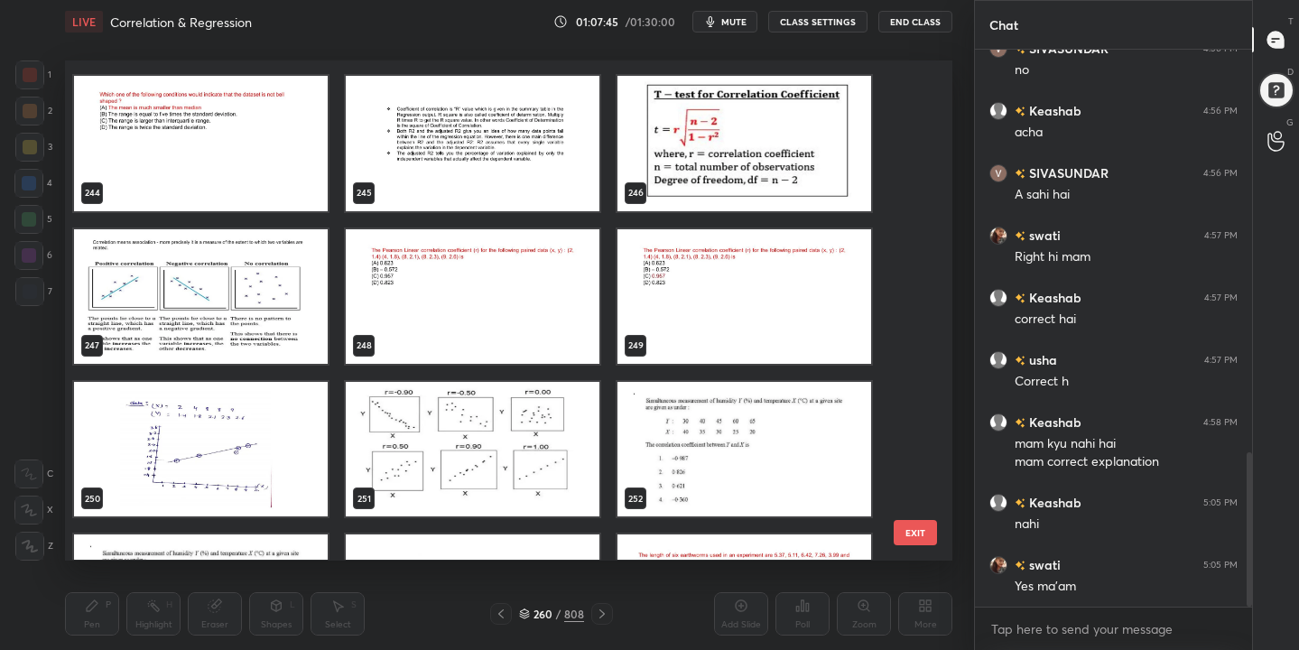
click at [429, 291] on img "grid" at bounding box center [473, 296] width 254 height 135
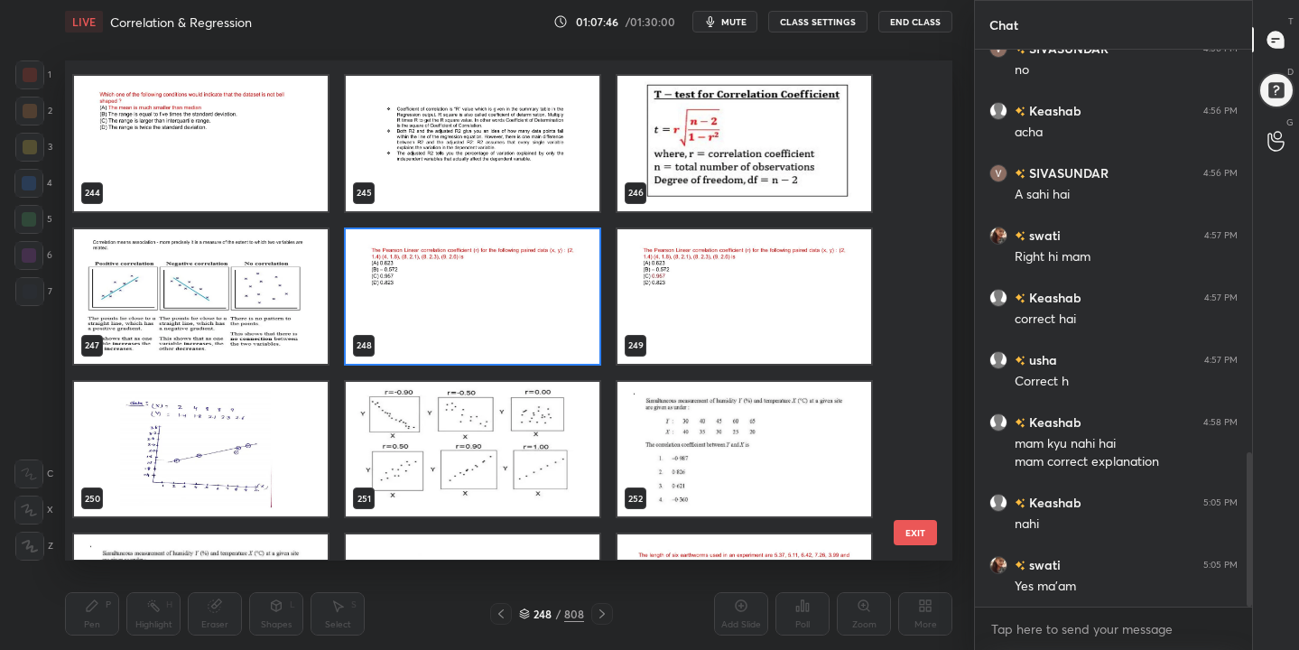
click at [429, 291] on img "grid" at bounding box center [473, 296] width 254 height 135
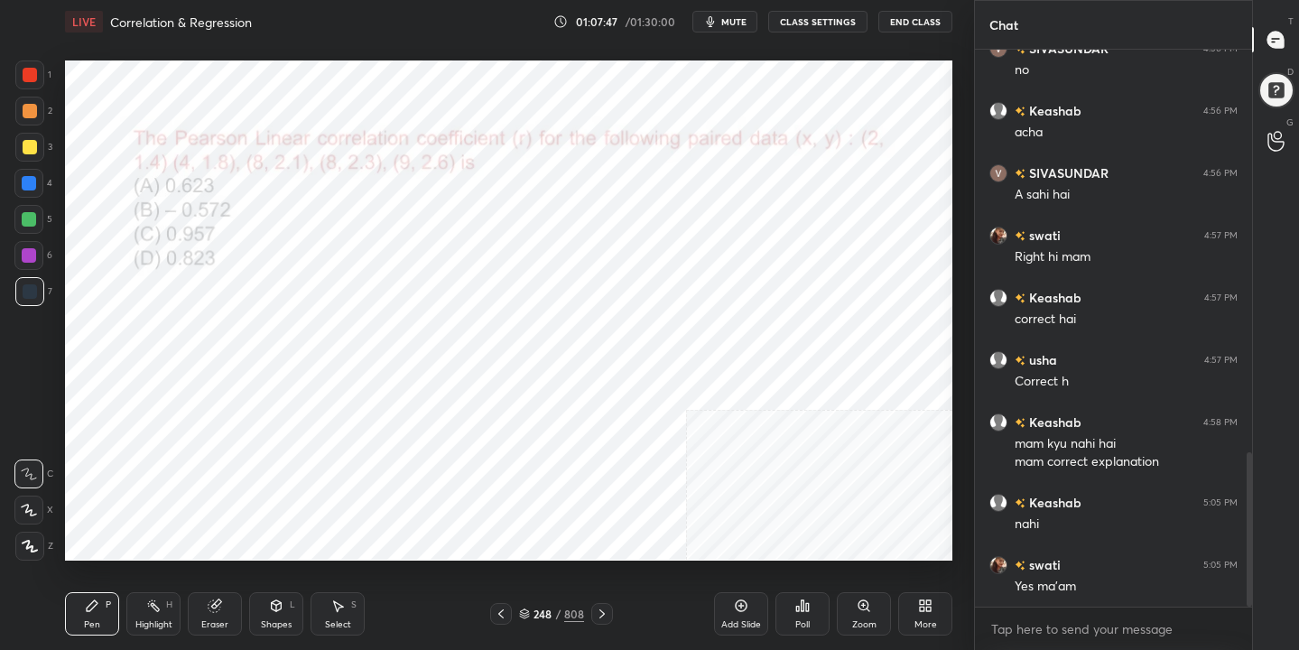
click at [718, 20] on icon "button" at bounding box center [710, 21] width 14 height 14
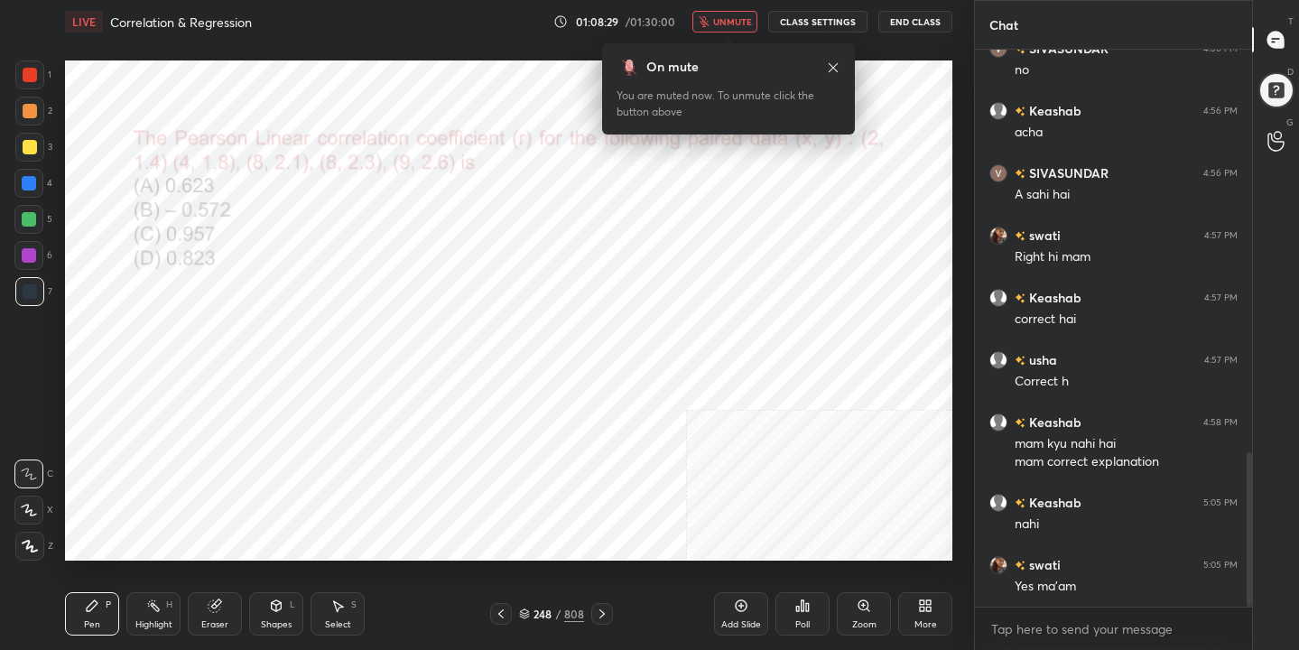
click at [536, 617] on div "248" at bounding box center [543, 614] width 18 height 11
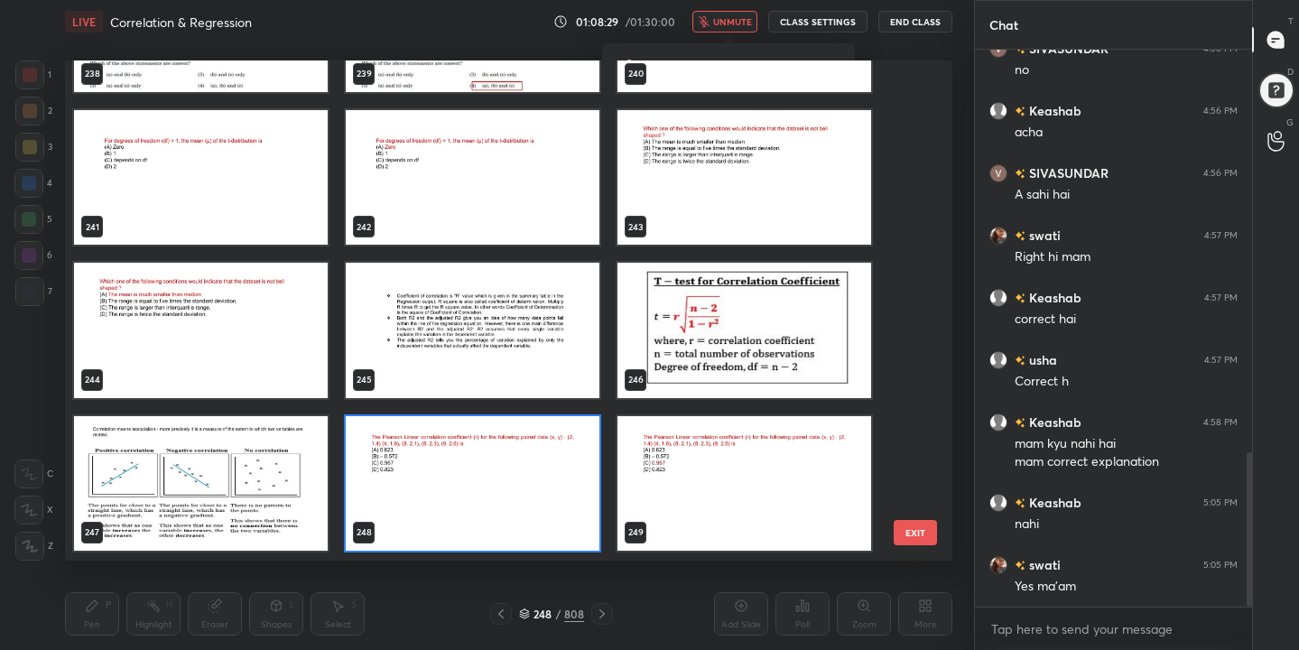
scroll to position [494, 879]
click at [518, 498] on img "grid" at bounding box center [473, 483] width 254 height 135
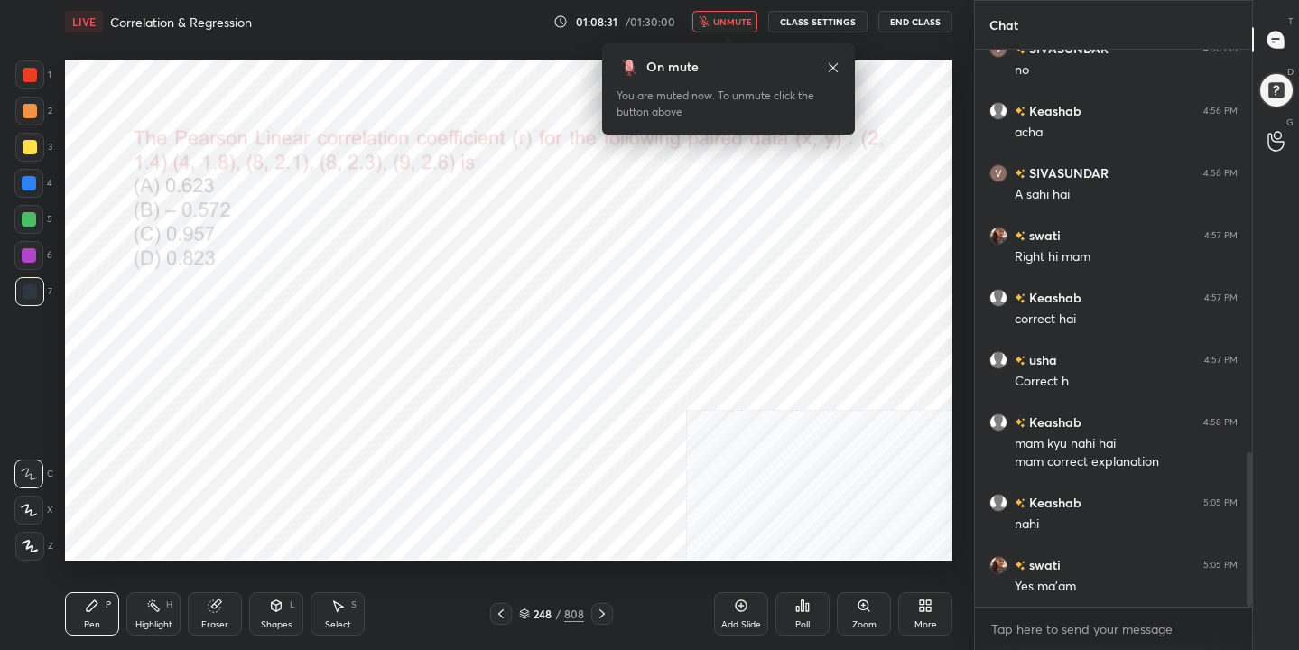
click at [518, 498] on img "grid" at bounding box center [473, 483] width 254 height 135
click at [803, 586] on div "Poll" at bounding box center [803, 613] width 54 height 101
click at [793, 626] on div "Poll" at bounding box center [803, 613] width 54 height 43
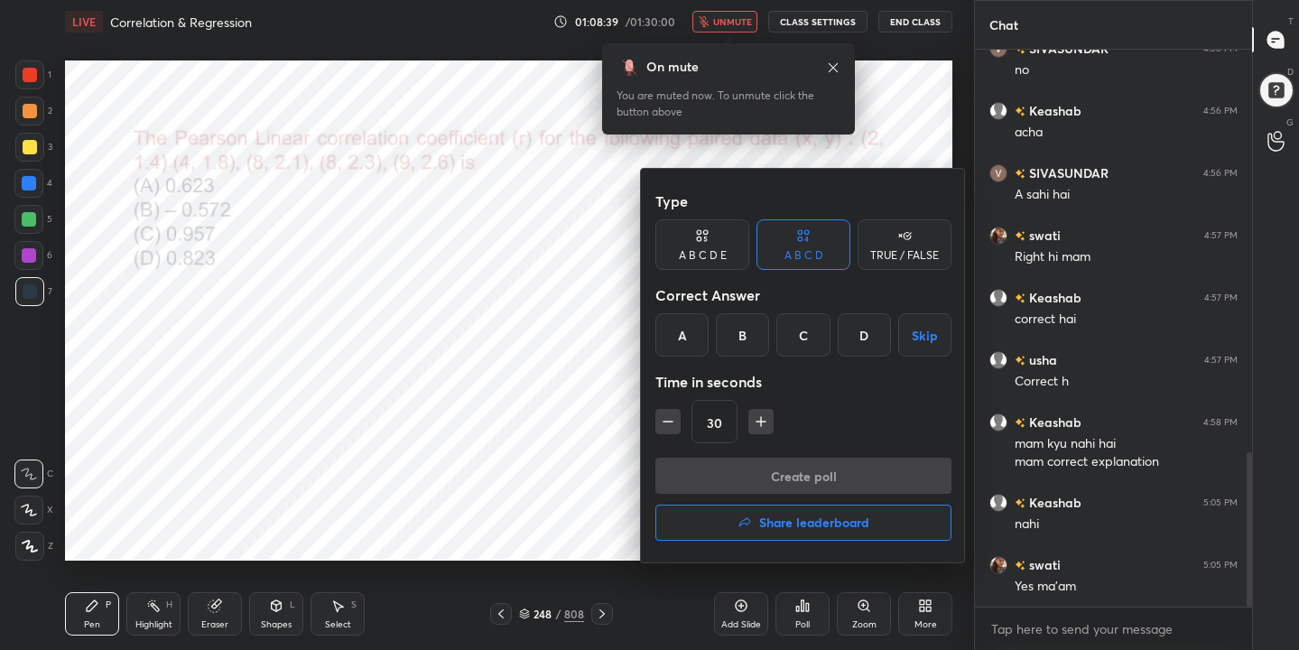
click at [810, 332] on div "C" at bounding box center [802, 334] width 53 height 43
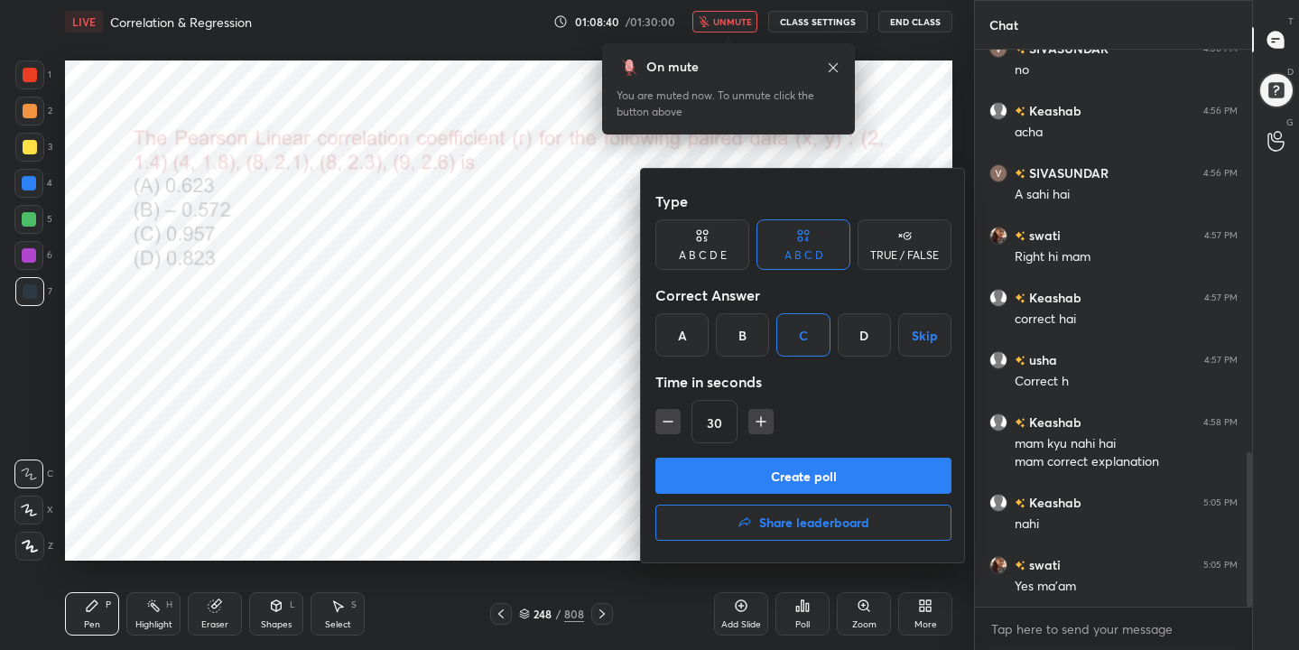
click at [836, 460] on button "Create poll" at bounding box center [803, 476] width 296 height 36
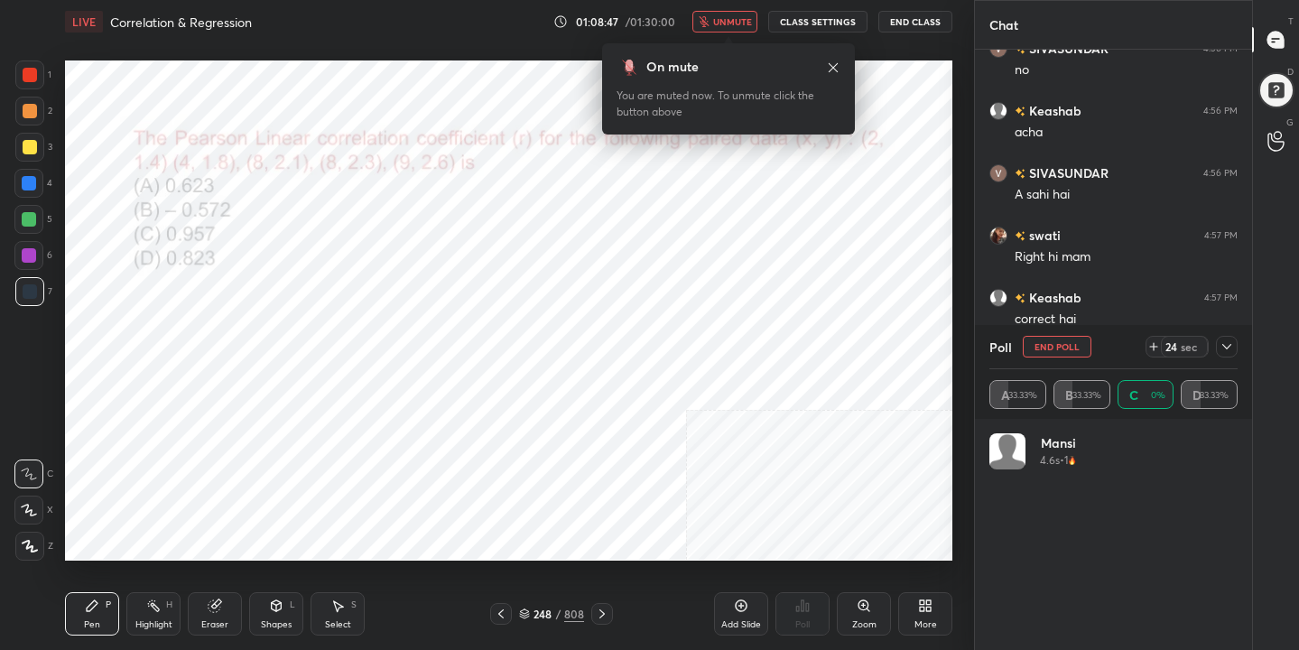
scroll to position [211, 243]
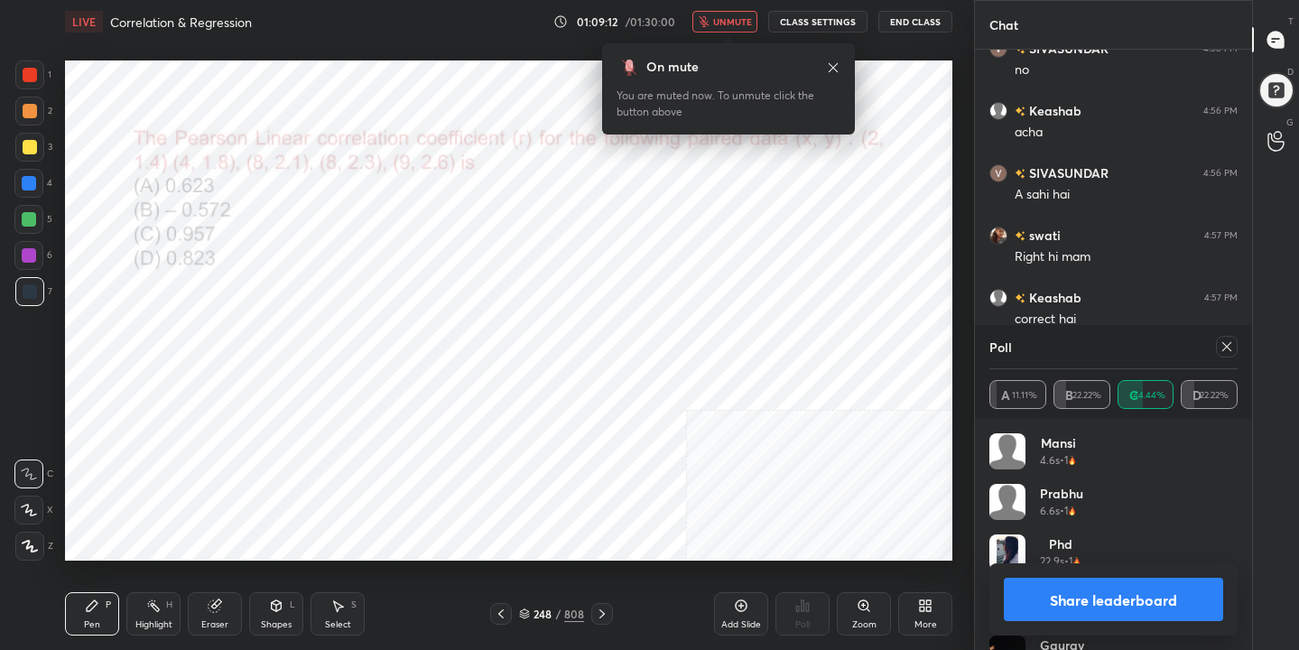
click at [1241, 352] on div "Poll A 11.11% B 22.22% C 44.44% D 22.22%" at bounding box center [1113, 372] width 277 height 94
click at [748, 23] on span "unmute" at bounding box center [732, 21] width 39 height 13
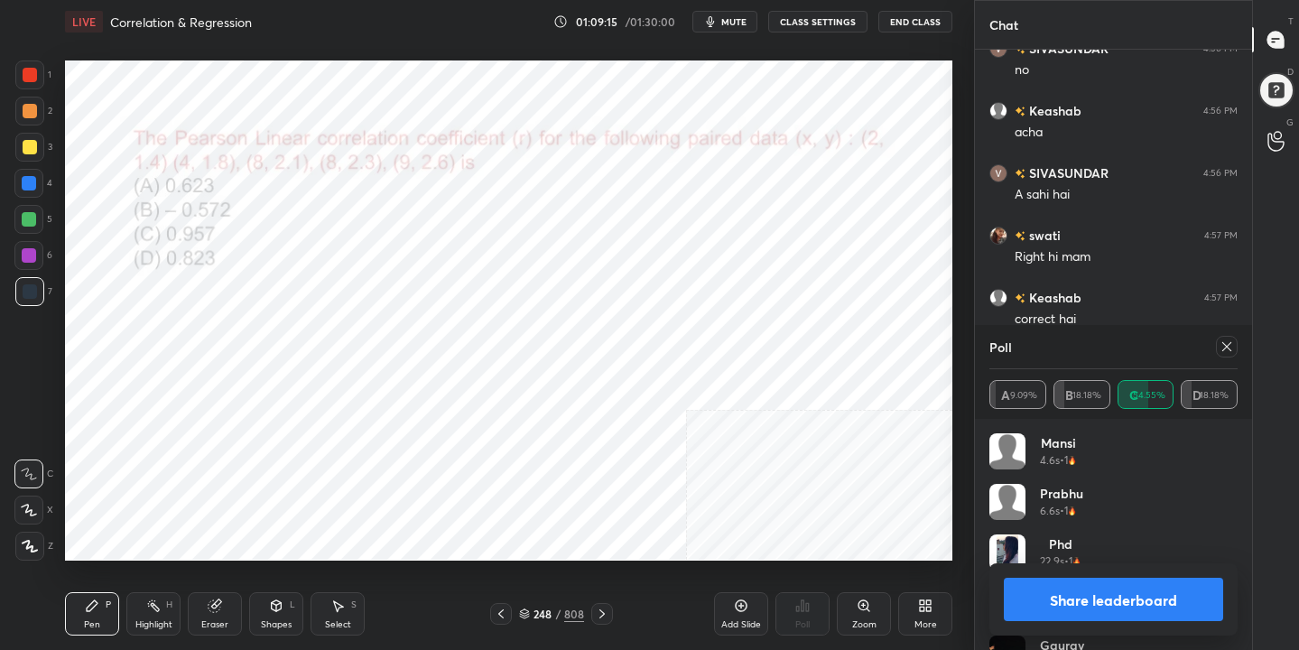
click at [1223, 349] on icon at bounding box center [1226, 346] width 9 height 9
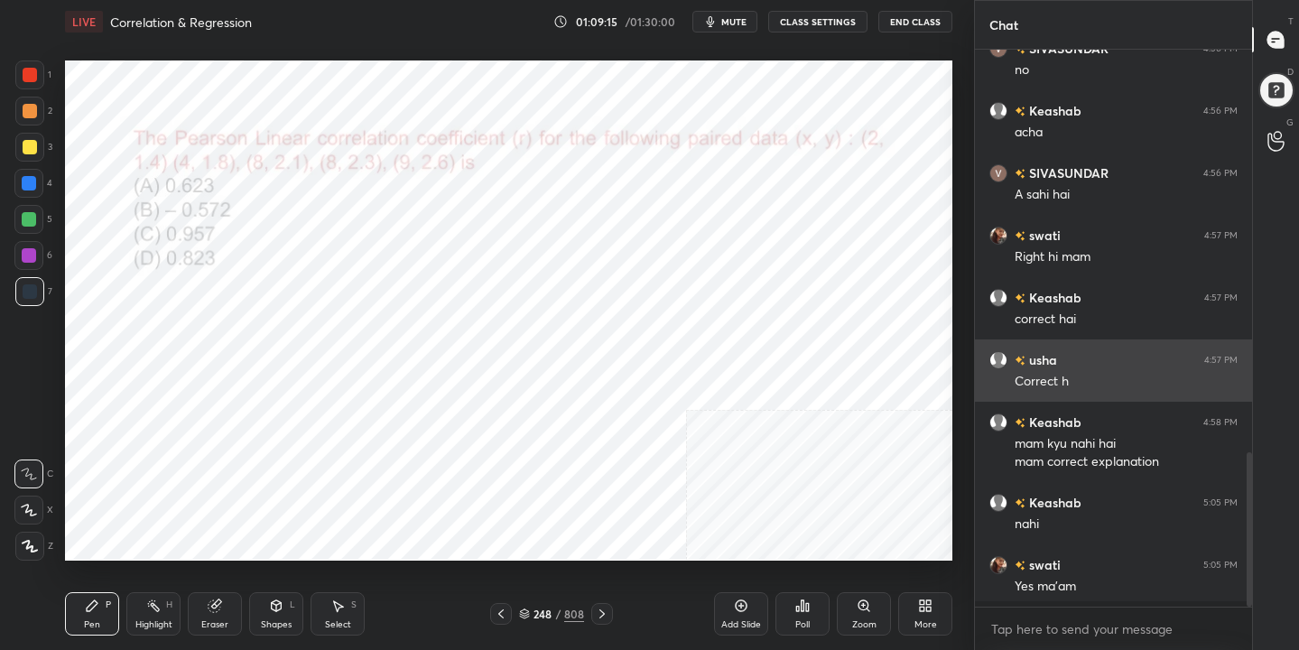
scroll to position [6, 6]
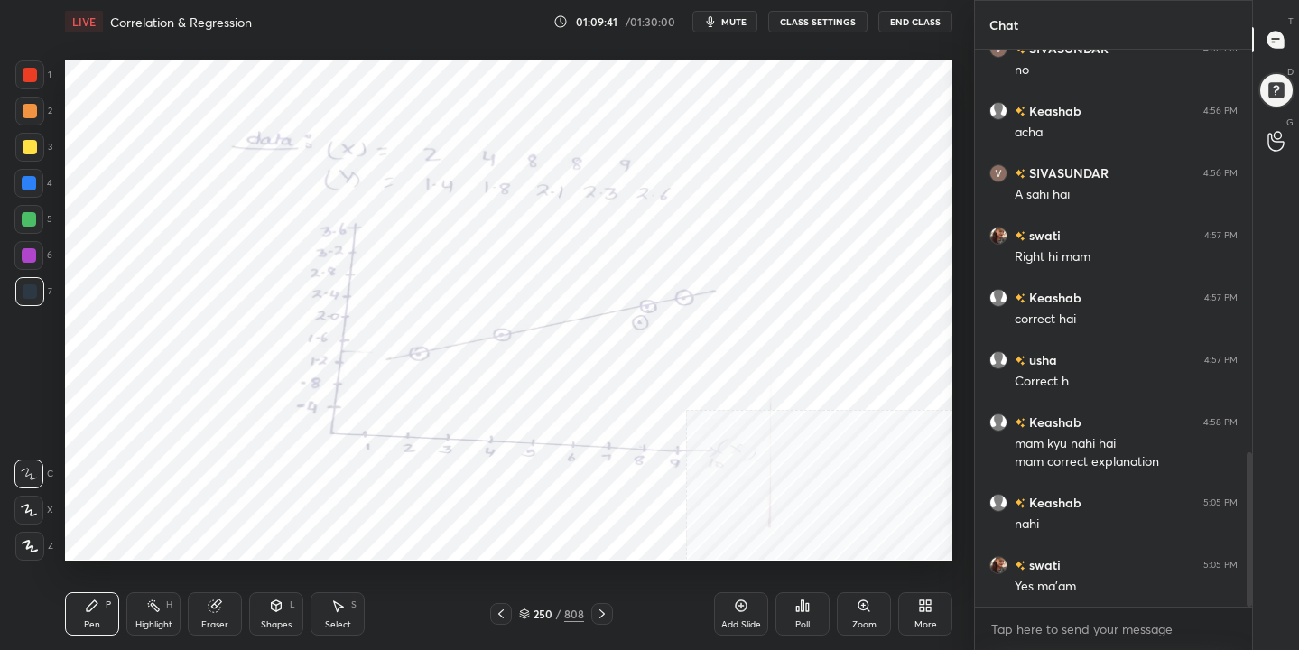
click at [534, 609] on div "250" at bounding box center [543, 614] width 18 height 11
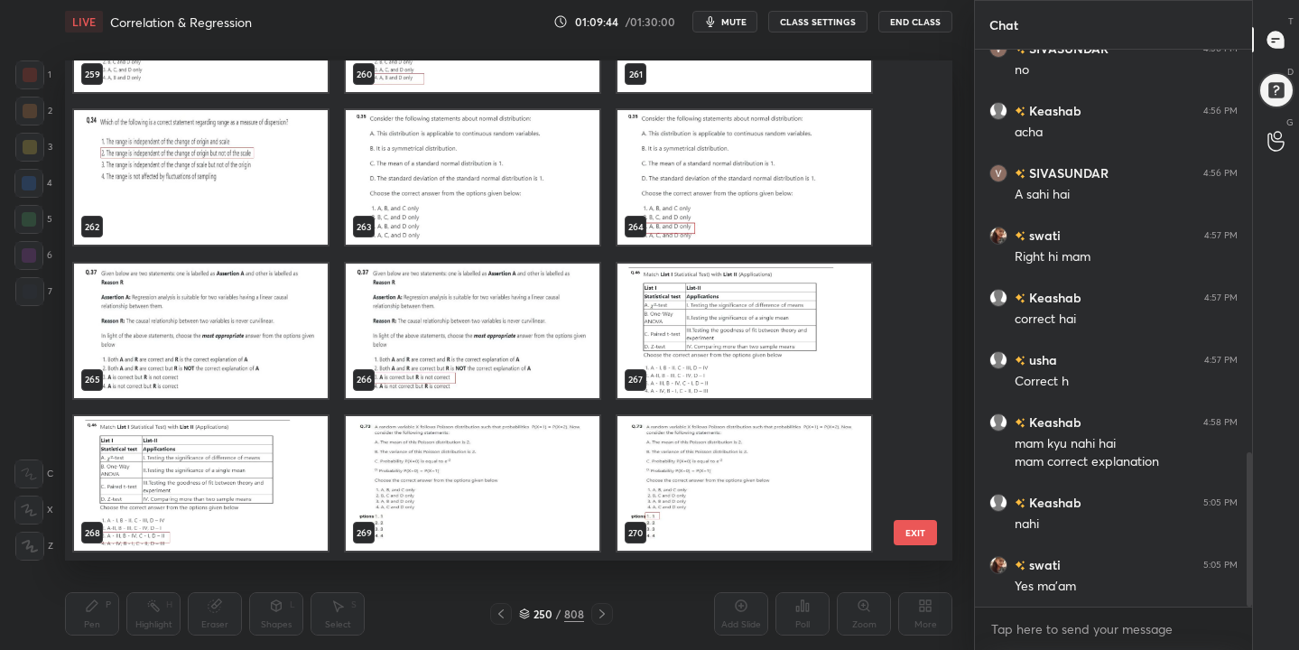
scroll to position [13260, 0]
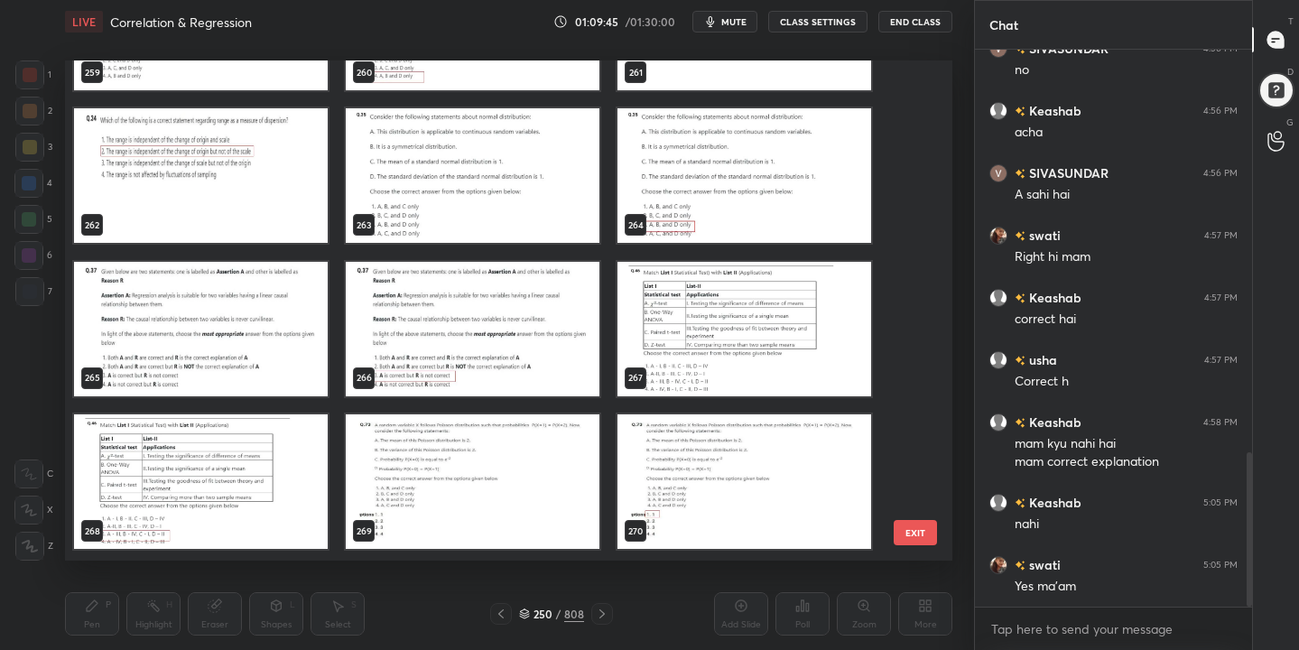
click at [713, 306] on img "grid" at bounding box center [745, 329] width 254 height 135
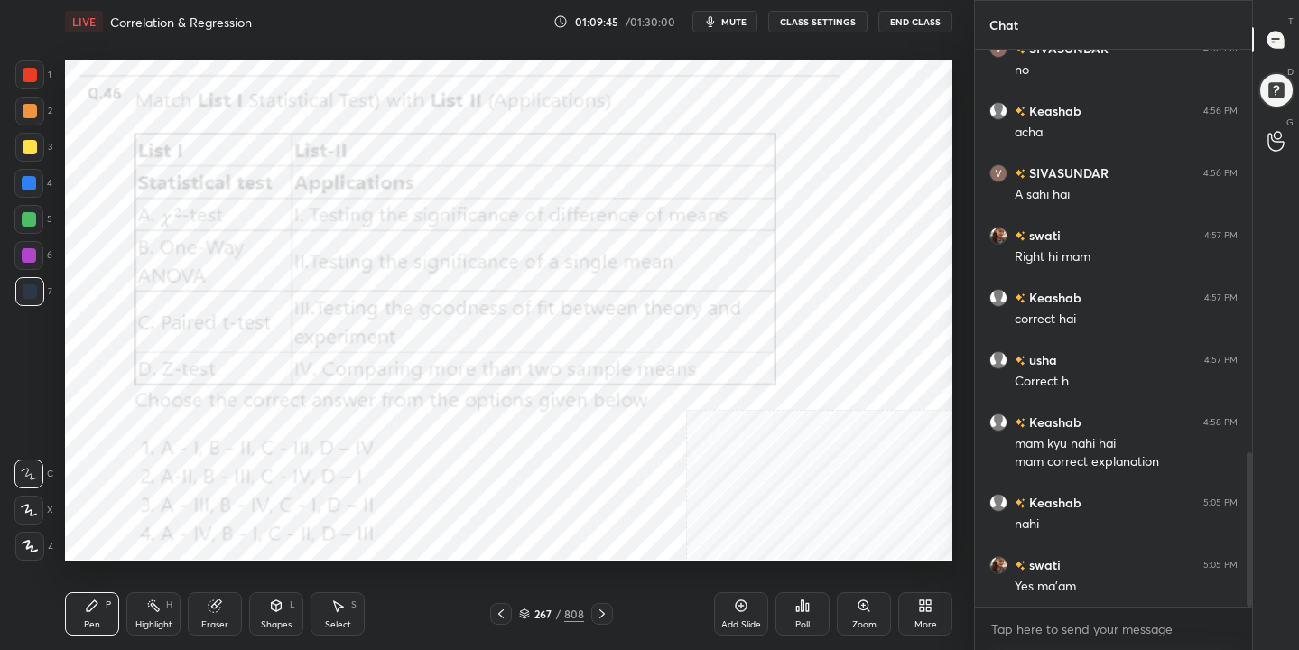
click at [713, 306] on img "grid" at bounding box center [745, 329] width 254 height 135
click at [736, 18] on span "mute" at bounding box center [733, 21] width 25 height 13
click at [531, 613] on div "267 / 808" at bounding box center [551, 614] width 65 height 16
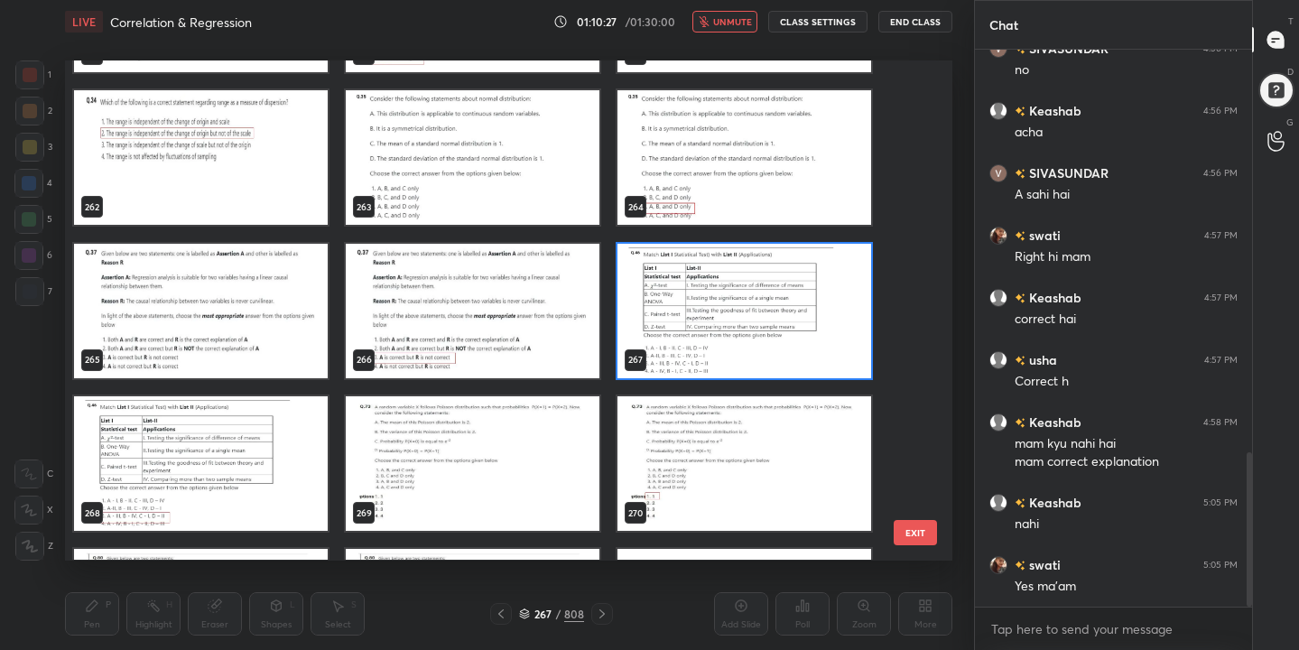
scroll to position [13285, 0]
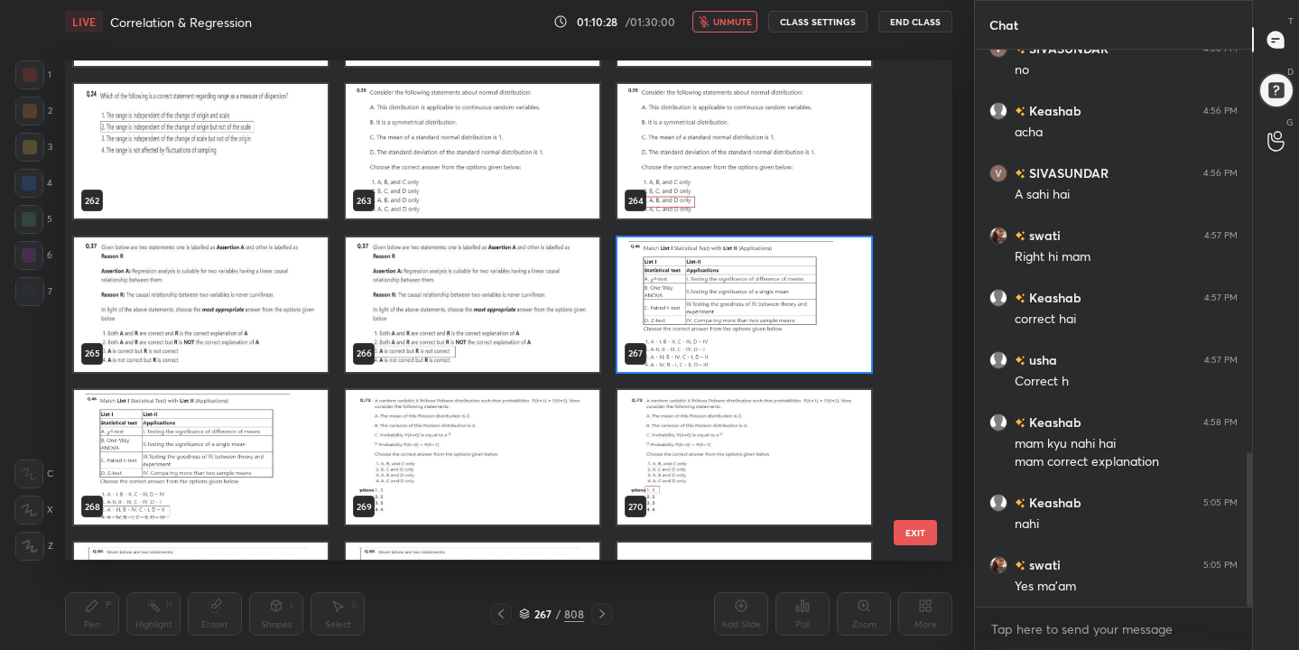
click at [711, 284] on img "grid" at bounding box center [745, 304] width 254 height 135
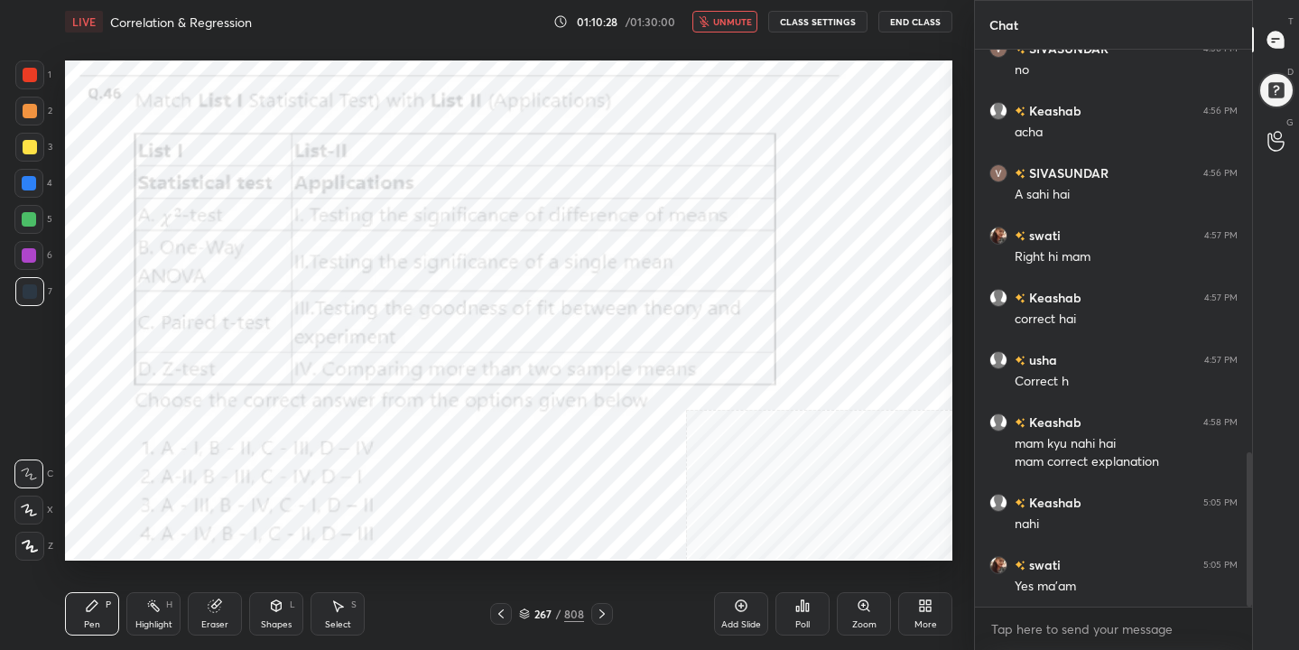
click at [711, 284] on img "grid" at bounding box center [745, 304] width 254 height 135
click at [785, 615] on div "Poll" at bounding box center [803, 613] width 54 height 43
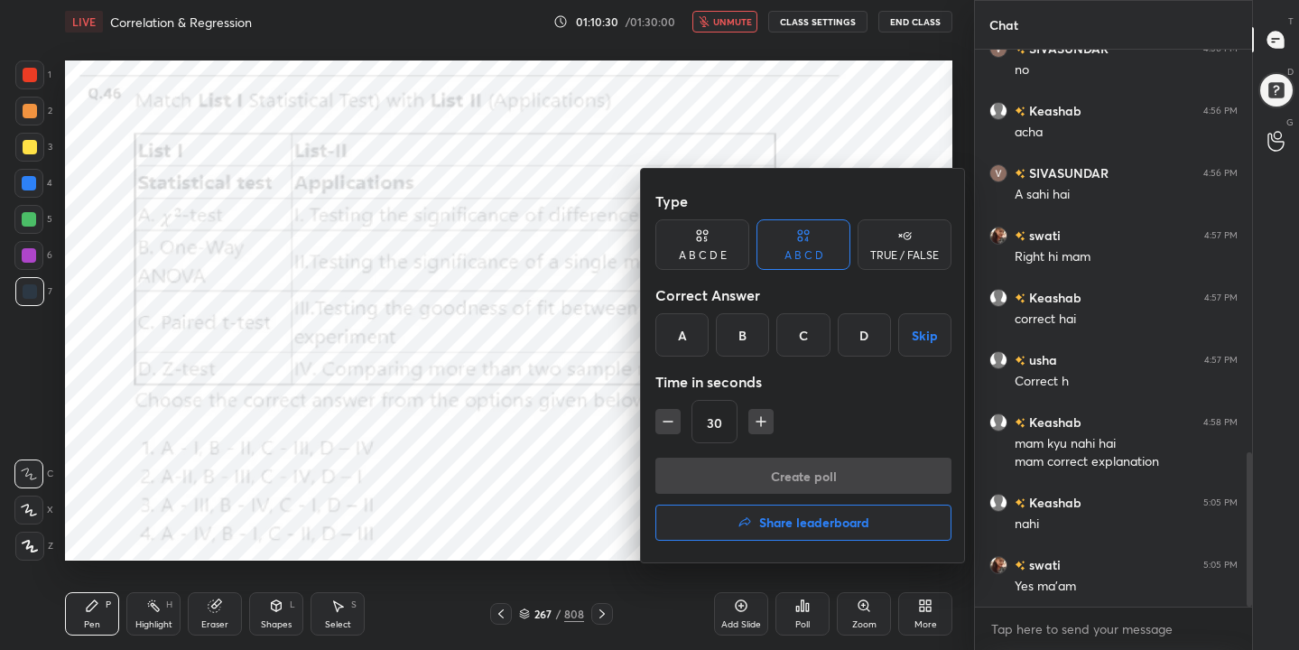
click at [804, 342] on div "C" at bounding box center [802, 334] width 53 height 43
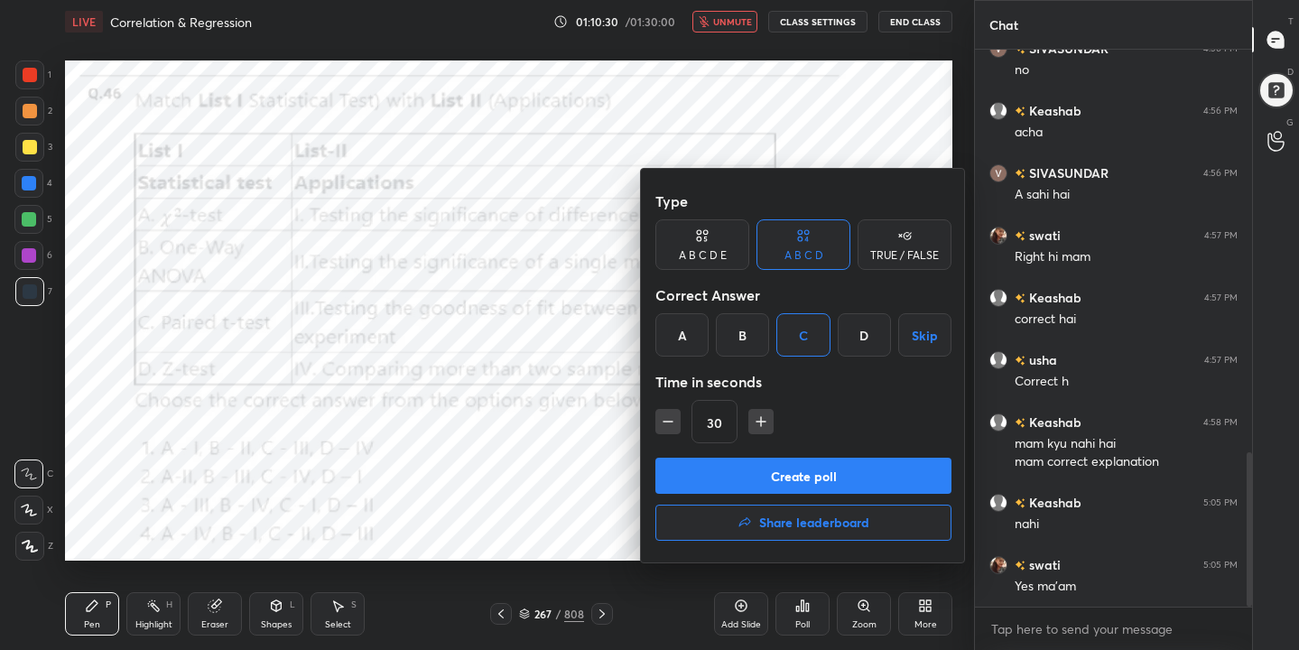
click at [826, 474] on button "Create poll" at bounding box center [803, 476] width 296 height 36
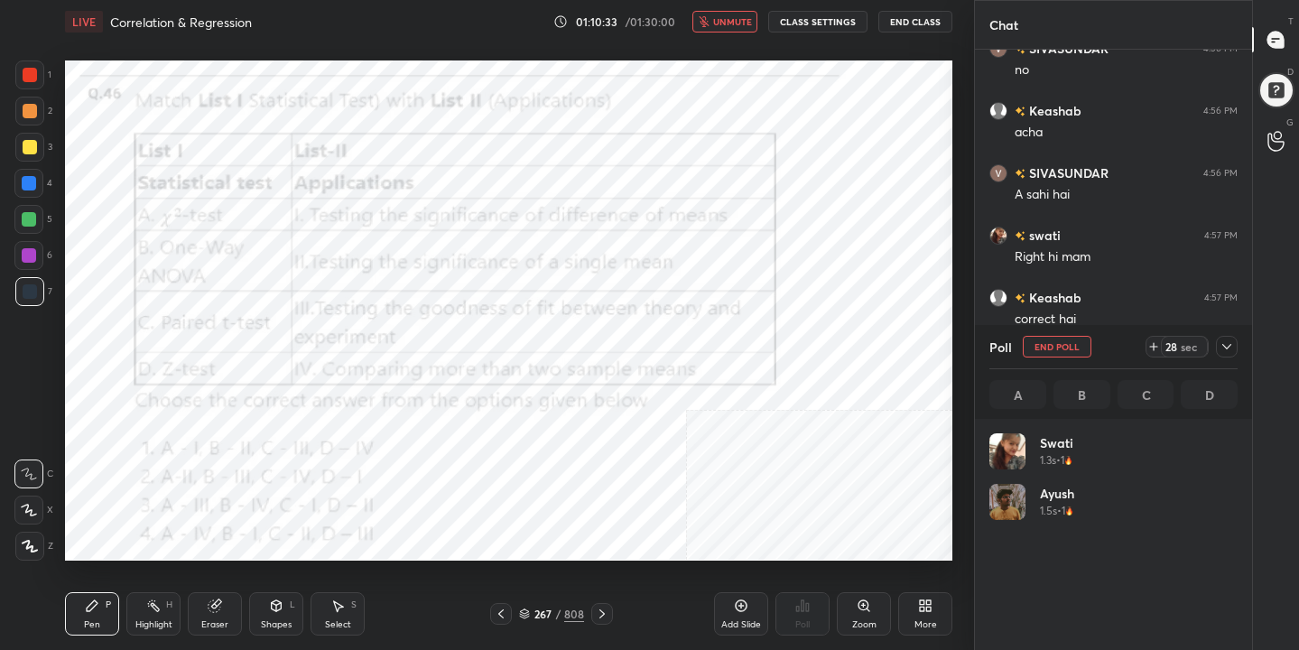
scroll to position [211, 243]
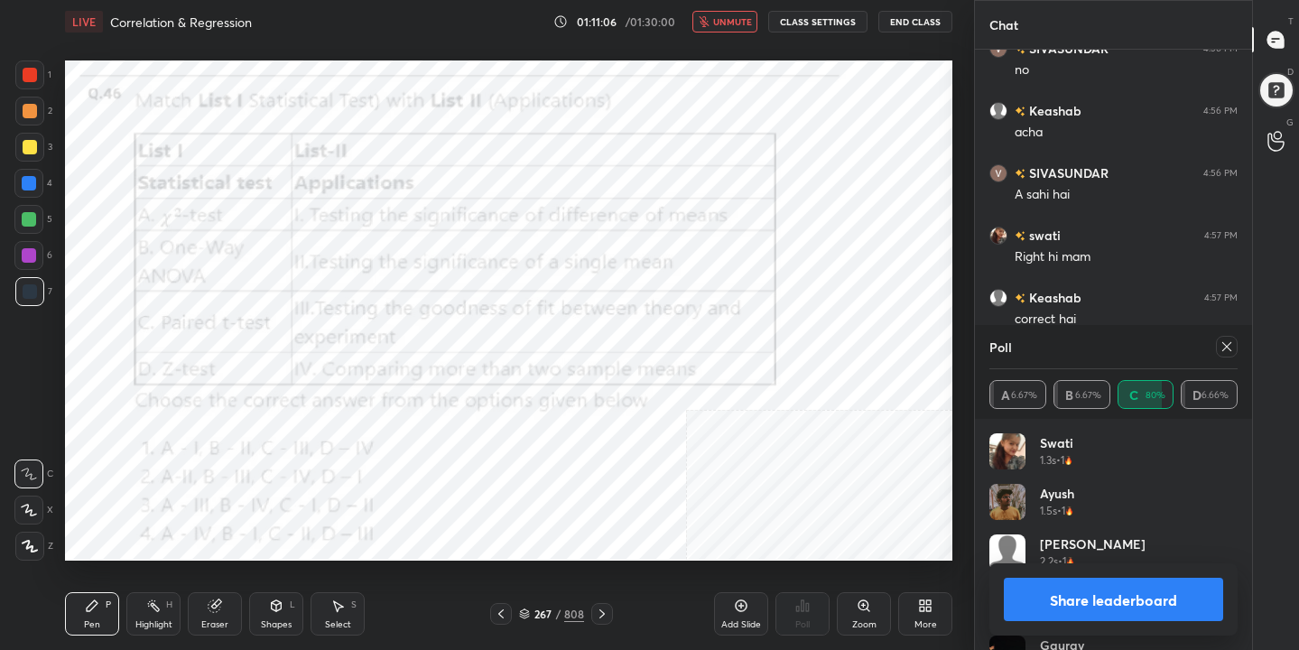
click at [1224, 341] on icon at bounding box center [1227, 346] width 14 height 14
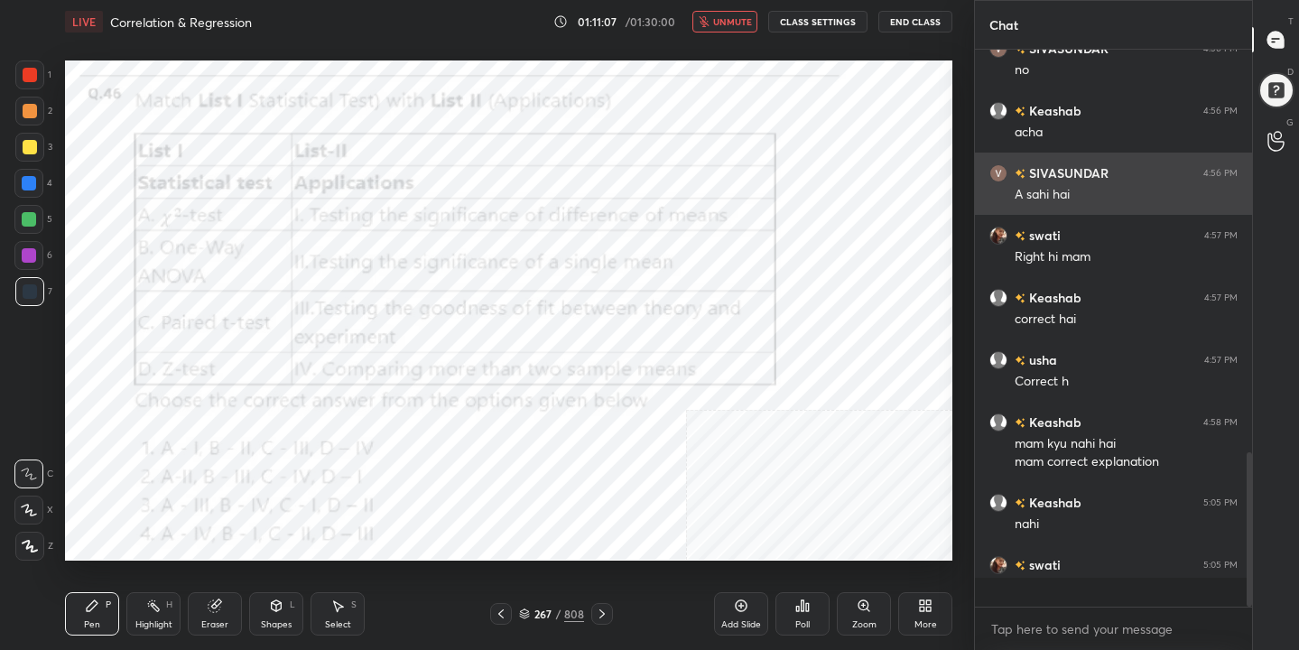
scroll to position [6, 6]
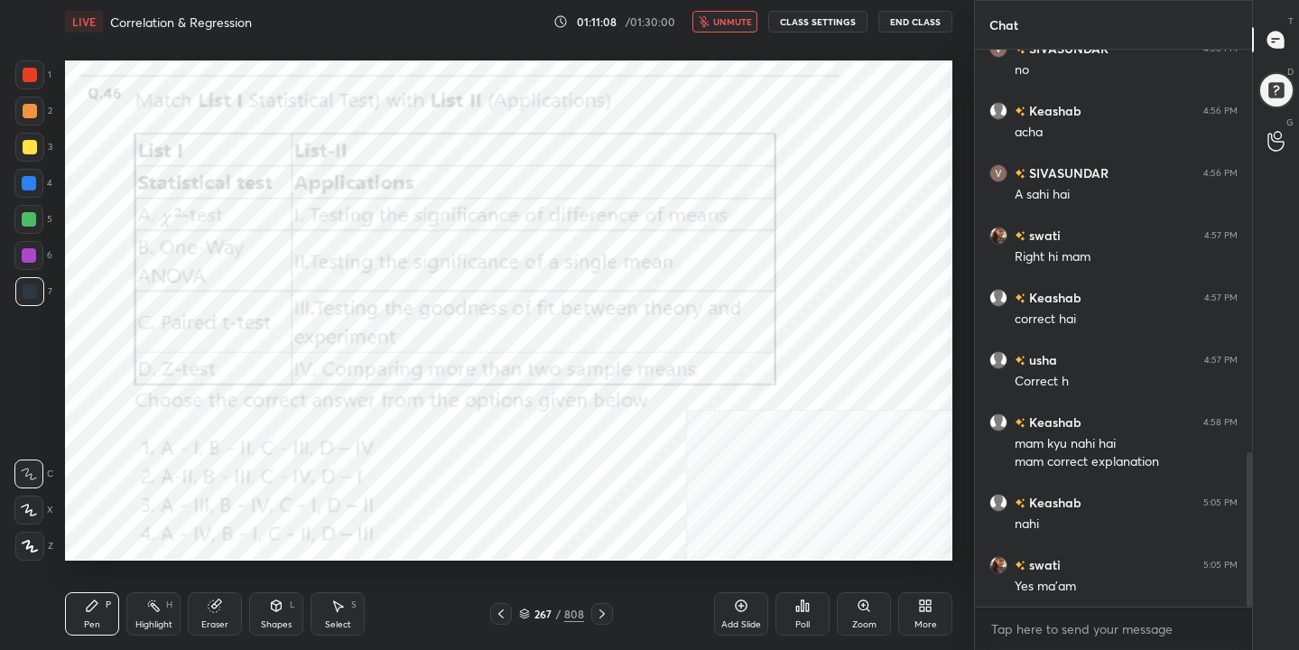
click at [746, 20] on span "unmute" at bounding box center [732, 21] width 39 height 13
click at [538, 609] on div "268" at bounding box center [543, 614] width 18 height 11
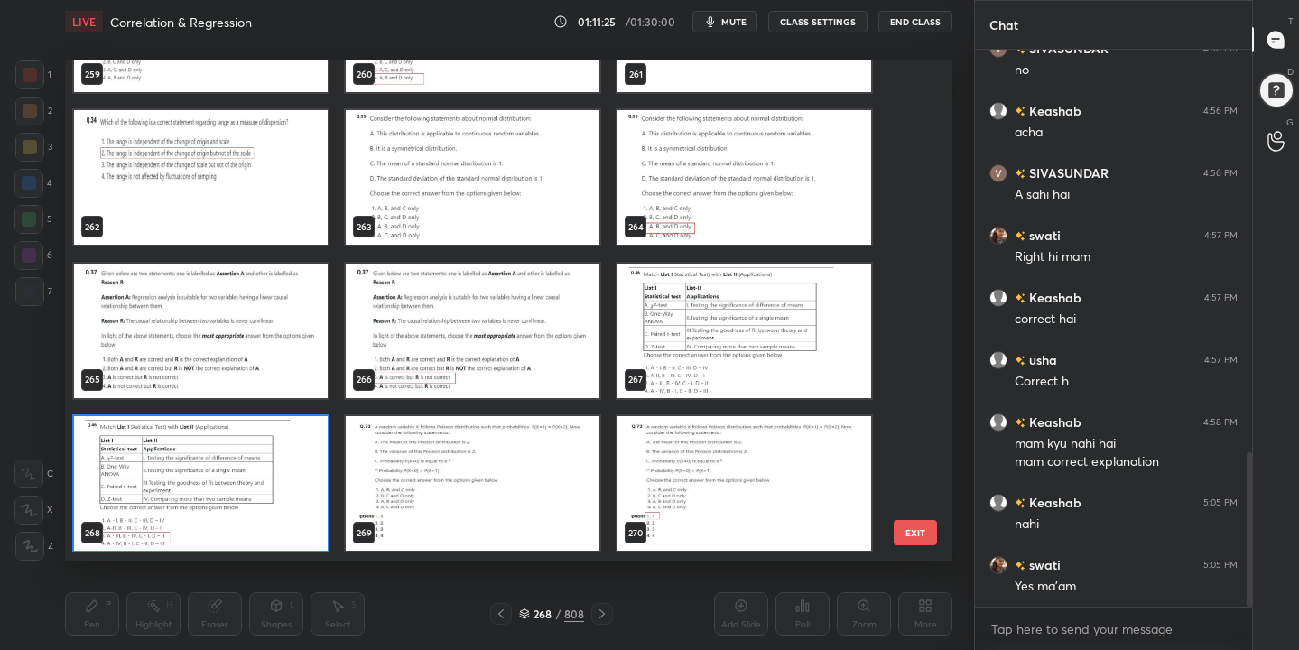
scroll to position [13232, 0]
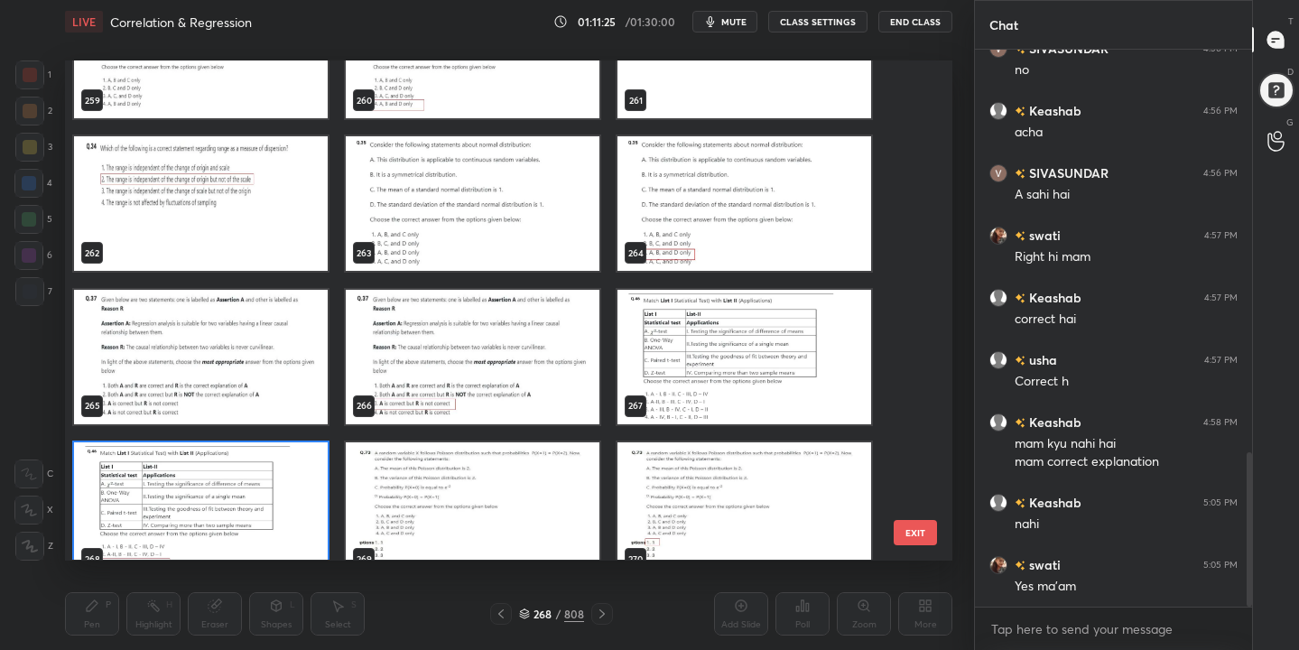
click at [185, 313] on img "grid" at bounding box center [201, 357] width 254 height 135
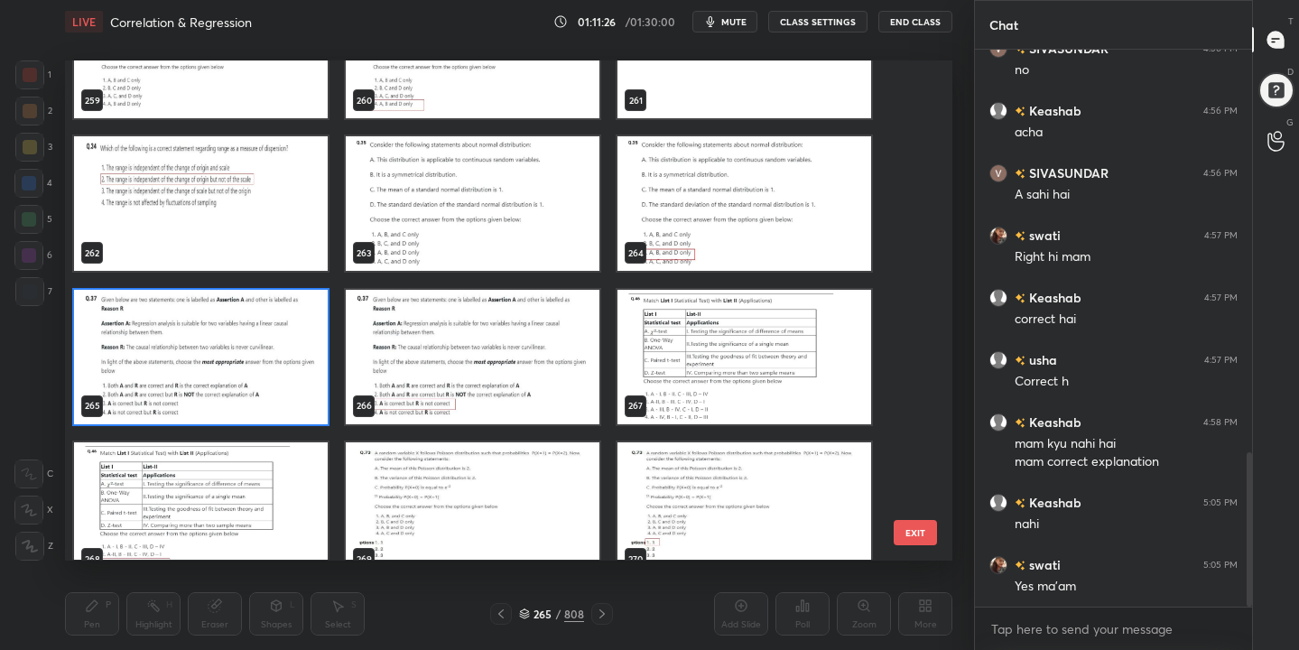
click at [185, 313] on img "grid" at bounding box center [201, 357] width 254 height 135
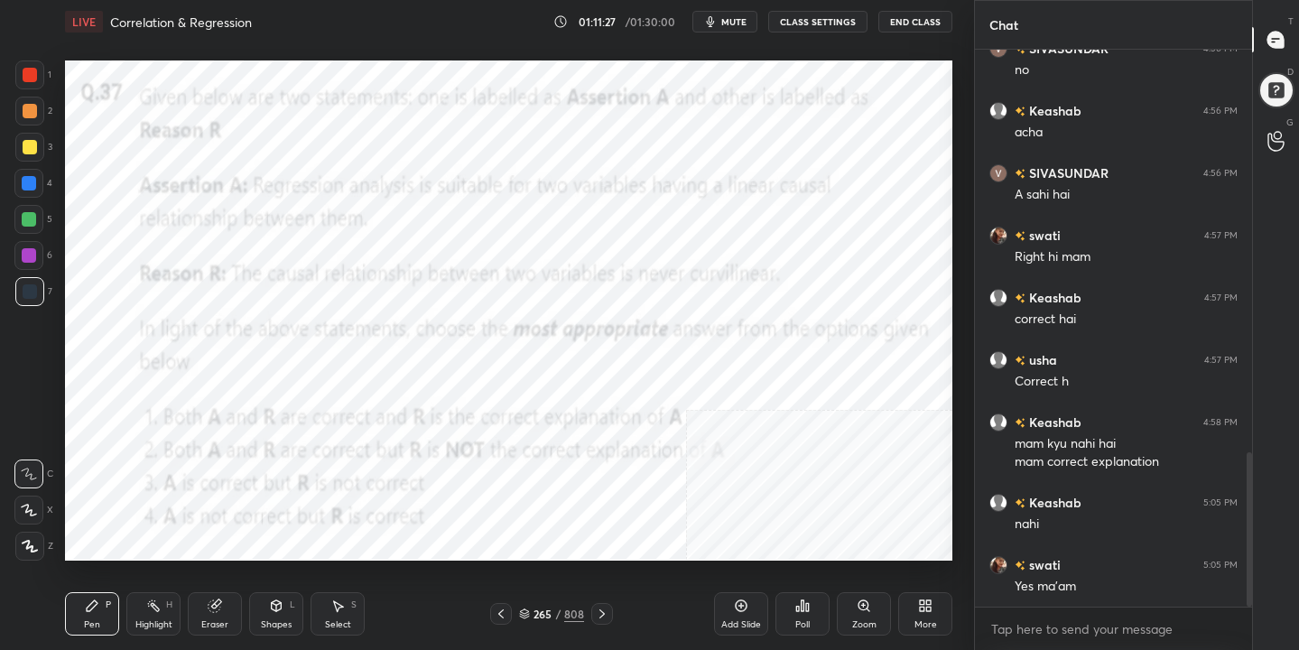
click at [732, 13] on button "mute" at bounding box center [724, 22] width 65 height 22
click at [529, 614] on icon at bounding box center [524, 614] width 11 height 11
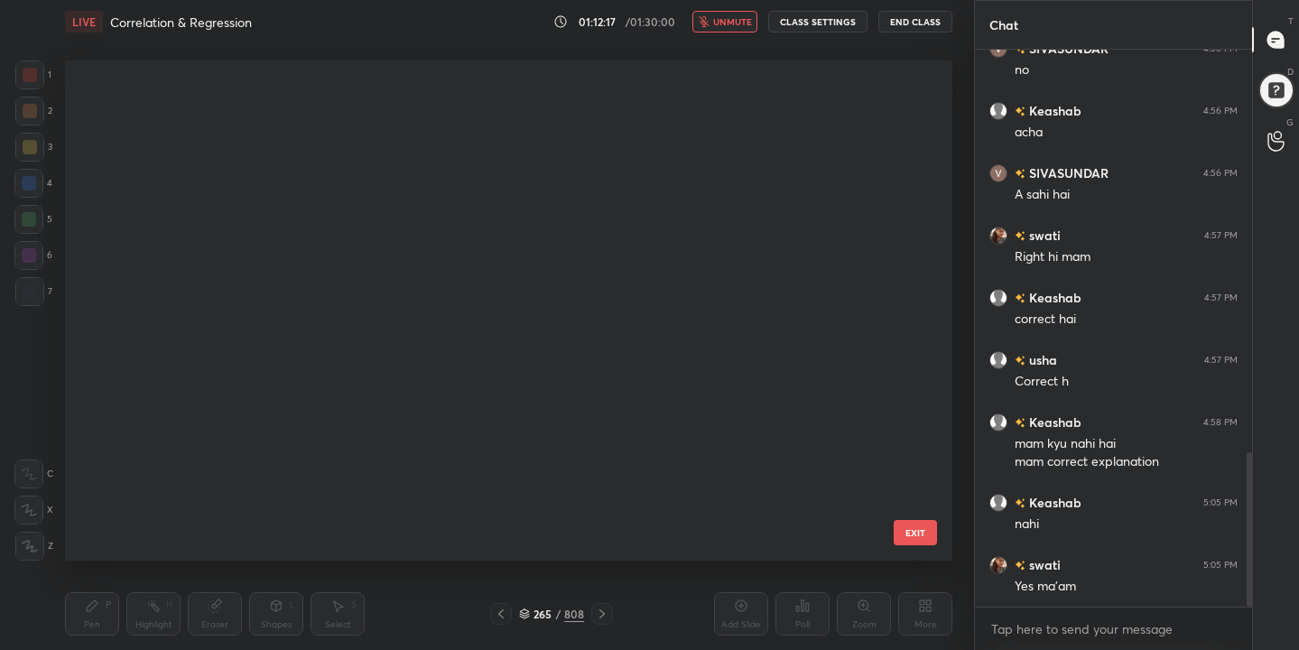
scroll to position [494, 879]
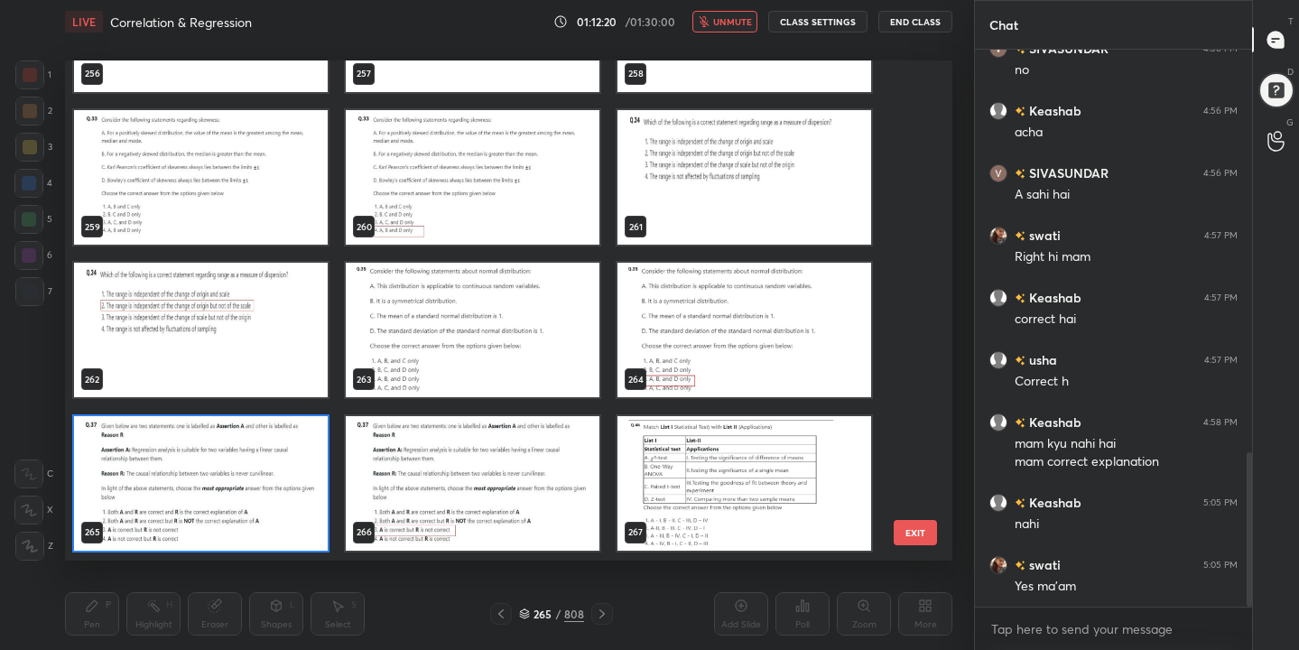
click at [287, 483] on img "grid" at bounding box center [201, 483] width 254 height 135
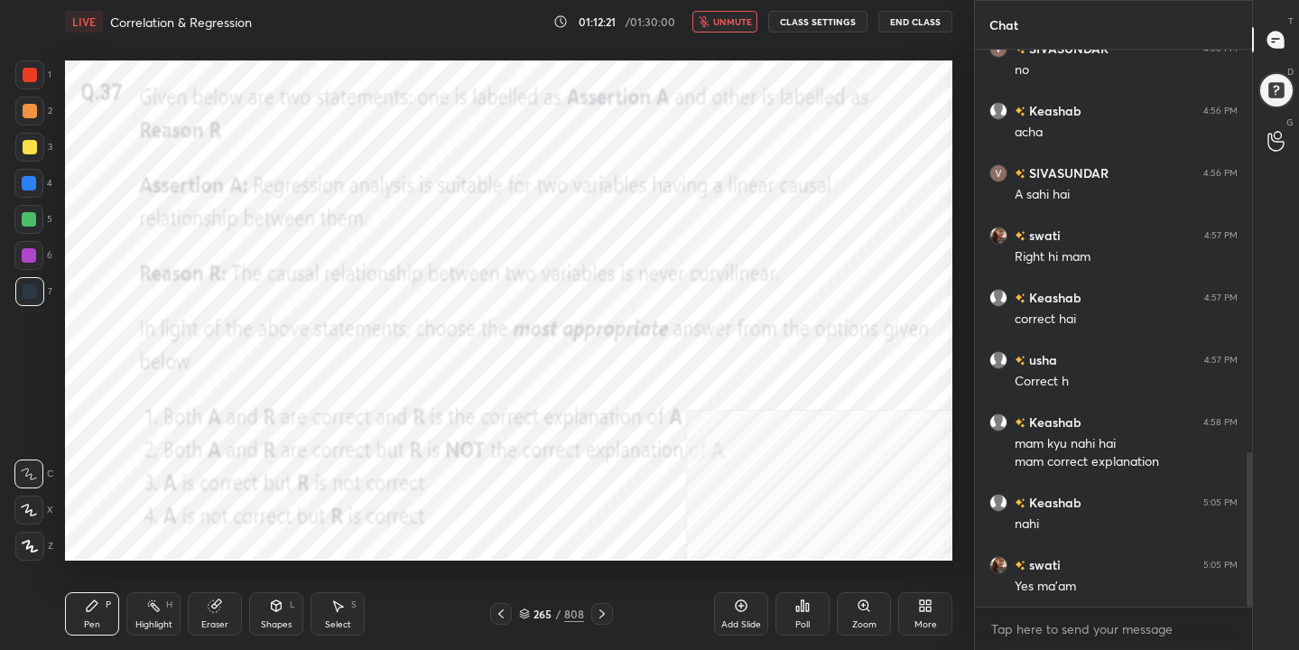
click at [784, 598] on div "Poll" at bounding box center [803, 613] width 54 height 43
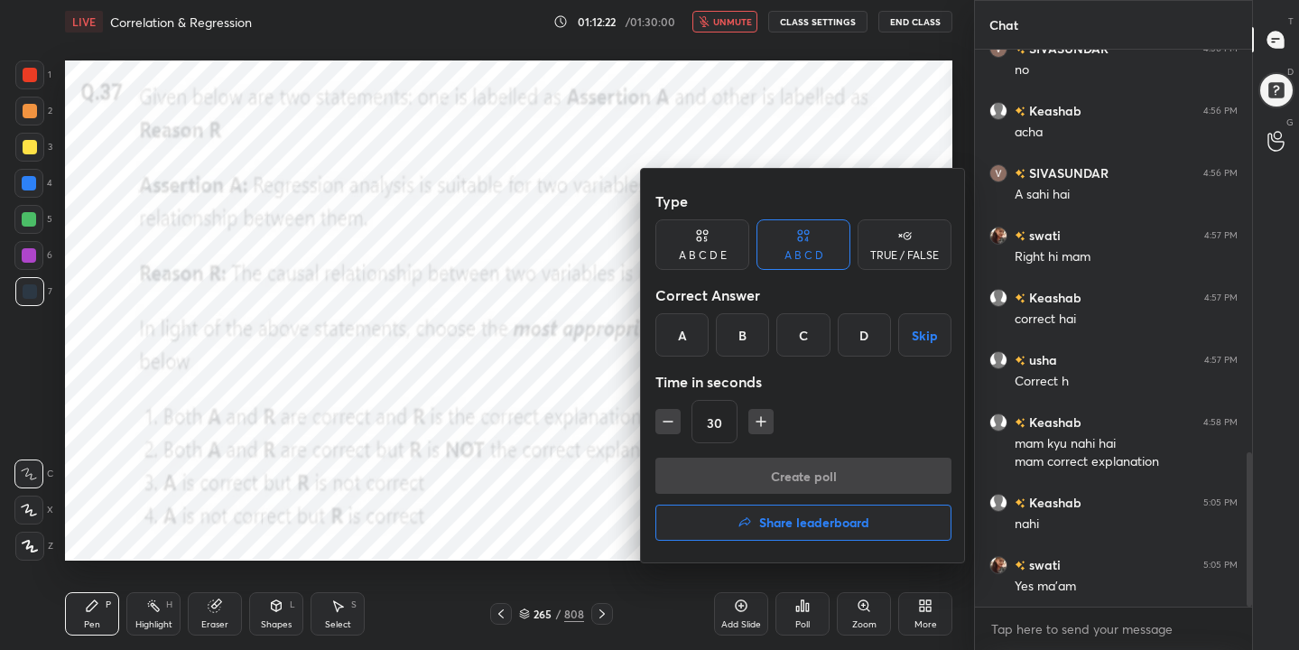
click at [815, 330] on div "C" at bounding box center [802, 334] width 53 height 43
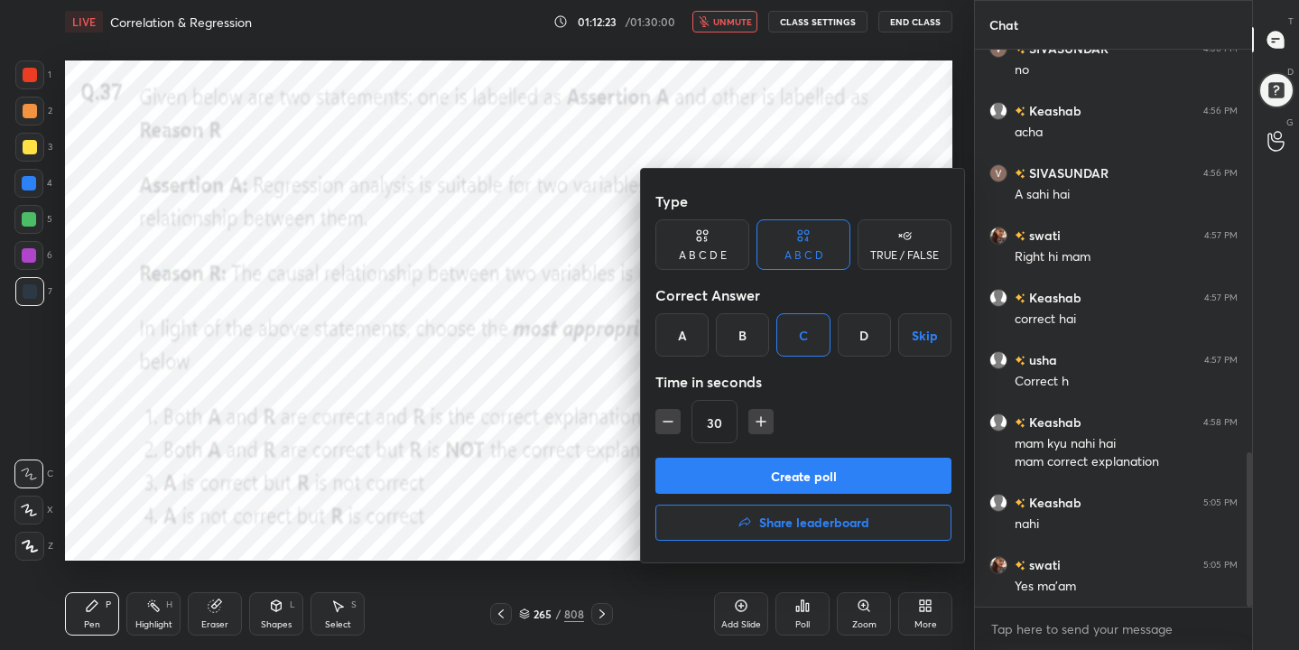
click at [840, 480] on button "Create poll" at bounding box center [803, 476] width 296 height 36
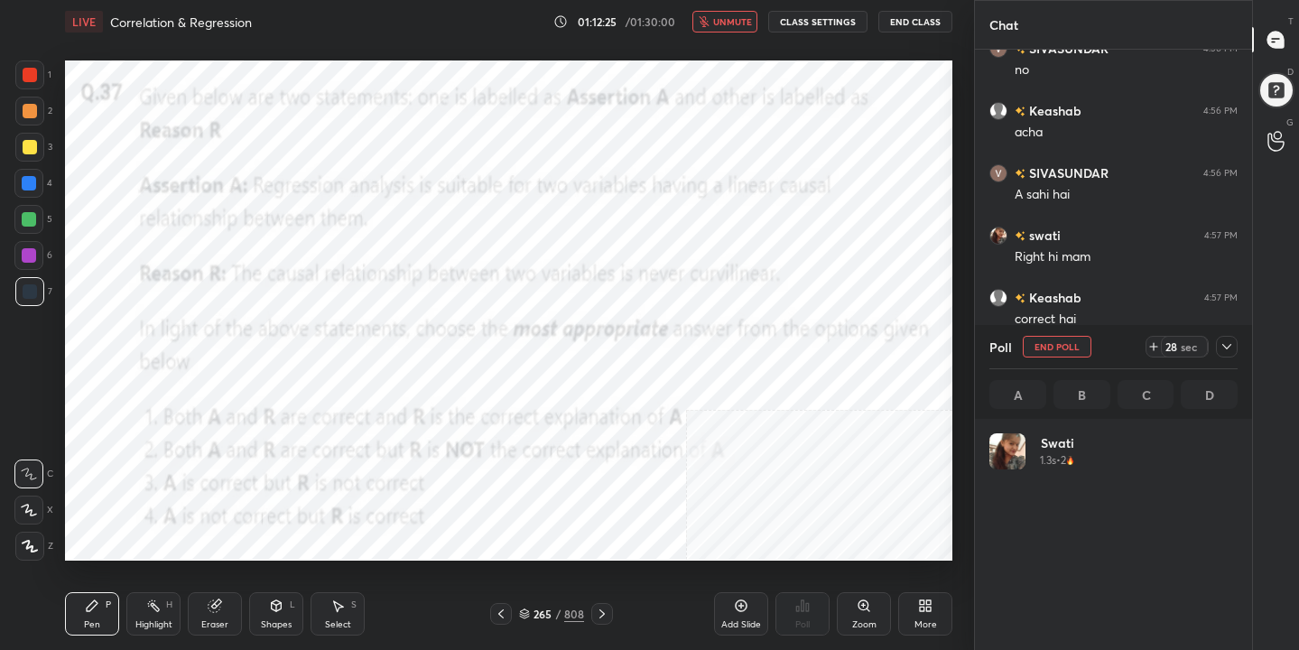
scroll to position [211, 243]
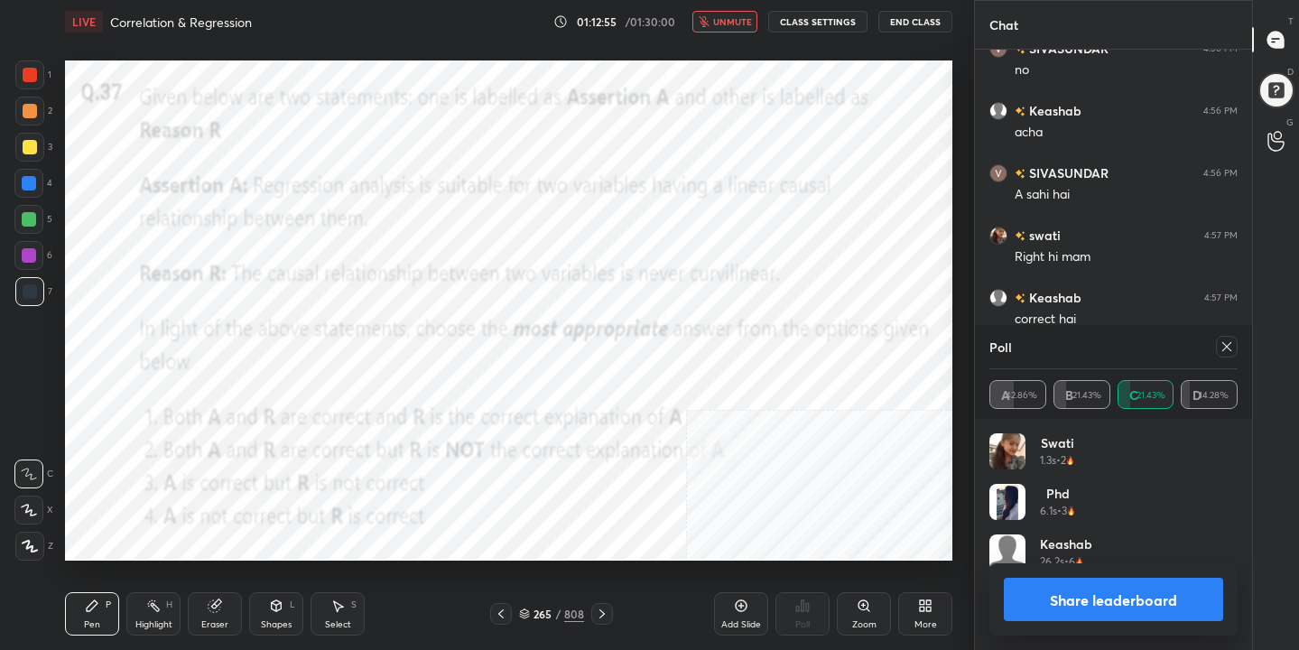
click at [1232, 348] on icon at bounding box center [1227, 346] width 14 height 14
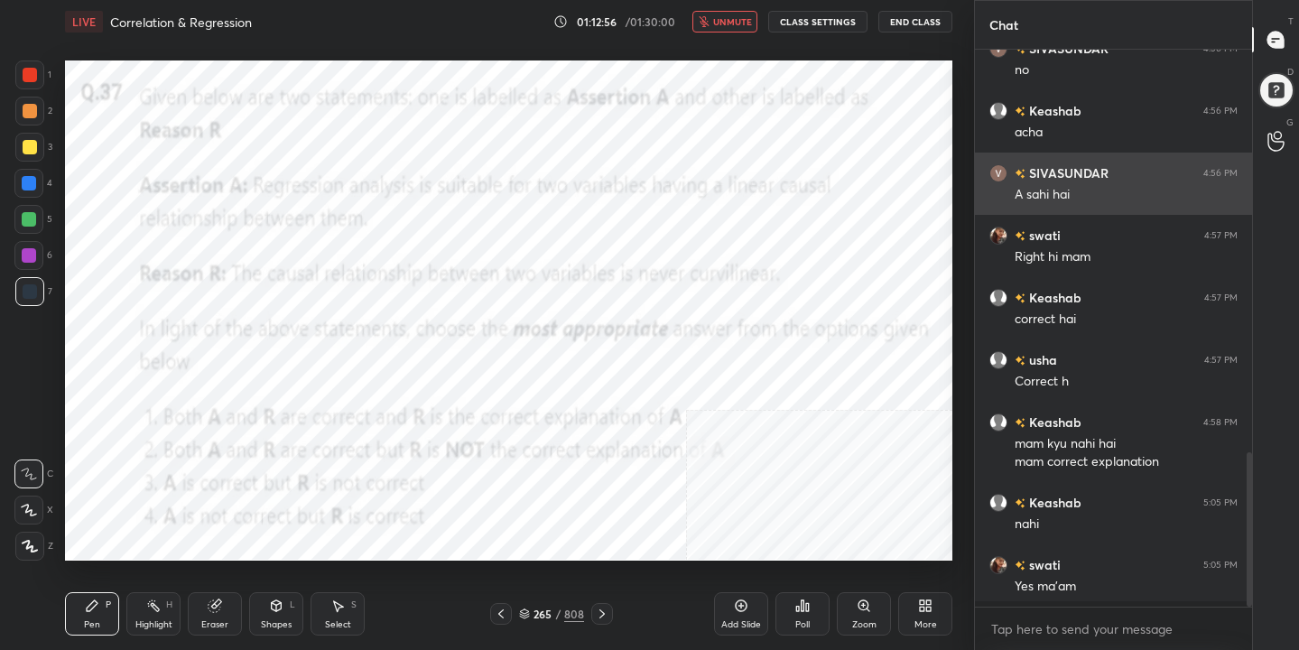
scroll to position [6, 6]
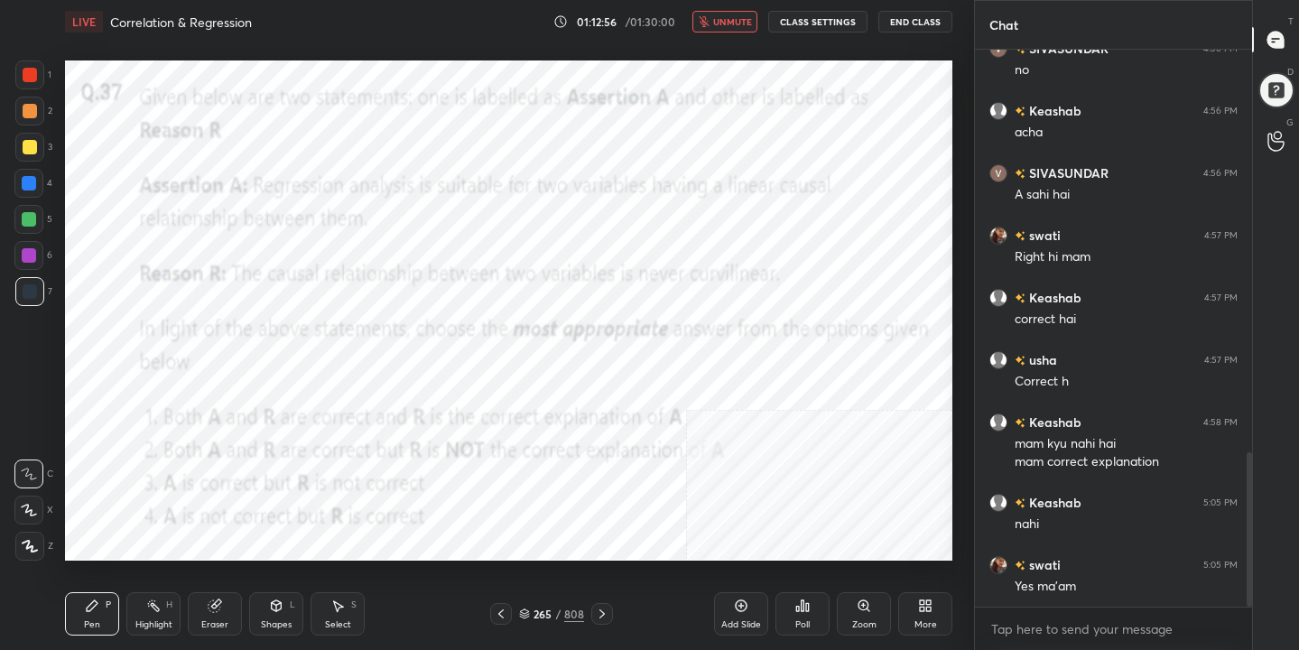
click at [748, 26] on span "unmute" at bounding box center [732, 21] width 39 height 13
click at [536, 614] on div "266" at bounding box center [543, 614] width 18 height 11
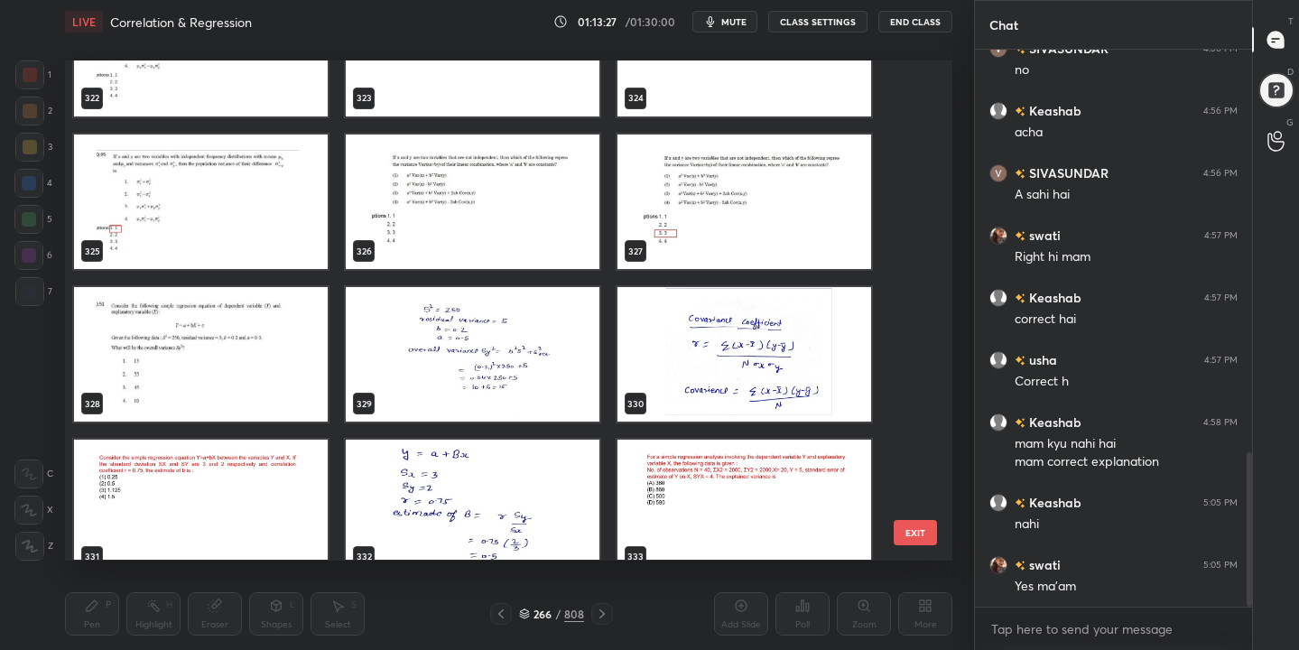
scroll to position [16385, 0]
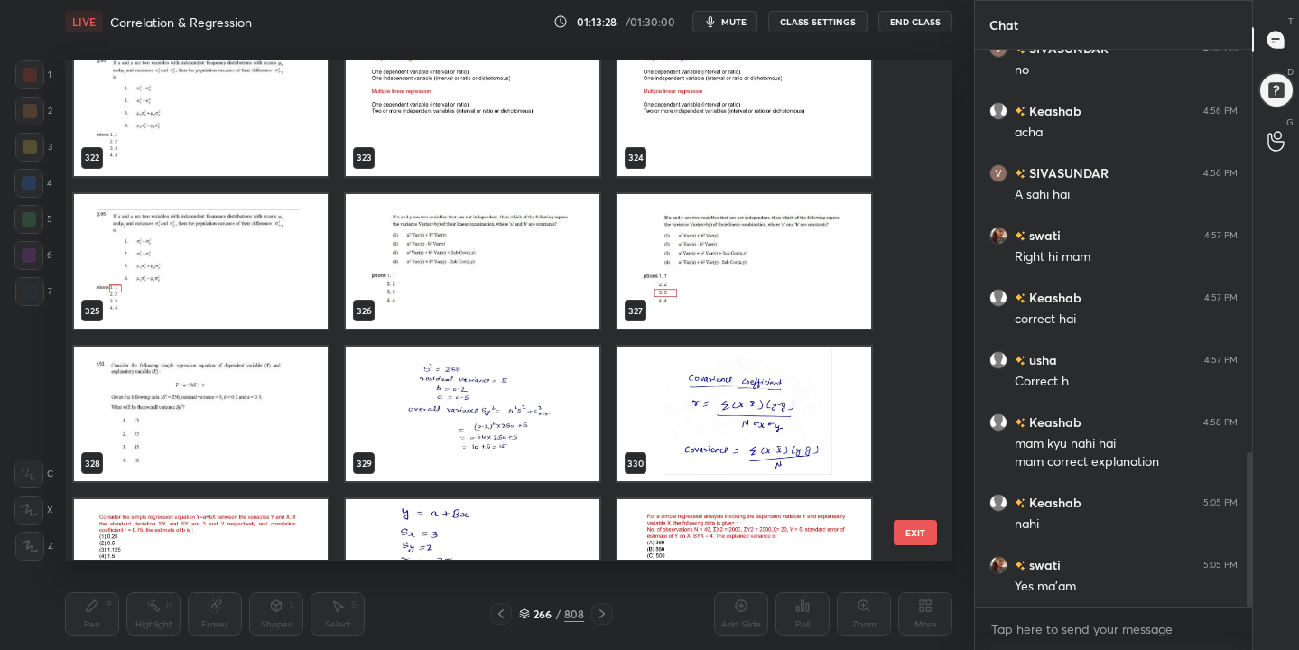
click at [253, 156] on img "grid" at bounding box center [201, 109] width 254 height 135
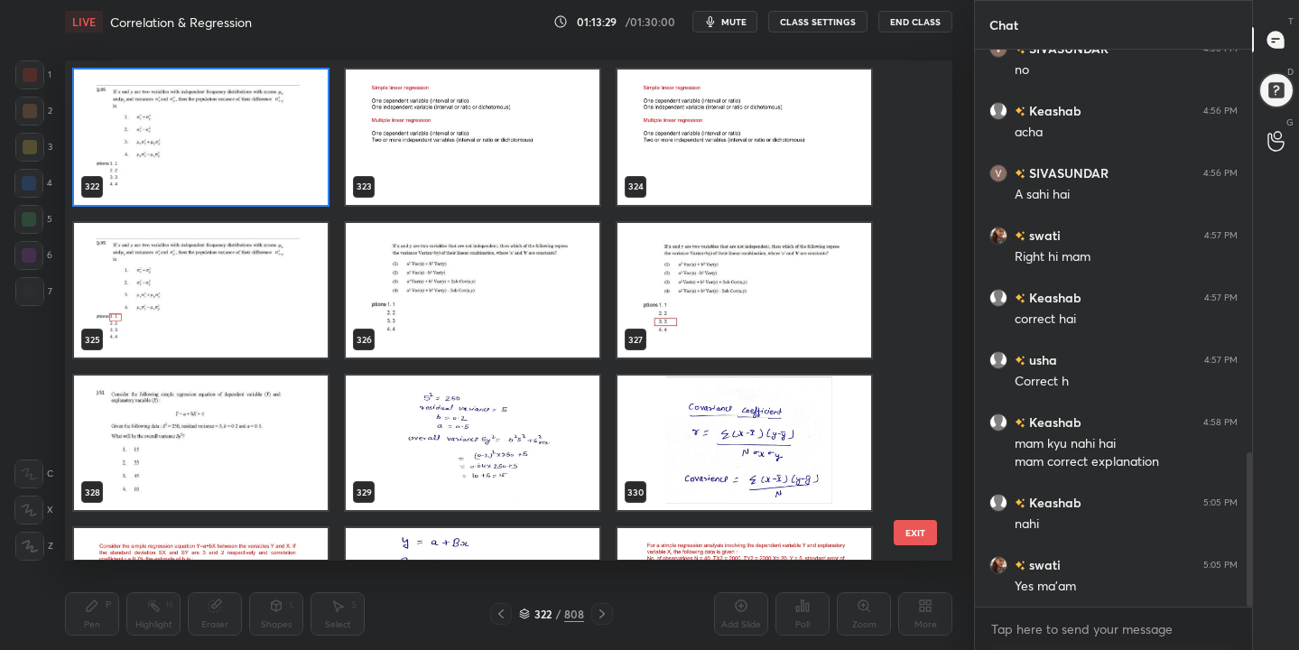
click at [253, 156] on div "316 317 318 319 320 321 322 323 324 325 326 327 328 329 330 331 332 333" at bounding box center [493, 309] width 856 height 499
click at [253, 156] on img "grid" at bounding box center [201, 137] width 254 height 135
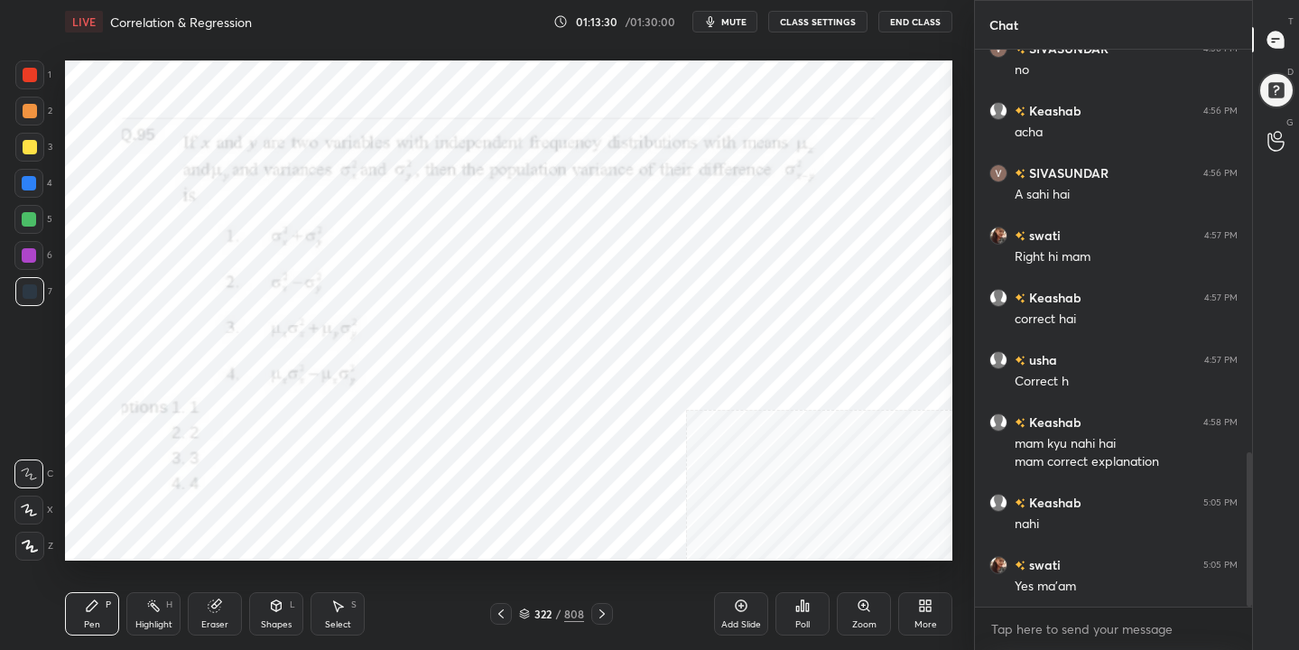
click at [728, 23] on span "mute" at bounding box center [733, 21] width 25 height 13
click at [532, 612] on div "322 / 808" at bounding box center [551, 614] width 65 height 16
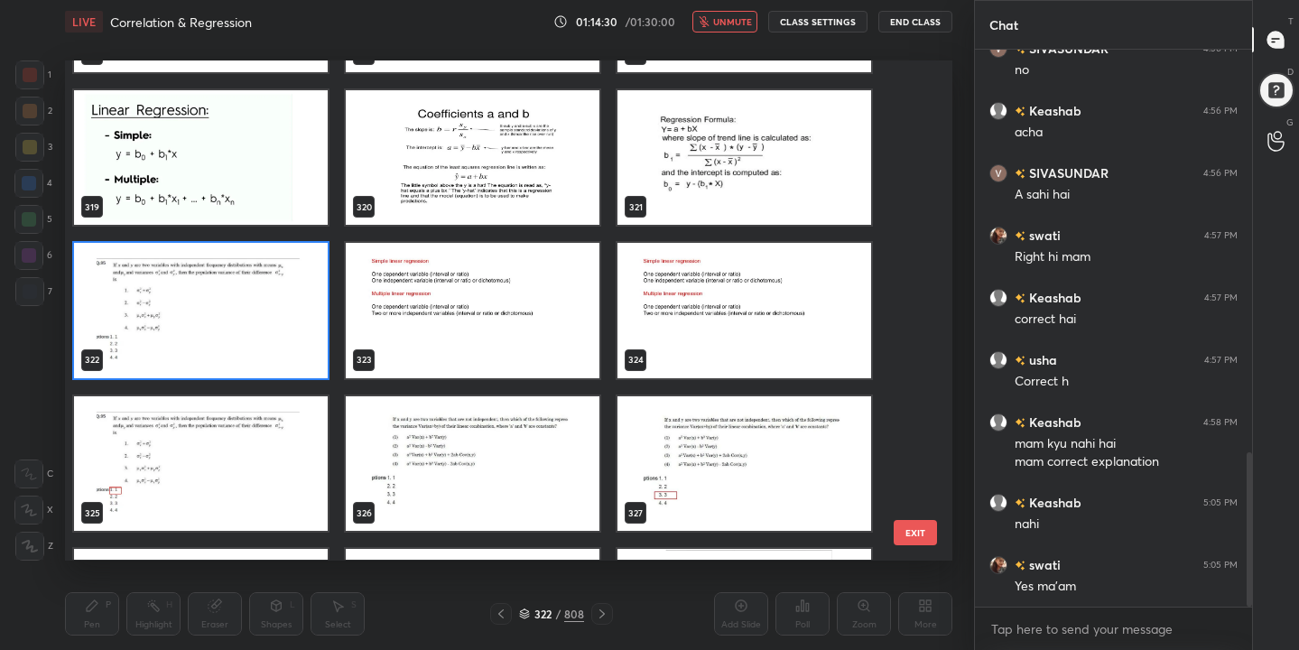
scroll to position [16252, 0]
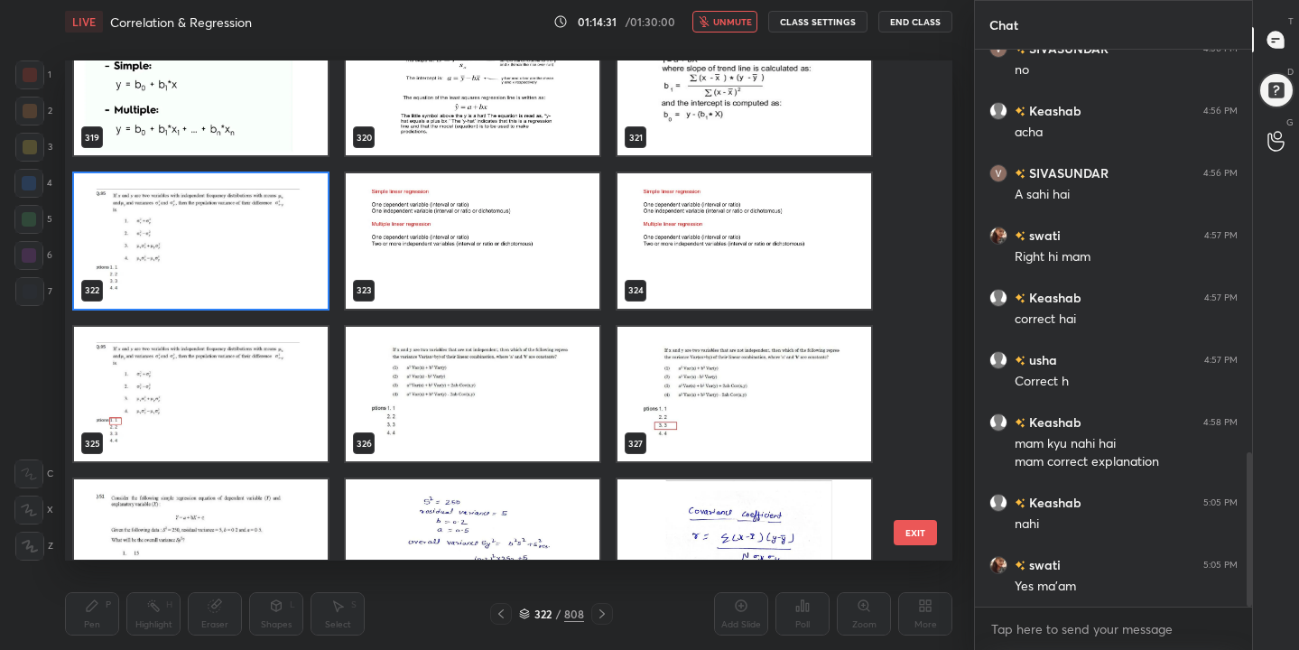
click at [311, 248] on img "grid" at bounding box center [201, 241] width 254 height 135
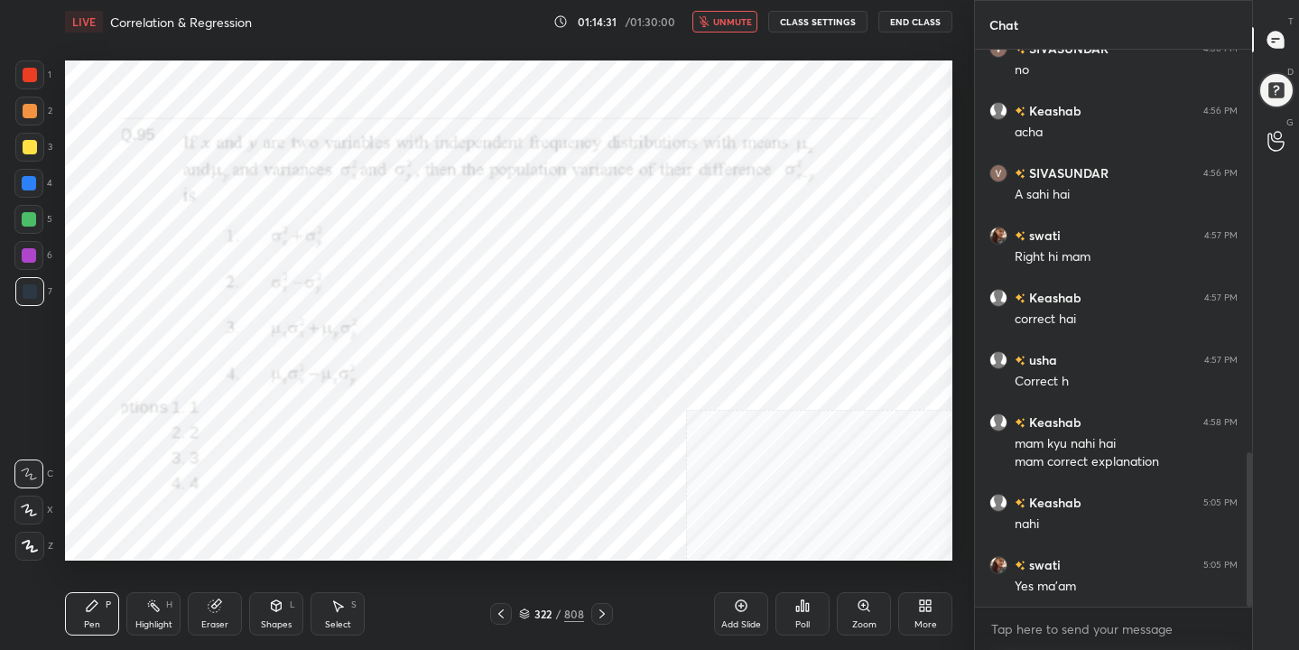
click at [311, 248] on img "grid" at bounding box center [201, 241] width 254 height 135
click at [795, 620] on div "Poll" at bounding box center [802, 624] width 14 height 9
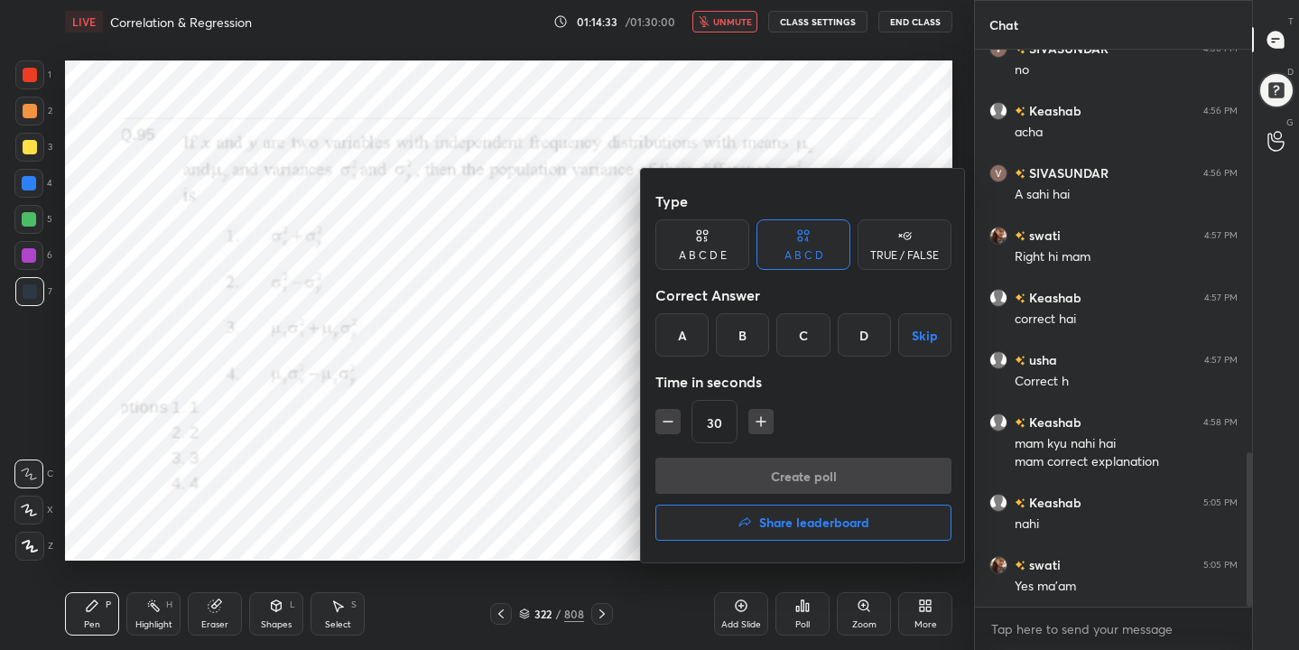
click at [687, 330] on div "A" at bounding box center [681, 334] width 53 height 43
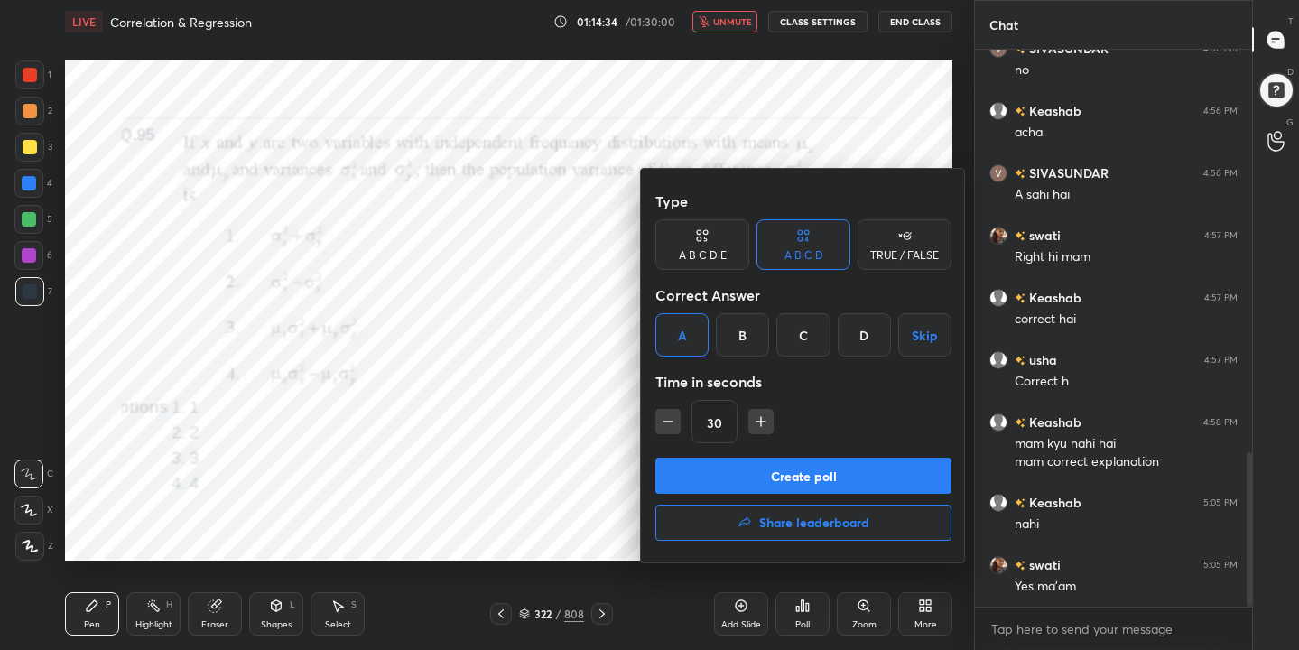
click at [787, 476] on button "Create poll" at bounding box center [803, 476] width 296 height 36
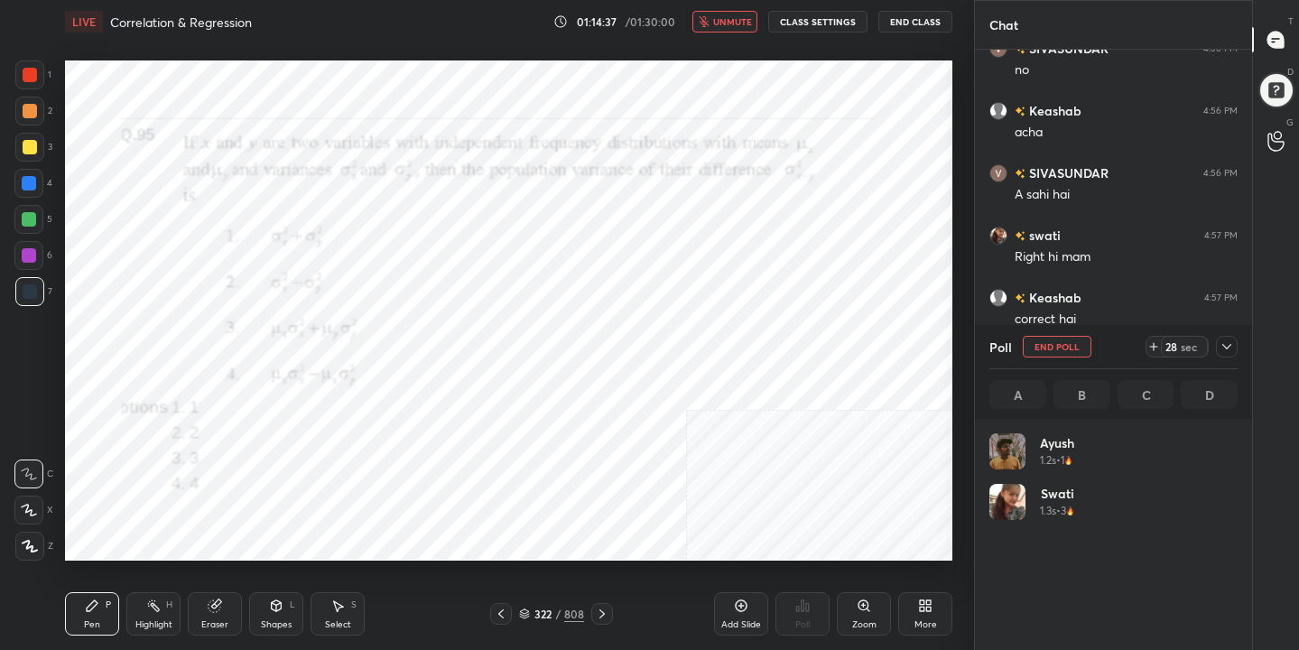
scroll to position [211, 243]
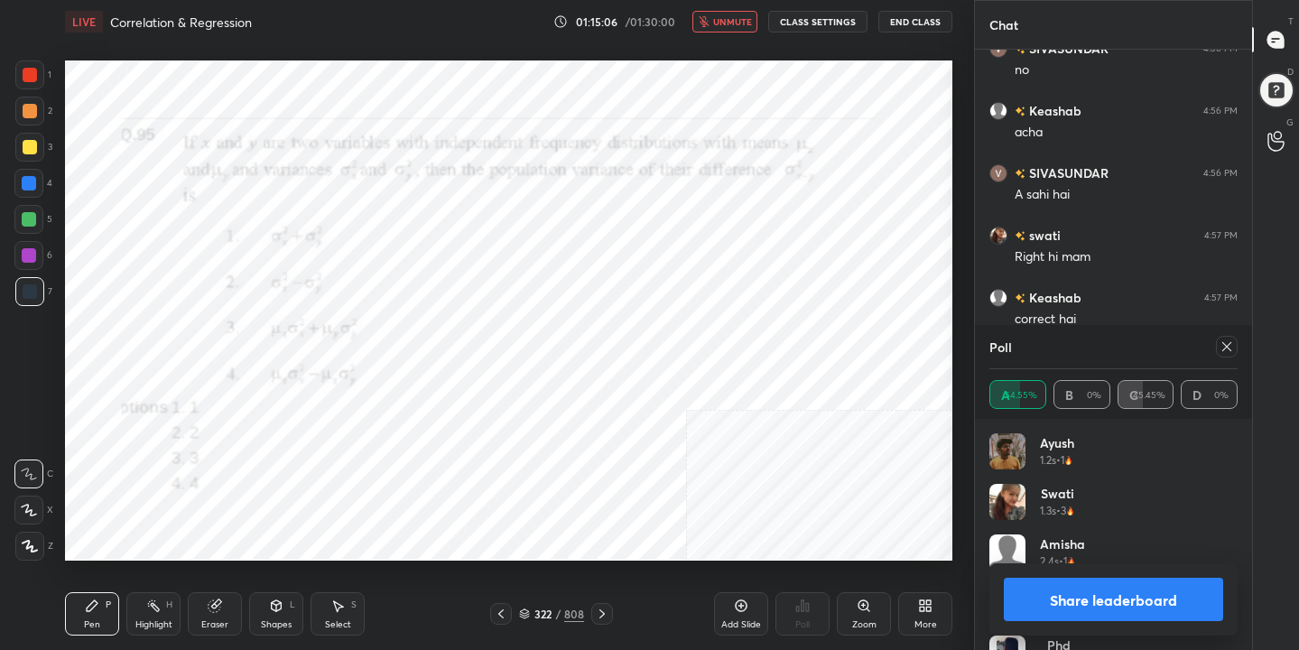
click at [1225, 348] on icon at bounding box center [1227, 346] width 14 height 14
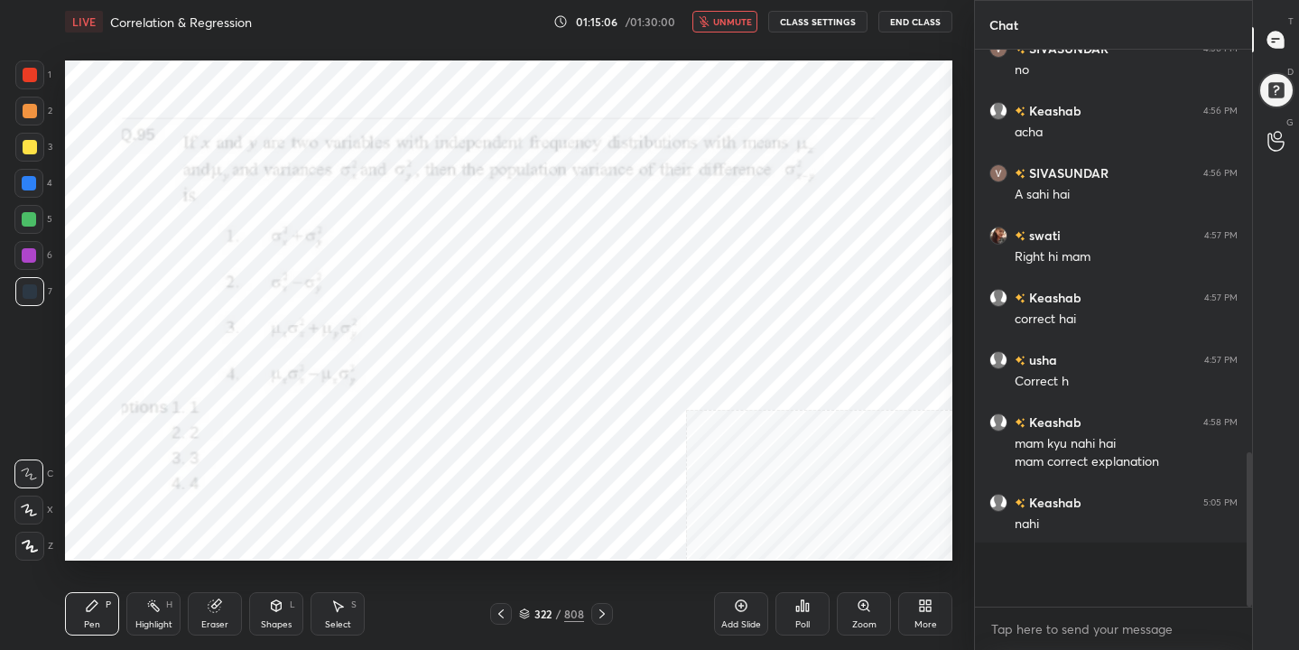
scroll to position [402, 272]
click at [739, 19] on span "unmute" at bounding box center [732, 21] width 39 height 13
click at [520, 614] on icon at bounding box center [524, 615] width 9 height 3
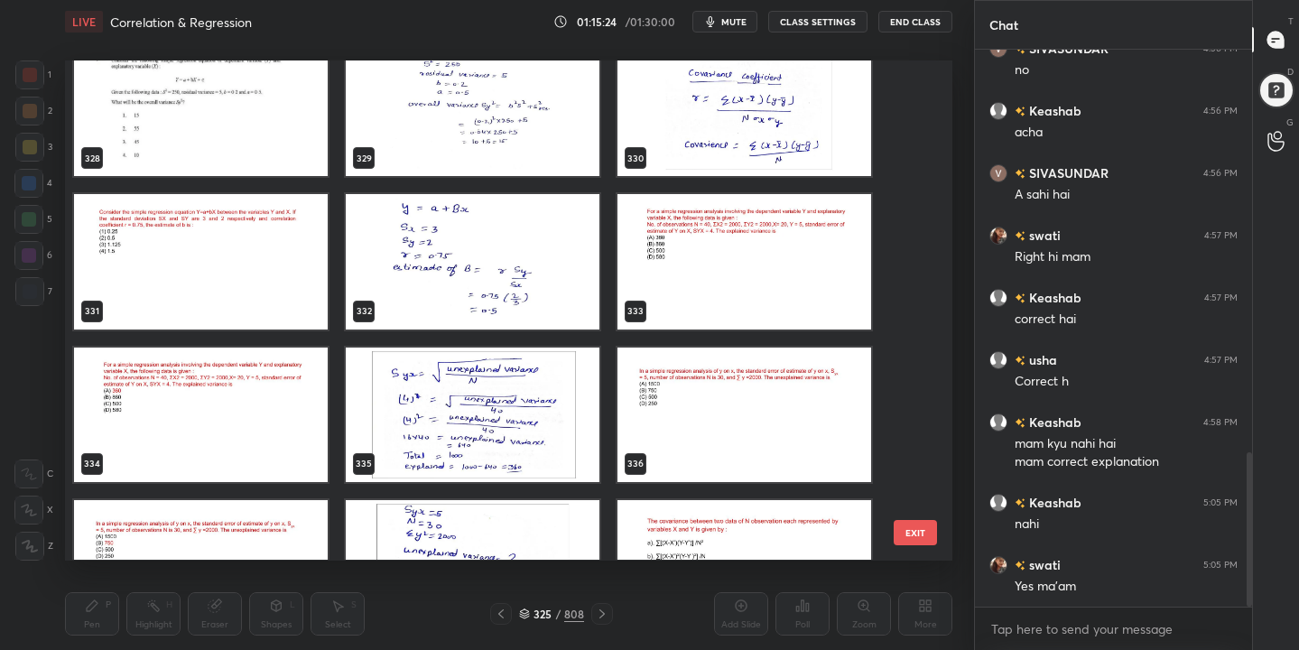
scroll to position [16580, 0]
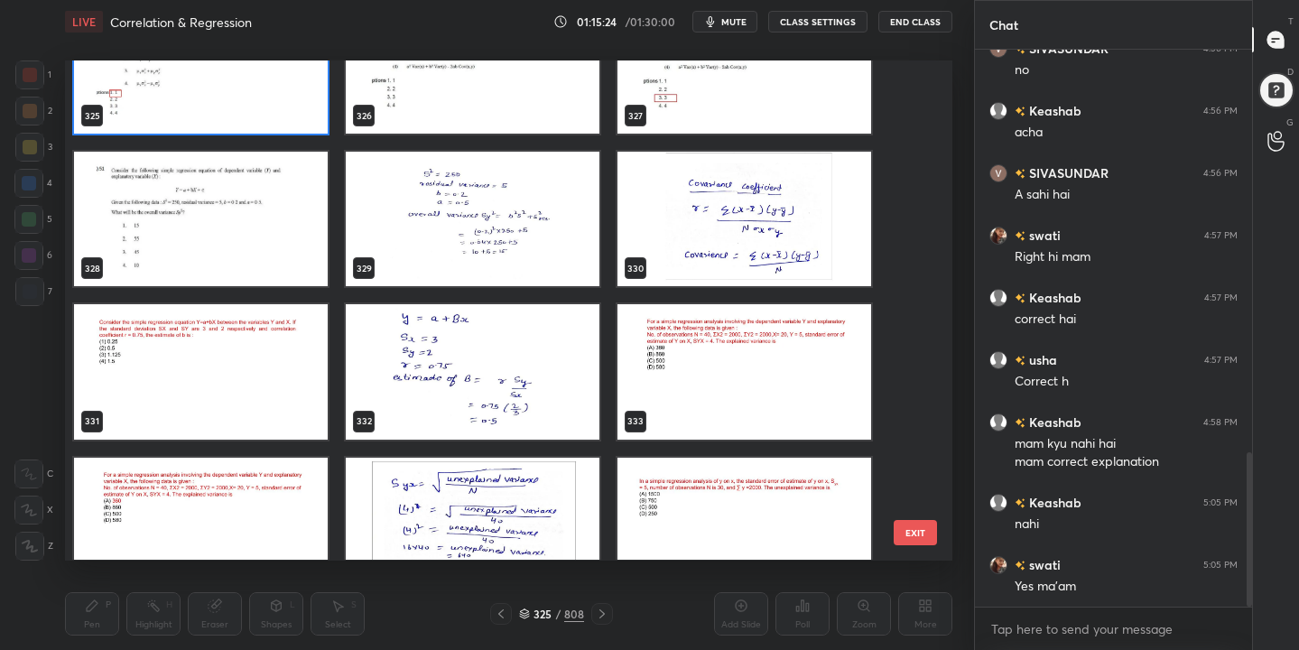
click at [204, 201] on img "grid" at bounding box center [201, 220] width 254 height 135
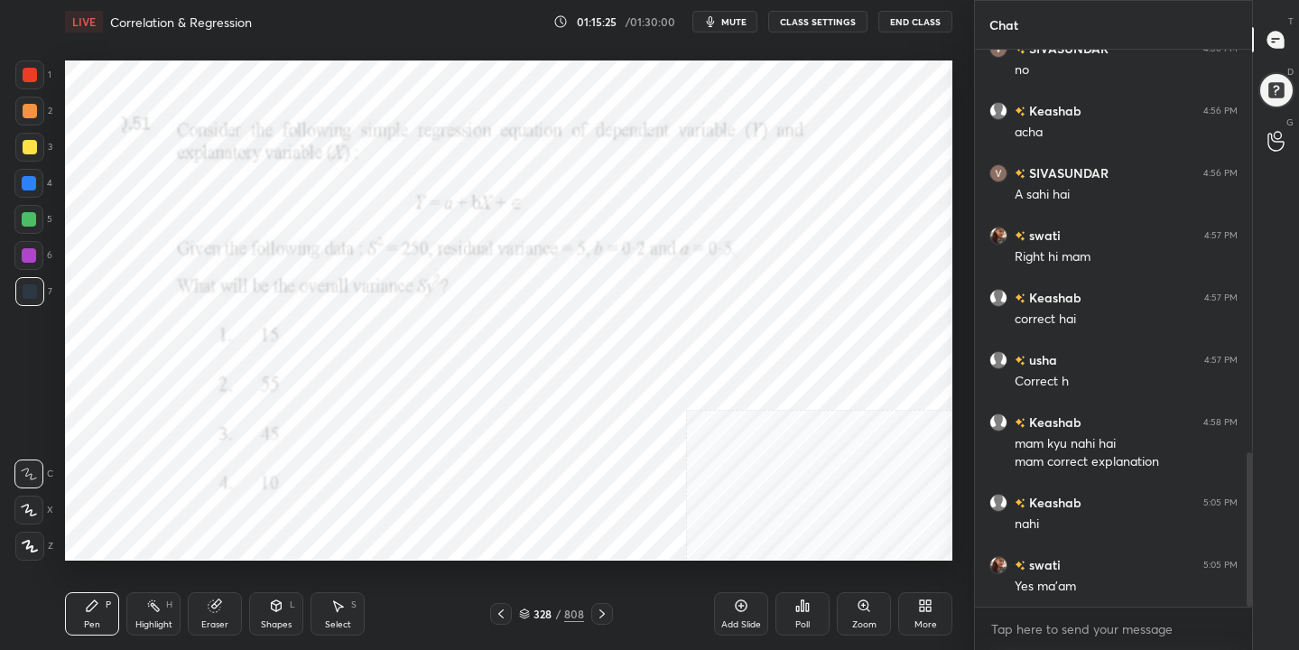
click at [204, 201] on img "grid" at bounding box center [201, 220] width 254 height 135
click at [727, 15] on span "mute" at bounding box center [733, 21] width 25 height 13
click at [525, 609] on icon at bounding box center [524, 614] width 11 height 11
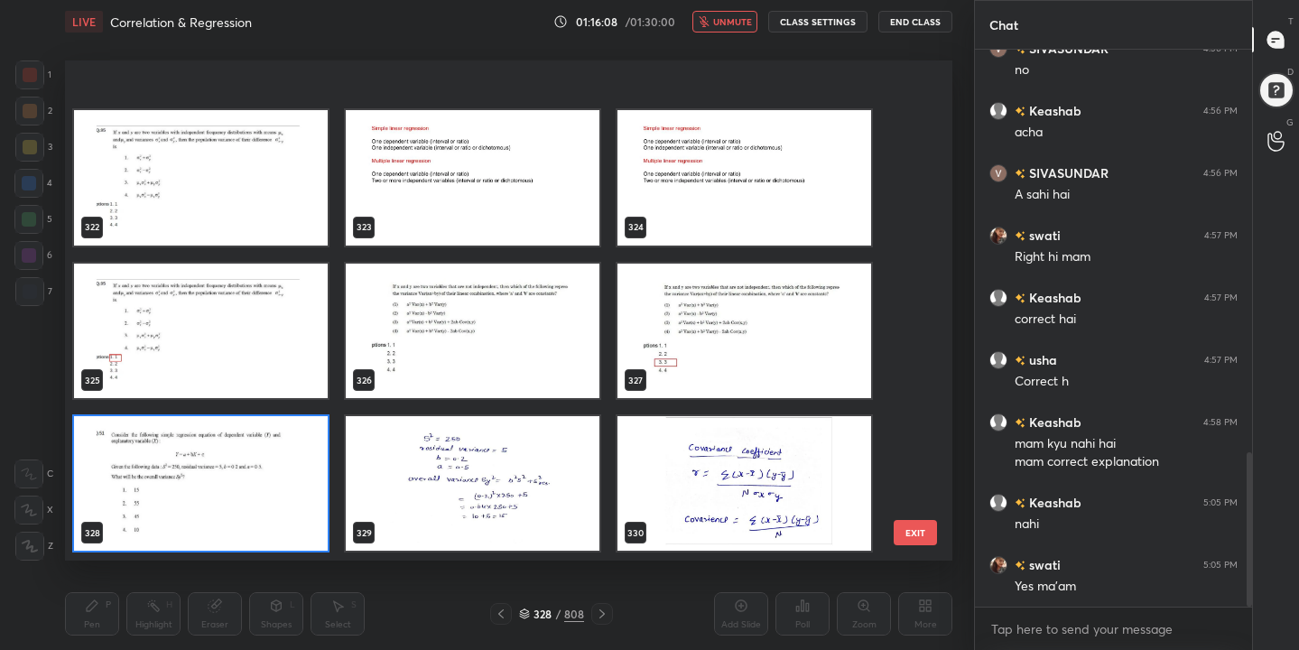
scroll to position [16500, 0]
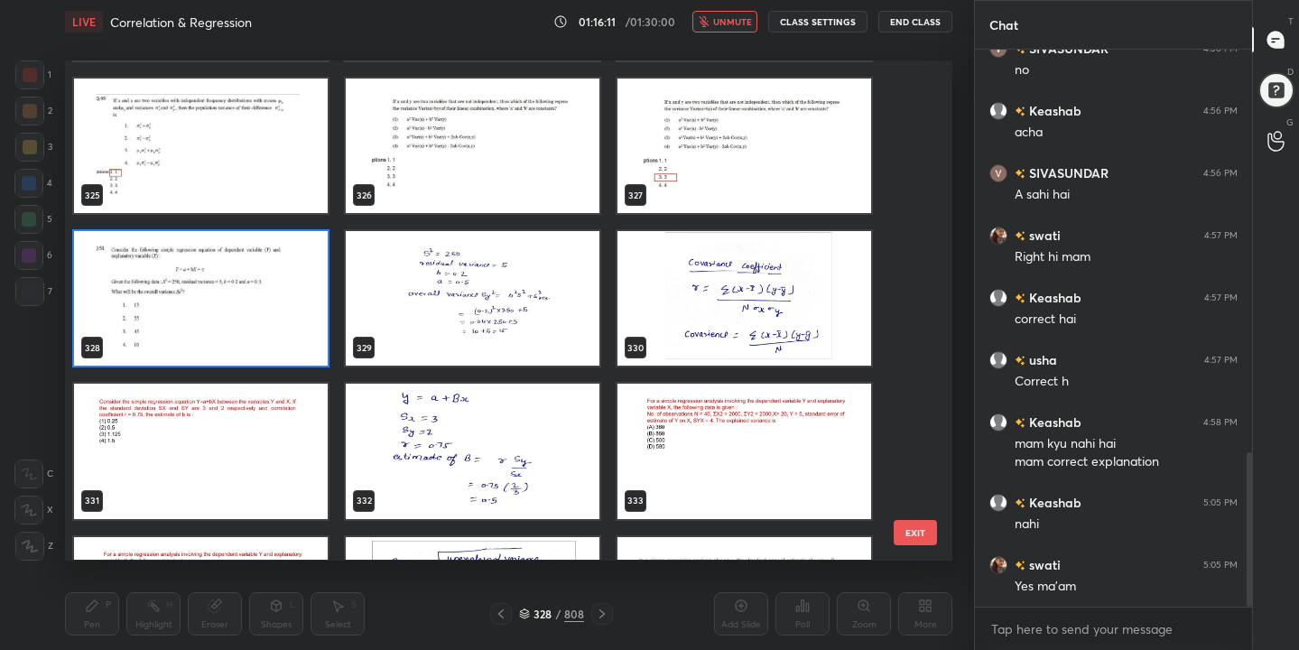
click at [283, 306] on img "grid" at bounding box center [201, 299] width 254 height 135
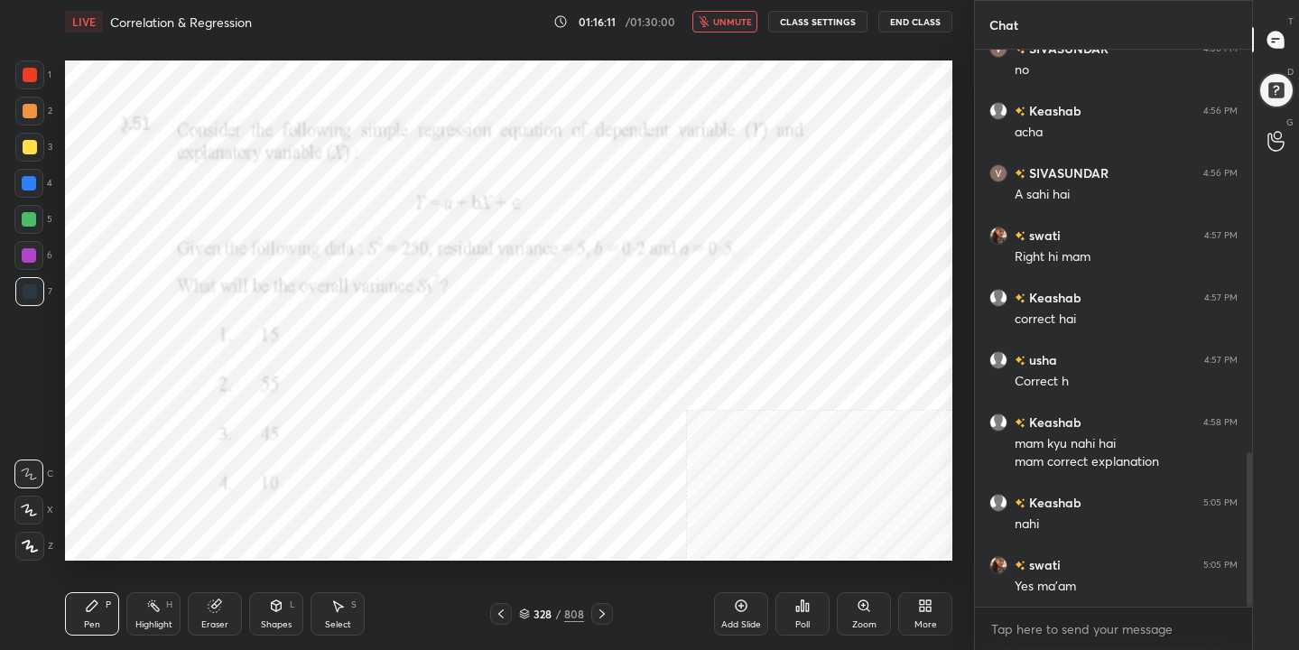
click at [283, 306] on img "grid" at bounding box center [201, 299] width 254 height 135
click at [796, 611] on icon at bounding box center [802, 606] width 14 height 14
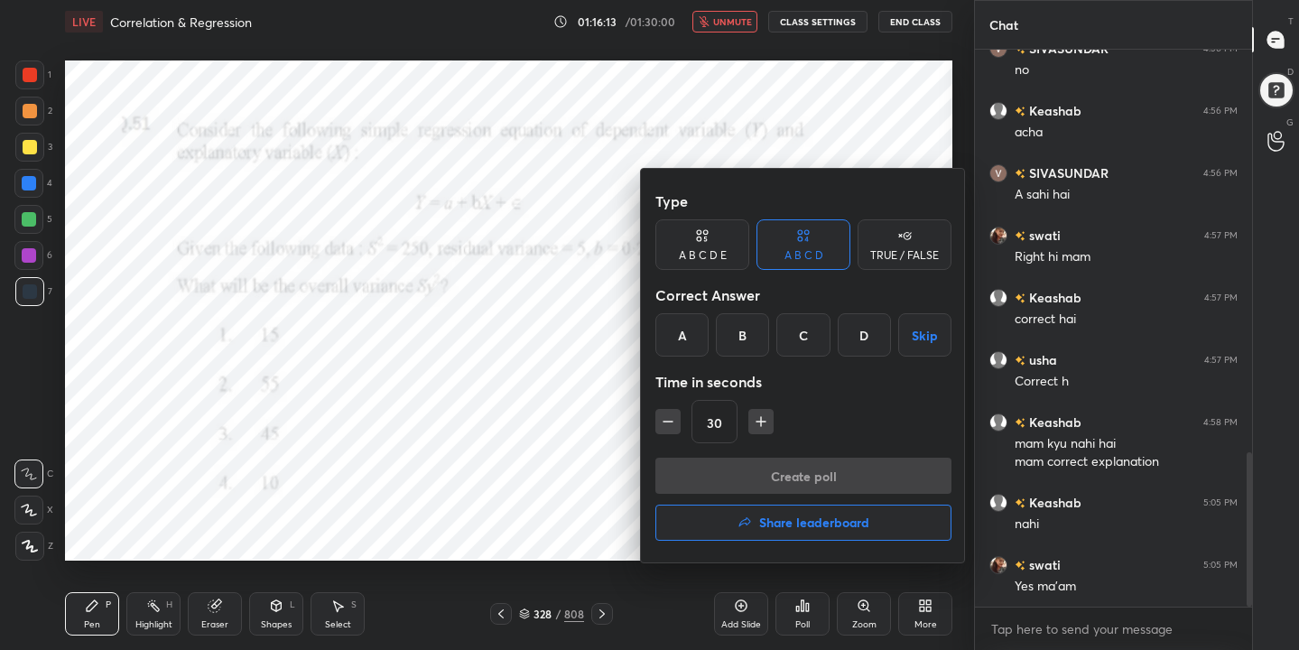
click at [679, 331] on div "A" at bounding box center [681, 334] width 53 height 43
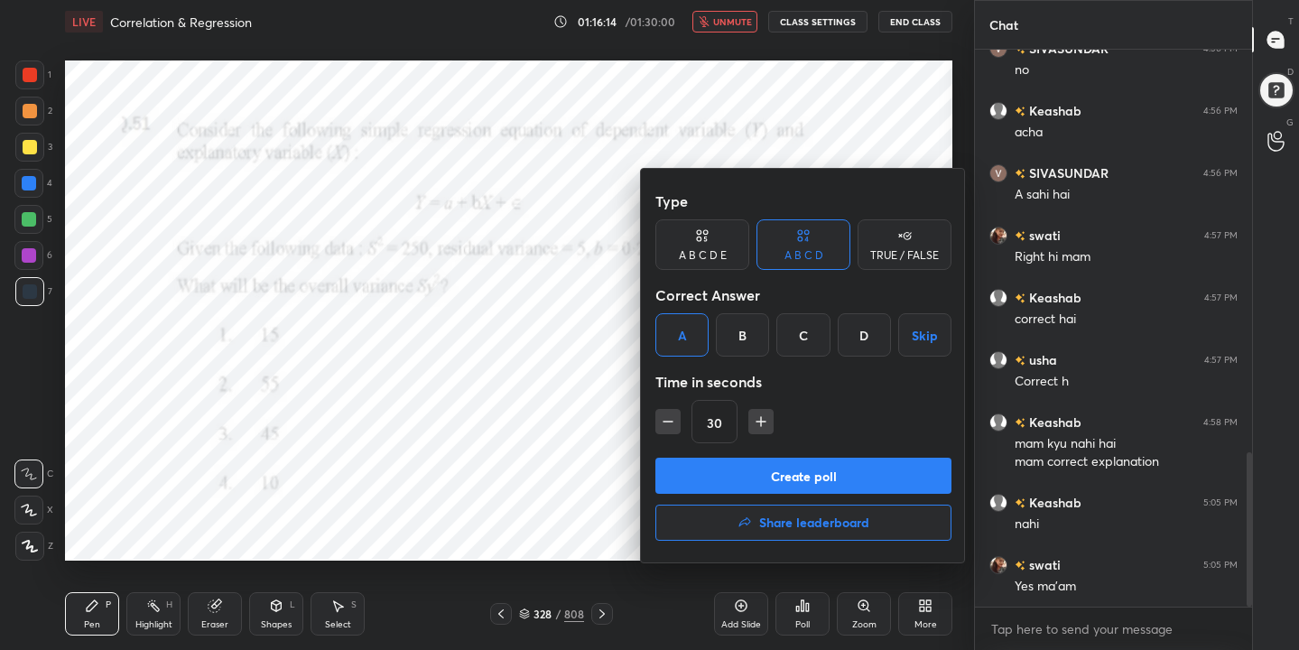
click at [773, 468] on button "Create poll" at bounding box center [803, 476] width 296 height 36
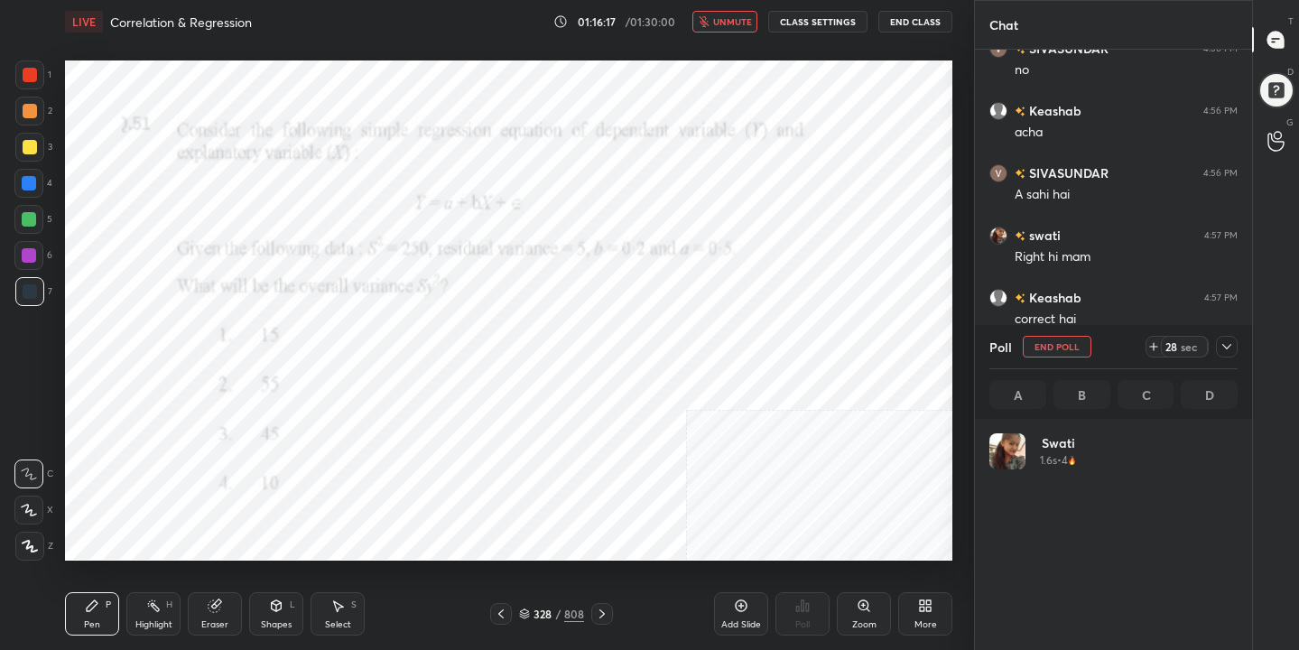
scroll to position [211, 243]
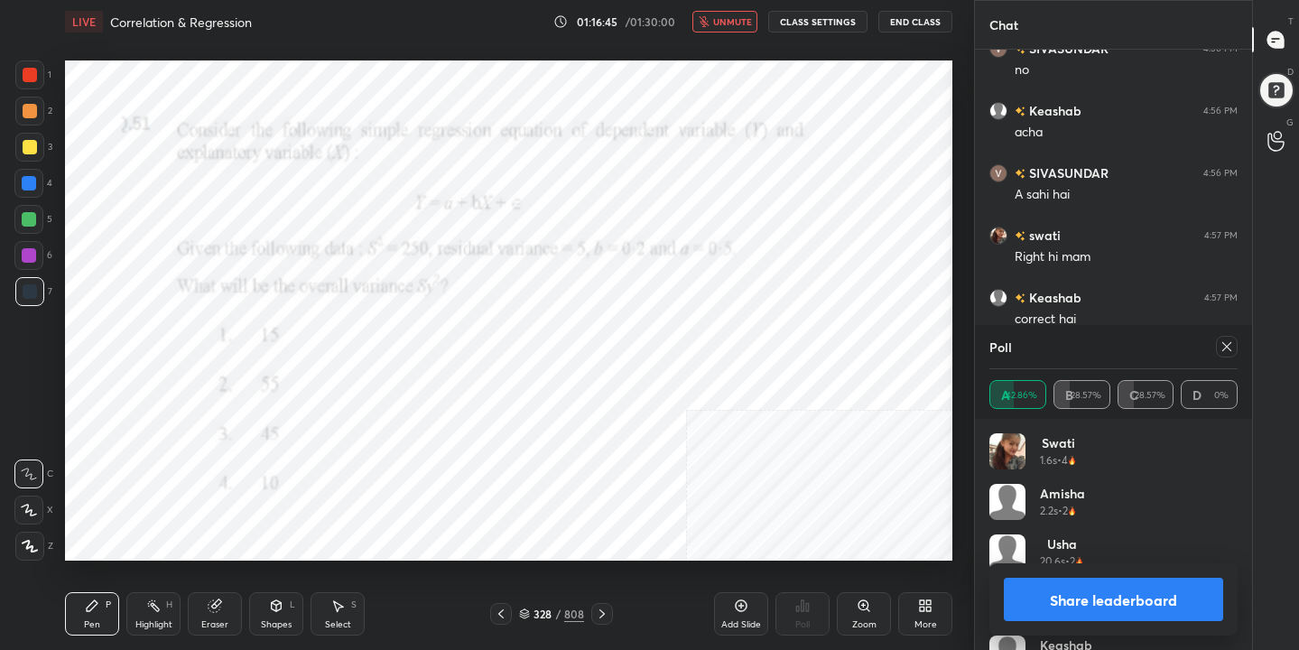
click at [1229, 347] on icon at bounding box center [1227, 346] width 14 height 14
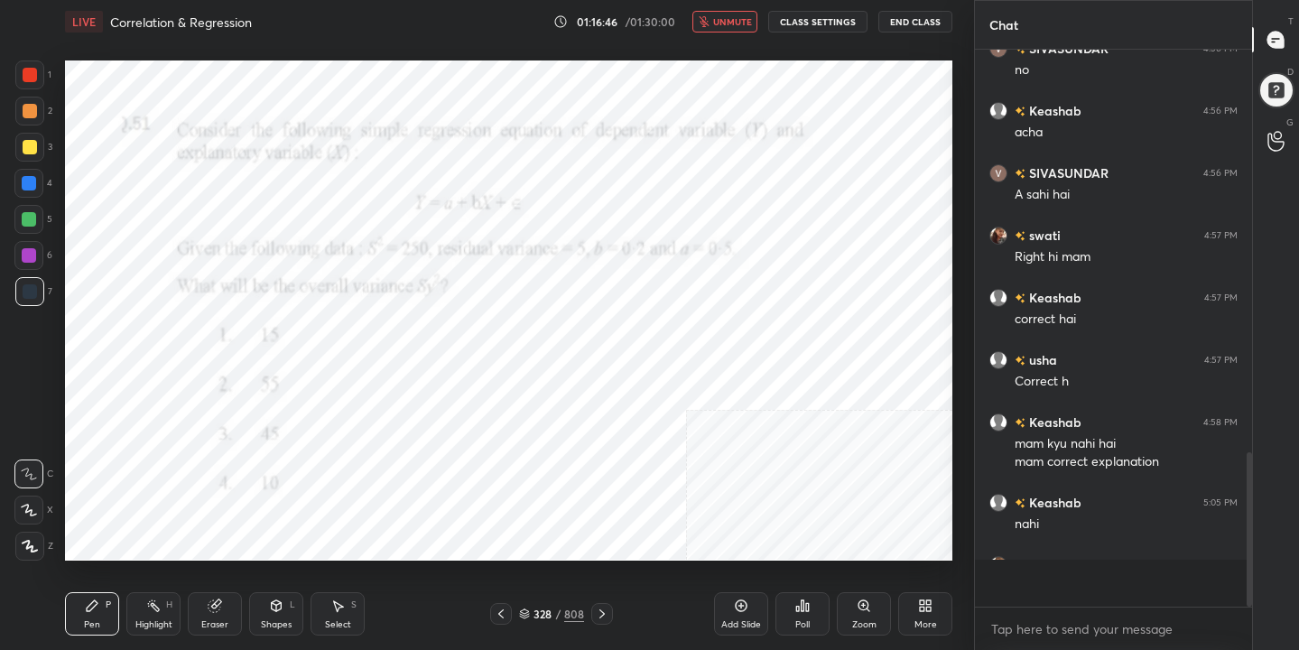
scroll to position [402, 272]
click at [749, 27] on span "unmute" at bounding box center [732, 21] width 39 height 13
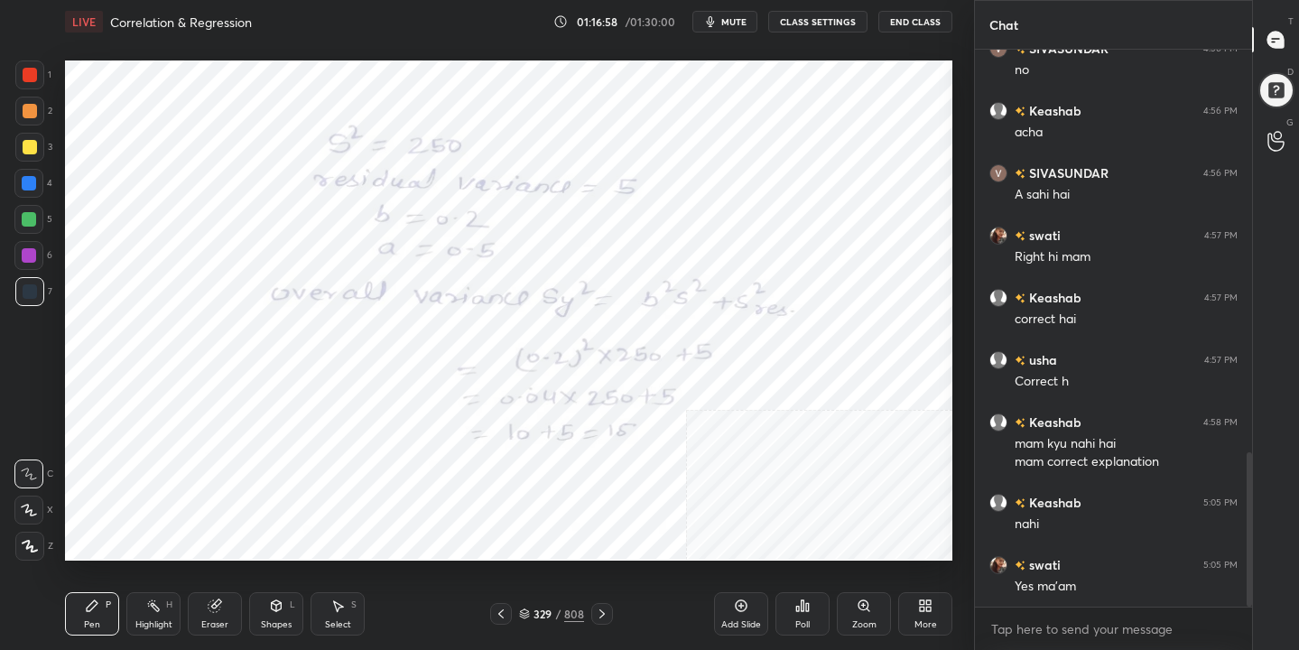
click at [527, 615] on icon at bounding box center [524, 615] width 9 height 3
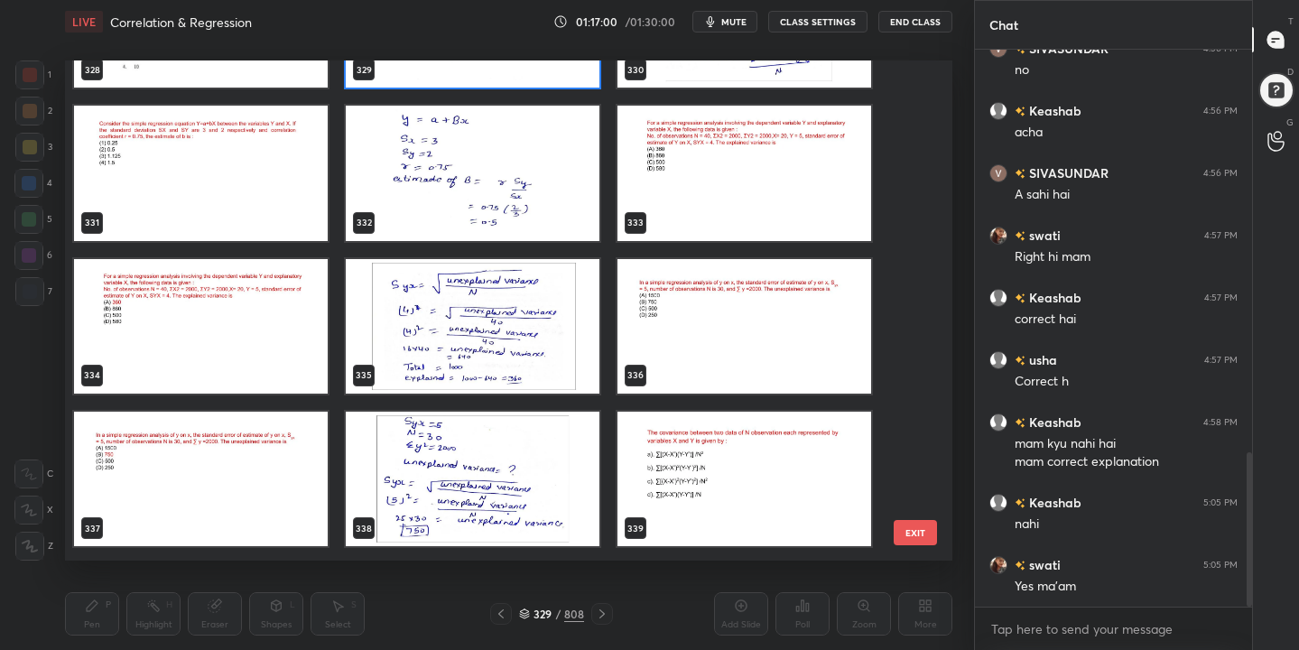
scroll to position [16810, 0]
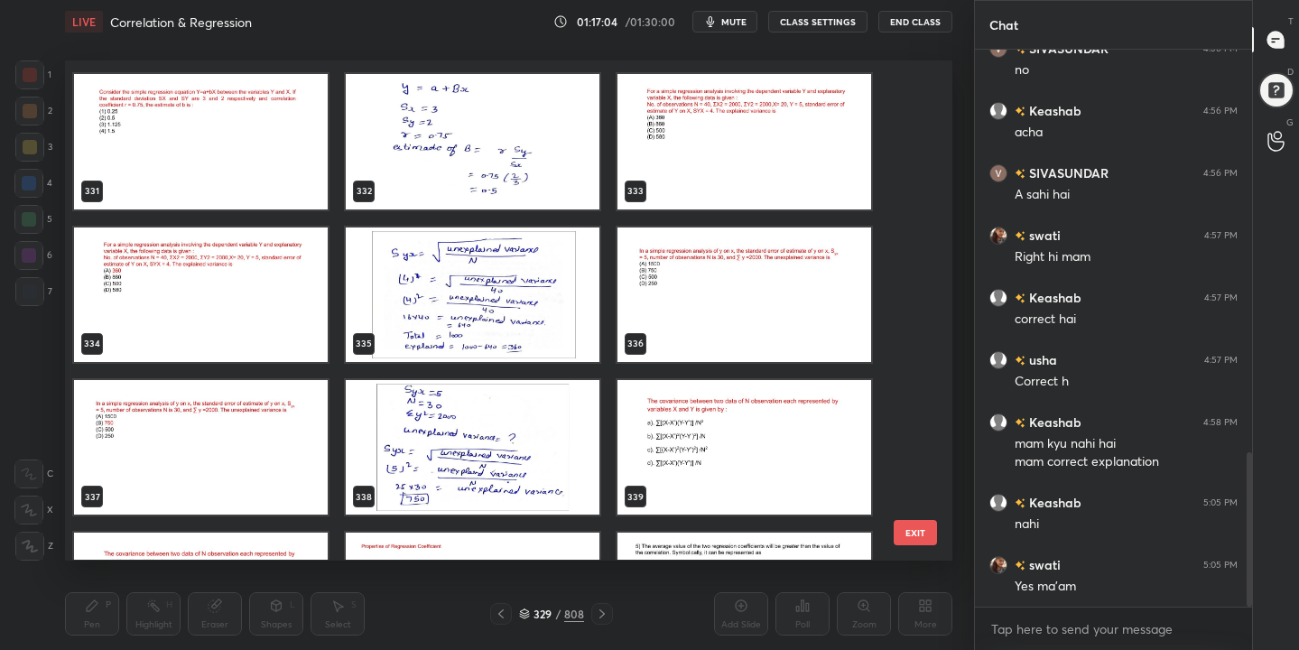
click at [750, 295] on img "grid" at bounding box center [745, 295] width 254 height 135
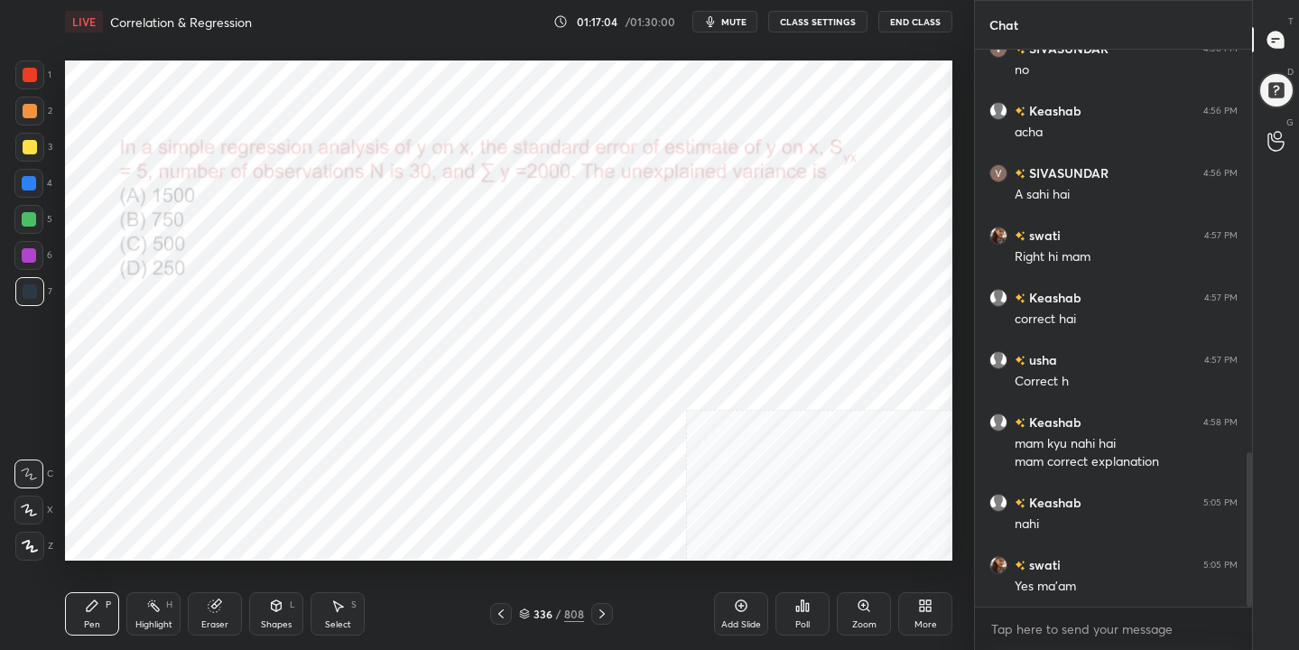
click at [750, 295] on img "grid" at bounding box center [745, 295] width 254 height 135
click at [728, 20] on span "mute" at bounding box center [733, 21] width 25 height 13
click at [529, 618] on icon at bounding box center [524, 614] width 11 height 11
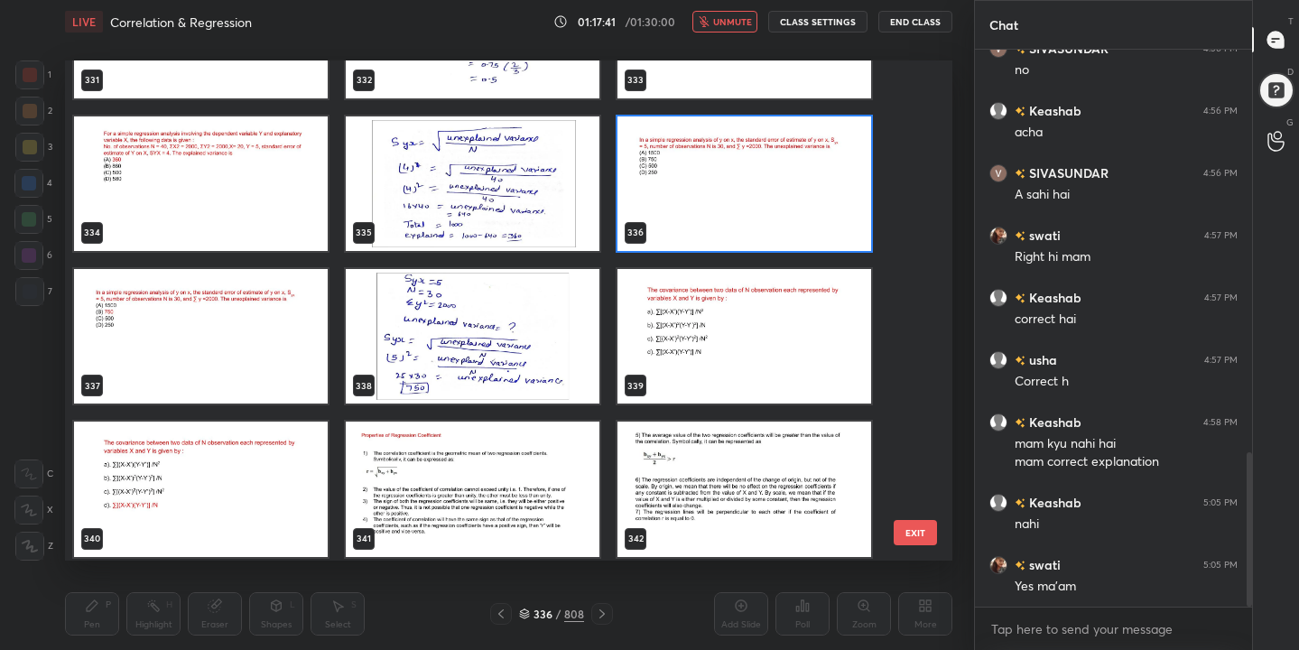
scroll to position [16934, 0]
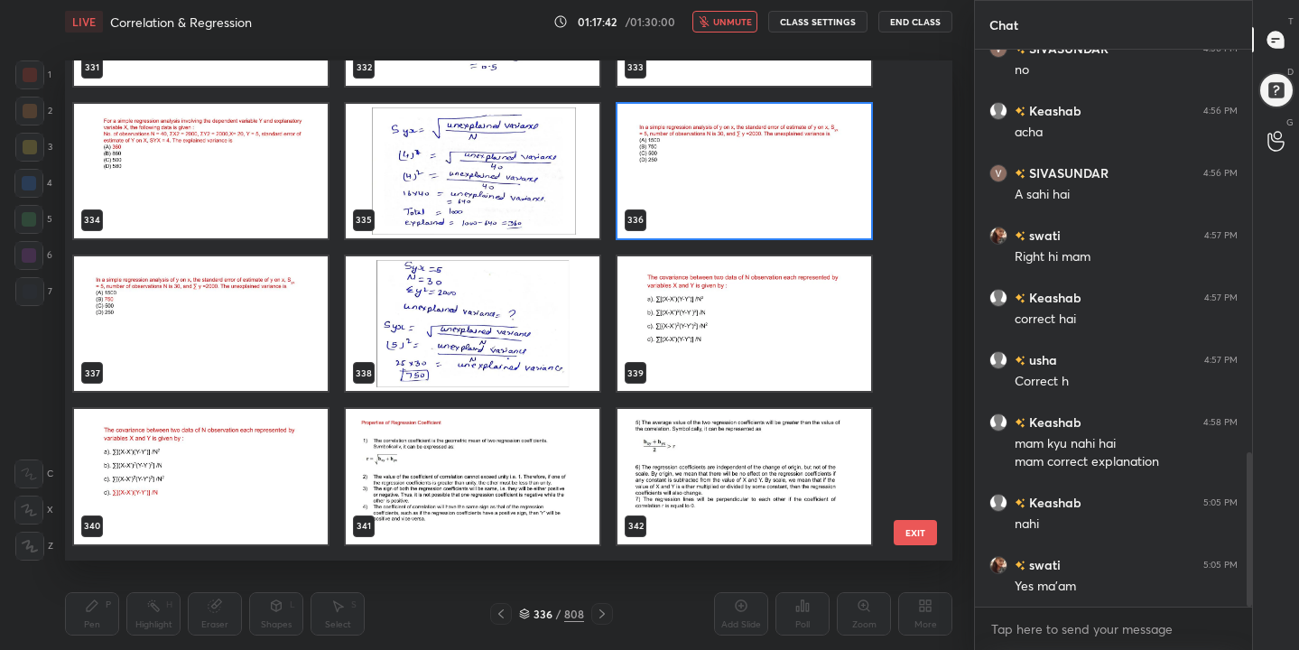
click at [720, 203] on img "grid" at bounding box center [745, 171] width 254 height 135
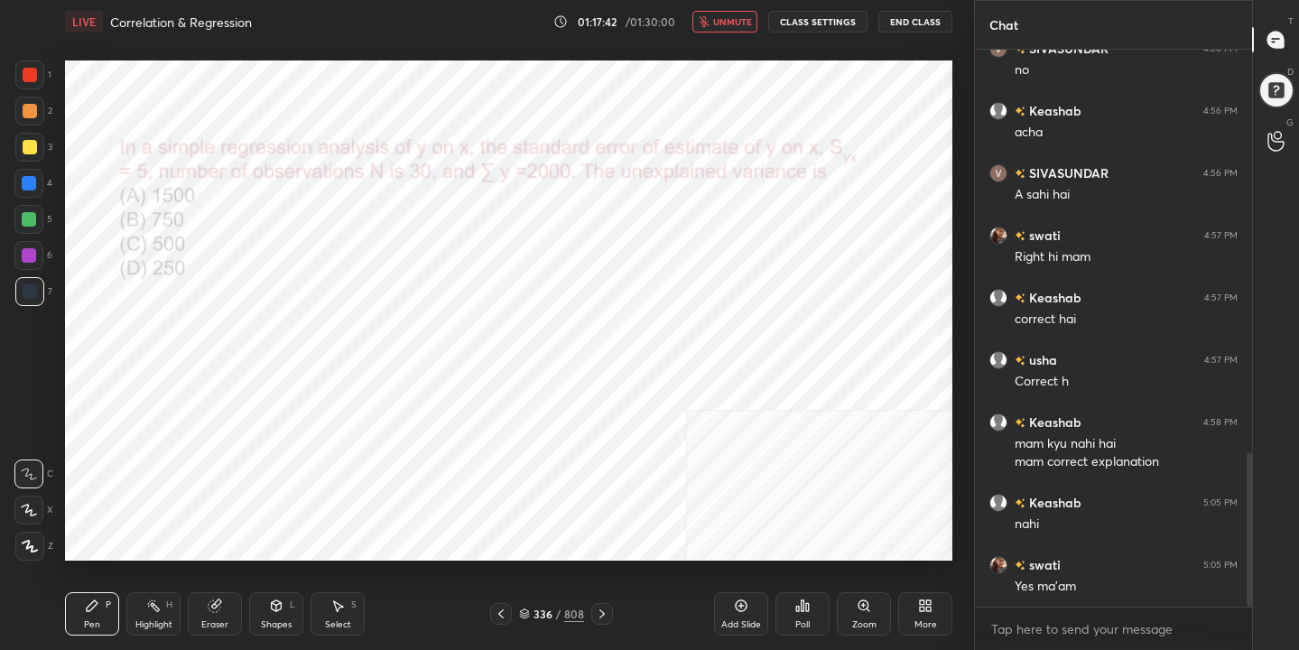
click at [720, 203] on img "grid" at bounding box center [745, 171] width 254 height 135
click at [794, 614] on div "Poll" at bounding box center [803, 613] width 54 height 43
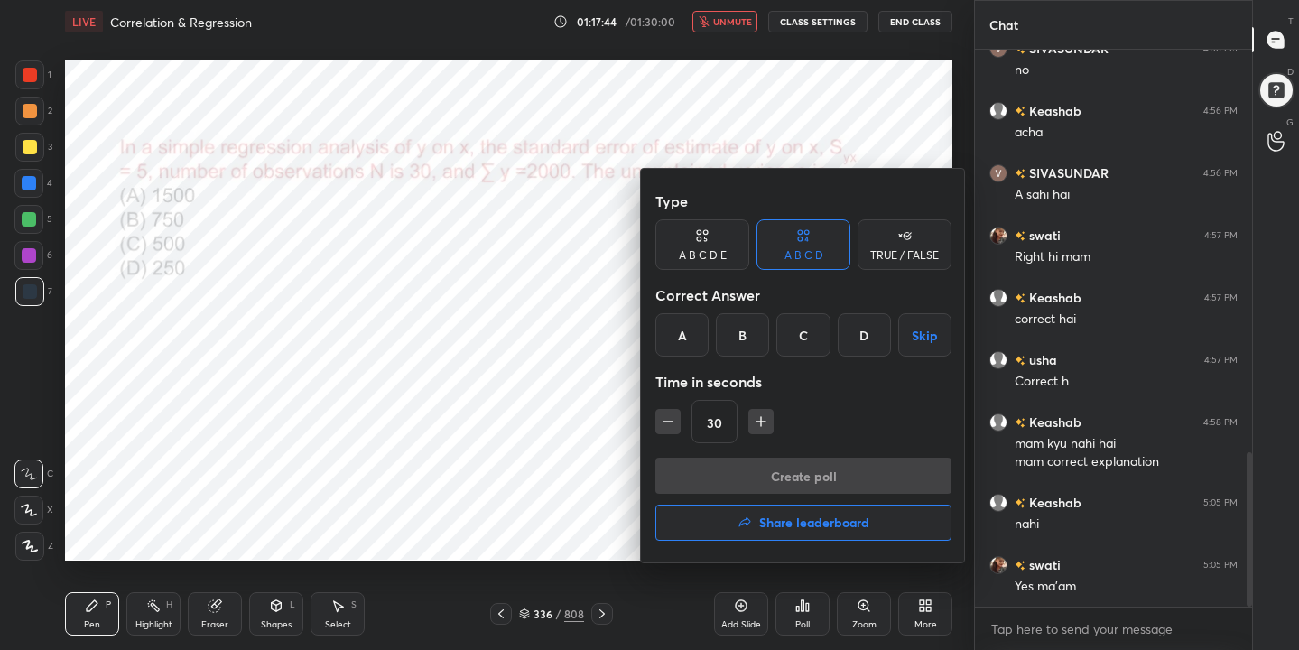
click at [751, 317] on div "B" at bounding box center [742, 334] width 53 height 43
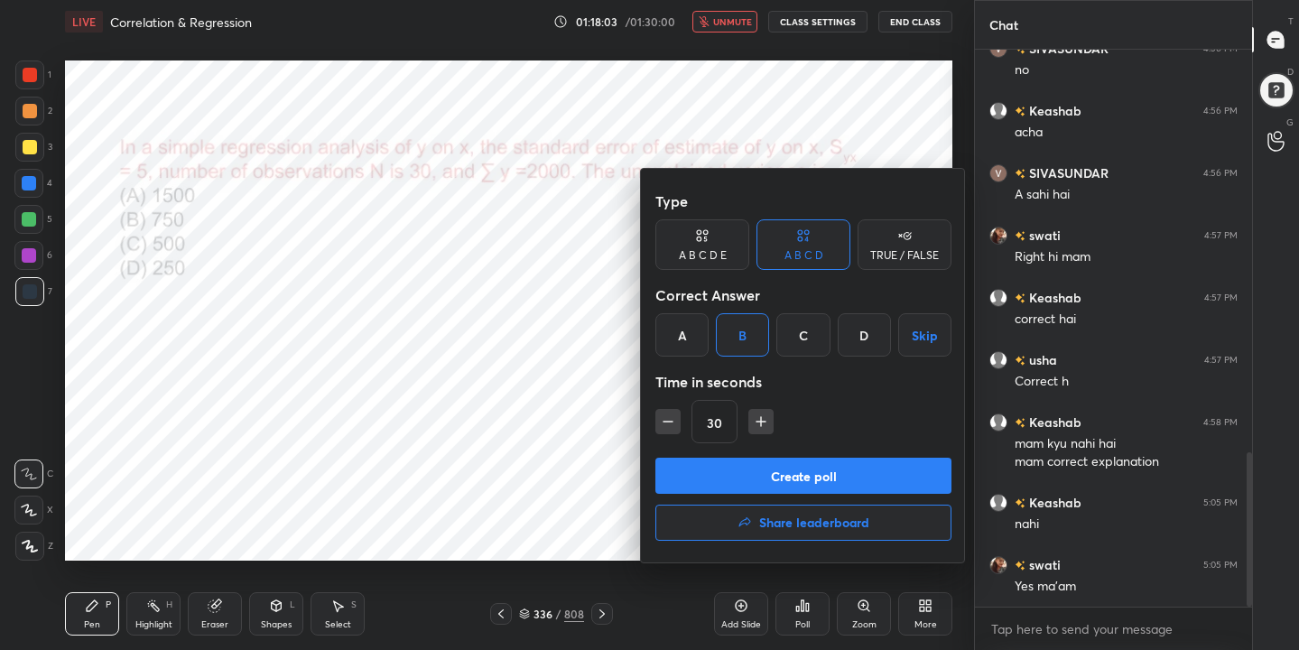
scroll to position [1515, 0]
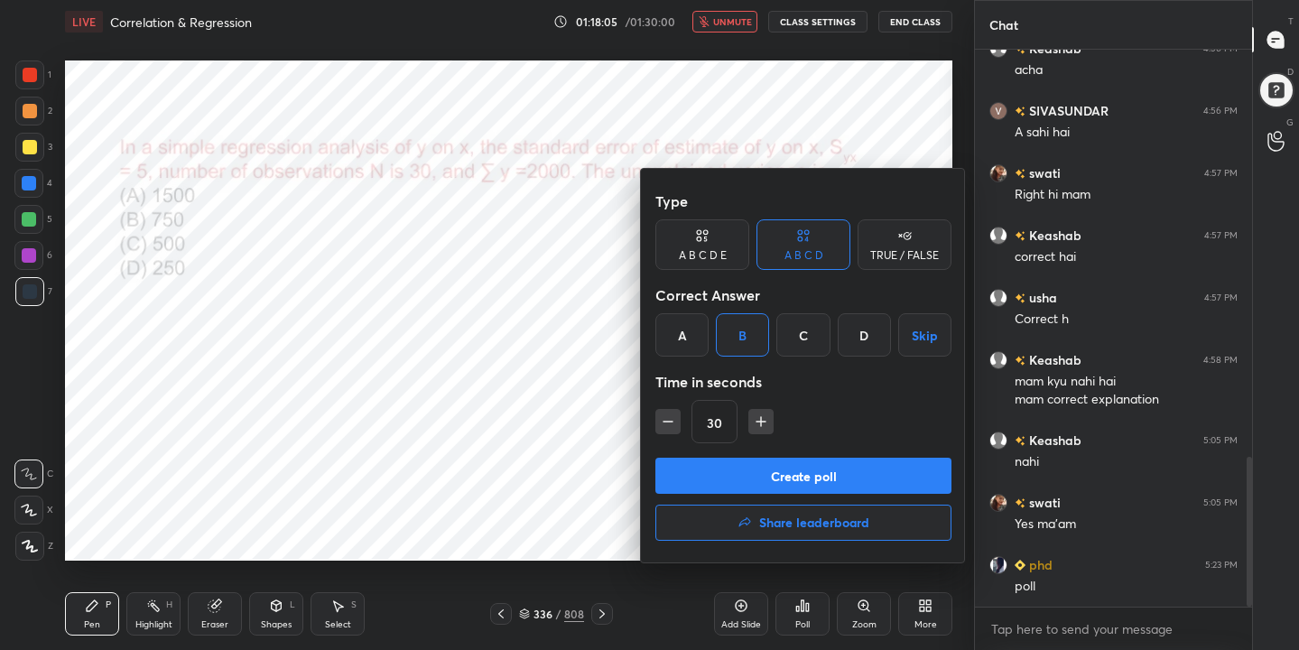
click at [871, 479] on button "Create poll" at bounding box center [803, 476] width 296 height 36
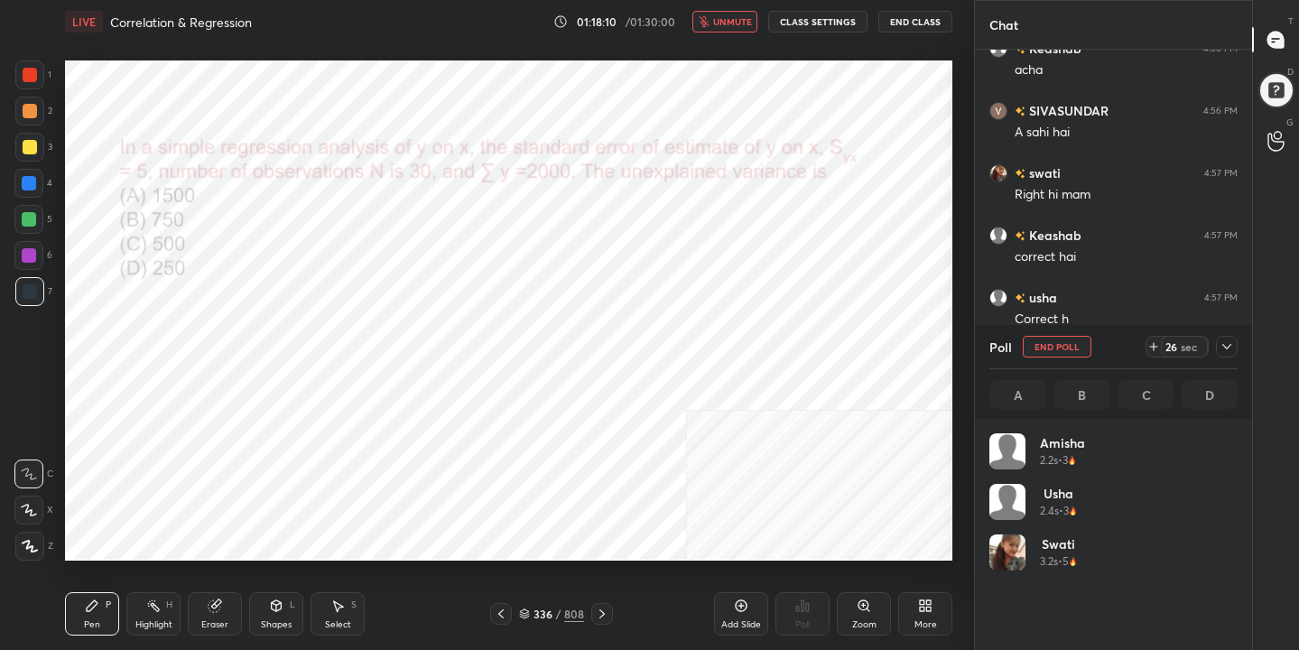
scroll to position [211, 243]
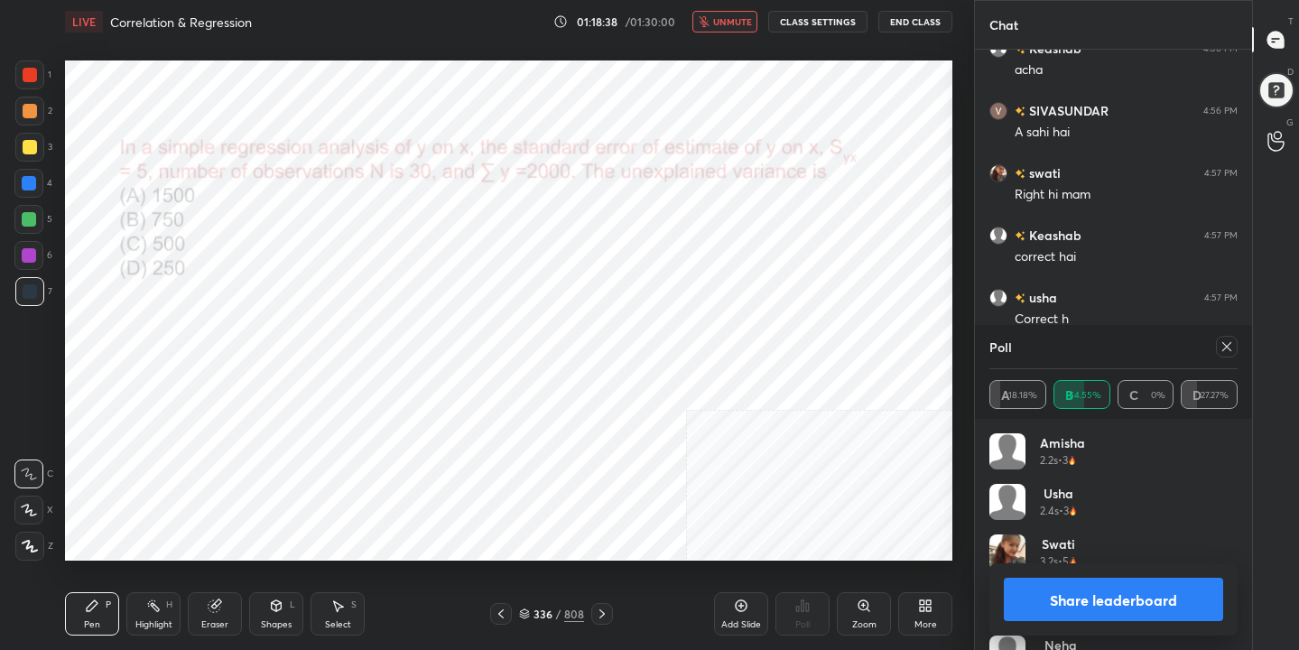
click at [1225, 346] on icon at bounding box center [1227, 346] width 14 height 14
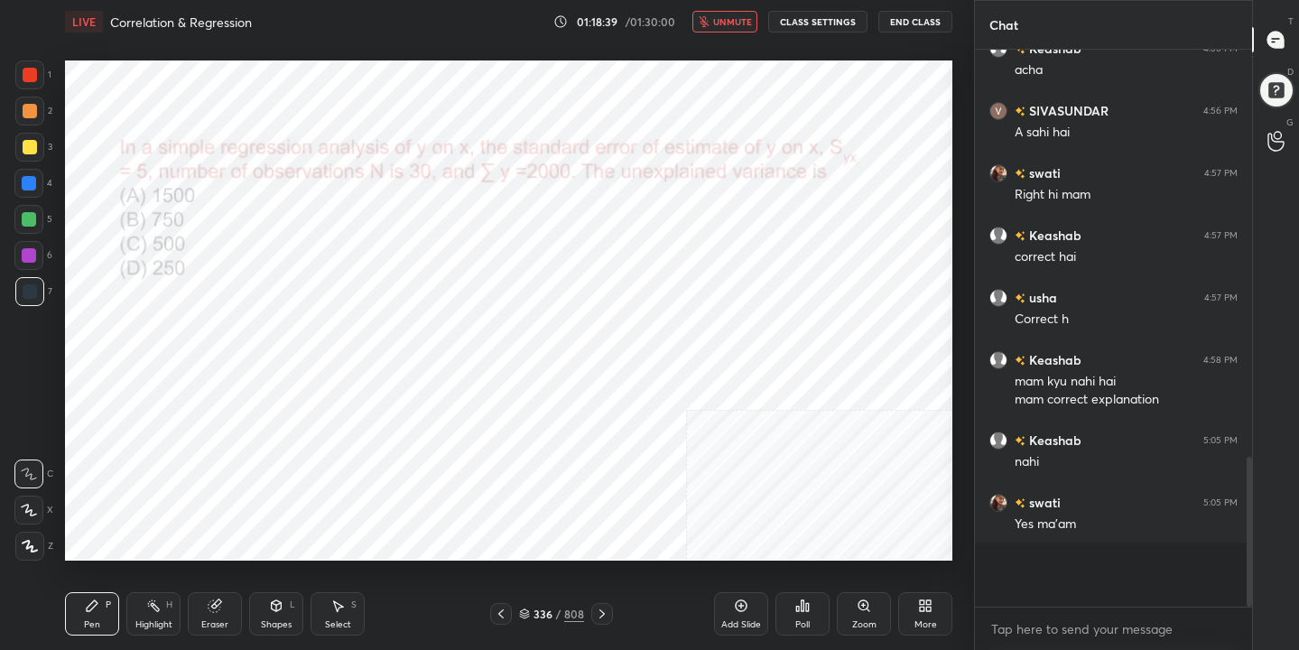
scroll to position [6, 6]
click at [730, 20] on span "unmute" at bounding box center [732, 21] width 39 height 13
click at [530, 611] on icon at bounding box center [524, 614] width 11 height 11
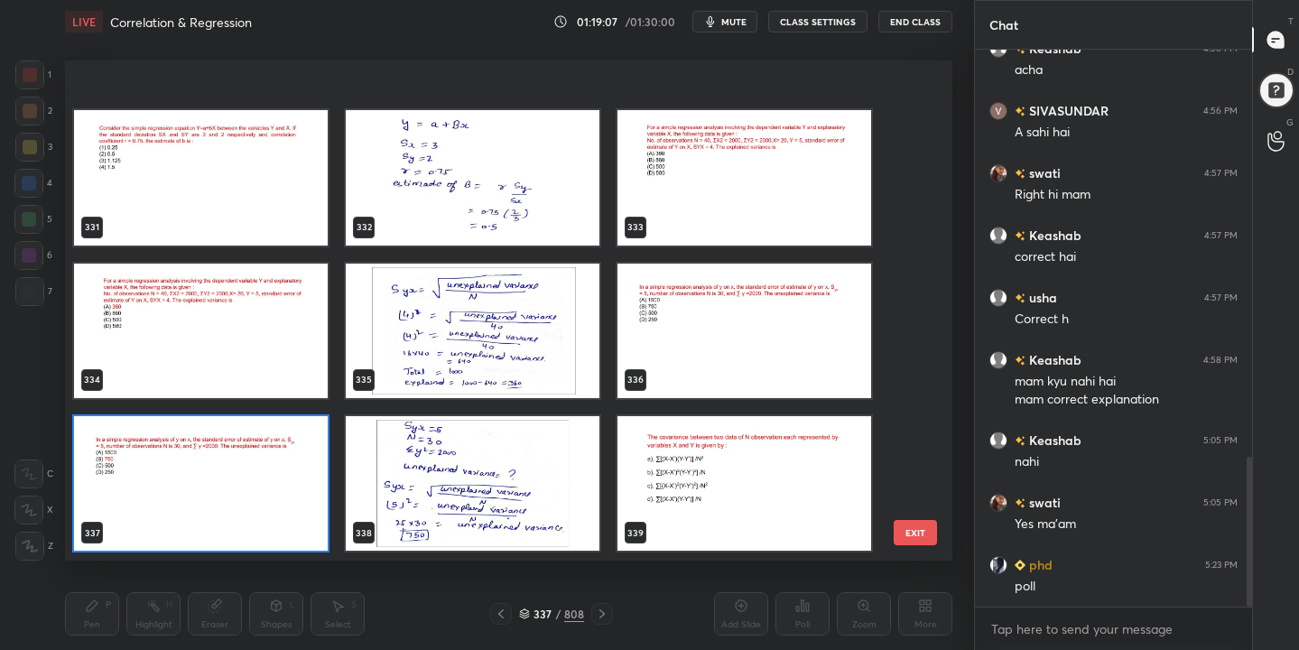
scroll to position [16925, 0]
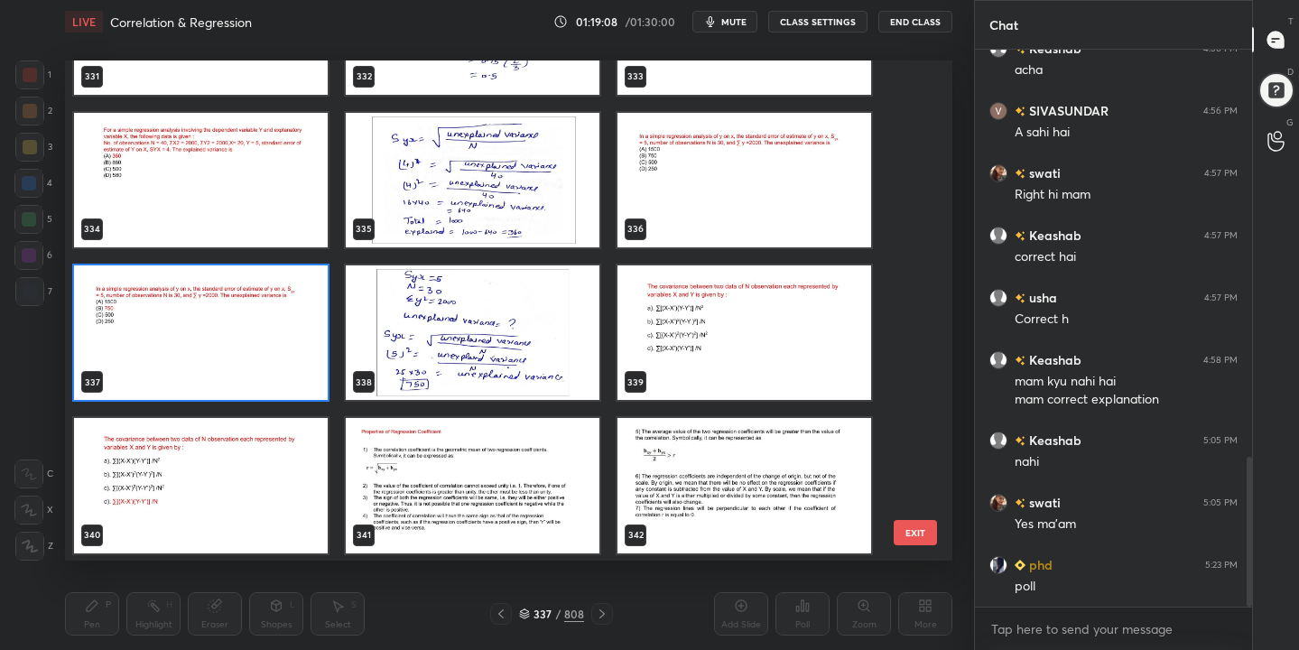
click at [681, 340] on img "grid" at bounding box center [745, 332] width 254 height 135
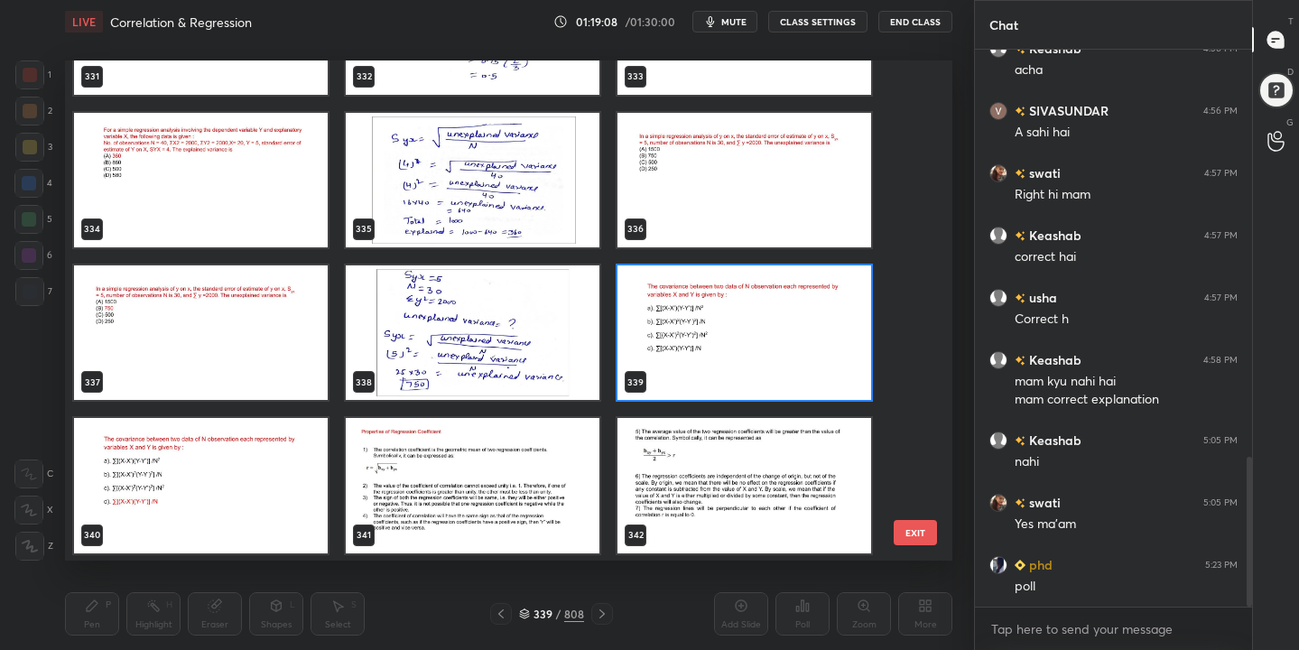
click at [681, 340] on img "grid" at bounding box center [745, 332] width 254 height 135
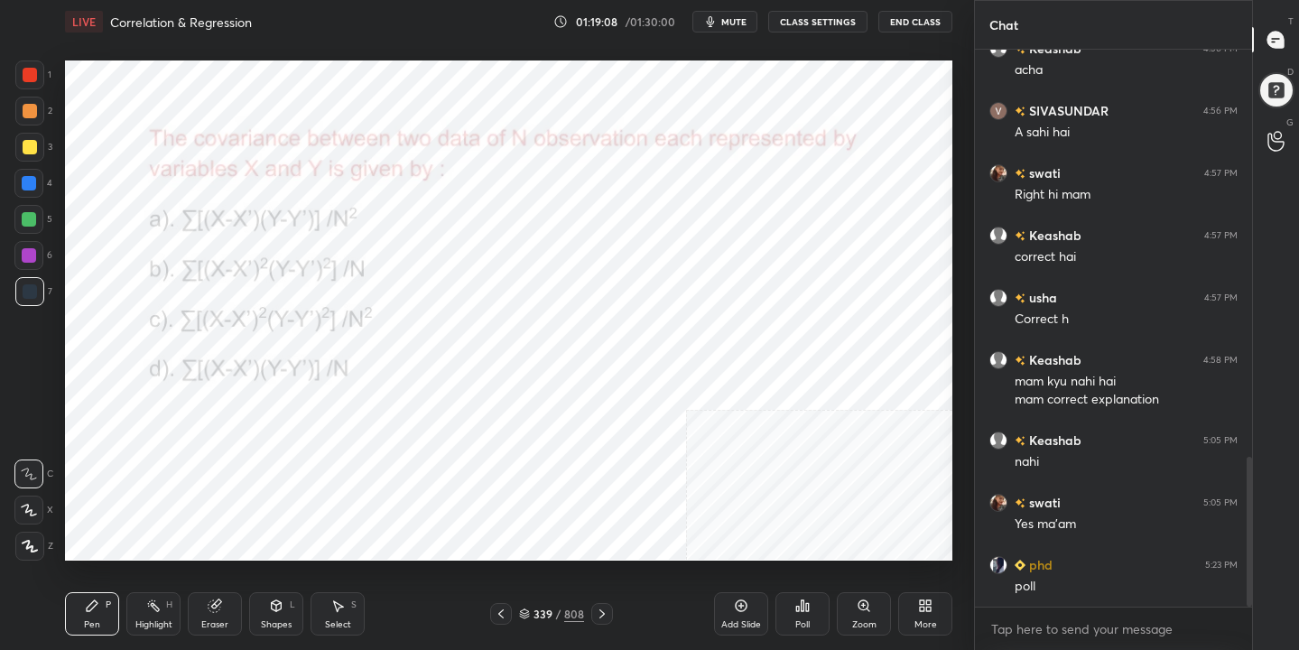
click at [681, 340] on img "grid" at bounding box center [745, 332] width 254 height 135
click at [718, 27] on icon "button" at bounding box center [710, 21] width 14 height 14
click at [530, 615] on icon at bounding box center [524, 614] width 11 height 11
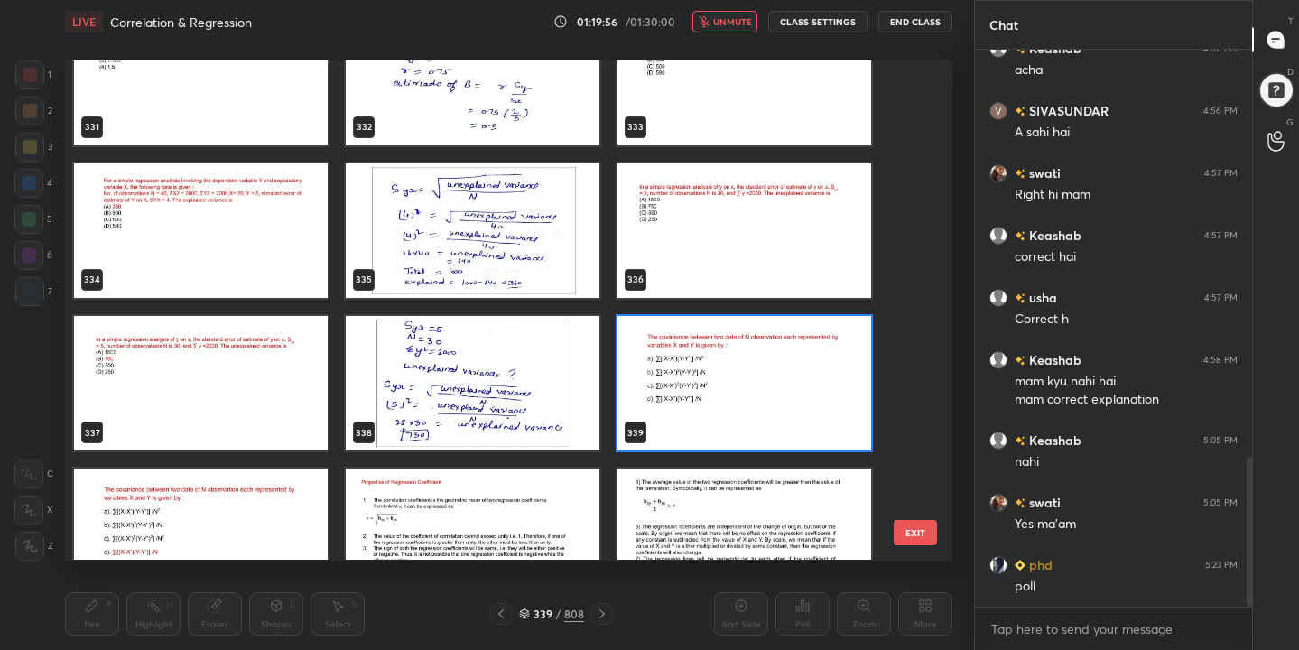
scroll to position [16937, 0]
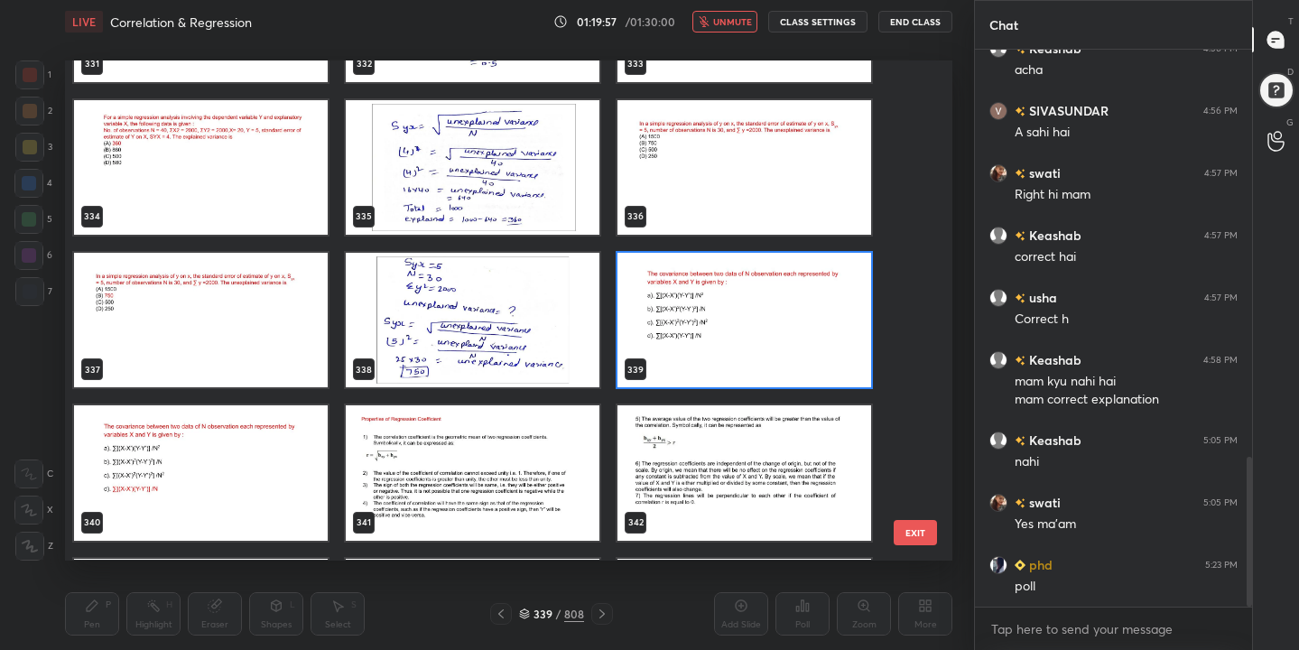
click at [717, 316] on img "grid" at bounding box center [745, 320] width 254 height 135
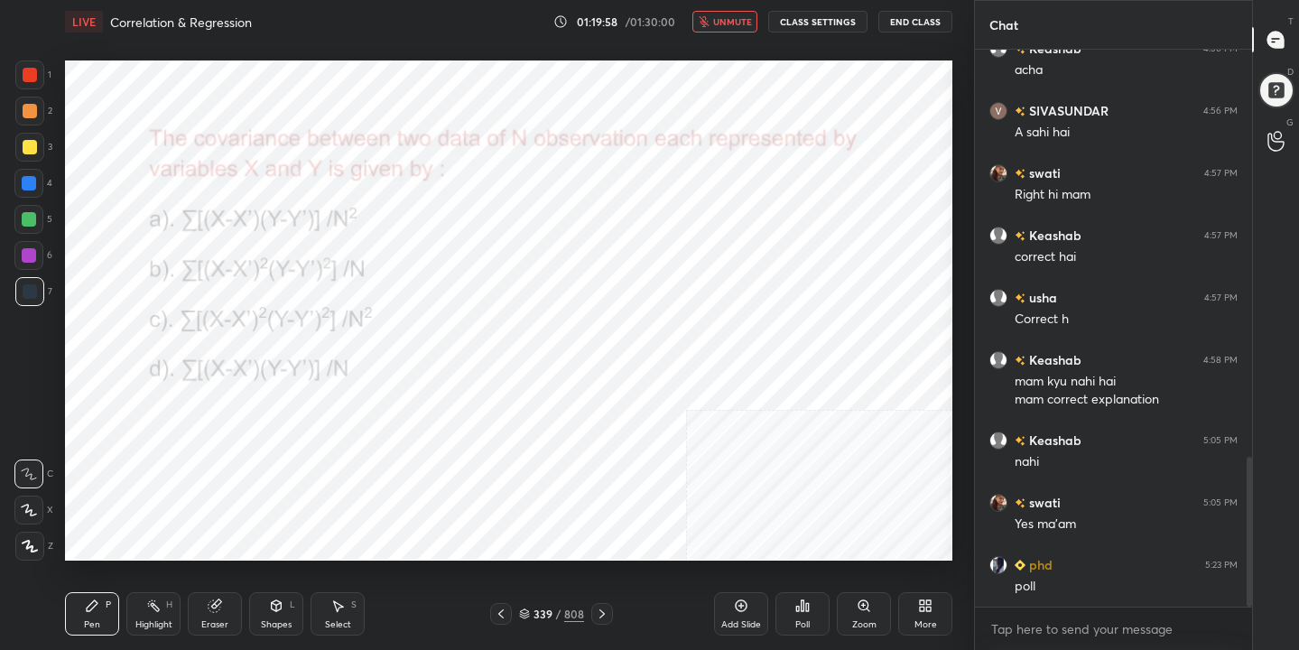
click at [806, 609] on icon at bounding box center [807, 607] width 3 height 8
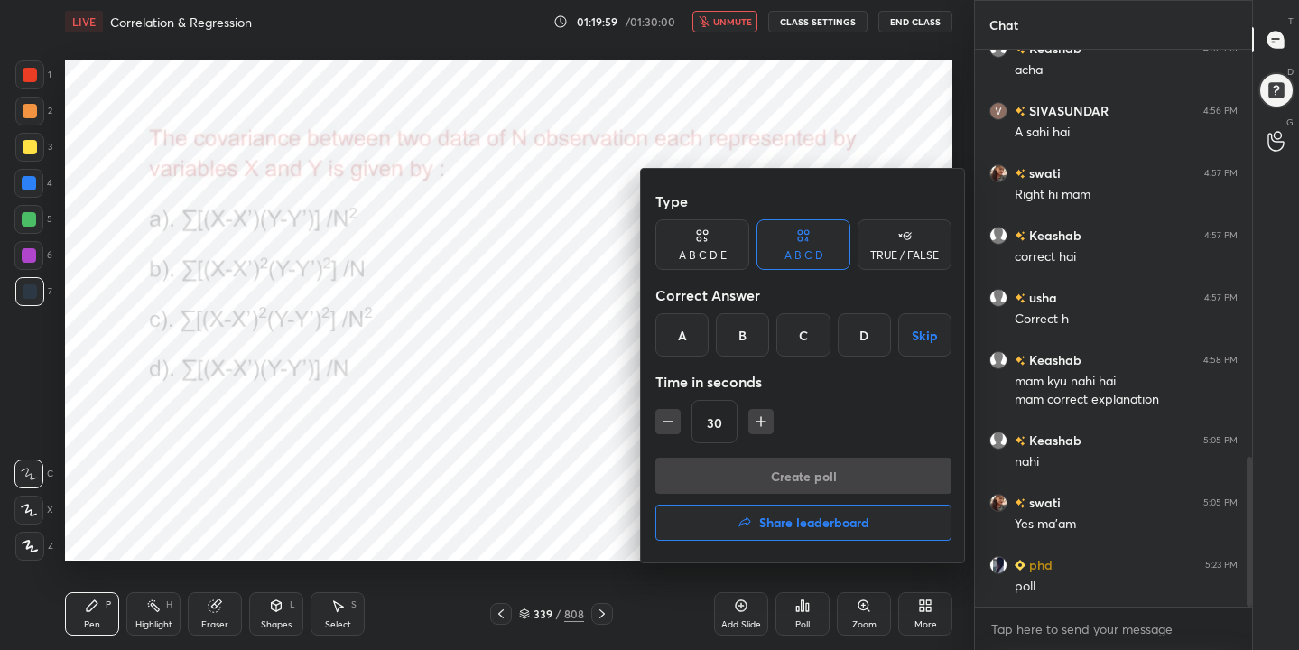
click at [868, 340] on div "D" at bounding box center [864, 334] width 53 height 43
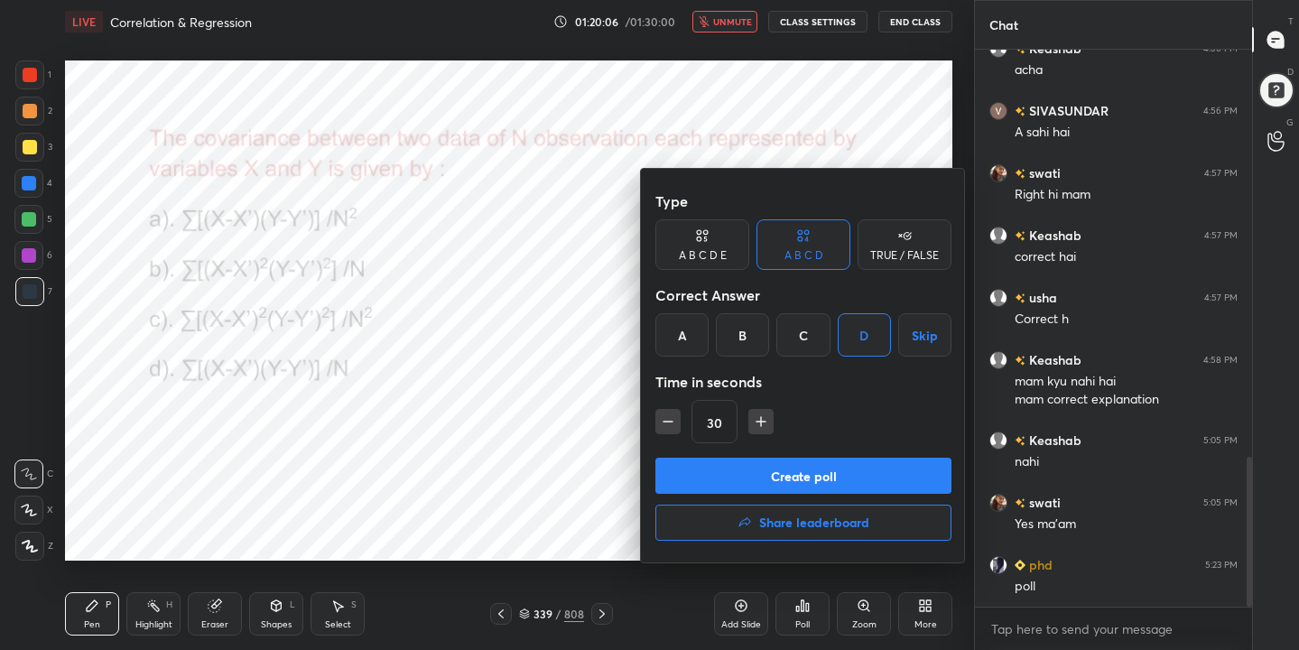
click at [854, 488] on button "Create poll" at bounding box center [803, 476] width 296 height 36
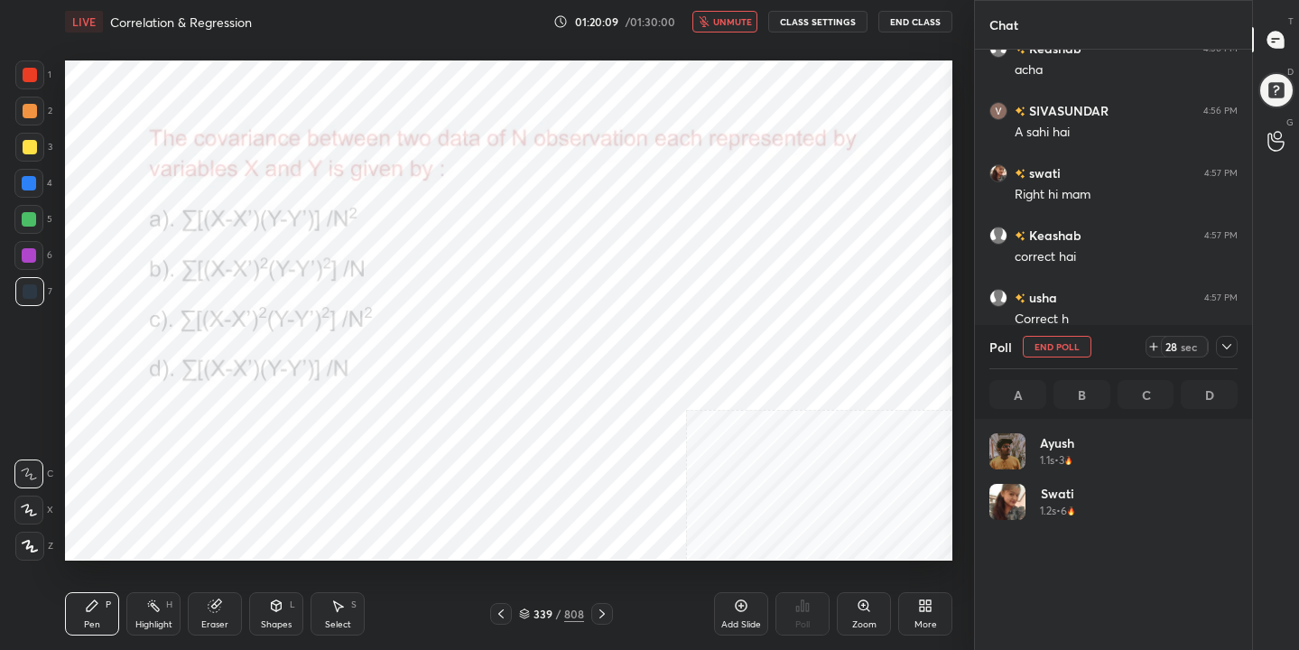
scroll to position [211, 243]
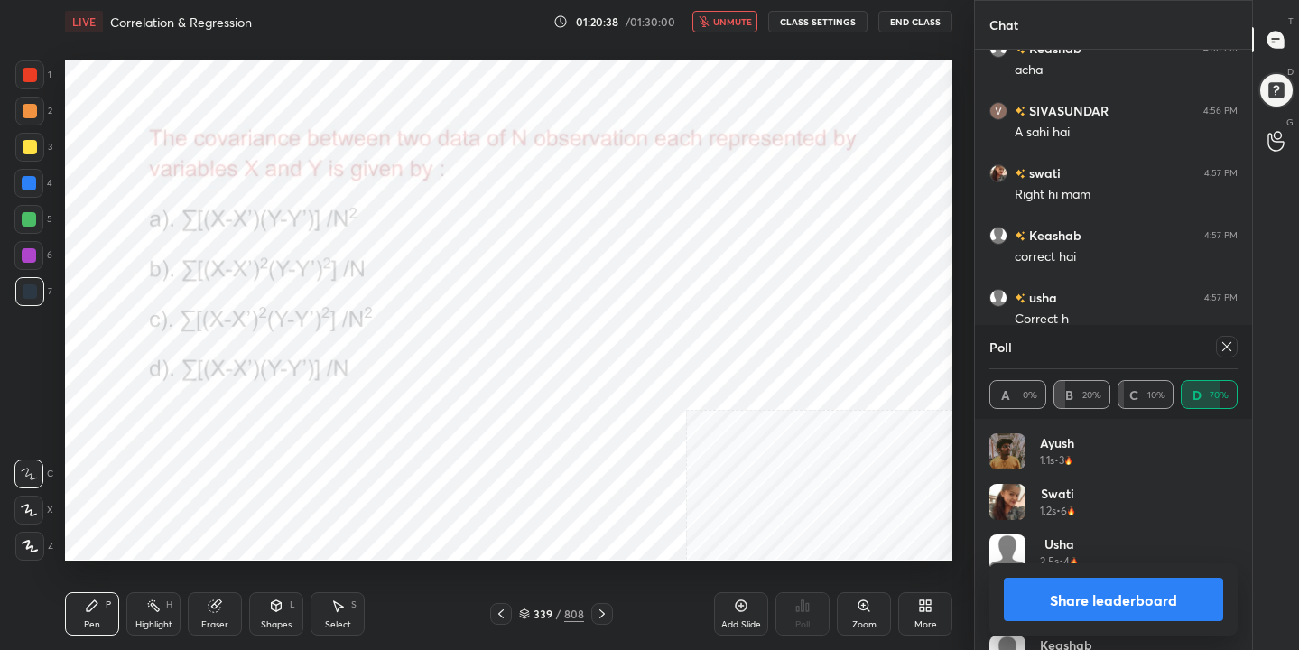
click at [1233, 347] on icon at bounding box center [1227, 346] width 14 height 14
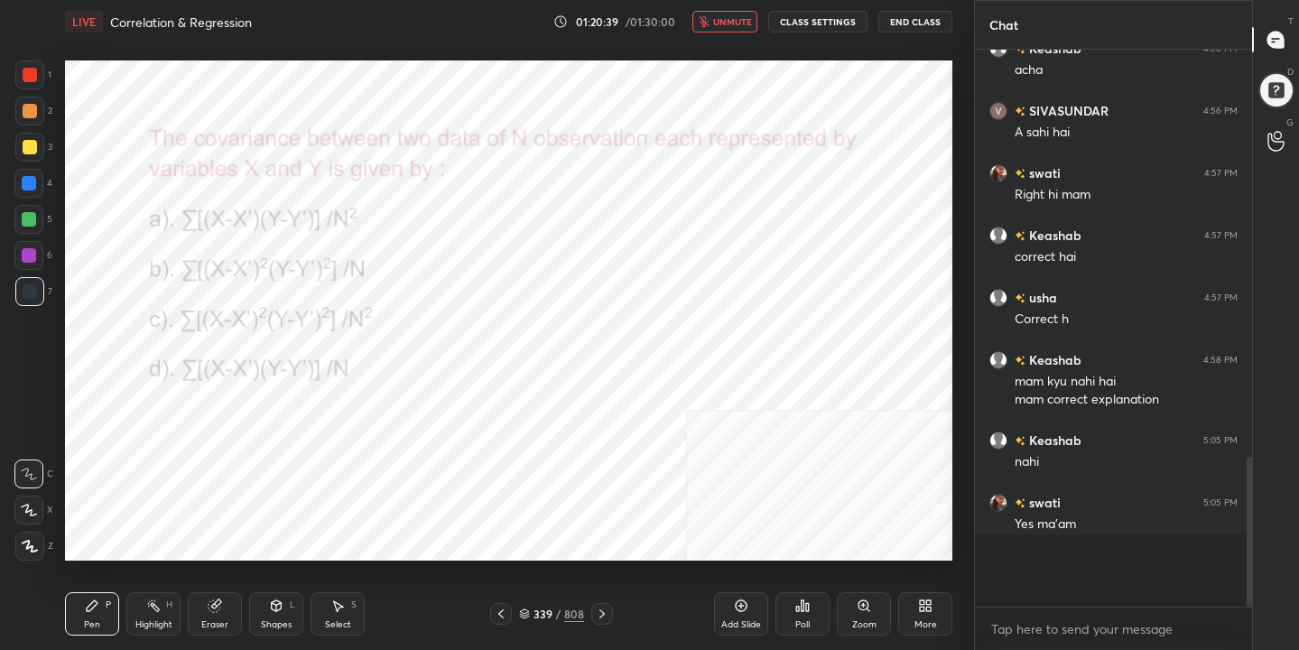
scroll to position [6, 6]
click at [738, 17] on span "unmute" at bounding box center [732, 21] width 39 height 13
click at [524, 606] on div "340 / 808" at bounding box center [551, 614] width 65 height 16
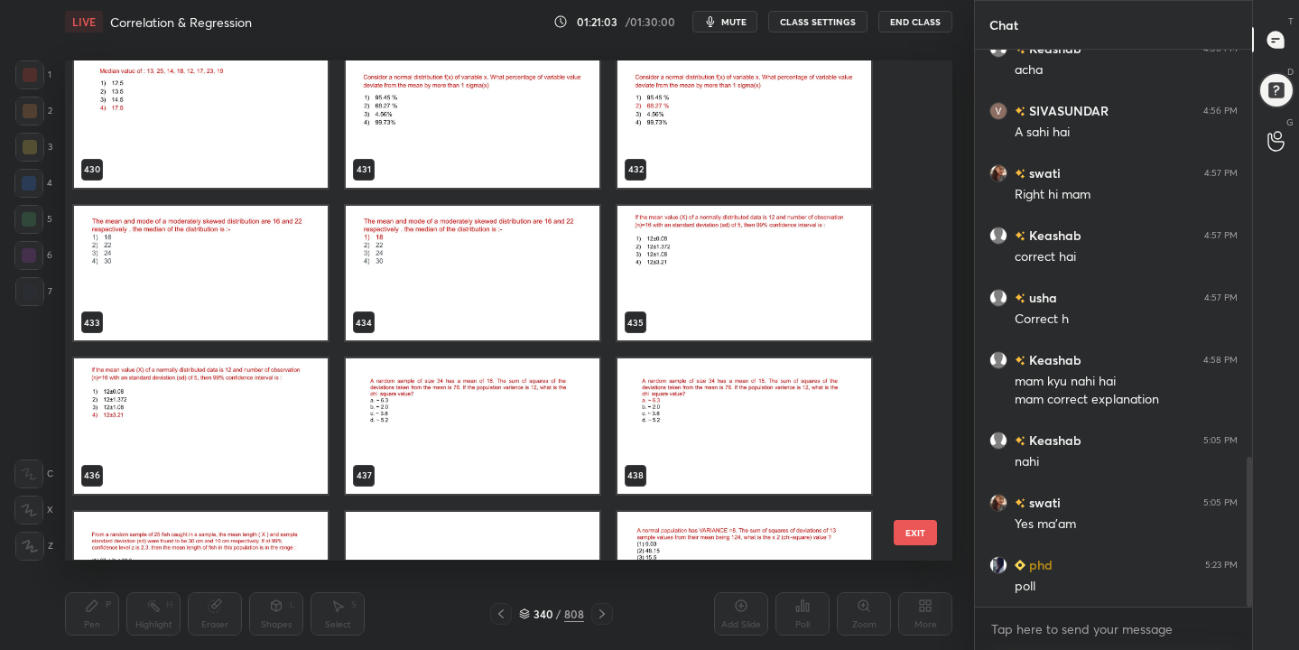
scroll to position [21896, 0]
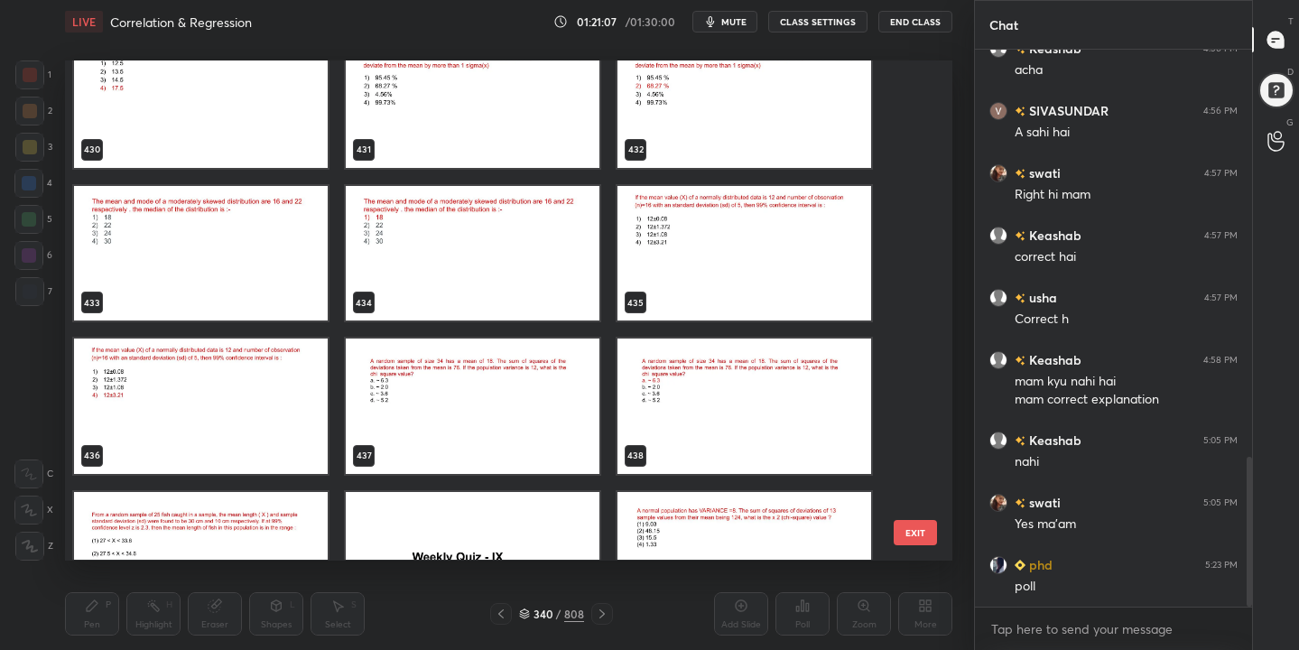
click at [711, 285] on img "grid" at bounding box center [745, 253] width 254 height 135
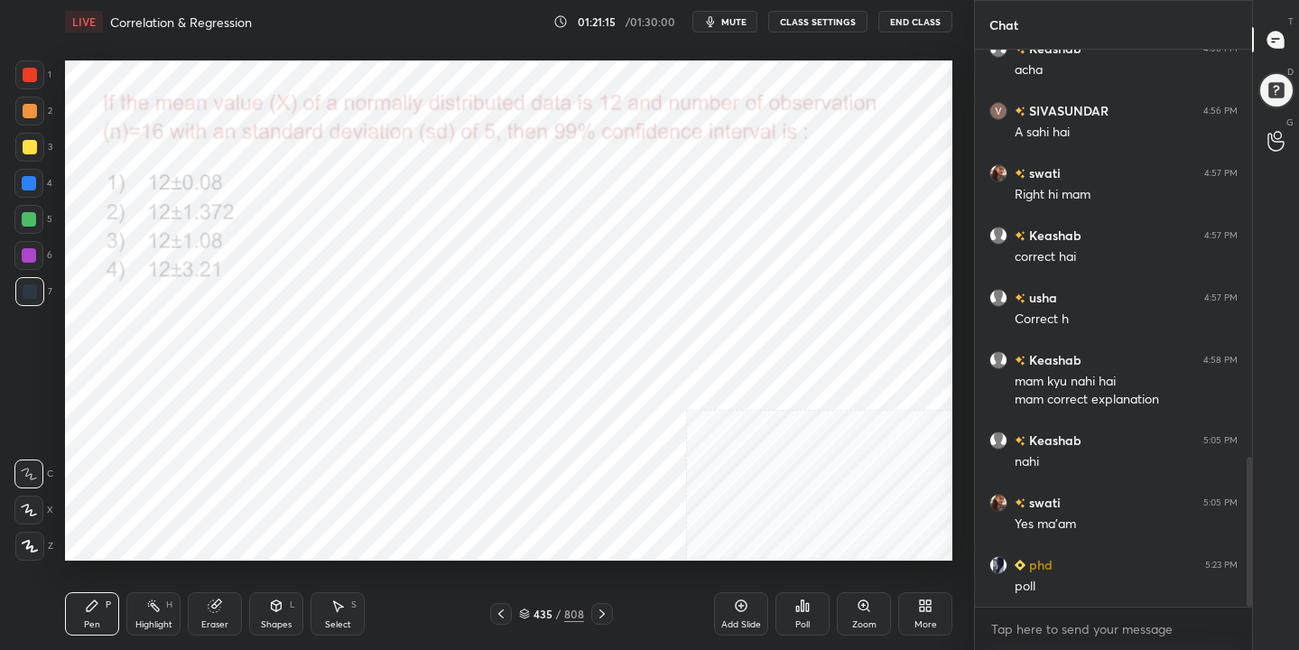
click at [529, 617] on icon at bounding box center [524, 617] width 9 height 3
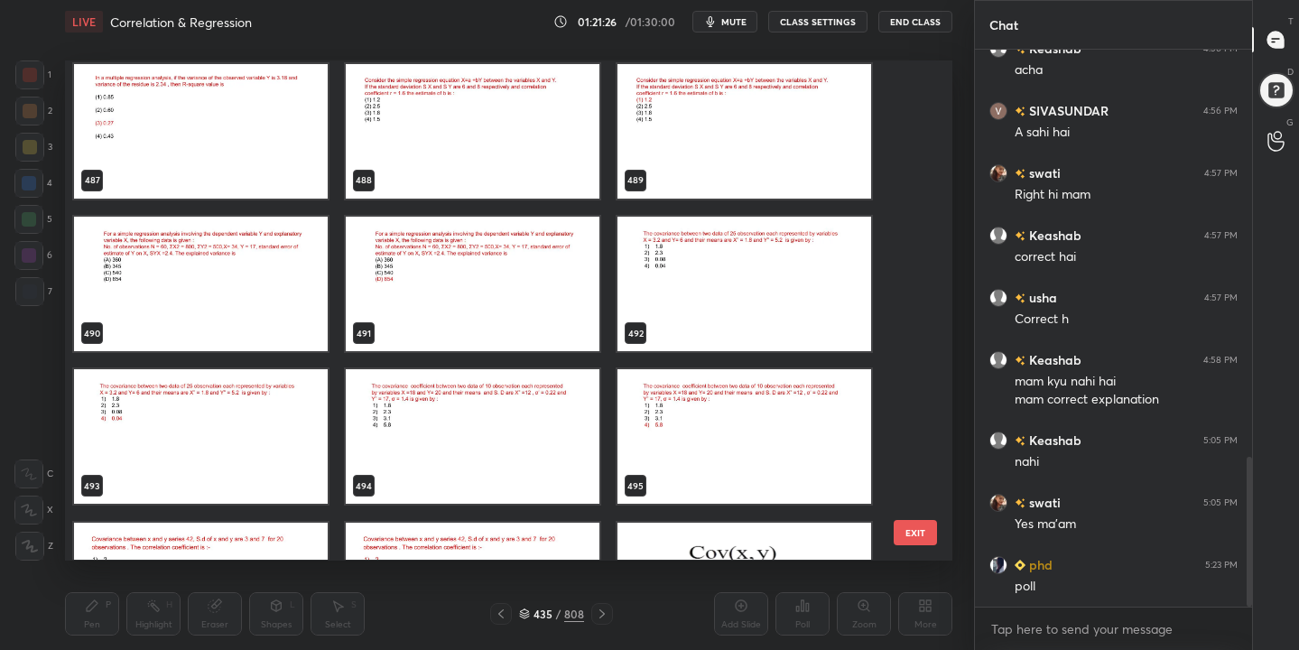
scroll to position [25104, 0]
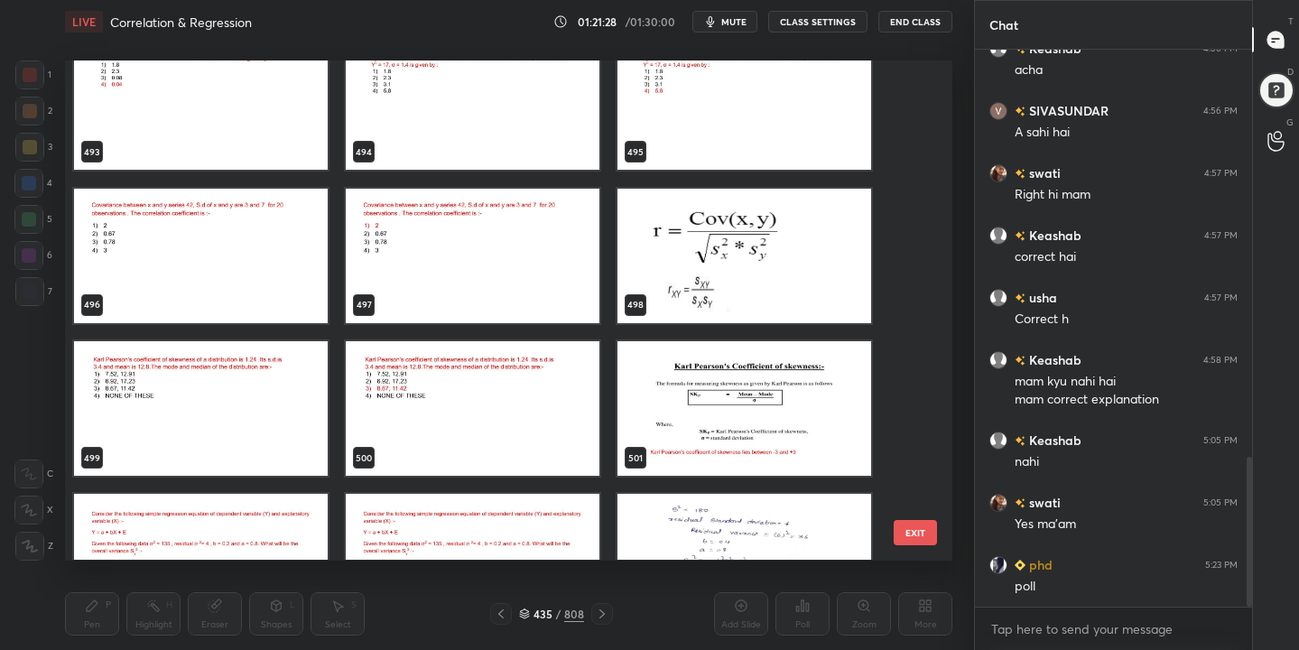
click at [230, 244] on img "grid" at bounding box center [201, 256] width 254 height 135
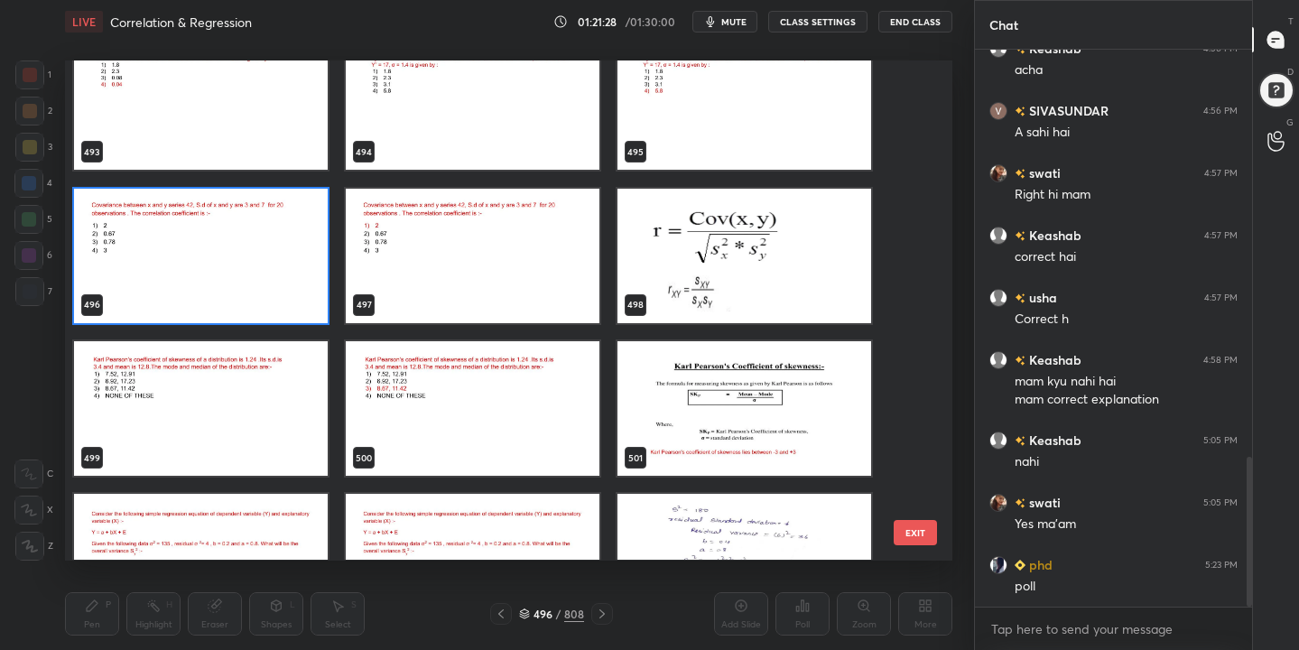
click at [230, 244] on img "grid" at bounding box center [201, 256] width 254 height 135
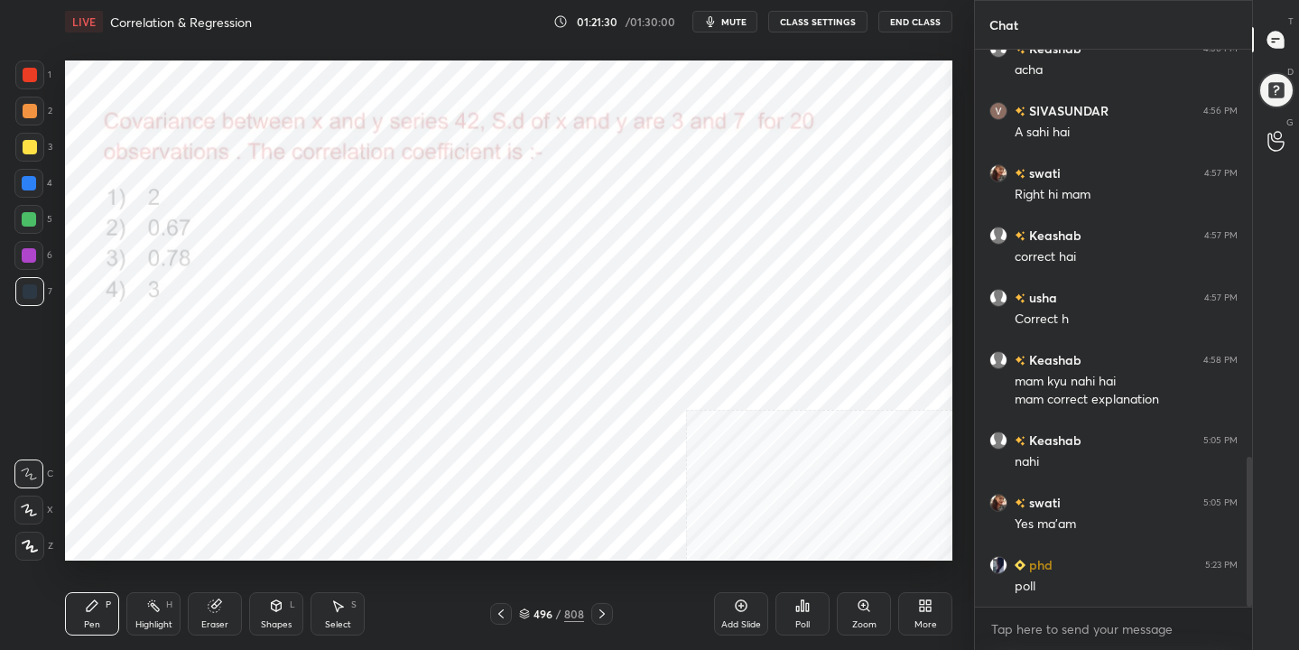
click at [529, 607] on div "496 / 808" at bounding box center [551, 614] width 65 height 16
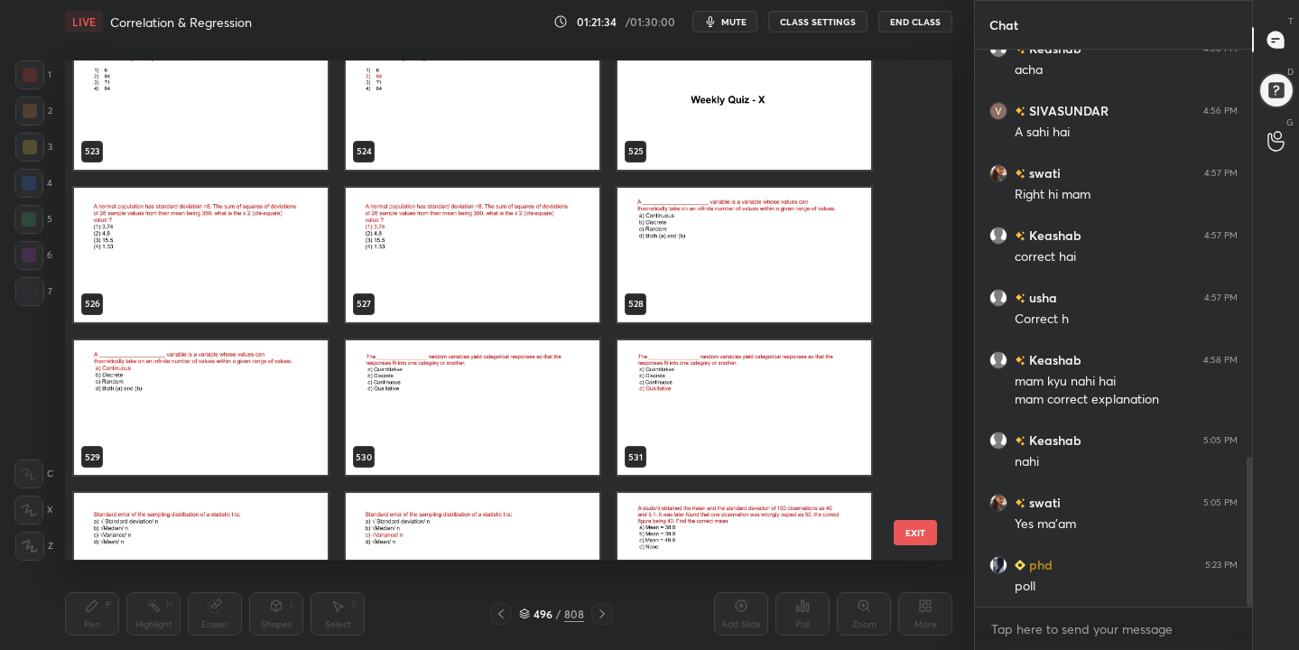
scroll to position [26636, 0]
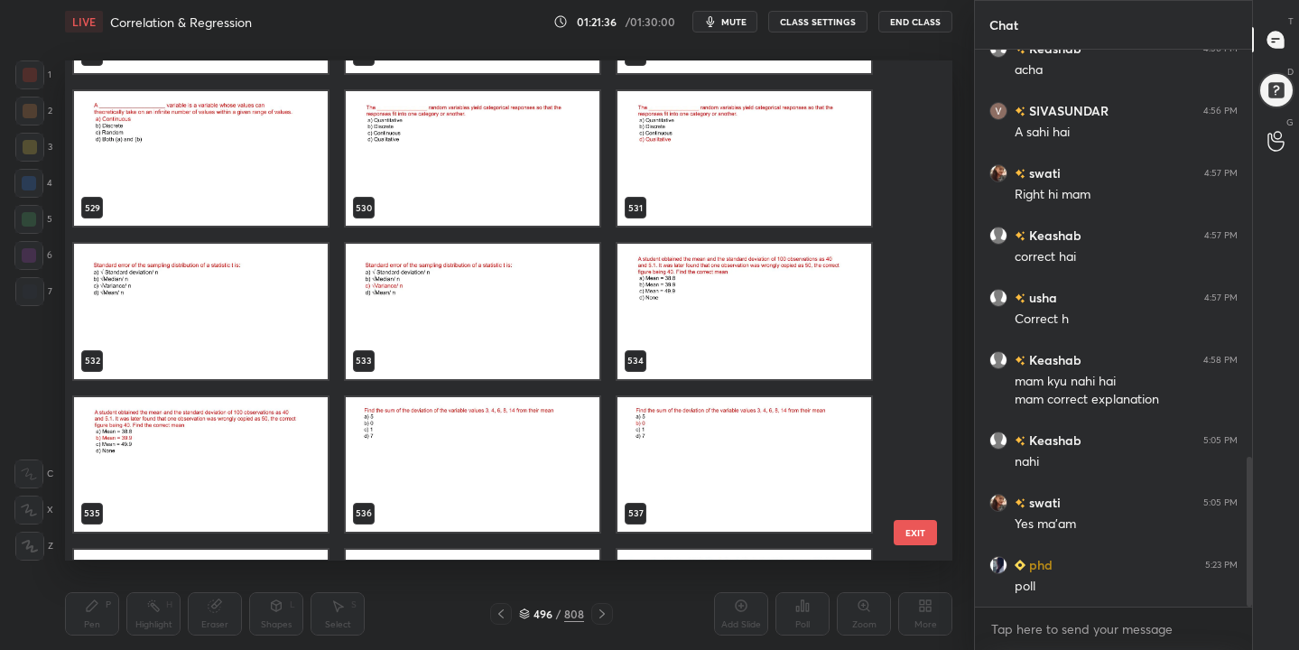
click at [722, 308] on img "grid" at bounding box center [745, 312] width 254 height 135
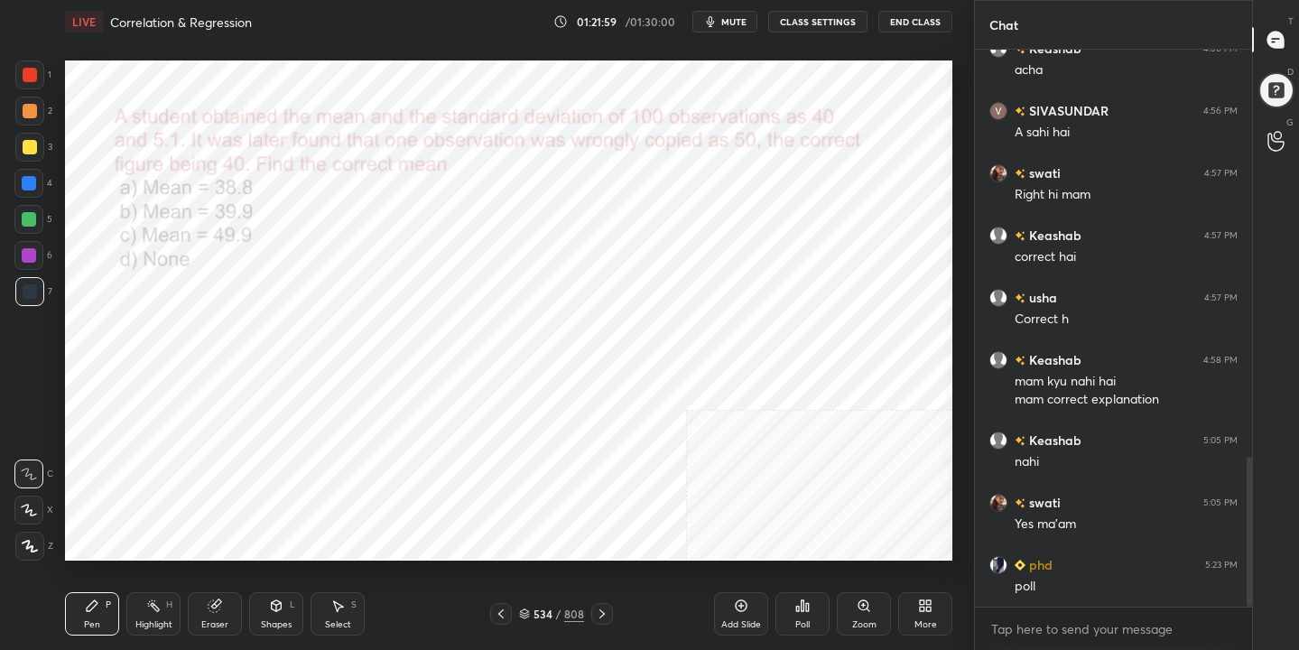
click at [527, 615] on icon at bounding box center [524, 615] width 9 height 3
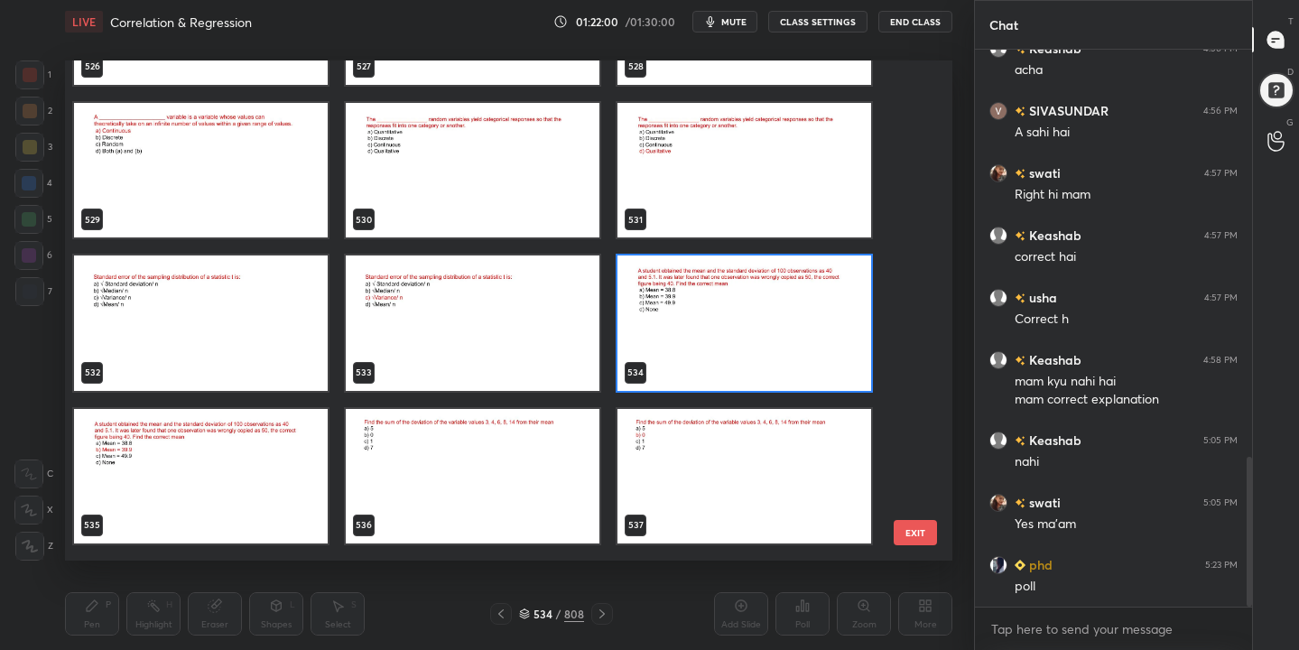
scroll to position [26875, 0]
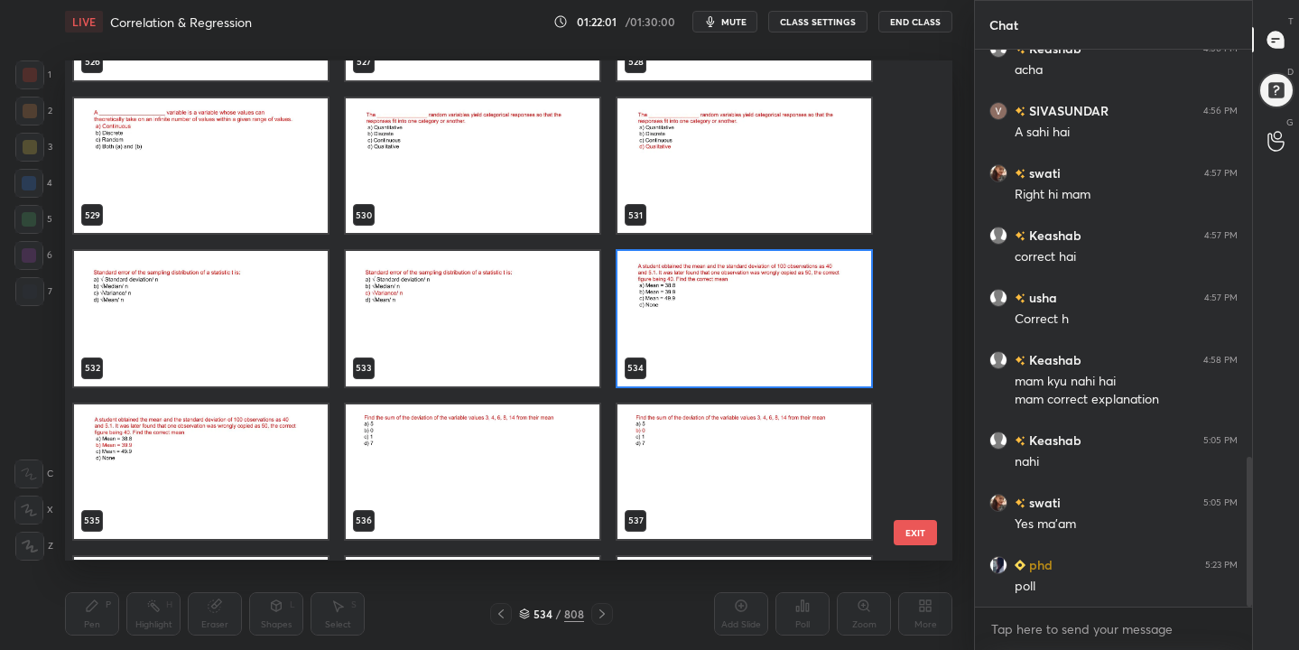
click at [727, 320] on img "grid" at bounding box center [745, 319] width 254 height 135
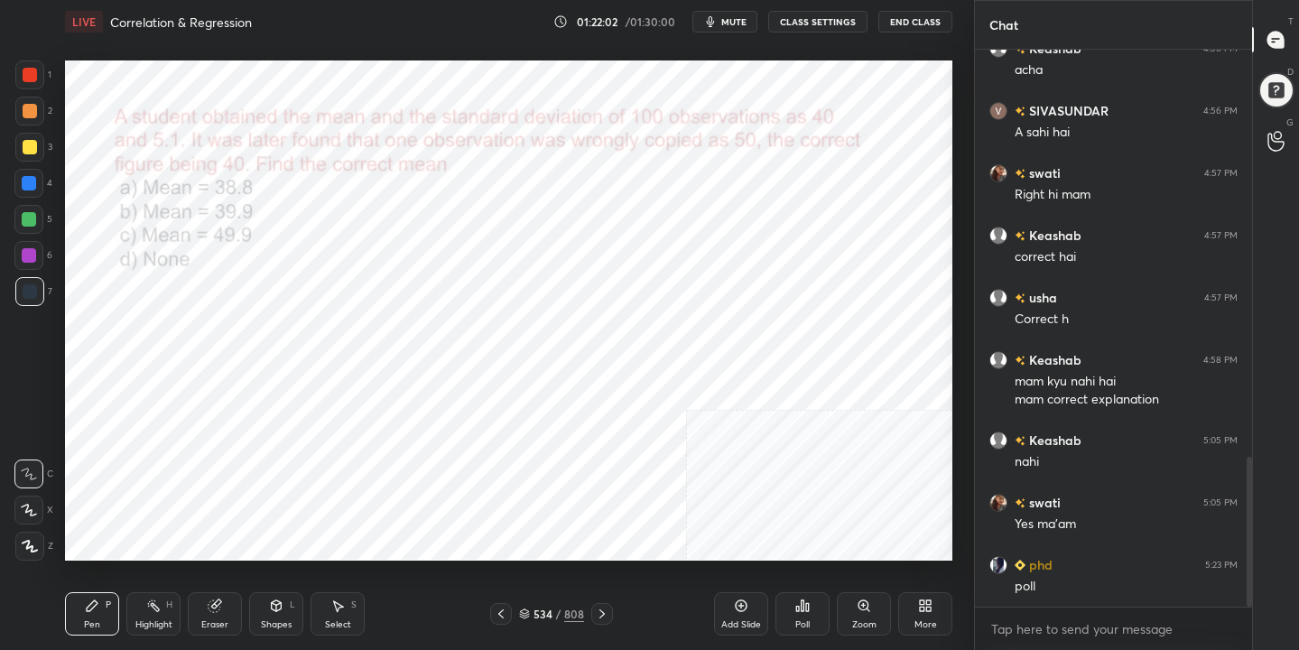
scroll to position [0, 0]
click at [812, 616] on div "Poll" at bounding box center [803, 613] width 54 height 43
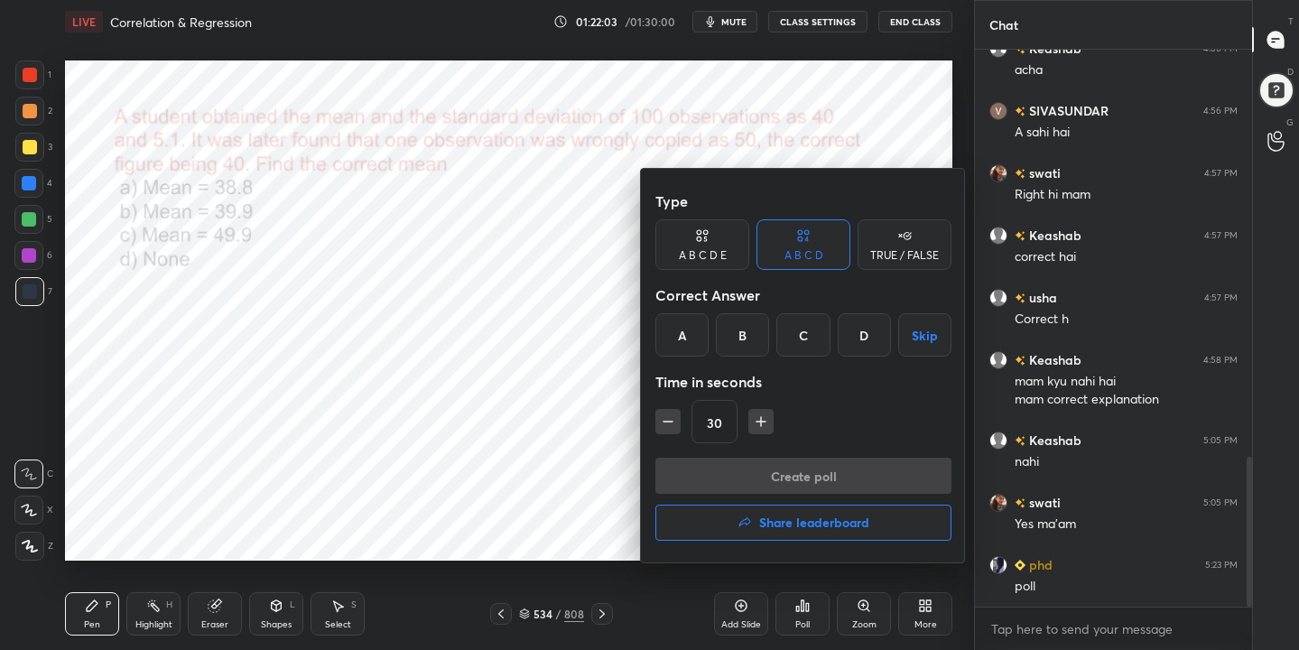
click at [754, 337] on div "B" at bounding box center [742, 334] width 53 height 43
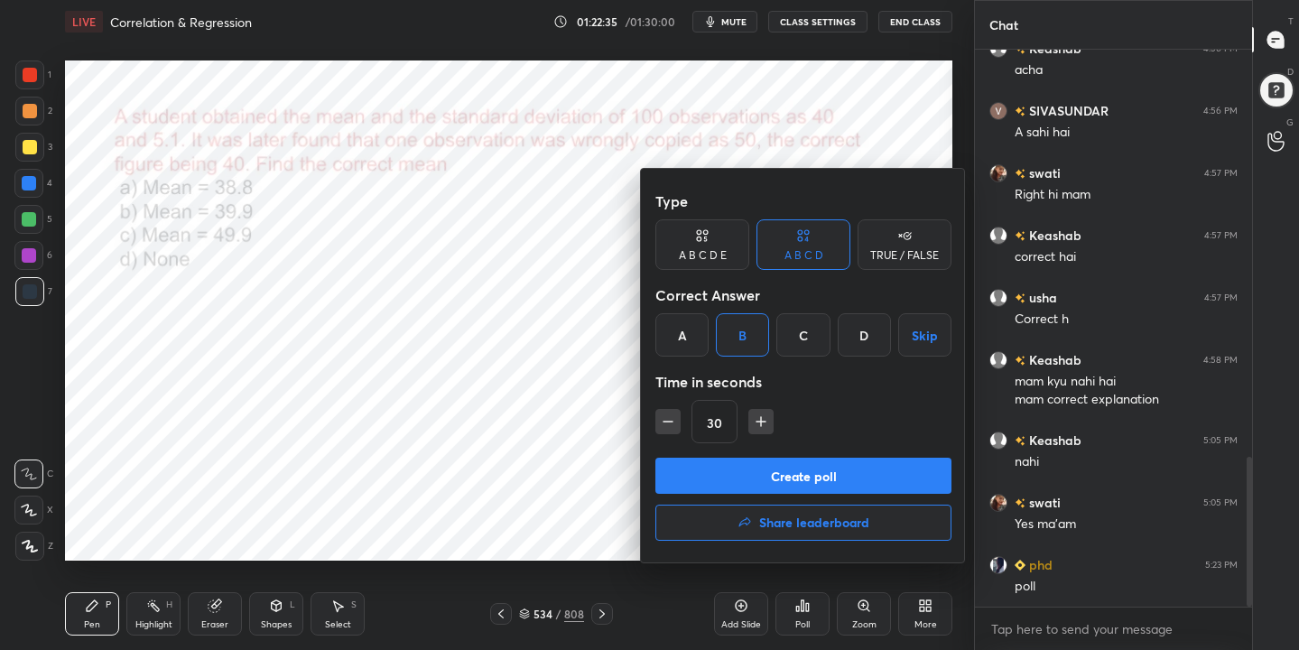
click at [813, 483] on button "Create poll" at bounding box center [803, 476] width 296 height 36
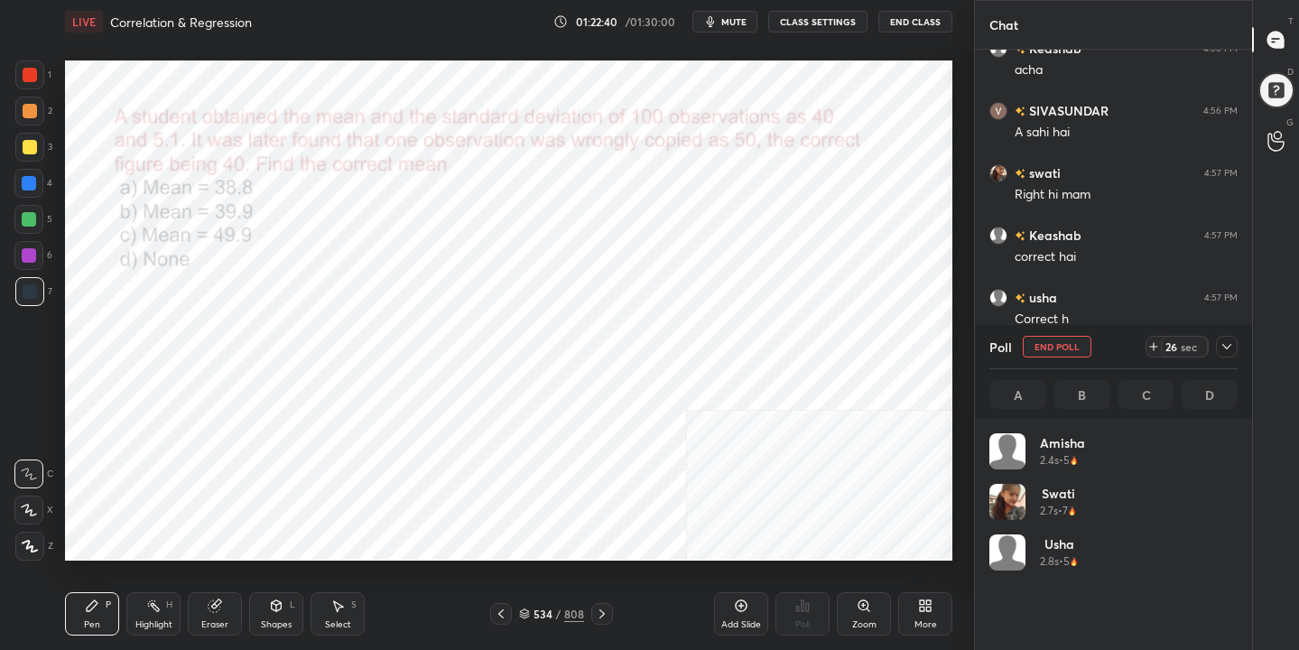
scroll to position [211, 243]
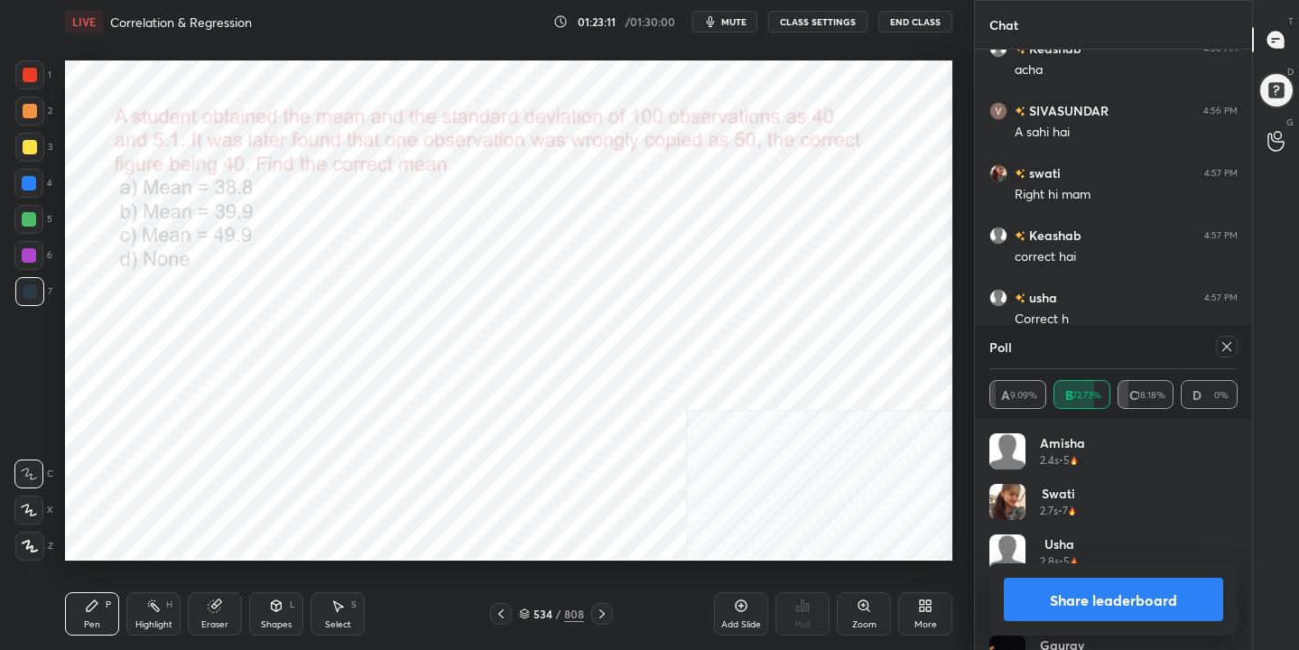
click at [1225, 346] on icon at bounding box center [1227, 346] width 14 height 14
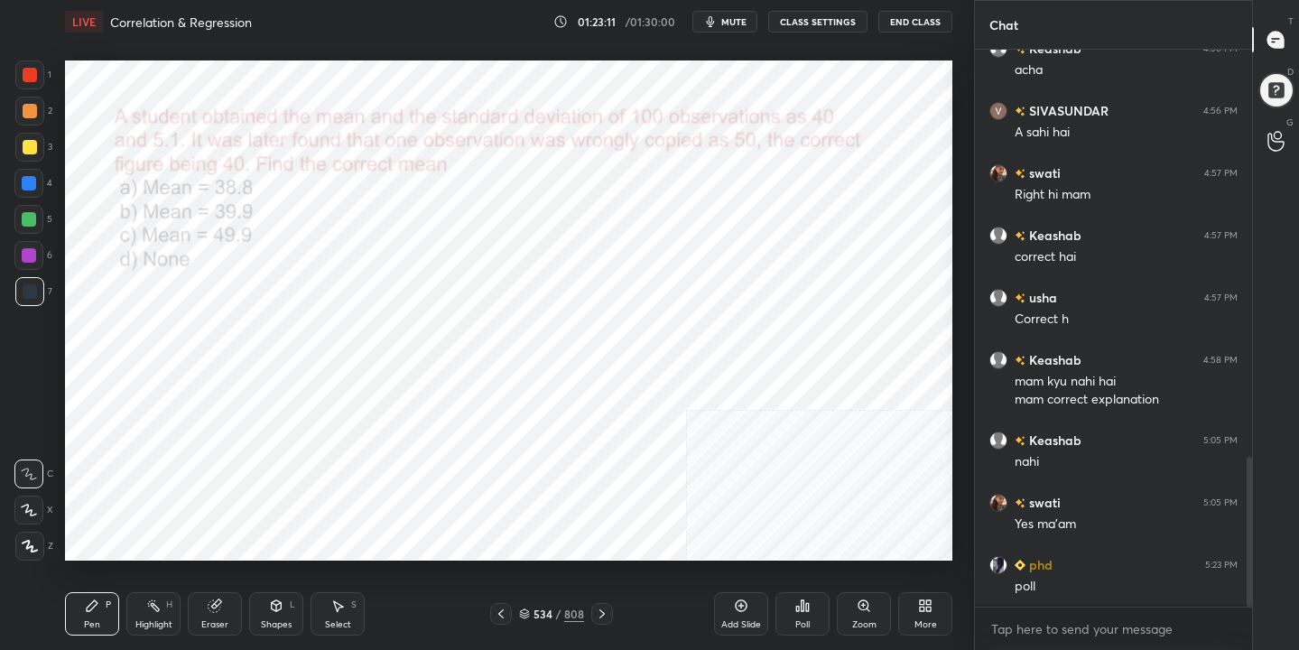
scroll to position [6, 6]
click at [532, 613] on div "535 / 808" at bounding box center [551, 614] width 65 height 16
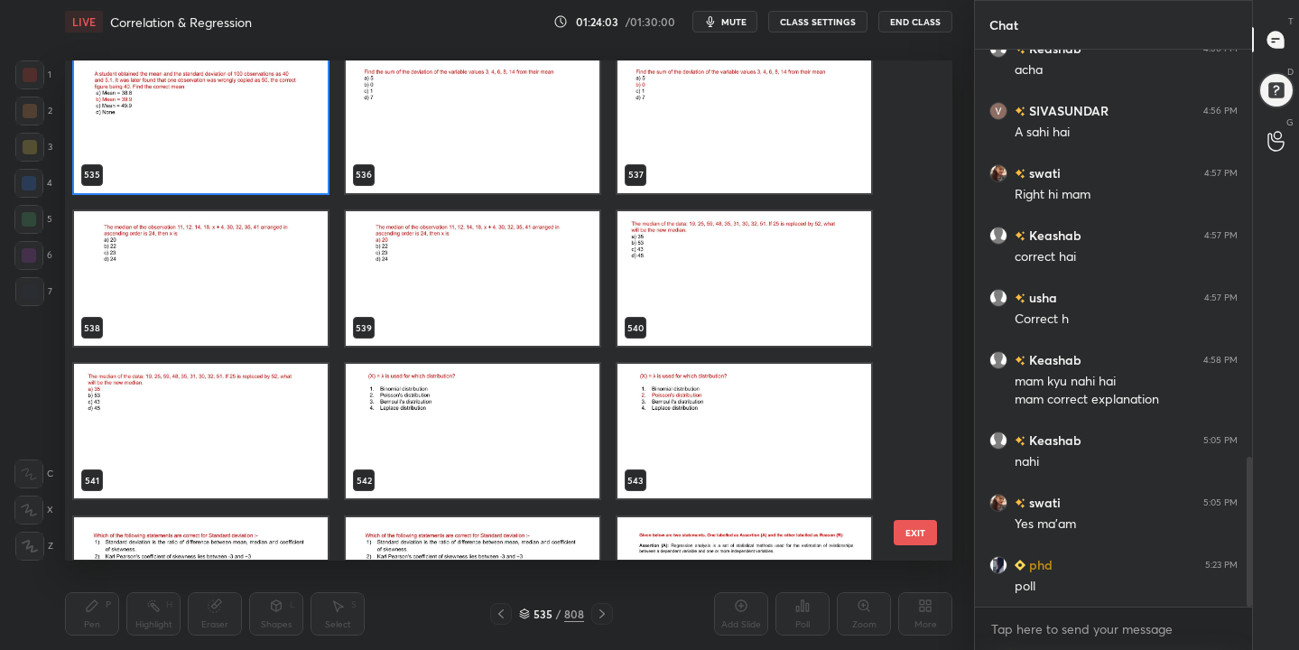
scroll to position [27218, 0]
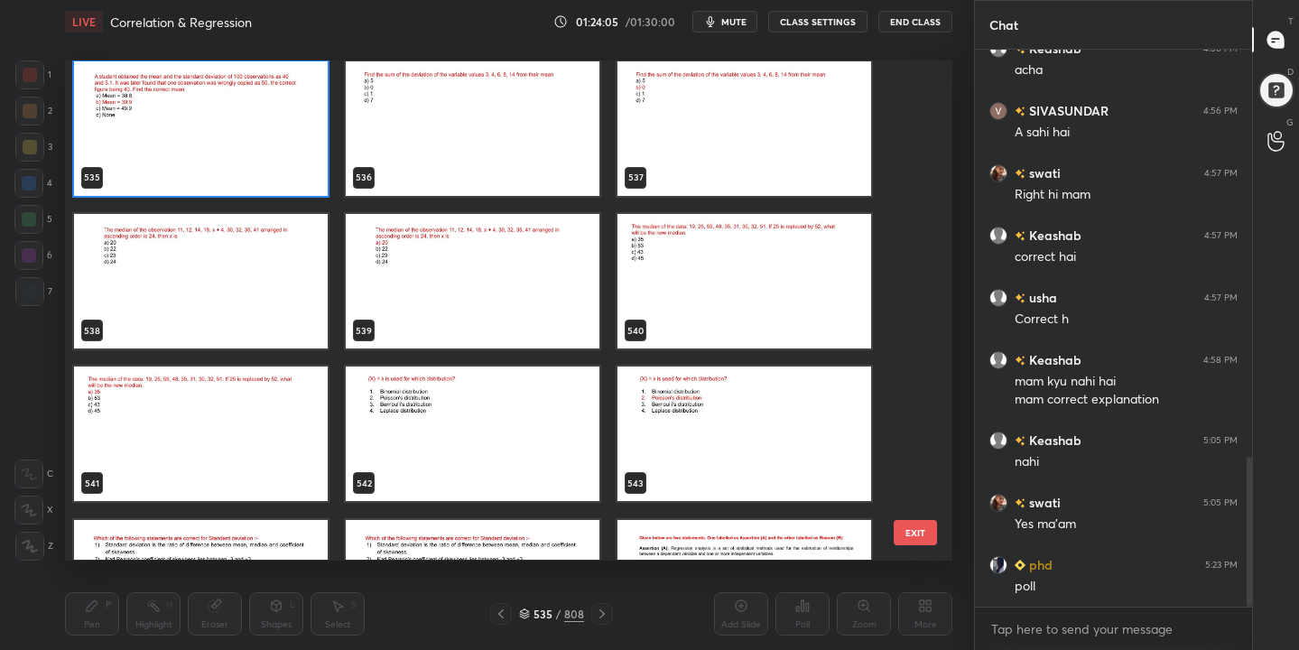
click at [767, 302] on img "grid" at bounding box center [745, 281] width 254 height 135
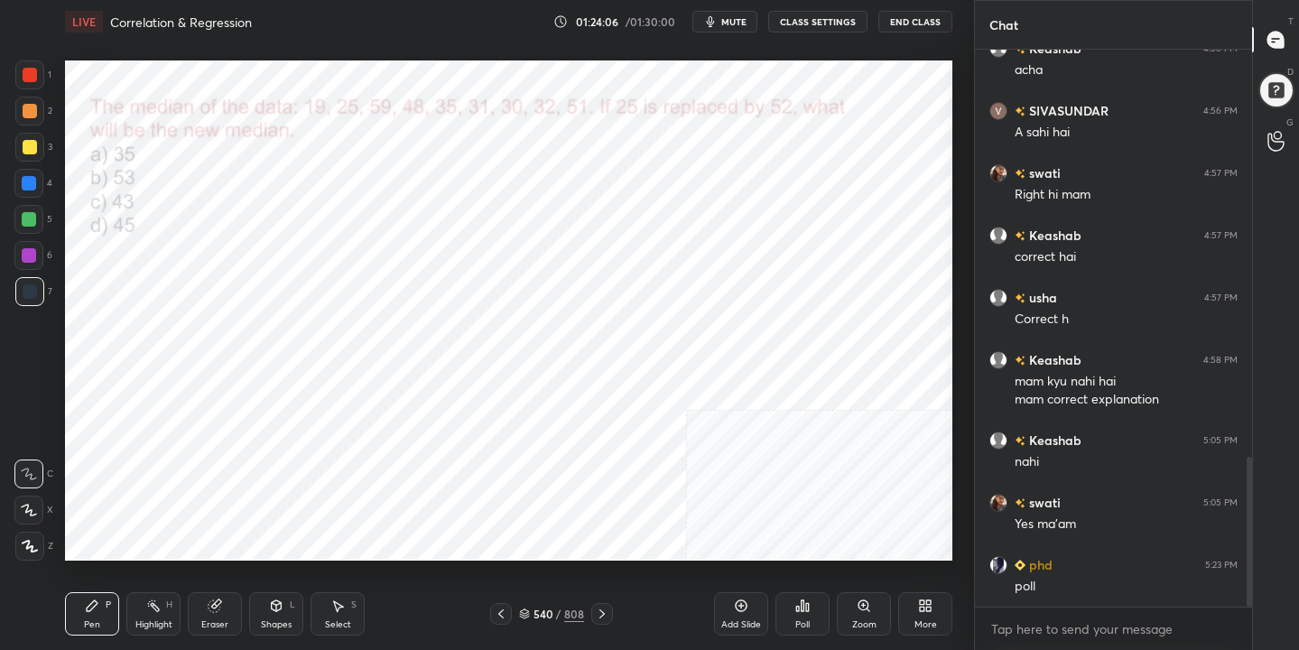
click at [767, 302] on img "grid" at bounding box center [745, 281] width 254 height 135
click at [529, 611] on icon at bounding box center [524, 611] width 9 height 5
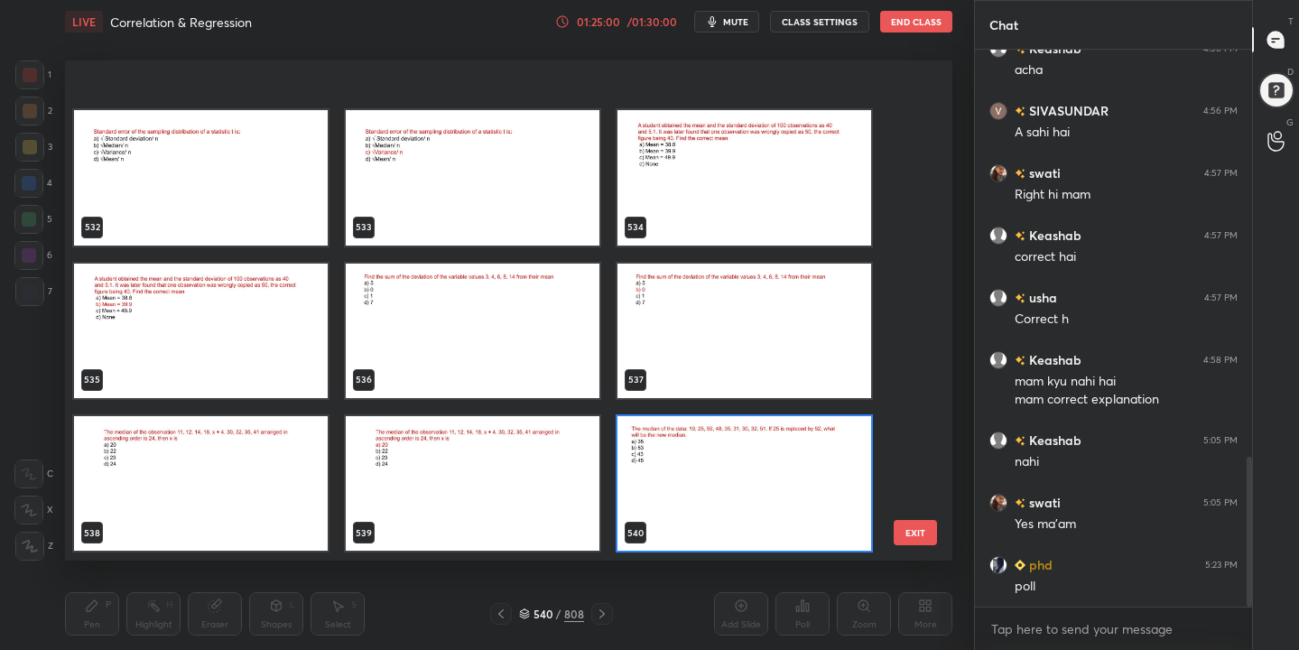
scroll to position [27239, 0]
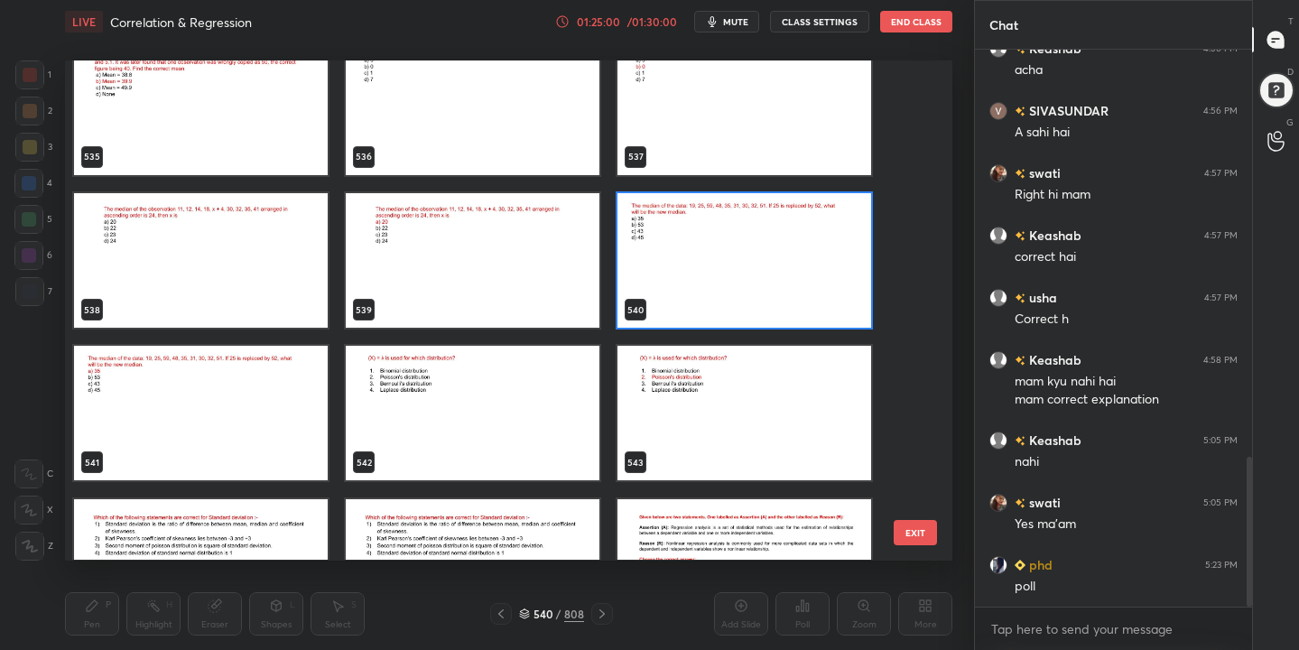
click at [715, 239] on img "grid" at bounding box center [745, 260] width 254 height 135
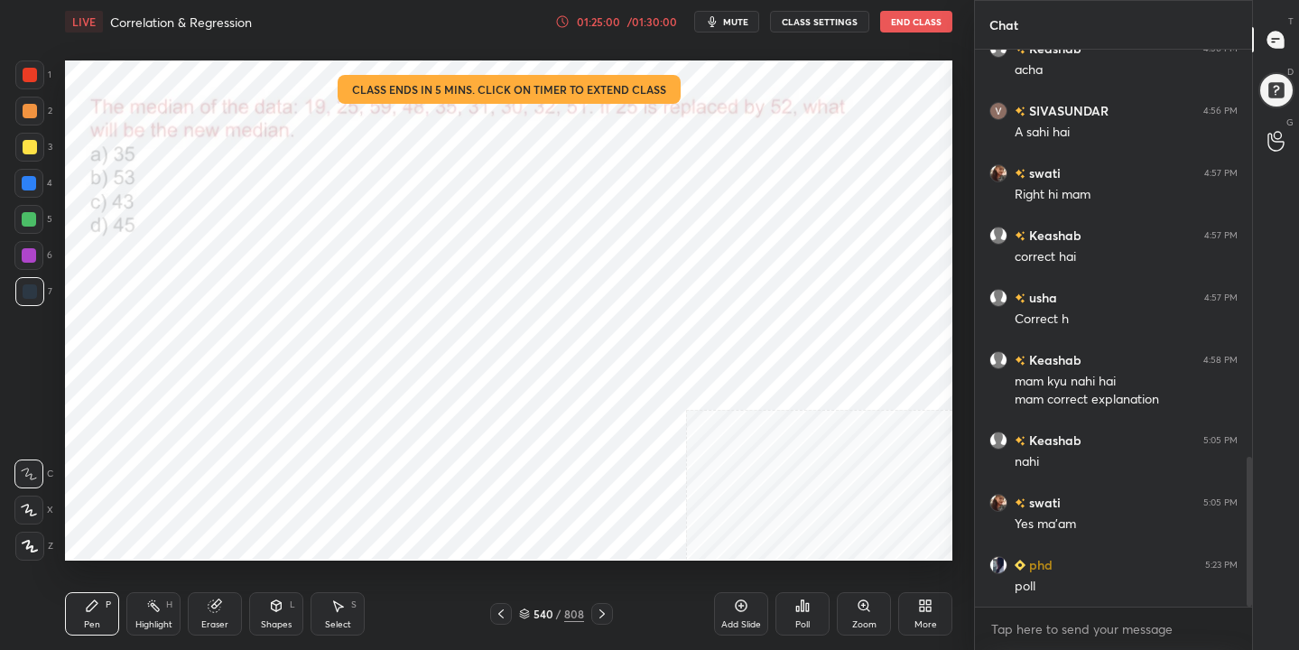
click at [715, 239] on img "grid" at bounding box center [745, 260] width 254 height 135
click at [813, 626] on div "Poll" at bounding box center [803, 613] width 54 height 43
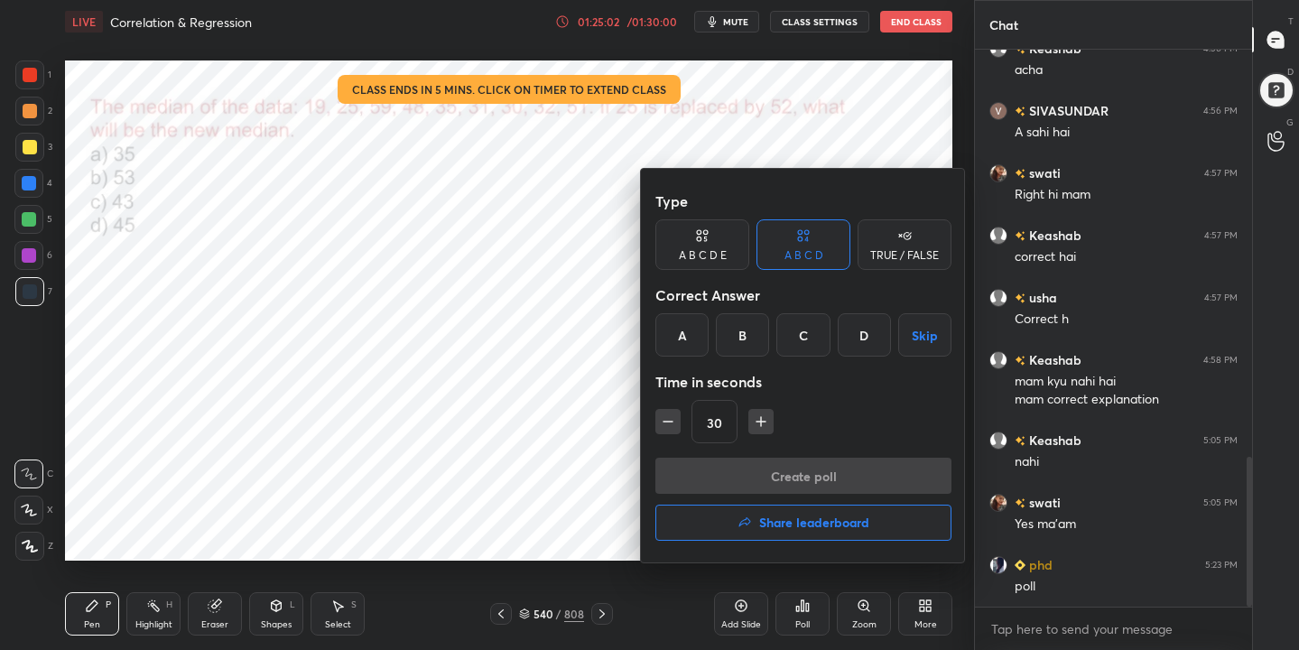
click at [692, 316] on div "A" at bounding box center [681, 334] width 53 height 43
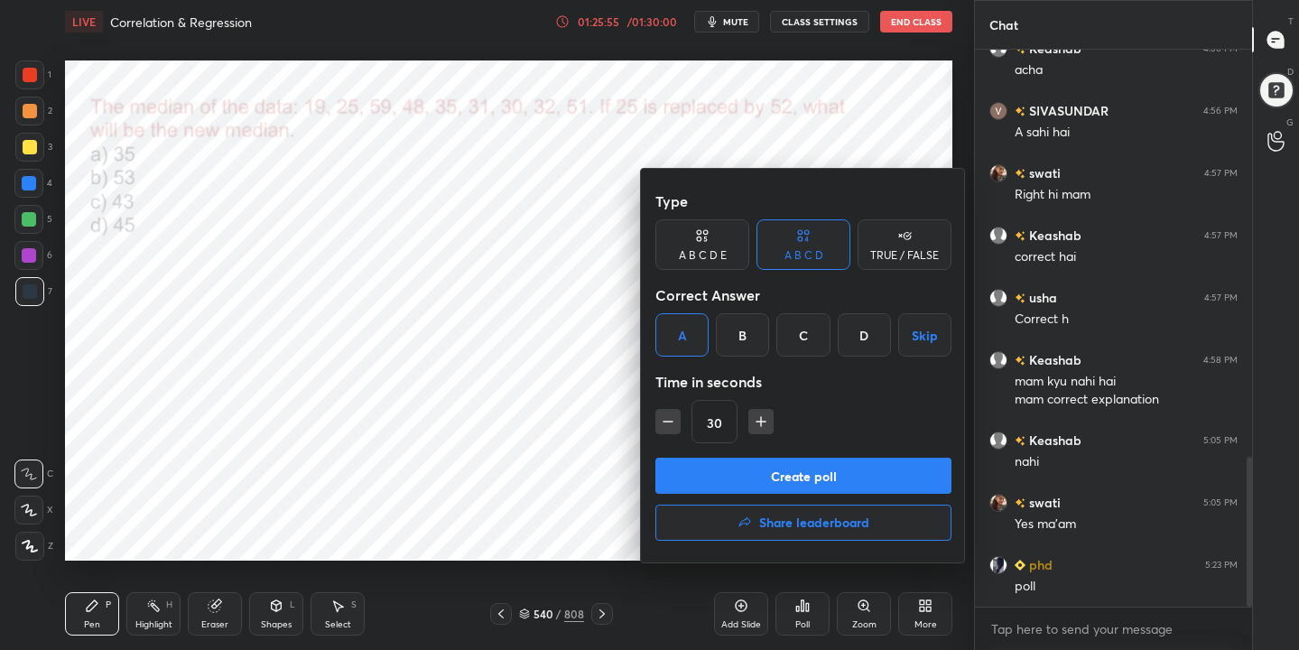
click at [900, 460] on button "Create poll" at bounding box center [803, 476] width 296 height 36
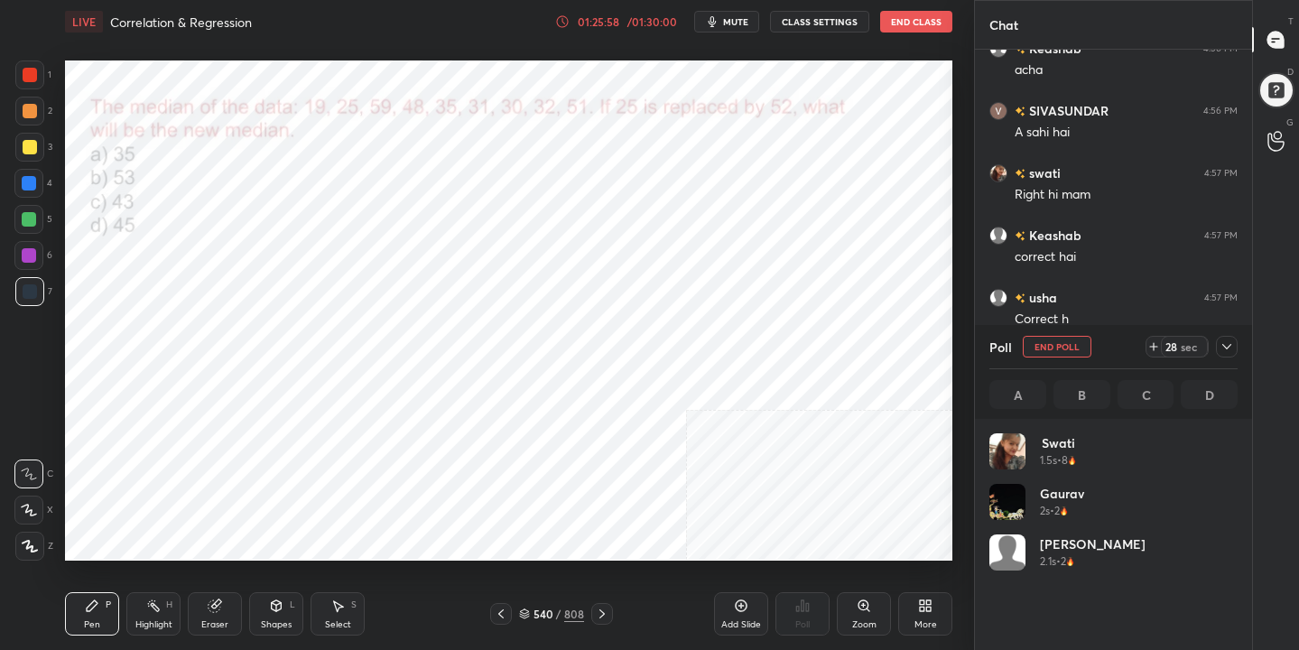
scroll to position [211, 243]
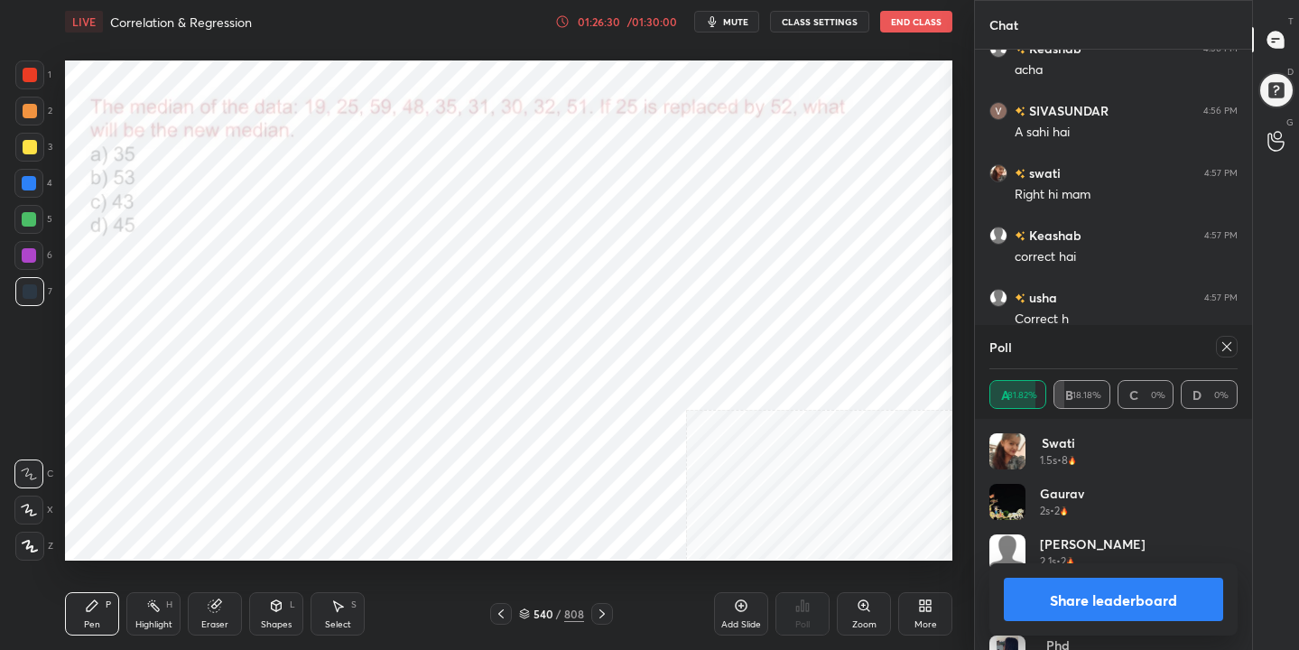
click at [1224, 351] on icon at bounding box center [1227, 346] width 14 height 14
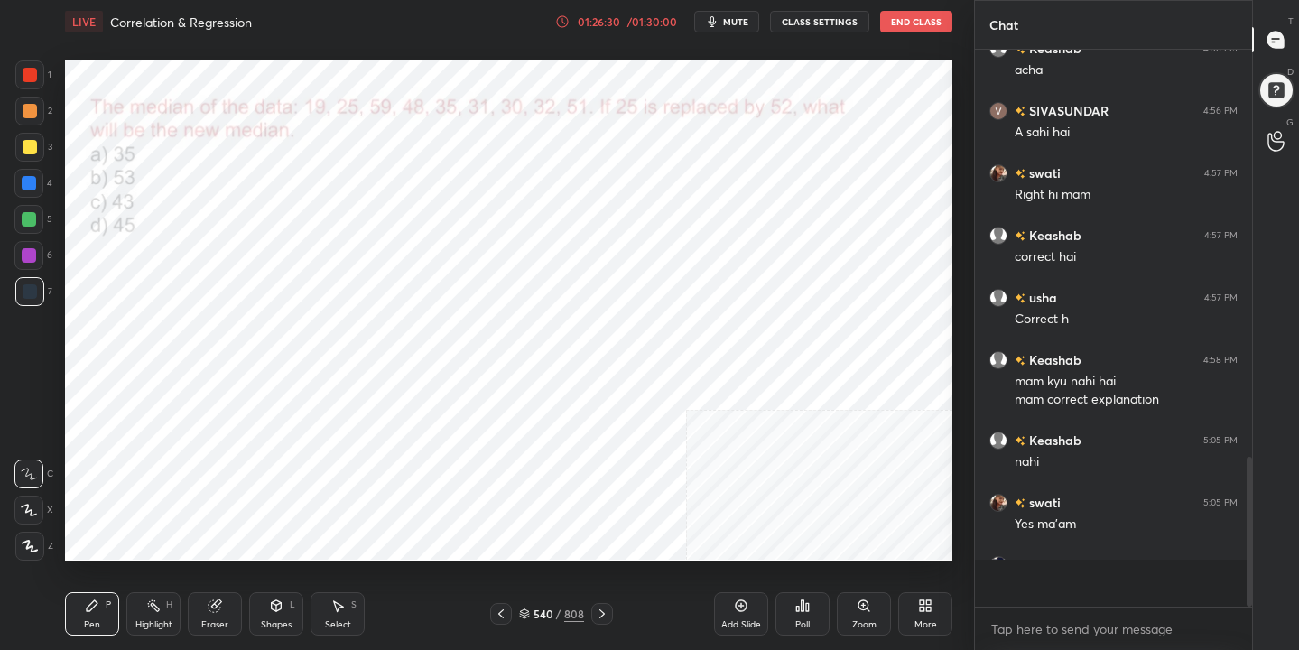
scroll to position [402, 272]
click at [206, 612] on div "Eraser" at bounding box center [215, 613] width 54 height 43
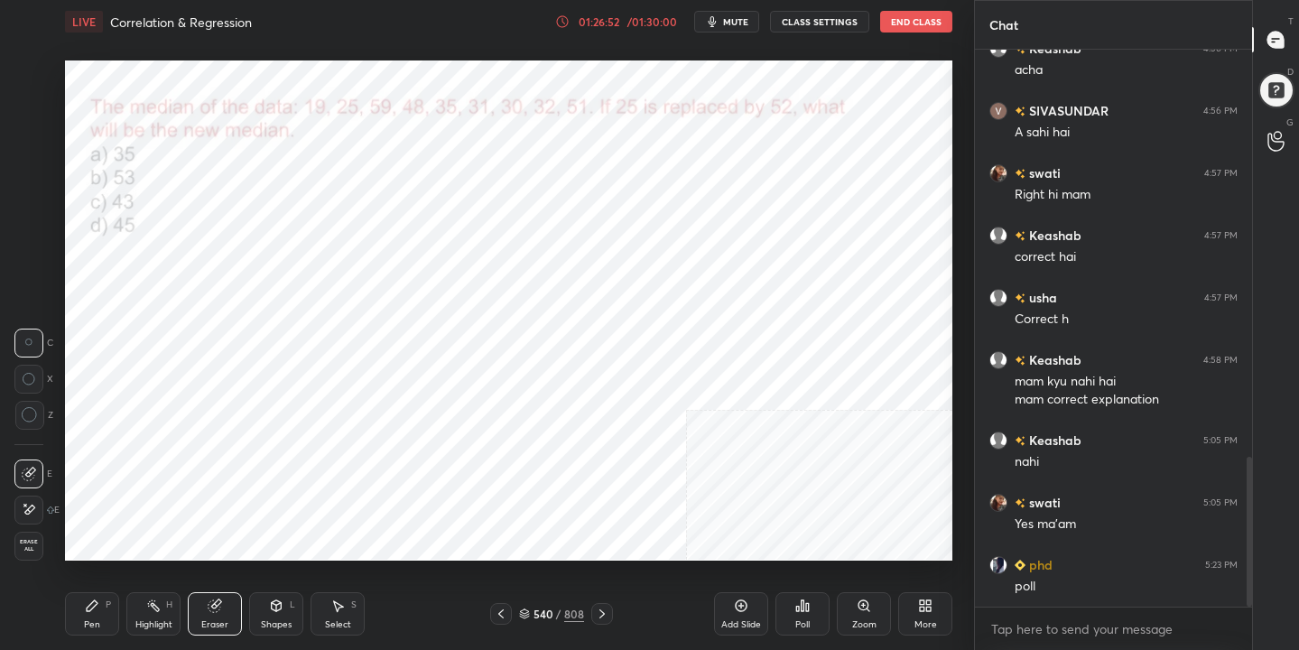
click at [102, 603] on div "Pen P" at bounding box center [92, 613] width 54 height 43
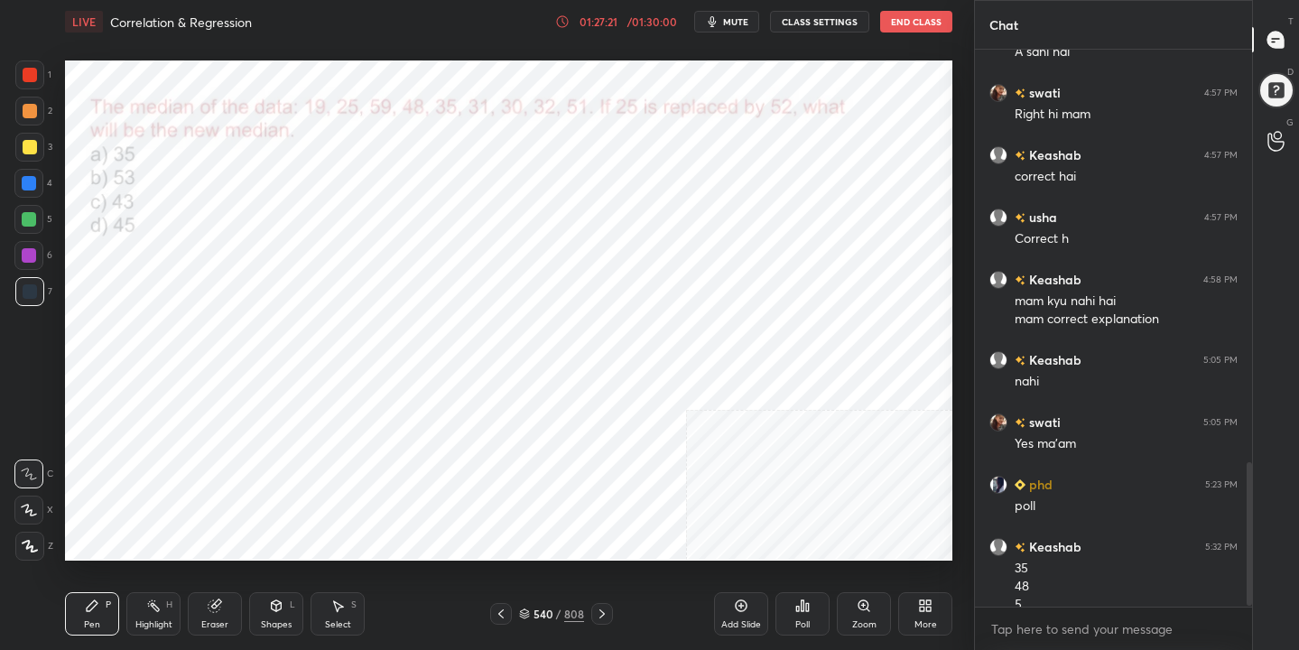
scroll to position [1613, 0]
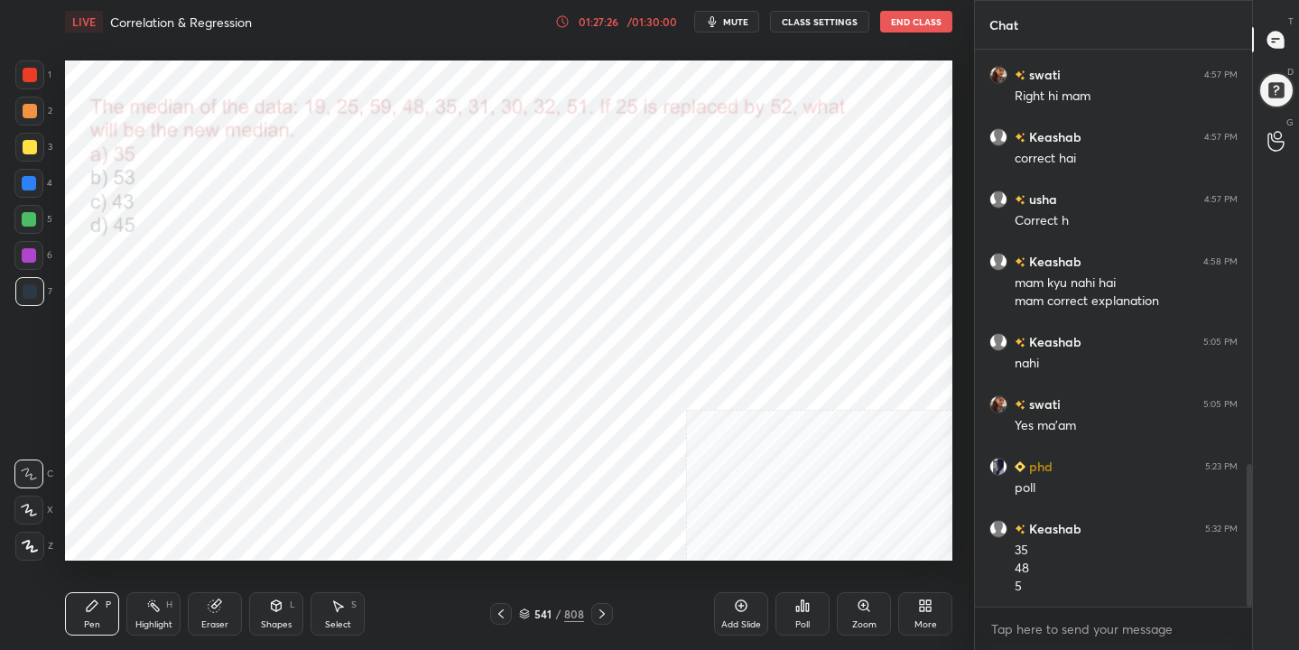
click at [532, 609] on div "541 / 808" at bounding box center [551, 614] width 65 height 16
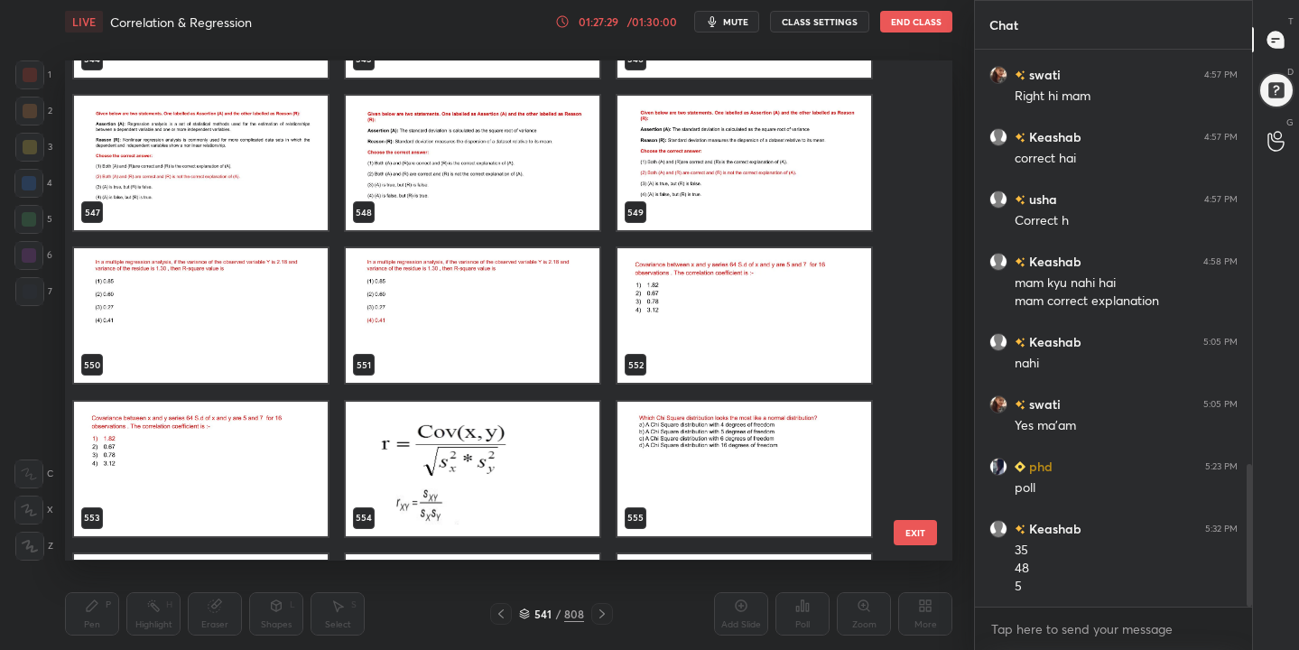
scroll to position [27794, 0]
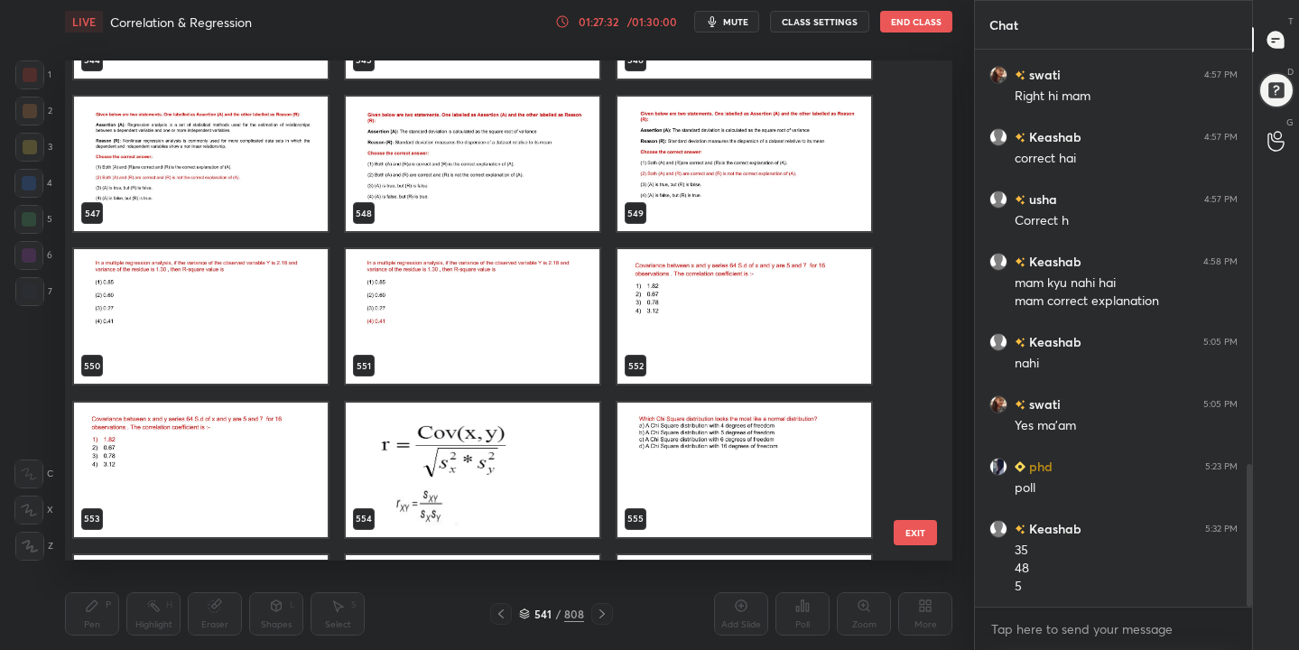
click at [776, 315] on img "grid" at bounding box center [745, 317] width 254 height 135
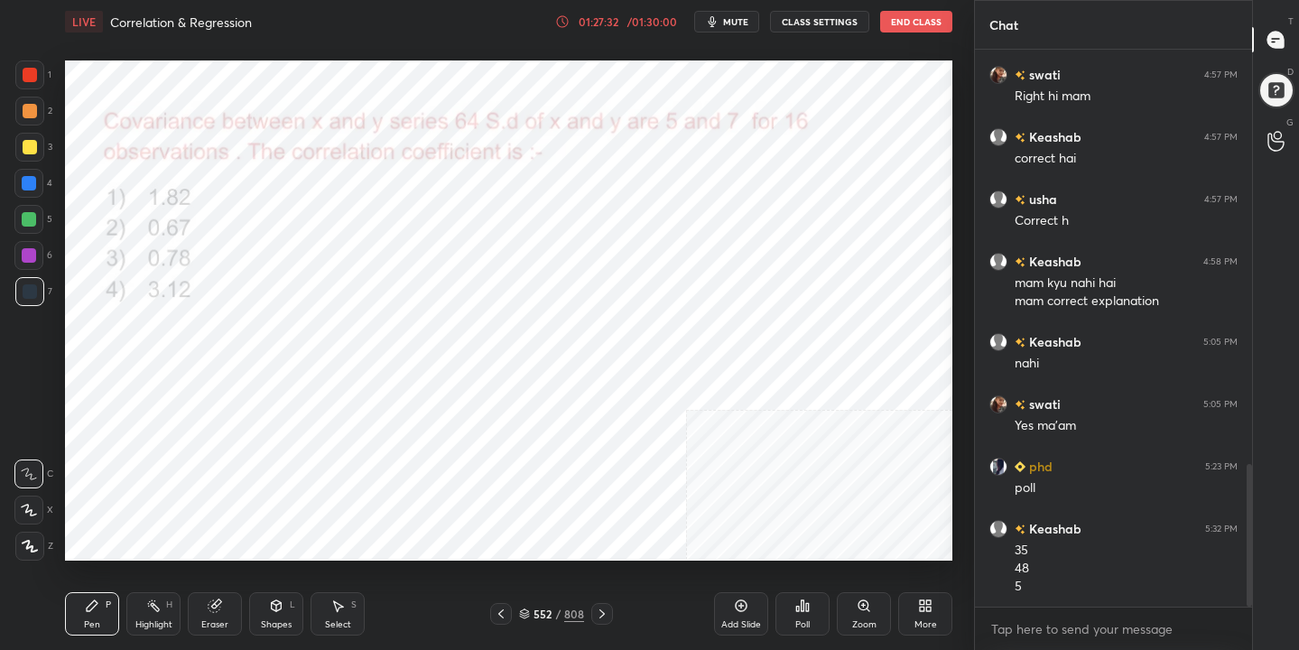
click at [776, 315] on img "grid" at bounding box center [745, 317] width 254 height 135
click at [737, 13] on button "mute" at bounding box center [726, 22] width 65 height 22
click at [534, 622] on div "552 / 808" at bounding box center [551, 614] width 123 height 22
click at [526, 609] on icon at bounding box center [524, 614] width 11 height 11
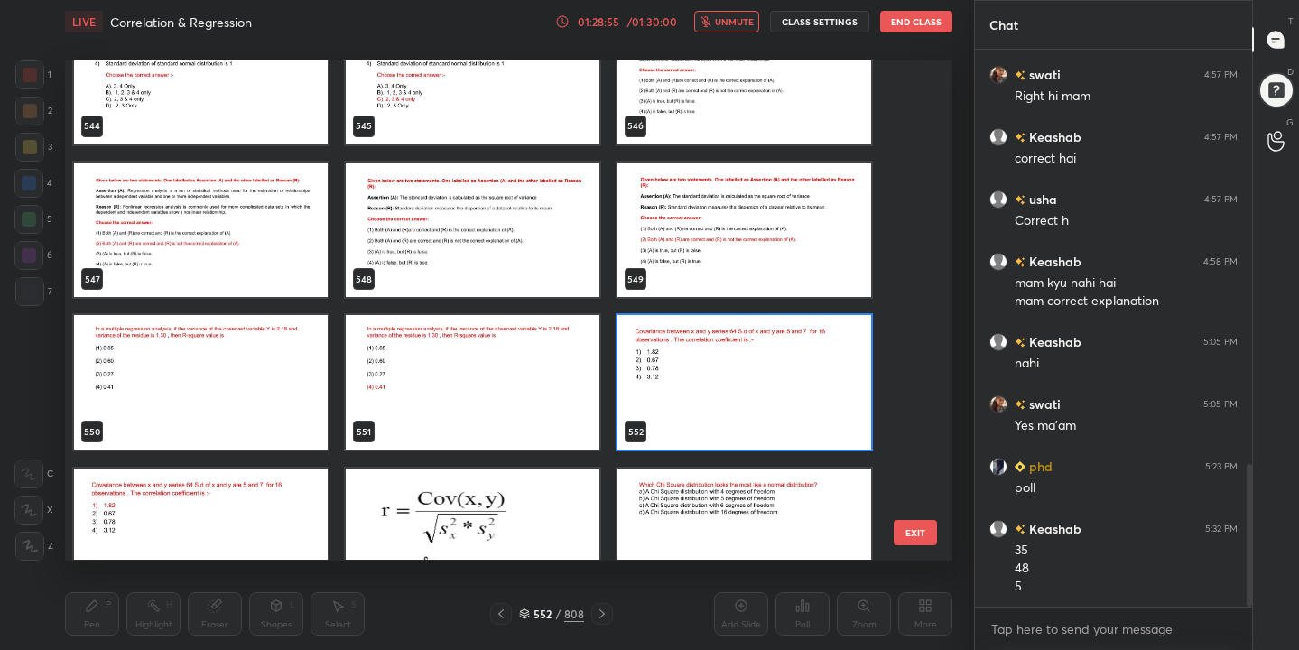
scroll to position [27792, 0]
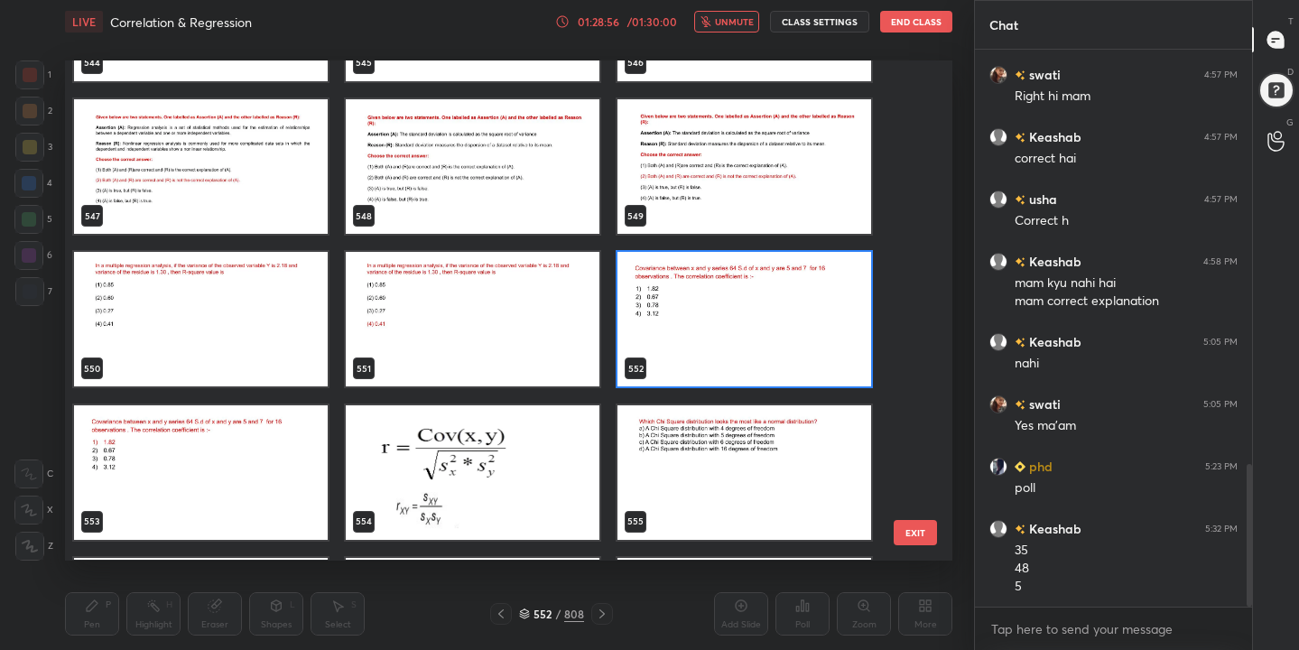
click at [718, 303] on img "grid" at bounding box center [745, 320] width 254 height 135
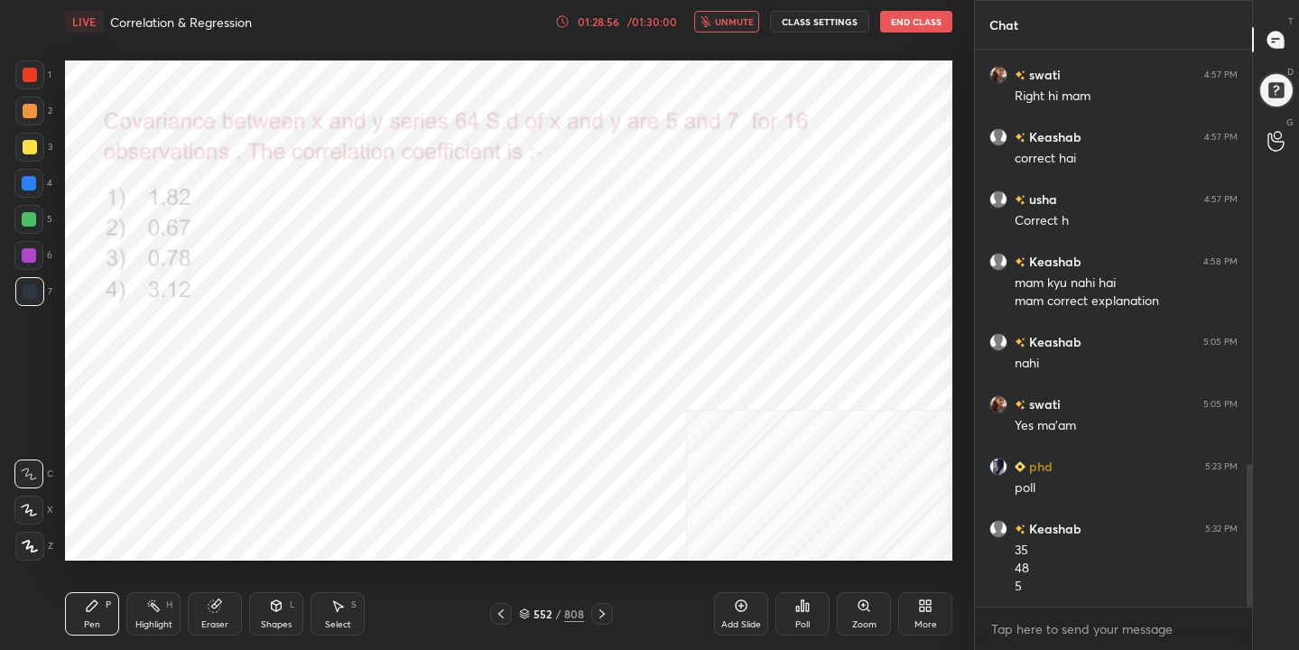
click at [718, 303] on img "grid" at bounding box center [745, 320] width 254 height 135
click at [812, 618] on div "Poll" at bounding box center [803, 613] width 54 height 43
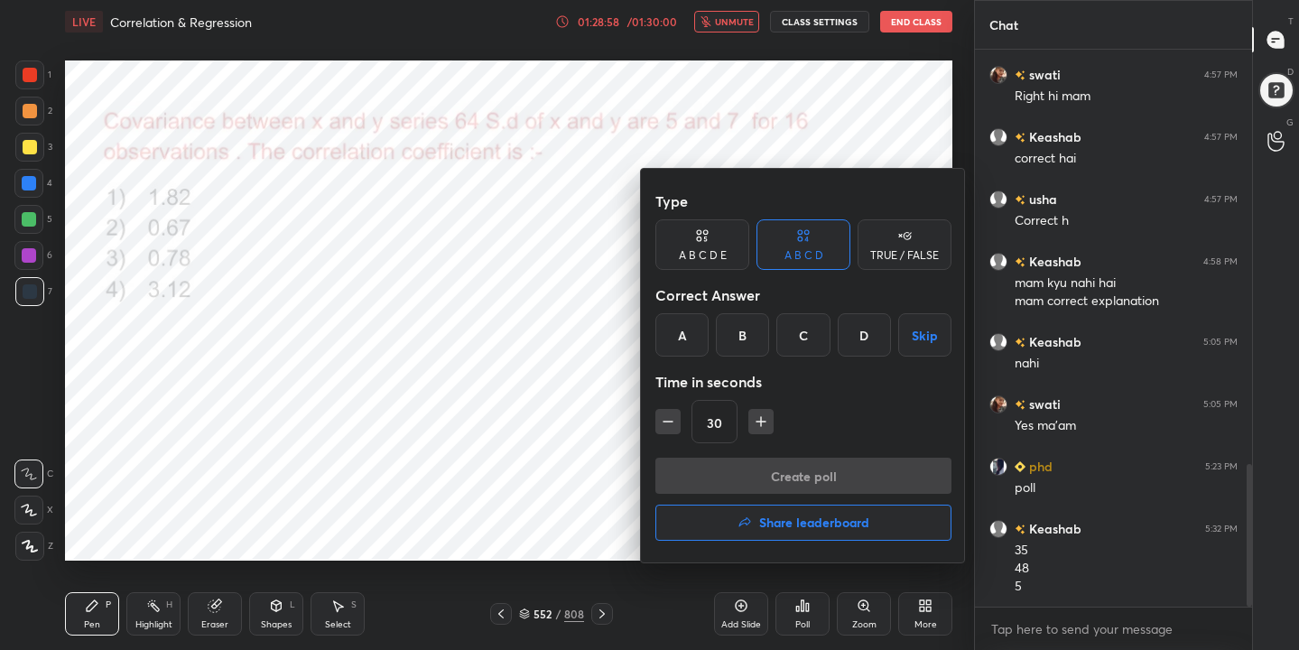
click at [662, 332] on div "A" at bounding box center [681, 334] width 53 height 43
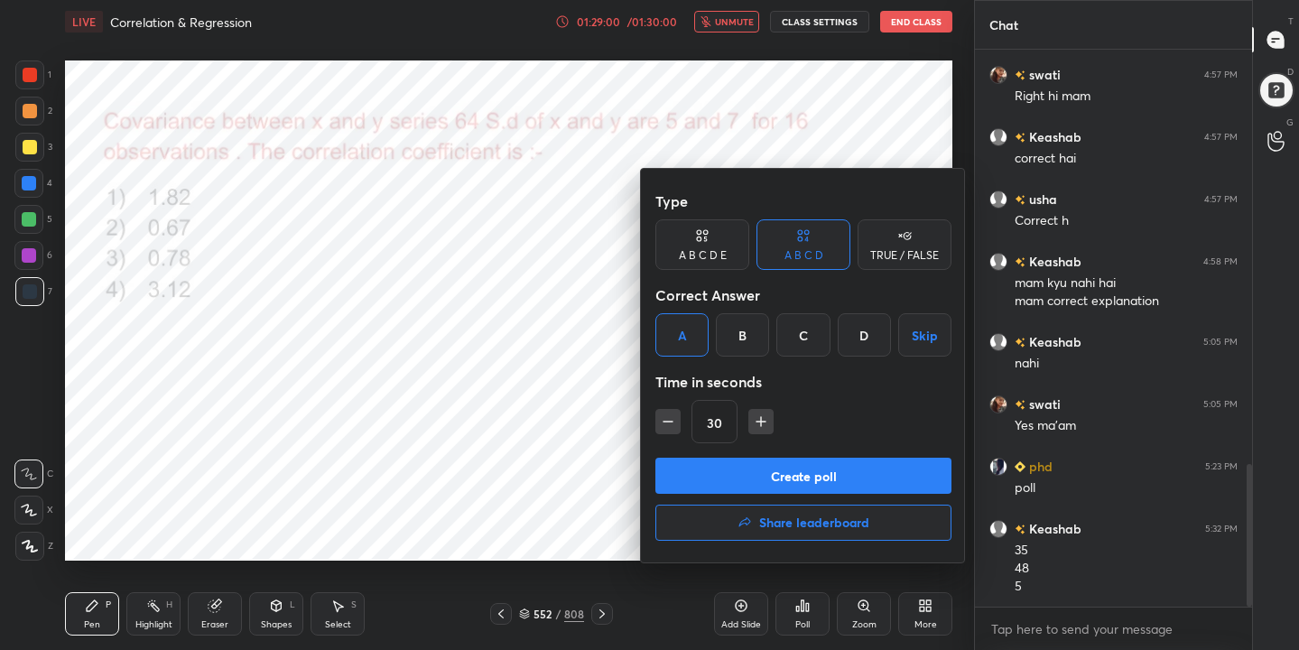
click at [781, 476] on button "Create poll" at bounding box center [803, 476] width 296 height 36
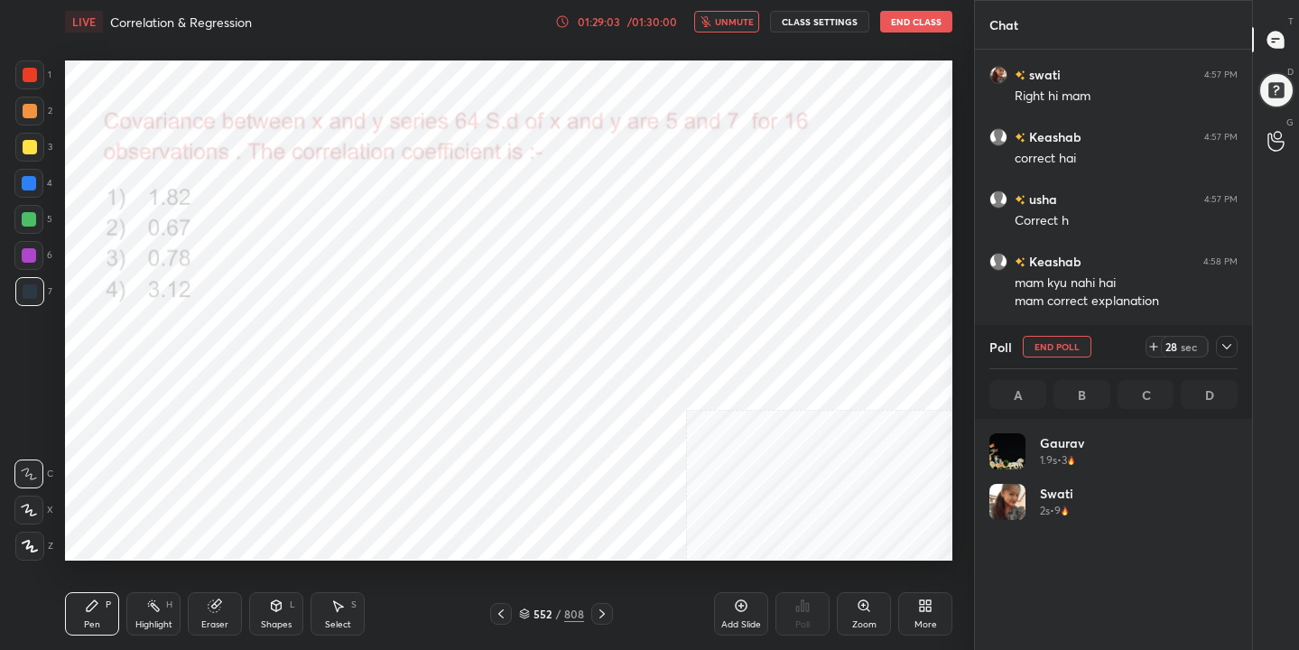
scroll to position [211, 243]
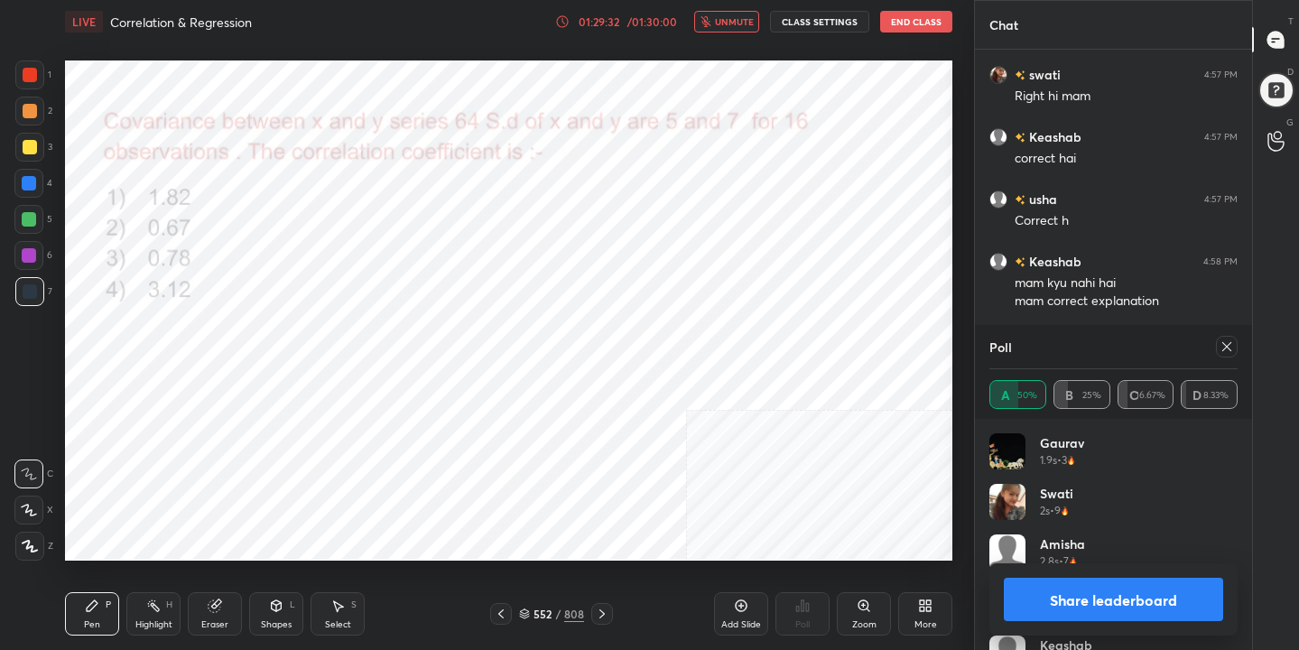
click at [1223, 349] on icon at bounding box center [1226, 346] width 9 height 9
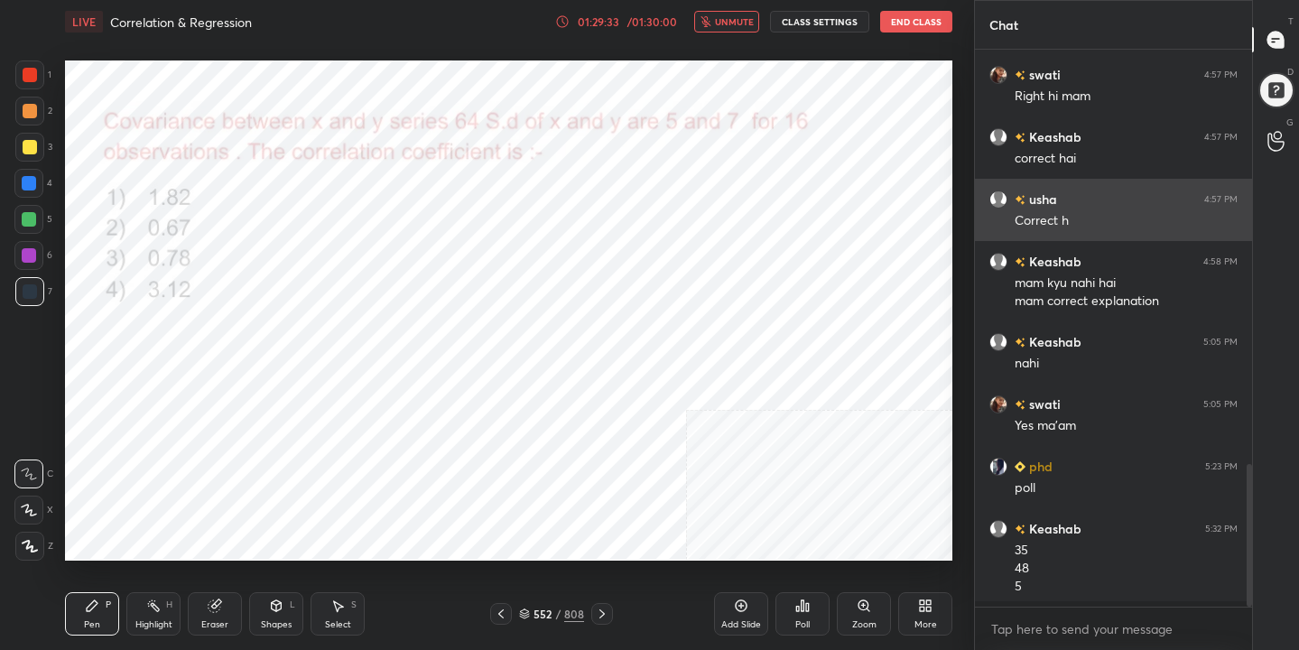
scroll to position [6, 6]
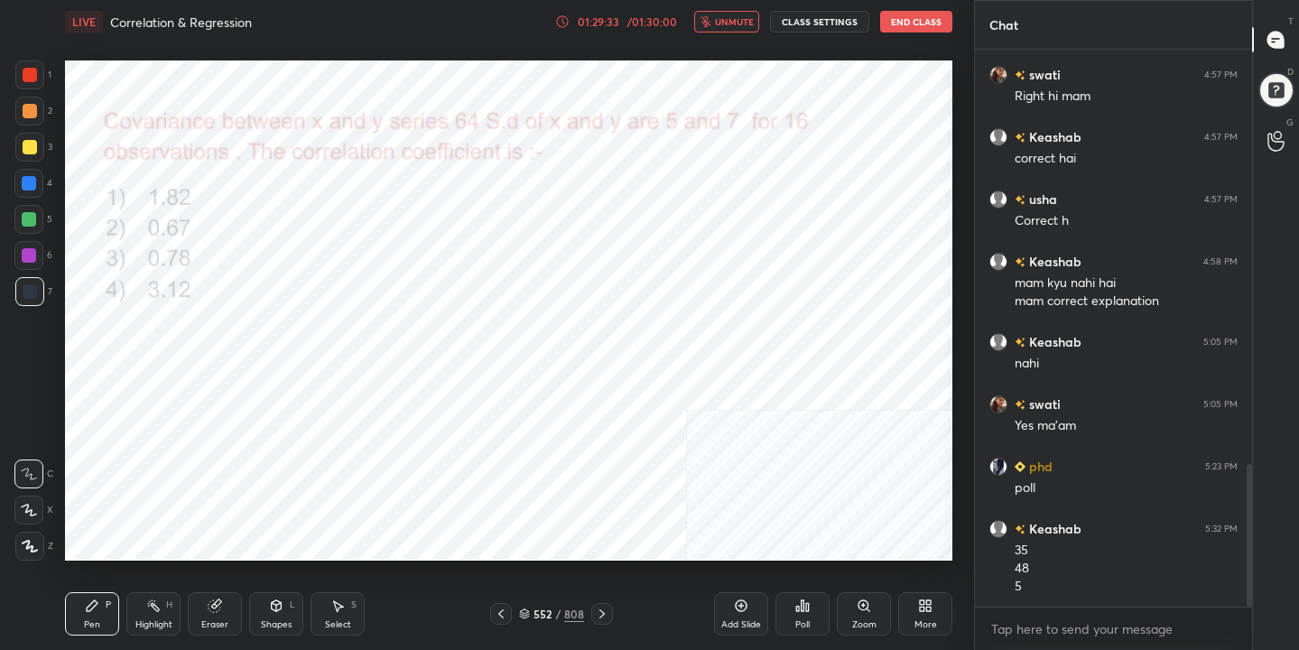
click at [753, 19] on span "unmute" at bounding box center [734, 21] width 39 height 13
click at [812, 615] on div "Poll" at bounding box center [803, 613] width 54 height 43
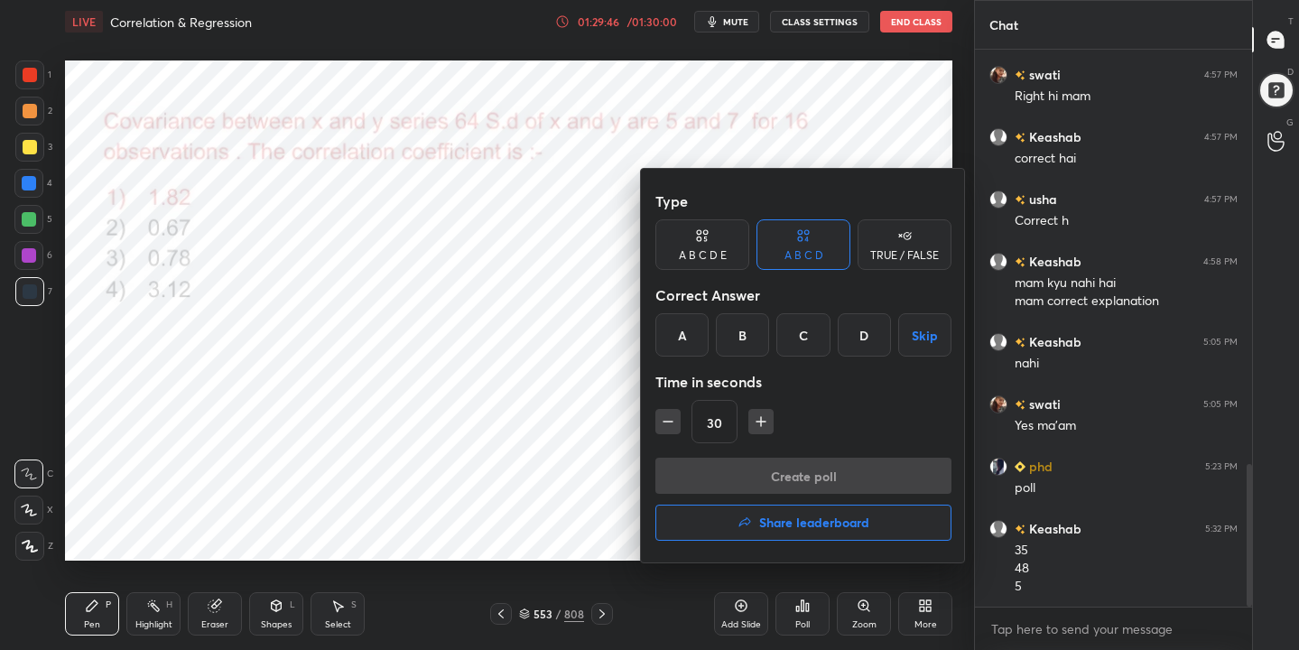
click at [826, 512] on button "Share leaderboard" at bounding box center [803, 523] width 296 height 36
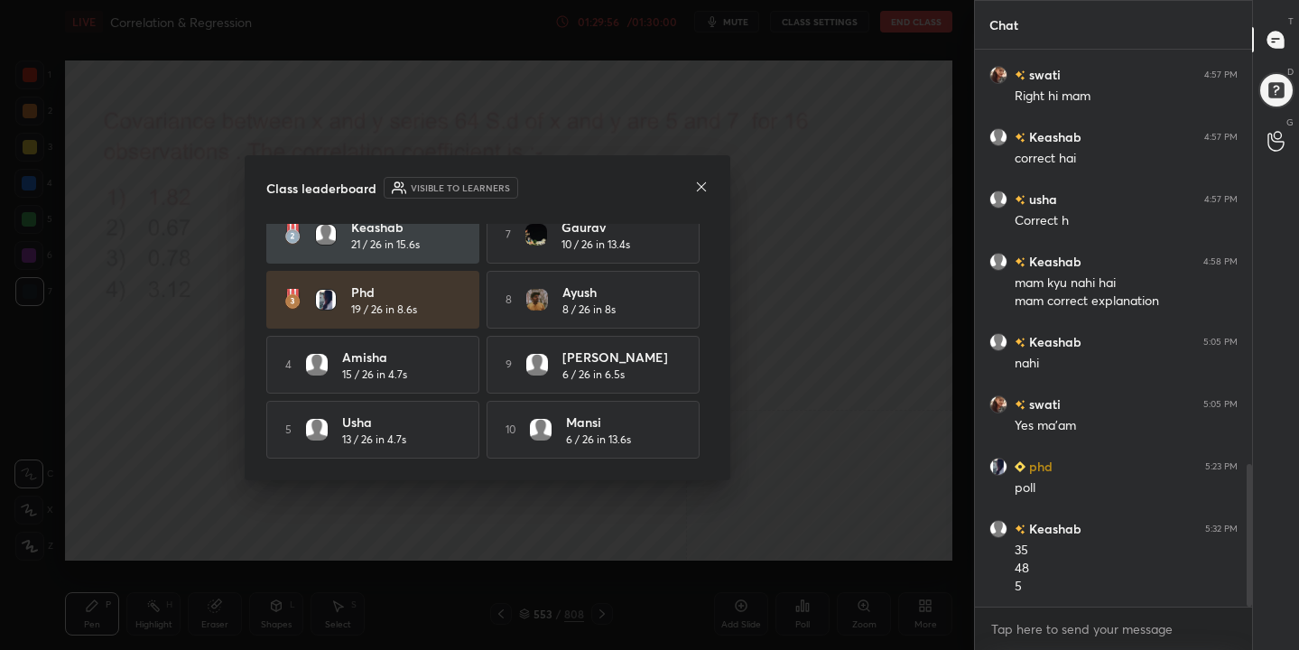
scroll to position [88, 0]
click at [694, 192] on icon at bounding box center [701, 187] width 14 height 14
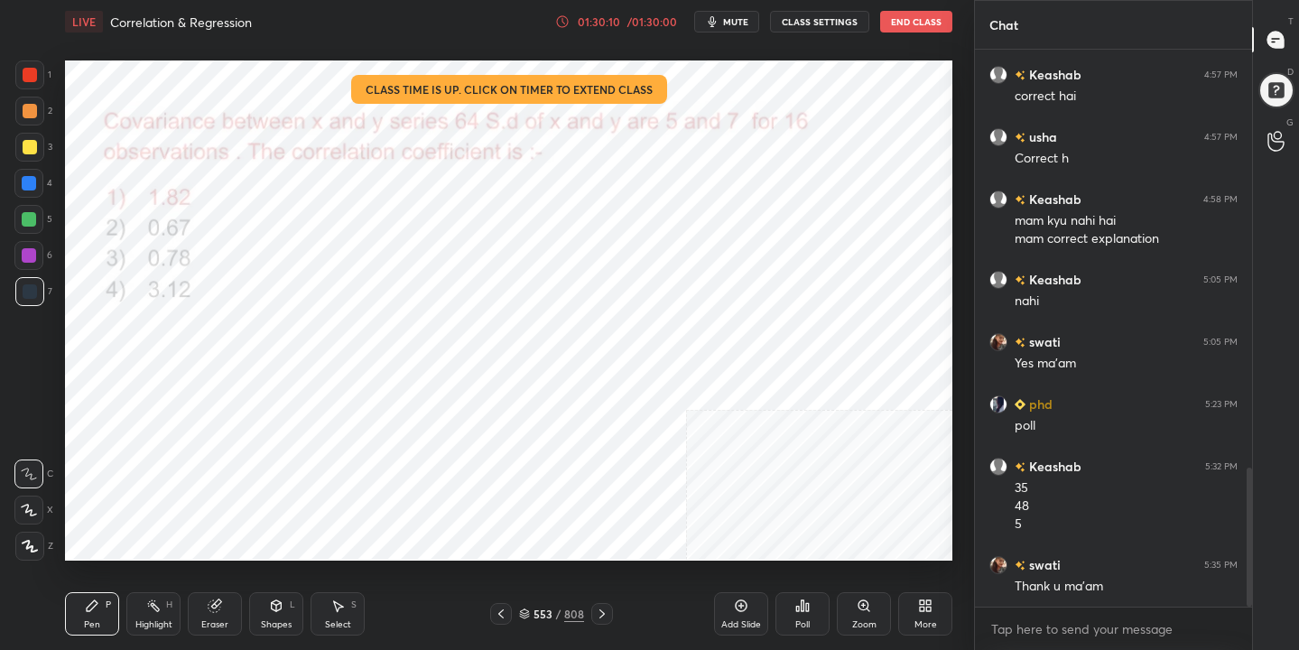
scroll to position [1738, 0]
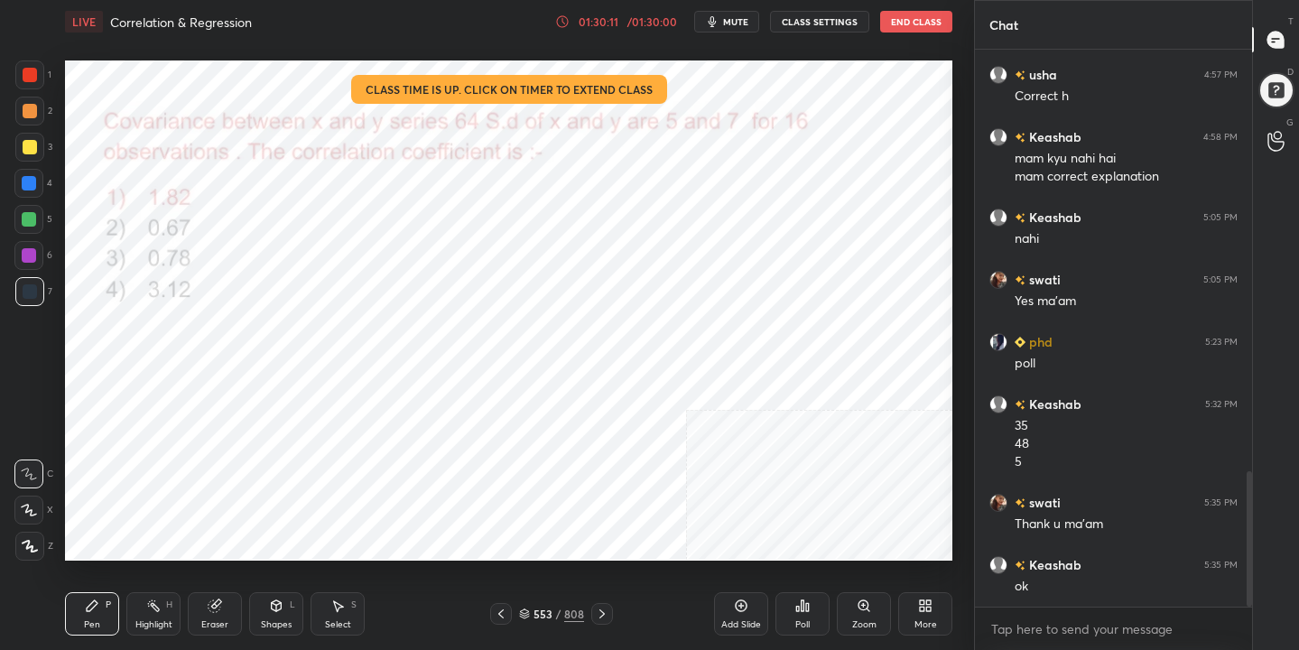
click at [920, 23] on button "End Class" at bounding box center [916, 22] width 72 height 22
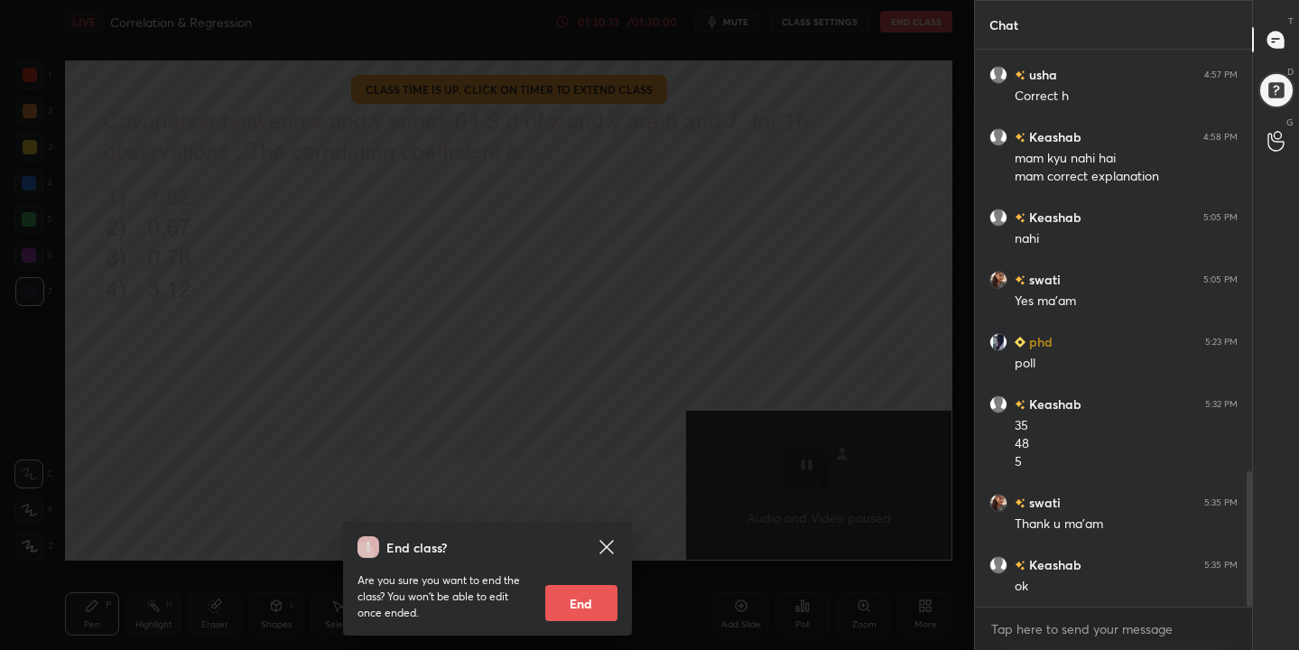
click at [581, 586] on button "End" at bounding box center [581, 603] width 72 height 36
type textarea "x"
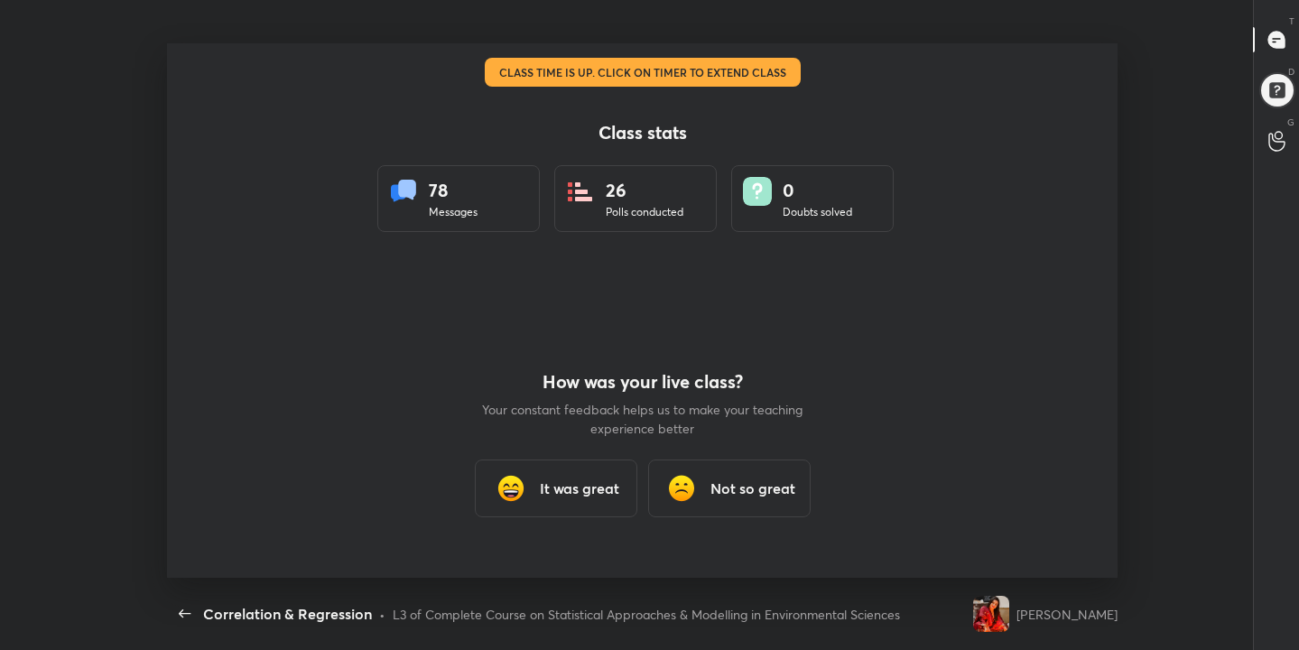
scroll to position [6, 1]
click at [599, 487] on h3 "It was great" at bounding box center [579, 489] width 79 height 22
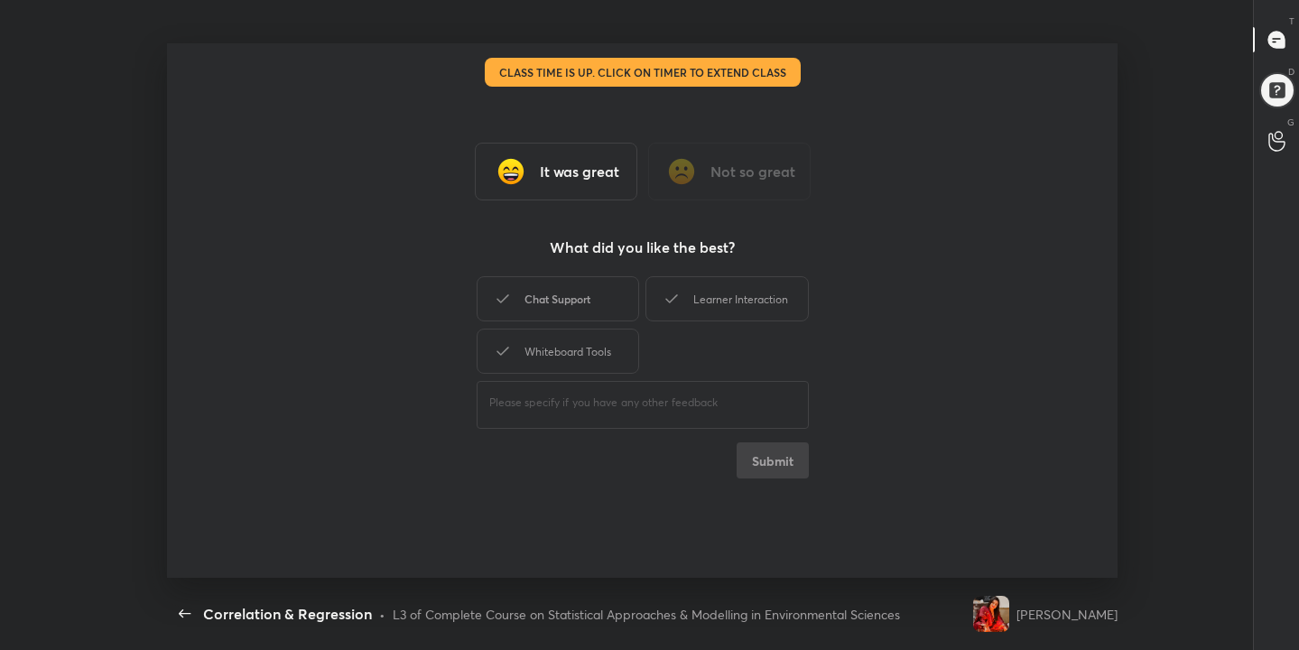
click at [604, 296] on div "Chat Support" at bounding box center [558, 298] width 163 height 45
click at [694, 303] on div "Learner Interaction" at bounding box center [727, 298] width 163 height 45
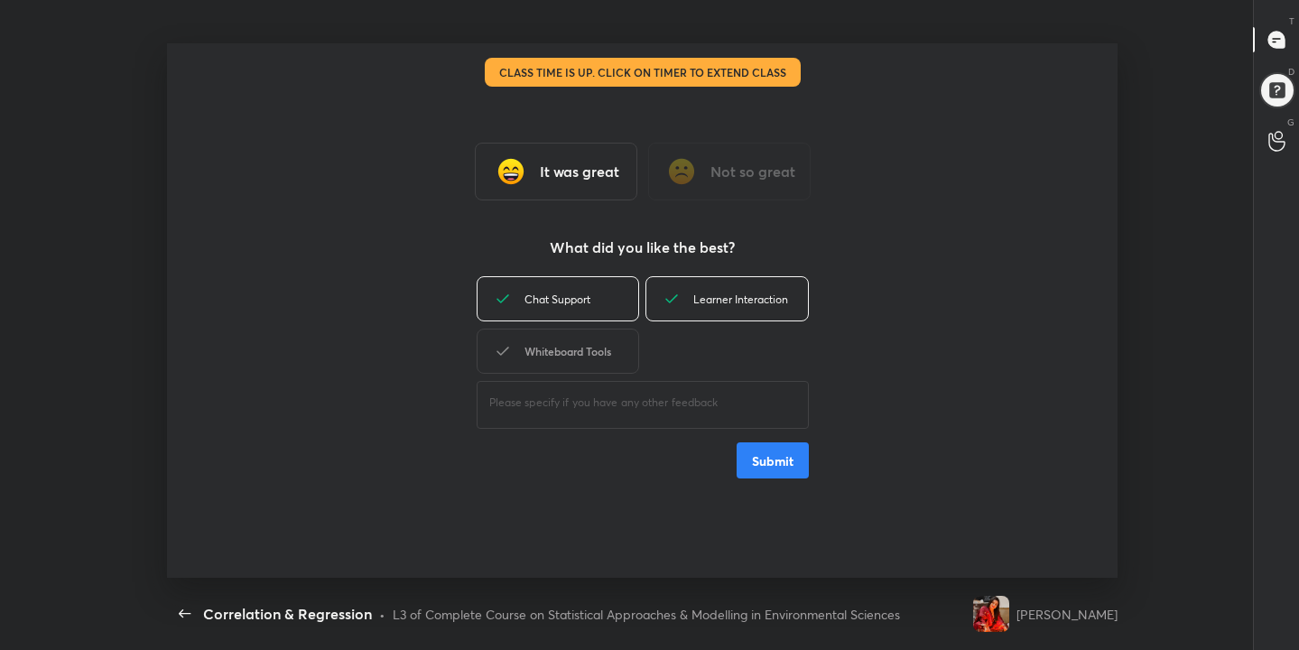
click at [577, 360] on div "Whiteboard Tools" at bounding box center [558, 351] width 163 height 45
click at [789, 459] on button "Submit" at bounding box center [773, 460] width 72 height 36
